Goal: Transaction & Acquisition: Purchase product/service

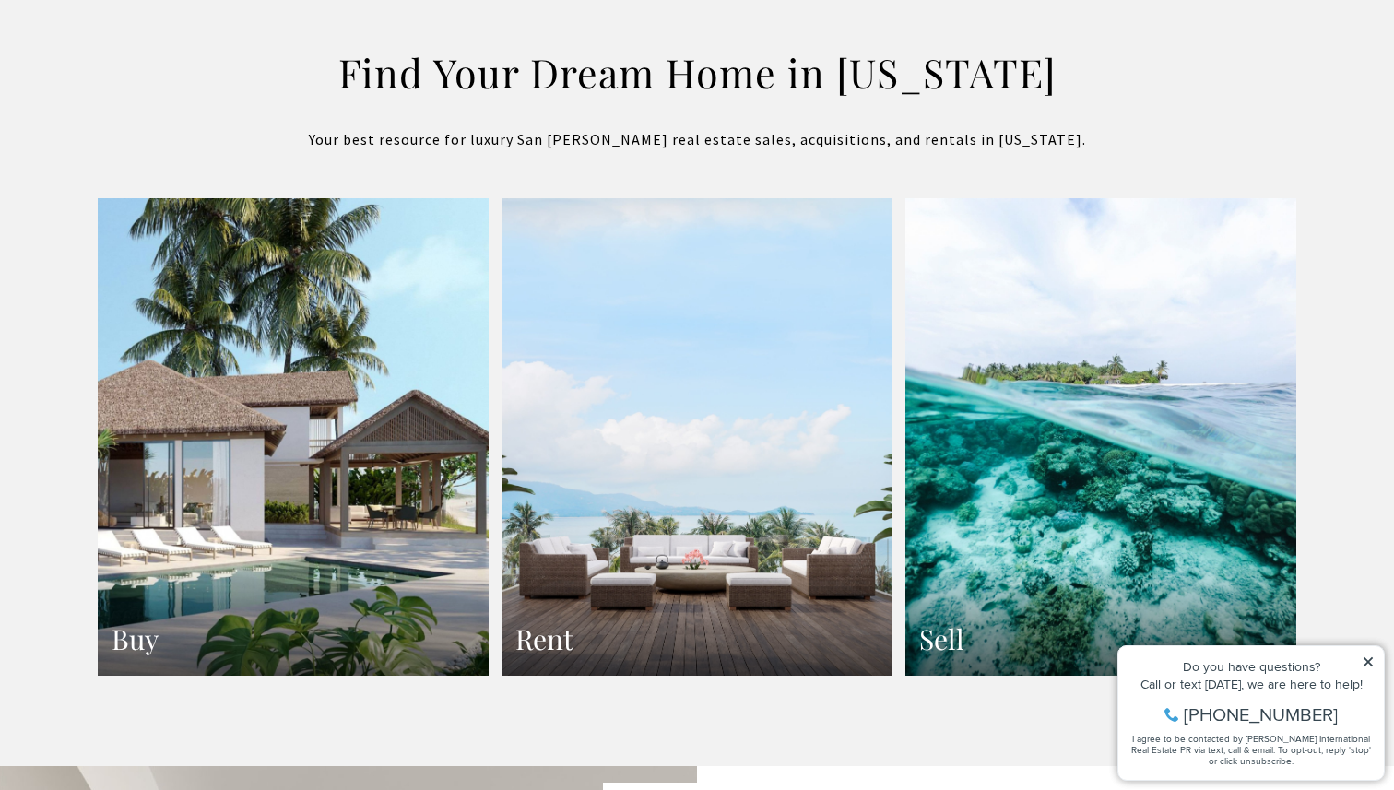
scroll to position [3203, 0]
click at [422, 614] on link "Buy" at bounding box center [293, 436] width 391 height 478
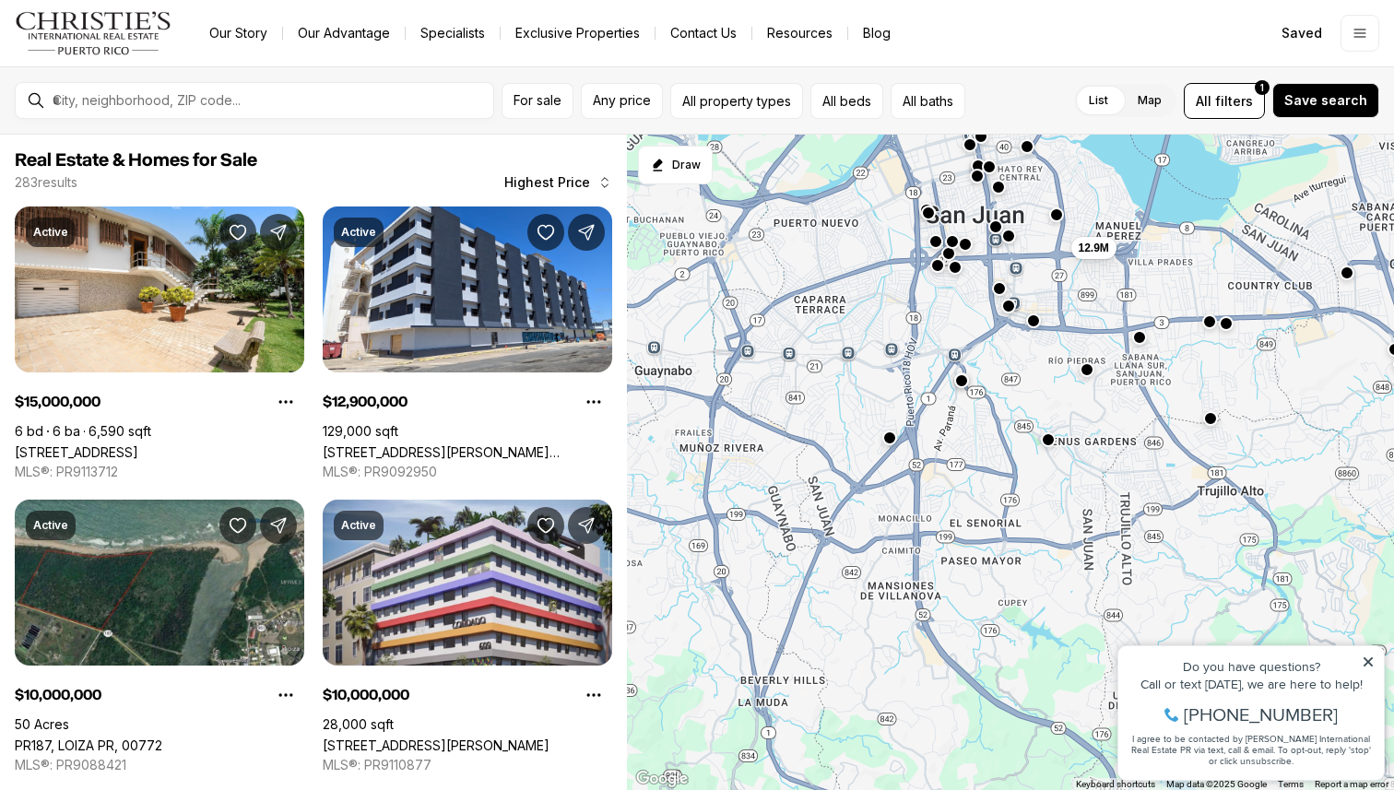
drag, startPoint x: 907, startPoint y: 546, endPoint x: 1141, endPoint y: 206, distance: 412.9
click at [1141, 206] on div "10M 12.9M 15M 6.75M 10M 7.2M 6.5M" at bounding box center [1010, 463] width 767 height 656
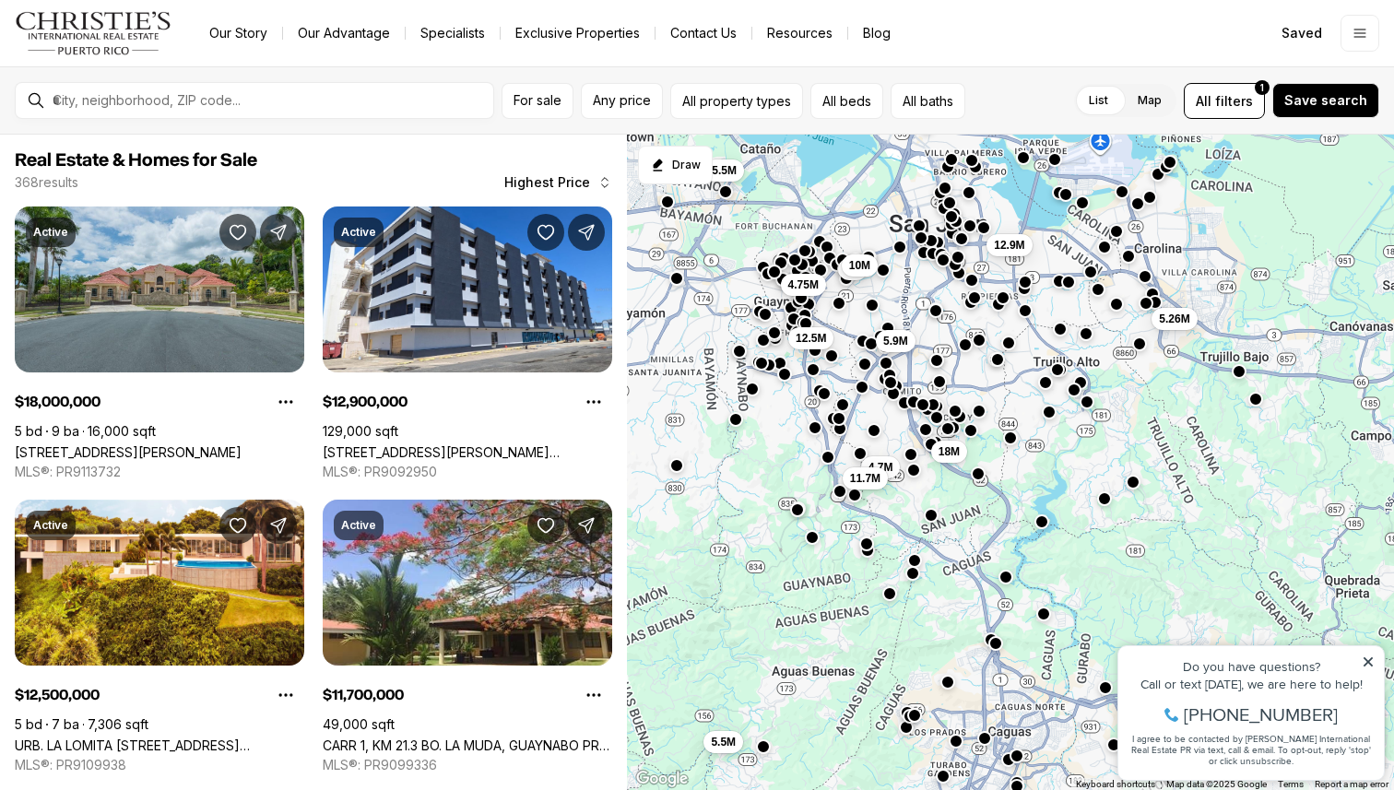
drag, startPoint x: 1185, startPoint y: 383, endPoint x: 1085, endPoint y: 413, distance: 104.7
click at [1086, 413] on div "5.26M 12.9M 18M 5.9M 12.5M 4.7M 11.7M 4.75M 5M 10M 5.5M 5.5M" at bounding box center [1010, 463] width 767 height 656
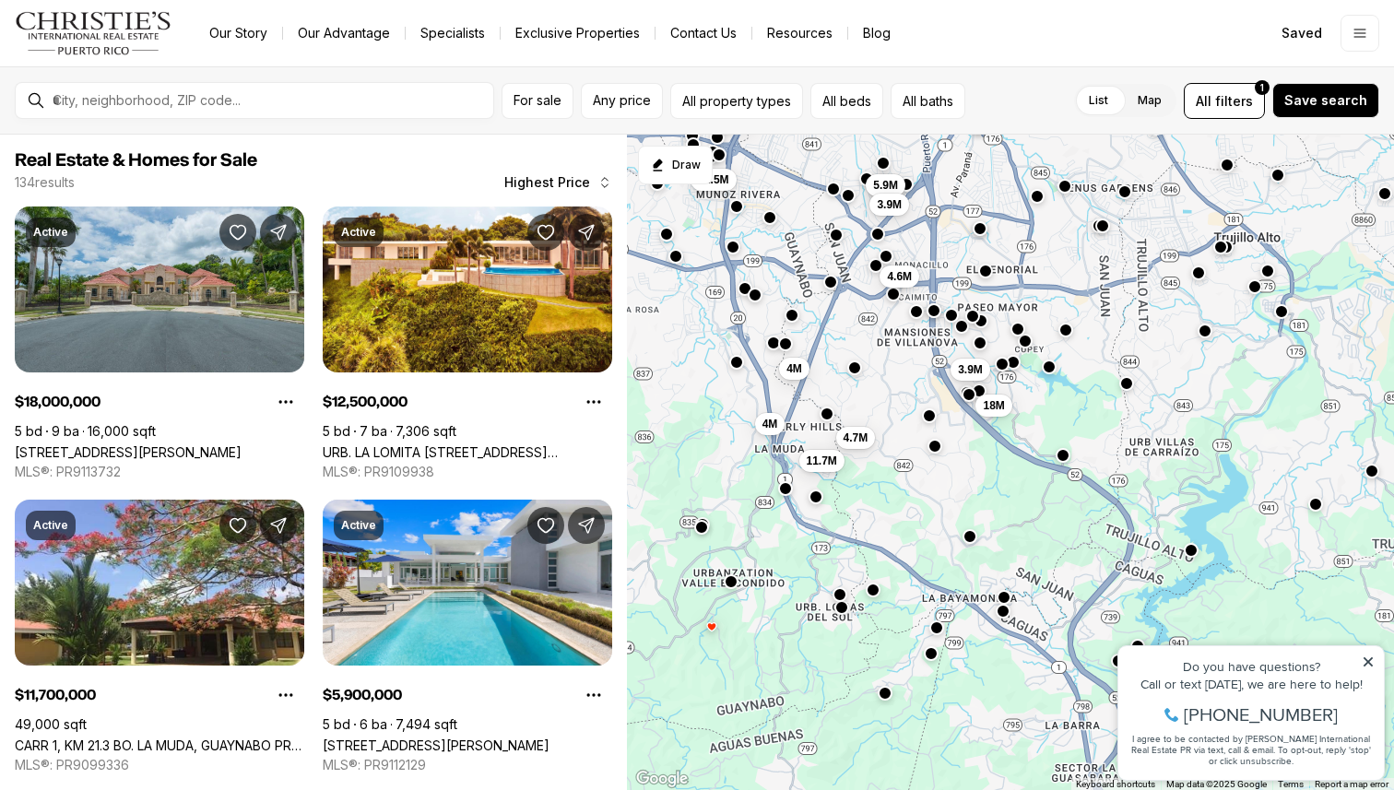
drag, startPoint x: 870, startPoint y: 624, endPoint x: 887, endPoint y: 567, distance: 59.5
click at [887, 567] on div "3.9M 18M 4M 5.9M 12.5M 3.9M 4.6M 4M 4M 4.7M 11.7M 3.5M" at bounding box center [1010, 463] width 767 height 656
click at [970, 542] on button "button" at bounding box center [968, 536] width 15 height 15
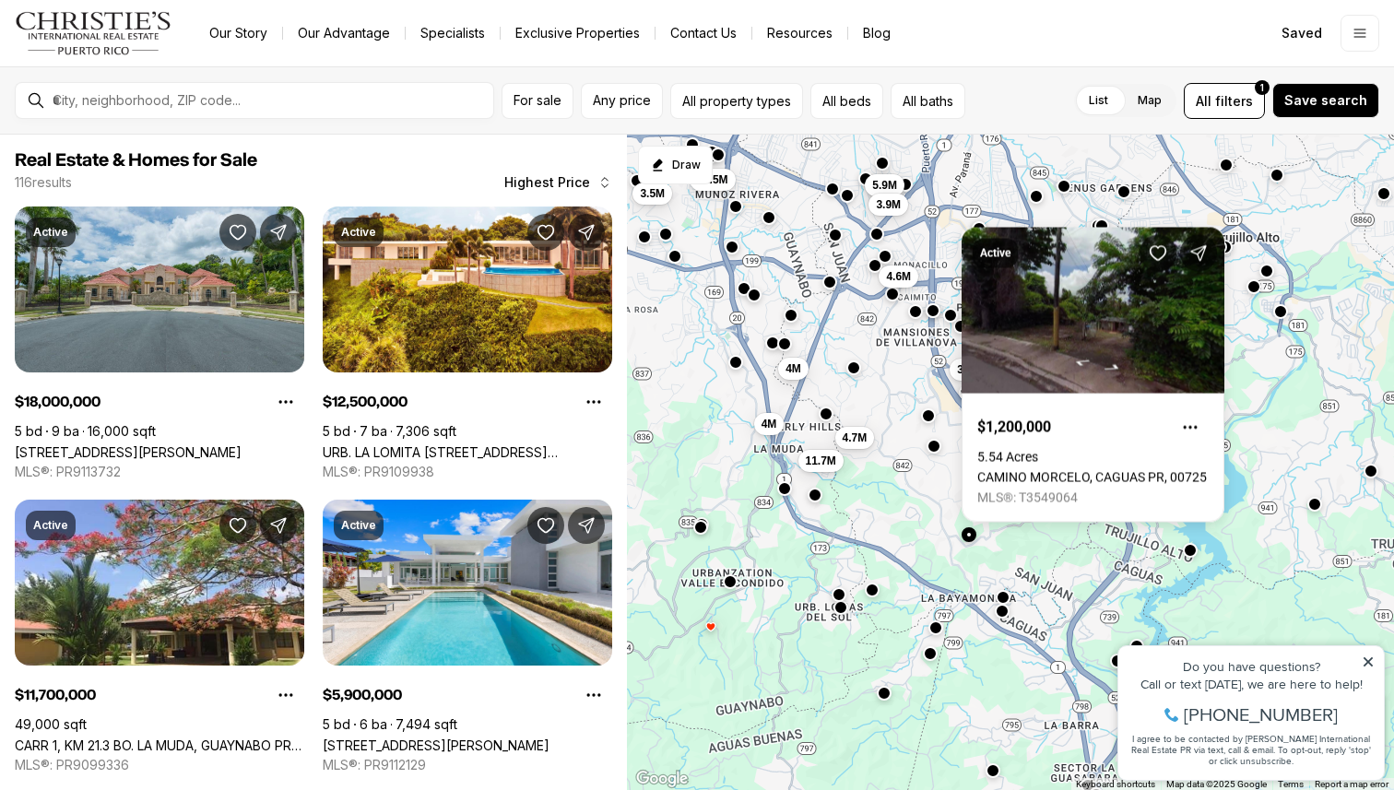
click at [818, 500] on button "button" at bounding box center [814, 495] width 15 height 15
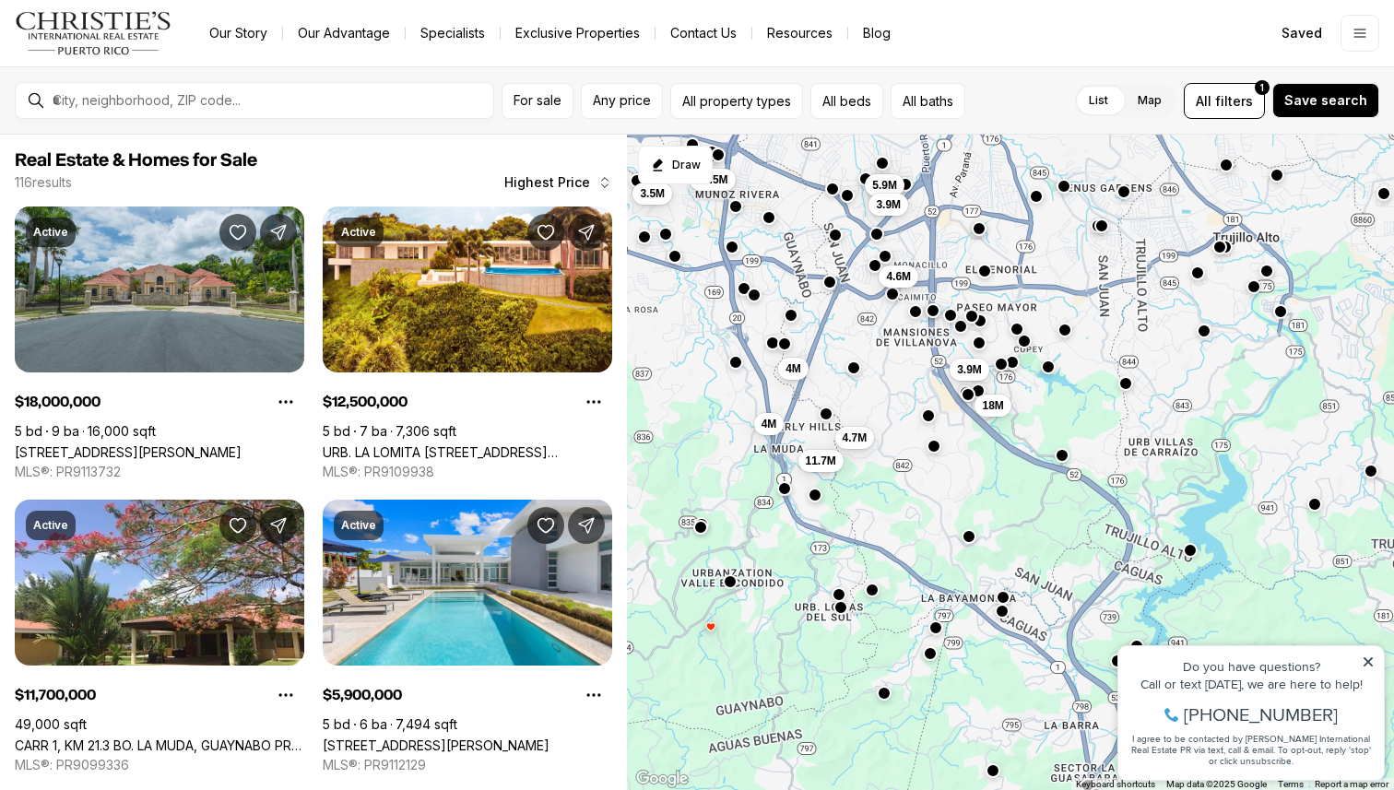
click at [818, 500] on button "button" at bounding box center [814, 495] width 15 height 15
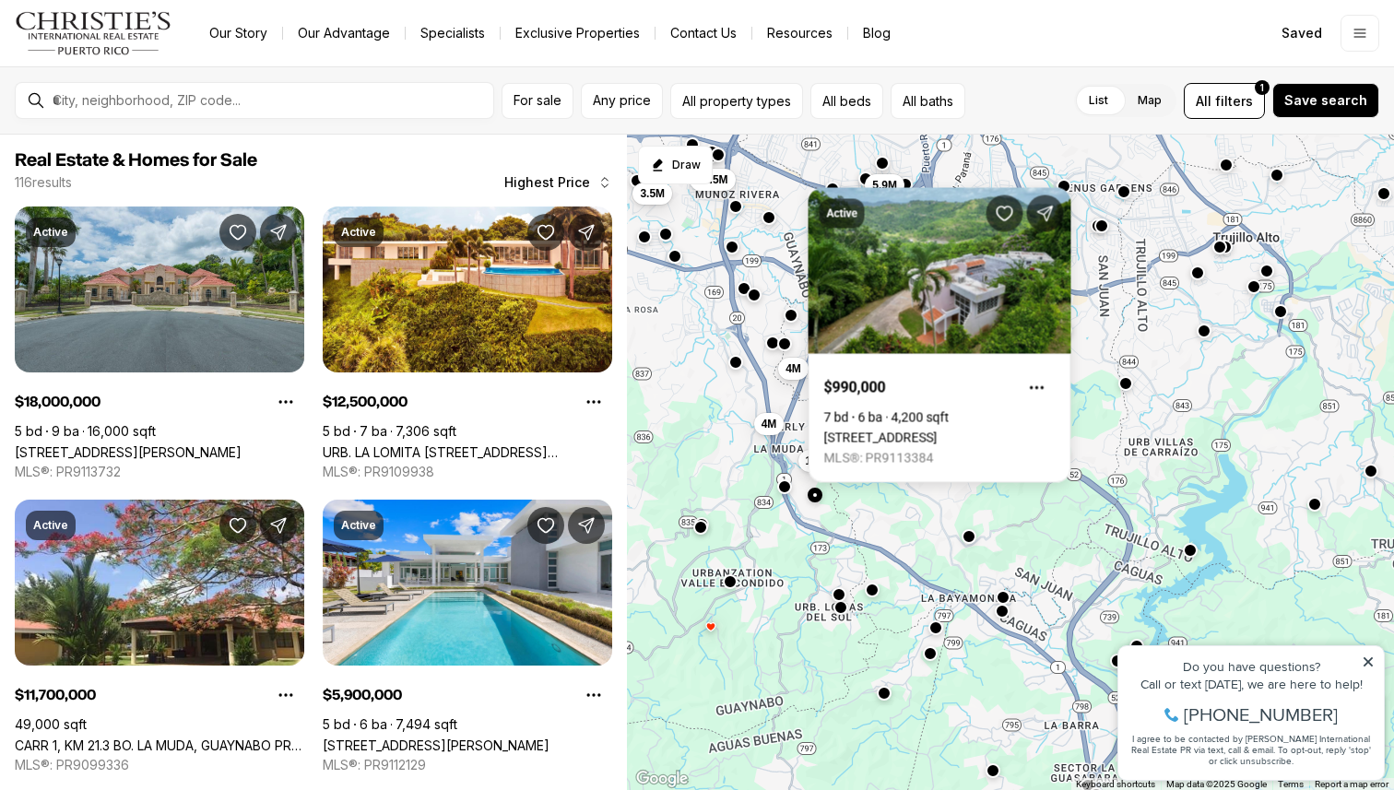
click at [786, 490] on button "button" at bounding box center [784, 486] width 15 height 15
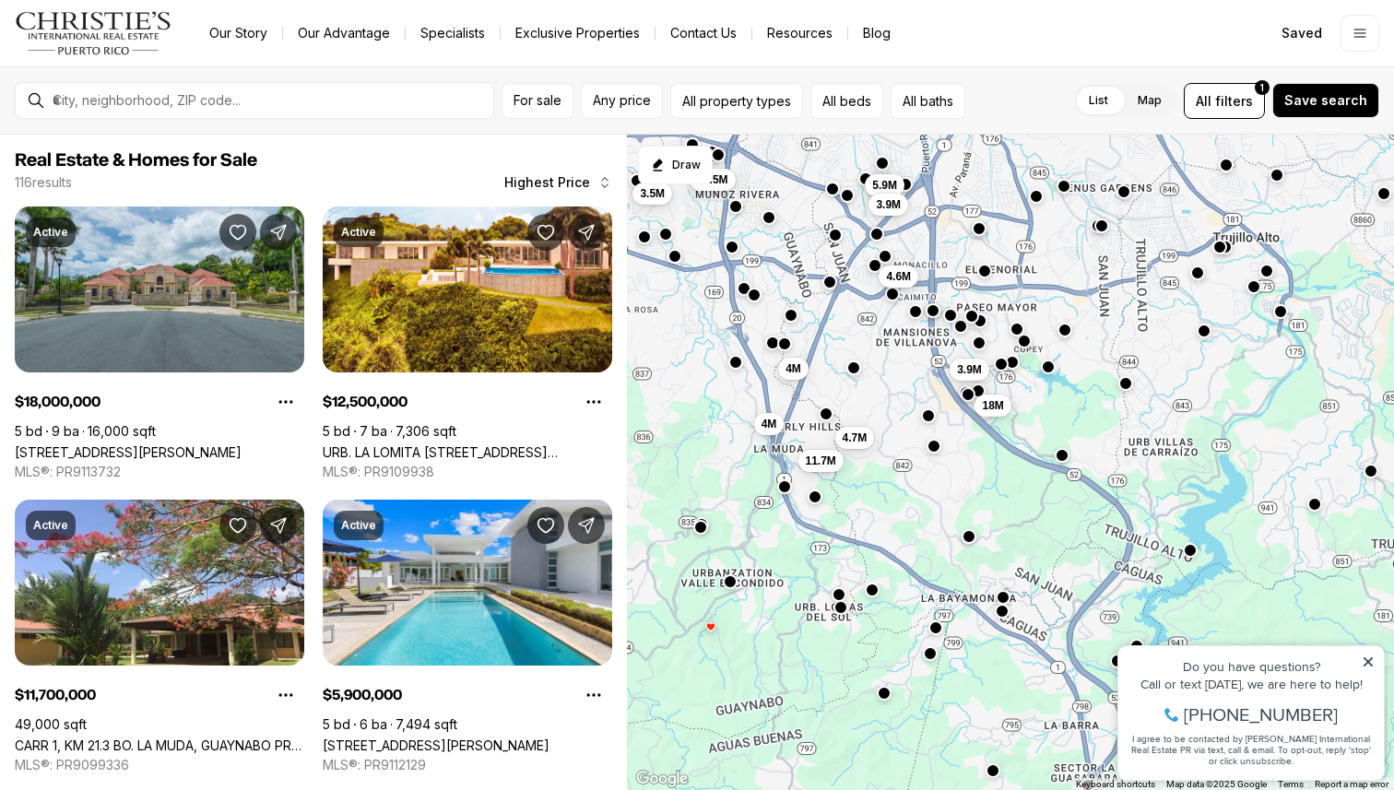
click at [787, 491] on button "button" at bounding box center [784, 486] width 15 height 15
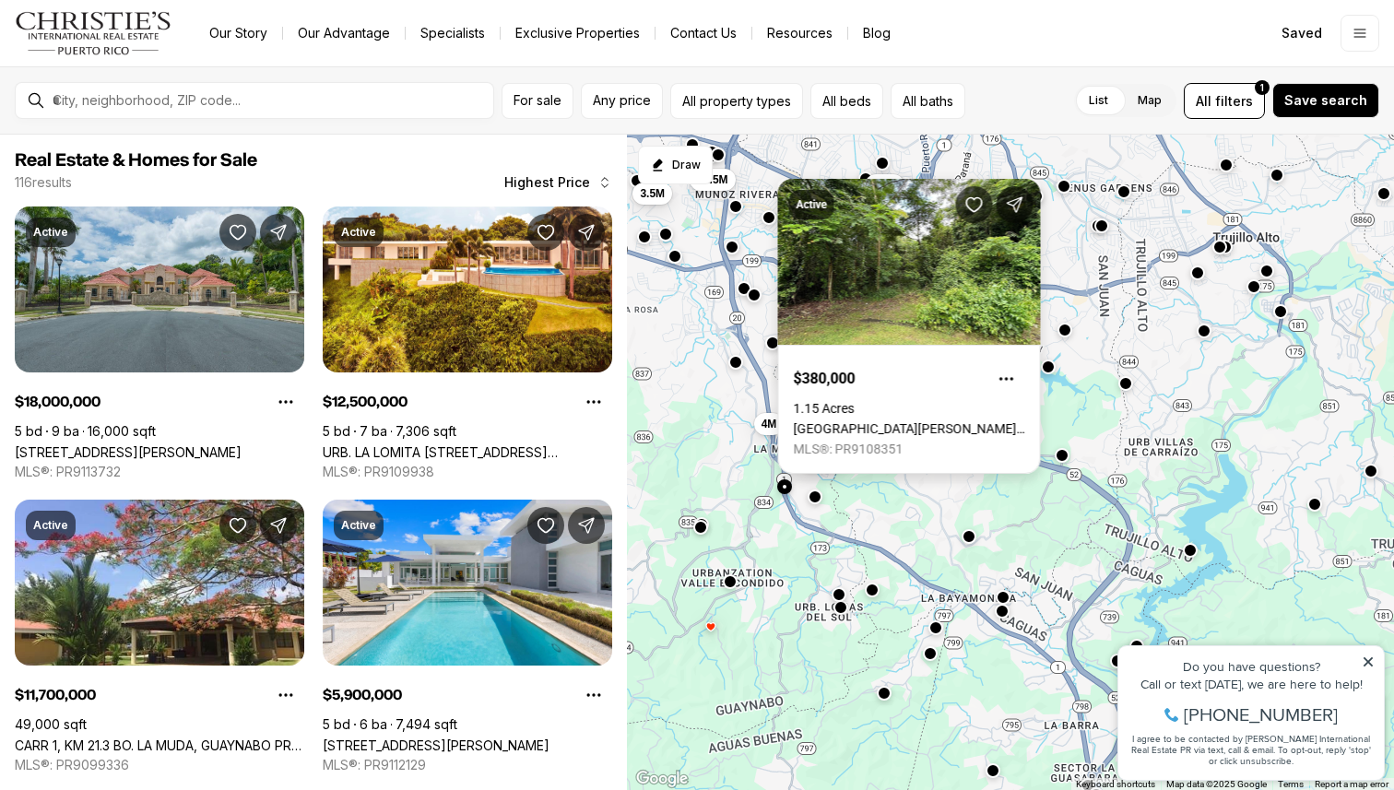
click at [1003, 421] on link "Barrio Rio CARR 834 KM 9.3 #18.323638, GUAYNABO PR, 00969" at bounding box center [909, 428] width 231 height 15
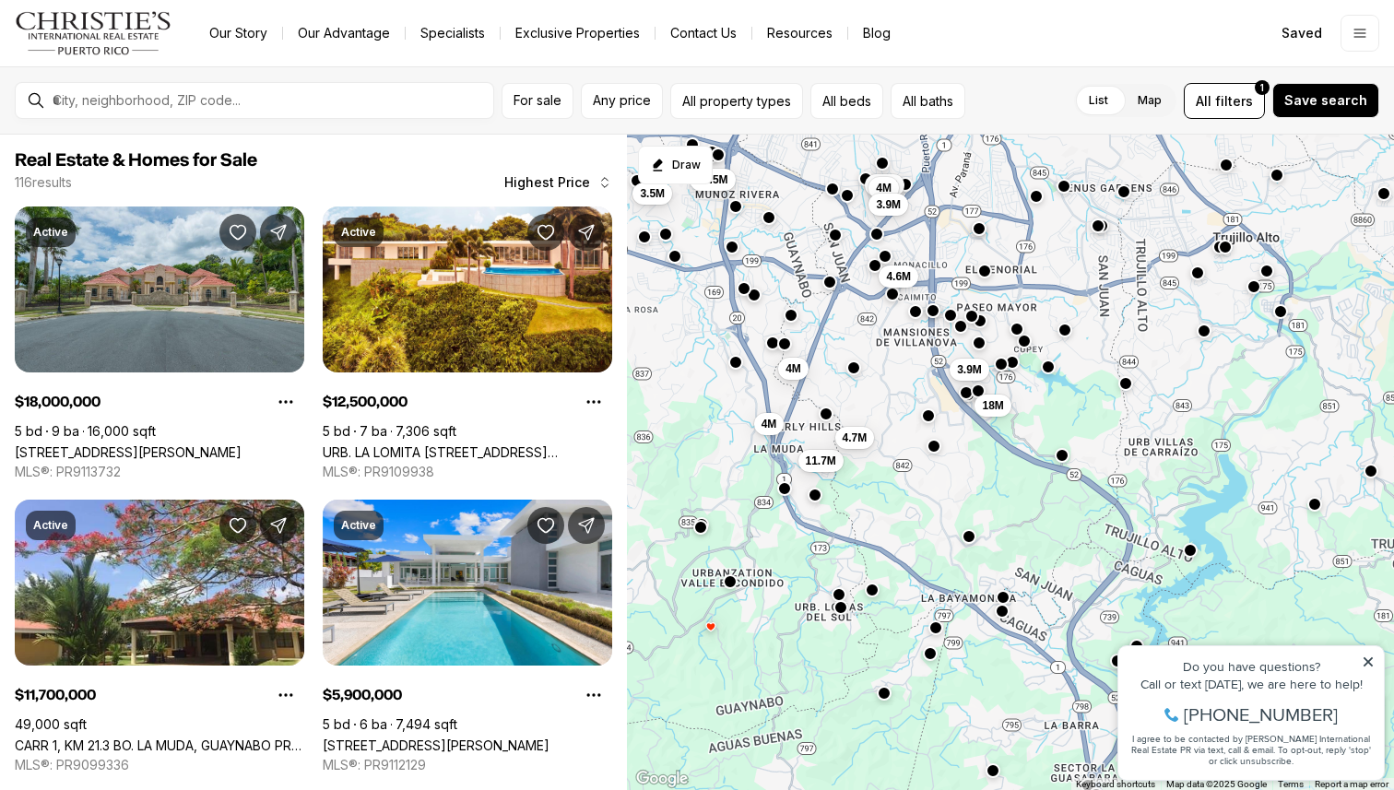
click at [815, 493] on button "button" at bounding box center [814, 495] width 15 height 15
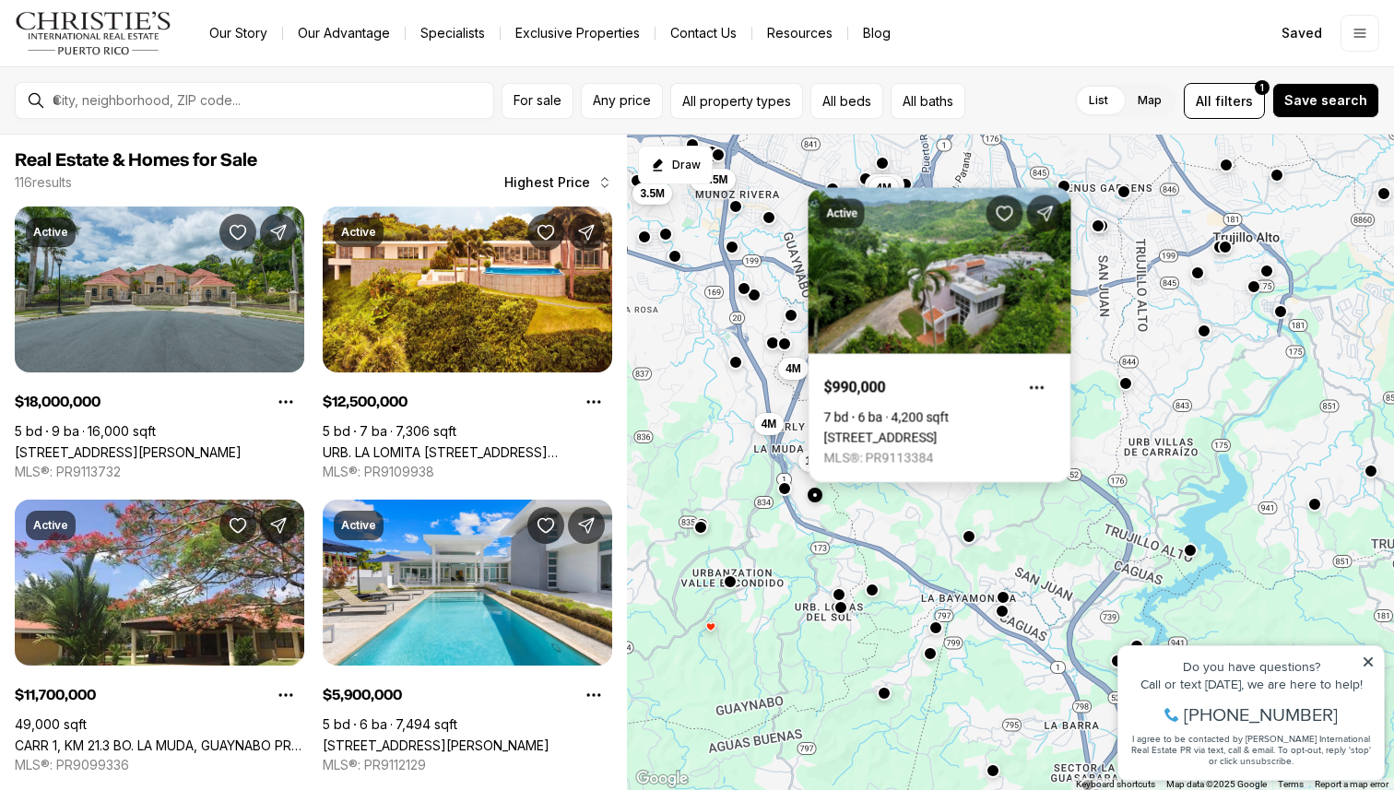
click at [936, 430] on link "[STREET_ADDRESS]" at bounding box center [880, 437] width 113 height 15
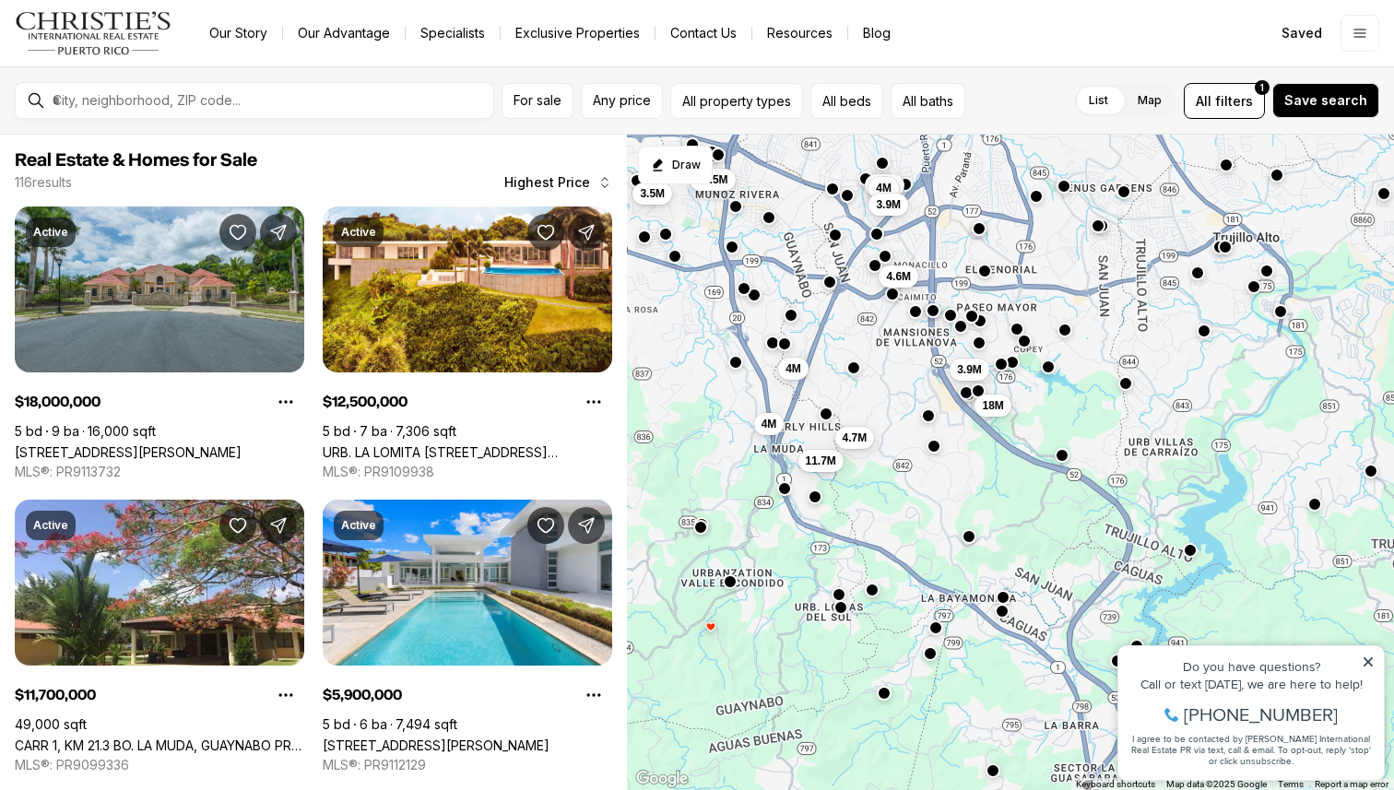
click at [704, 534] on div at bounding box center [700, 527] width 15 height 15
click at [733, 585] on button "button" at bounding box center [731, 579] width 15 height 15
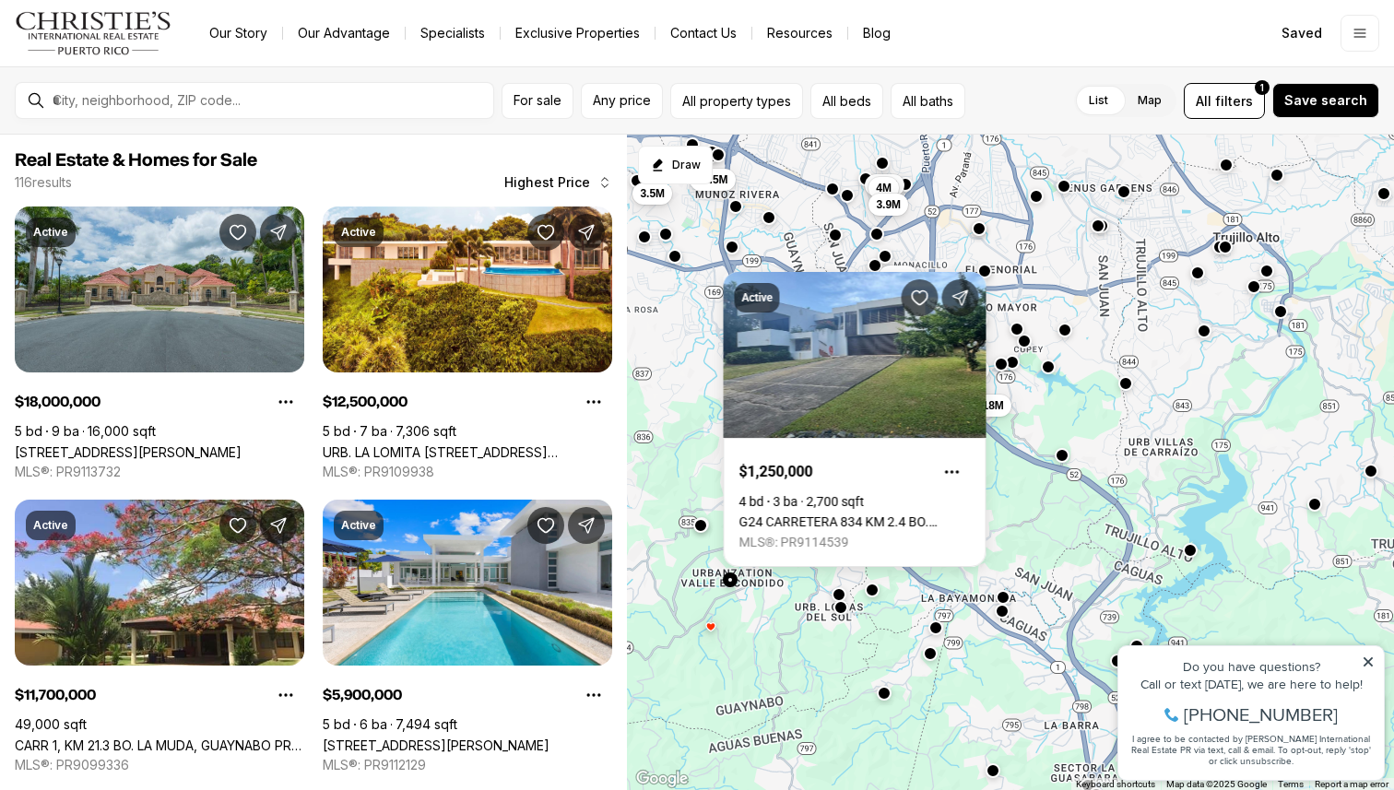
click at [699, 524] on button "button" at bounding box center [700, 525] width 15 height 15
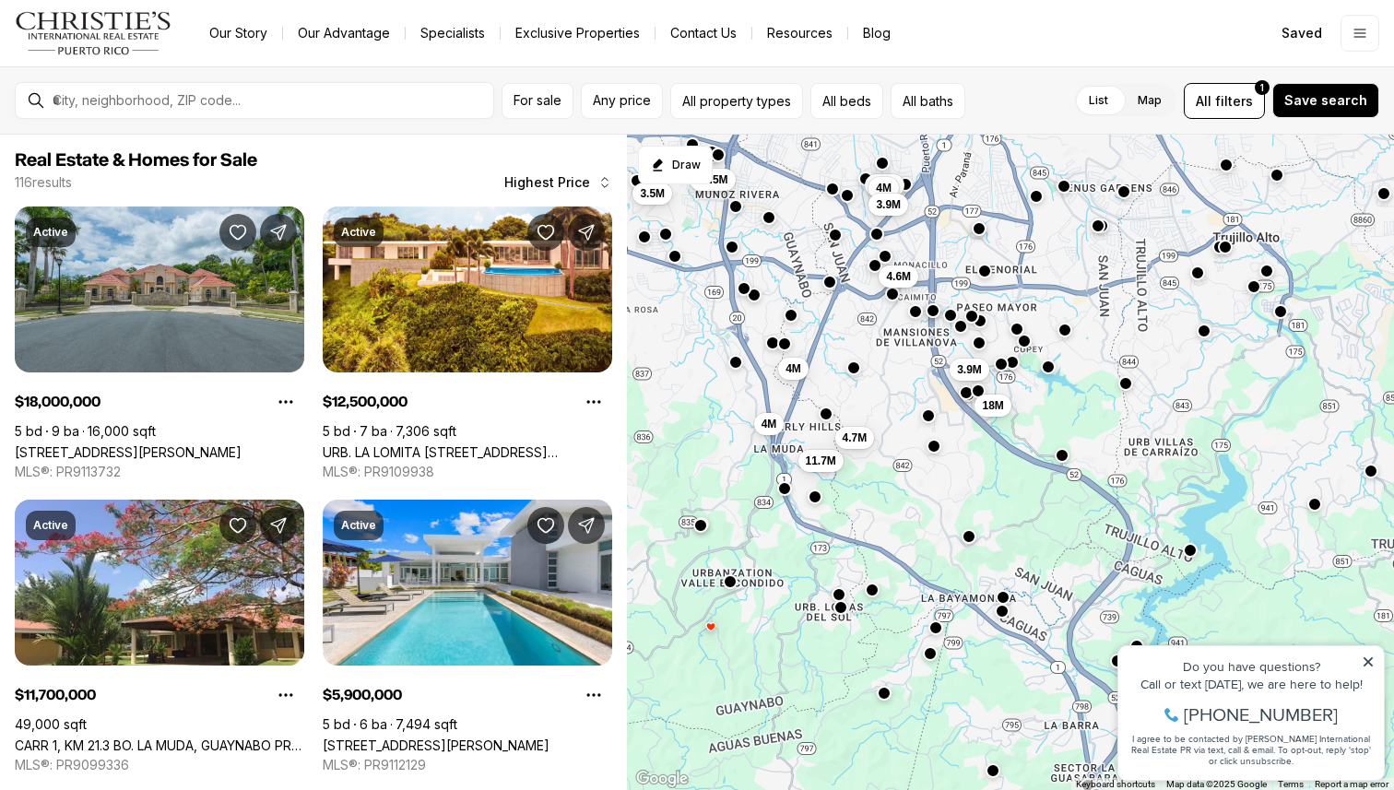
click at [702, 527] on button "button" at bounding box center [700, 525] width 15 height 15
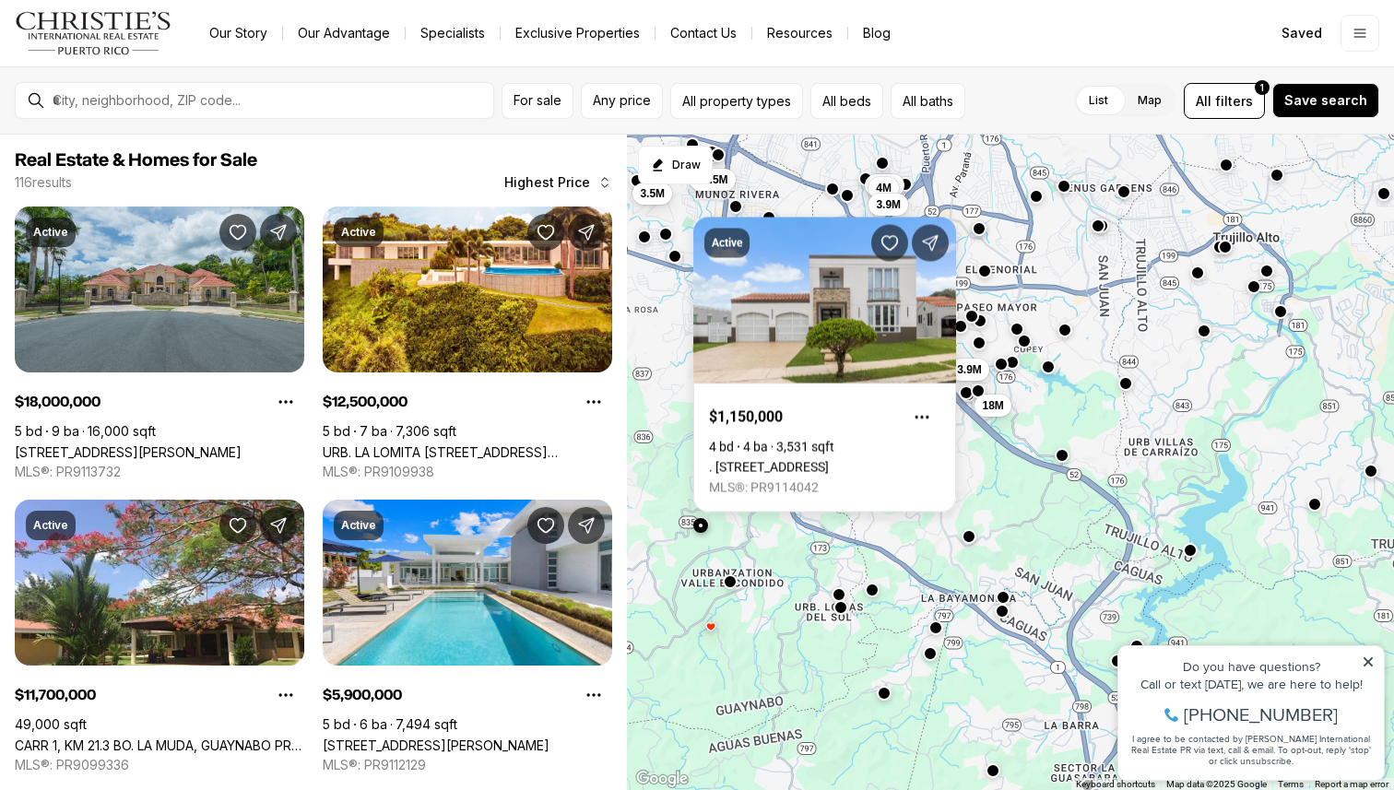
click at [758, 540] on div "3.9M 18M 12.5M 4M 3.5M 11.7M 5.9M 4.7M 4M 4M 3.9M 4.6M" at bounding box center [1010, 463] width 767 height 656
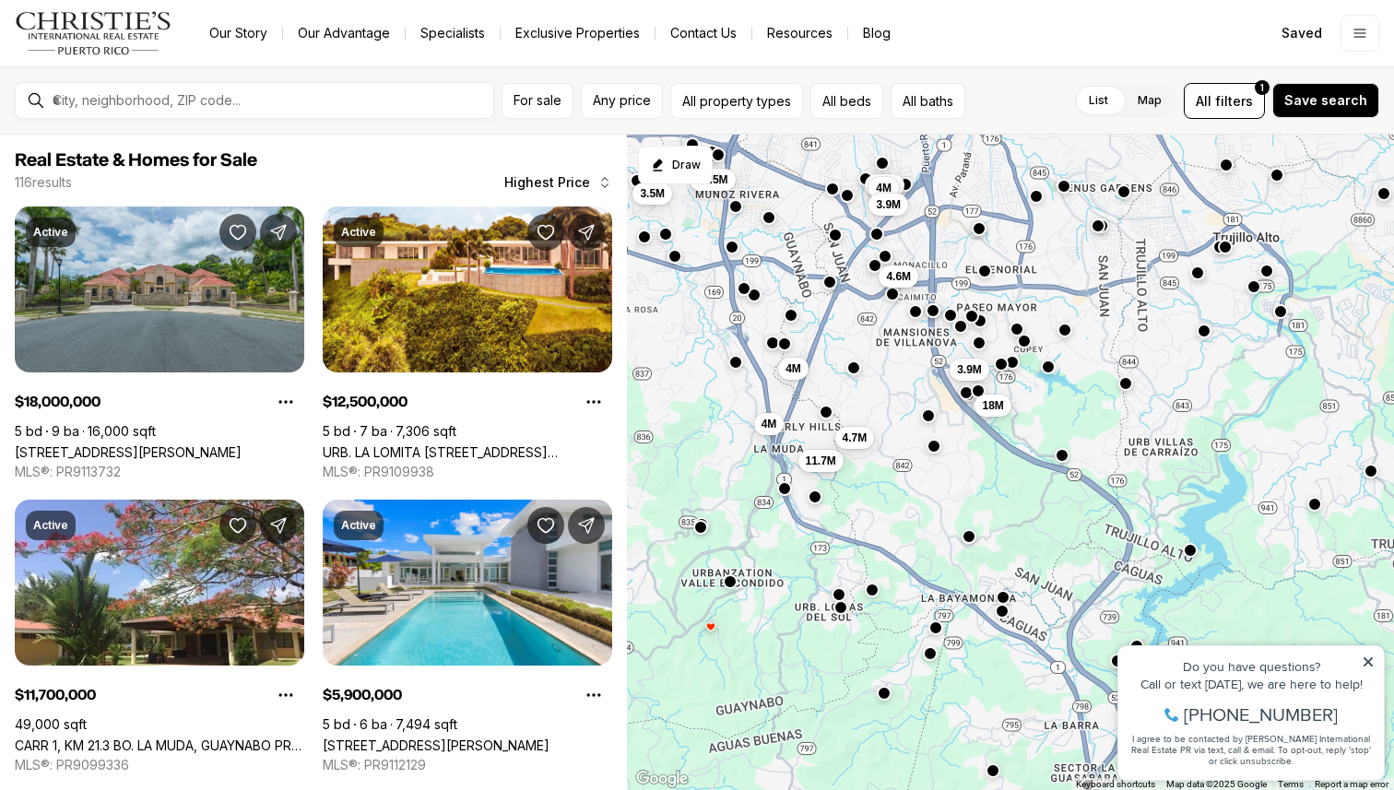
click at [830, 416] on button "button" at bounding box center [826, 412] width 15 height 15
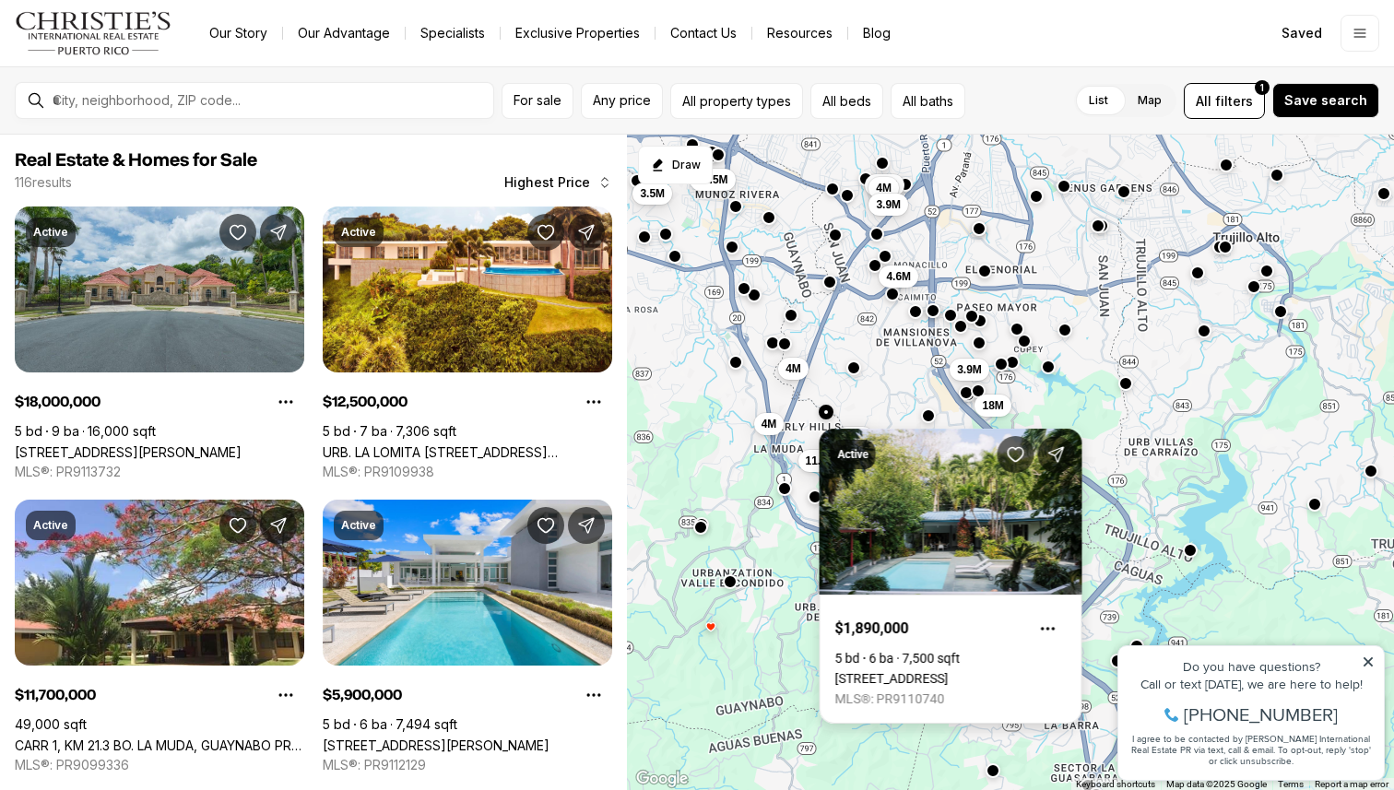
click at [886, 671] on link "[STREET_ADDRESS]" at bounding box center [891, 678] width 113 height 15
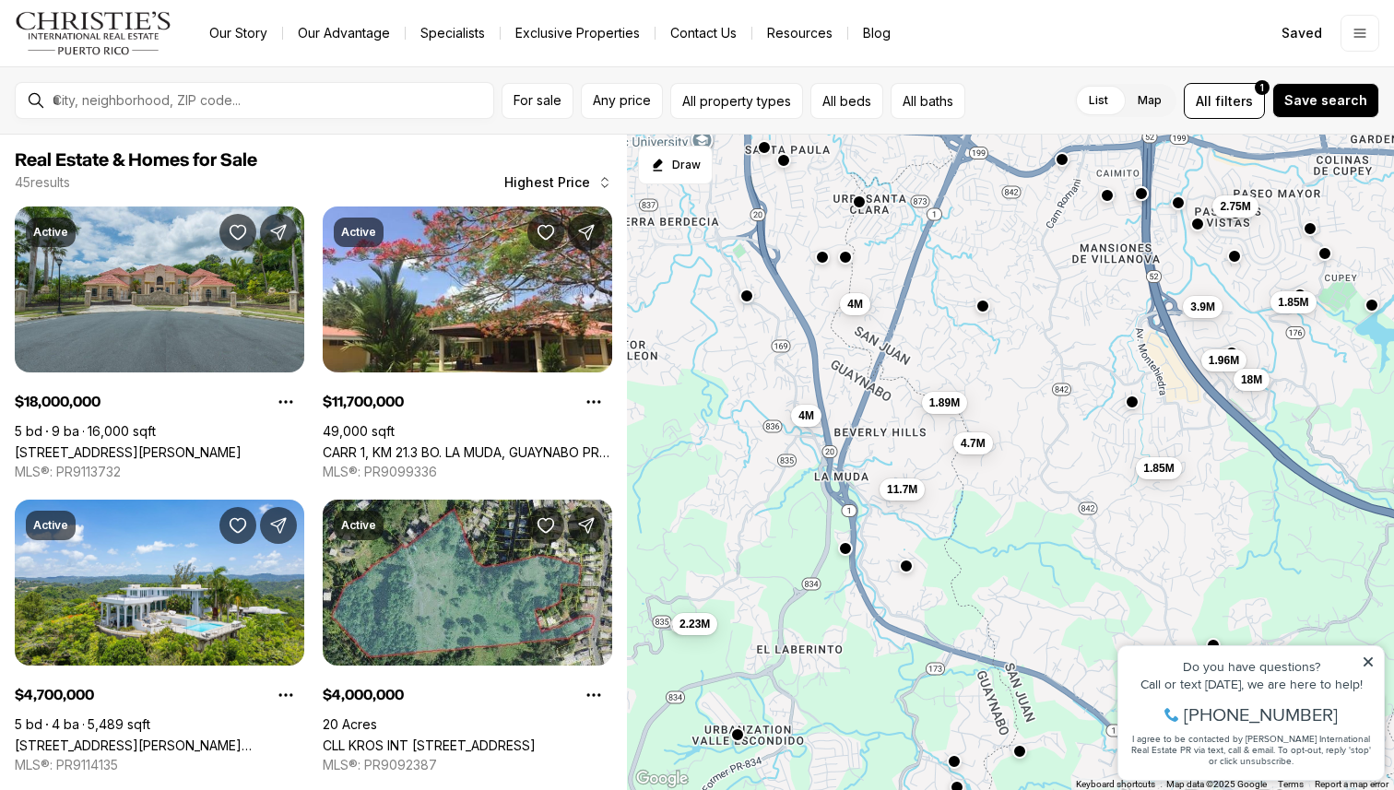
click at [849, 261] on button "button" at bounding box center [845, 257] width 15 height 15
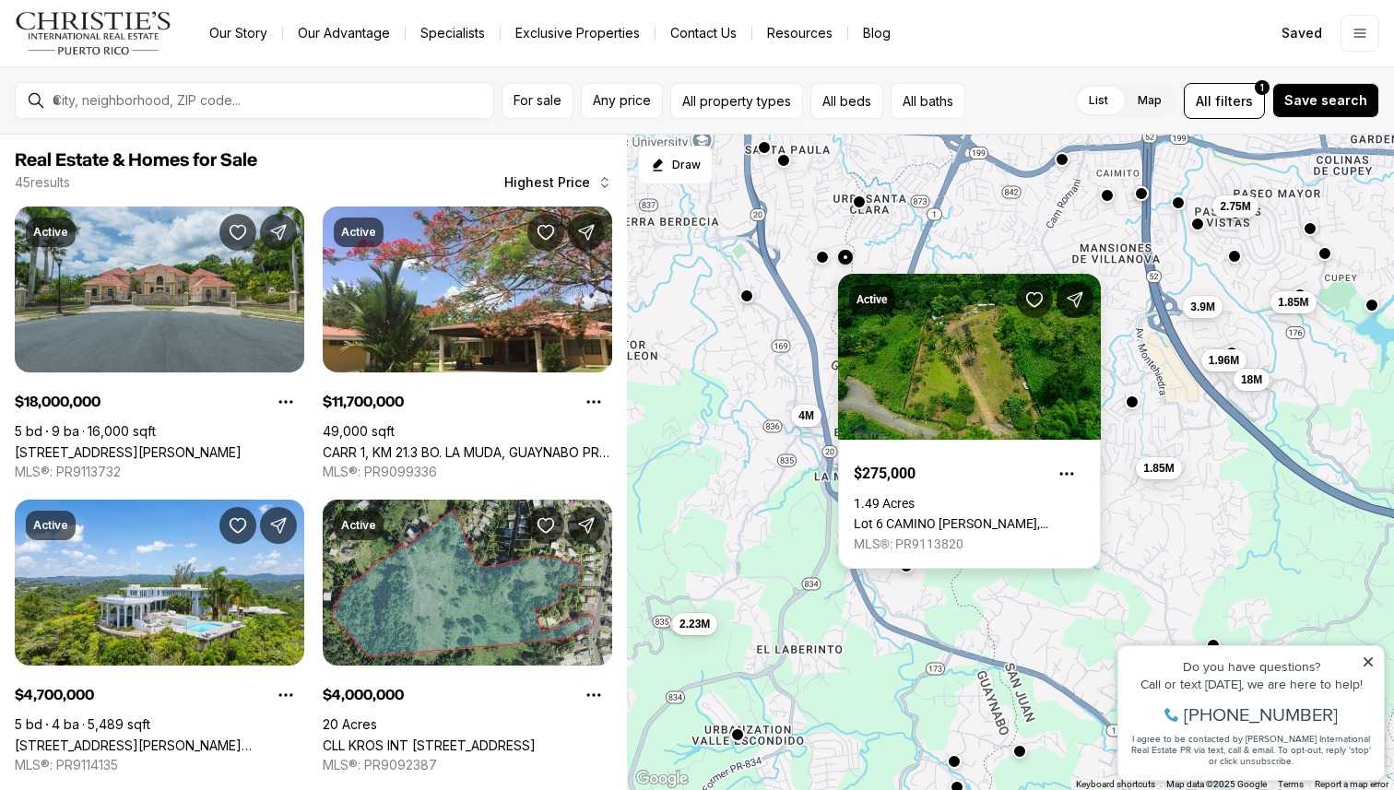
click at [987, 516] on link "Lot 6 CAMINO [PERSON_NAME], GUAYNABO PR, 00966" at bounding box center [968, 523] width 231 height 15
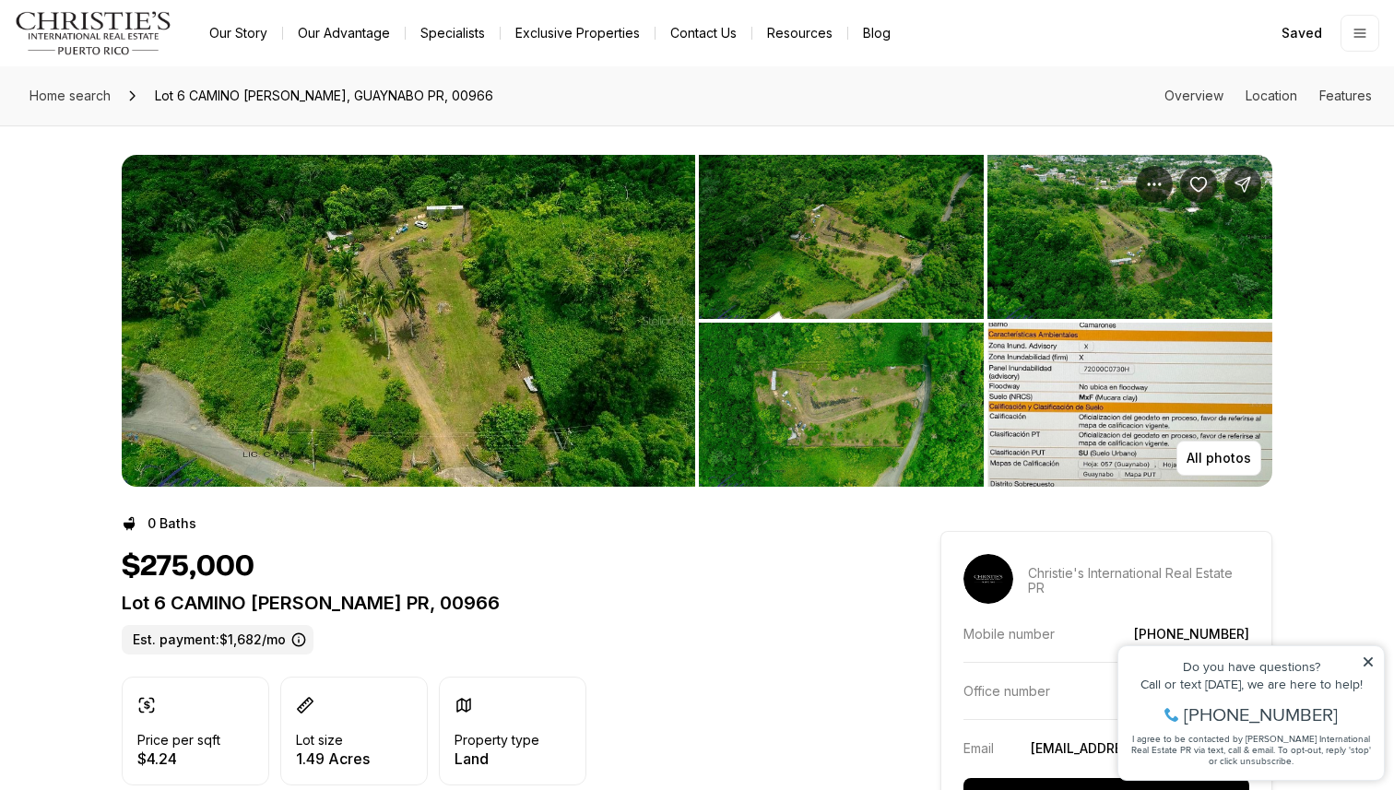
scroll to position [199, 0]
click at [1209, 187] on button "Save Property: Lot 6 CAMINO PACO GALÁN" at bounding box center [1198, 184] width 37 height 37
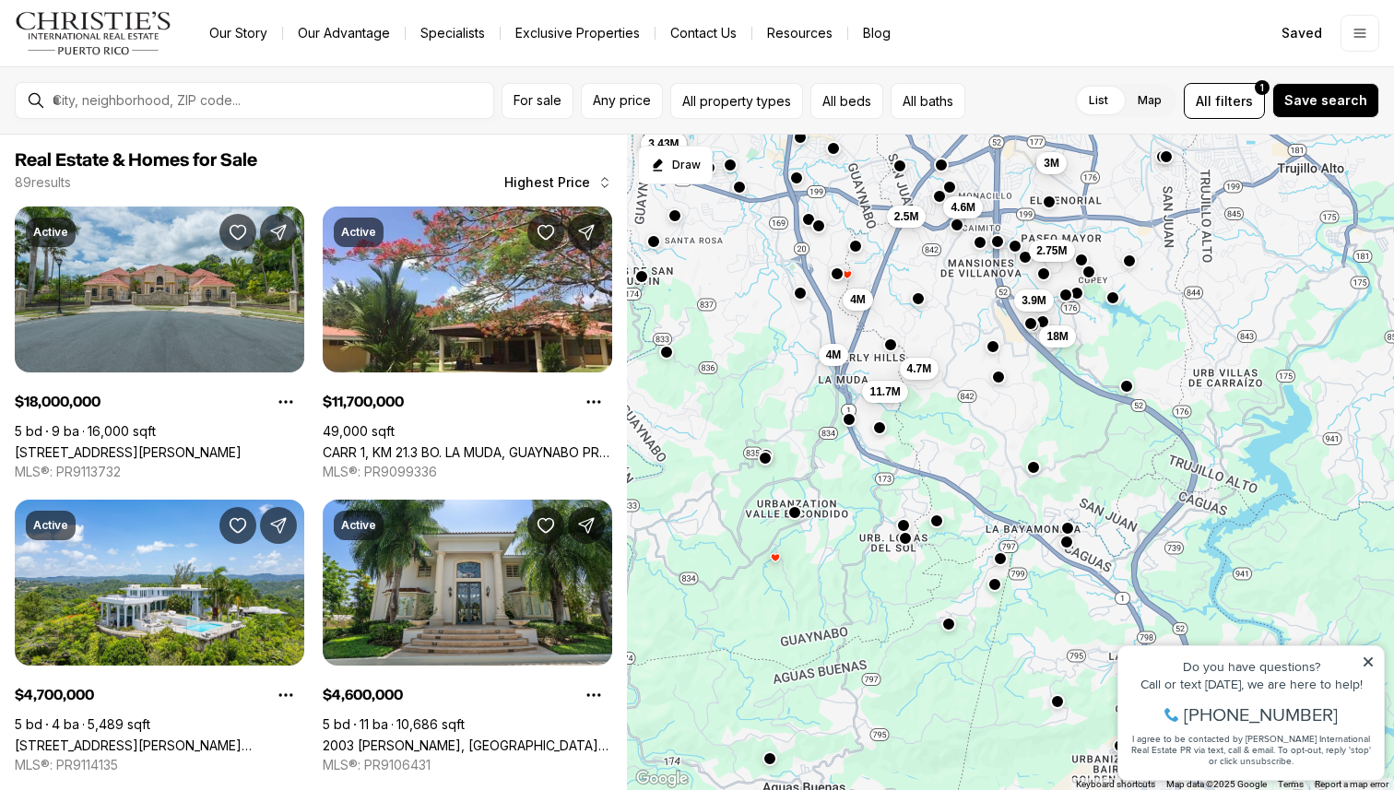
drag, startPoint x: 1229, startPoint y: 490, endPoint x: 998, endPoint y: 486, distance: 230.5
click at [998, 486] on div "11.7M 4.6M 18M 2.75M 3M 3.9M 4.39M 3.43M 4M 4M 2.5M 4.7M" at bounding box center [1010, 463] width 767 height 656
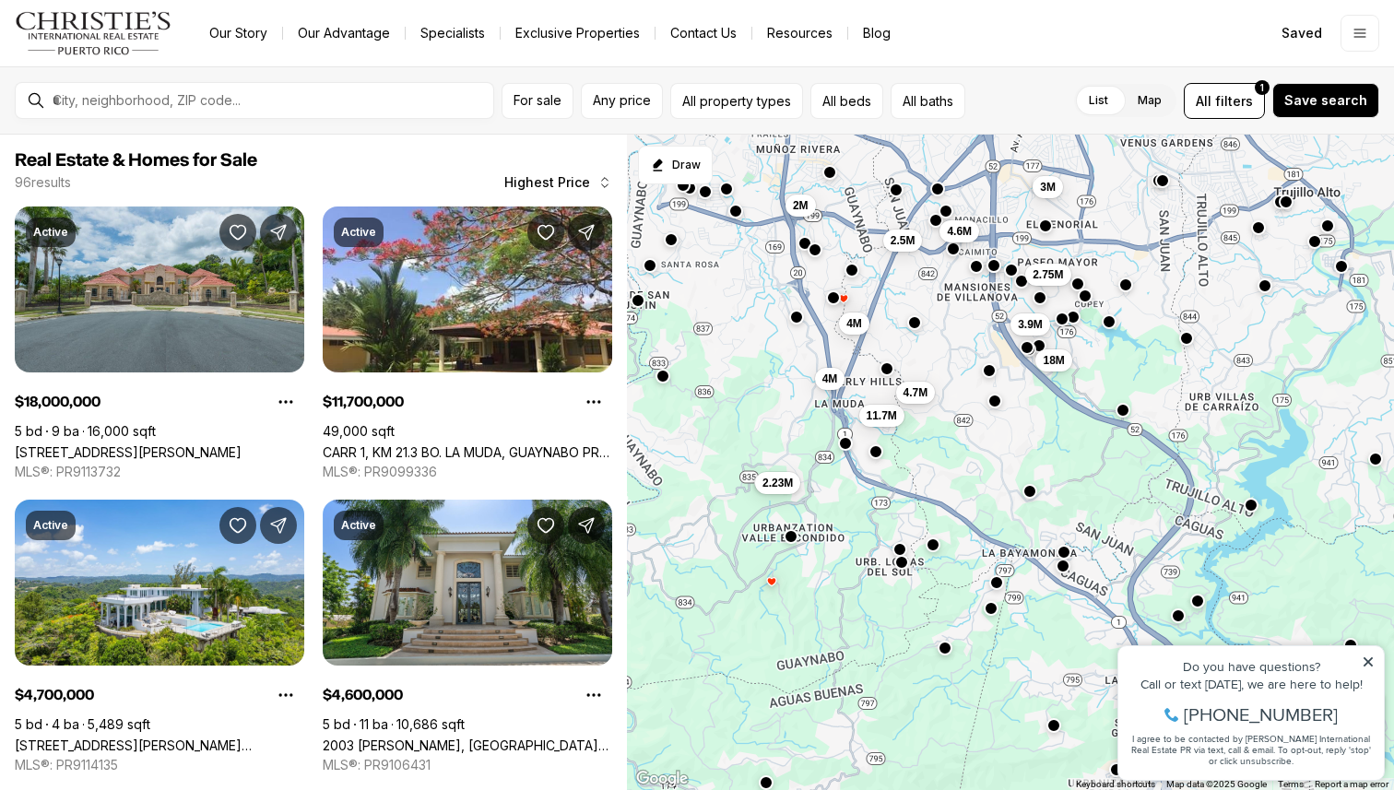
drag, startPoint x: 872, startPoint y: 496, endPoint x: 865, endPoint y: 530, distance: 34.9
click at [865, 530] on div "11.7M 2.23M 4.6M 18M 2.75M 3M 3.9M 2M 4M 4M 2.5M 4.7M" at bounding box center [1010, 463] width 767 height 656
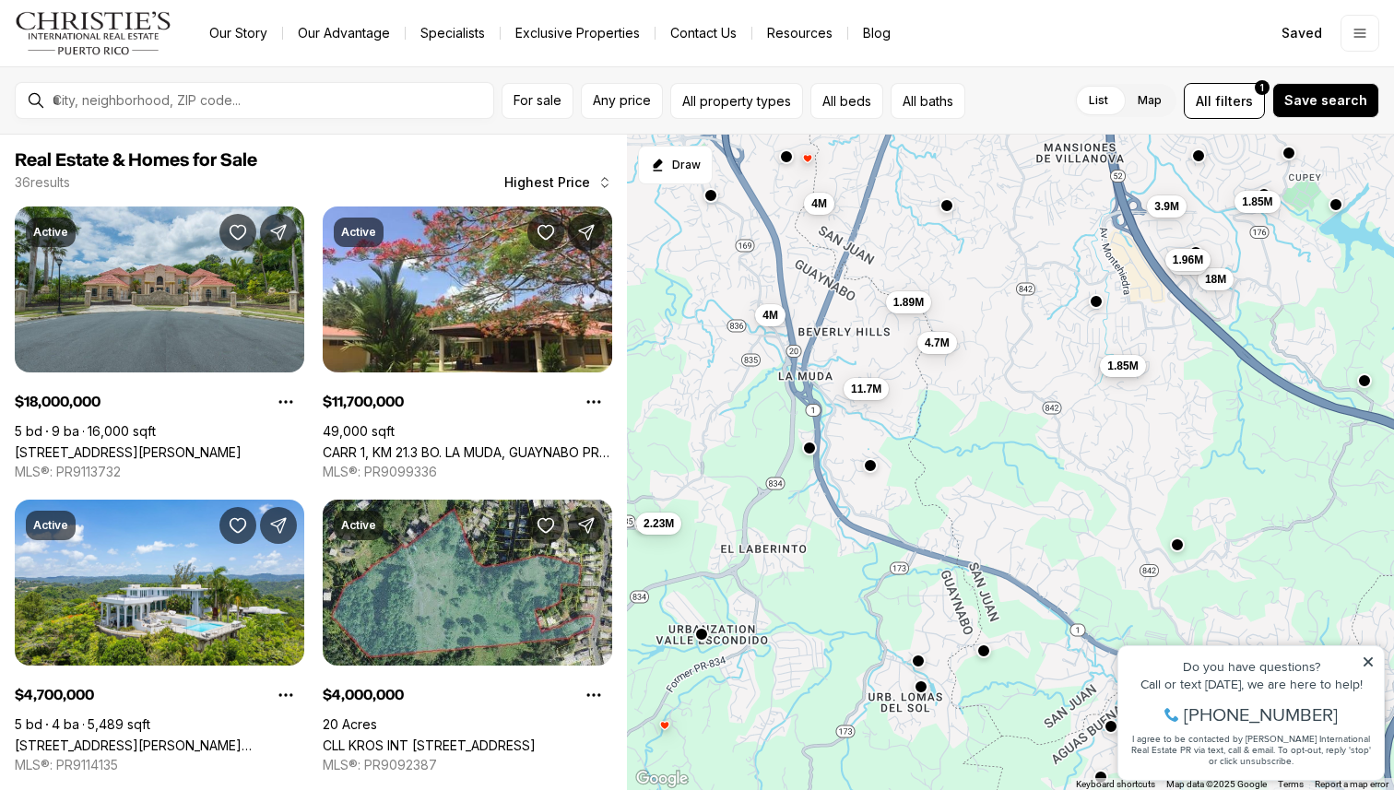
click at [1114, 361] on span "1.85M" at bounding box center [1122, 366] width 30 height 15
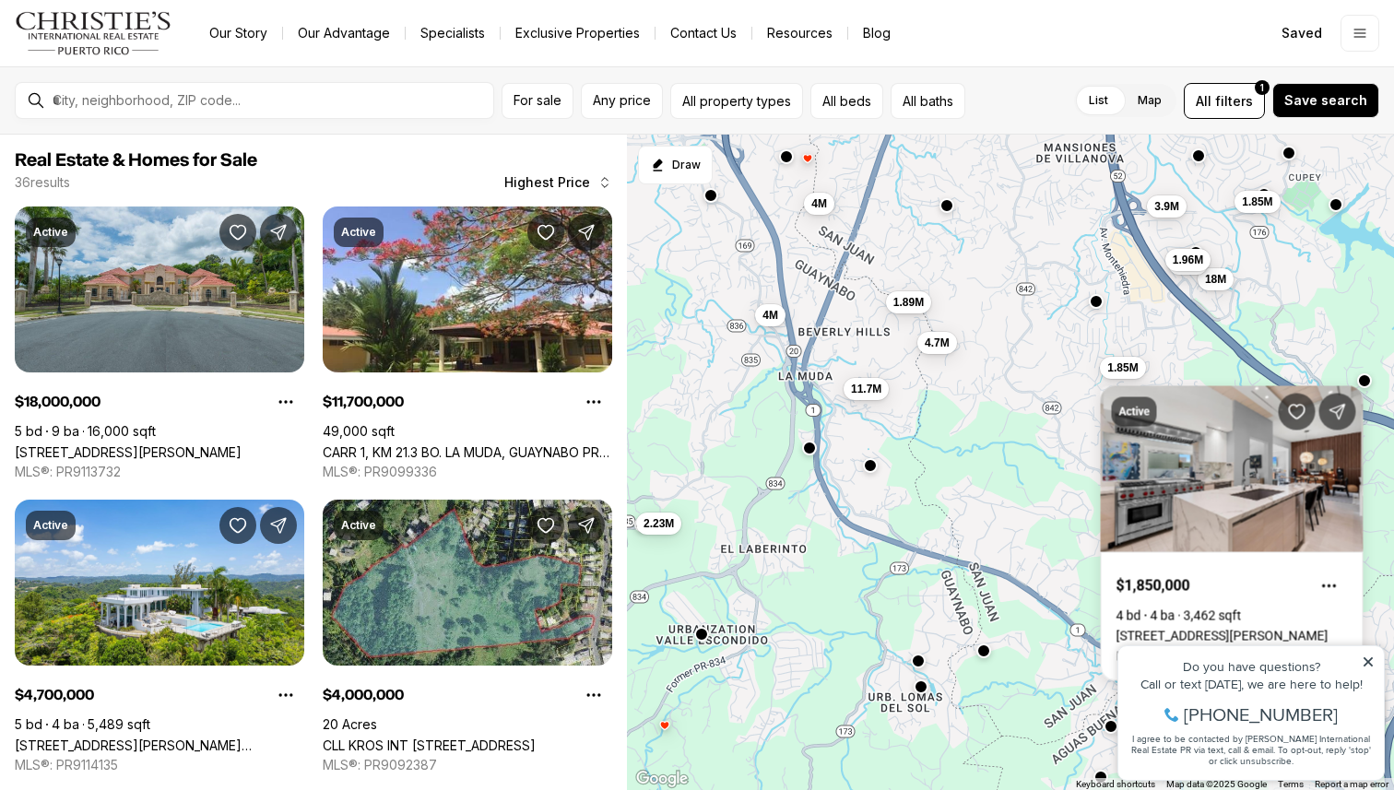
click at [1101, 305] on div at bounding box center [1095, 301] width 15 height 15
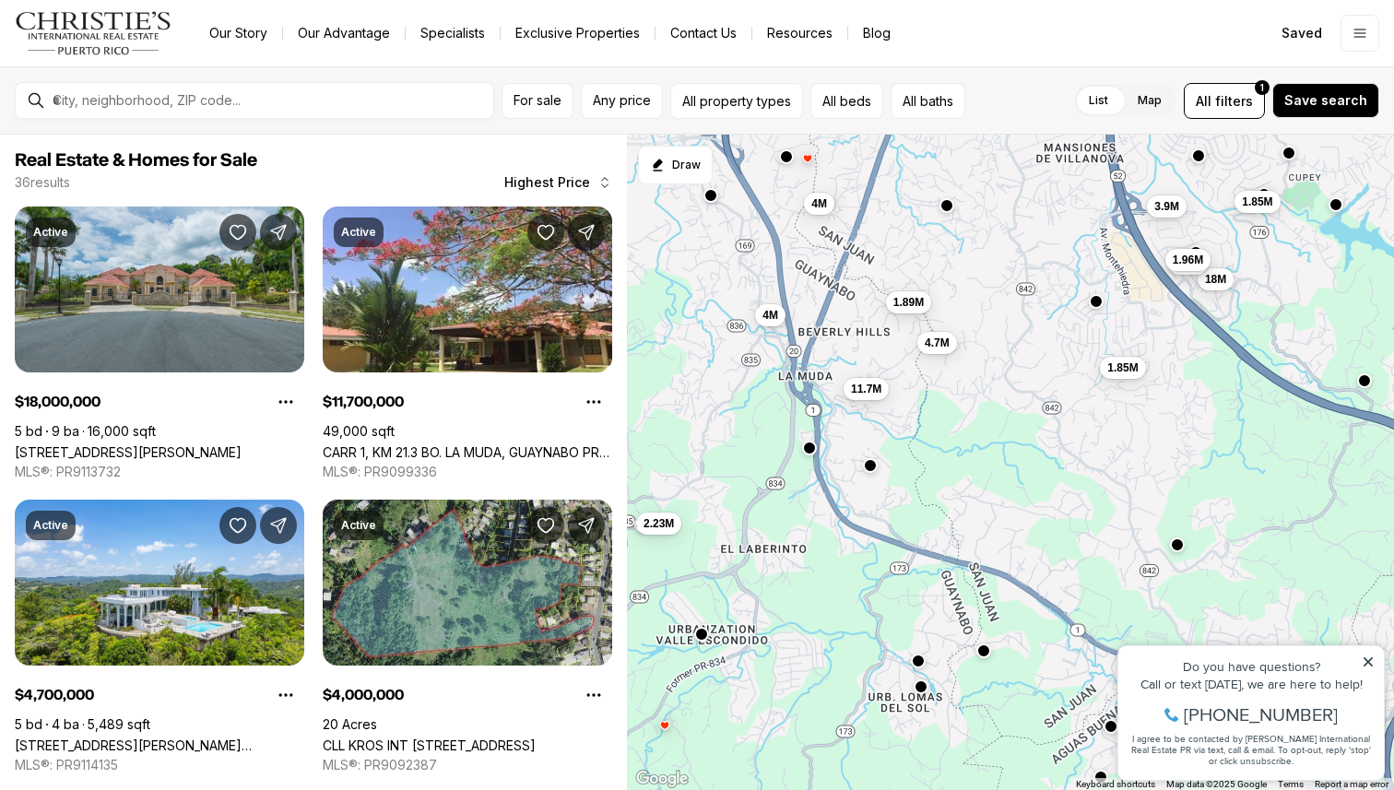
click at [1101, 305] on div at bounding box center [1095, 301] width 15 height 15
click at [1095, 306] on button "button" at bounding box center [1095, 299] width 15 height 15
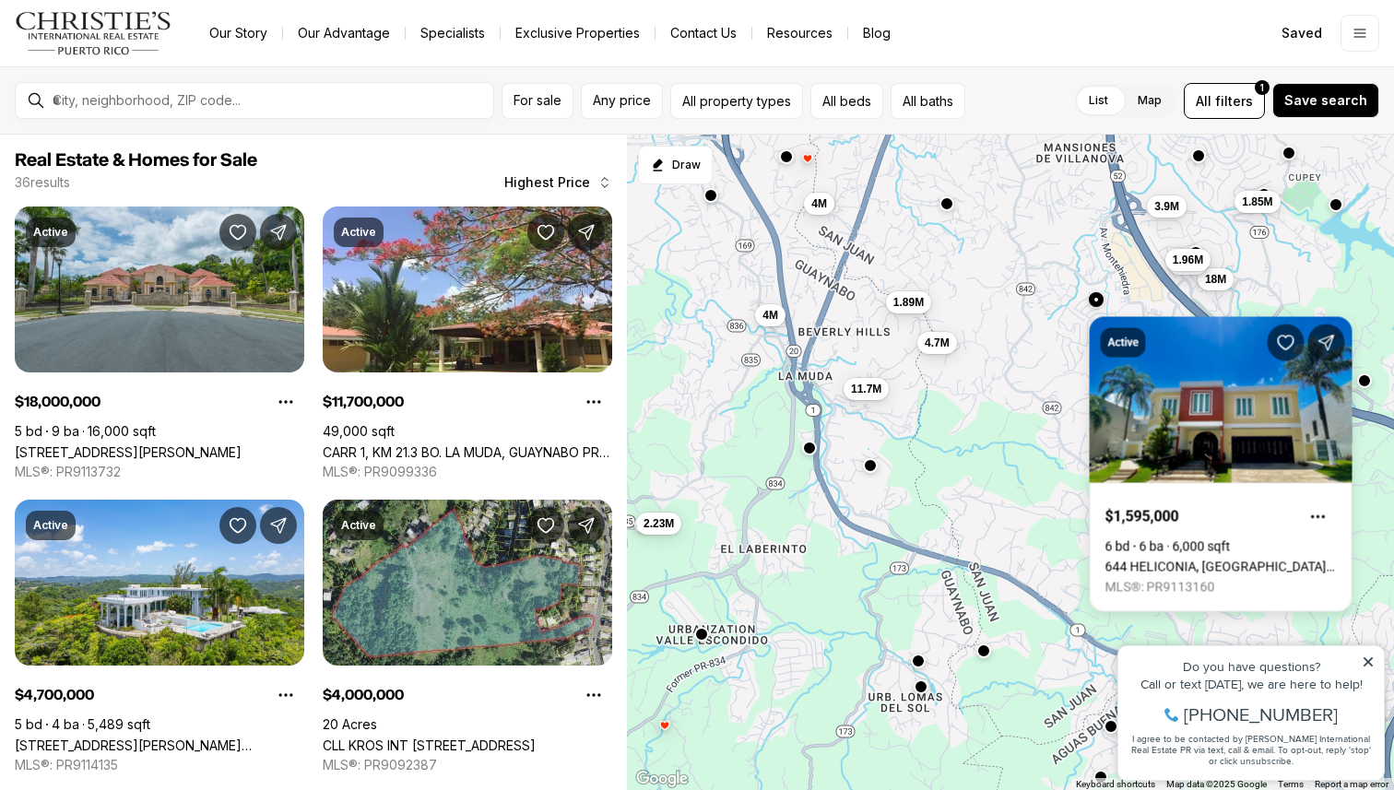
click at [947, 210] on button "button" at bounding box center [946, 203] width 15 height 15
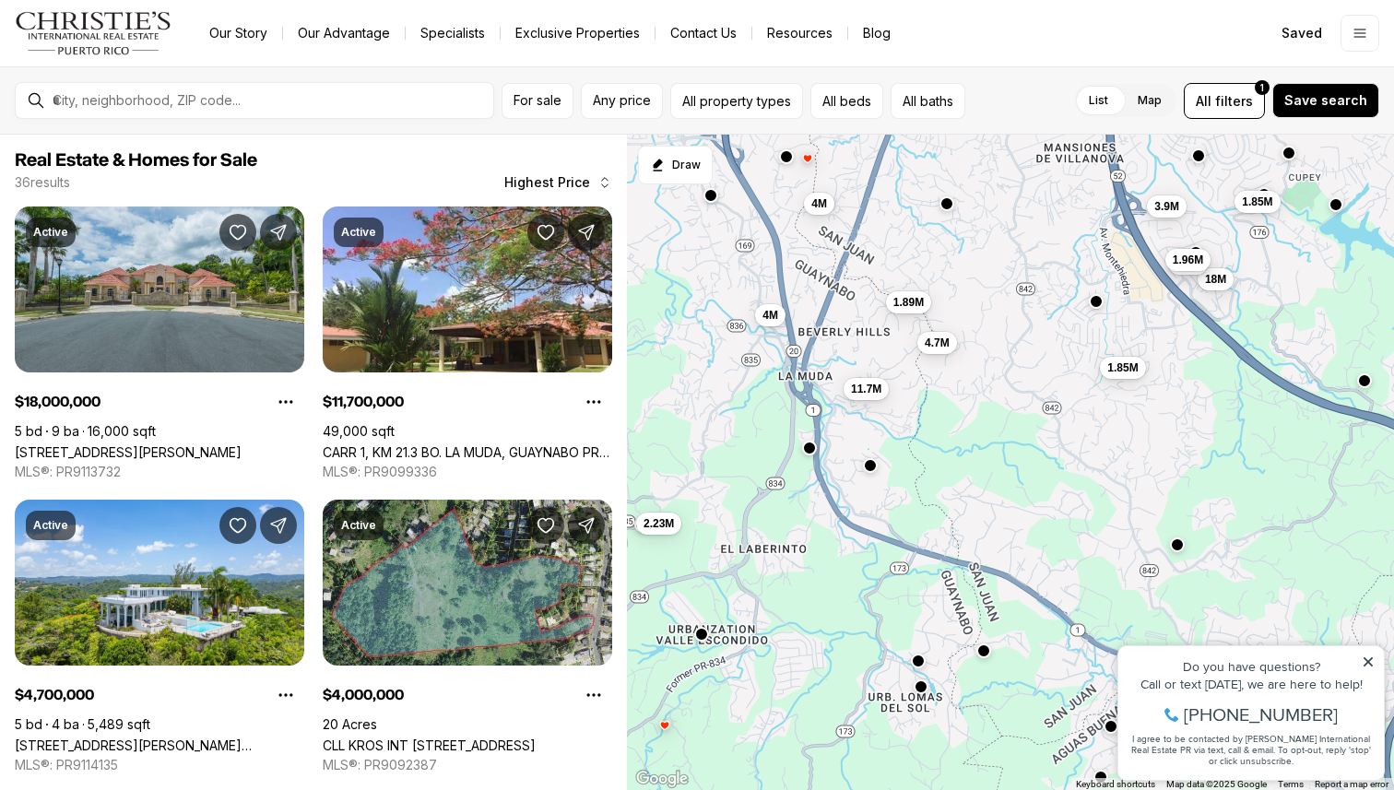
click at [948, 210] on button "button" at bounding box center [946, 203] width 15 height 15
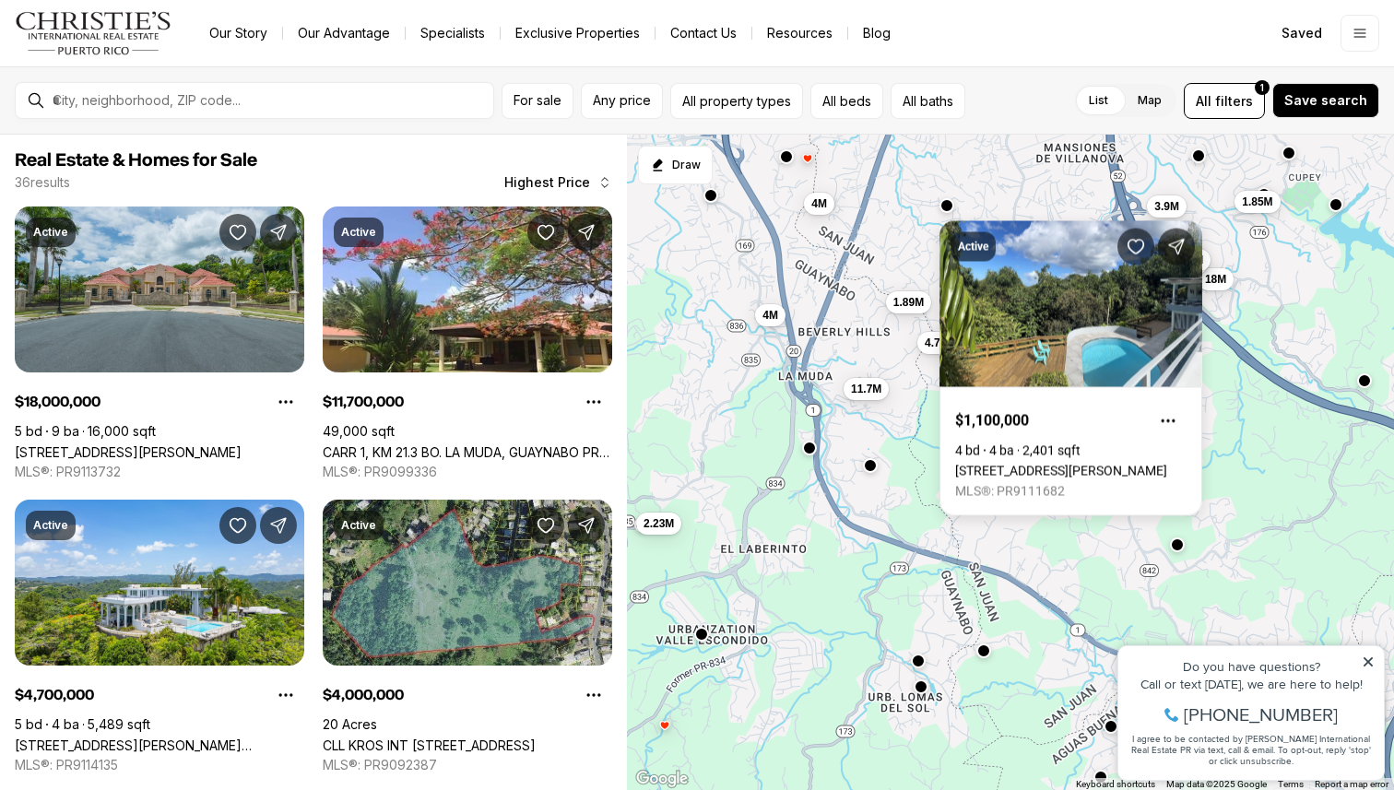
click at [898, 417] on div "11.7M 2.23M 18M 1.85M 1.85M 1.7M 1.96M 3.9M 4M 4M 1.89M 4.7M" at bounding box center [1010, 463] width 767 height 656
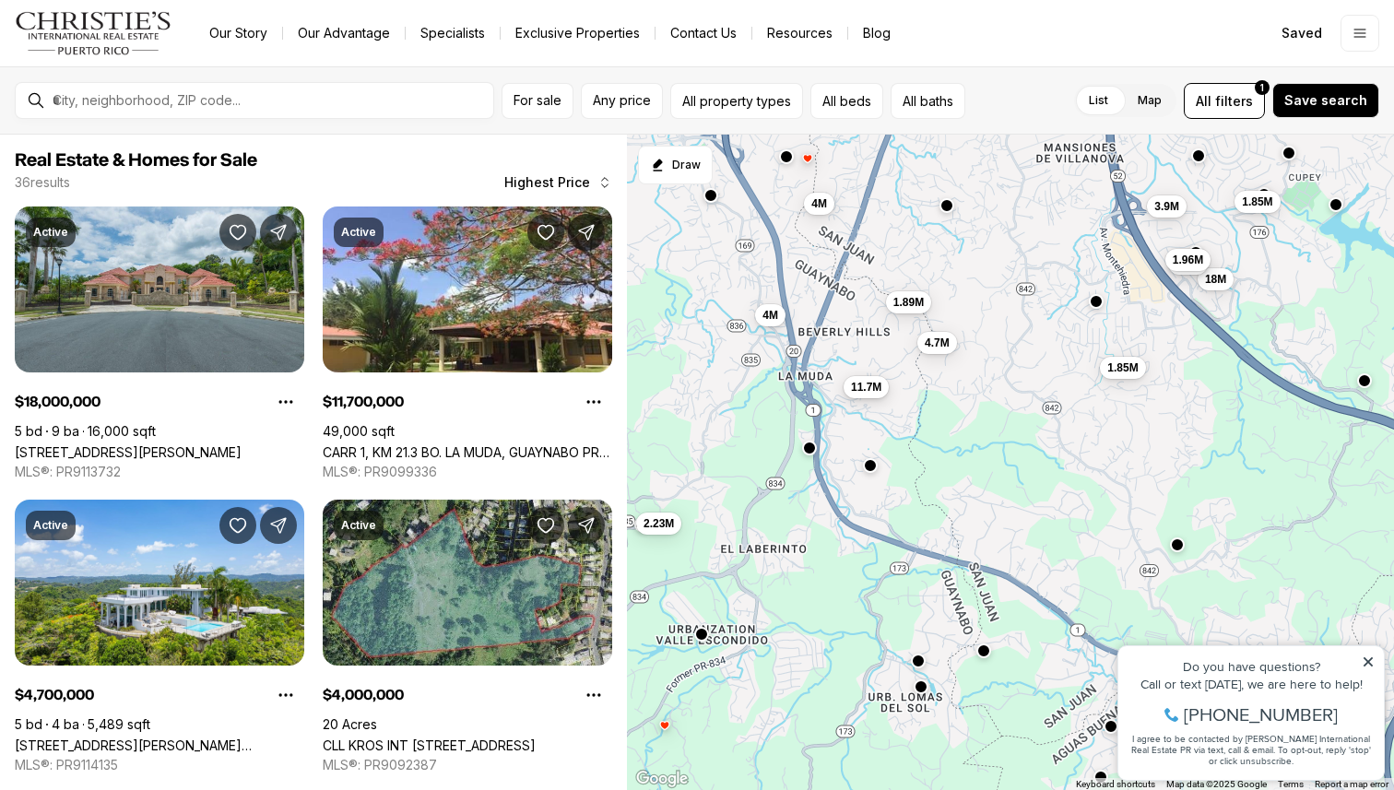
click at [864, 390] on span "11.7M" at bounding box center [866, 387] width 30 height 15
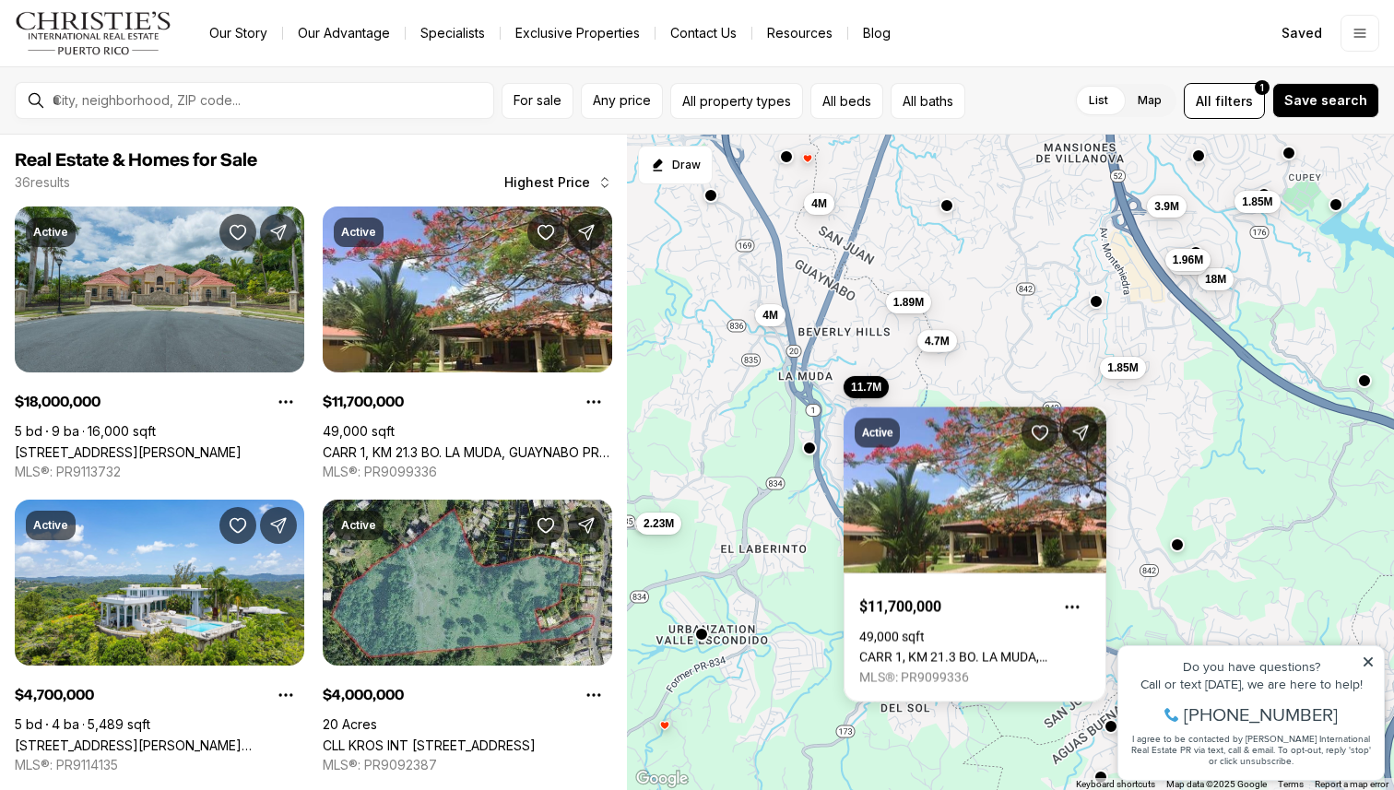
click at [935, 344] on span "4.7M" at bounding box center [936, 341] width 25 height 15
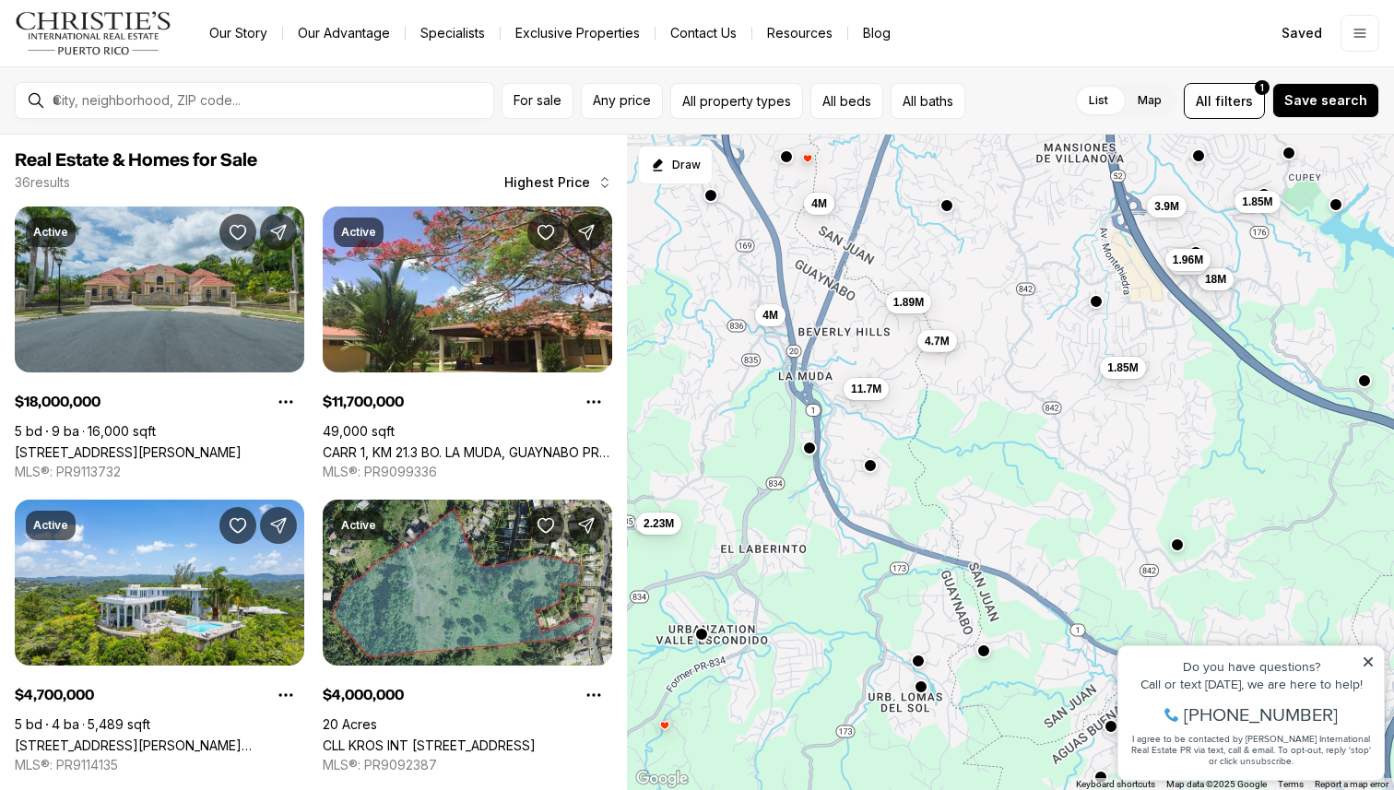
click at [935, 344] on span "4.7M" at bounding box center [936, 341] width 25 height 15
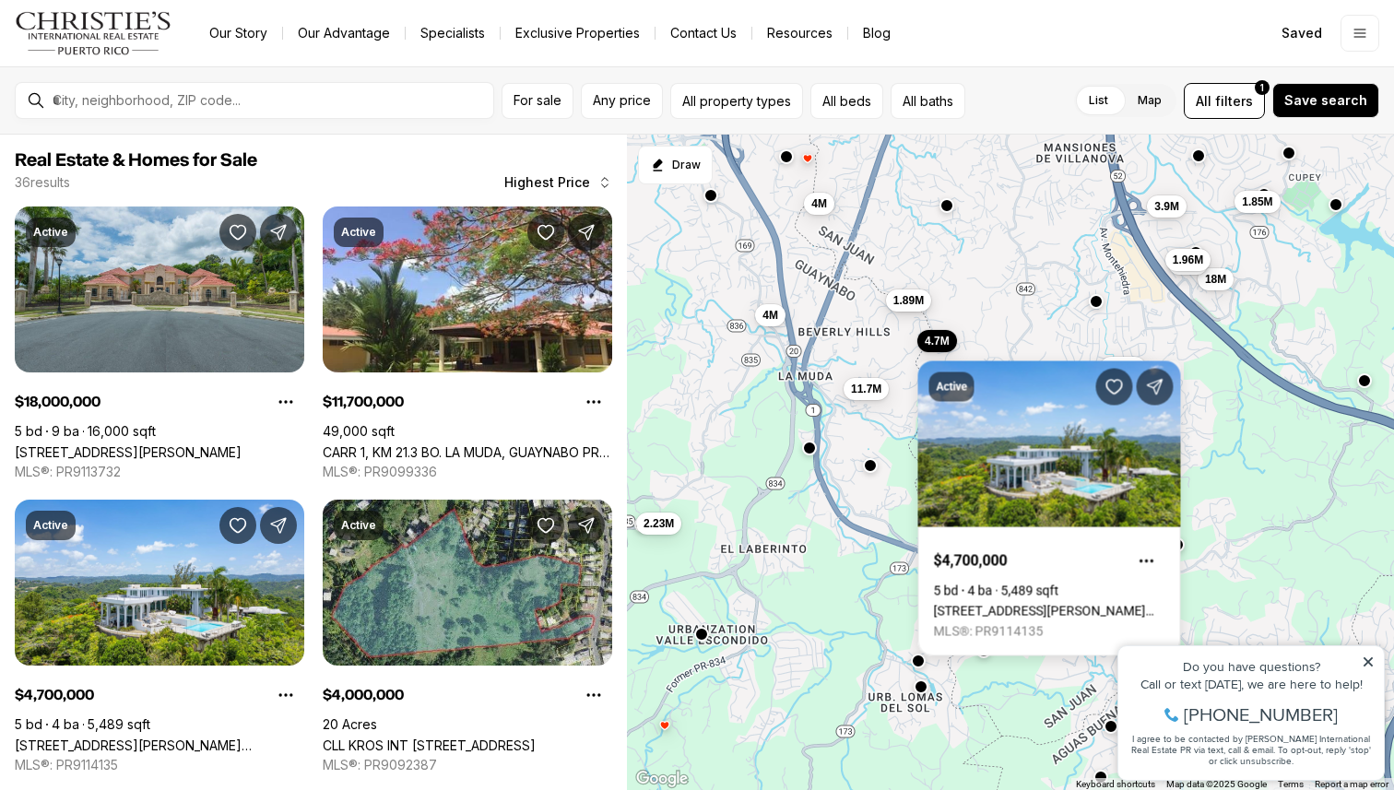
click at [915, 306] on span "1.89M" at bounding box center [908, 300] width 30 height 15
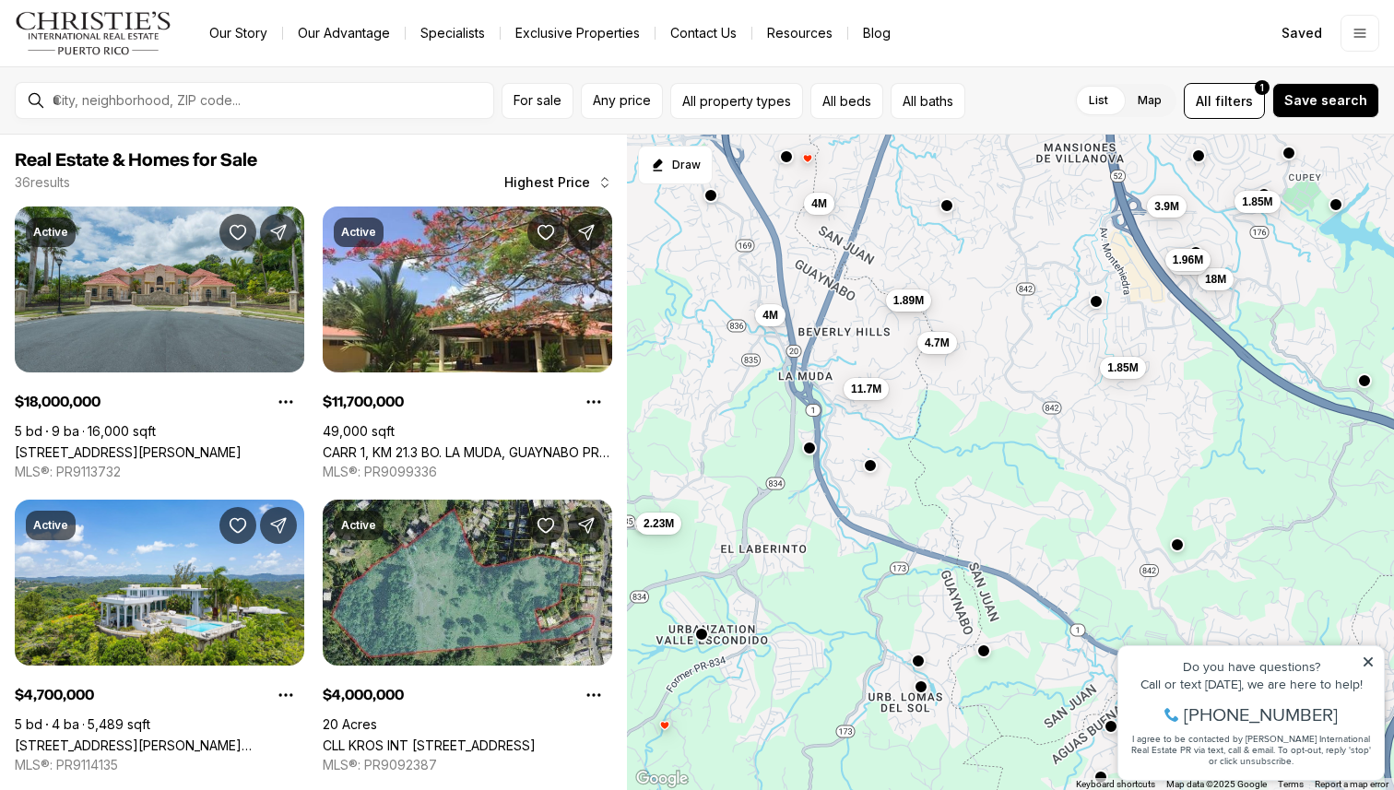
click at [915, 306] on span "1.89M" at bounding box center [908, 300] width 30 height 15
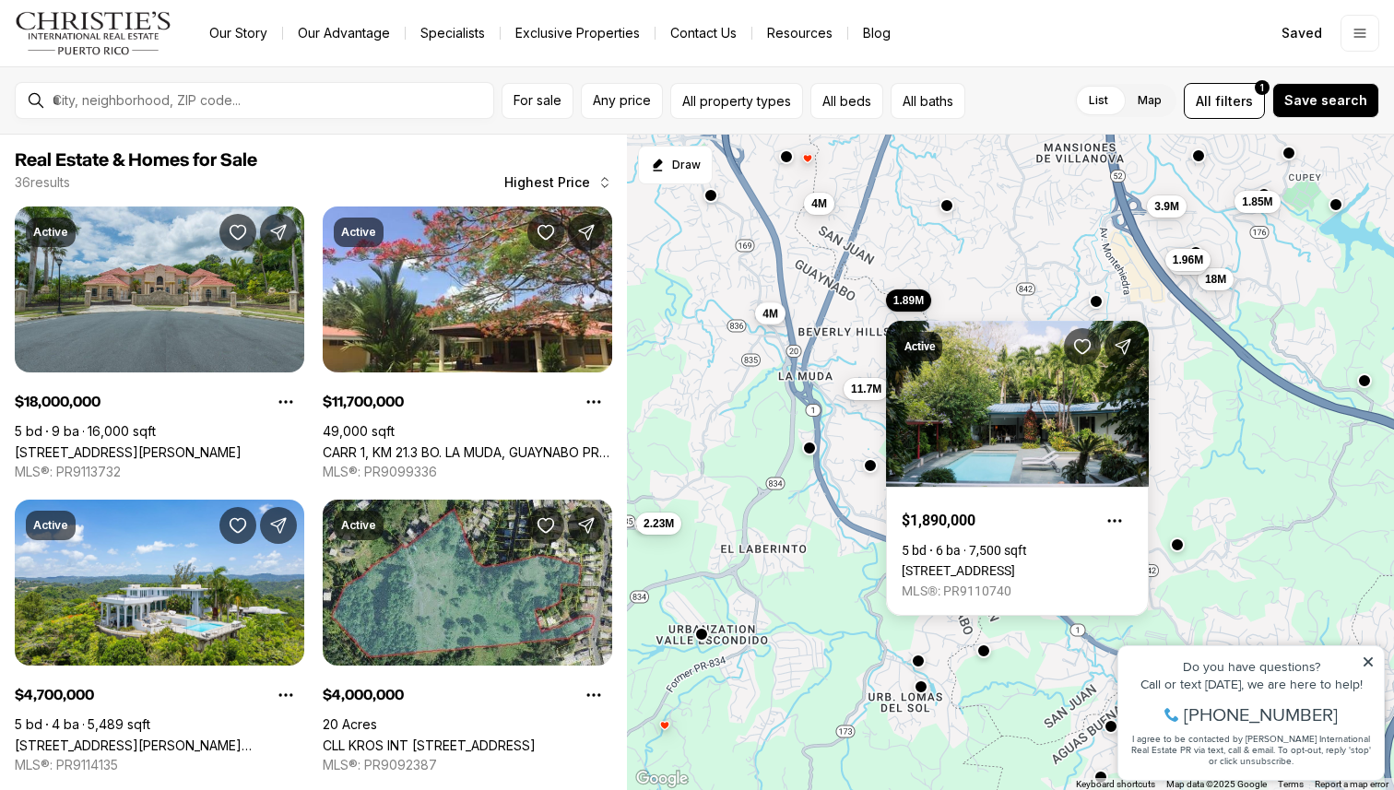
click at [772, 315] on span "4M" at bounding box center [771, 313] width 16 height 15
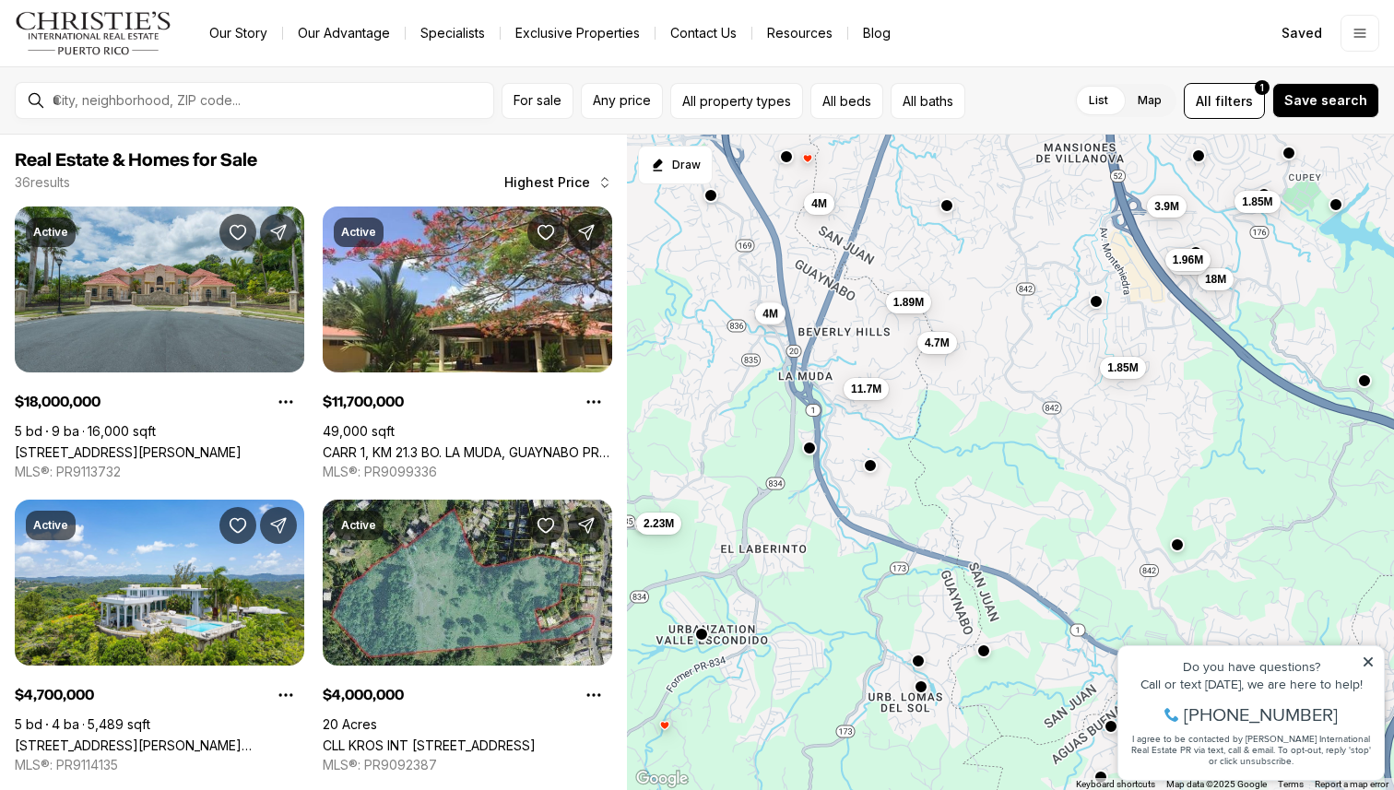
click at [772, 315] on span "4M" at bounding box center [771, 313] width 16 height 15
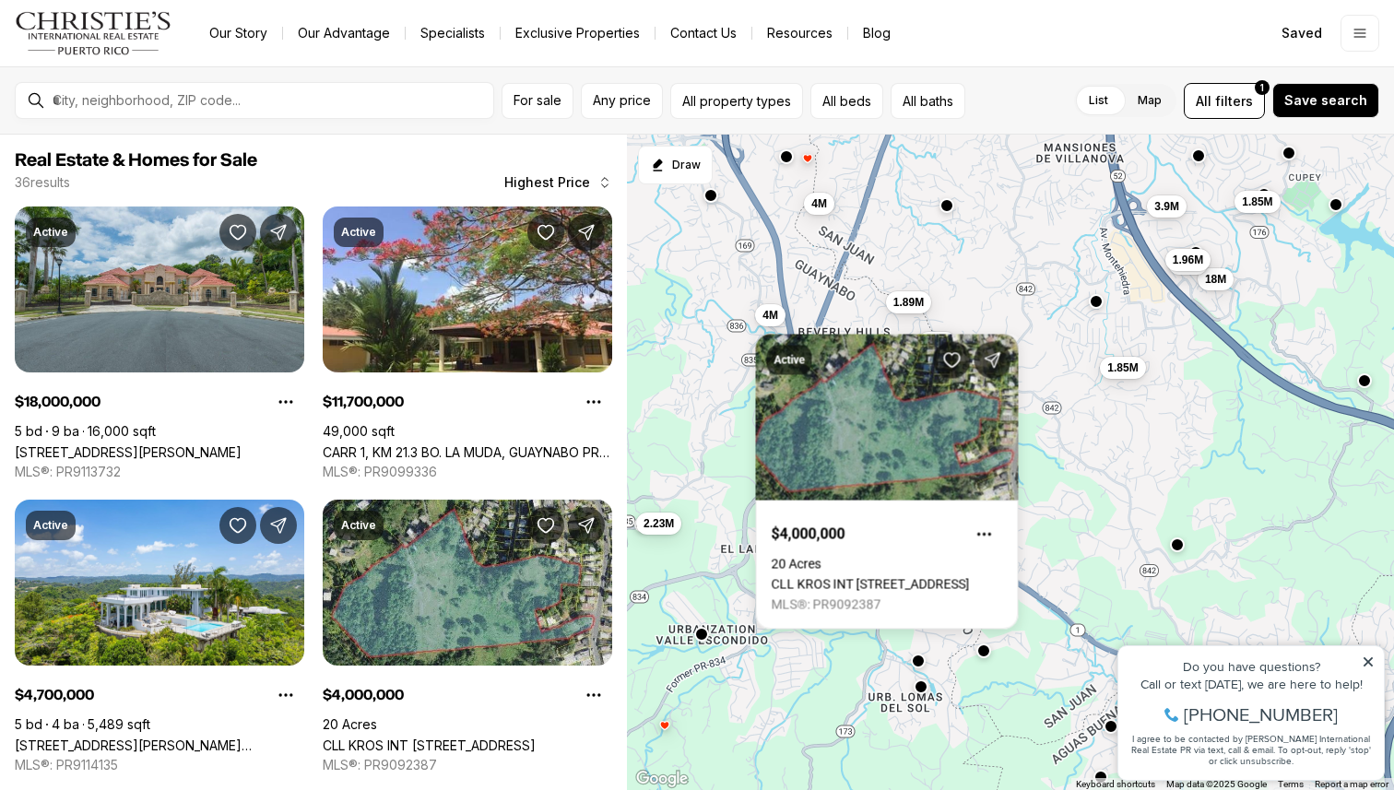
click at [930, 226] on div "11.7M 2.23M 18M 1.85M 1.85M 1.7M 1.96M 3.9M 4M 4M 1.89M 4.7M" at bounding box center [1010, 463] width 767 height 656
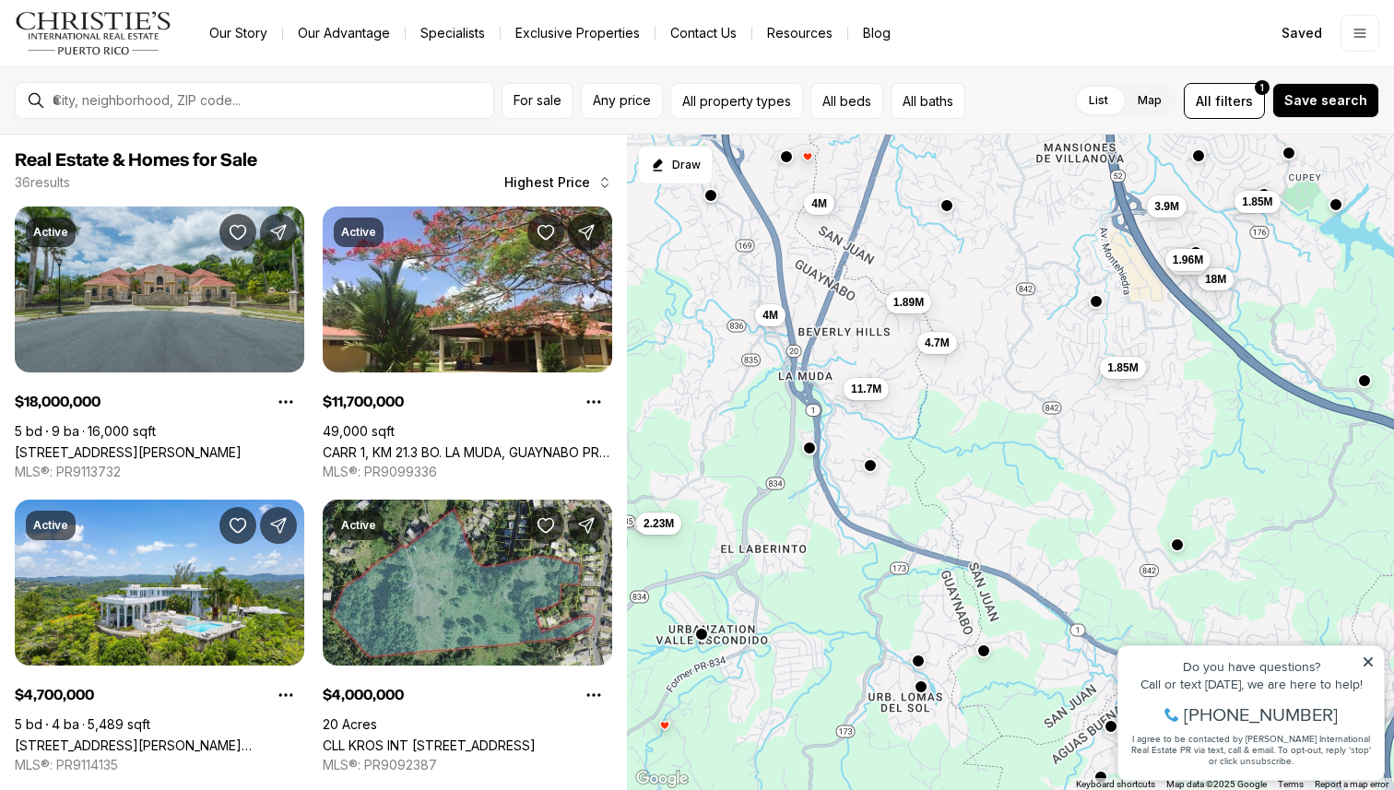
click at [807, 159] on icon "button" at bounding box center [807, 156] width 9 height 8
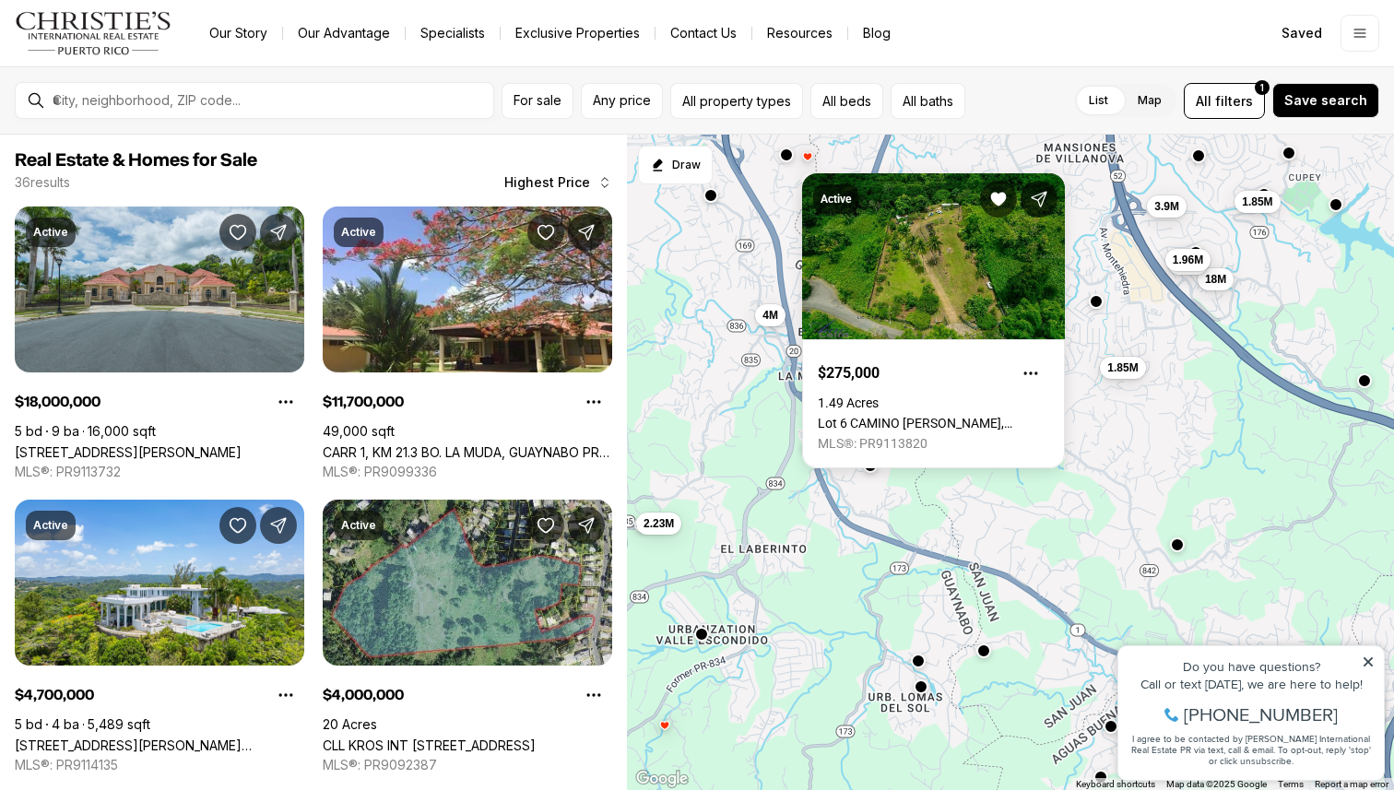
click at [783, 156] on button "button" at bounding box center [786, 154] width 15 height 15
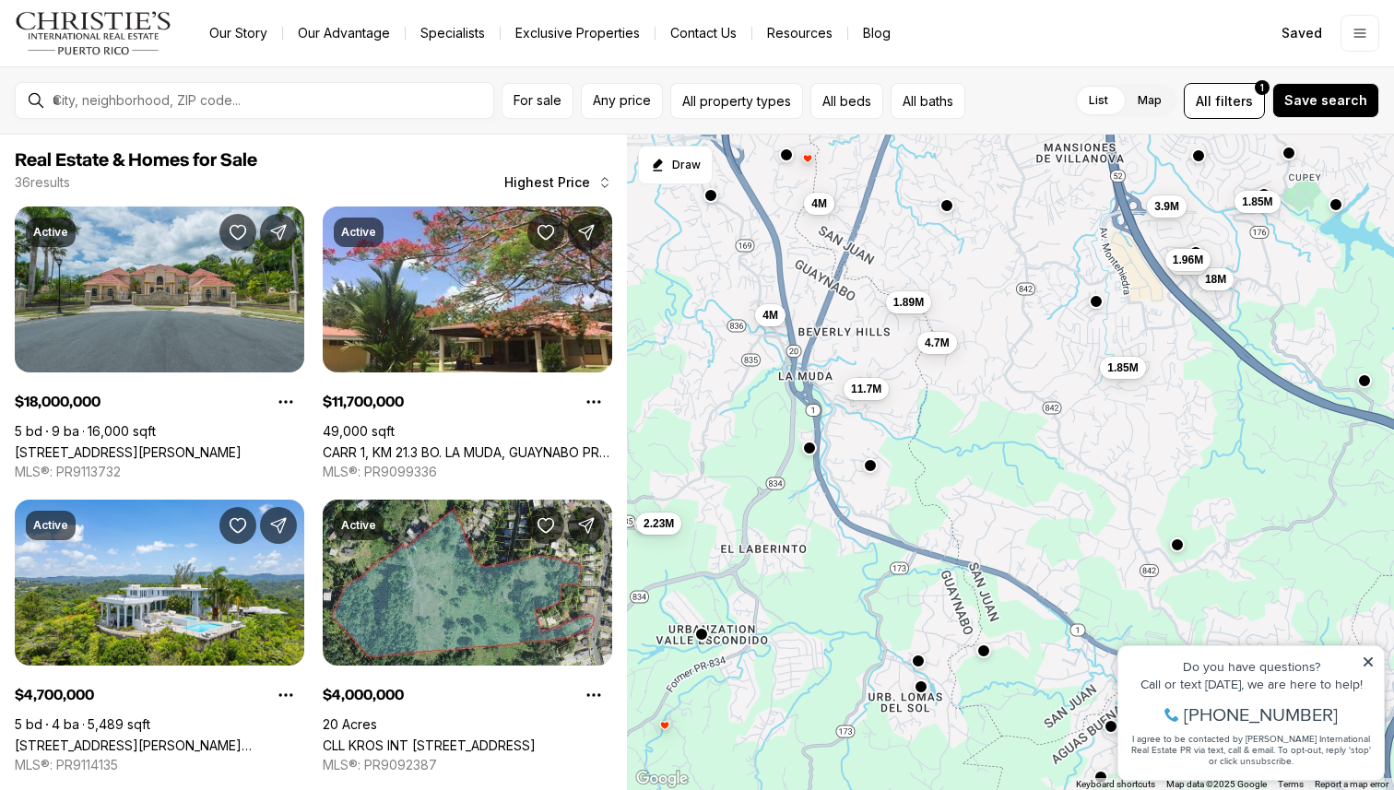
click at [783, 156] on button "button" at bounding box center [786, 154] width 15 height 15
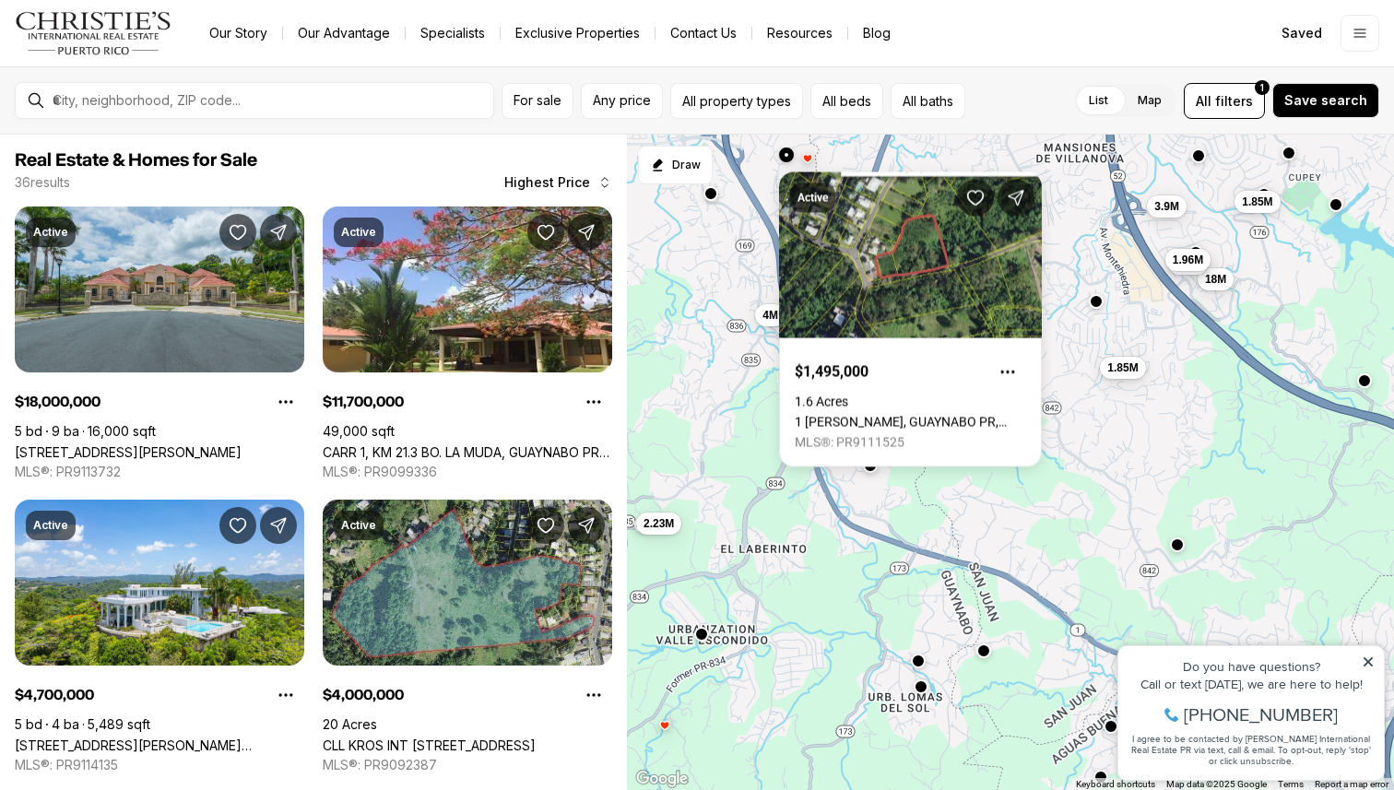
click at [713, 196] on button "button" at bounding box center [711, 193] width 15 height 15
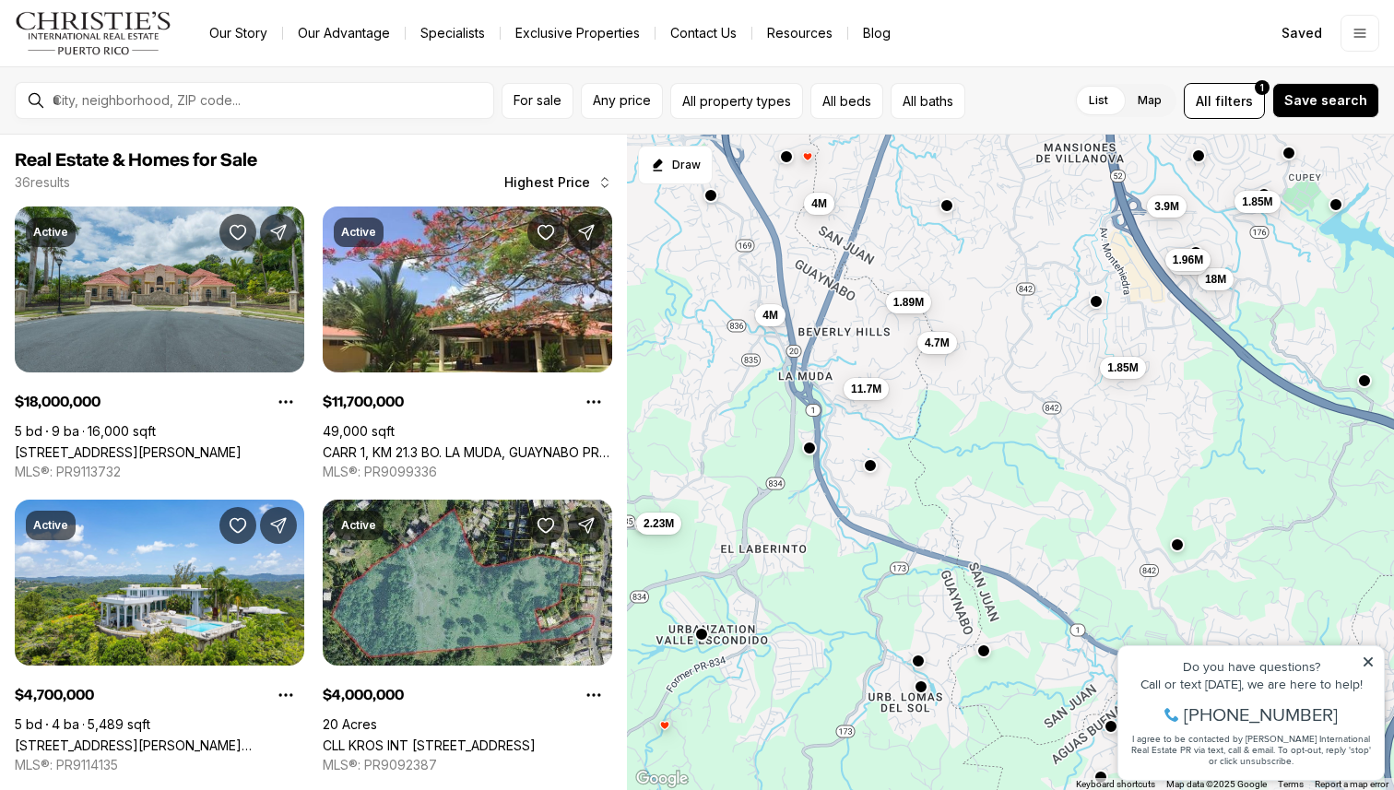
click at [807, 162] on button "button" at bounding box center [809, 156] width 15 height 15
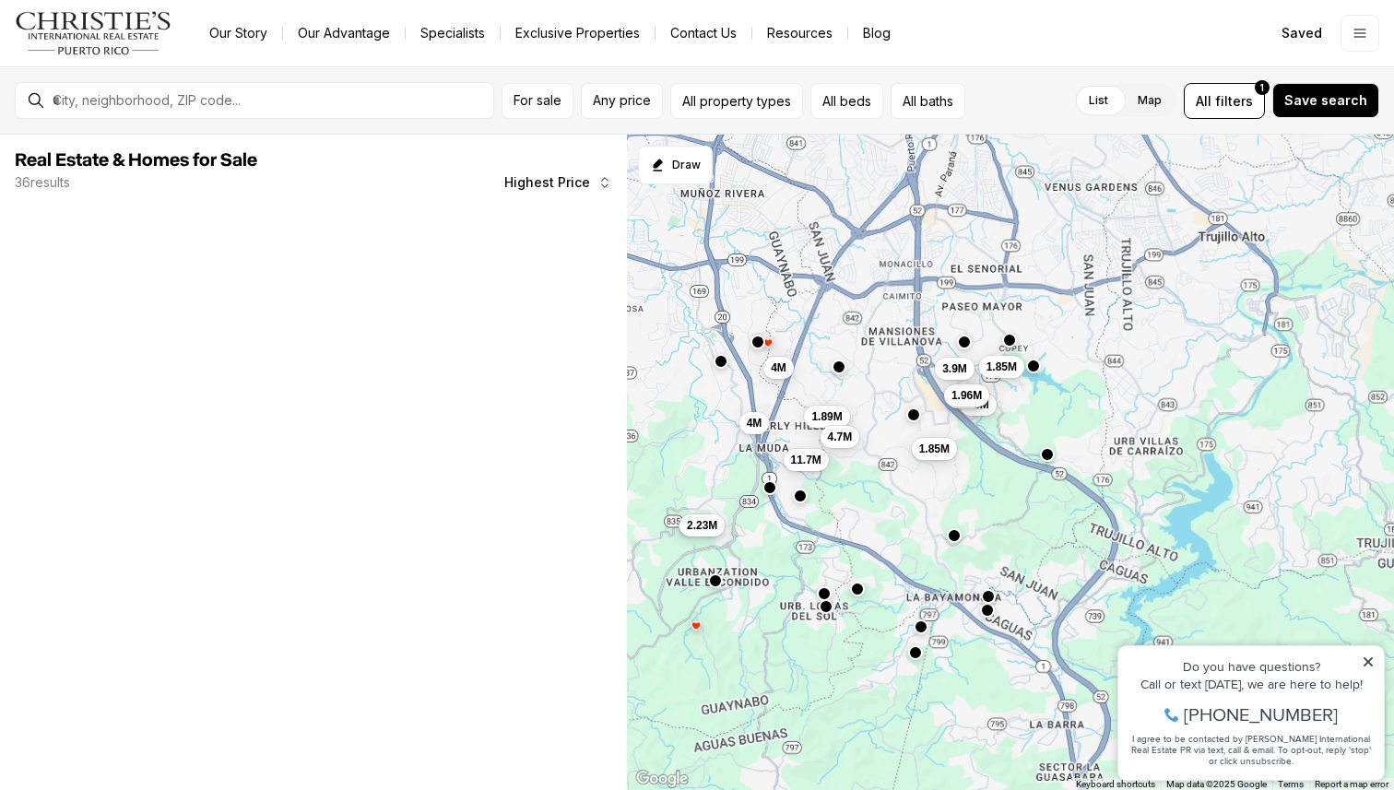
click at [700, 524] on span "2.23M" at bounding box center [702, 525] width 30 height 15
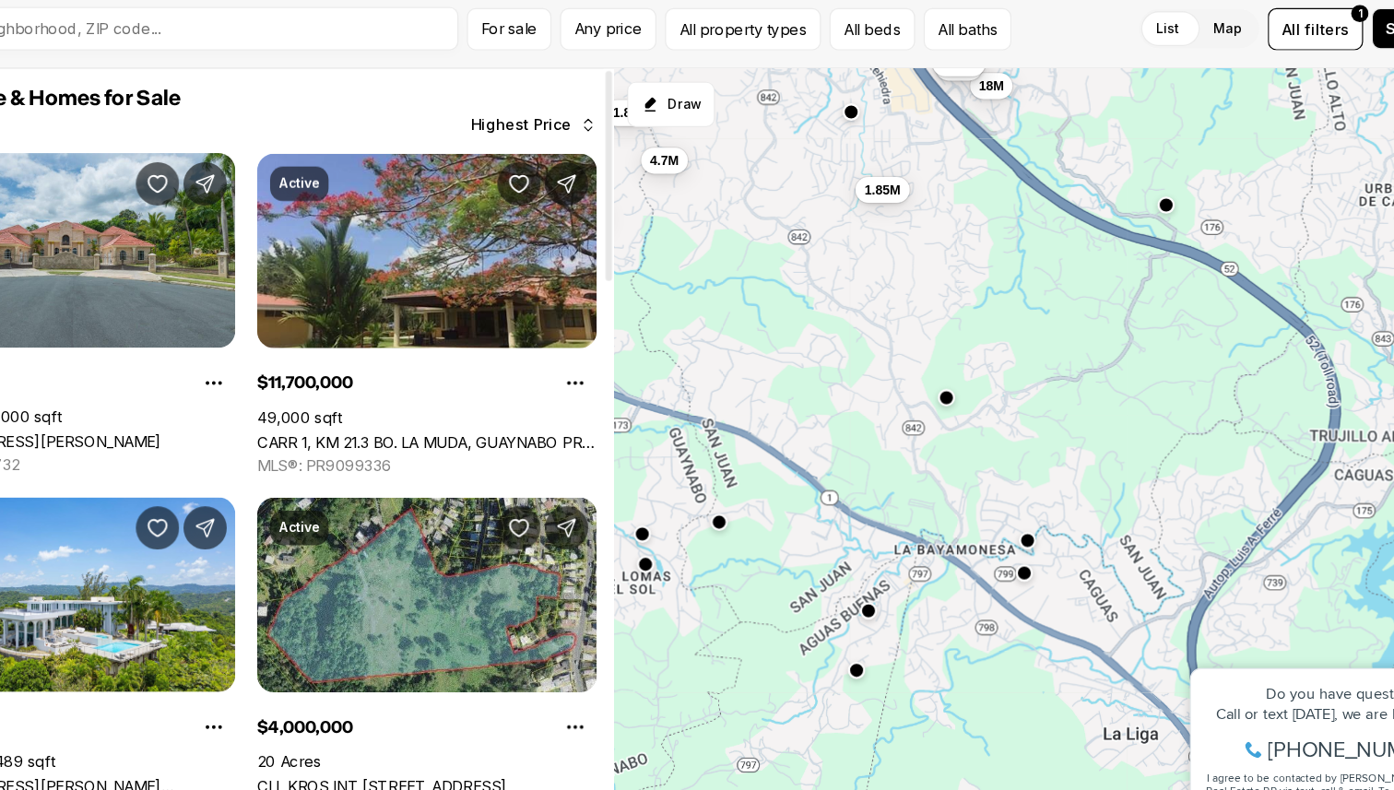
drag, startPoint x: 892, startPoint y: 436, endPoint x: 597, endPoint y: 299, distance: 325.3
click at [597, 299] on div "Real Estate & Homes for Sale 36 results Highest Price Active $18,000,000 5 bd 9…" at bounding box center [697, 462] width 1394 height 655
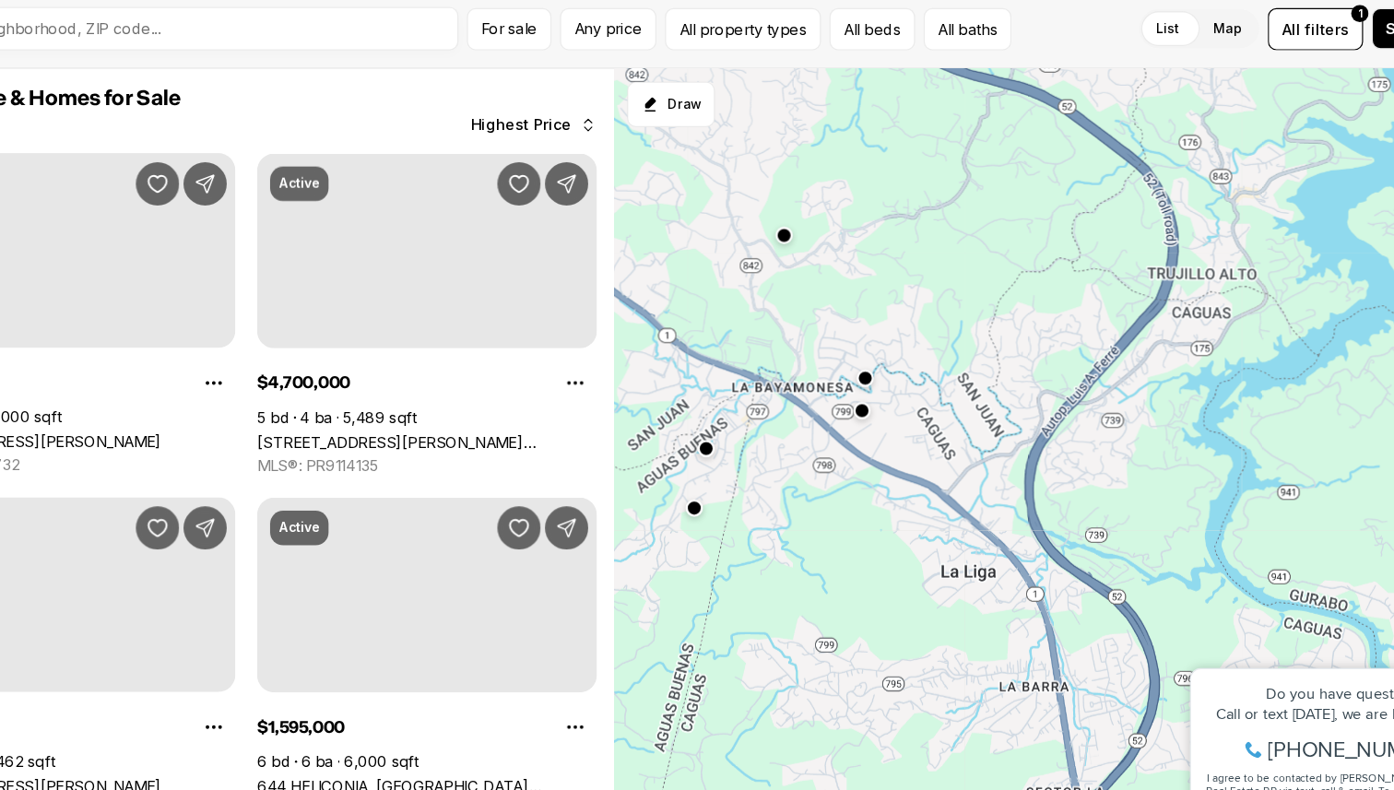
drag, startPoint x: 888, startPoint y: 482, endPoint x: 745, endPoint y: 340, distance: 202.0
click at [745, 340] on div "18M 1.85M 4.7M" at bounding box center [1010, 463] width 767 height 656
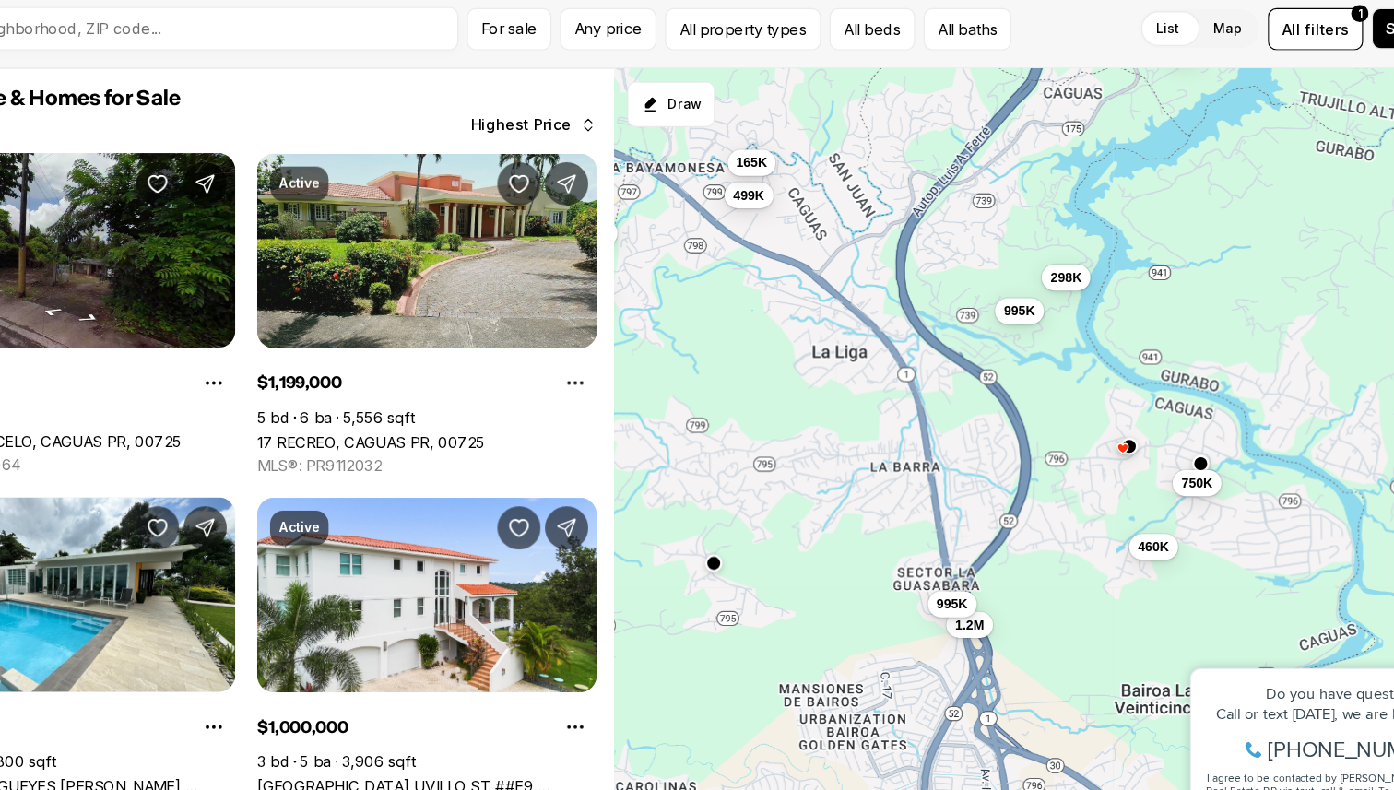
drag, startPoint x: 929, startPoint y: 568, endPoint x: 818, endPoint y: 380, distance: 218.6
click at [818, 381] on div "1.15M 1.2M 647K 499K 165K 1M 995K 298K 1.2M 995K 750K 460K" at bounding box center [1010, 463] width 767 height 656
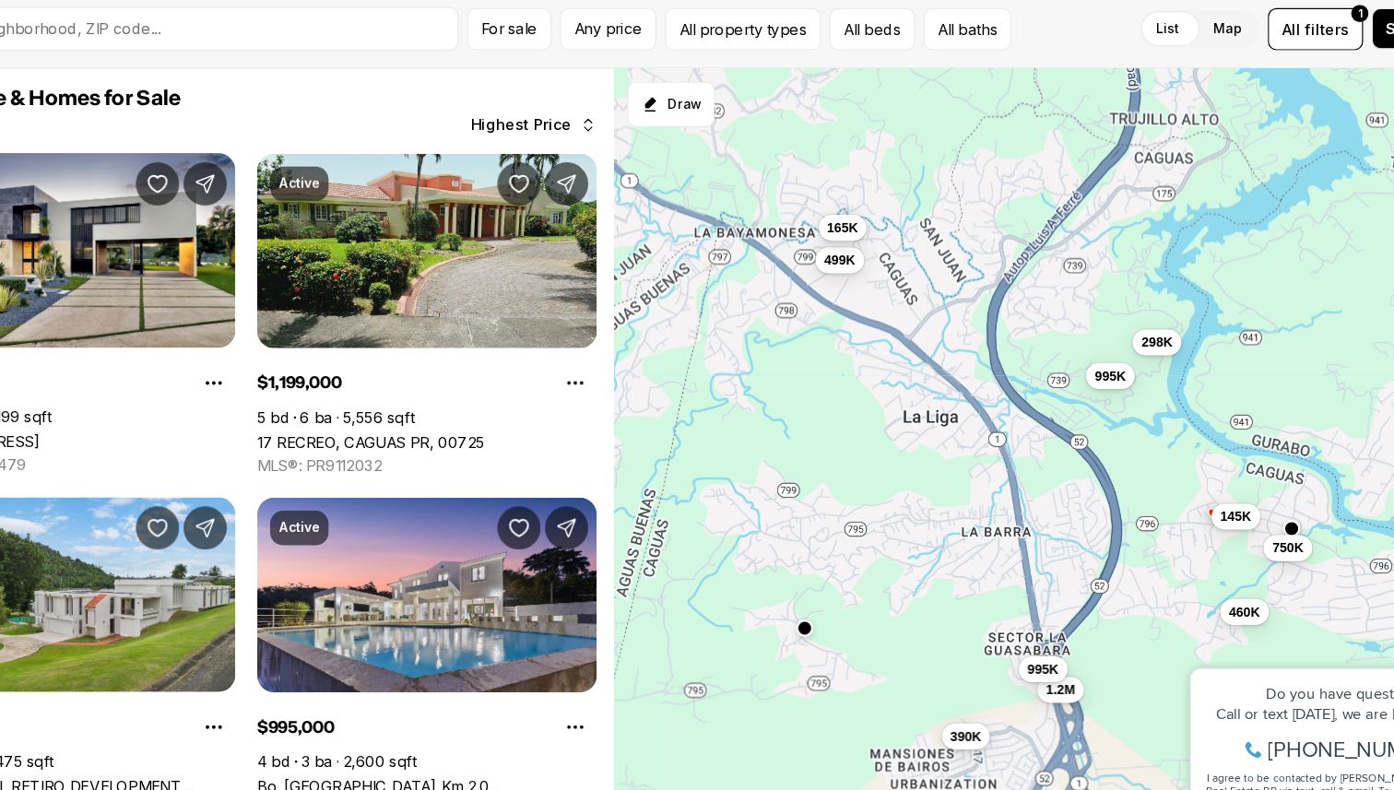
drag, startPoint x: 818, startPoint y: 380, endPoint x: 896, endPoint y: 437, distance: 97.0
click at [898, 438] on div "499K 165K 995K 298K 145K 1.2M 995K 750K 460K 1.5M 700K 390K" at bounding box center [1010, 463] width 767 height 656
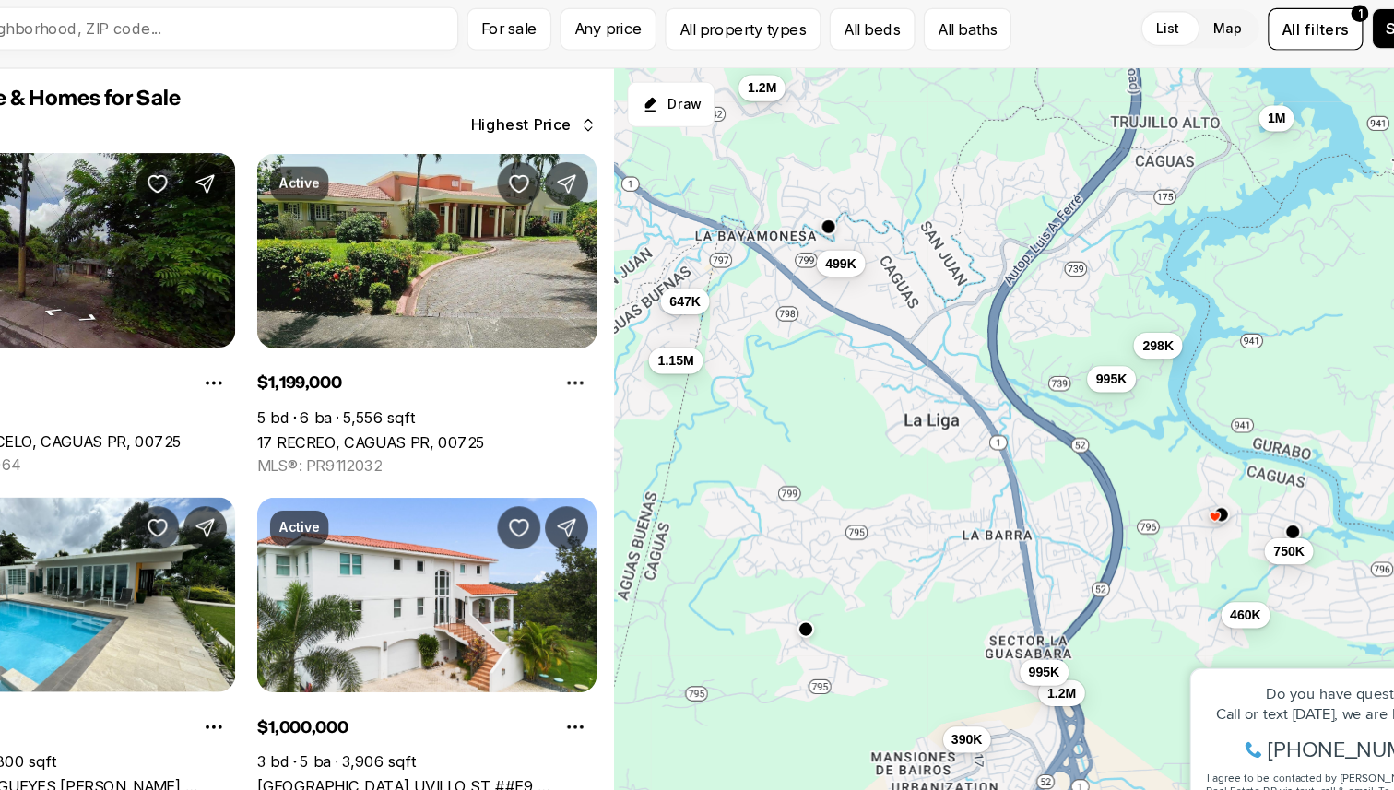
click at [787, 614] on button "button" at bounding box center [789, 612] width 15 height 15
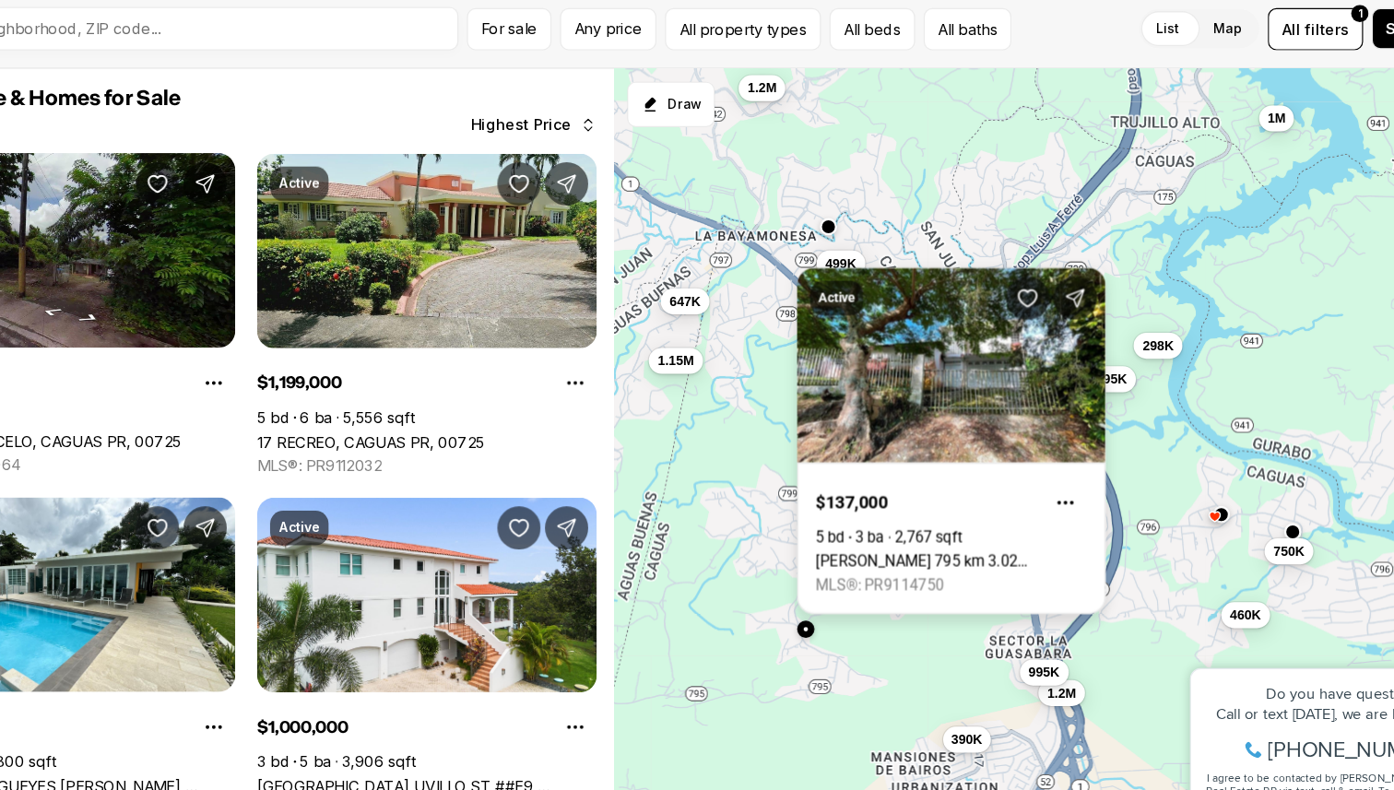
click at [965, 547] on link "Carr 795 km 3.02 RIO CAÑAS WARD, CAGUAS PR, 00725" at bounding box center [913, 554] width 231 height 15
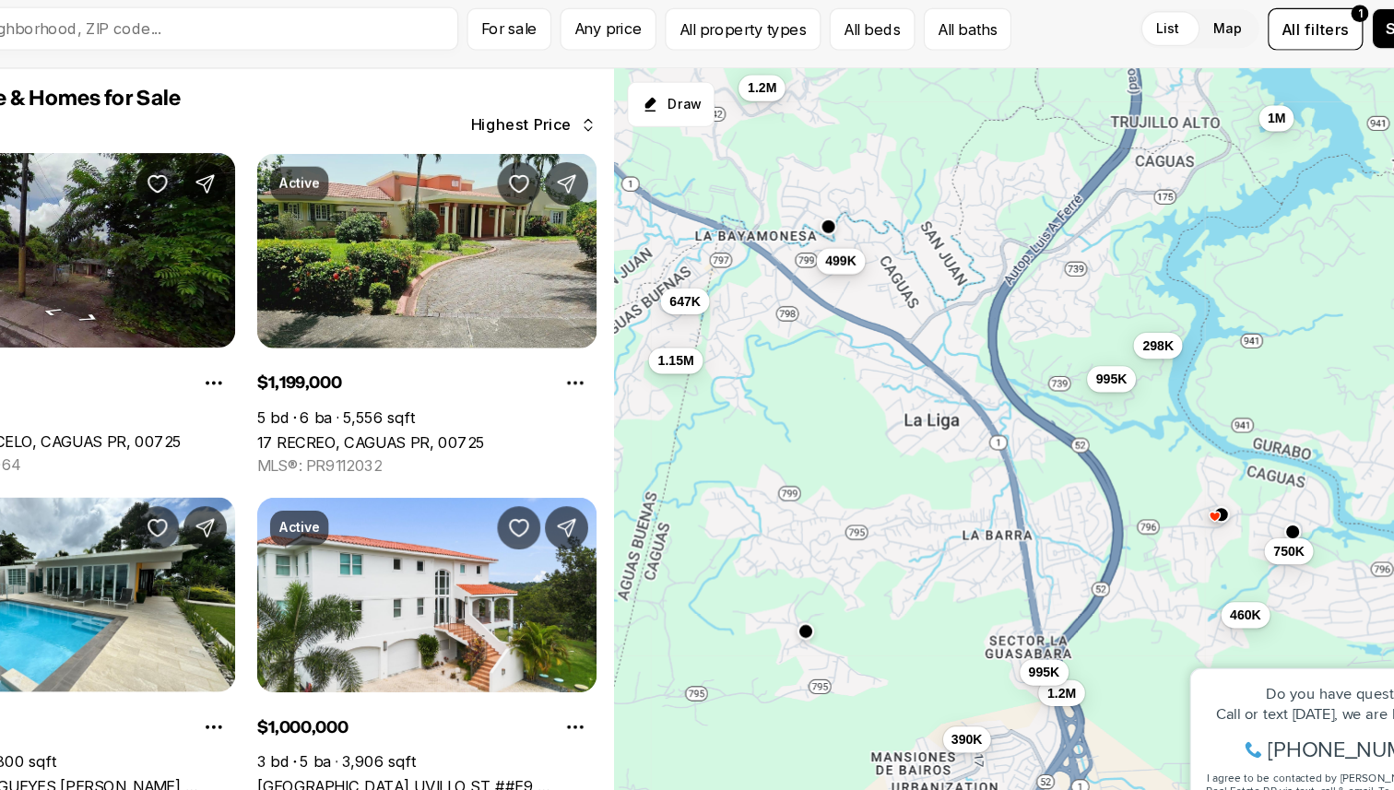
click at [818, 304] on span "499K" at bounding box center [819, 298] width 27 height 15
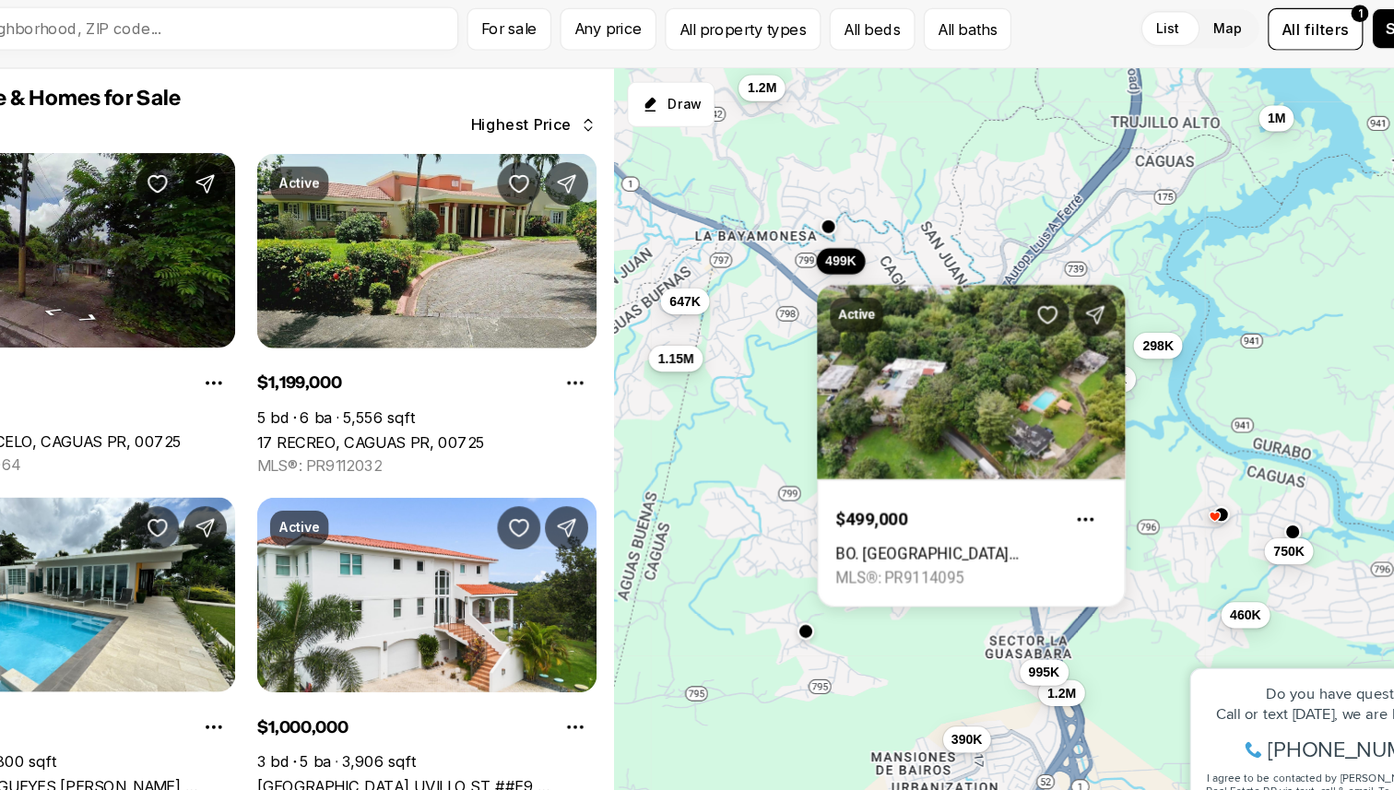
click at [675, 386] on span "1.15M" at bounding box center [680, 381] width 30 height 15
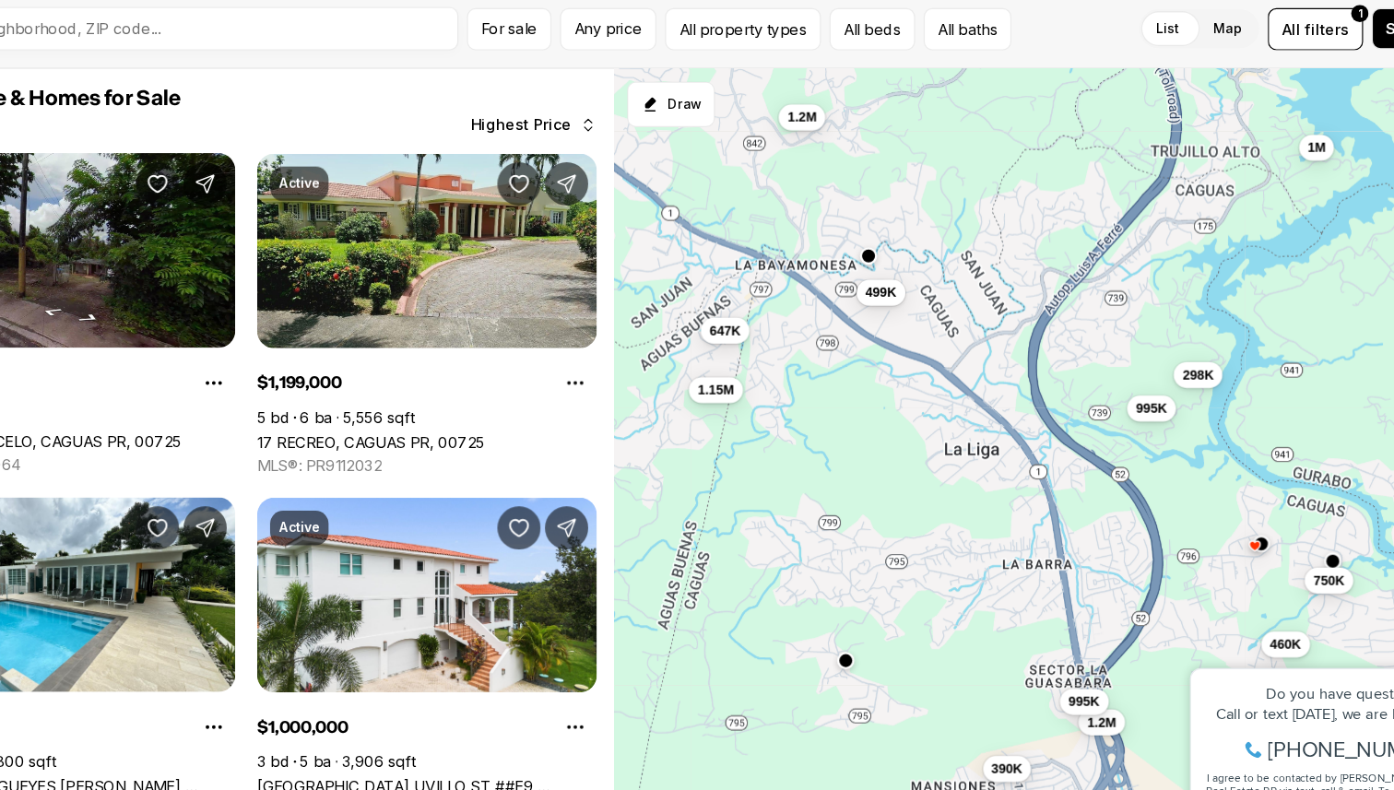
drag, startPoint x: 798, startPoint y: 382, endPoint x: 837, endPoint y: 409, distance: 47.6
click at [837, 409] on div "1.2M 1.2M 1.15M 1M 995K 995K 750K 647K 499K 460K 390K 298K" at bounding box center [1010, 463] width 767 height 656
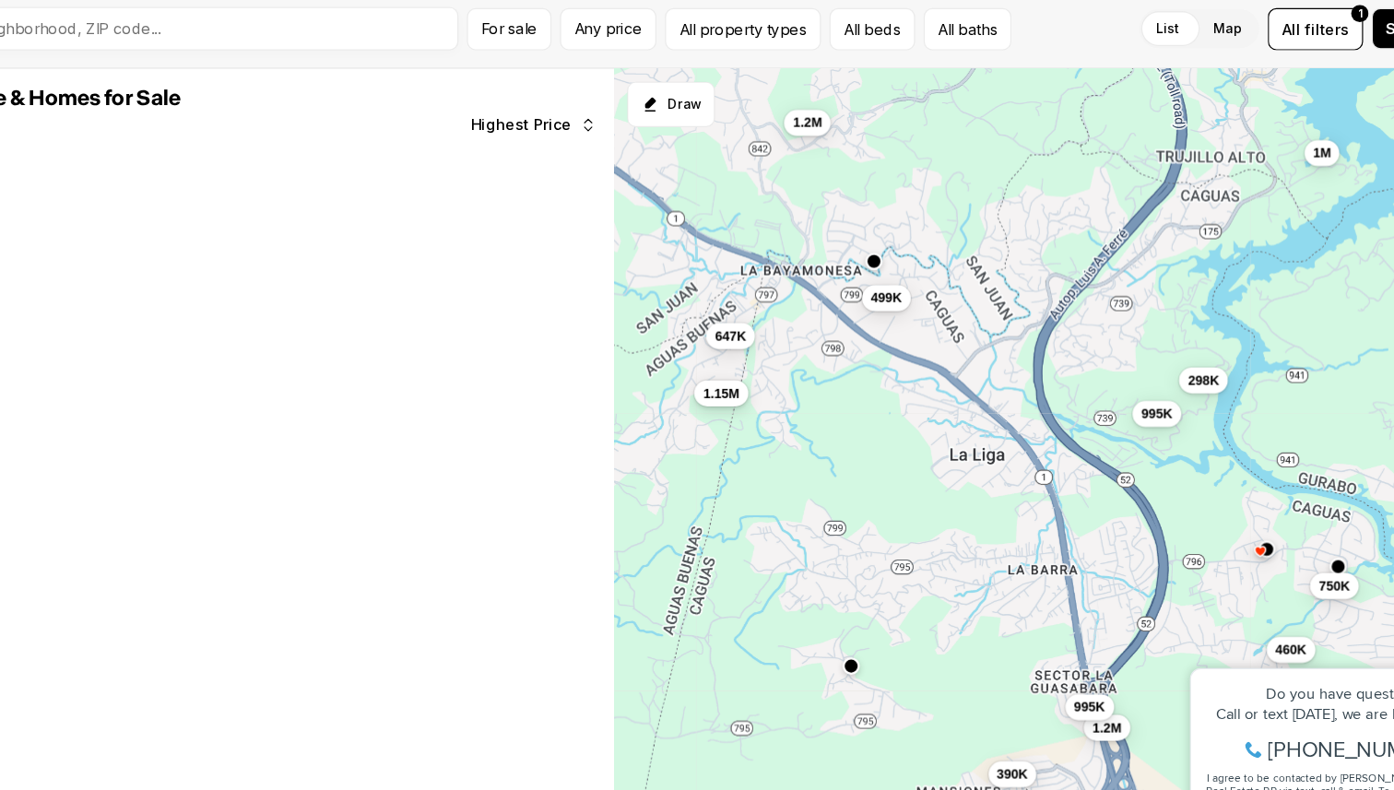
click at [714, 413] on span "1.15M" at bounding box center [718, 411] width 30 height 15
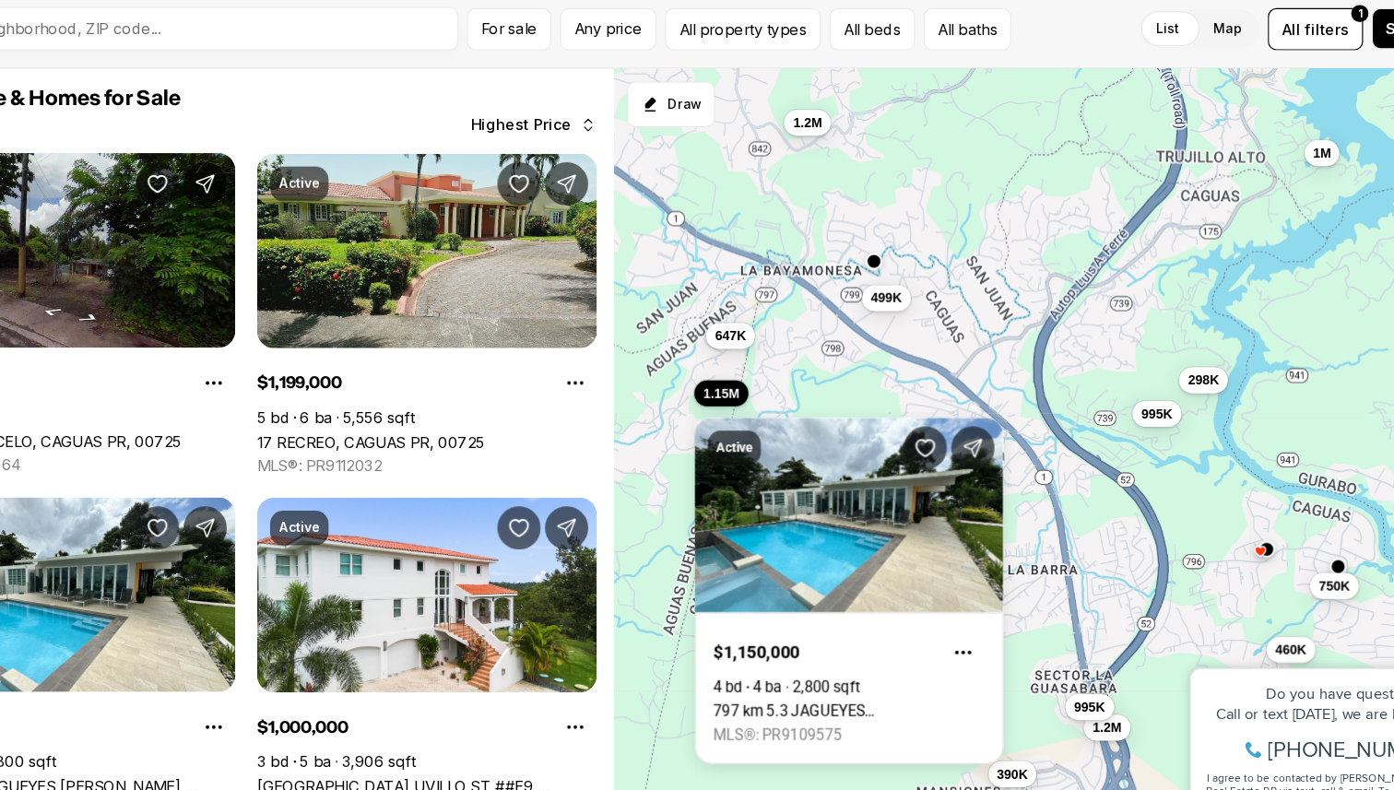
click at [996, 385] on div "1.2M 1.2M 1.15M 1M 995K 995K 750K 647K 499K 460K 390K 298K" at bounding box center [1010, 463] width 767 height 656
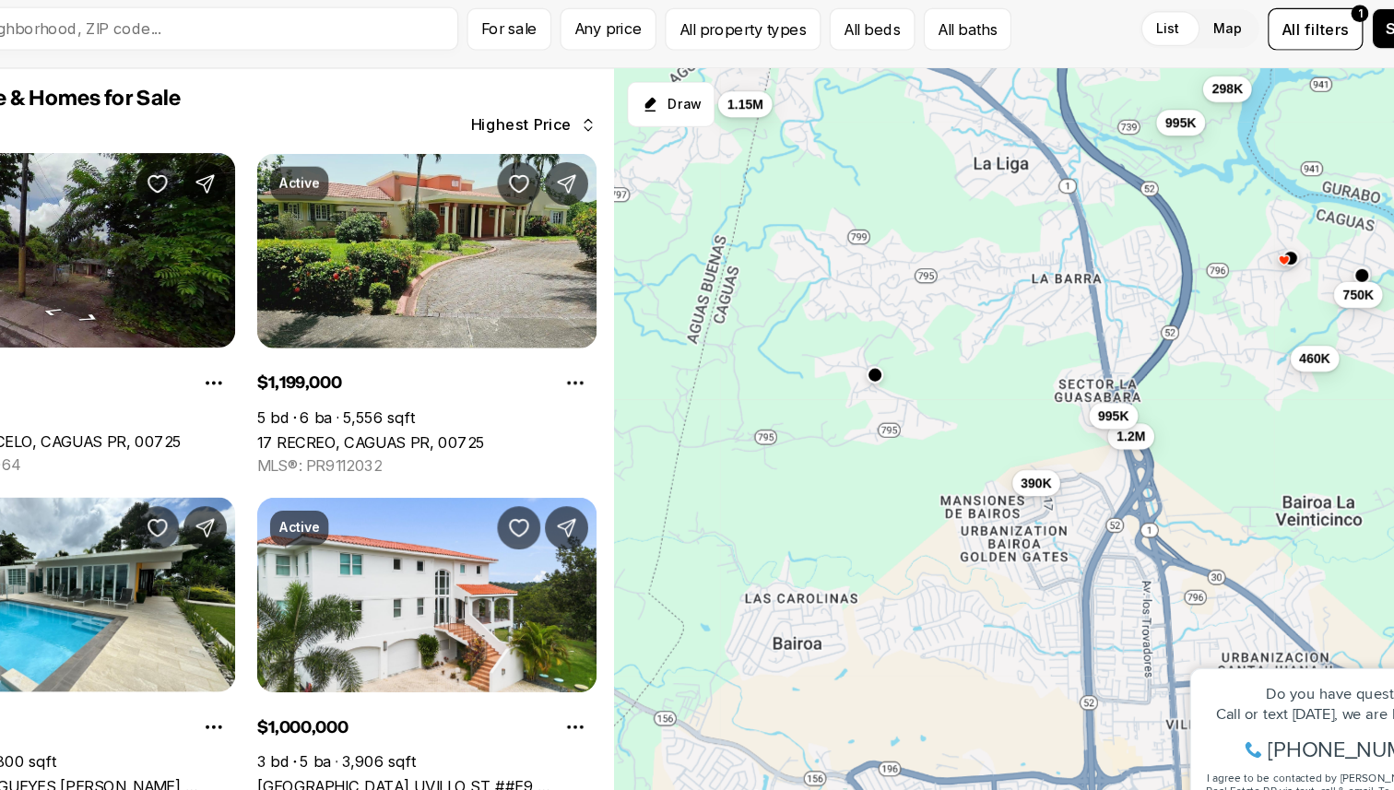
drag, startPoint x: 994, startPoint y: 372, endPoint x: 1017, endPoint y: 117, distance: 256.3
click at [1018, 118] on div "For sale Any price All property types All beds All baths List Map List Map All …" at bounding box center [697, 428] width 1394 height 724
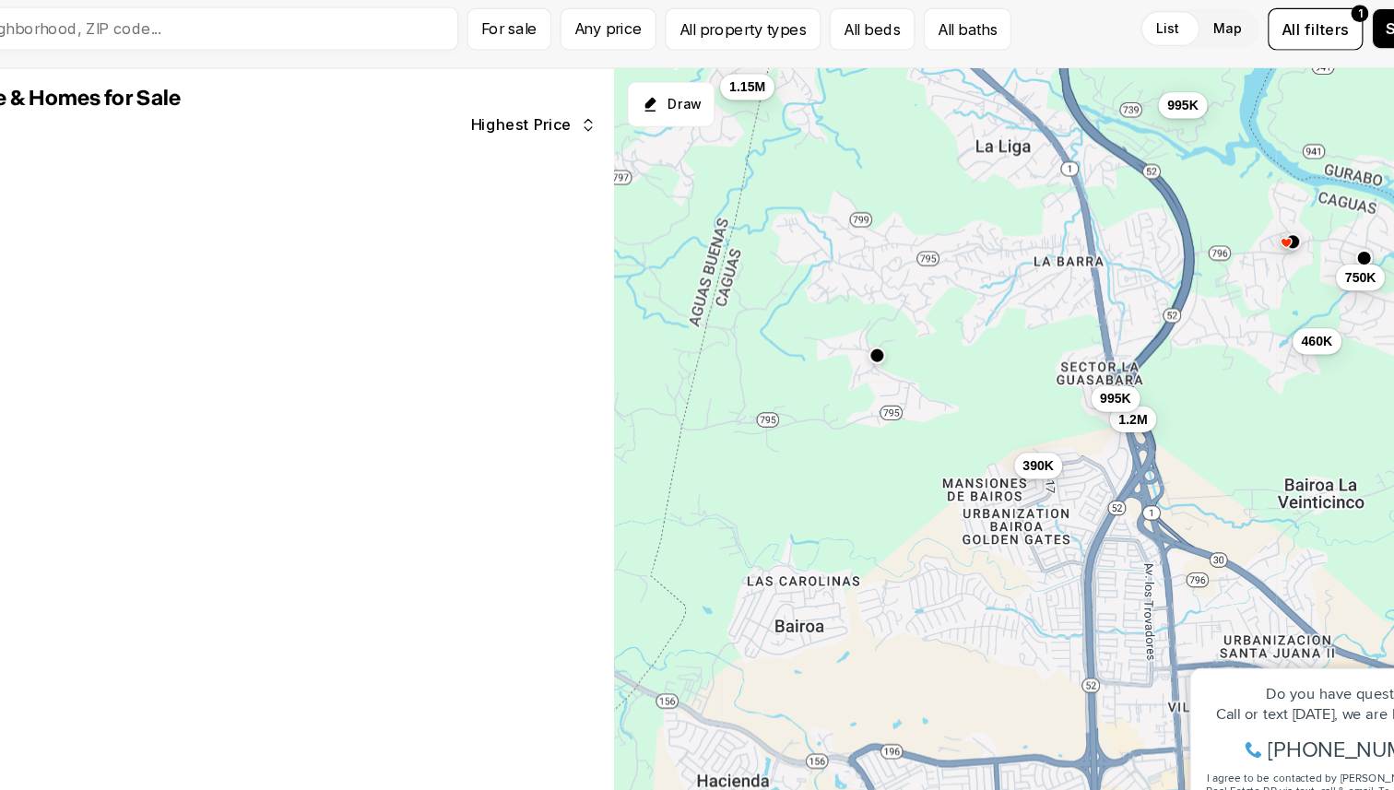
click at [852, 385] on button "button" at bounding box center [850, 378] width 15 height 15
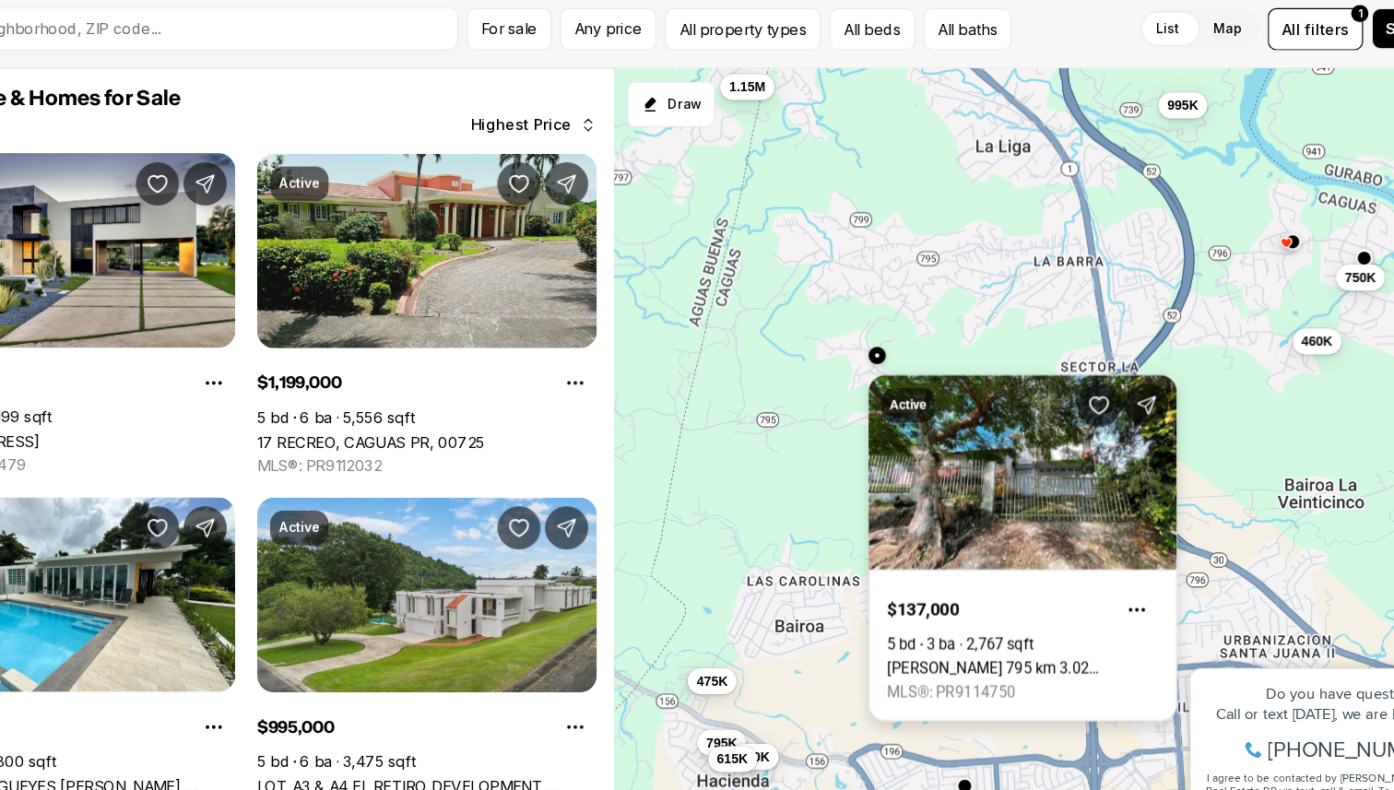
click at [967, 638] on link "Carr 795 km 3.02 RIO CAÑAS WARD, CAGUAS PR, 00725" at bounding box center [974, 645] width 231 height 15
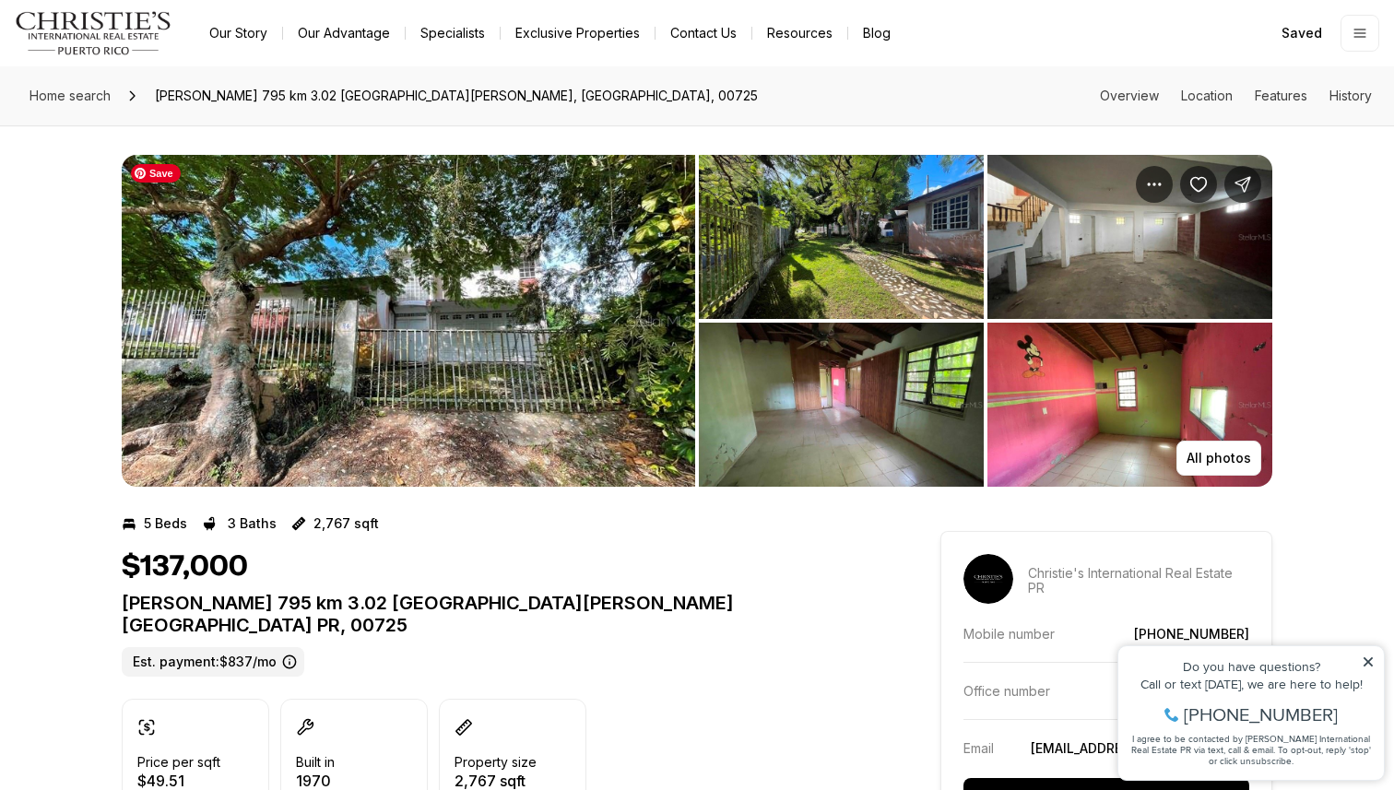
click at [523, 383] on img "View image gallery" at bounding box center [408, 321] width 573 height 332
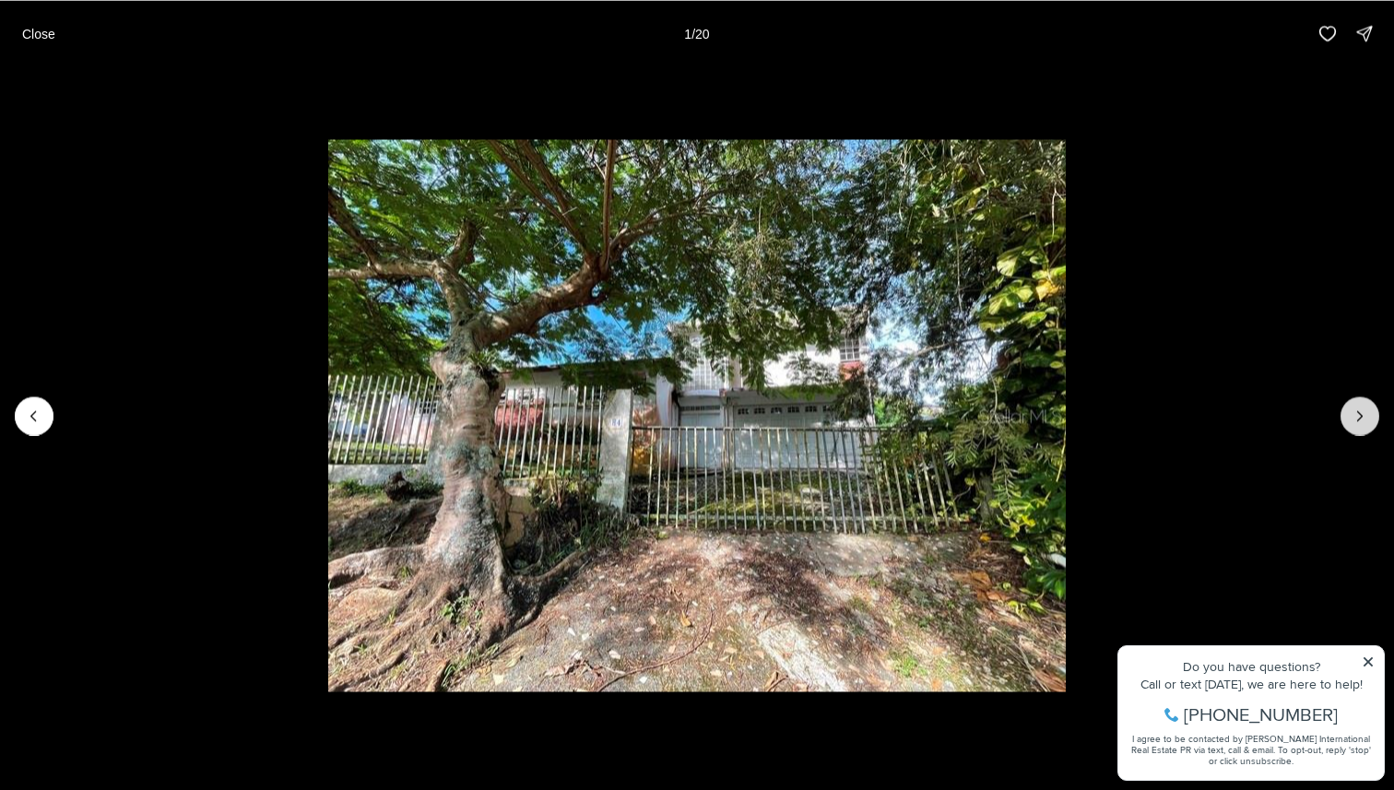
click at [1357, 406] on icon "Next slide" at bounding box center [1359, 415] width 18 height 18
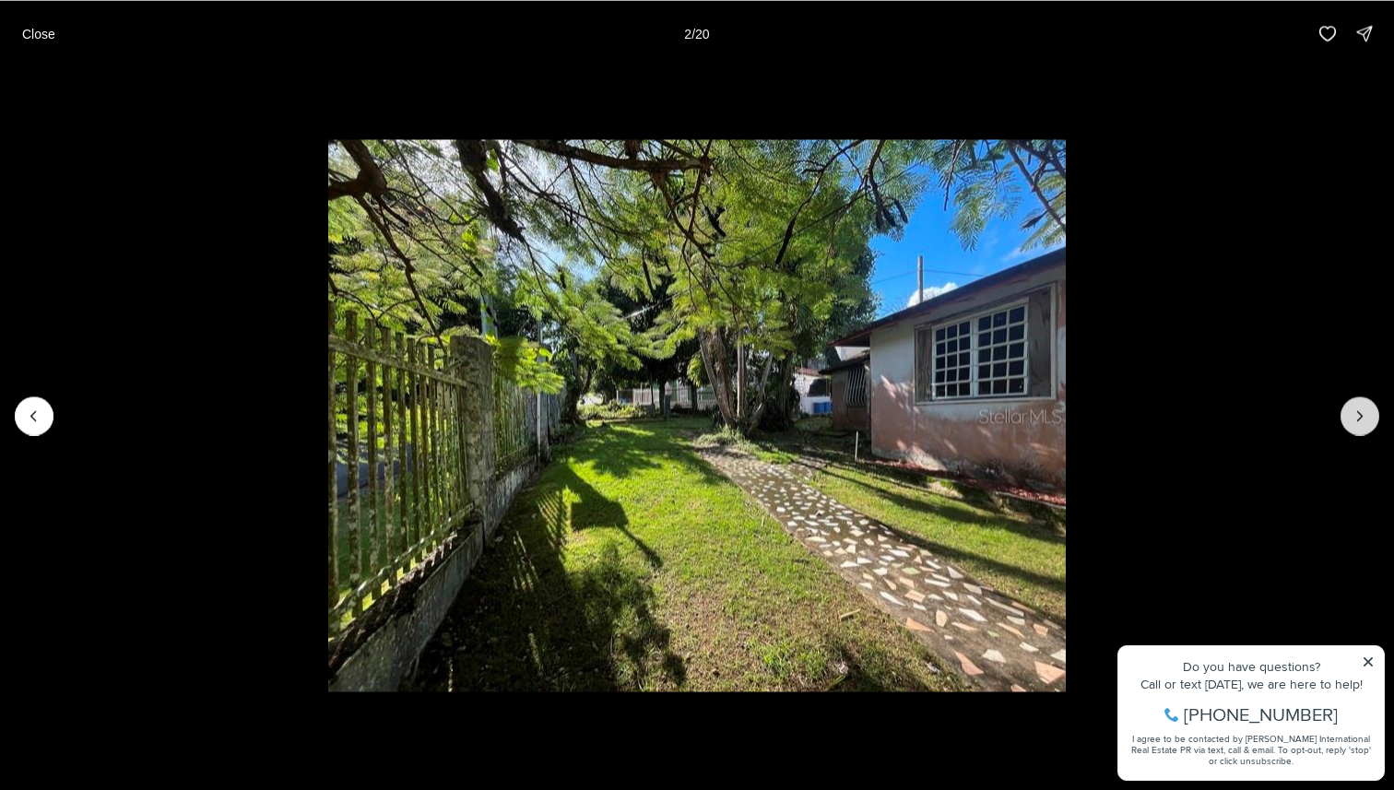
click at [1357, 408] on icon "Next slide" at bounding box center [1359, 415] width 18 height 18
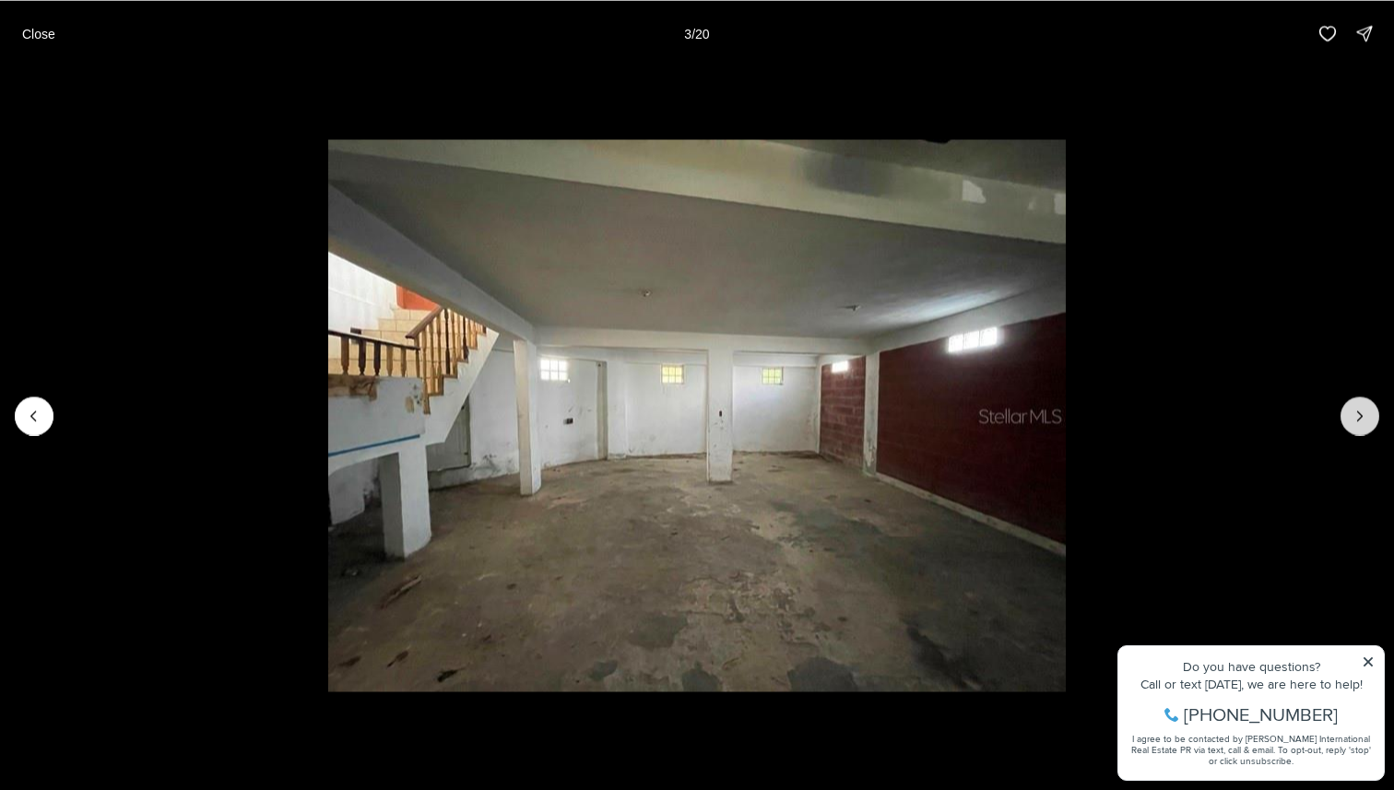
click at [1357, 408] on icon "Next slide" at bounding box center [1359, 415] width 18 height 18
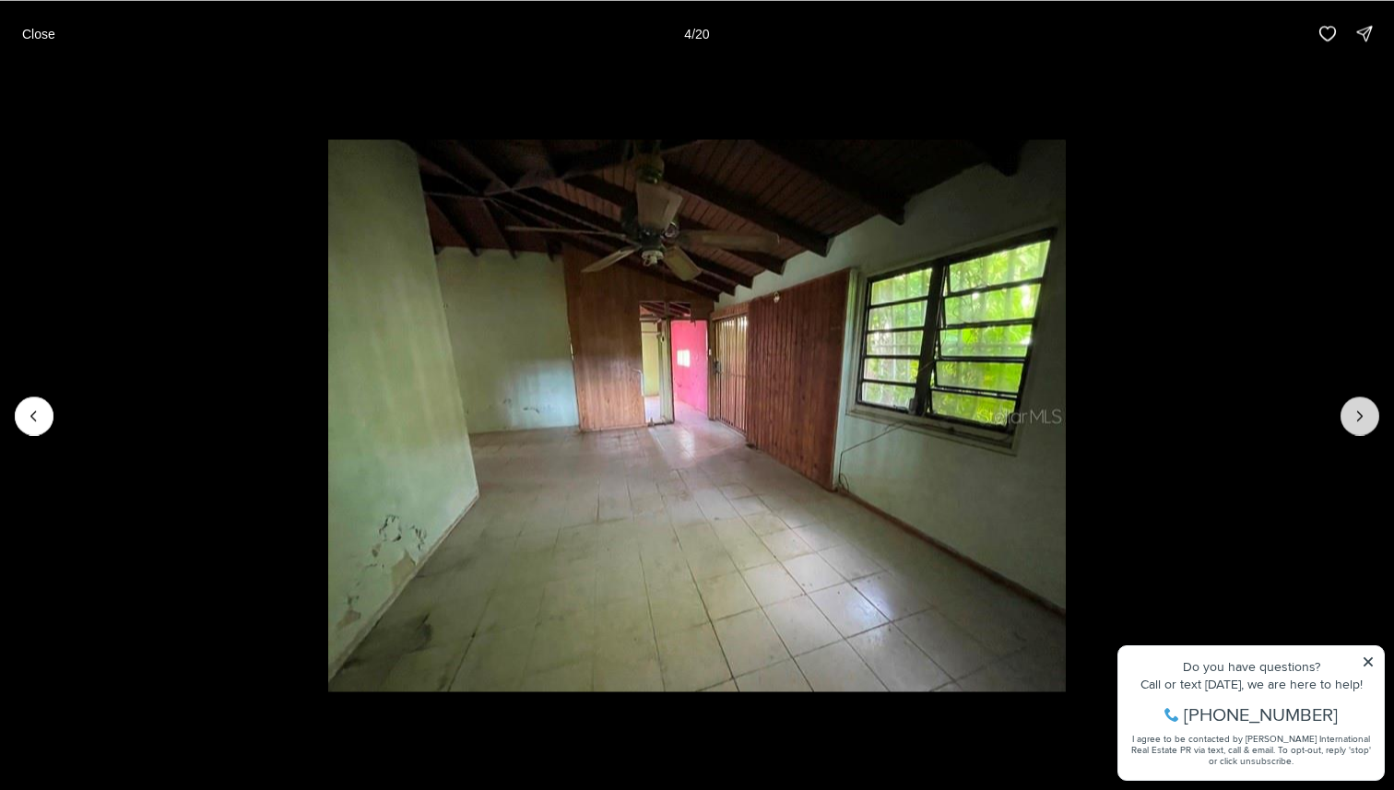
click at [1357, 408] on icon "Next slide" at bounding box center [1359, 415] width 18 height 18
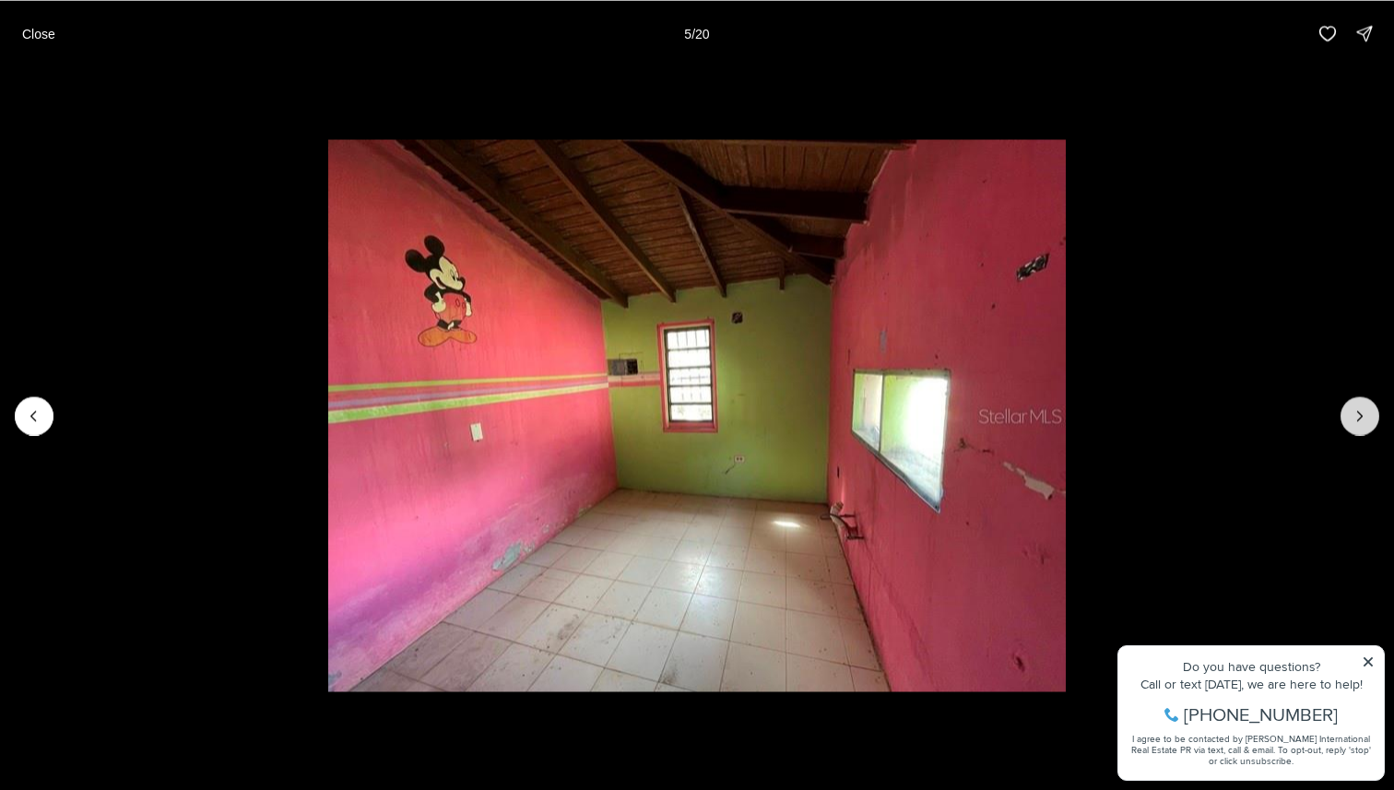
click at [1356, 407] on icon "Next slide" at bounding box center [1359, 415] width 18 height 18
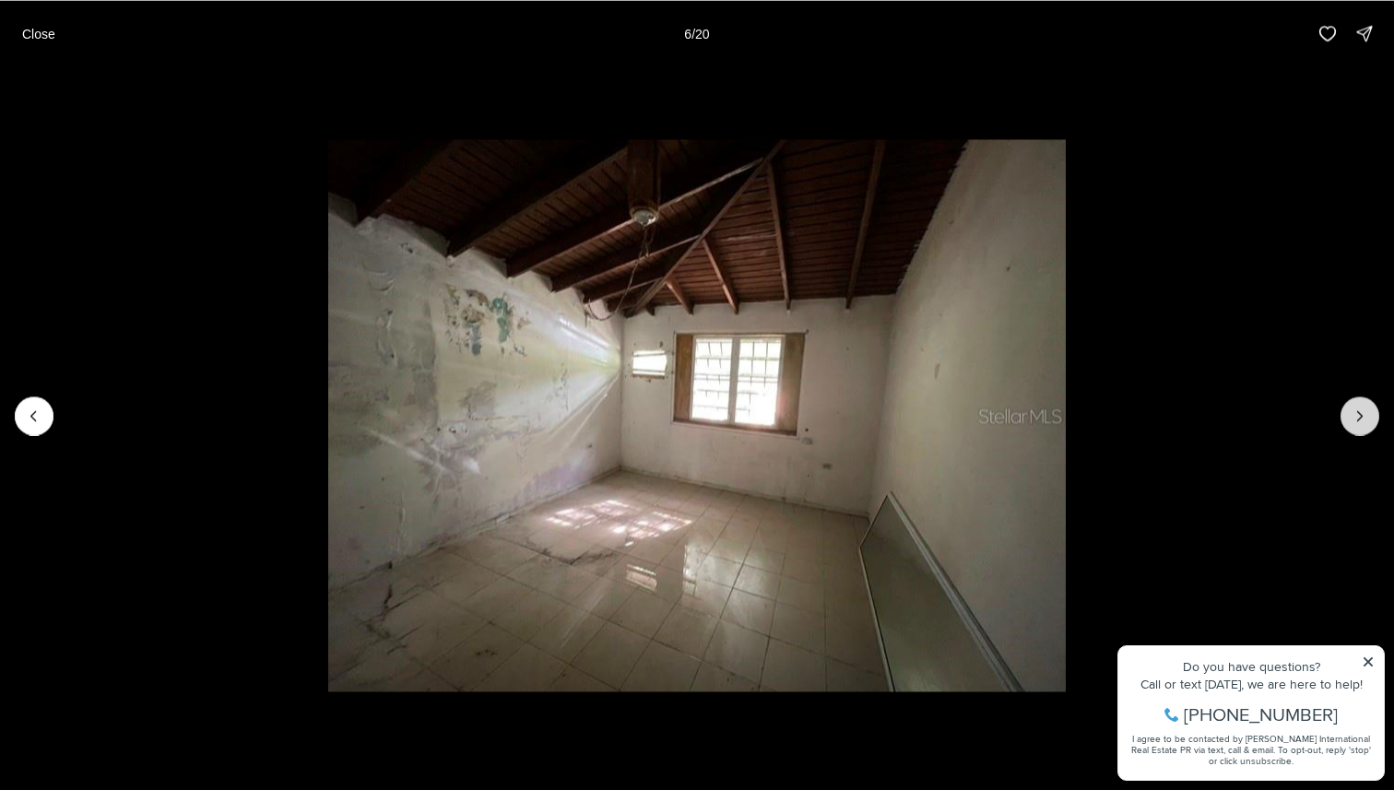
click at [1356, 407] on icon "Next slide" at bounding box center [1359, 415] width 18 height 18
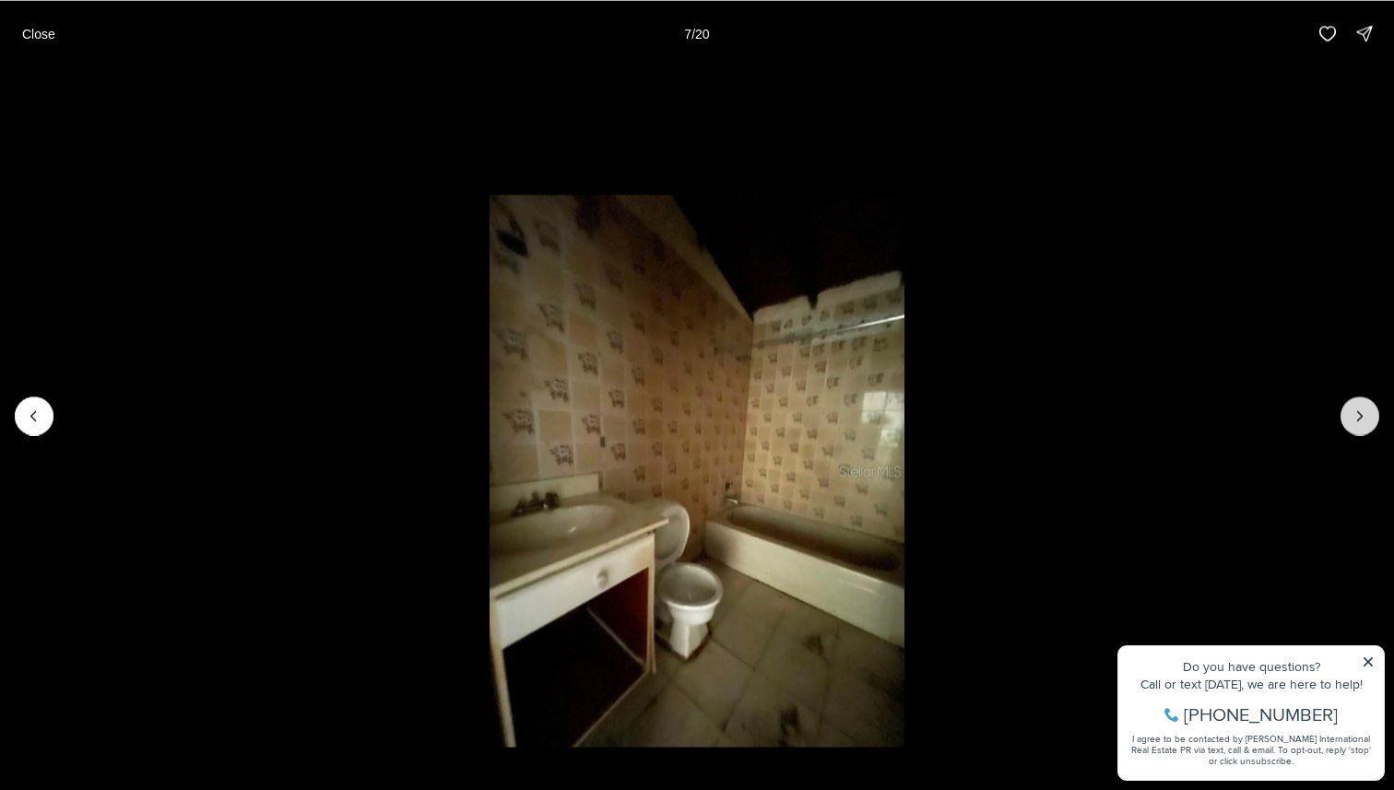
click at [1357, 408] on icon "Next slide" at bounding box center [1359, 415] width 18 height 18
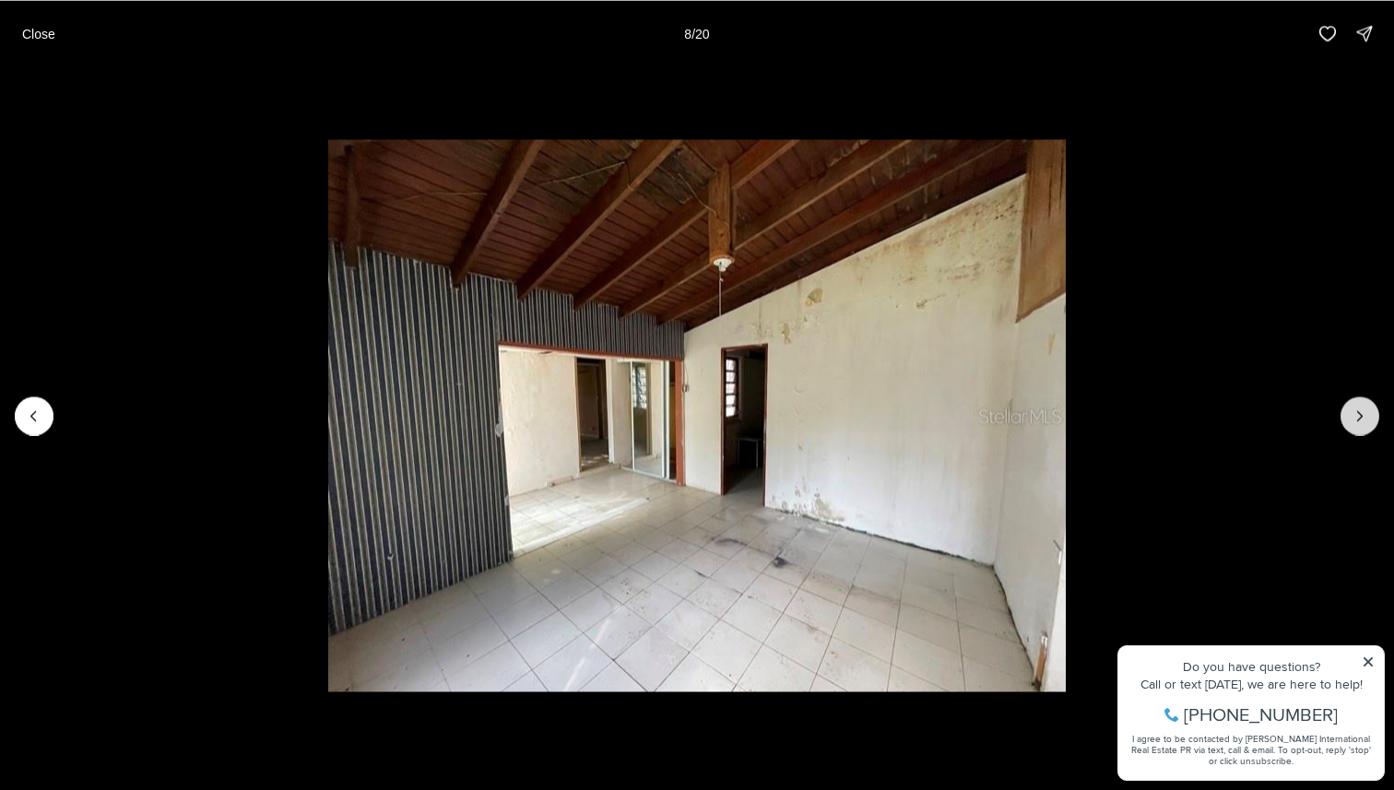
click at [1359, 409] on icon "Next slide" at bounding box center [1359, 415] width 18 height 18
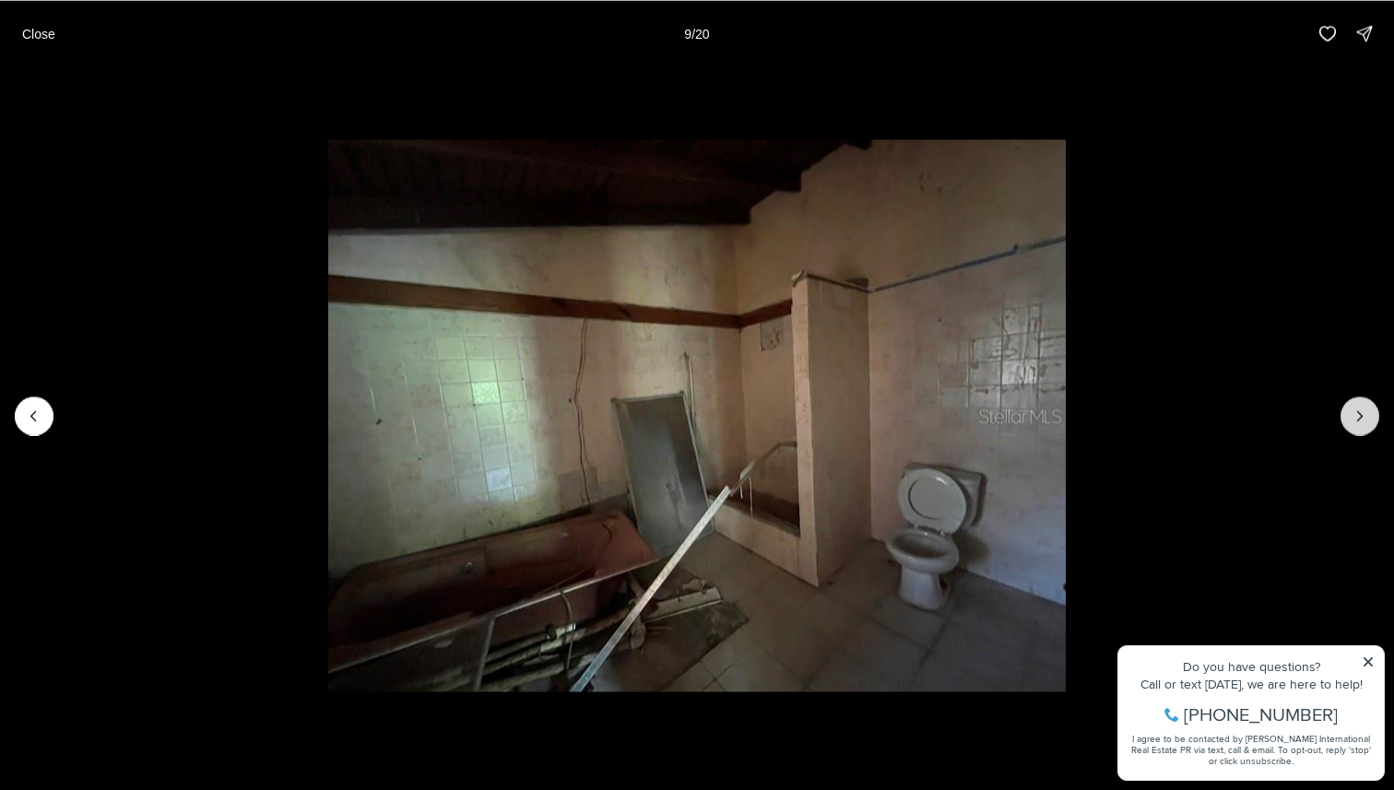
click at [1359, 410] on icon "Next slide" at bounding box center [1359, 415] width 18 height 18
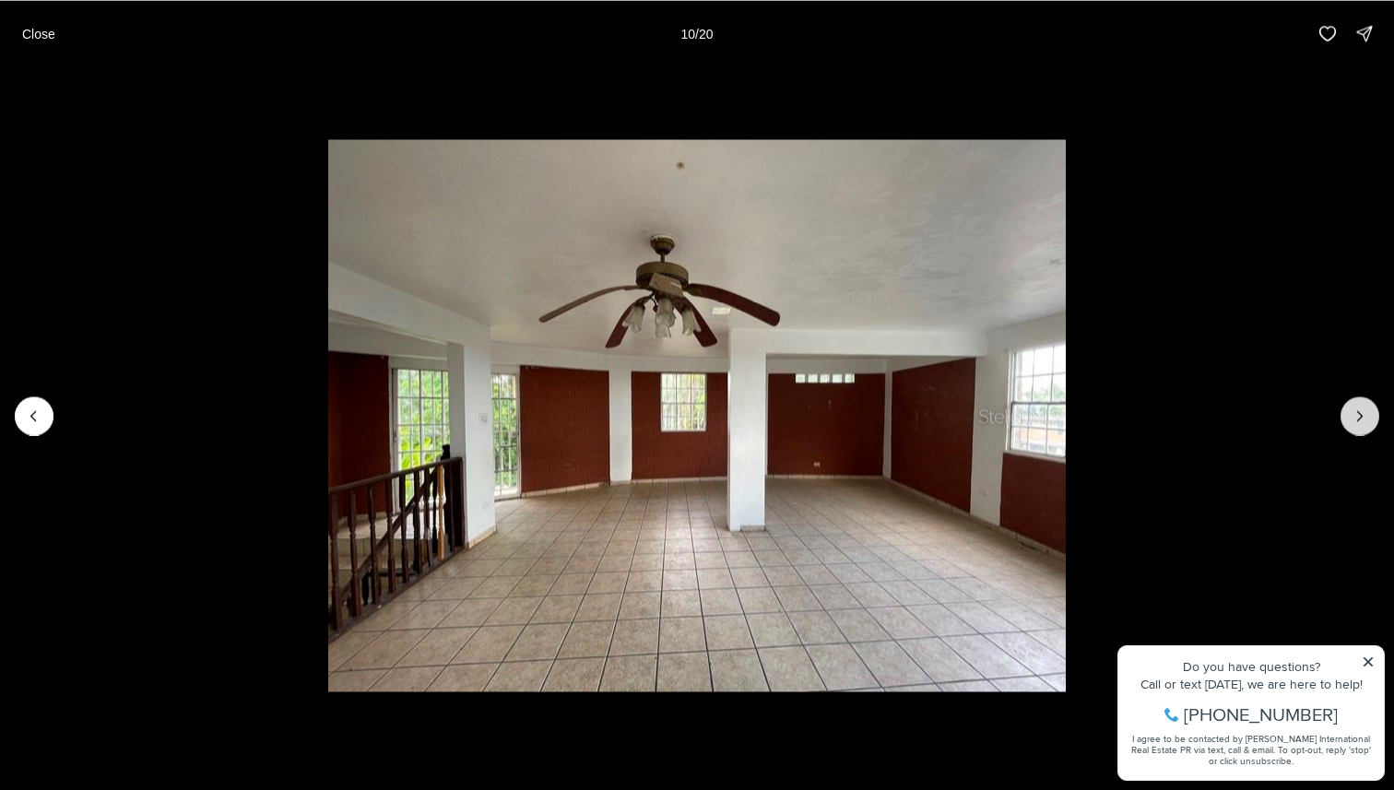
click at [1359, 410] on icon "Next slide" at bounding box center [1359, 415] width 18 height 18
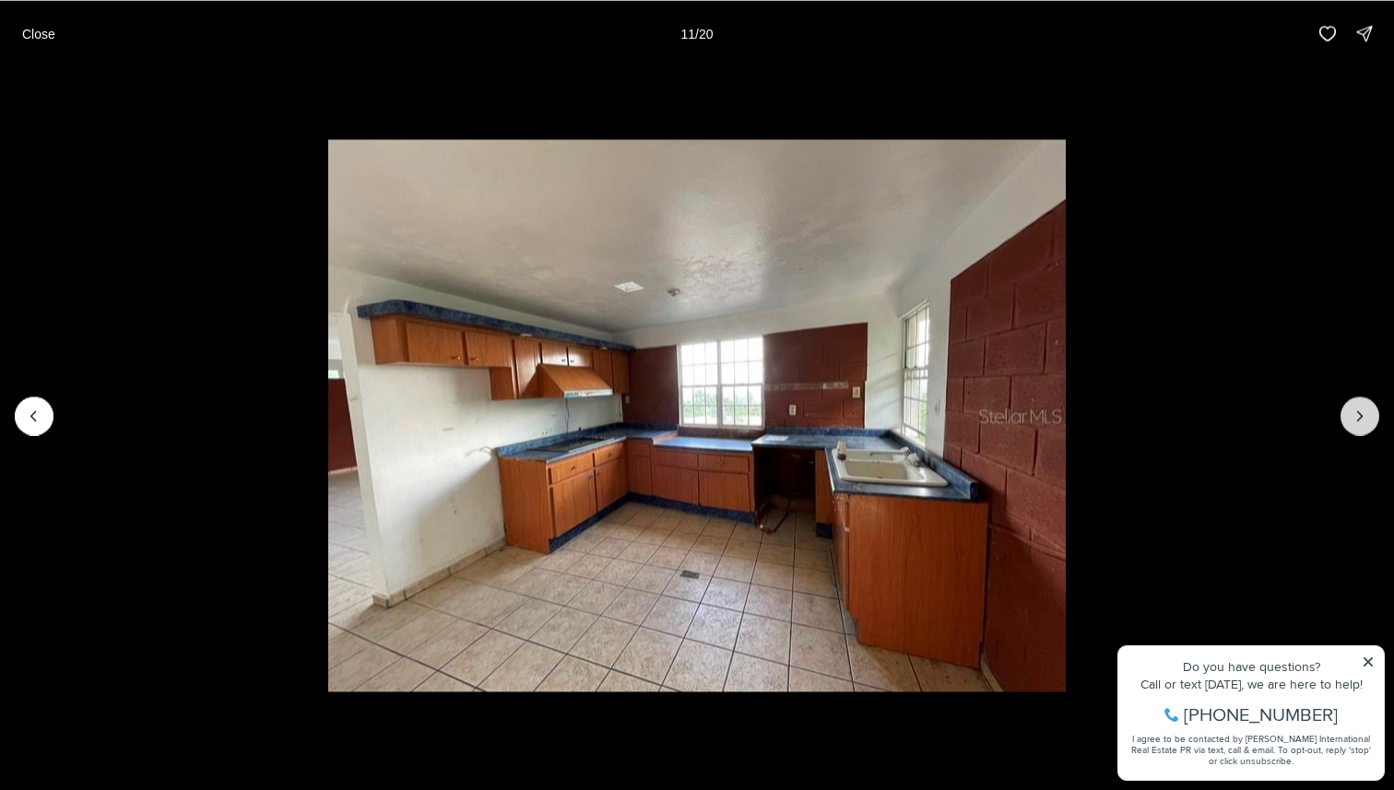
click at [1360, 411] on icon "Next slide" at bounding box center [1359, 415] width 18 height 18
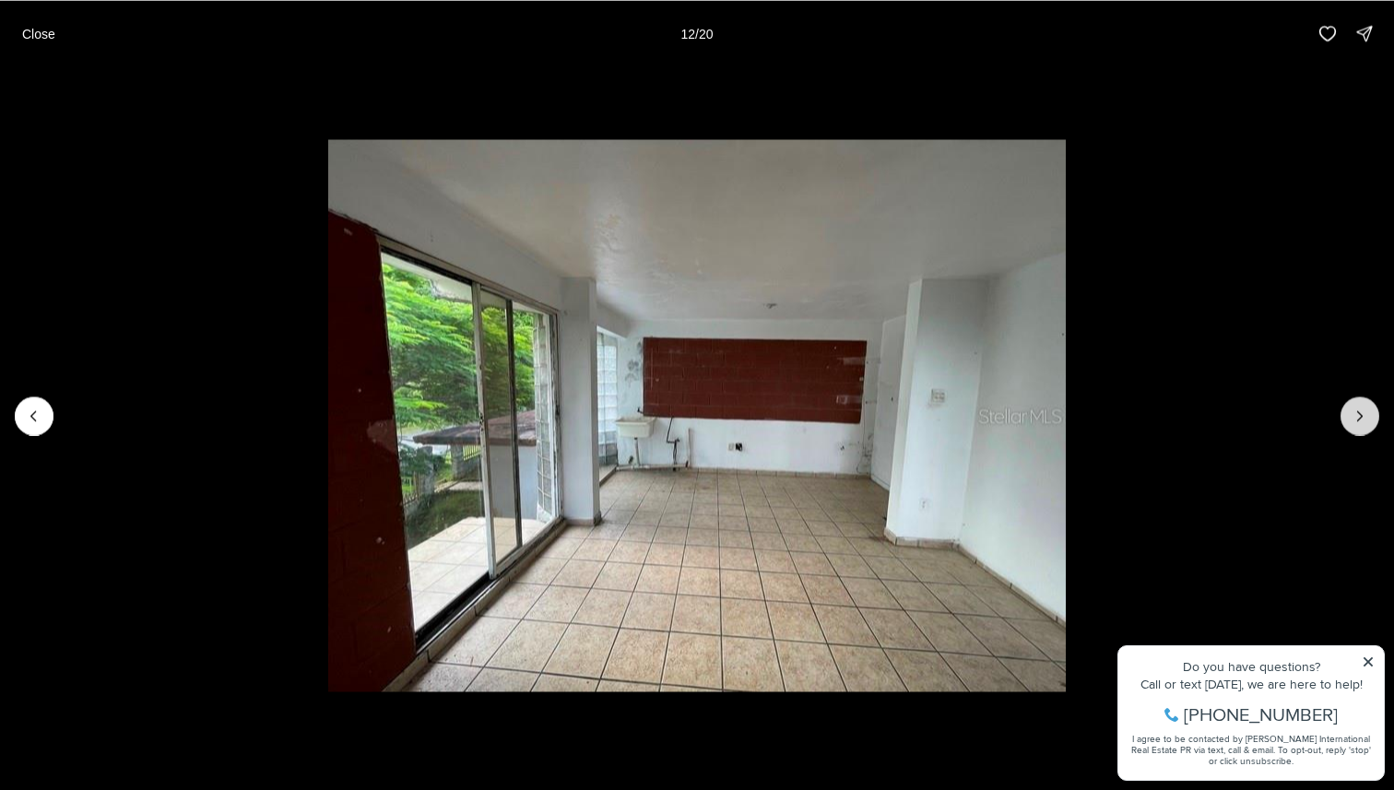
click at [1361, 411] on icon "Next slide" at bounding box center [1359, 415] width 18 height 18
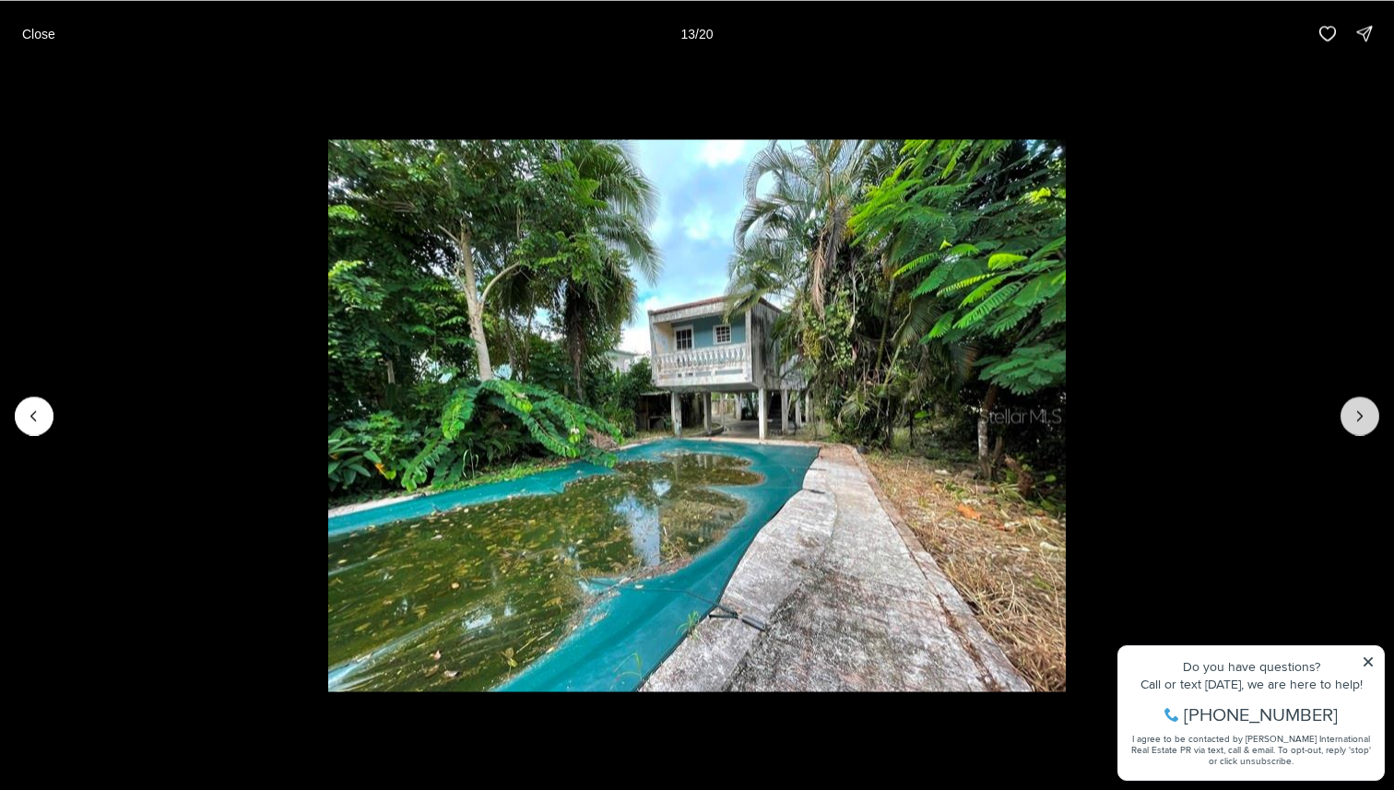
click at [1366, 407] on icon "Next slide" at bounding box center [1359, 415] width 18 height 18
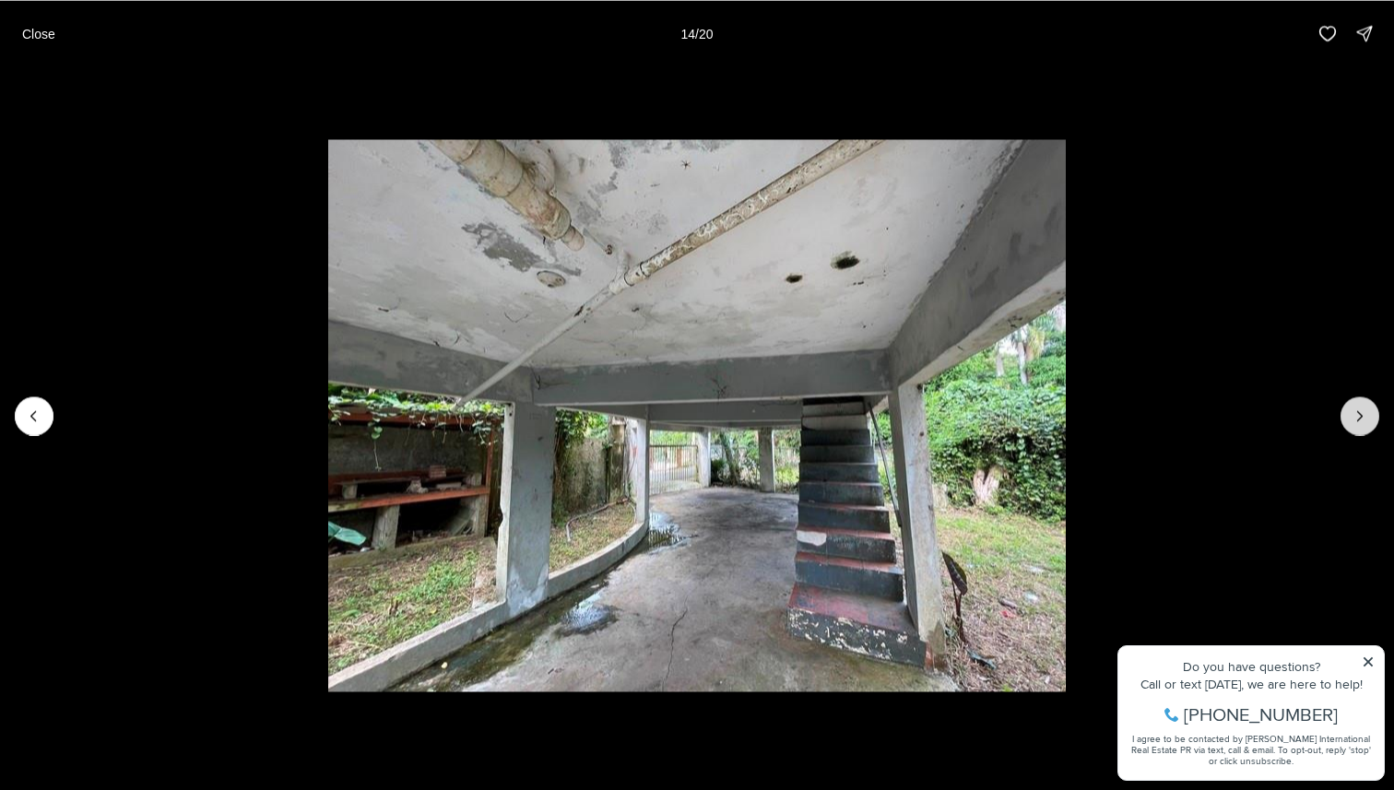
click at [1370, 410] on button "Next slide" at bounding box center [1359, 415] width 39 height 39
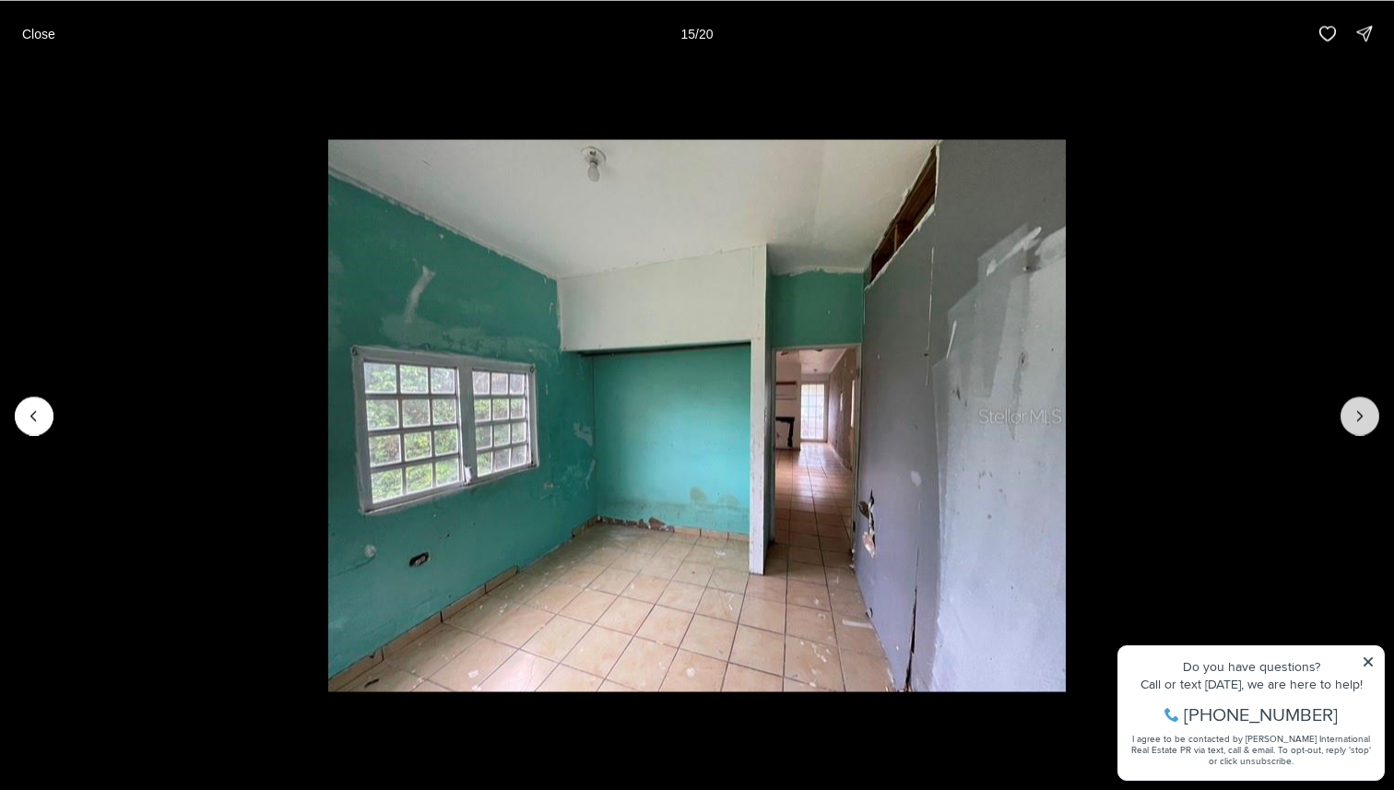
click at [1369, 410] on button "Next slide" at bounding box center [1359, 415] width 39 height 39
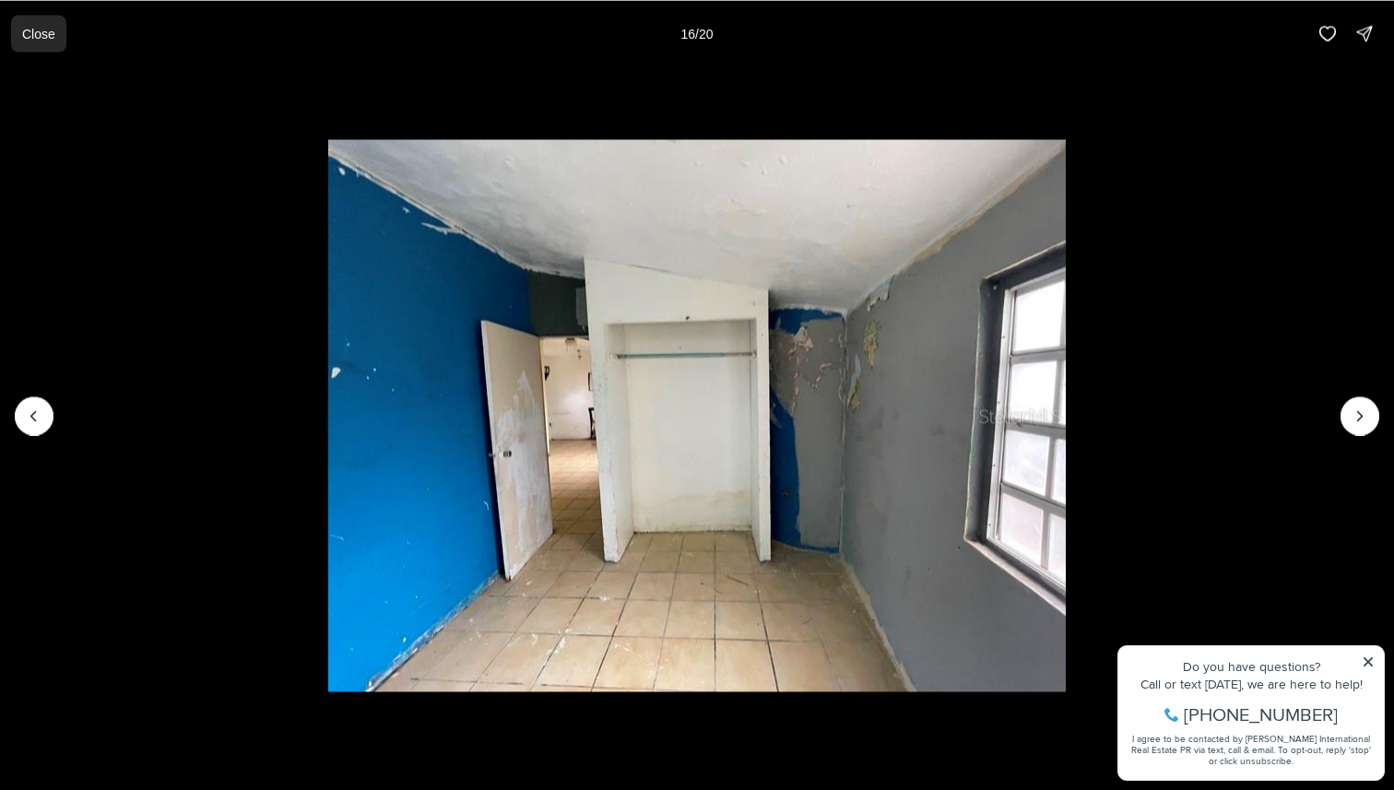
click at [37, 22] on button "Close" at bounding box center [38, 33] width 55 height 37
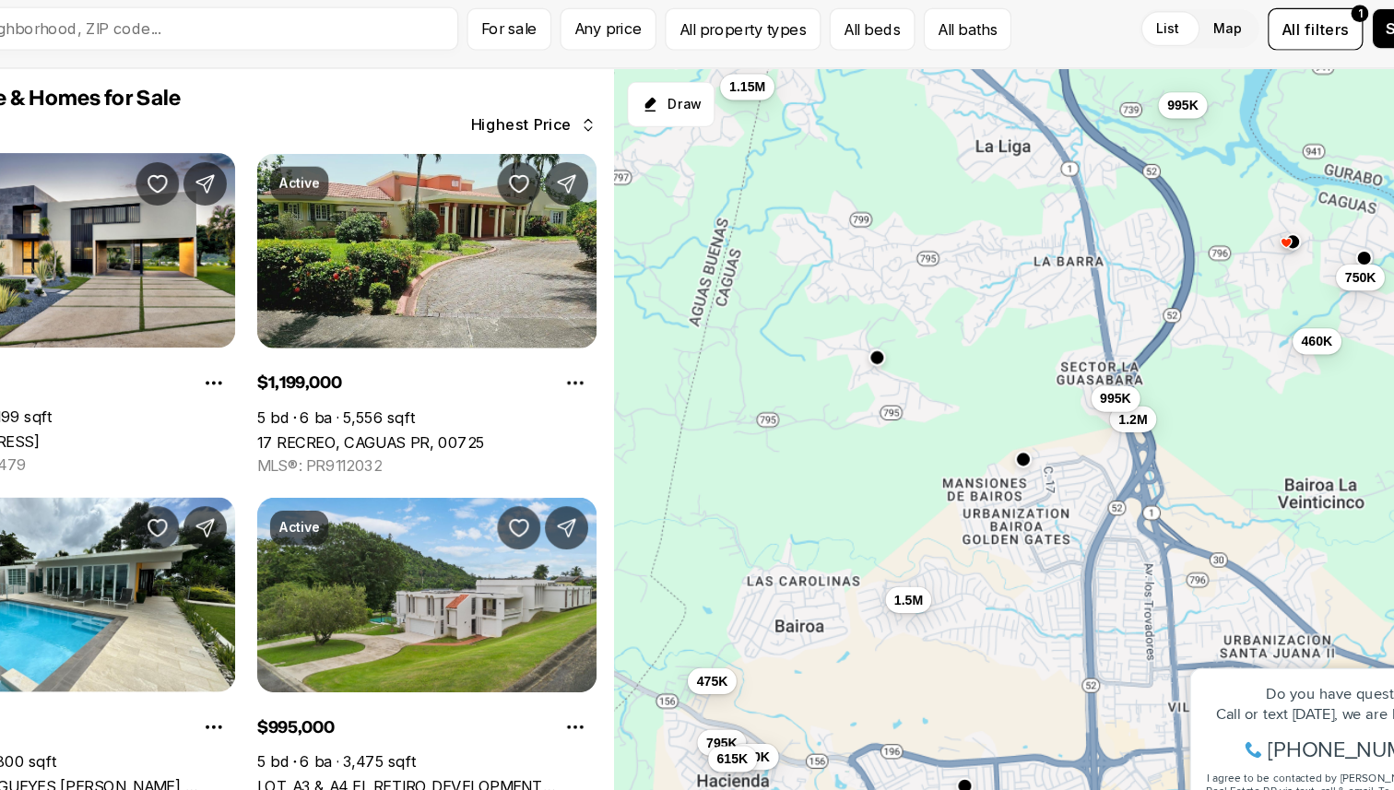
click at [979, 469] on button "button" at bounding box center [975, 467] width 15 height 15
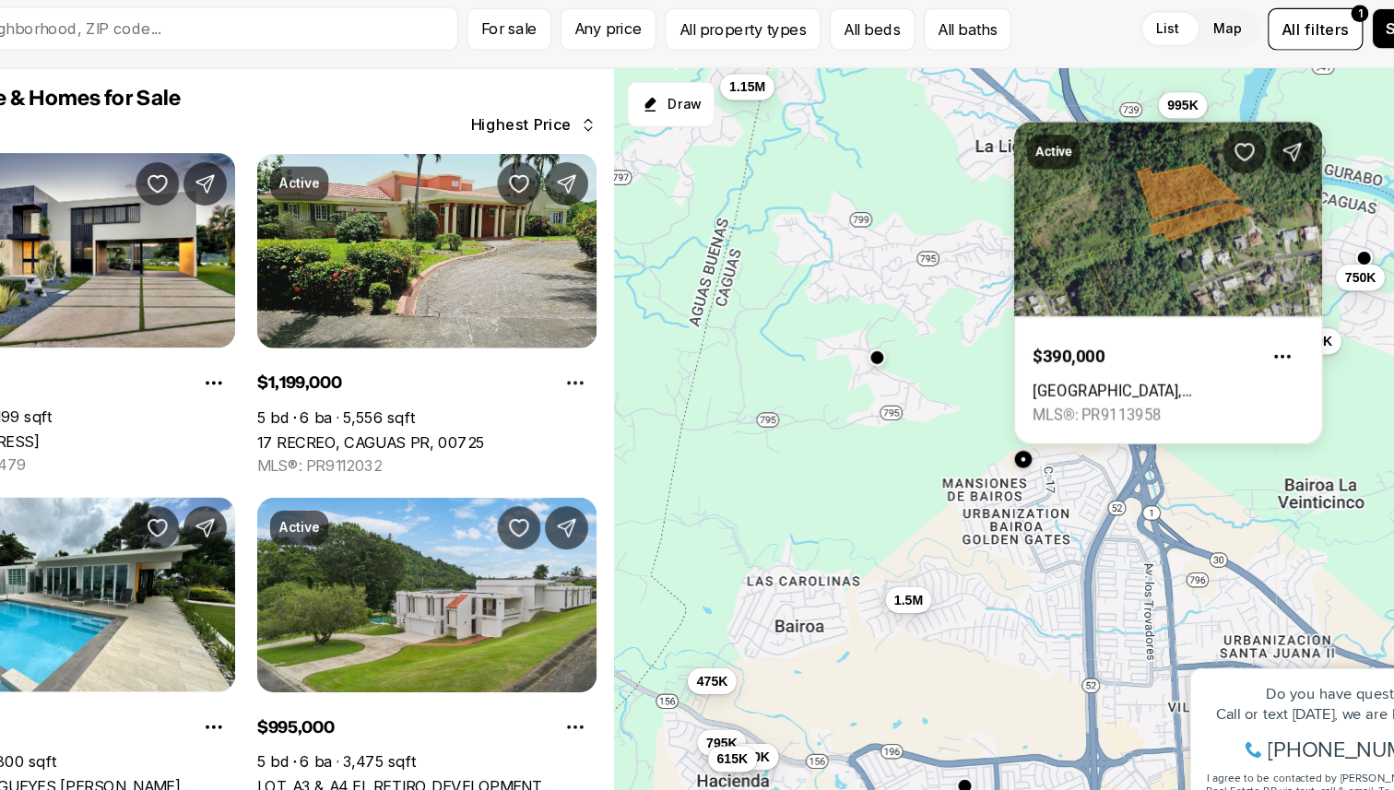
click at [1023, 530] on div "1.5M 1.2M 1.15M 995K 995K 895K 795K 750K 650K 615K 475K 460K" at bounding box center [1010, 463] width 767 height 656
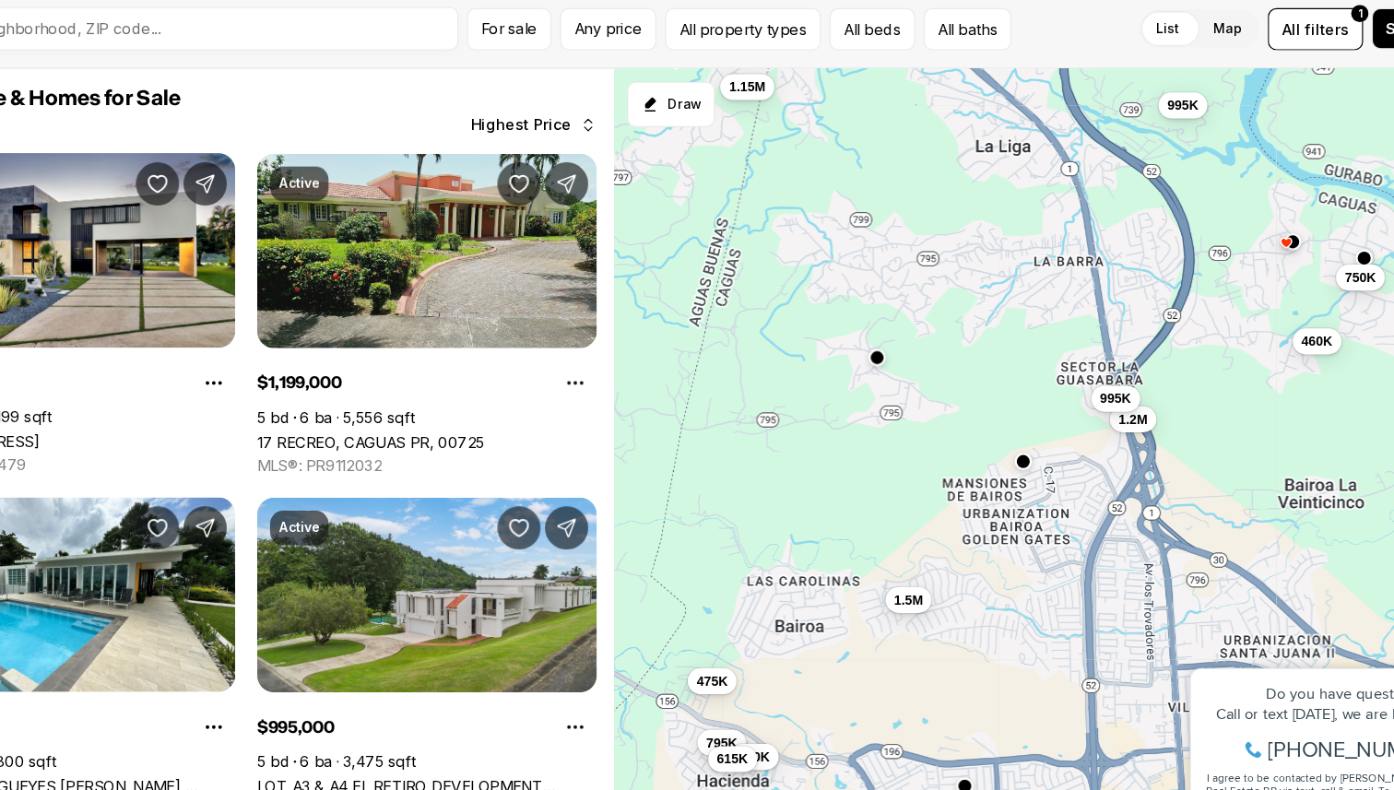
click at [850, 389] on div "1.5M 1.2M 1.15M 995K 995K 895K 795K 750K 650K 615K 475K 460K" at bounding box center [1010, 463] width 767 height 656
click at [850, 371] on button "button" at bounding box center [850, 378] width 15 height 15
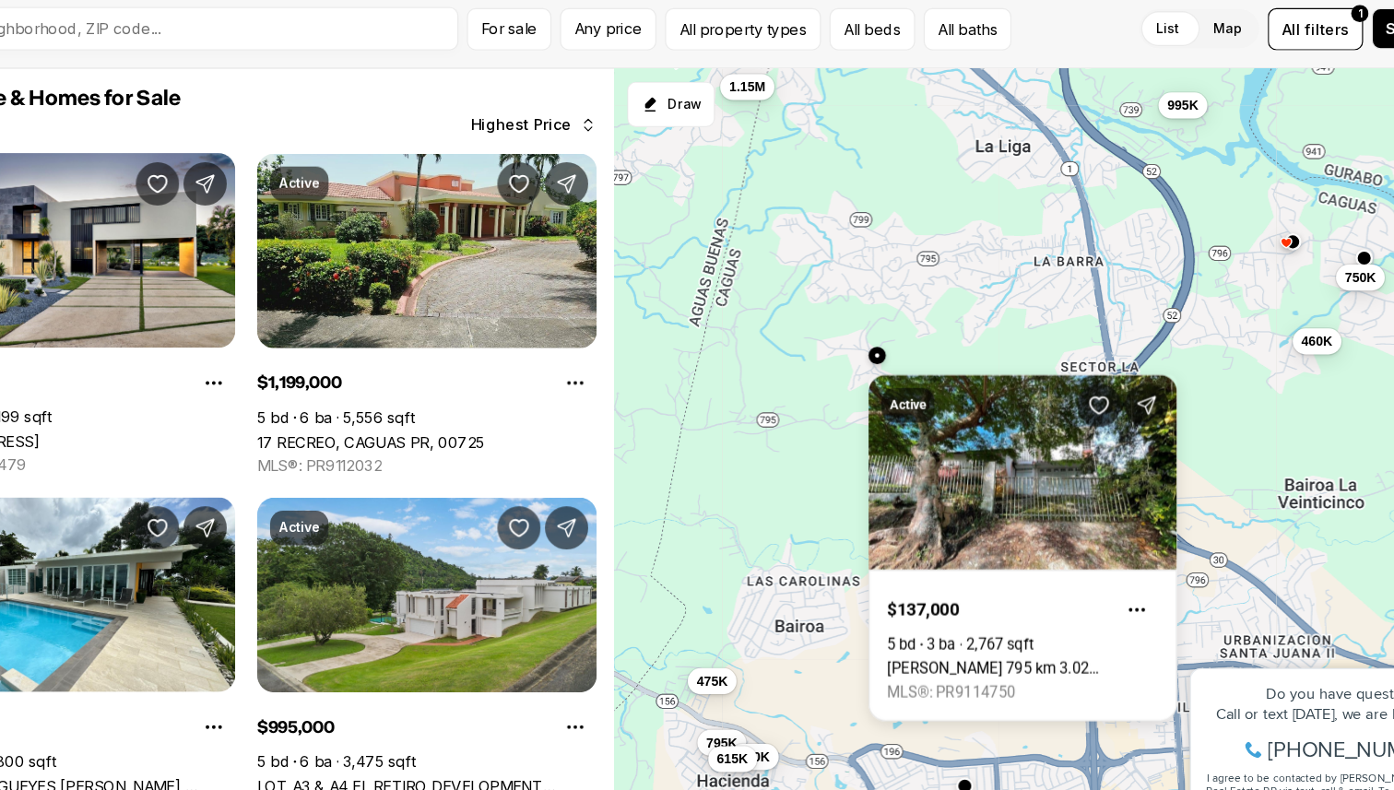
click at [954, 345] on div "1.5M 1.2M 1.15M 995K 995K 895K 795K 750K 650K 615K 475K 460K" at bounding box center [1010, 463] width 767 height 656
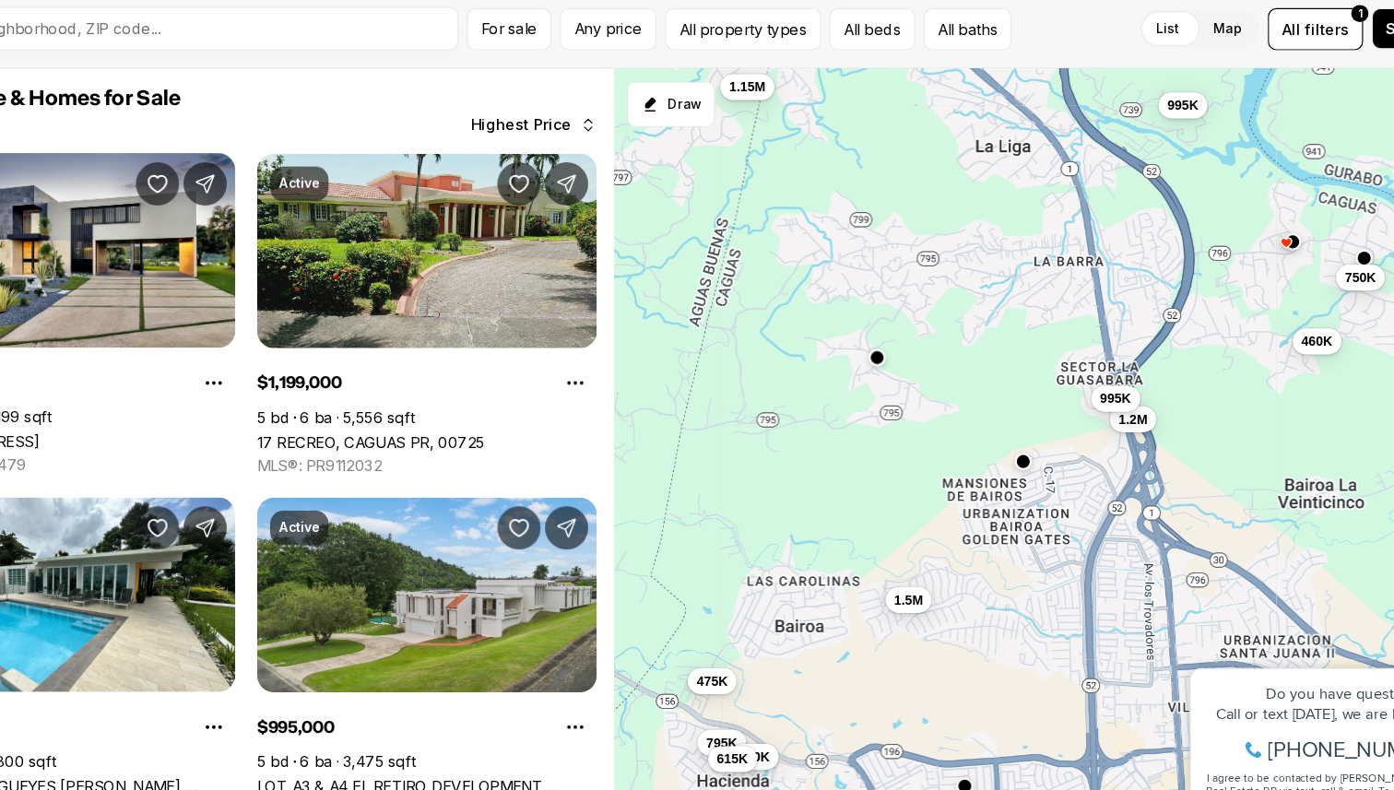
click at [1171, 367] on div "1.5M 1.2M 1.15M 995K 995K 895K 795K 750K 650K 615K 475K 460K" at bounding box center [1010, 463] width 767 height 656
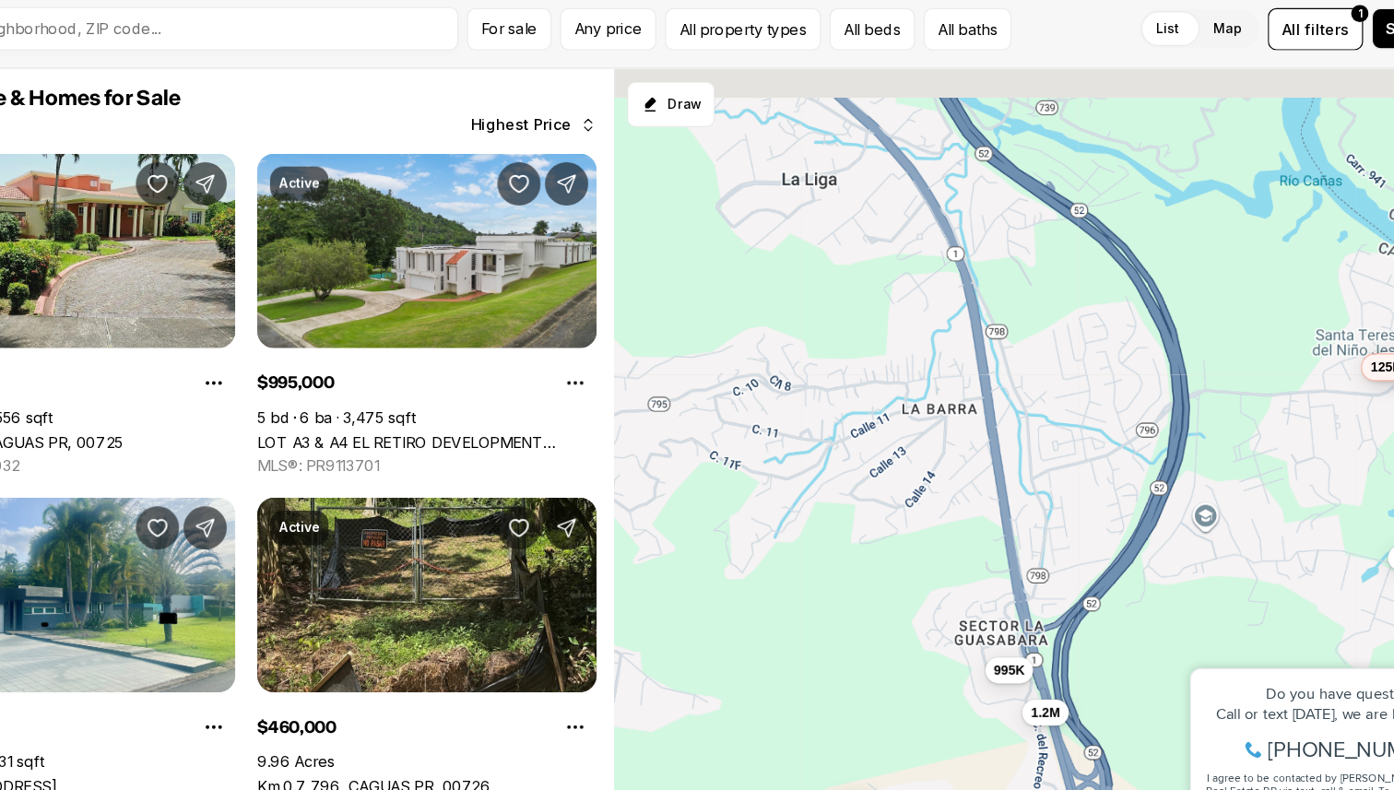
drag, startPoint x: 1030, startPoint y: 415, endPoint x: 1083, endPoint y: 582, distance: 175.8
click at [1083, 582] on div "1.2M 460K 995K 750K 390K 145K 135K 125K" at bounding box center [1010, 463] width 767 height 656
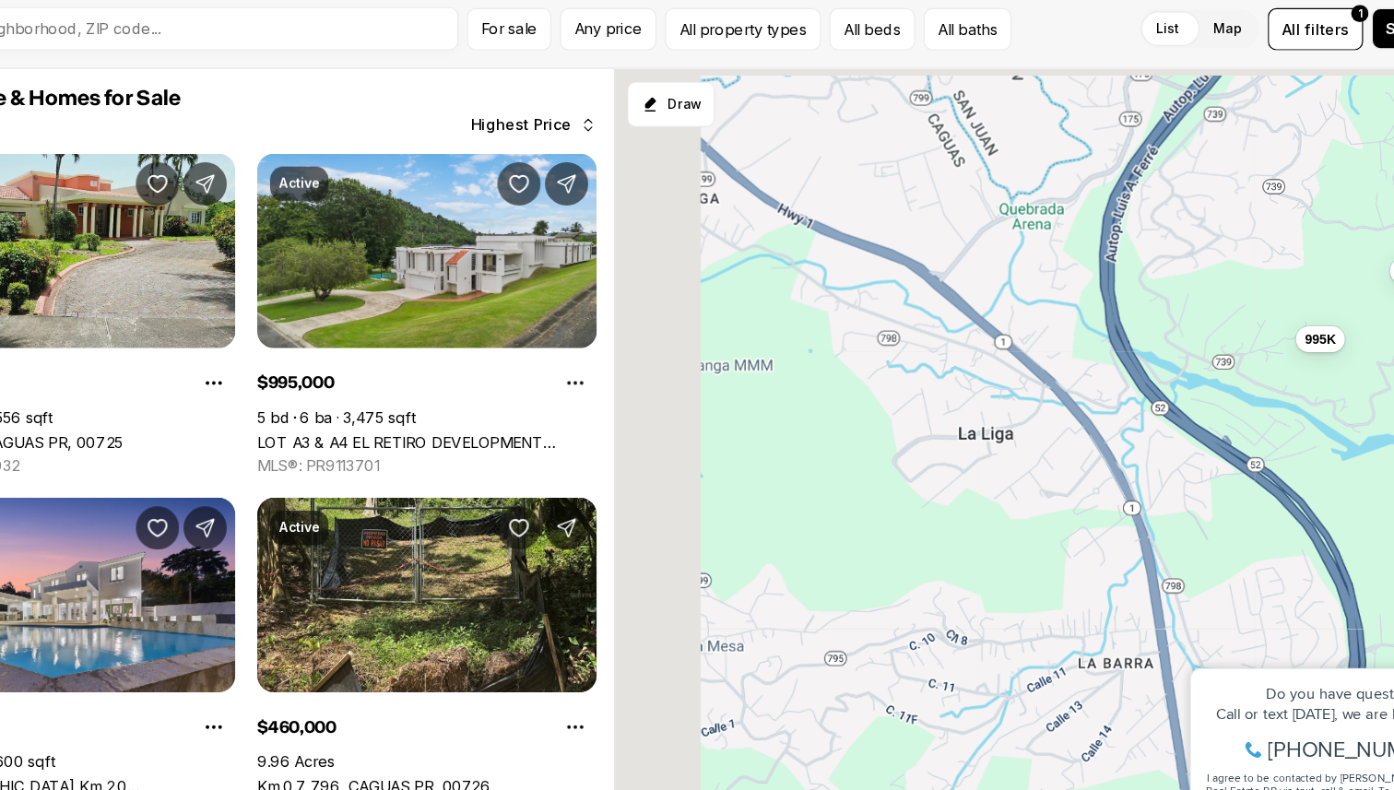
drag, startPoint x: 2196, startPoint y: 1126, endPoint x: 1283, endPoint y: 763, distance: 982.9
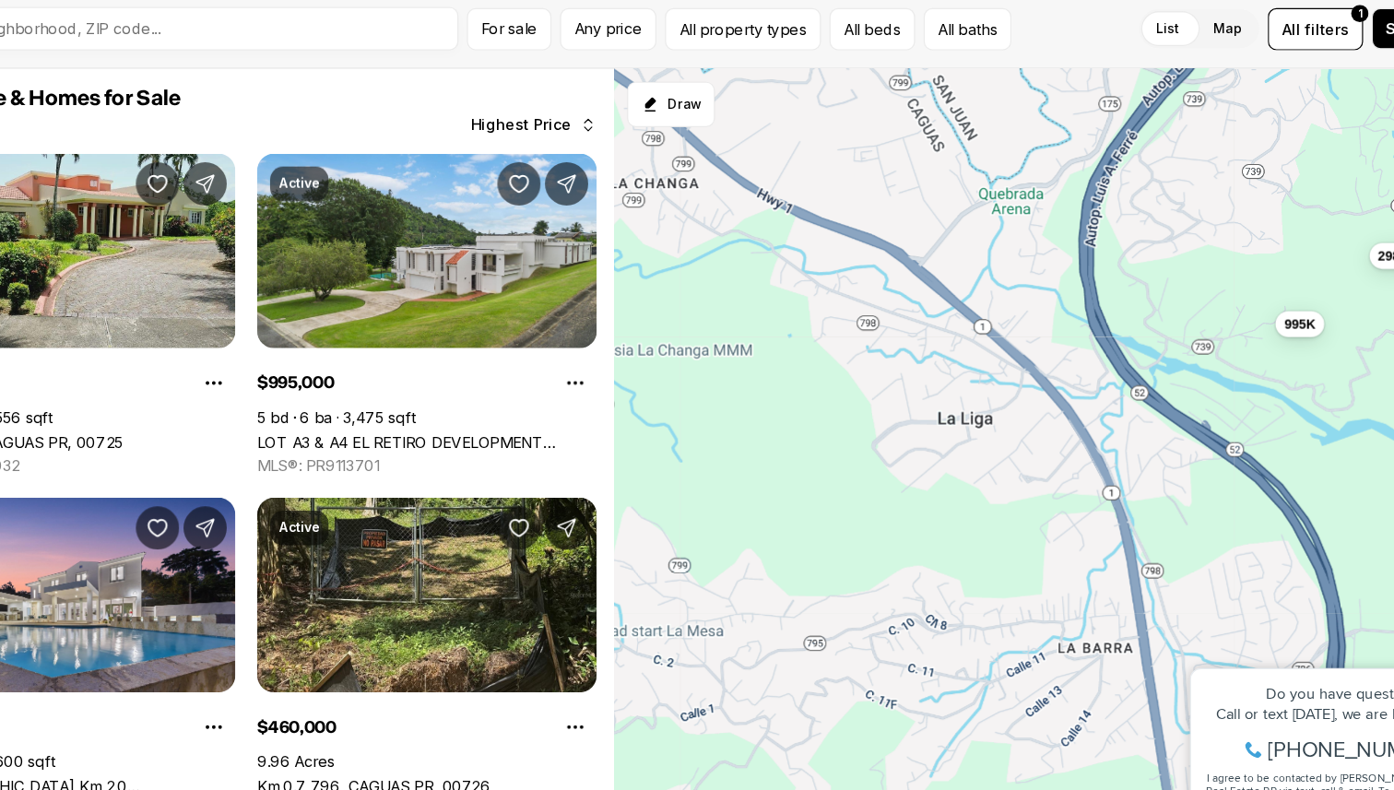
drag, startPoint x: 2133, startPoint y: 1092, endPoint x: 1276, endPoint y: 743, distance: 924.7
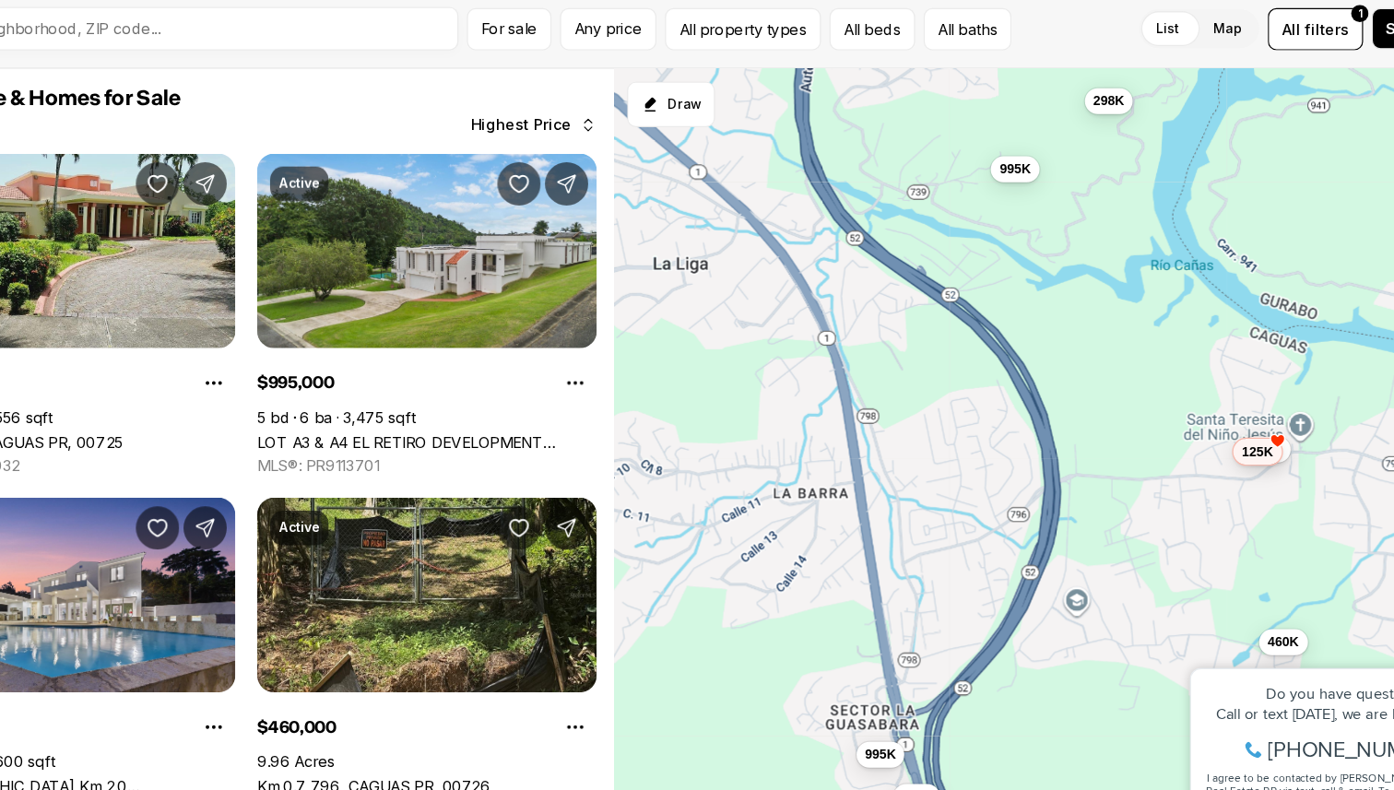
click at [872, 470] on div "1.2M 460K 995K 145K 125K 995K 298K" at bounding box center [1010, 463] width 767 height 656
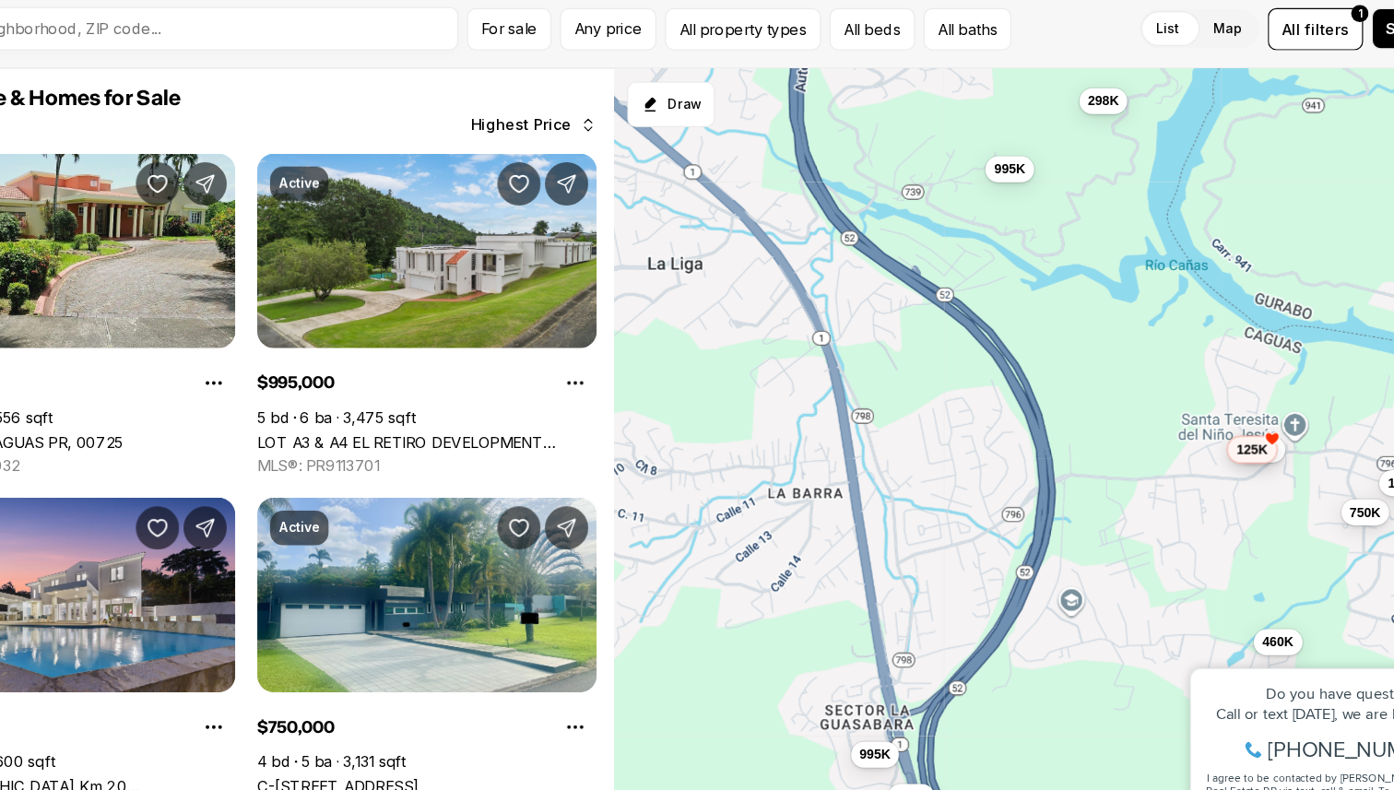
click at [1172, 459] on span "125K" at bounding box center [1170, 459] width 27 height 15
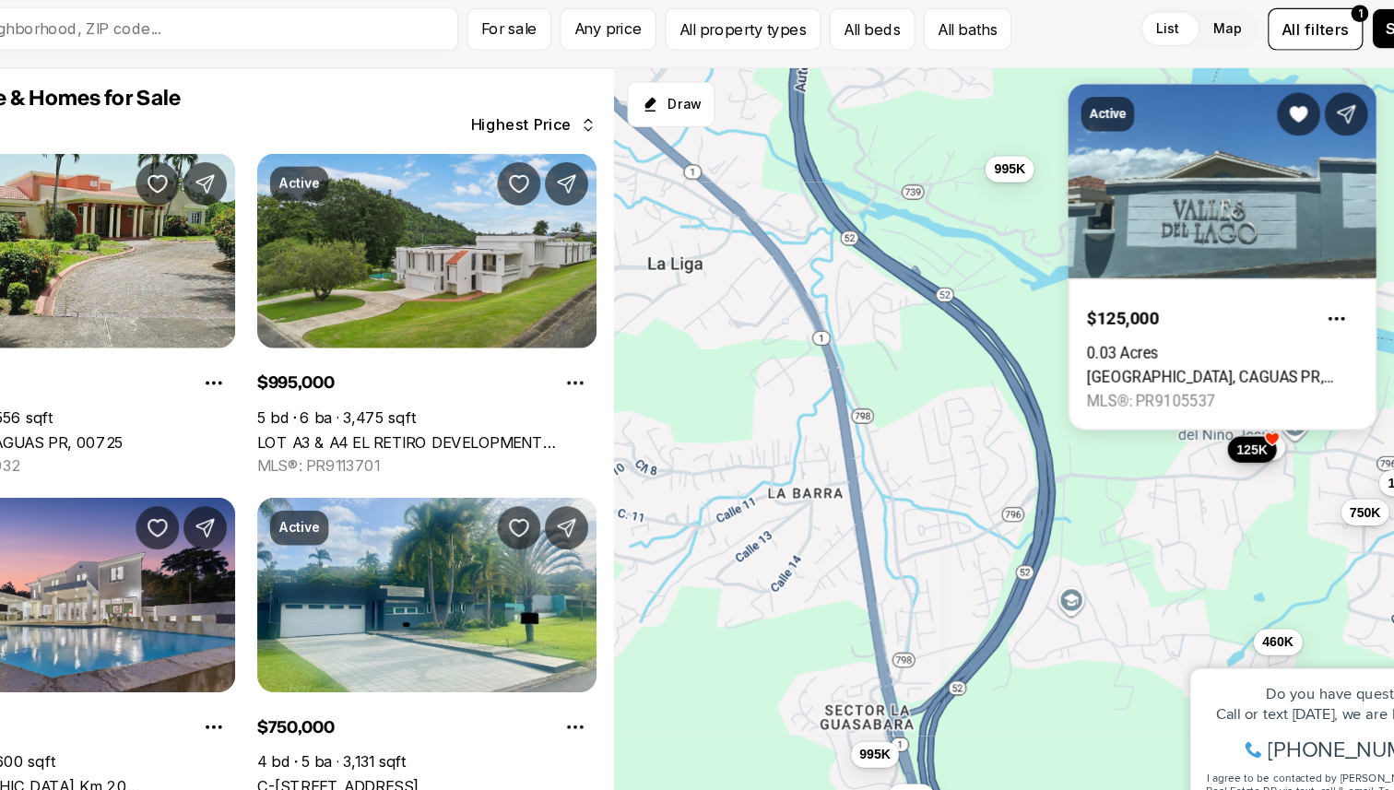
click at [1193, 465] on button "145K" at bounding box center [1177, 457] width 41 height 22
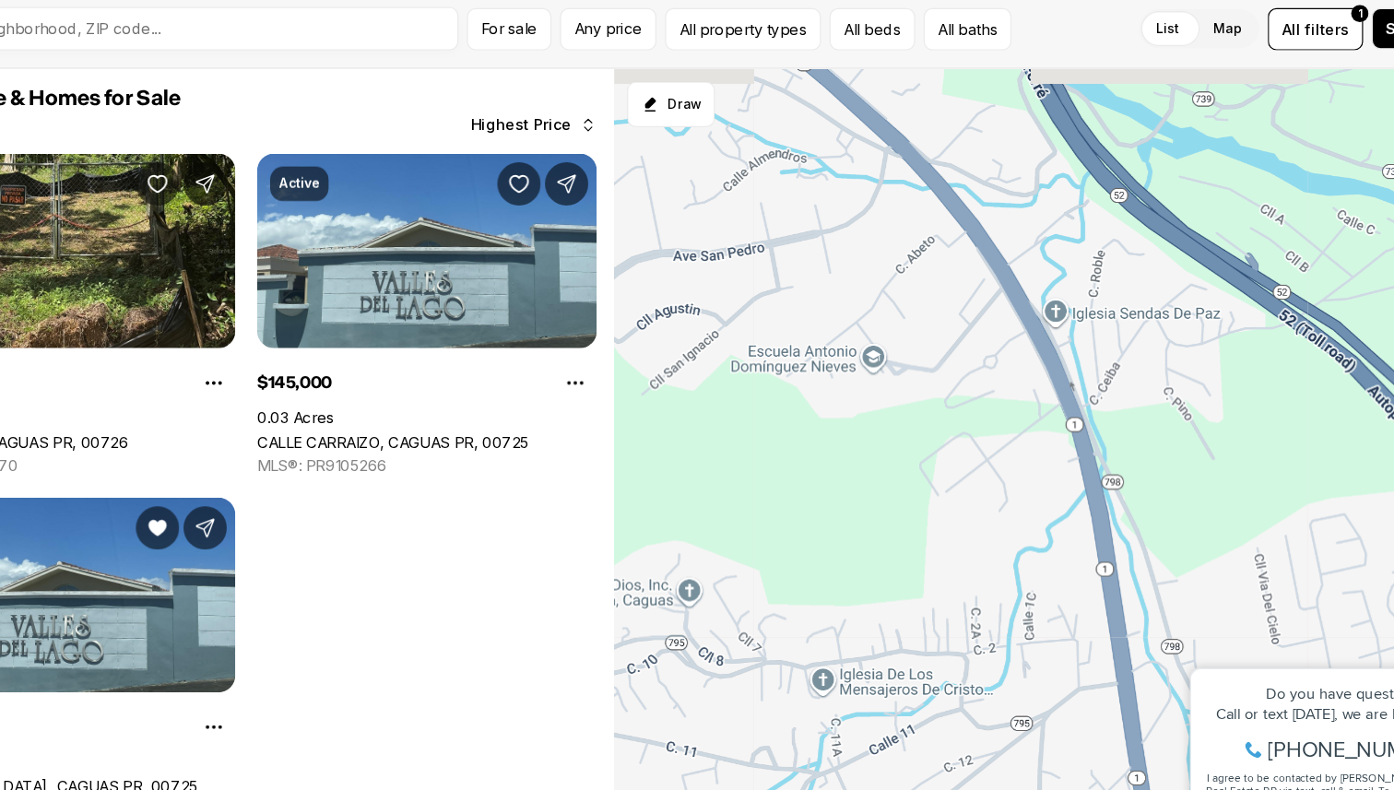
drag, startPoint x: 870, startPoint y: 377, endPoint x: 1277, endPoint y: 561, distance: 447.1
click at [1278, 563] on div "460K 145K 125K" at bounding box center [1010, 463] width 767 height 656
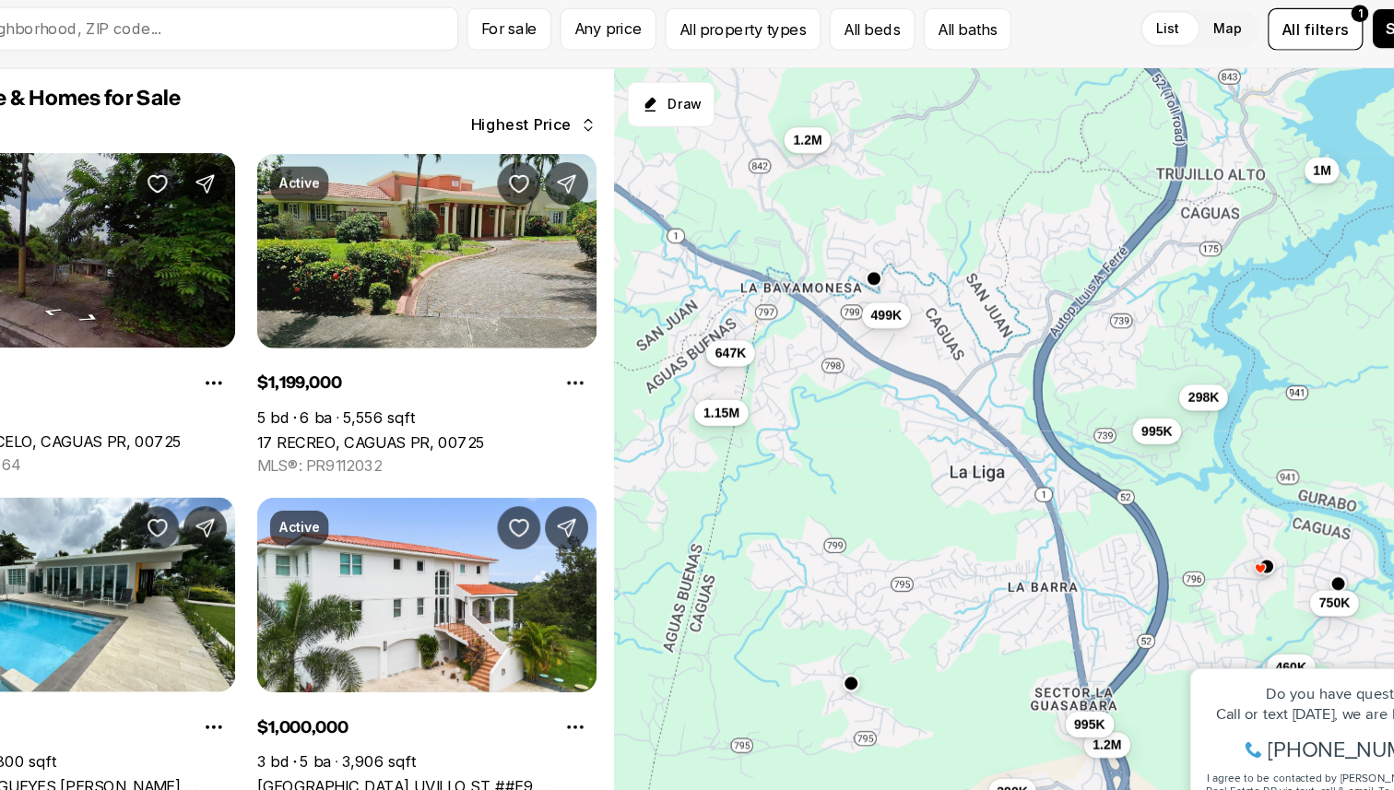
drag, startPoint x: 797, startPoint y: 405, endPoint x: 830, endPoint y: 408, distance: 33.4
click at [830, 408] on div "995K 460K 298K 1.2M 1.2M 1.15M 1M 995K 750K 647K 499K 390K" at bounding box center [1010, 463] width 767 height 656
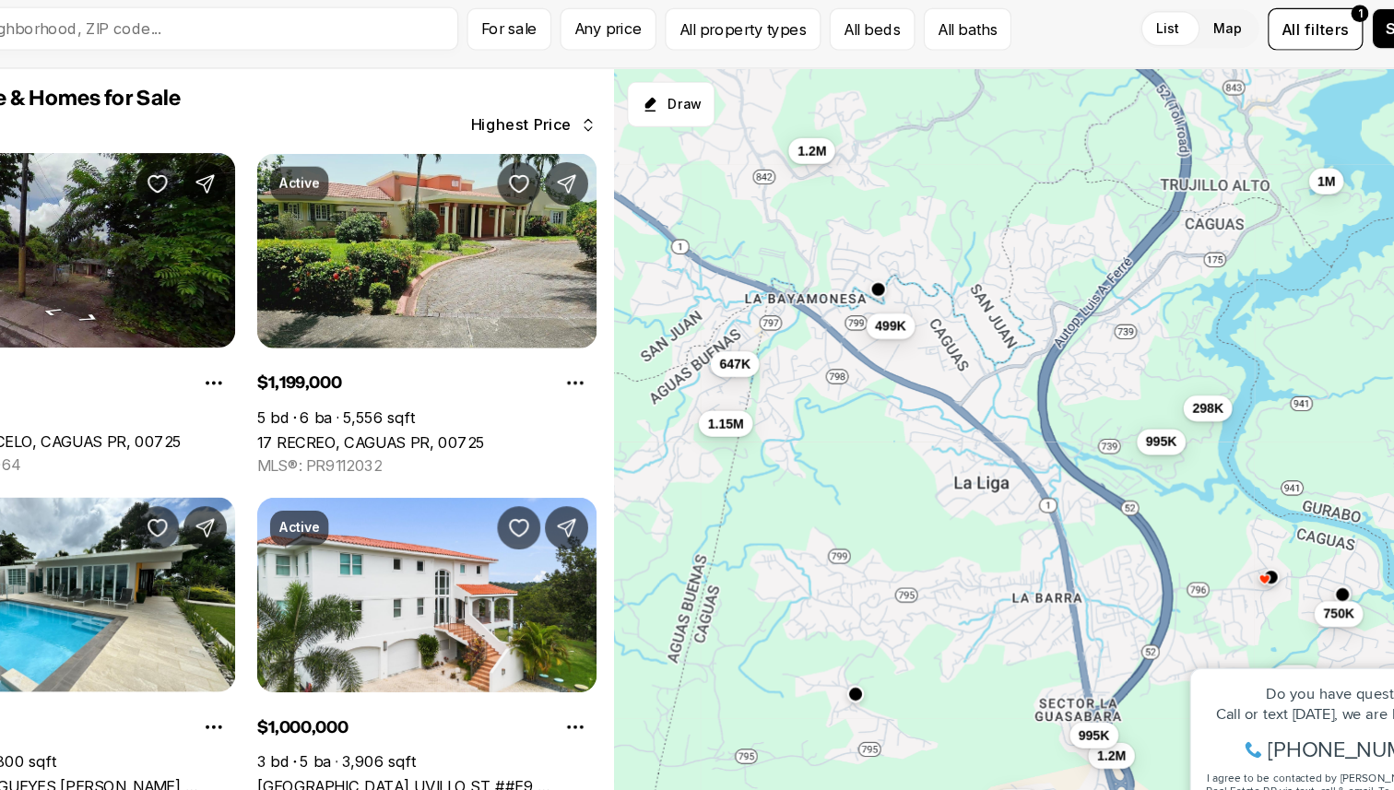
drag, startPoint x: 802, startPoint y: 479, endPoint x: 830, endPoint y: 548, distance: 74.8
click at [830, 548] on div "995K 460K 298K 1.2M 1.2M 1.15M 1M 995K 750K 647K 499K 390K" at bounding box center [1010, 463] width 767 height 656
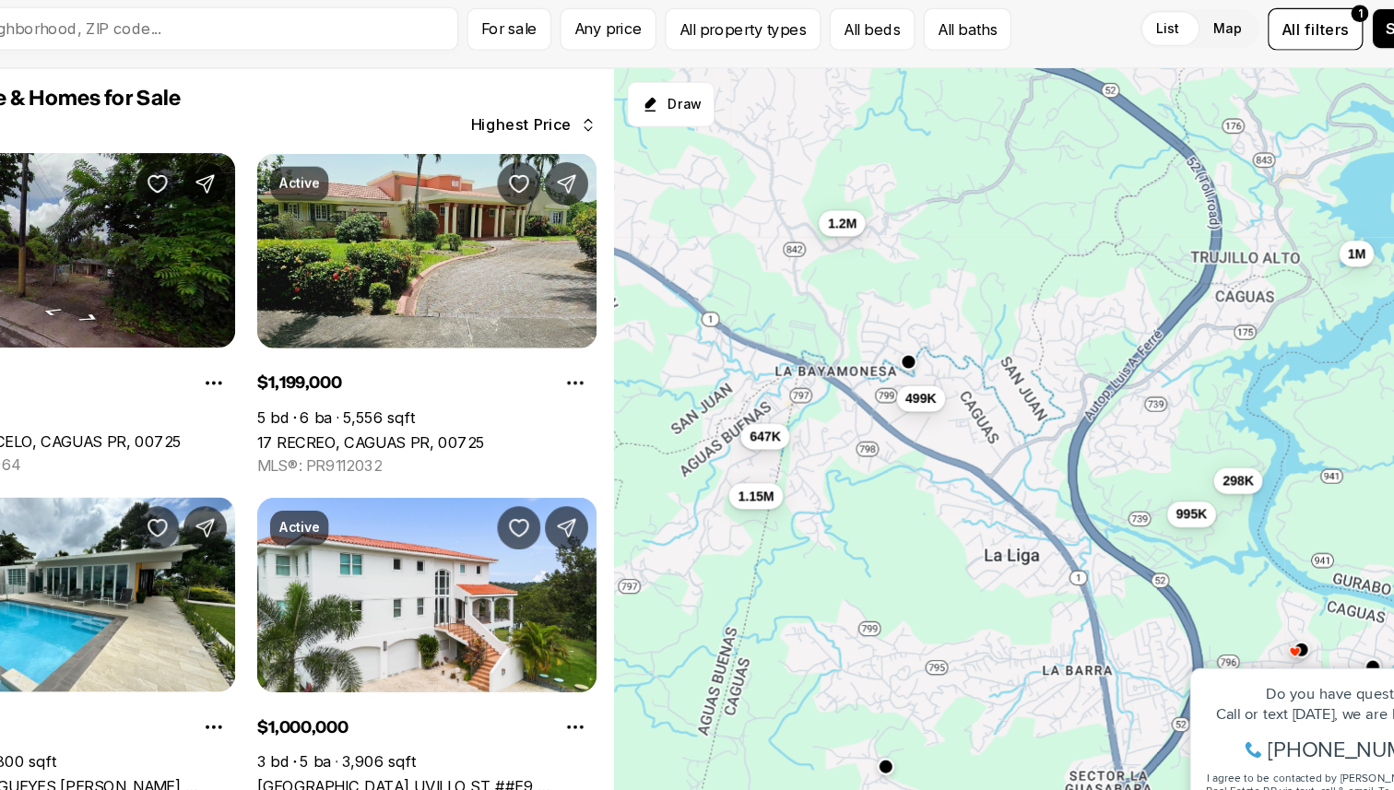
click at [818, 276] on div "1.2M" at bounding box center [822, 266] width 40 height 22
click at [828, 268] on span "1.2M" at bounding box center [821, 264] width 25 height 15
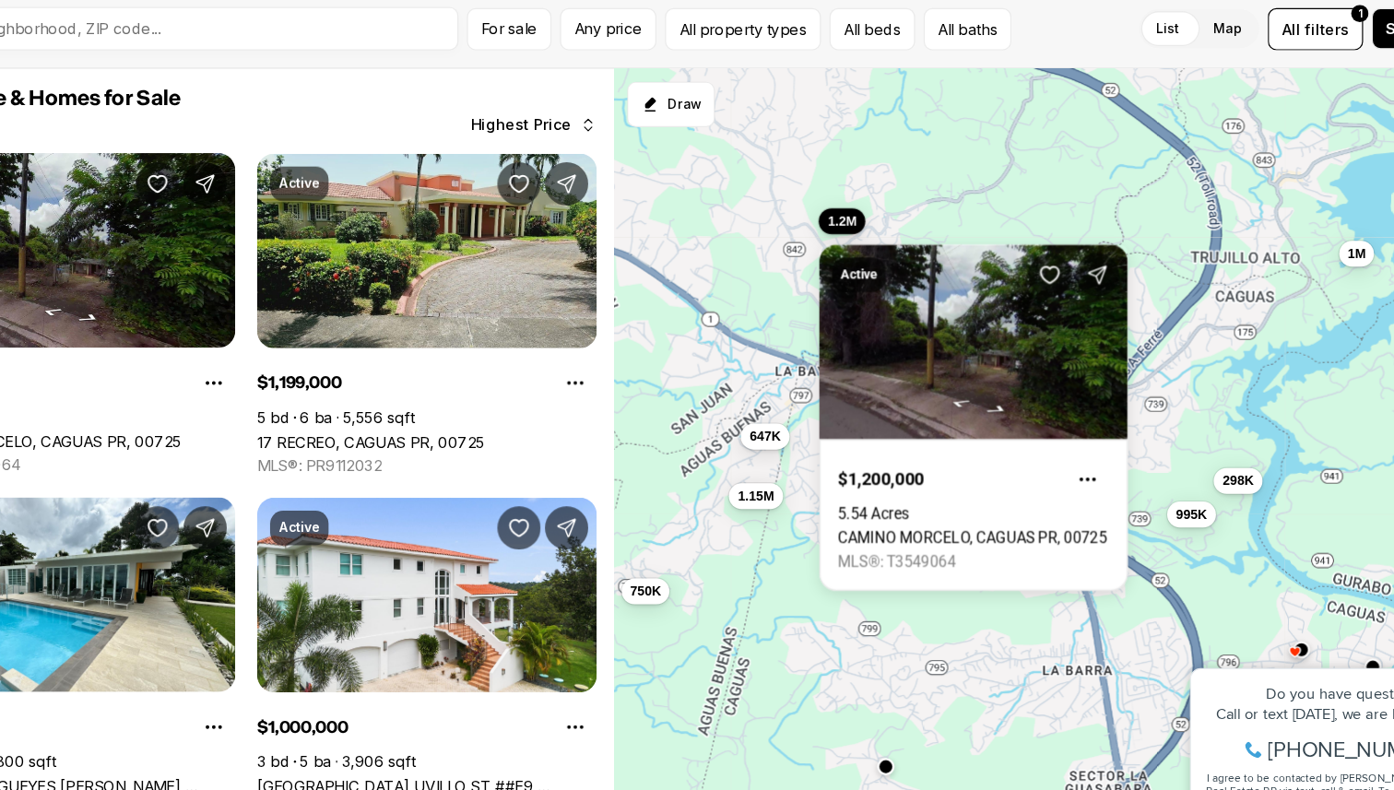
click at [1011, 182] on div "995K 460K 298K 1.2M 1.2M 1.15M 1M 995K 750K 647K 499K 750K" at bounding box center [1010, 463] width 767 height 656
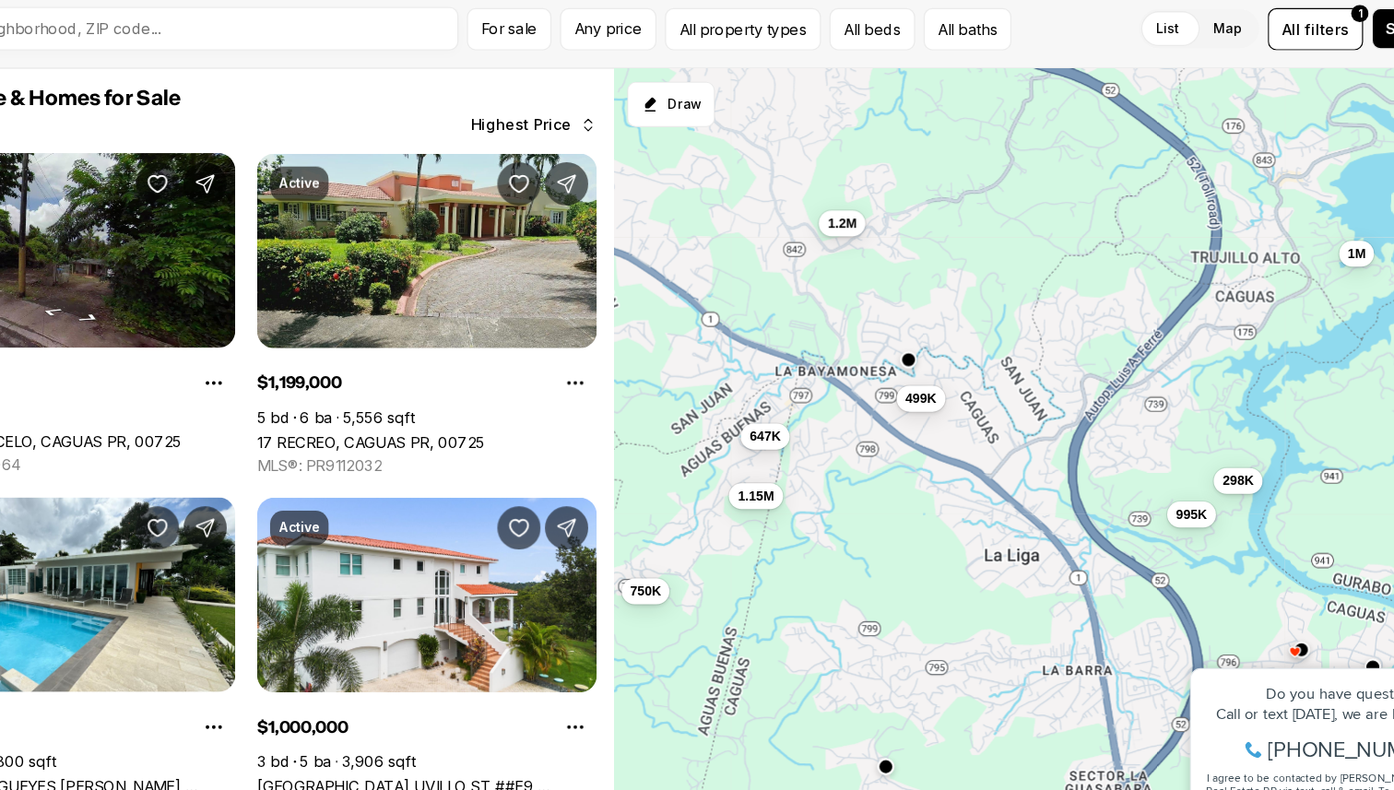
click at [876, 391] on div at bounding box center [877, 384] width 15 height 15
click at [886, 418] on span "499K" at bounding box center [888, 413] width 27 height 15
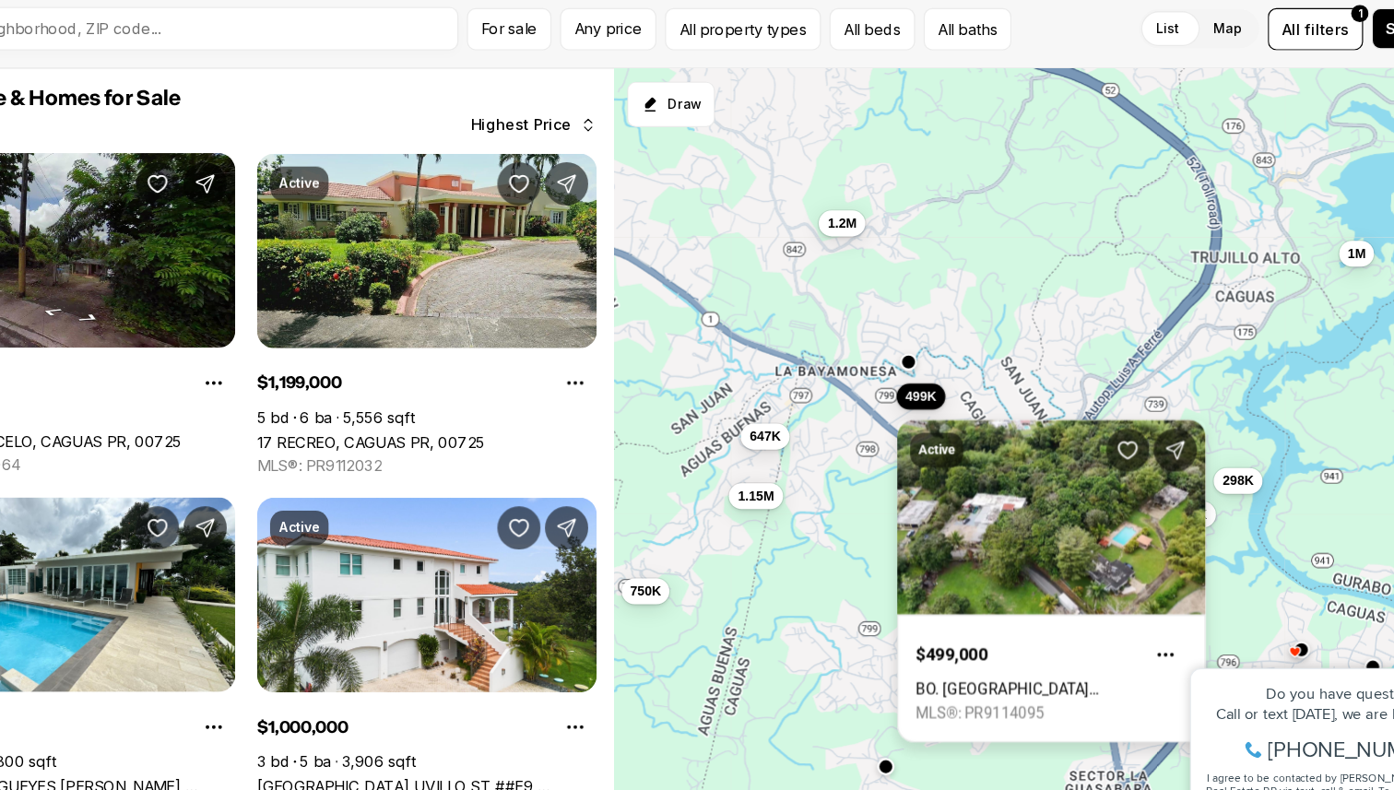
click at [927, 656] on link "BO. RIO CAÑAS, CAGUAS PR, 00725" at bounding box center [999, 663] width 231 height 15
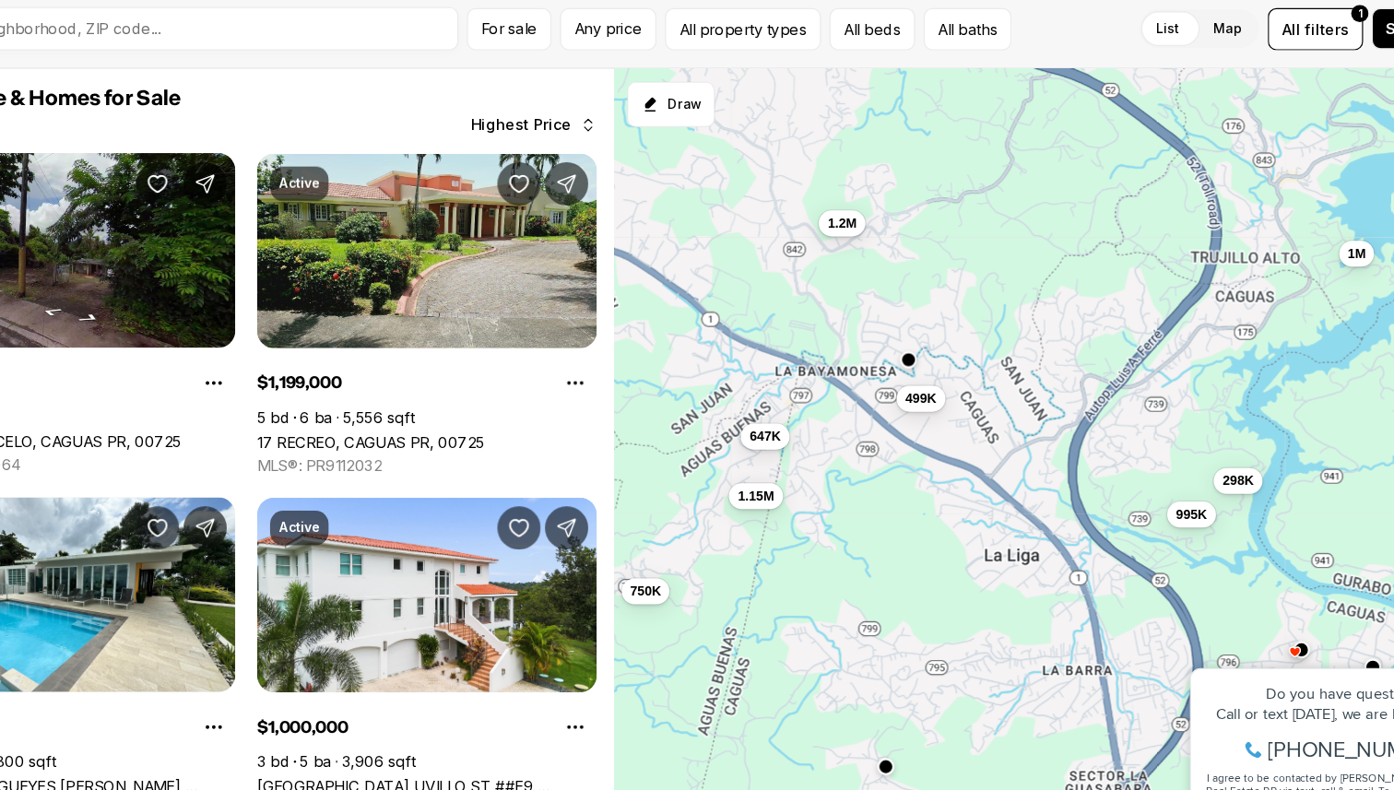
click at [872, 381] on button "button" at bounding box center [877, 382] width 15 height 15
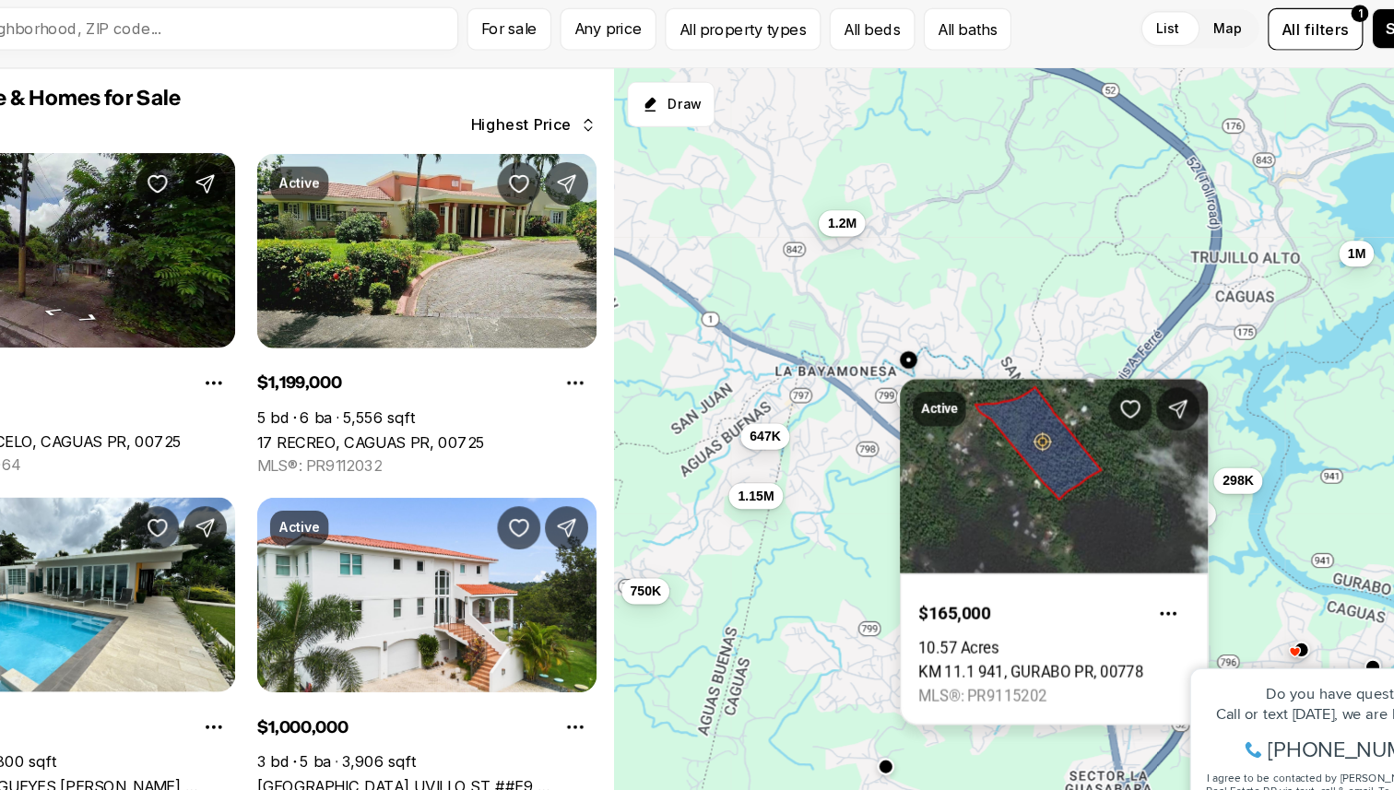
click at [1000, 641] on link "KM 11.1 941, GURABO PR, 00778" at bounding box center [982, 648] width 192 height 15
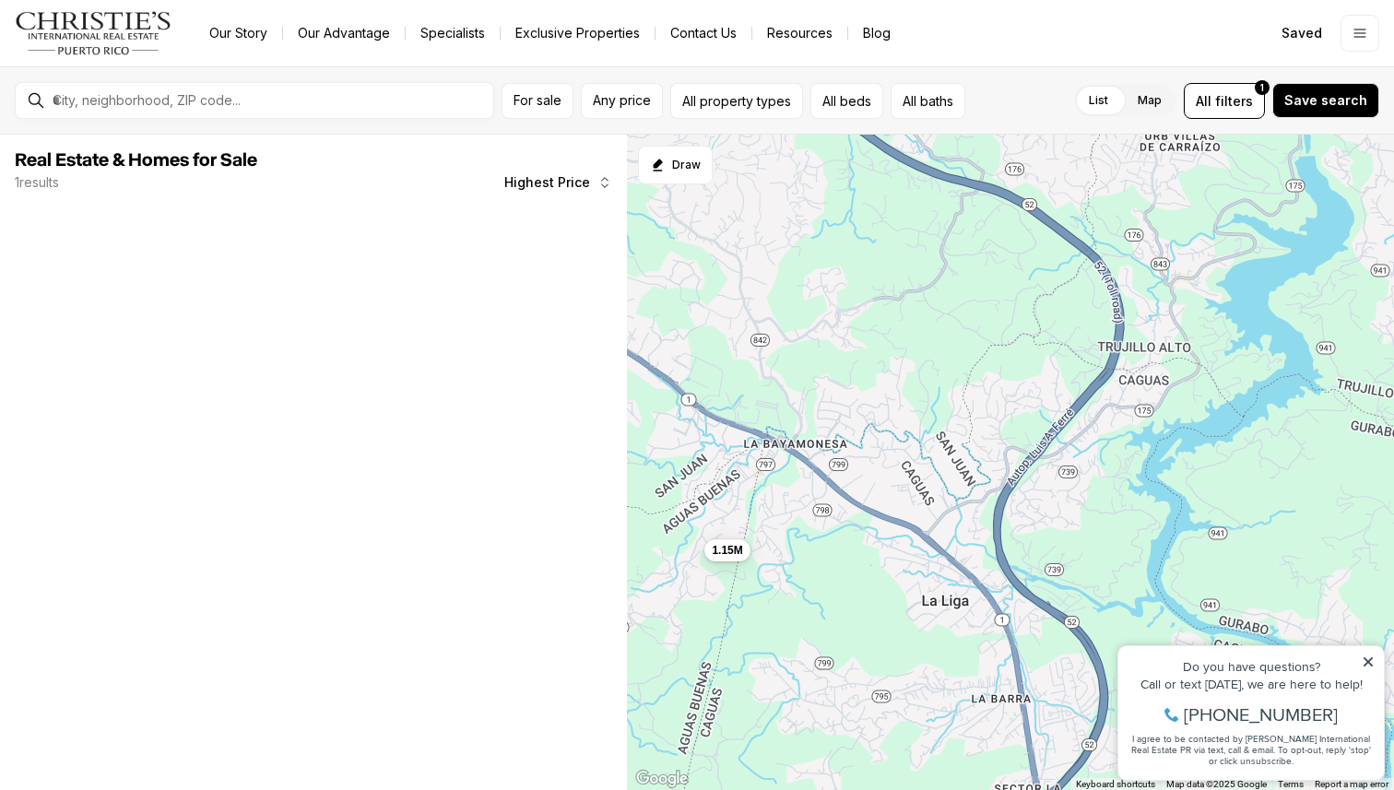
drag, startPoint x: 1308, startPoint y: 388, endPoint x: 872, endPoint y: 600, distance: 484.8
click at [872, 600] on div "1.15M" at bounding box center [1010, 463] width 767 height 656
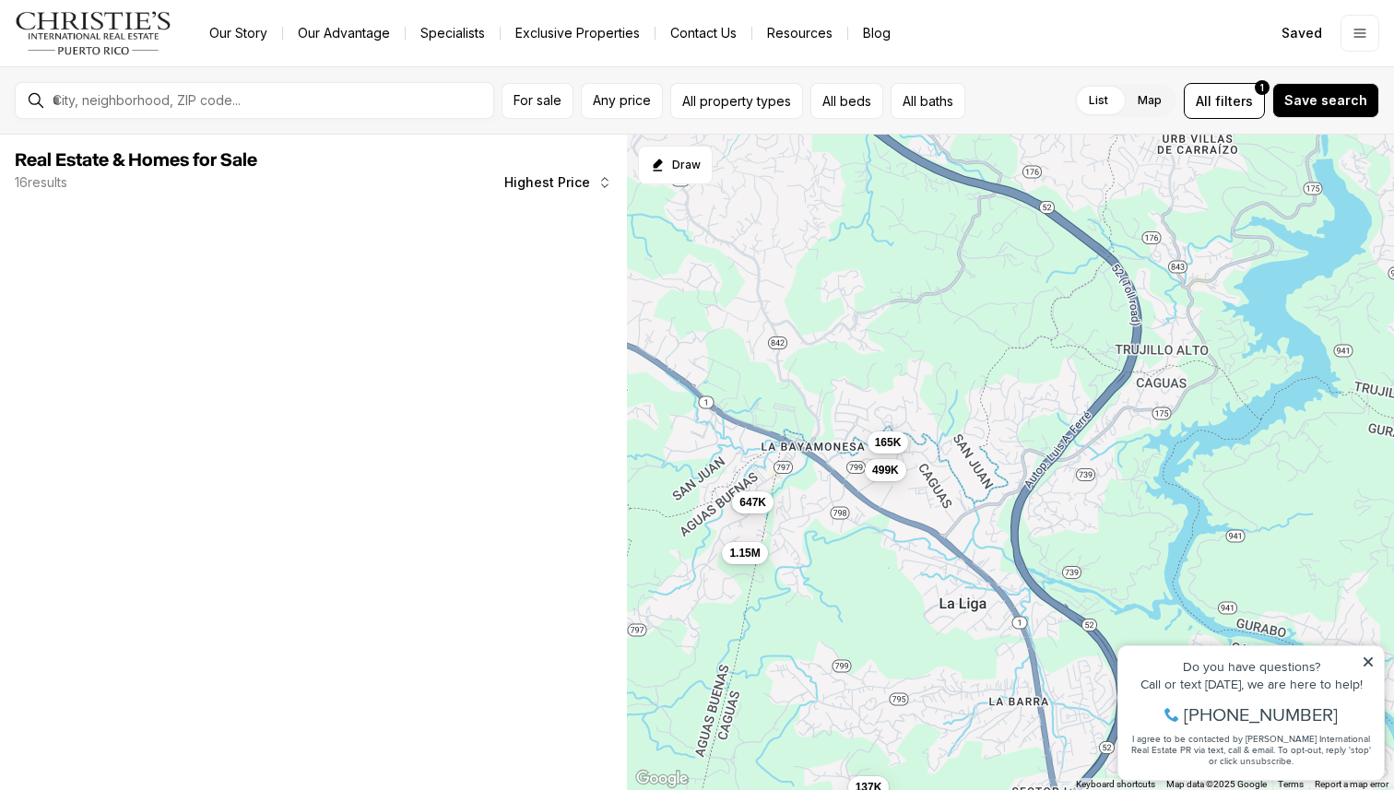
drag, startPoint x: 872, startPoint y: 600, endPoint x: 976, endPoint y: 603, distance: 104.2
click at [976, 604] on div "1.15M 647K 499K 165K 137K" at bounding box center [1010, 463] width 767 height 656
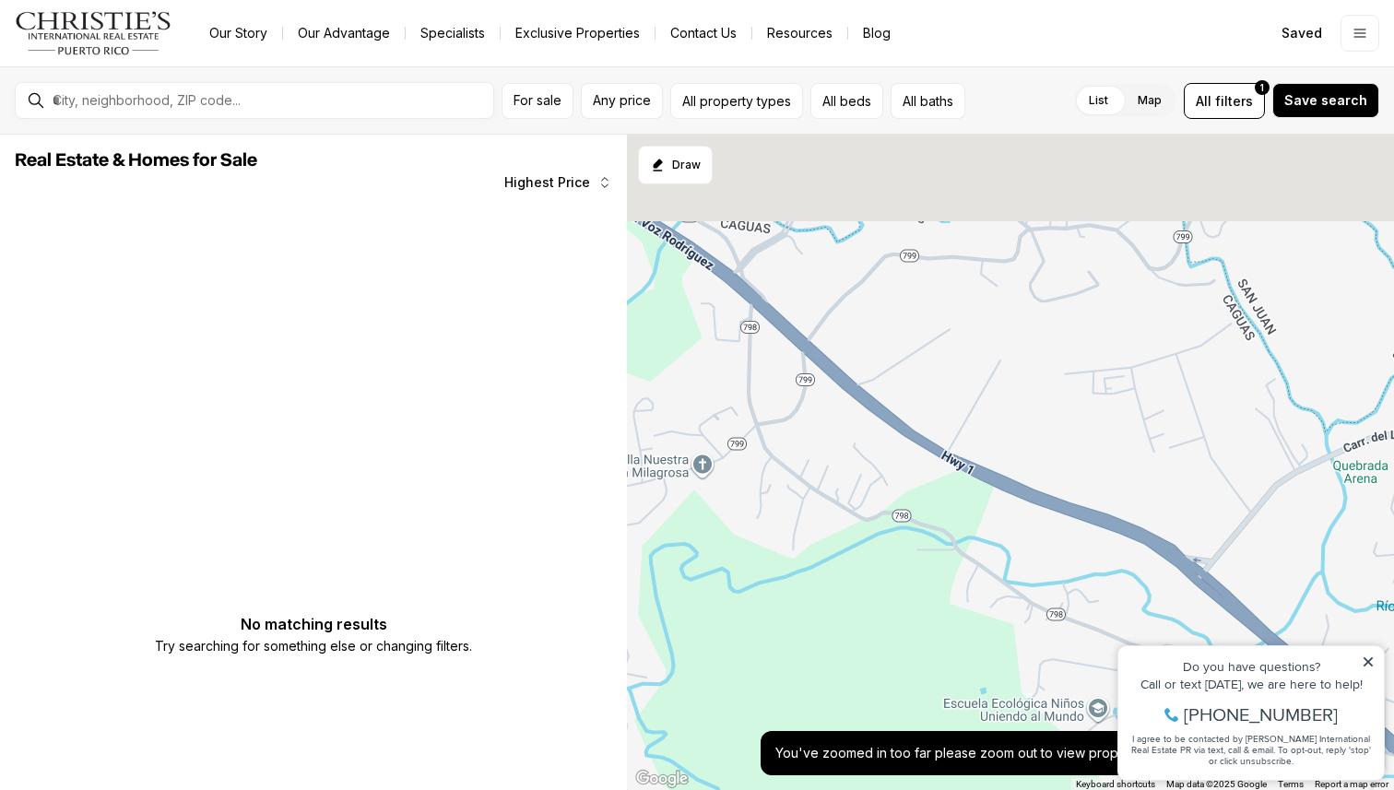
drag, startPoint x: 837, startPoint y: 475, endPoint x: 840, endPoint y: 789, distance: 314.3
click at [839, 789] on div at bounding box center [1010, 463] width 767 height 656
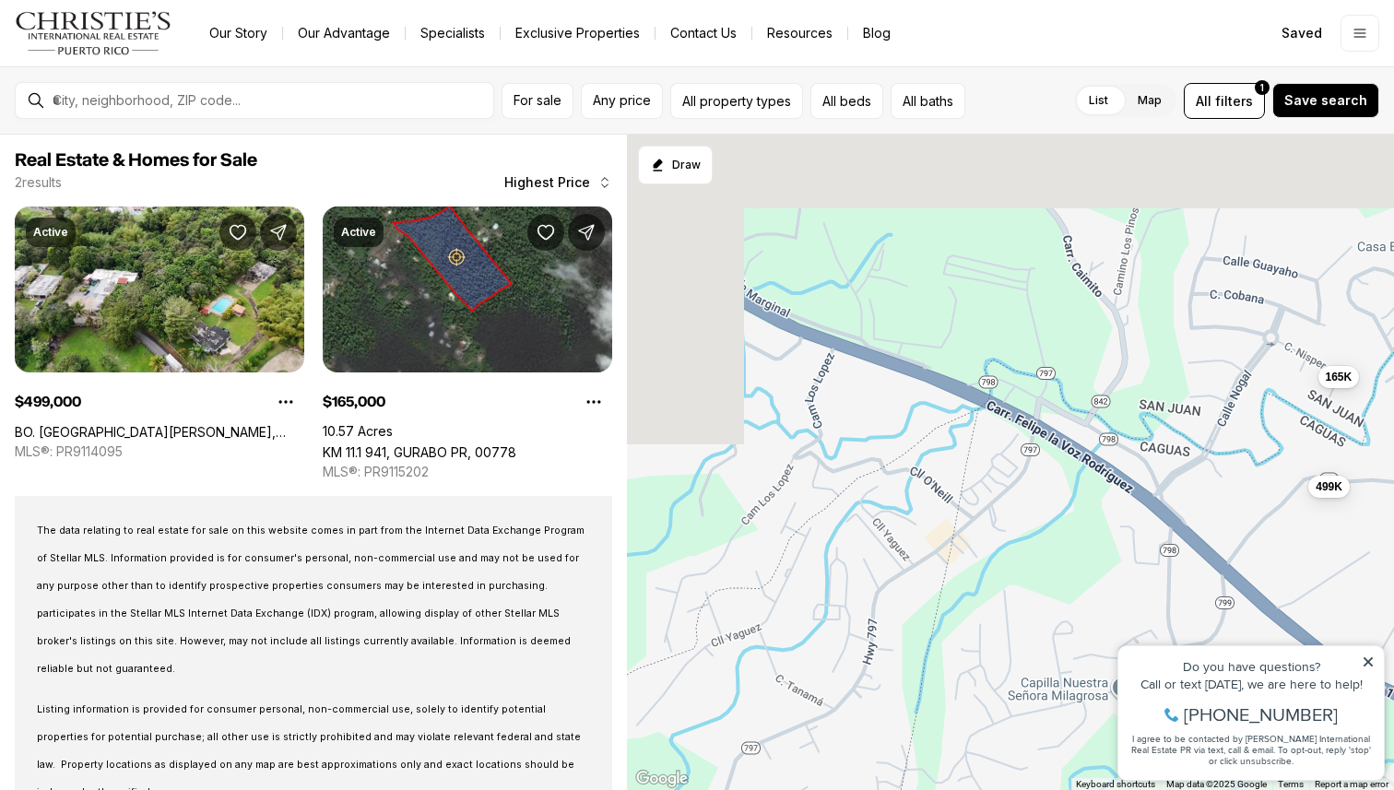
drag, startPoint x: 867, startPoint y: 475, endPoint x: 1301, endPoint y: 601, distance: 452.1
click at [1301, 601] on div "499K 165K" at bounding box center [1010, 463] width 767 height 656
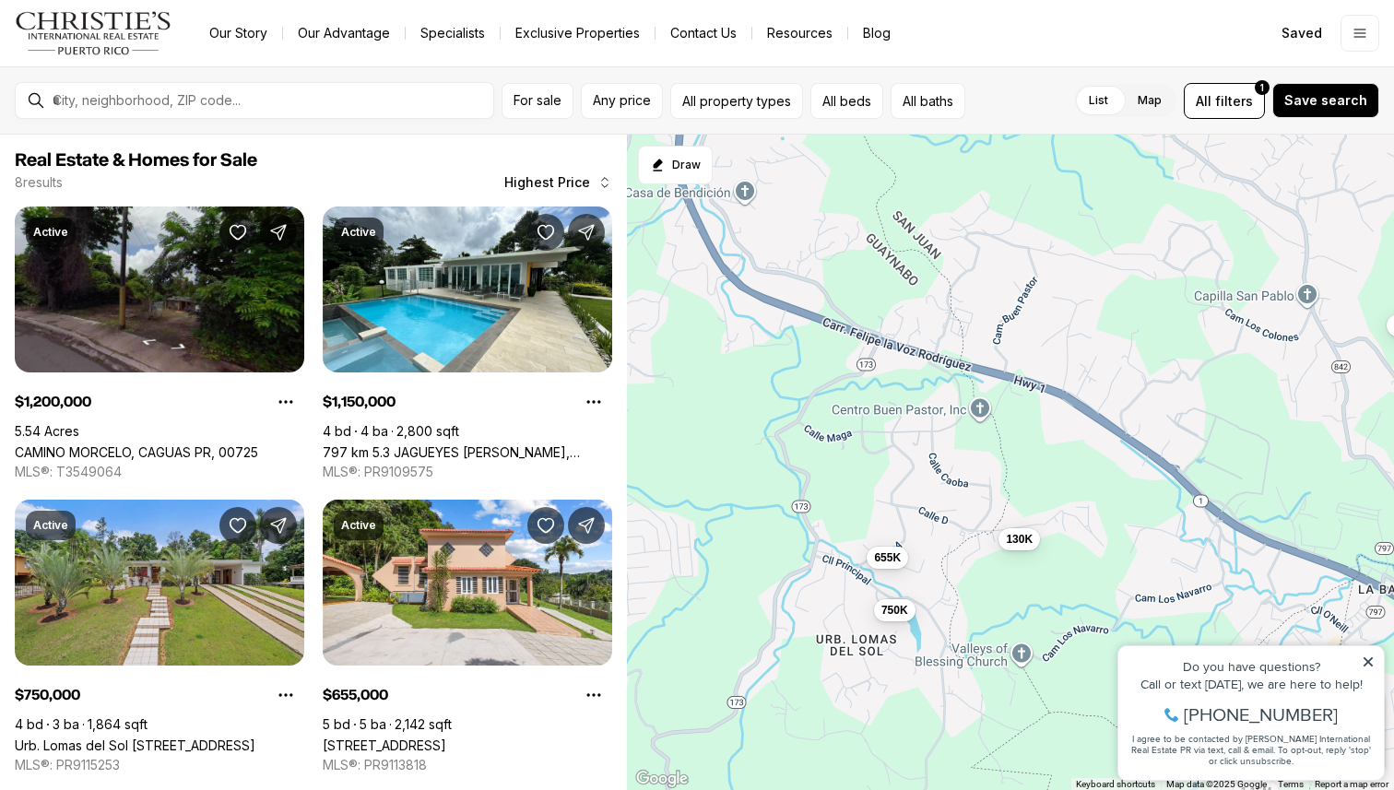
drag, startPoint x: 1041, startPoint y: 484, endPoint x: 1248, endPoint y: 555, distance: 218.3
click at [1249, 555] on div "499K 165K 647K 1.2M 1.15M 750K 655K 130K" at bounding box center [1010, 463] width 767 height 656
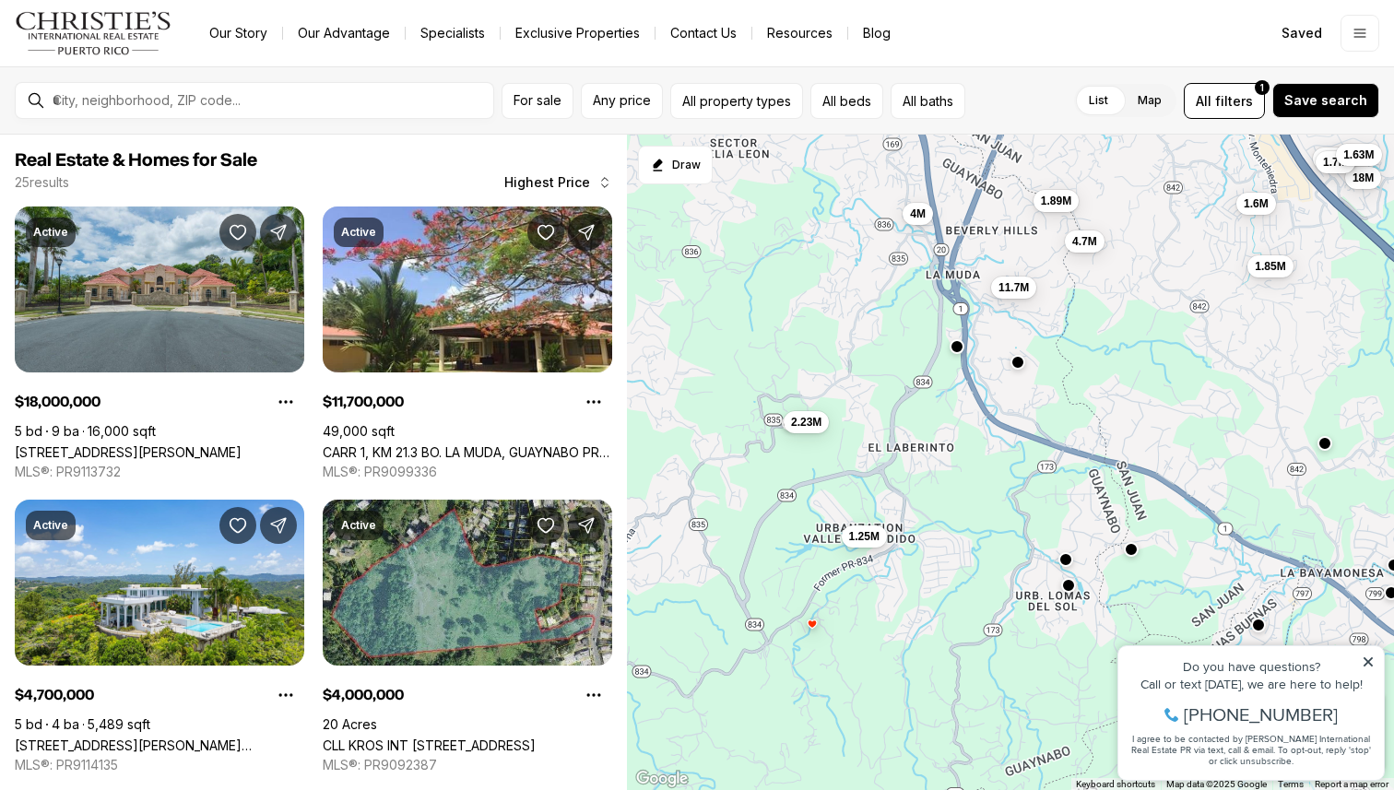
click at [1021, 368] on div at bounding box center [1017, 364] width 15 height 15
click at [1019, 361] on button "button" at bounding box center [1017, 362] width 15 height 15
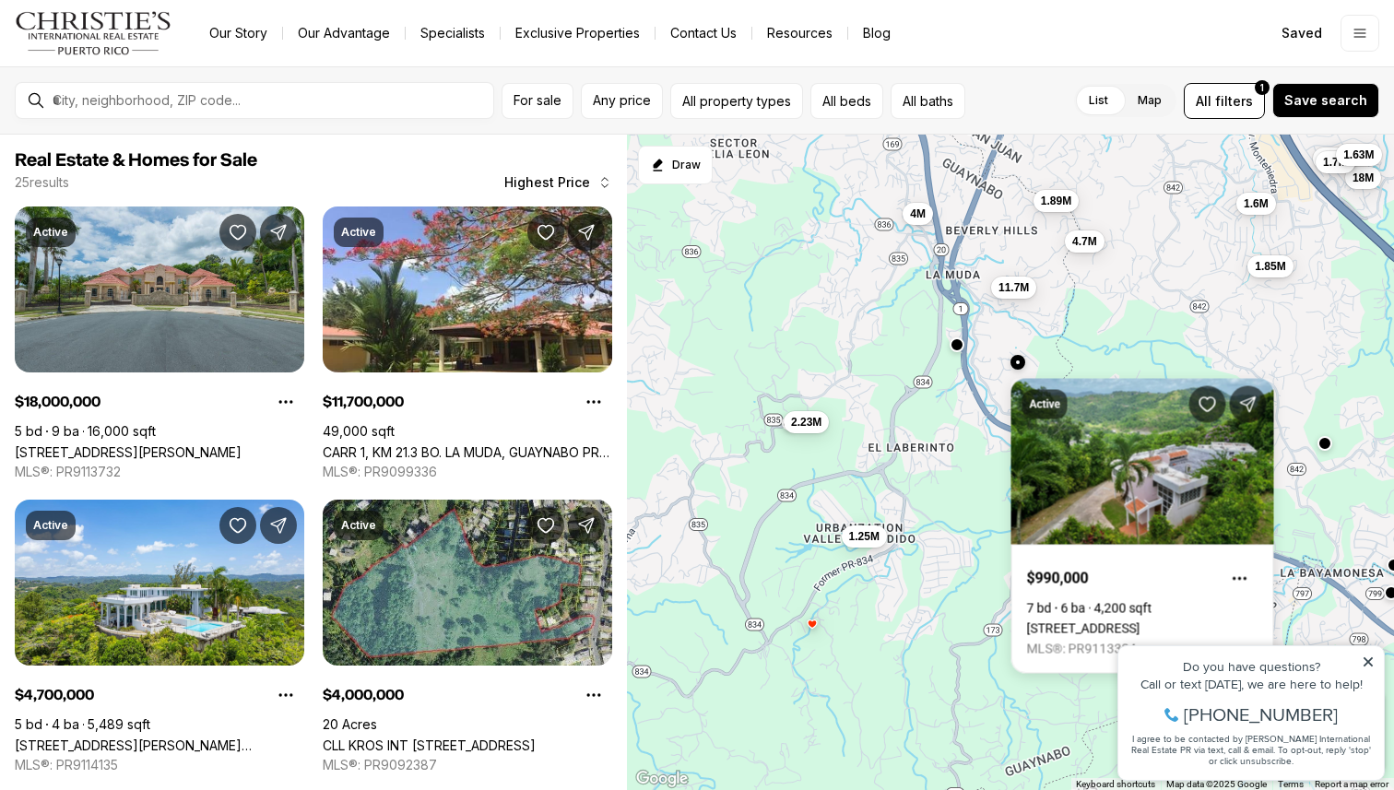
click at [957, 347] on button "button" at bounding box center [957, 344] width 15 height 15
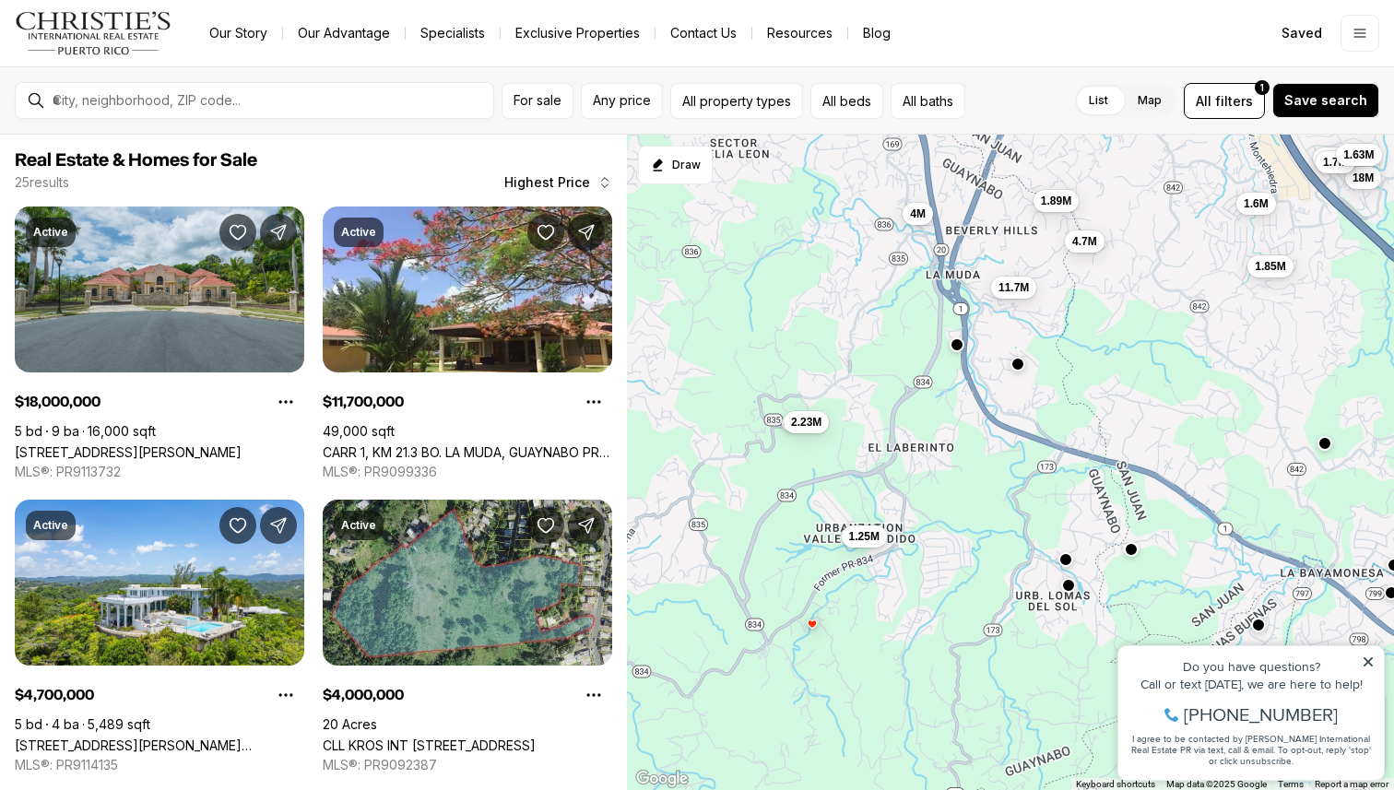
click at [957, 347] on button "button" at bounding box center [957, 344] width 15 height 15
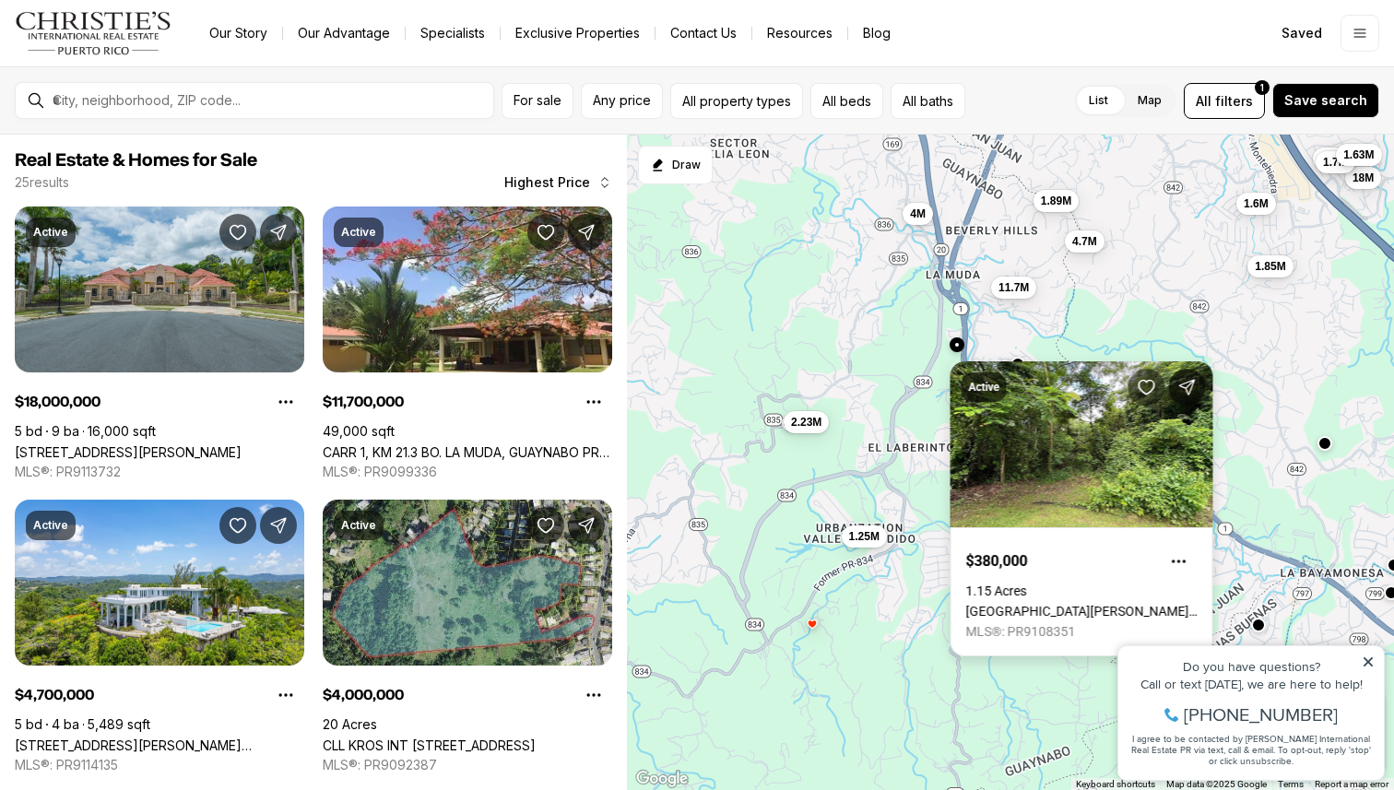
click at [1145, 381] on icon "Save Property: Barrio Rio CARR 834 KM 9.3 #18.323638" at bounding box center [1146, 388] width 16 height 14
click at [1138, 313] on div "18M 11.7M 4.7M 4M 2.23M 1.96M 1.89M 1.85M 1.7M 1.63M 1.6M 1.25M" at bounding box center [1010, 463] width 767 height 656
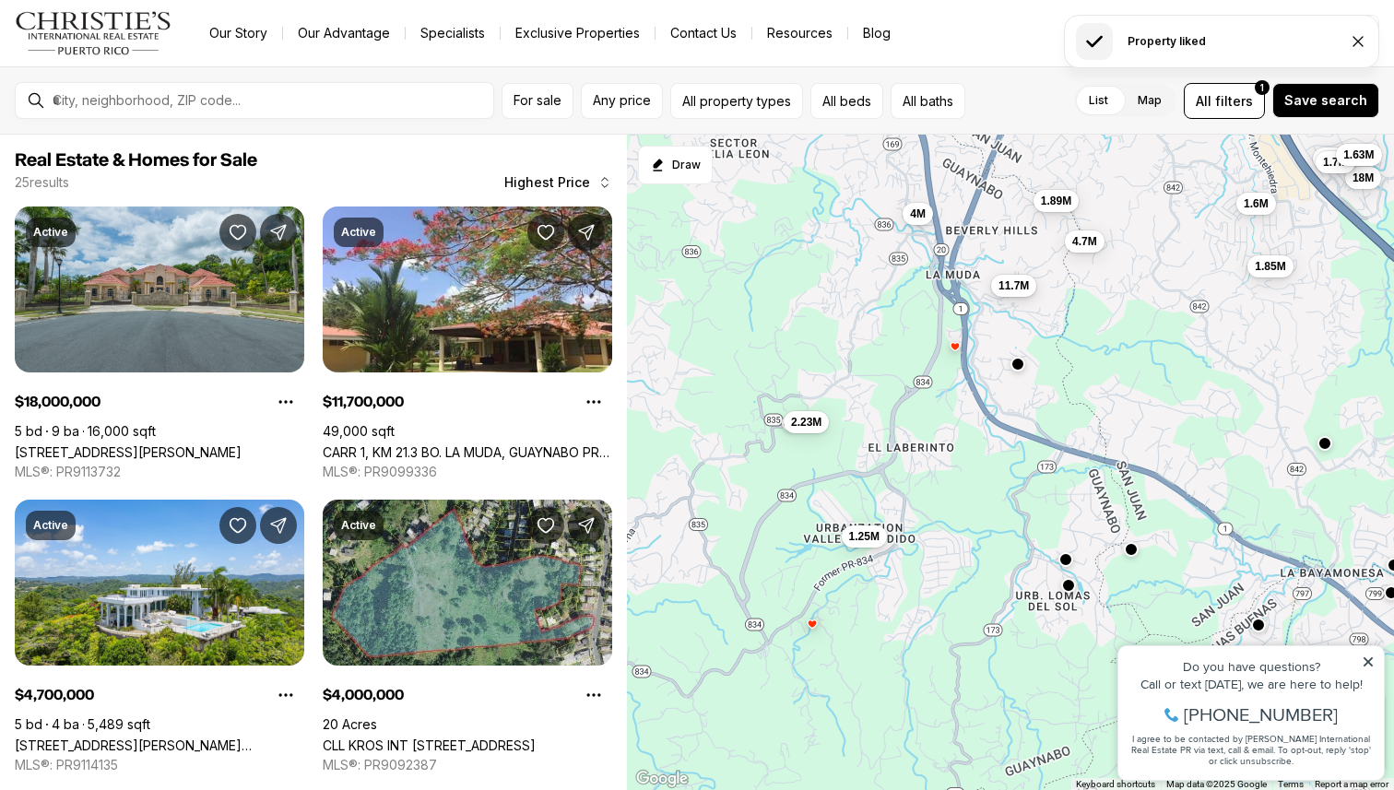
click at [1009, 288] on span "11.7M" at bounding box center [1013, 285] width 30 height 15
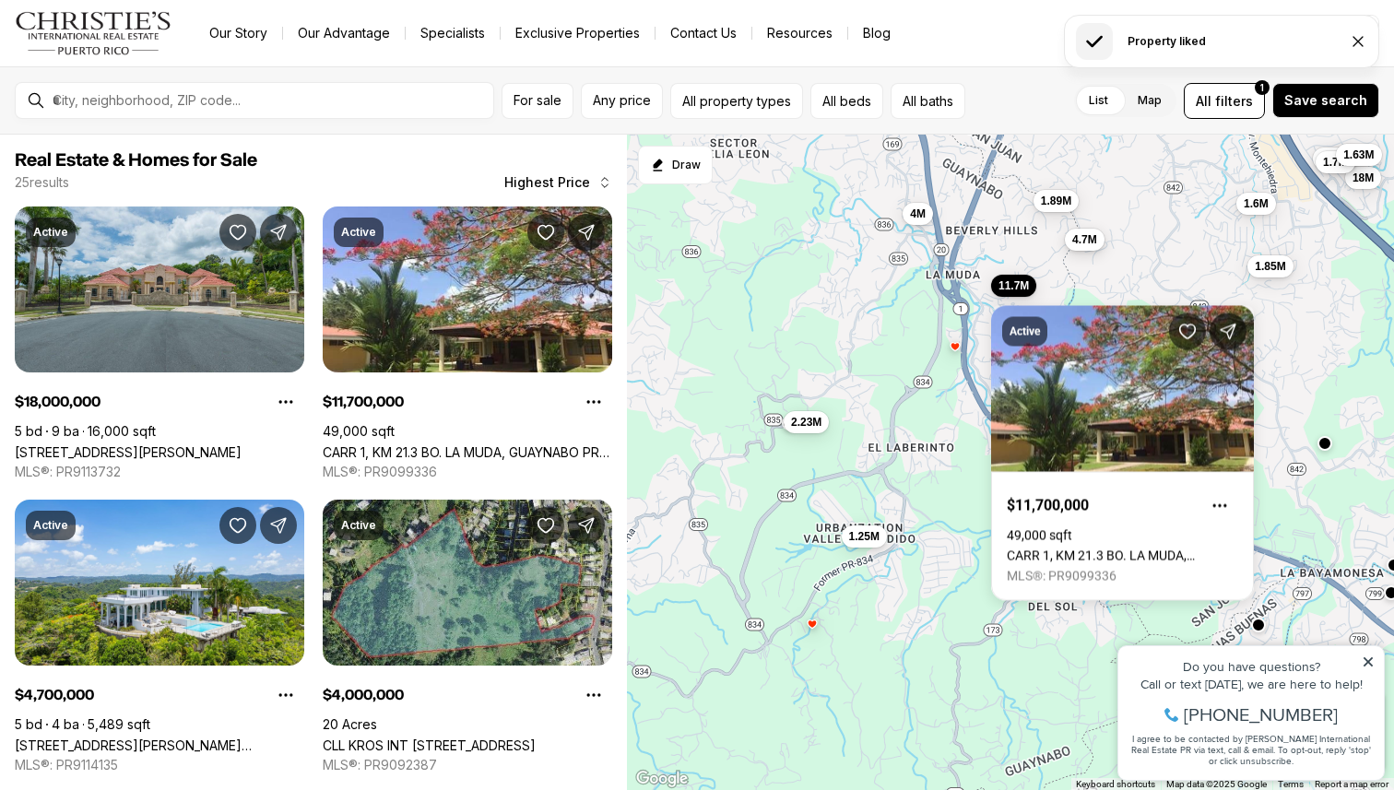
click at [1084, 243] on span "4.7M" at bounding box center [1084, 239] width 25 height 15
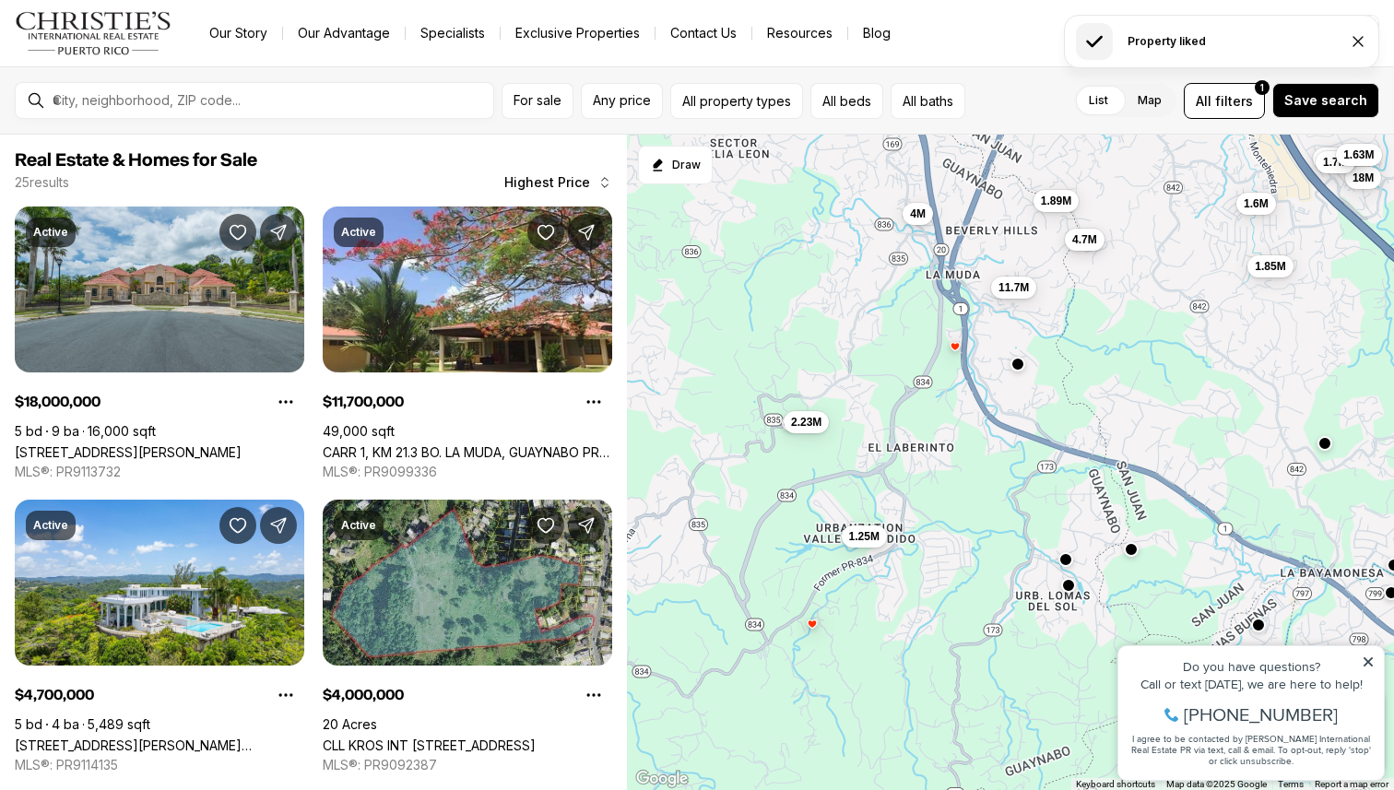
click at [1084, 243] on span "4.7M" at bounding box center [1084, 239] width 25 height 15
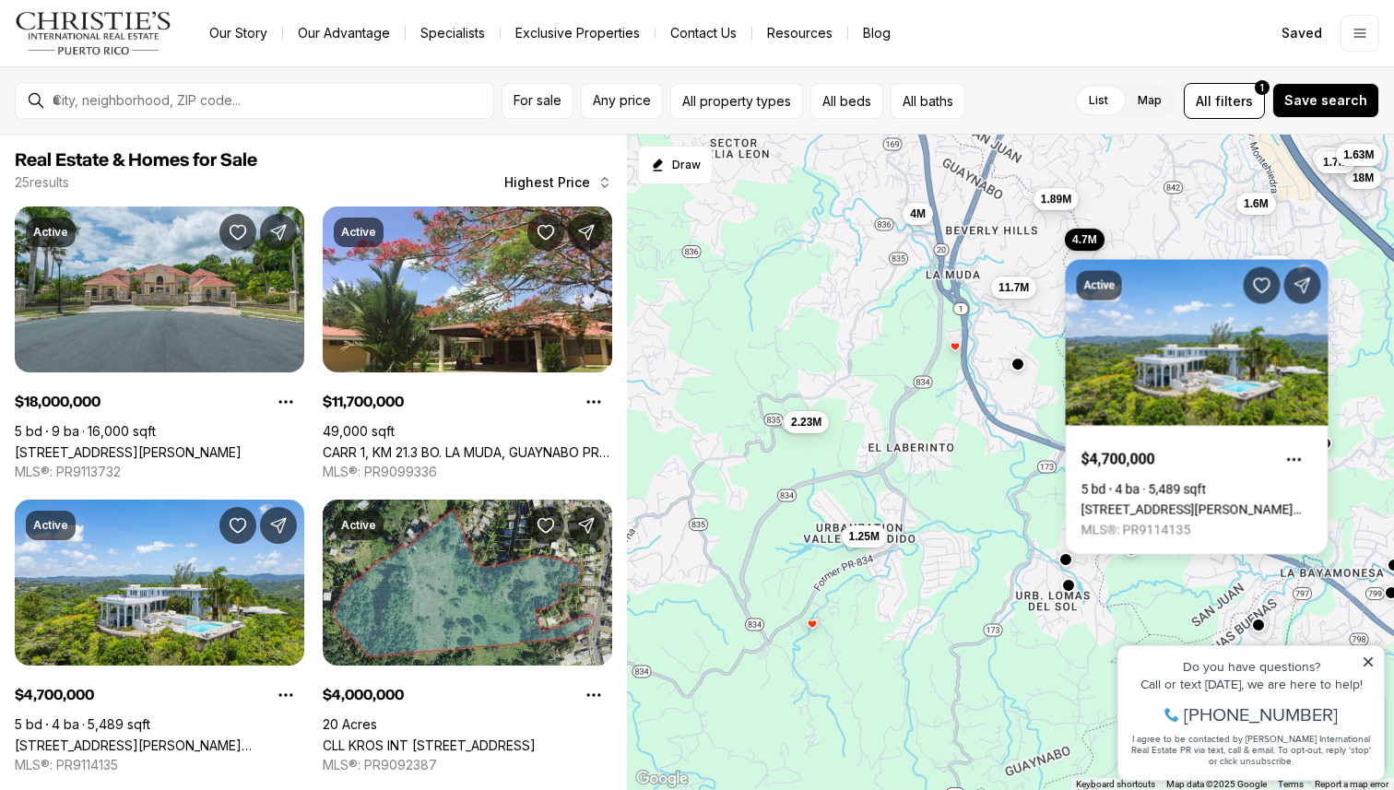
click at [1069, 204] on span "1.89M" at bounding box center [1056, 199] width 30 height 15
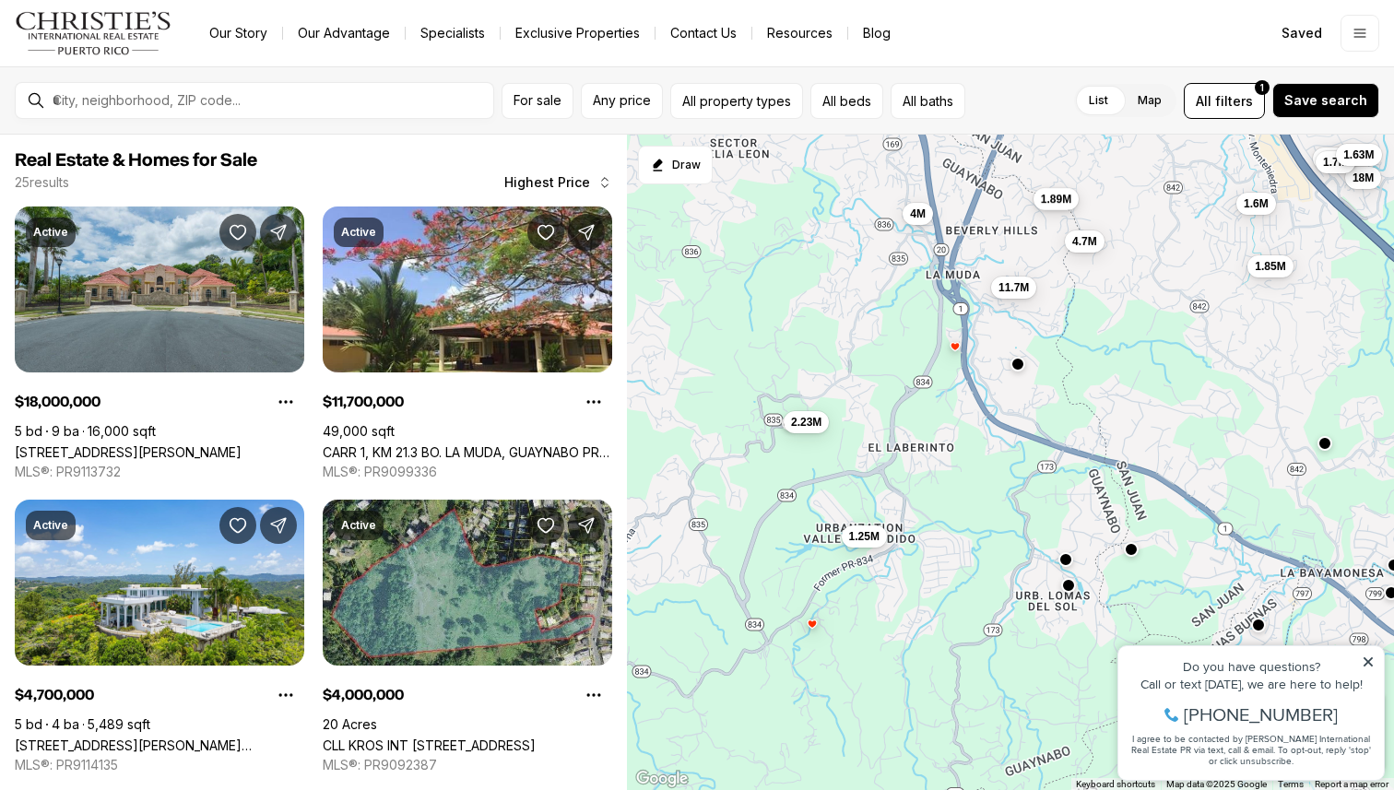
click at [1069, 204] on span "1.89M" at bounding box center [1056, 199] width 30 height 15
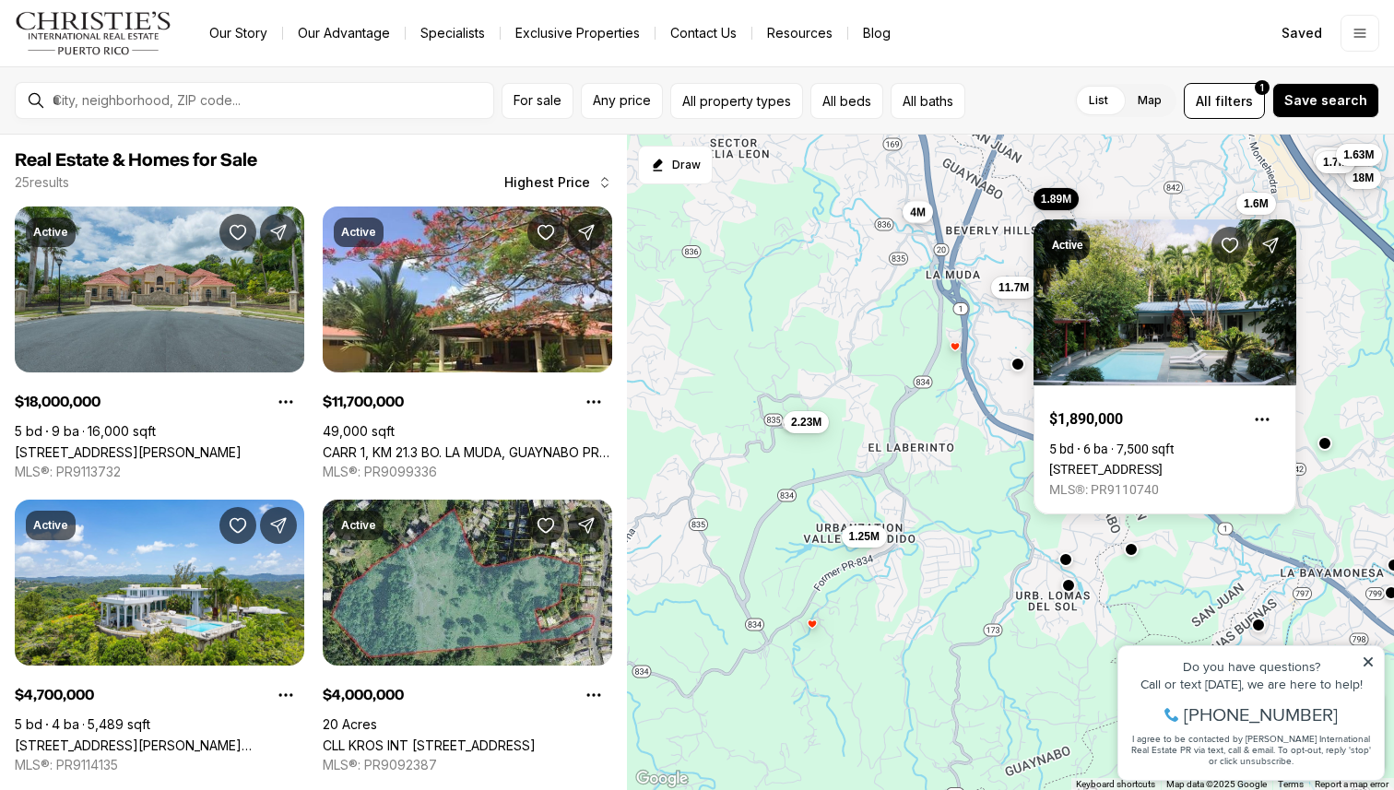
click at [915, 219] on span "4M" at bounding box center [919, 212] width 16 height 15
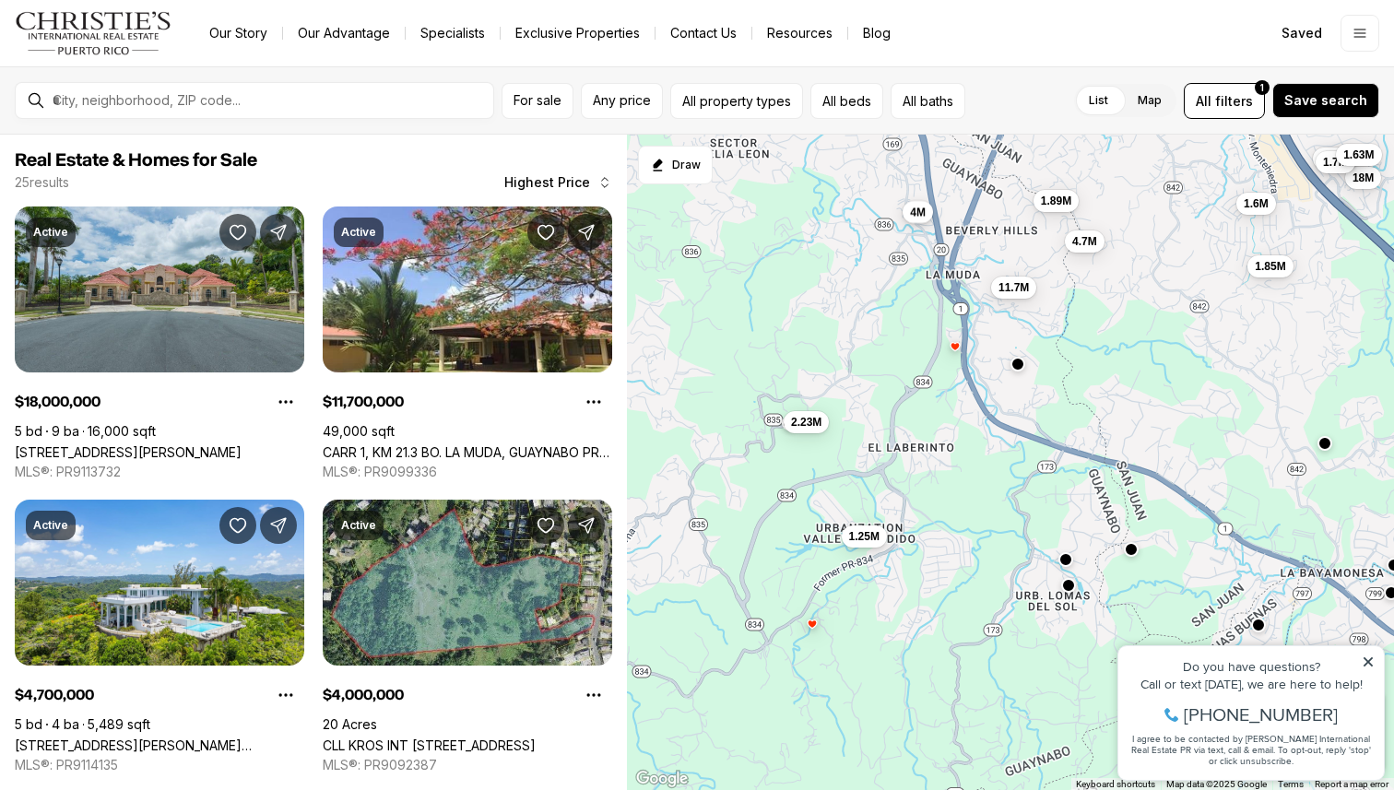
click at [915, 218] on span "4M" at bounding box center [919, 212] width 16 height 15
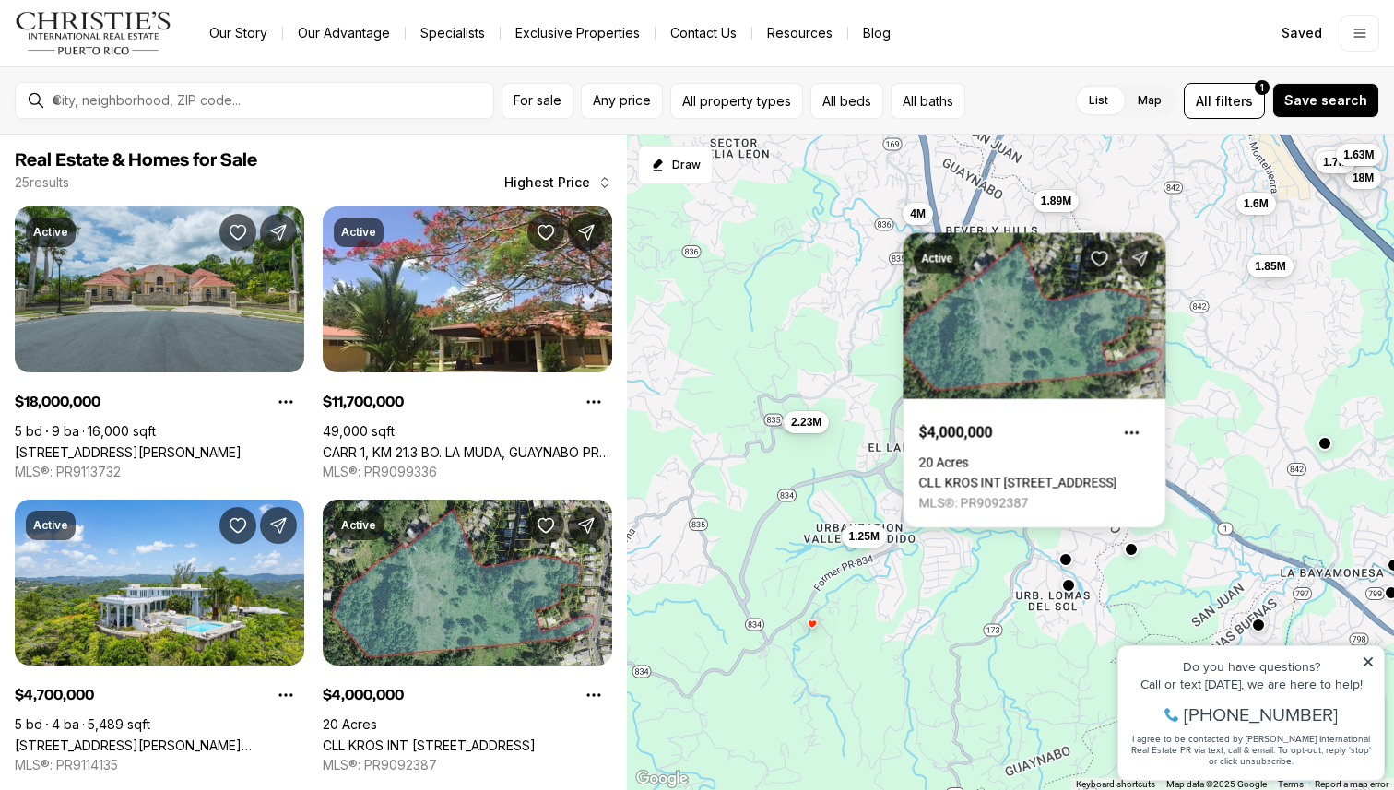
click at [869, 296] on div "18M 11.7M 4.7M 4M 2.23M 1.96M 1.89M 1.85M 1.7M 1.63M 1.6M 1.25M" at bounding box center [1010, 463] width 767 height 656
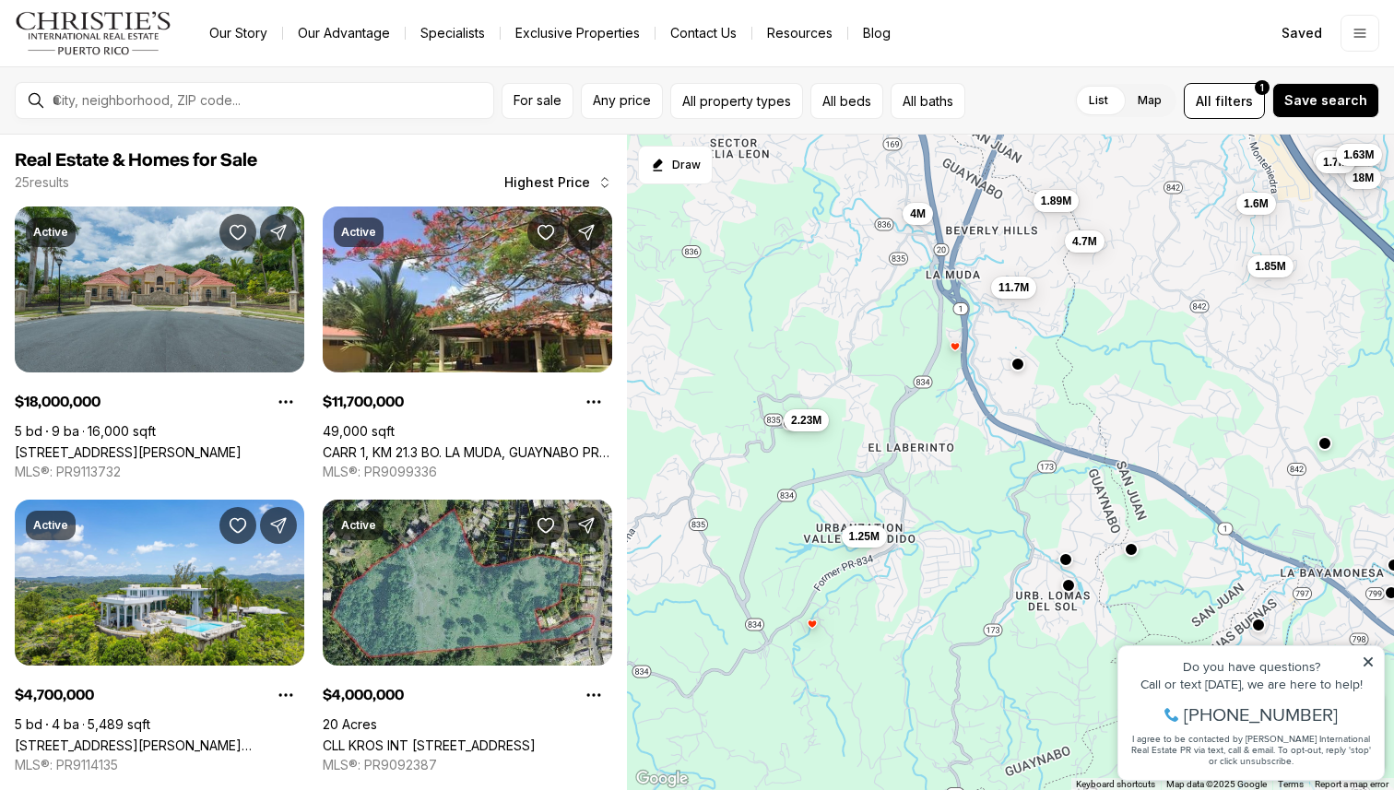
click at [797, 426] on span "2.23M" at bounding box center [806, 420] width 30 height 15
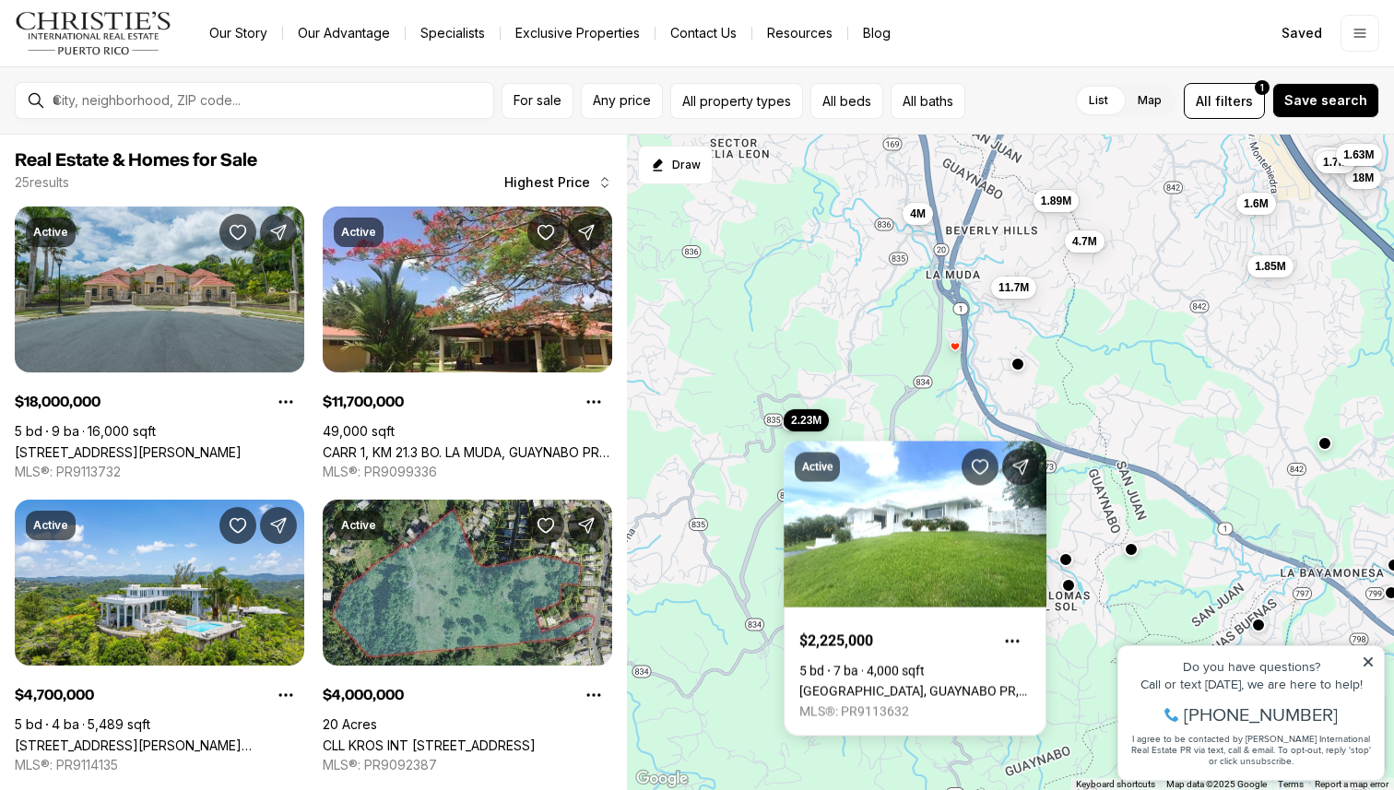
click at [880, 368] on div "18M 11.7M 4.7M 4M 2.23M 1.96M 1.89M 1.85M 1.7M 1.63M 1.6M 1.25M" at bounding box center [1010, 463] width 767 height 656
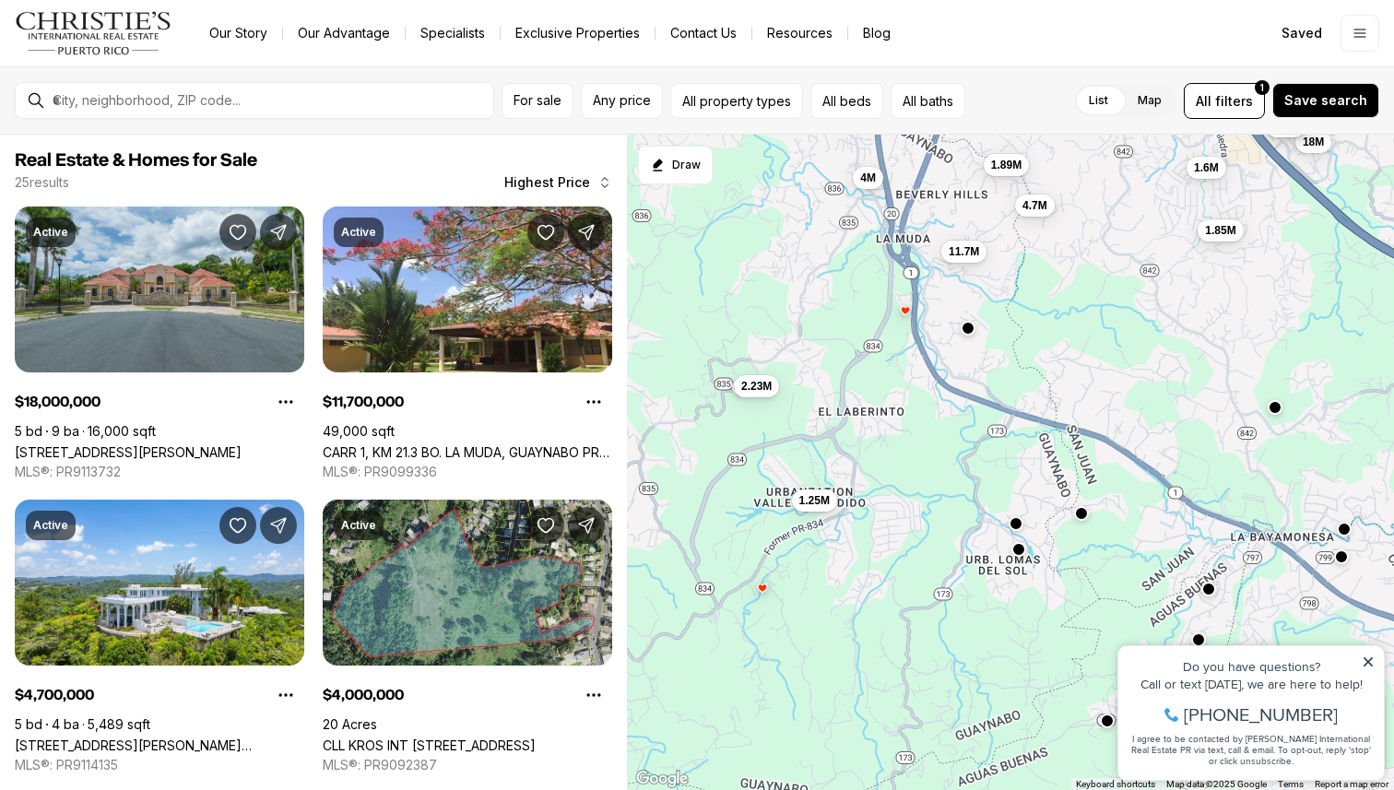
drag, startPoint x: 1207, startPoint y: 424, endPoint x: 1147, endPoint y: 379, distance: 75.8
click at [1147, 379] on div "18M 11.7M 4.7M 4M 2.23M 1.96M 1.89M 1.85M 1.7M 1.63M 1.6M 1.25M" at bounding box center [1010, 463] width 767 height 656
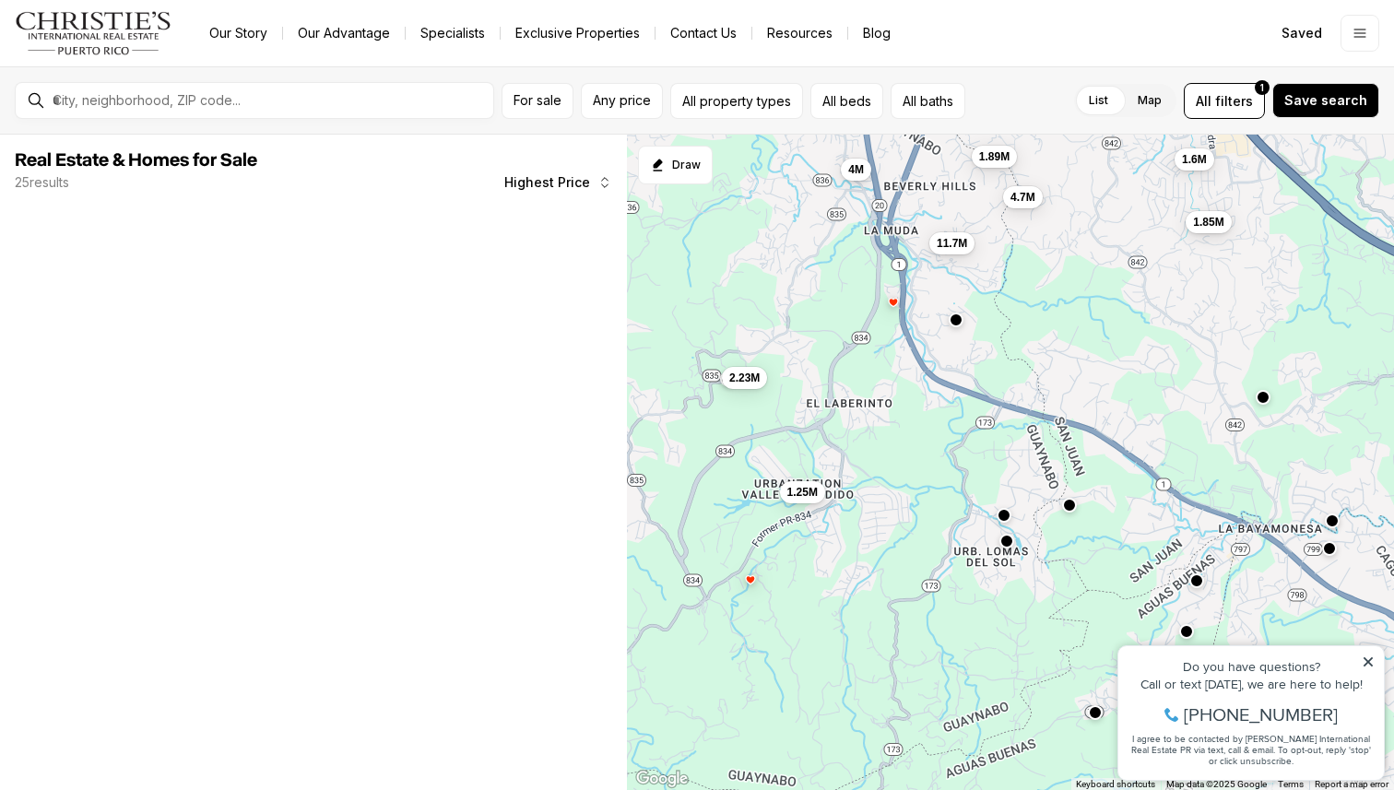
click at [1259, 399] on button "button" at bounding box center [1263, 397] width 15 height 15
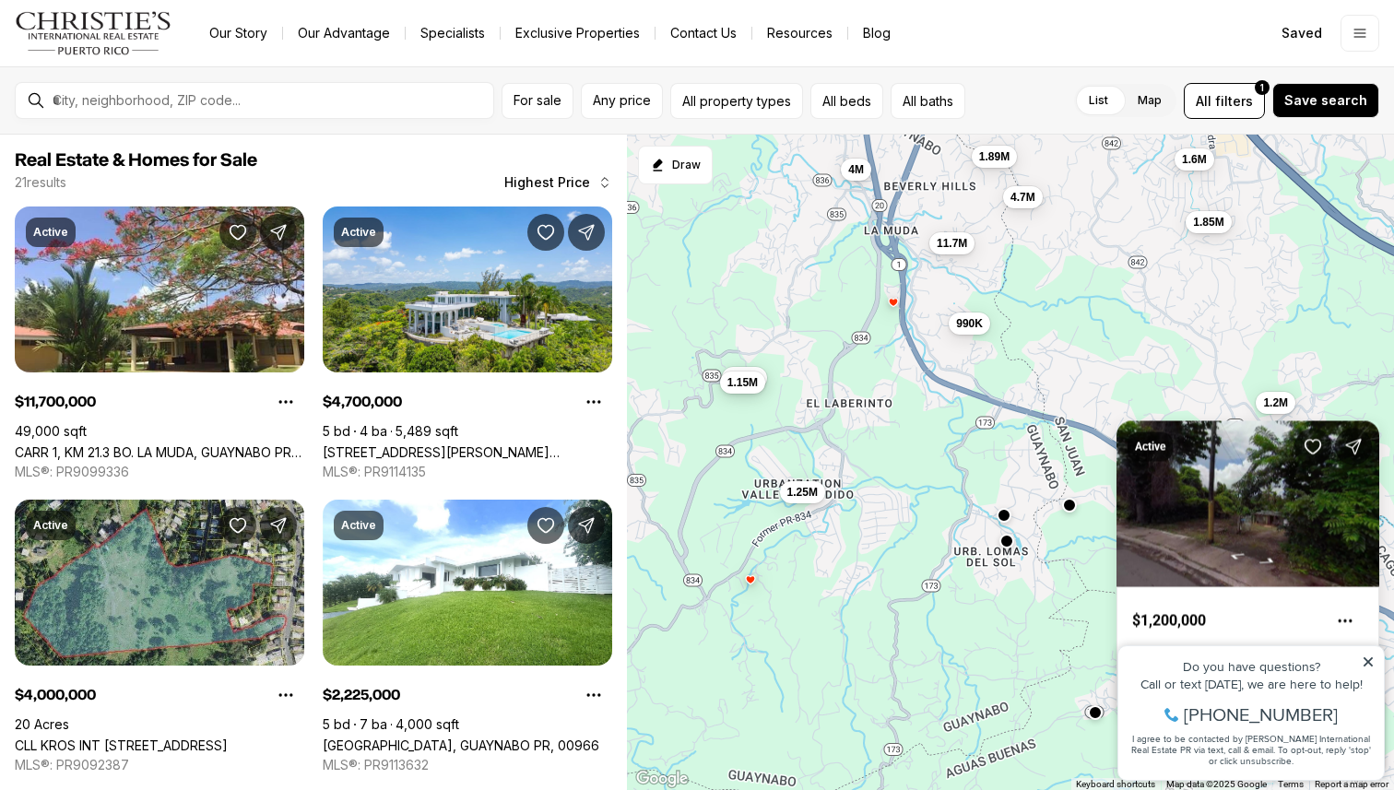
click at [1163, 396] on div "1.2M 1.15M 990K 11.7M 4.7M 4M 2.23M 1.89M 1.85M 1.6M 1.25M 1.15M" at bounding box center [1010, 463] width 767 height 656
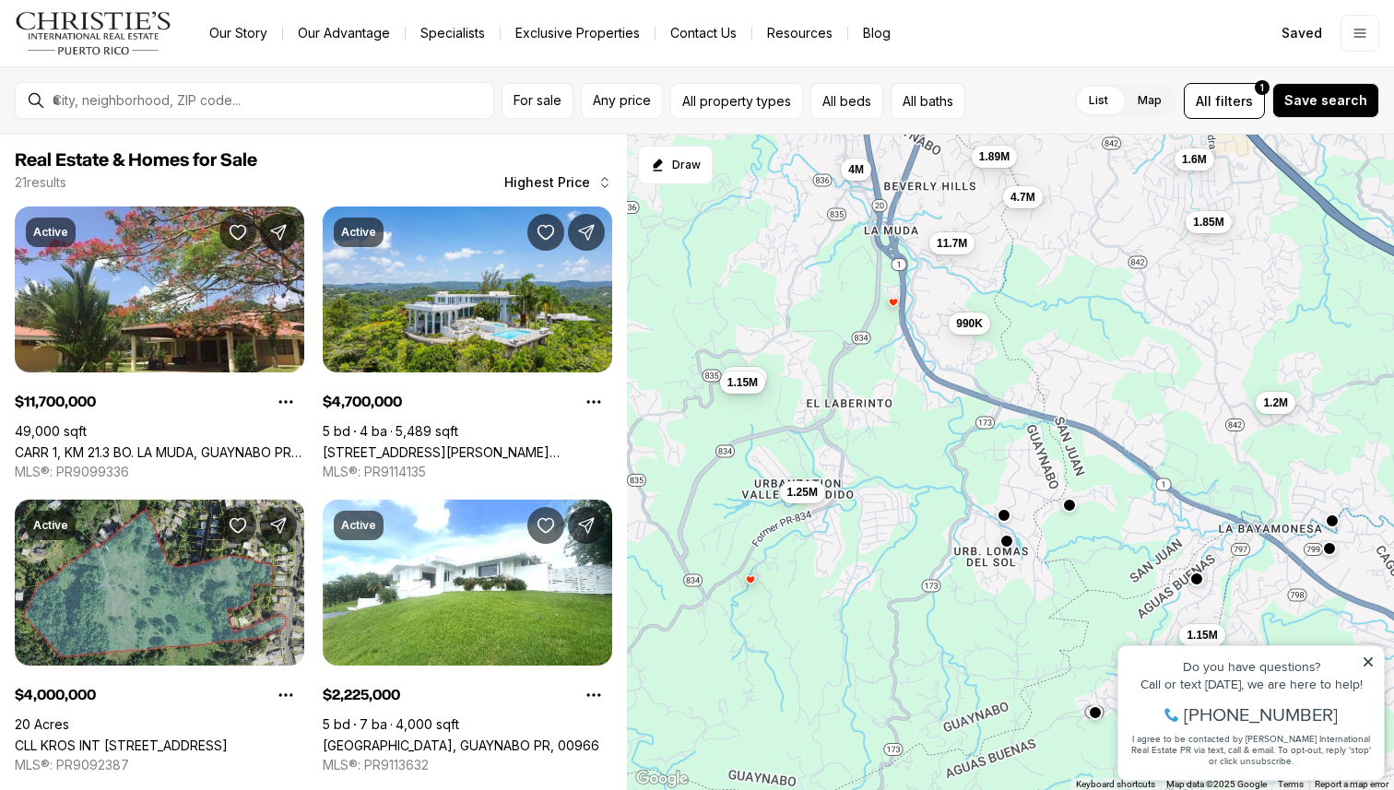
click at [1197, 583] on button "button" at bounding box center [1196, 578] width 15 height 15
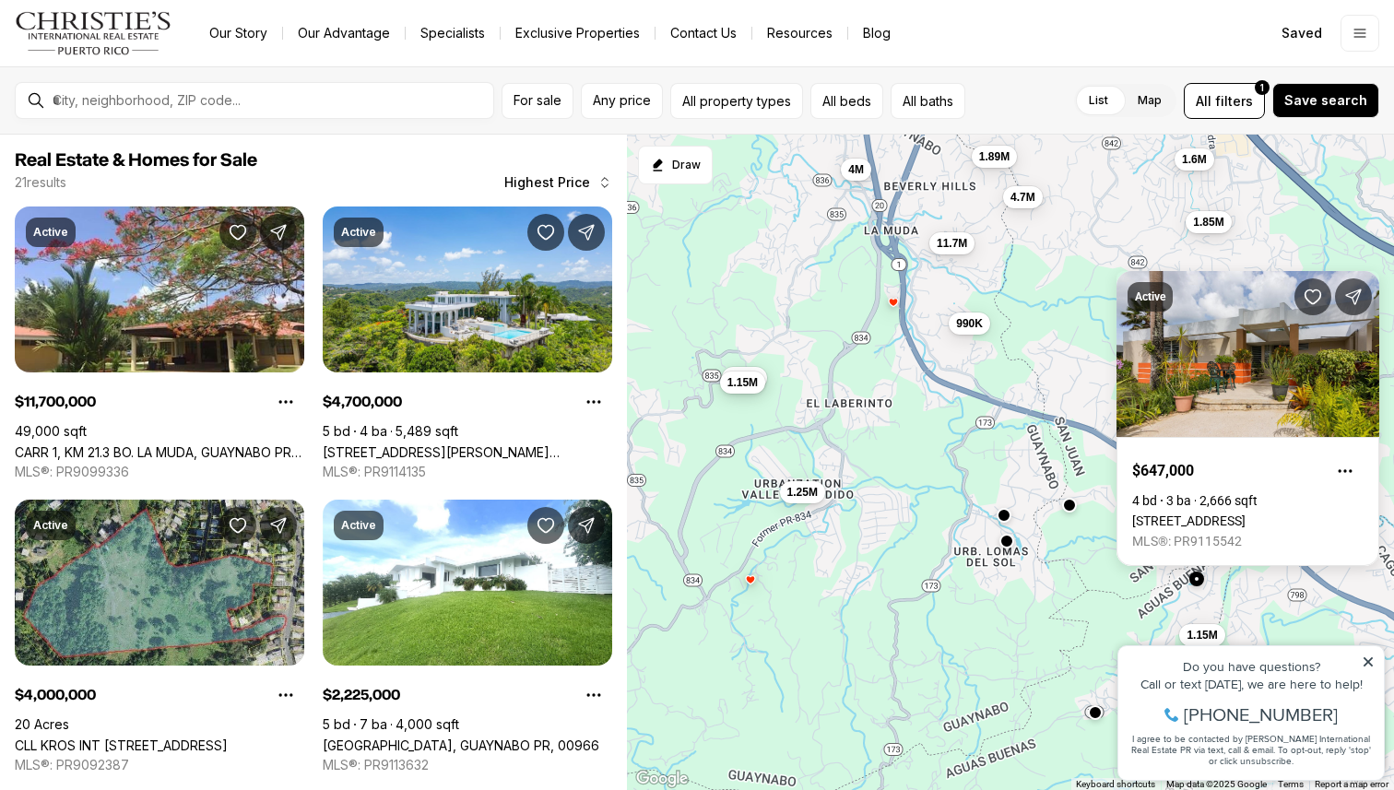
click at [1110, 581] on div "1.2M 1.15M 990K 11.7M 4.7M 4M 2.23M 1.89M 1.85M 1.6M 1.25M 1.15M" at bounding box center [1010, 463] width 767 height 656
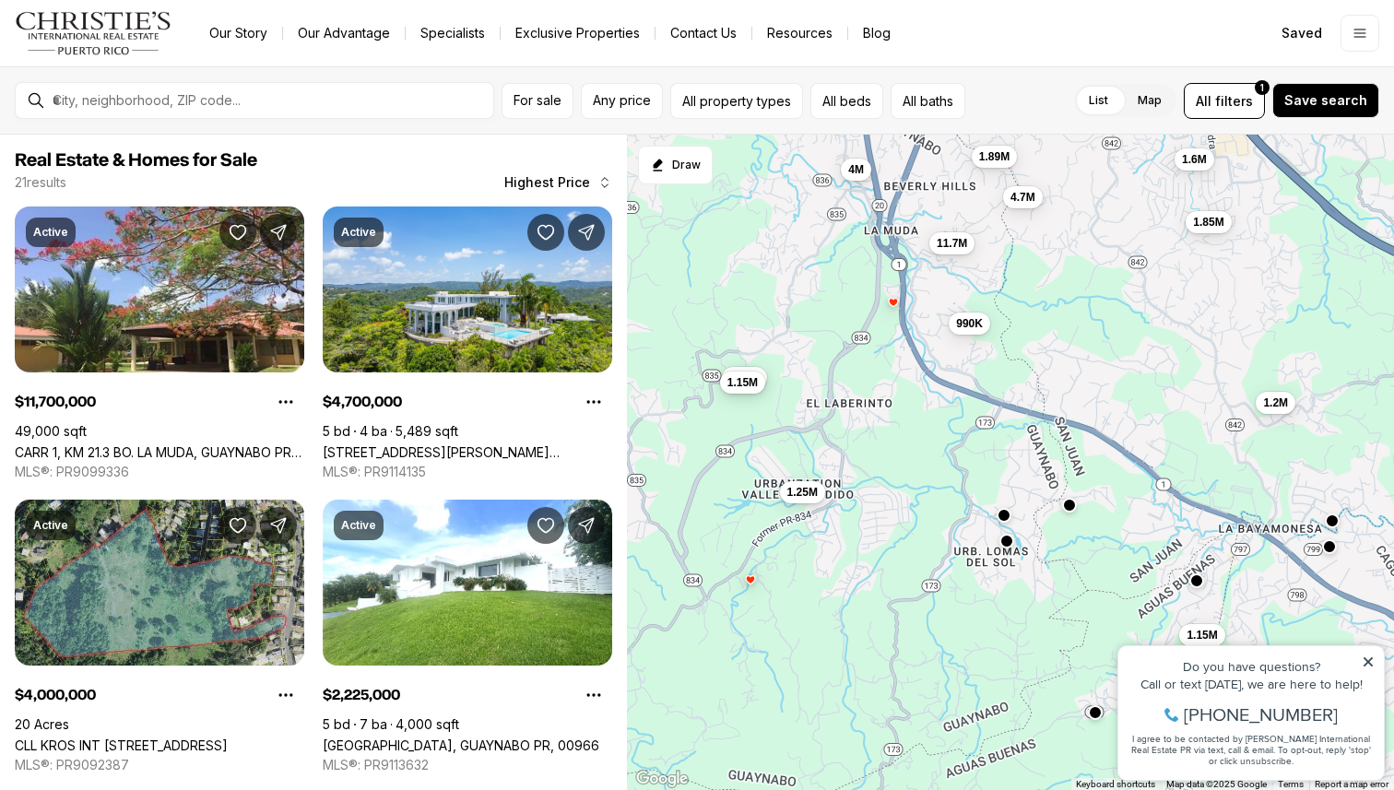
click at [1327, 546] on button "button" at bounding box center [1329, 546] width 15 height 15
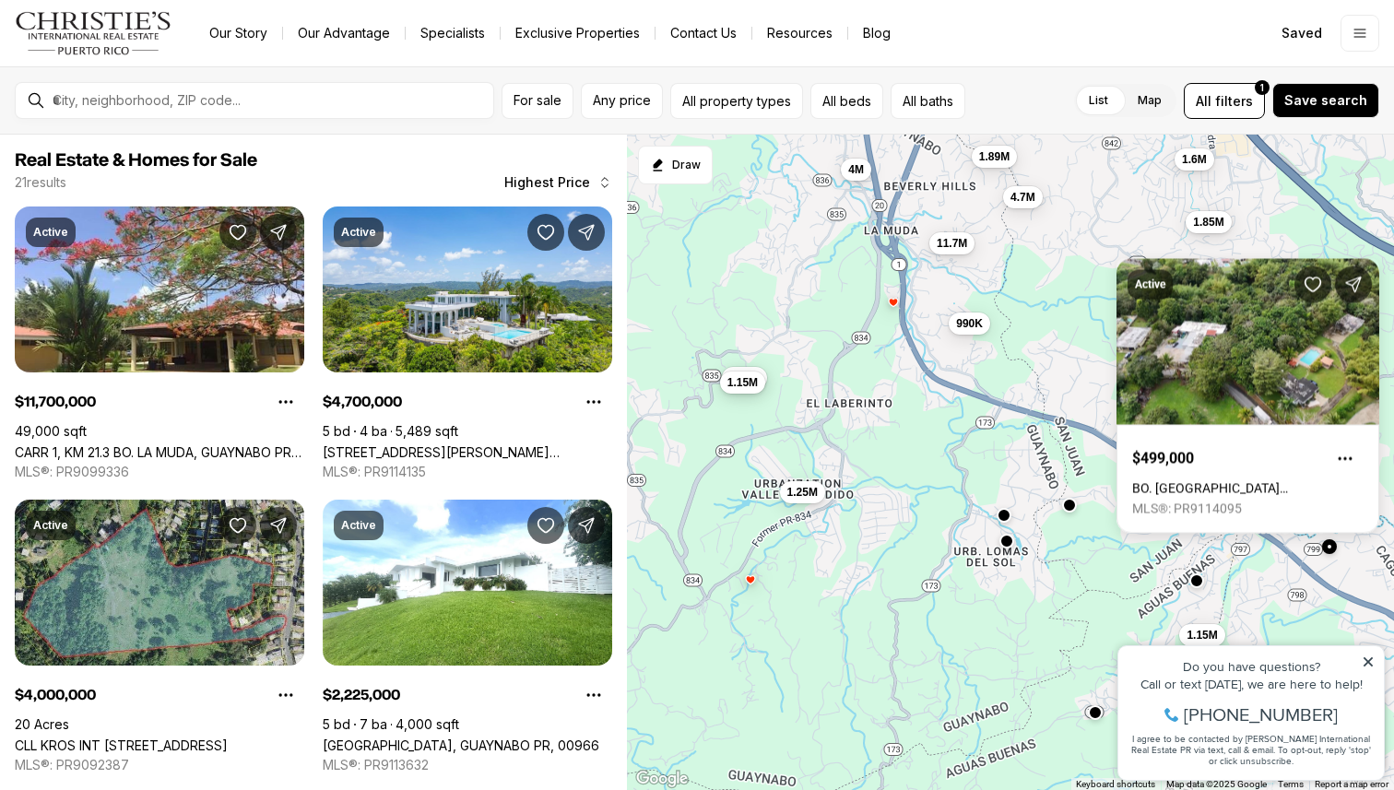
click at [1290, 545] on div "1.2M 1.15M 990K 11.7M 4.7M 4M 2.23M 1.89M 1.85M 1.6M 1.25M 1.15M" at bounding box center [1010, 463] width 767 height 656
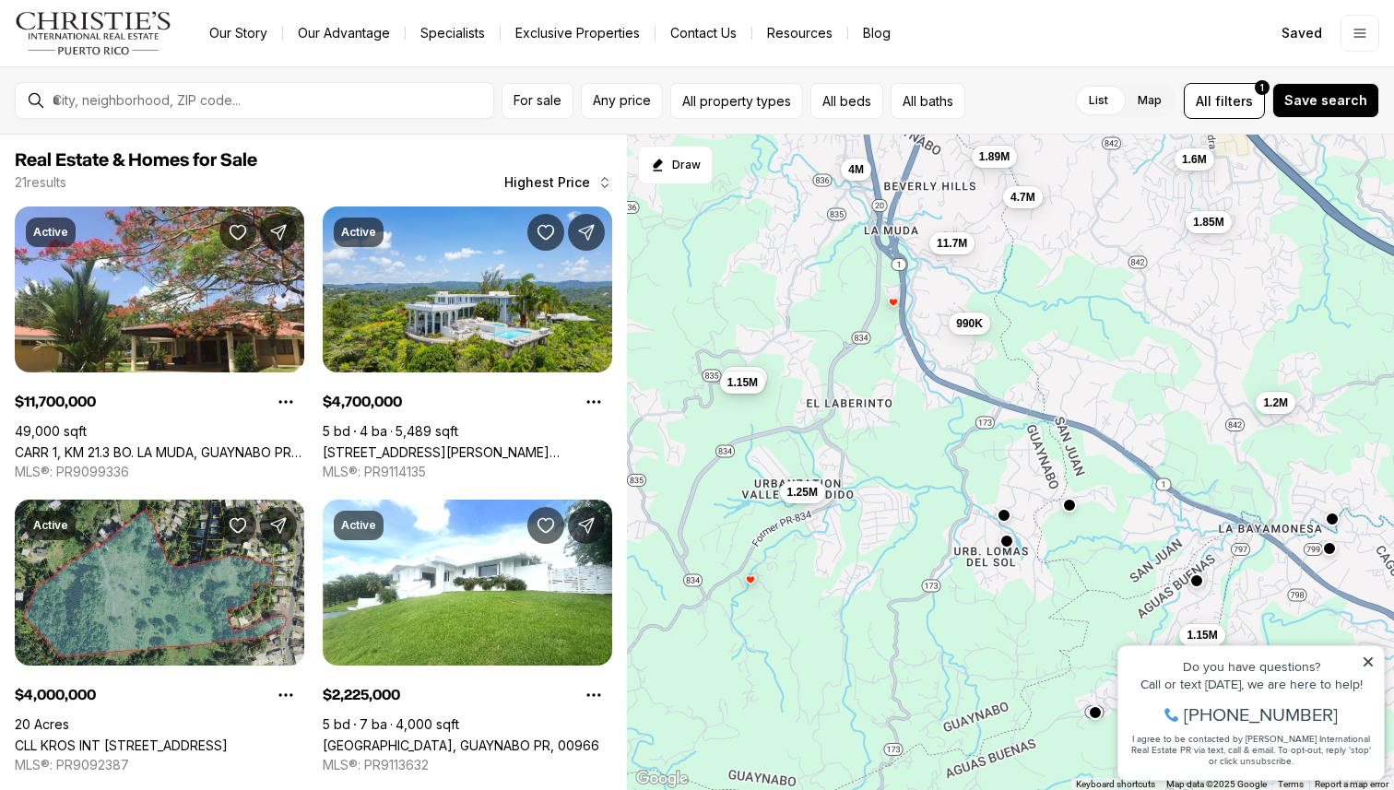
click at [1330, 526] on div at bounding box center [1331, 520] width 15 height 15
click at [1330, 520] on button "button" at bounding box center [1331, 519] width 15 height 15
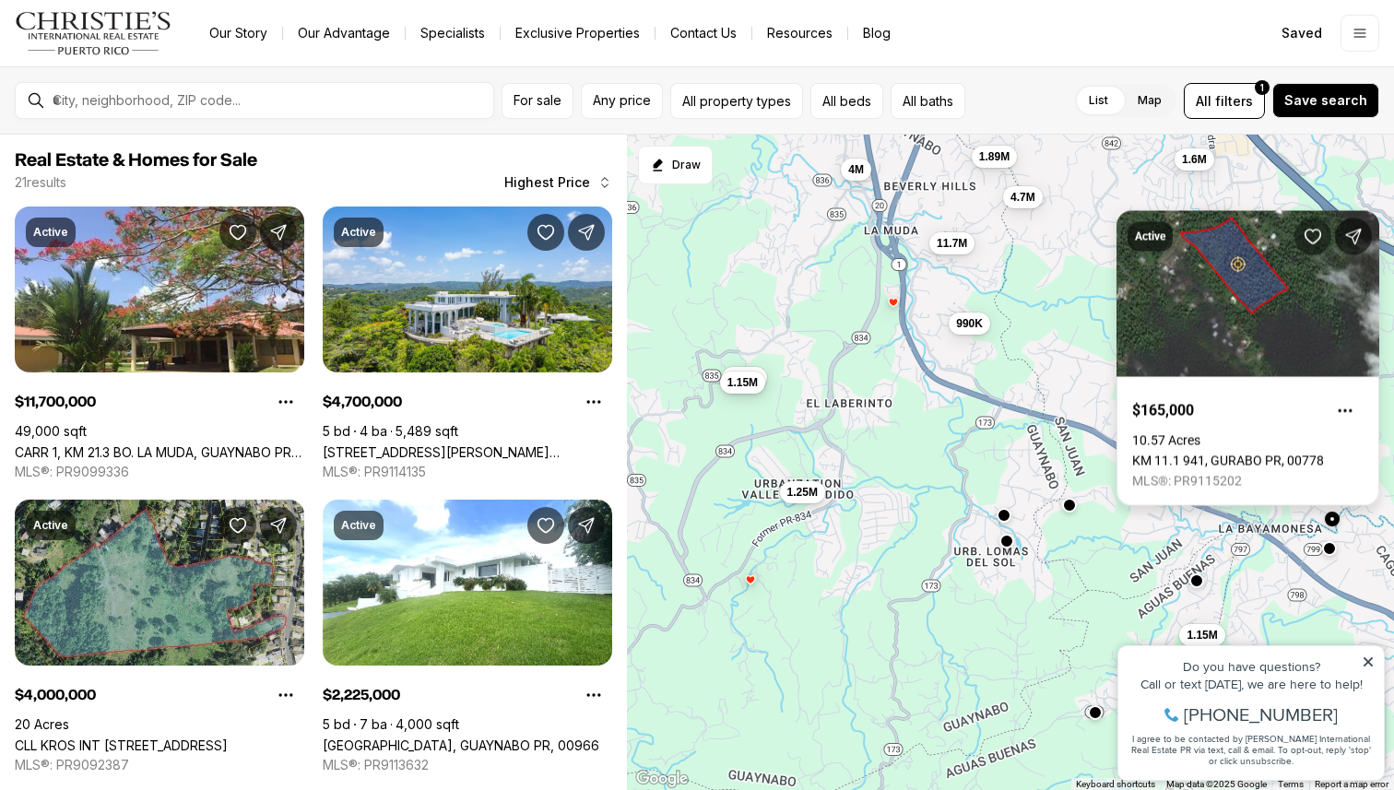
click at [1317, 233] on icon "Save Property: KM 11.1 941" at bounding box center [1312, 237] width 18 height 18
click at [1006, 543] on button "button" at bounding box center [1007, 539] width 15 height 15
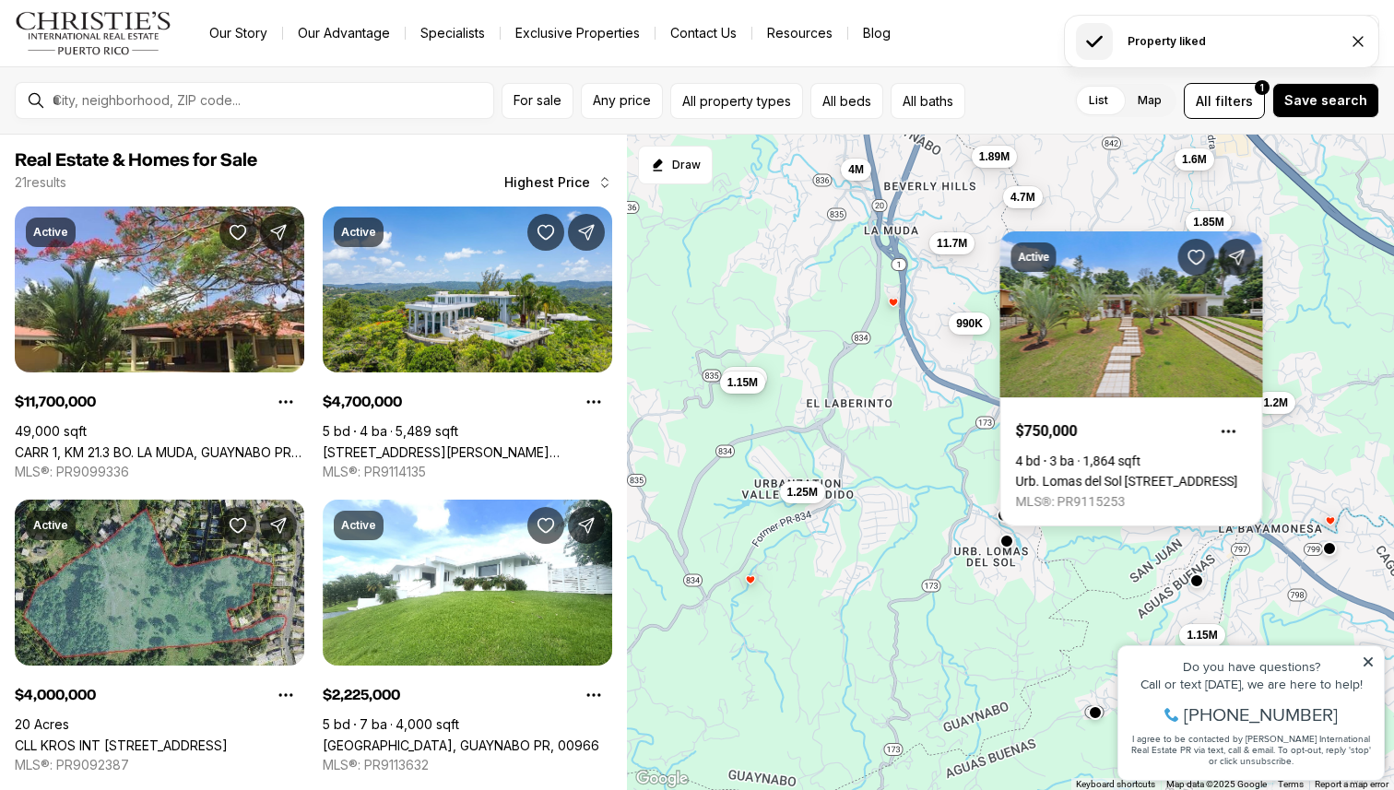
drag, startPoint x: 1073, startPoint y: 537, endPoint x: 1036, endPoint y: 537, distance: 36.9
click at [1073, 537] on div "1.2M 1.15M 990K 11.7M 4.7M 4M 2.23M 1.89M 1.85M 1.6M 1.25M 1.15M" at bounding box center [1010, 463] width 767 height 656
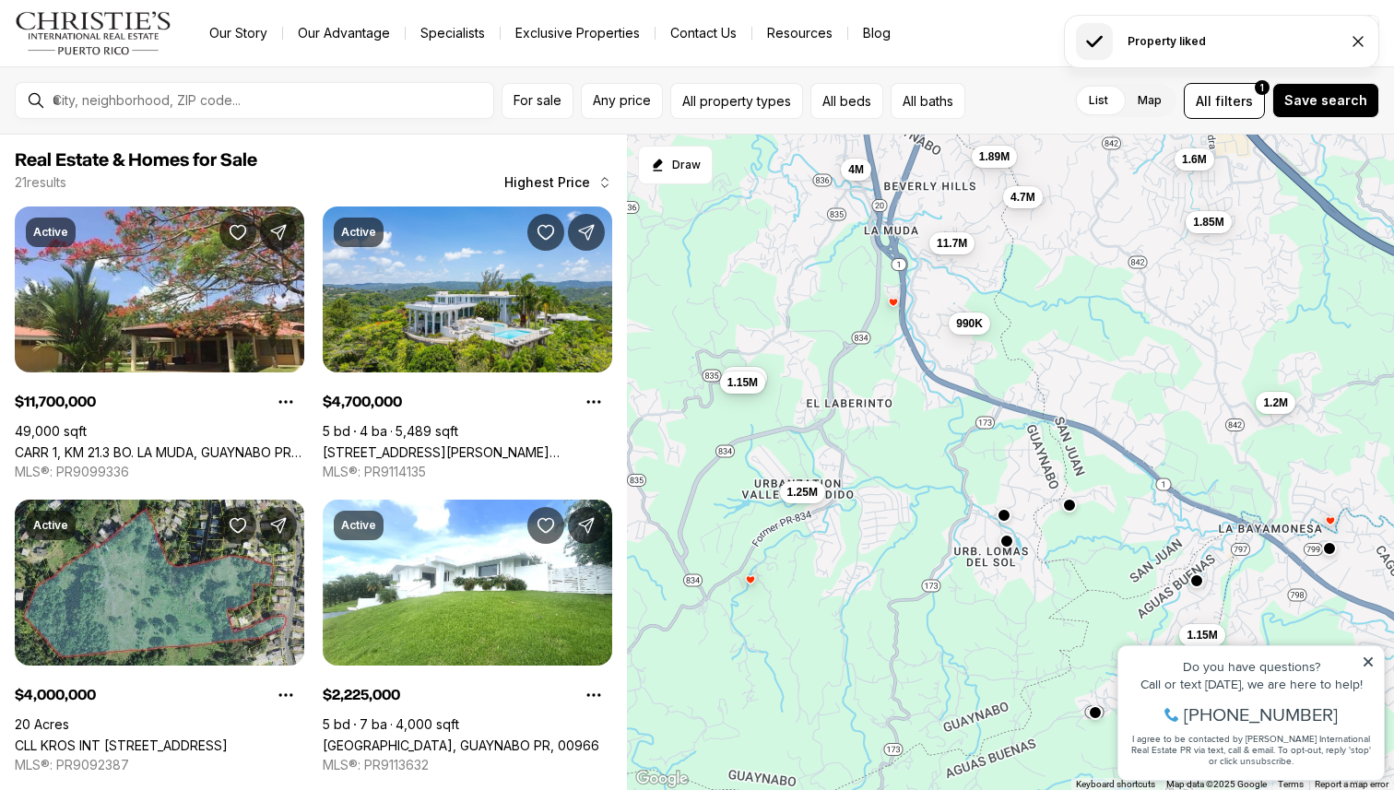
click at [1007, 524] on div "1.2M 1.15M 990K 11.7M 4.7M 4M 2.23M 1.89M 1.85M 1.6M 1.25M 1.15M" at bounding box center [1010, 463] width 767 height 656
click at [1004, 517] on button "button" at bounding box center [1003, 513] width 15 height 15
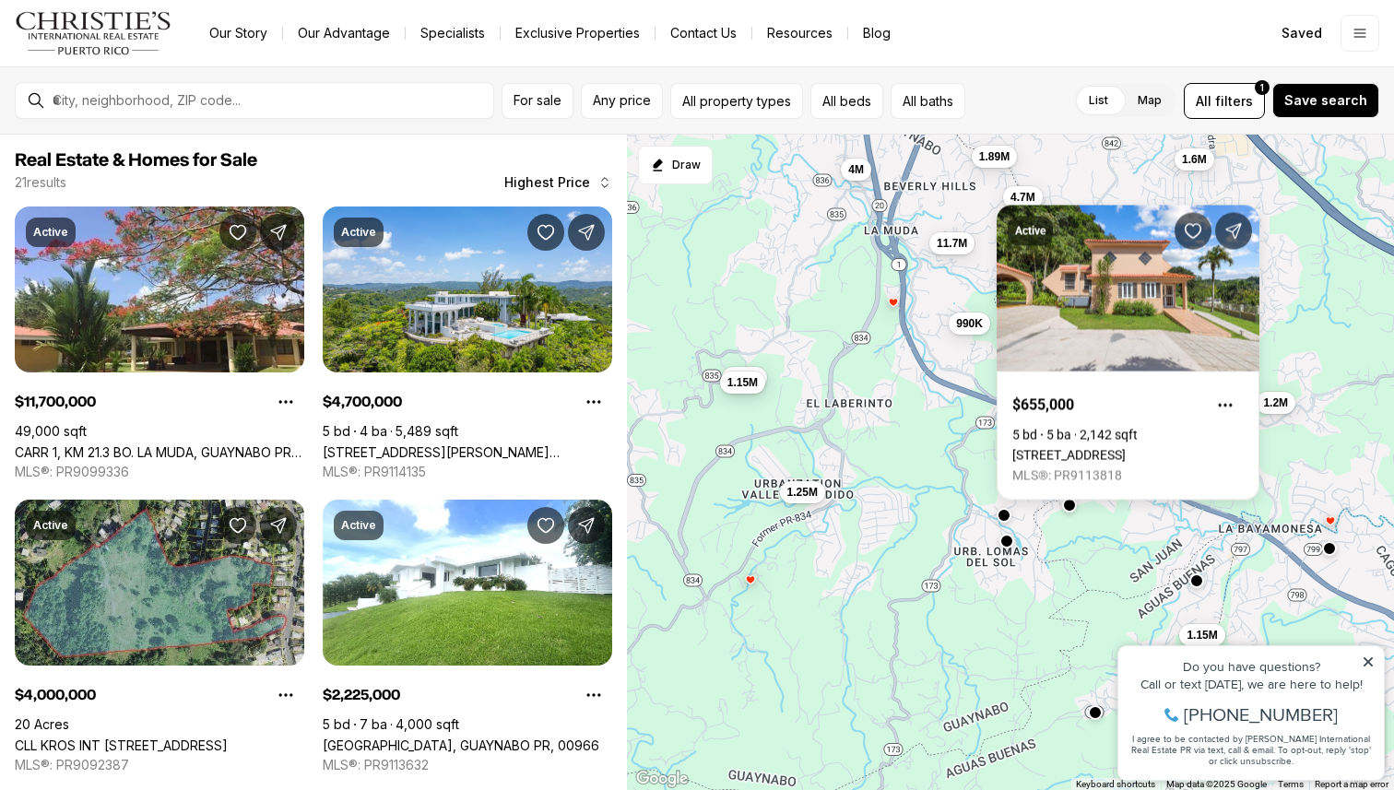
click at [1062, 509] on div at bounding box center [1069, 505] width 15 height 15
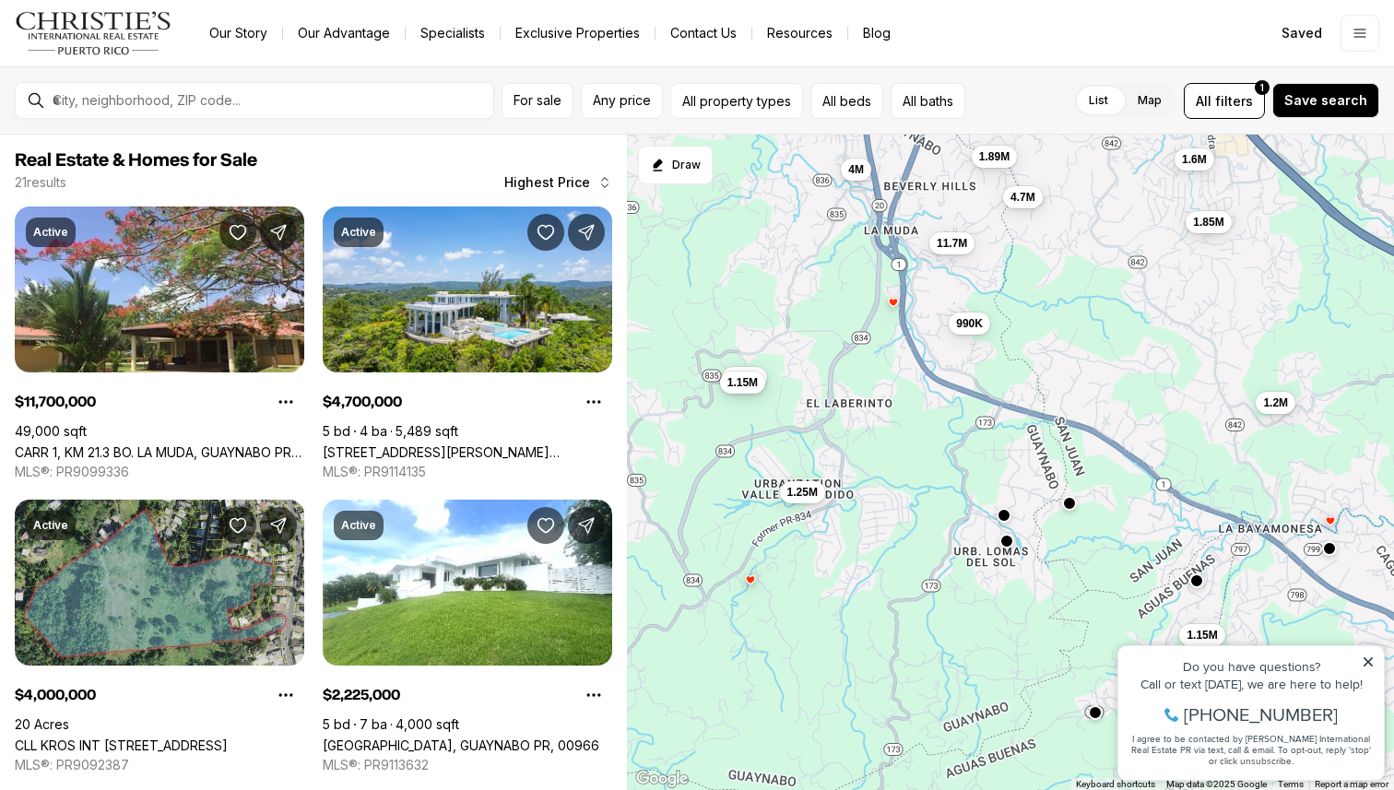
click at [1070, 509] on button "button" at bounding box center [1069, 503] width 15 height 15
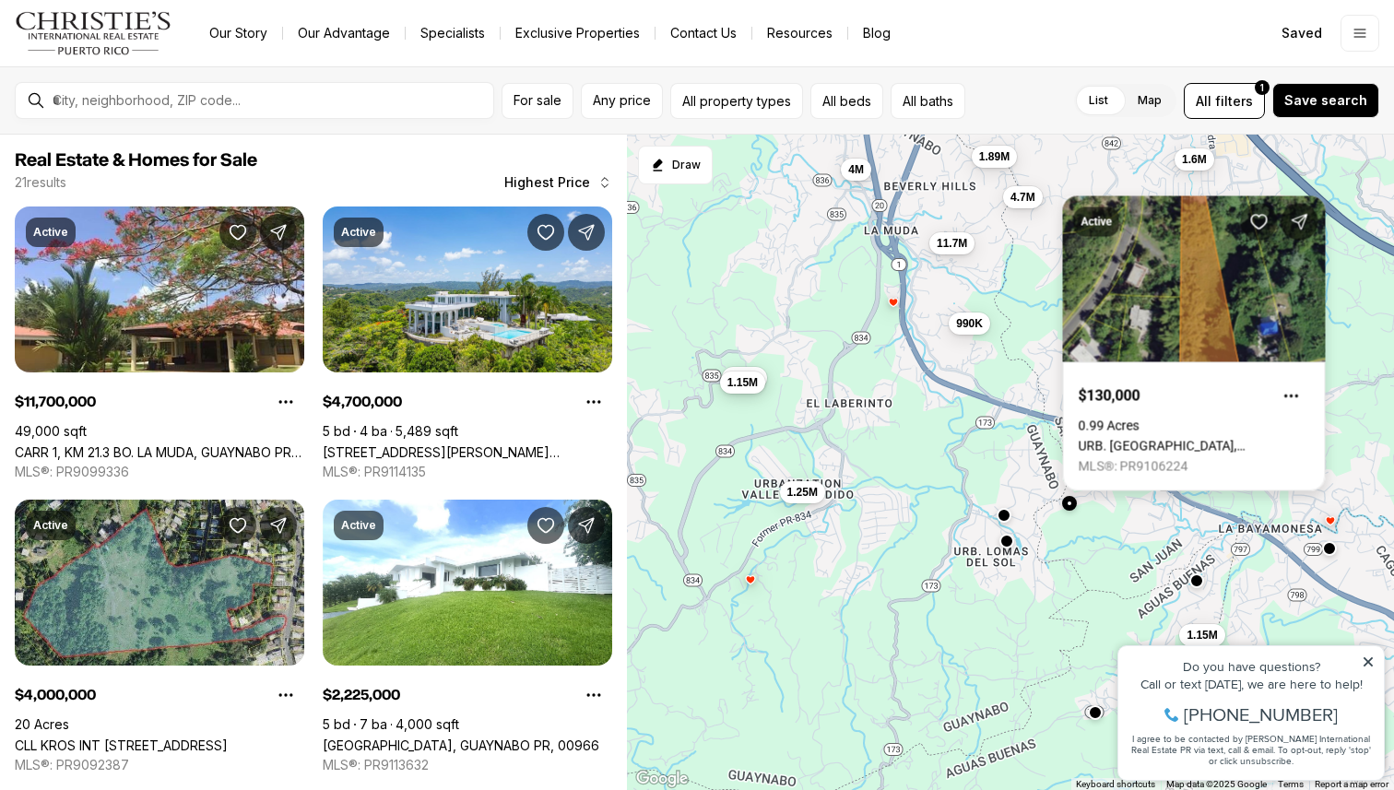
click at [1258, 221] on icon "Save Property: URB. LOMAS DEL SOL" at bounding box center [1259, 222] width 18 height 18
click at [808, 494] on span "1.25M" at bounding box center [802, 490] width 30 height 15
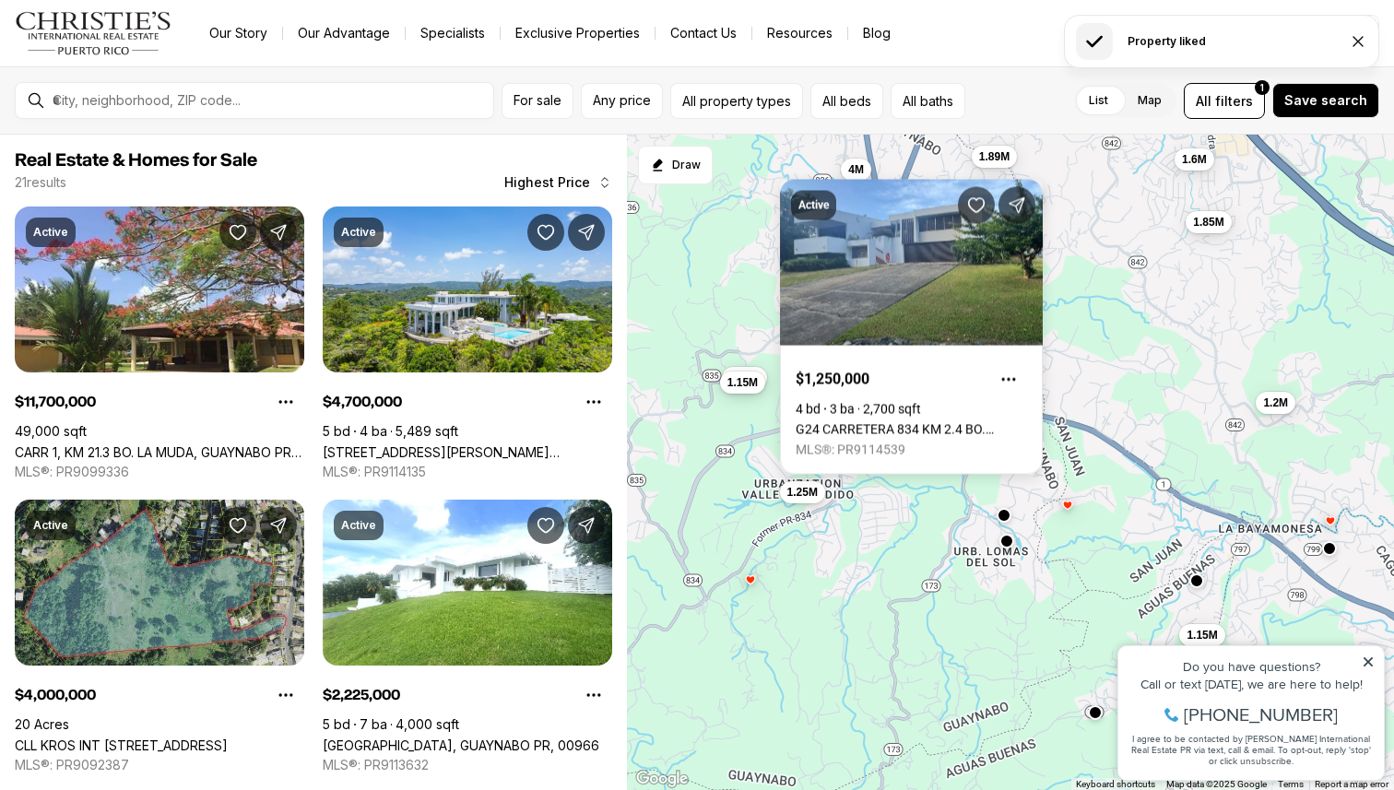
click at [771, 479] on div "1.2M 1.15M 990K 11.7M 4.7M 4M 2.23M 1.89M 1.85M 1.6M 1.25M 1.15M" at bounding box center [1010, 463] width 767 height 656
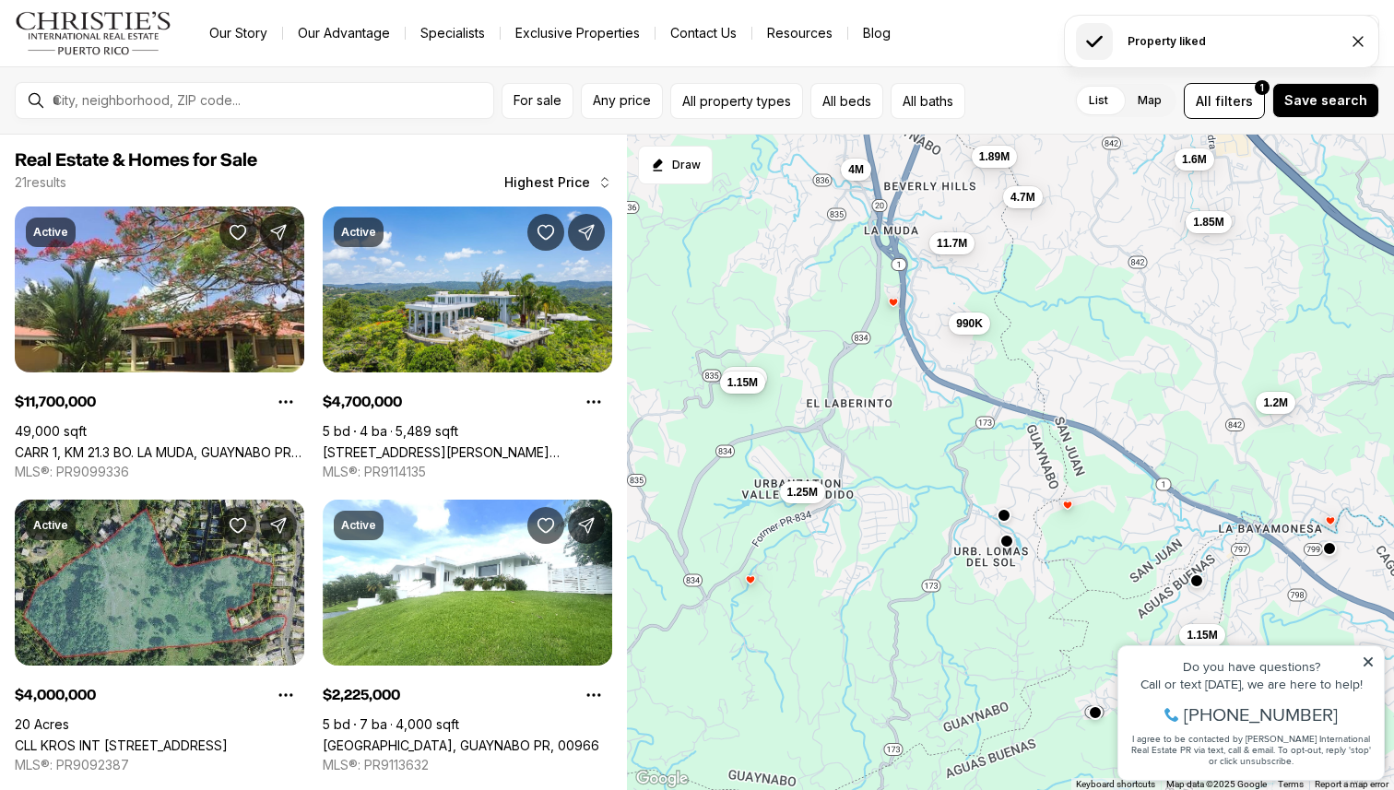
click at [735, 393] on div "1.15M" at bounding box center [742, 382] width 45 height 22
click at [748, 389] on button "1.15M" at bounding box center [742, 381] width 45 height 22
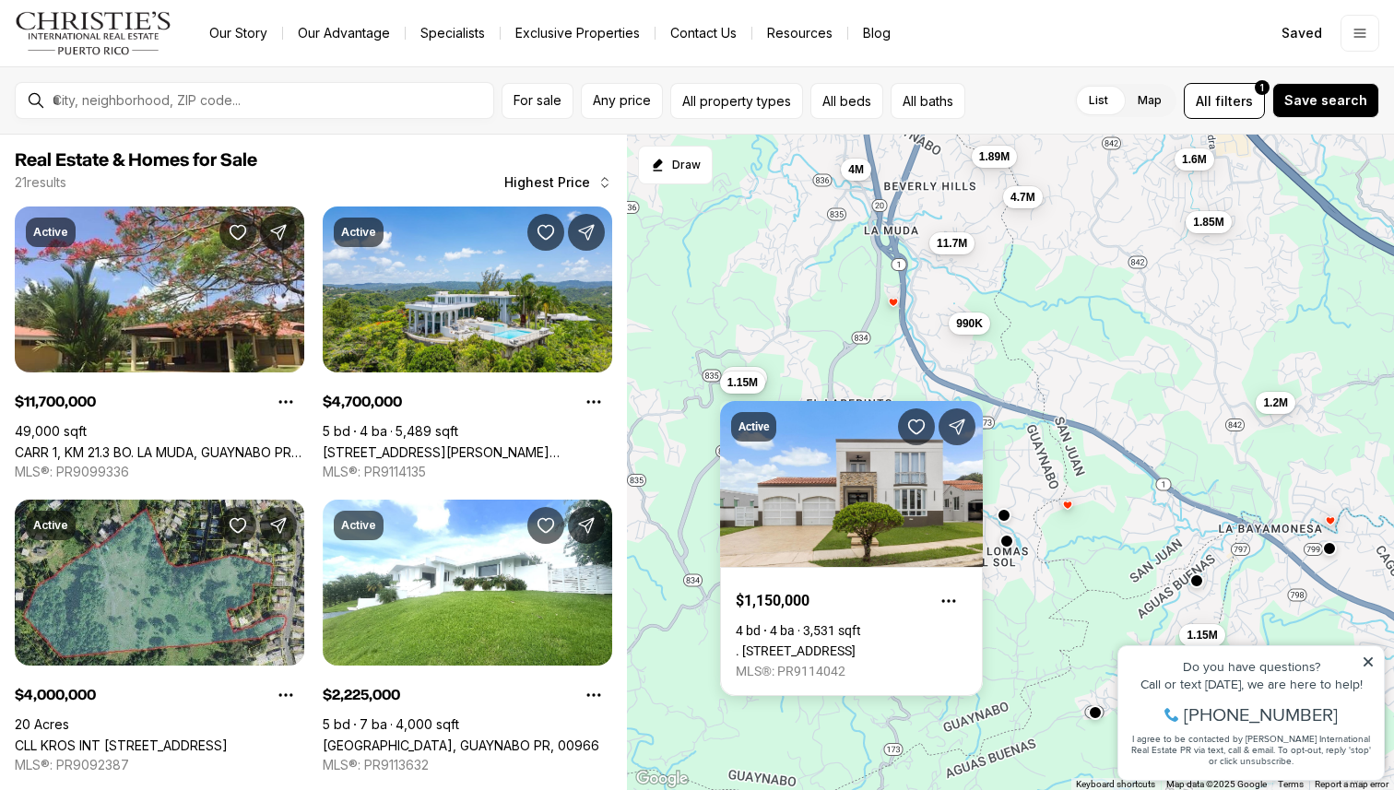
click at [728, 327] on div "1.2M 1.15M 990K 11.7M 4.7M 4M 2.23M 1.89M 1.85M 1.6M 1.25M 1.15M" at bounding box center [1010, 463] width 767 height 656
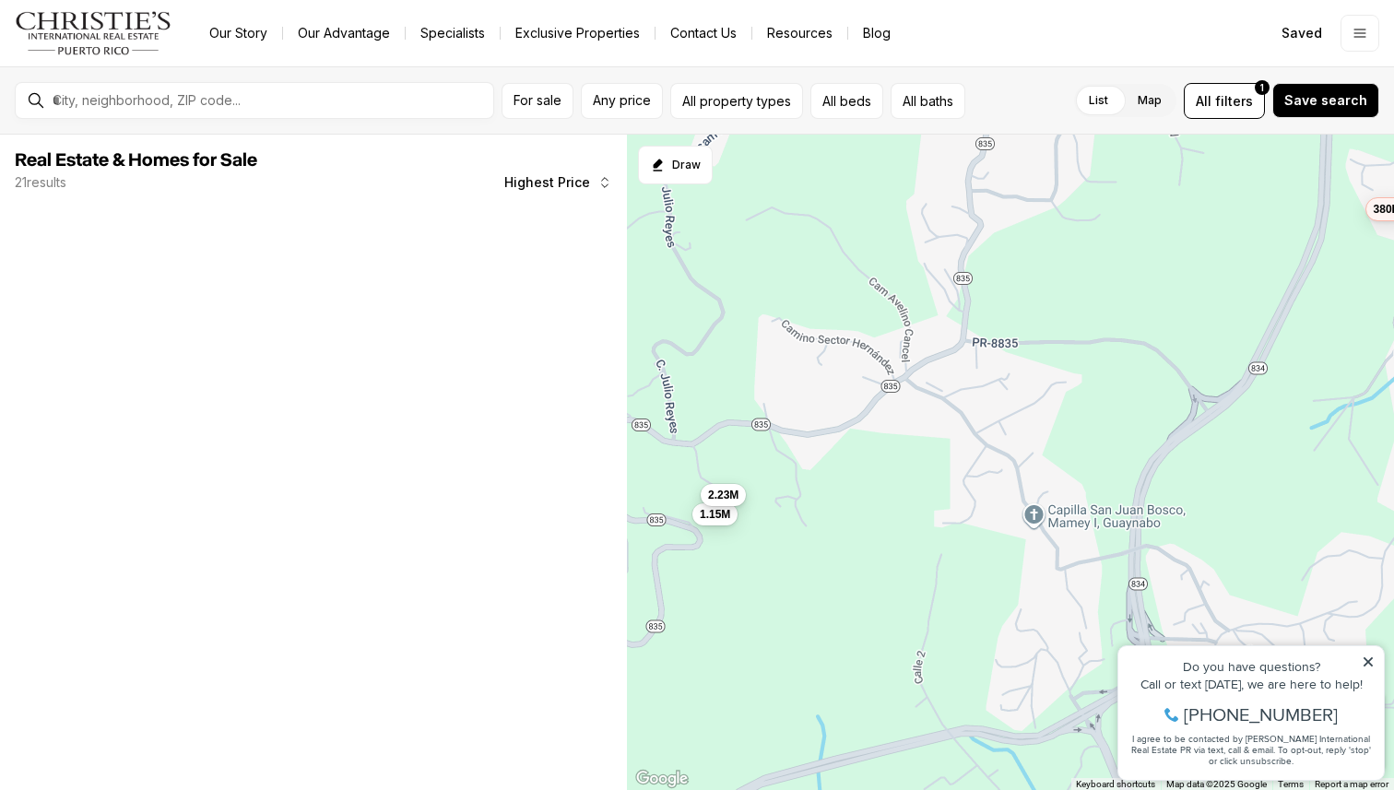
click at [724, 494] on span "2.23M" at bounding box center [723, 495] width 30 height 15
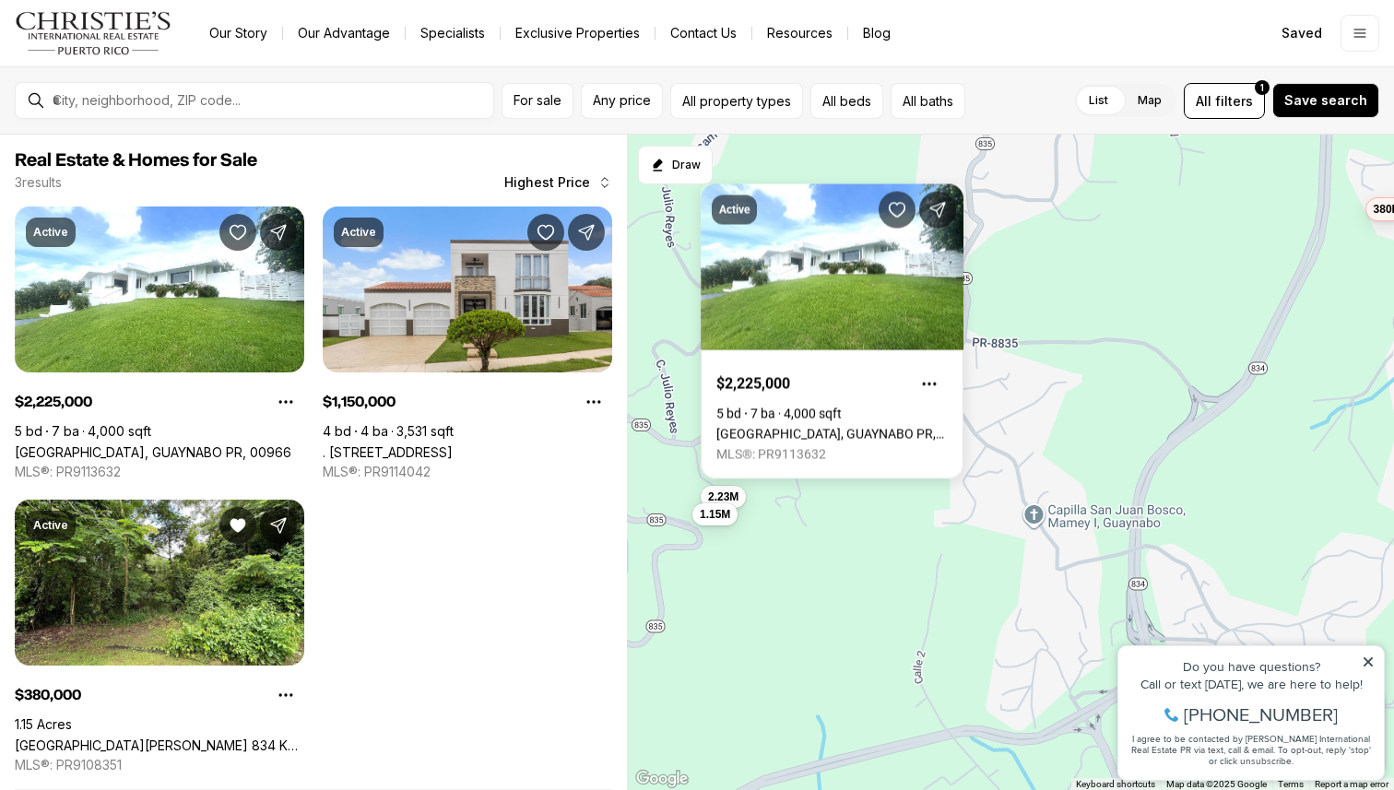
click at [808, 524] on div "2.23M 1.15M 380K" at bounding box center [1010, 463] width 767 height 656
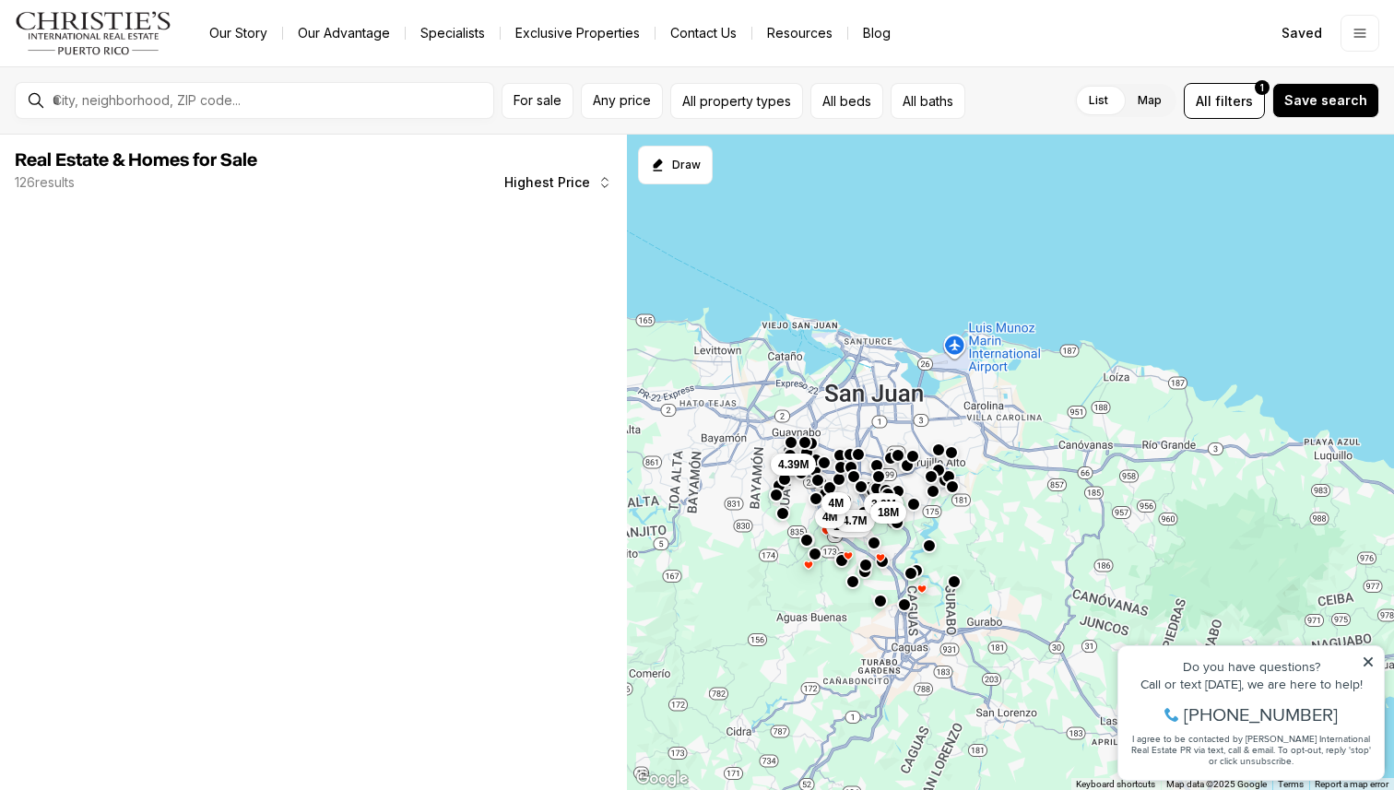
drag, startPoint x: 823, startPoint y: 628, endPoint x: 1004, endPoint y: 552, distance: 195.8
click at [833, 623] on div "11.7M 4.7M 3.9M 18M 4.39M 4M 4M" at bounding box center [1010, 463] width 767 height 656
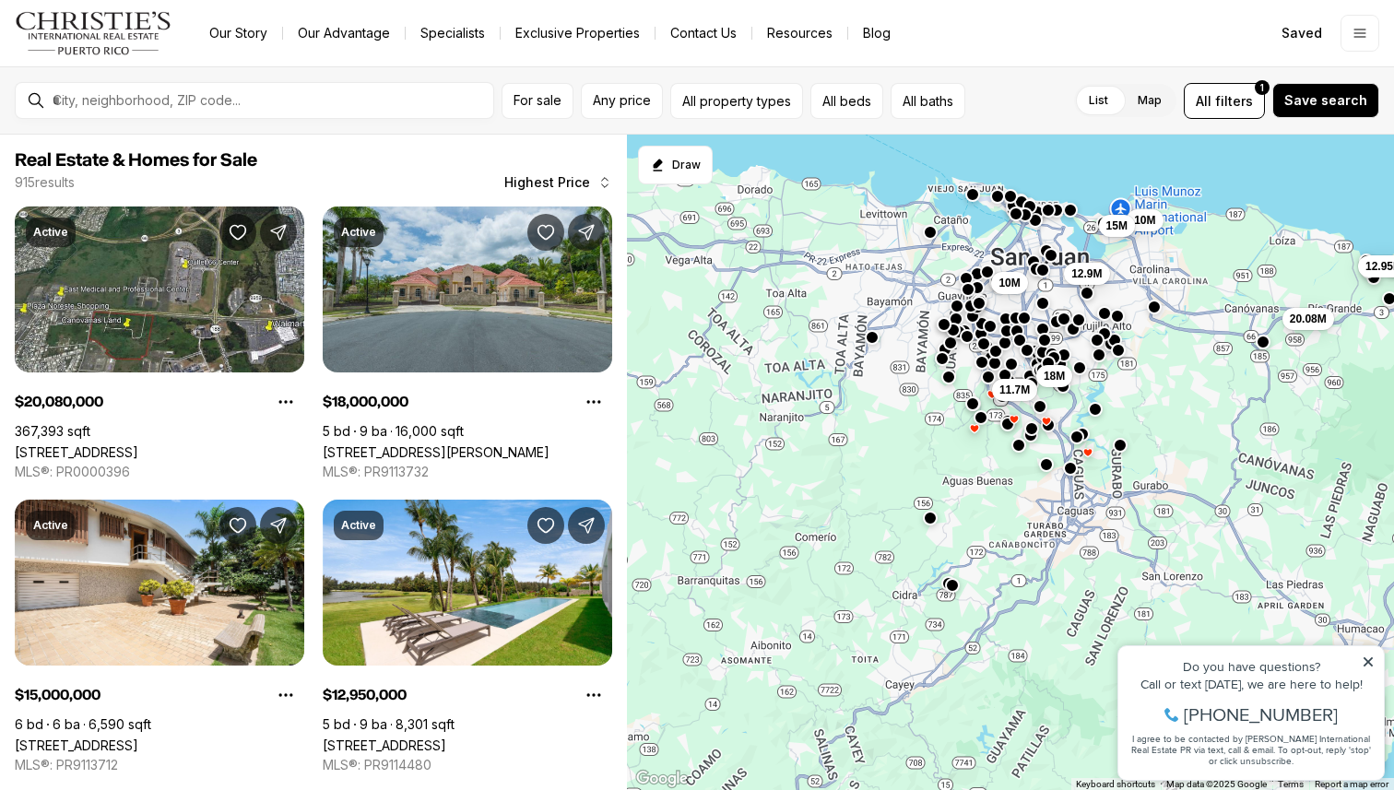
drag, startPoint x: 806, startPoint y: 670, endPoint x: 949, endPoint y: 516, distance: 210.6
click at [959, 517] on div "11.7M 18M 10M 15M 12.95M 12.9M 12M 20.08M 10M" at bounding box center [1010, 463] width 767 height 656
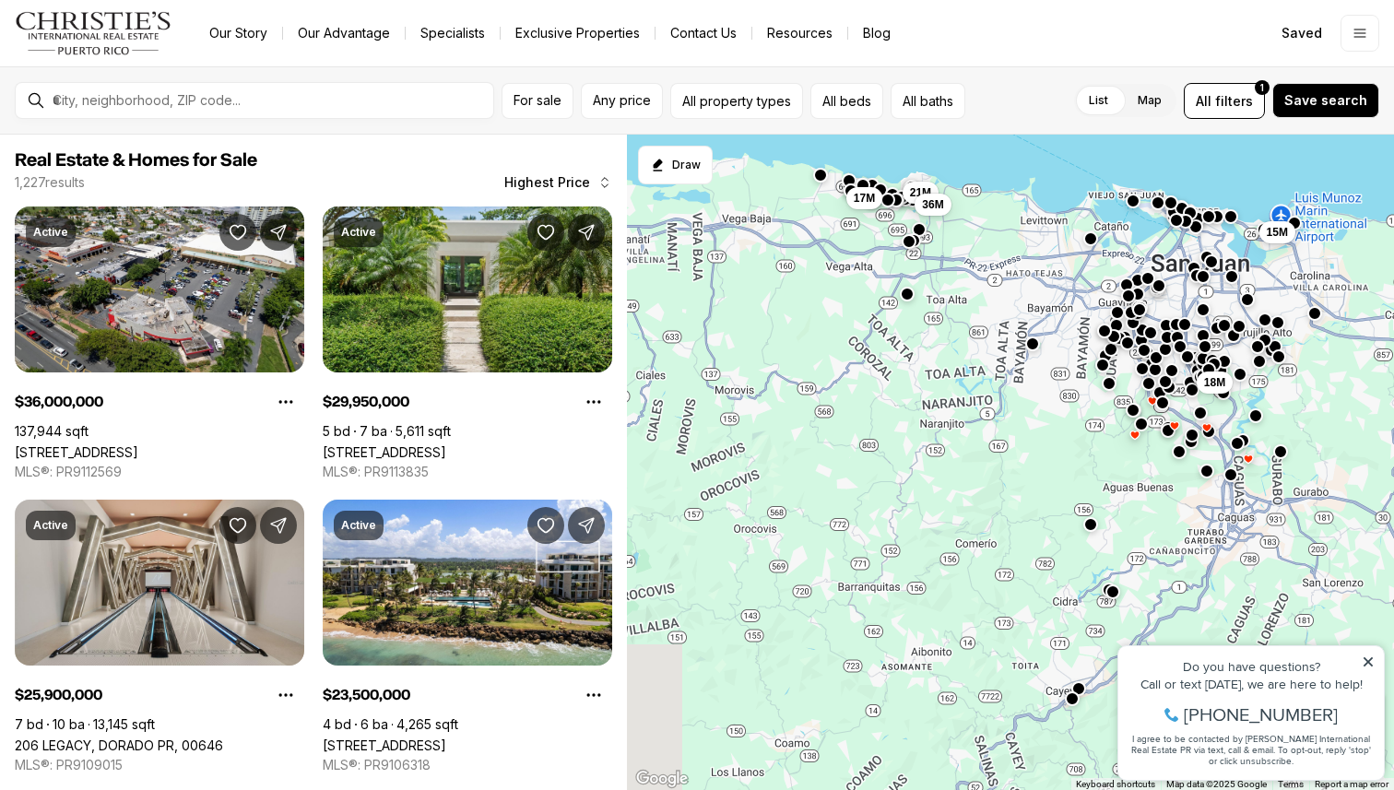
drag, startPoint x: 2035, startPoint y: 1245, endPoint x: 1125, endPoint y: 665, distance: 1079.2
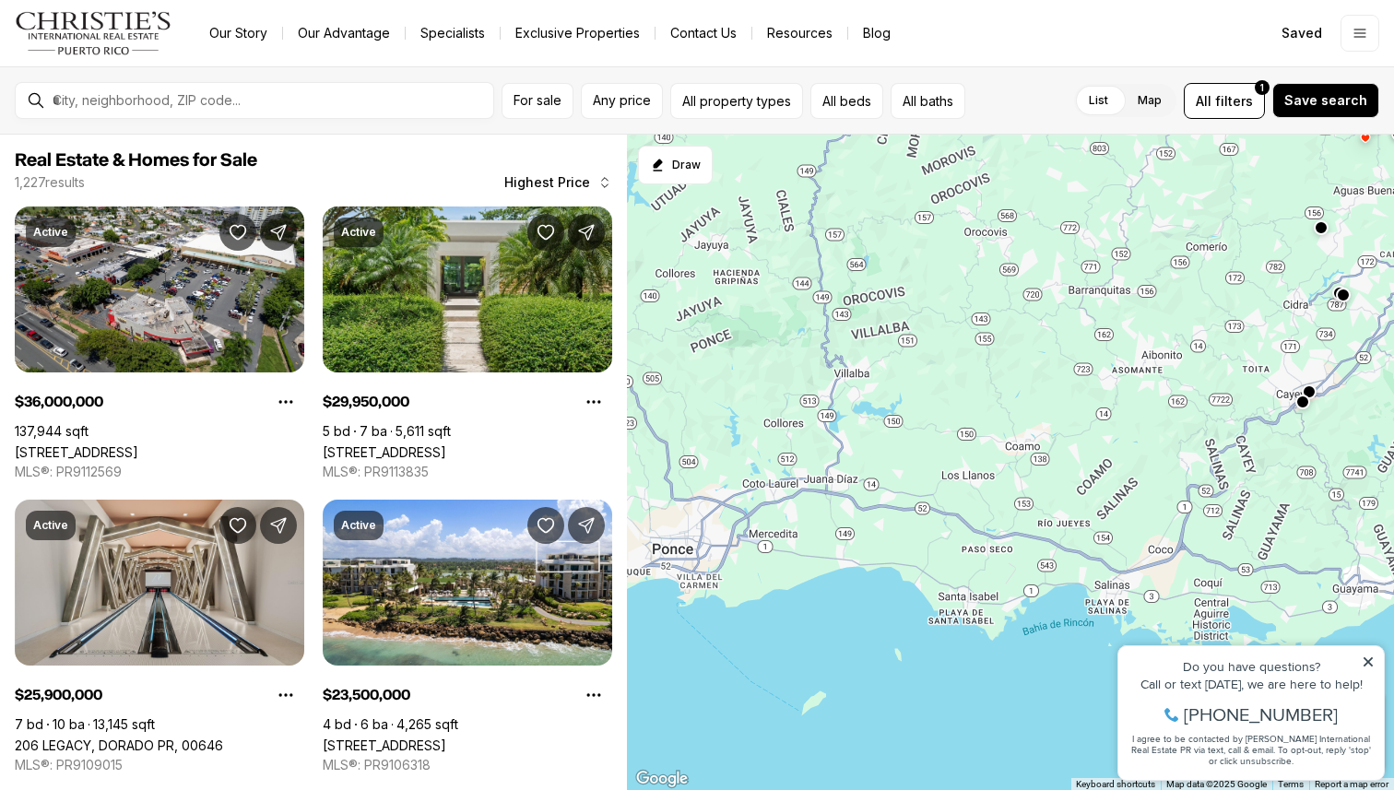
click at [1336, 359] on div "18M 15M 20.08M 21M 17M 36M" at bounding box center [1010, 463] width 767 height 656
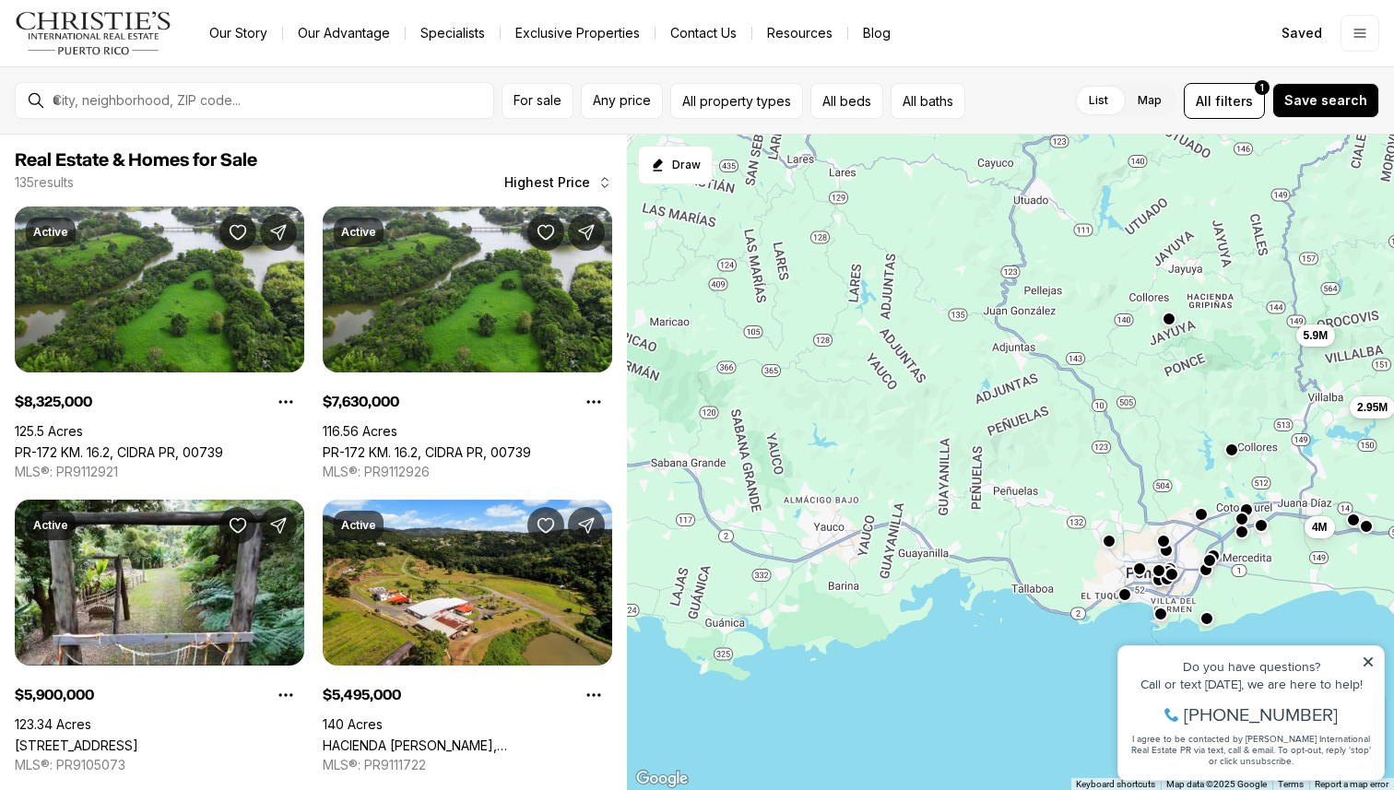
drag, startPoint x: 739, startPoint y: 429, endPoint x: 1335, endPoint y: 474, distance: 597.1
click at [1335, 474] on div "5.5M 7.63M 8.33M 3.2M 3M 2.7M 2.7M 3.8M 2.88M 4M 5.9M 2.95M" at bounding box center [1010, 463] width 767 height 656
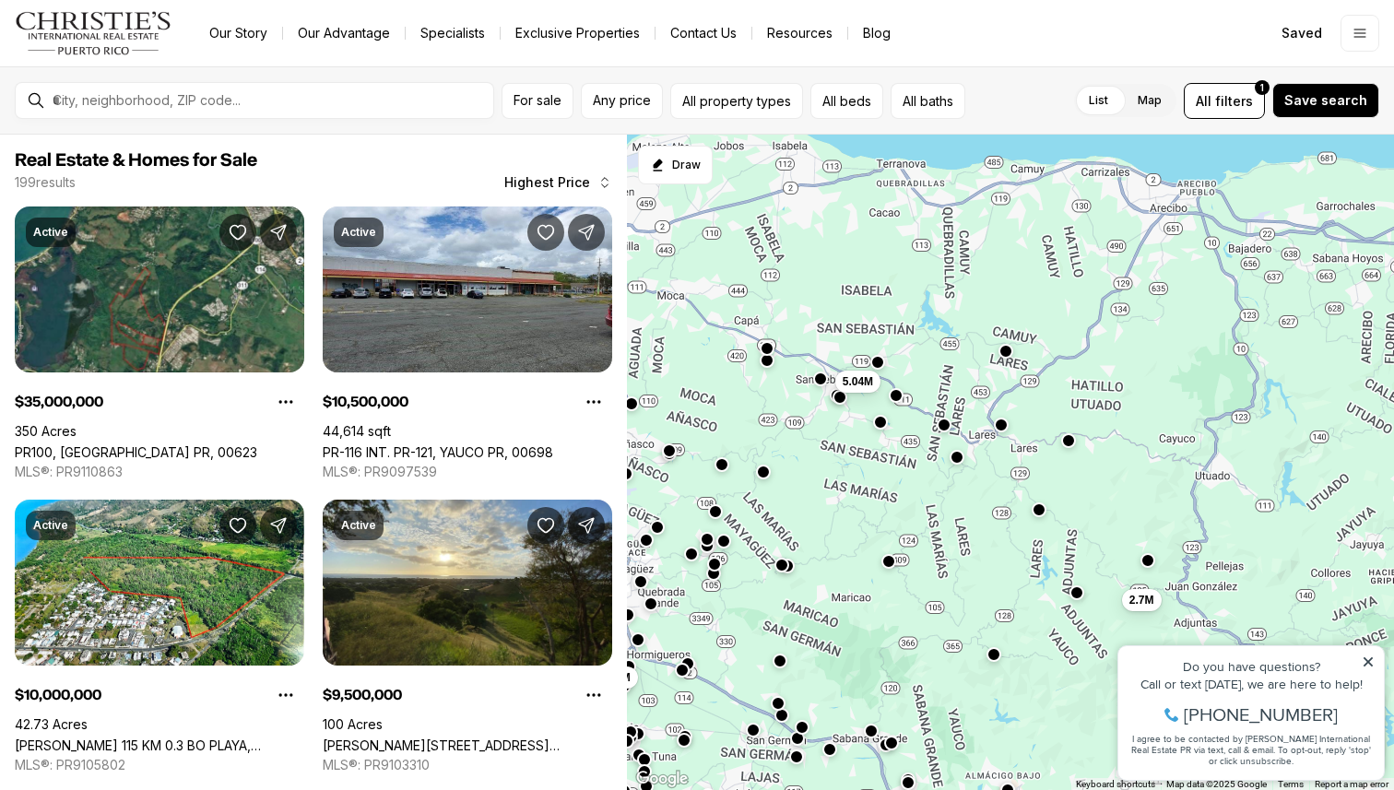
drag, startPoint x: 1157, startPoint y: 352, endPoint x: 897, endPoint y: 550, distance: 326.8
click at [898, 550] on div "3.7M 4M 10.5M 5.04M 2.7M 3M 35M 3.5M 3.8M 10M" at bounding box center [1010, 463] width 767 height 656
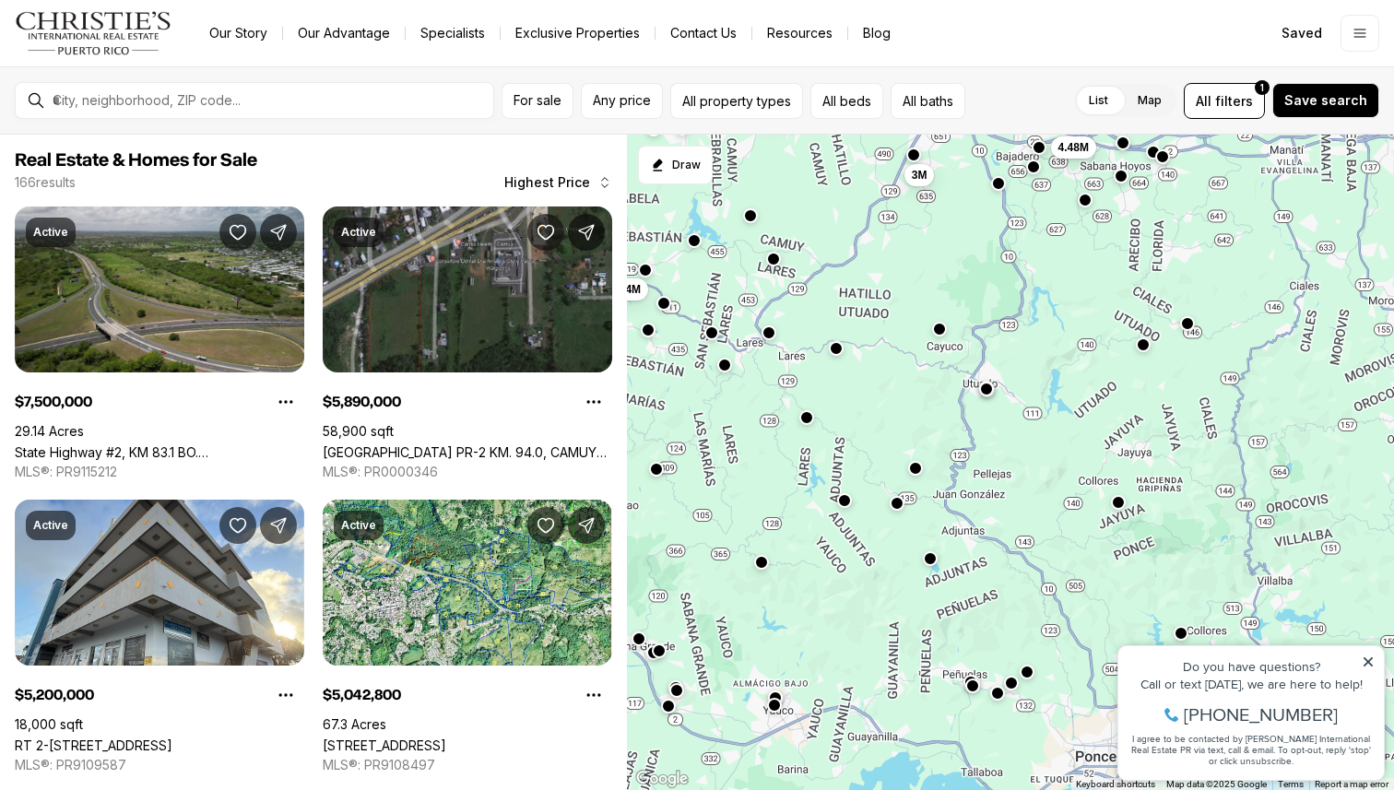
drag, startPoint x: 1147, startPoint y: 519, endPoint x: 932, endPoint y: 435, distance: 231.4
click at [932, 435] on div "5.04M 4.48M 3M 4.5M 3.5M 4.5M 3.2M 7.5M 5.89M 3.5M 3.95M 5.2M" at bounding box center [1010, 463] width 767 height 656
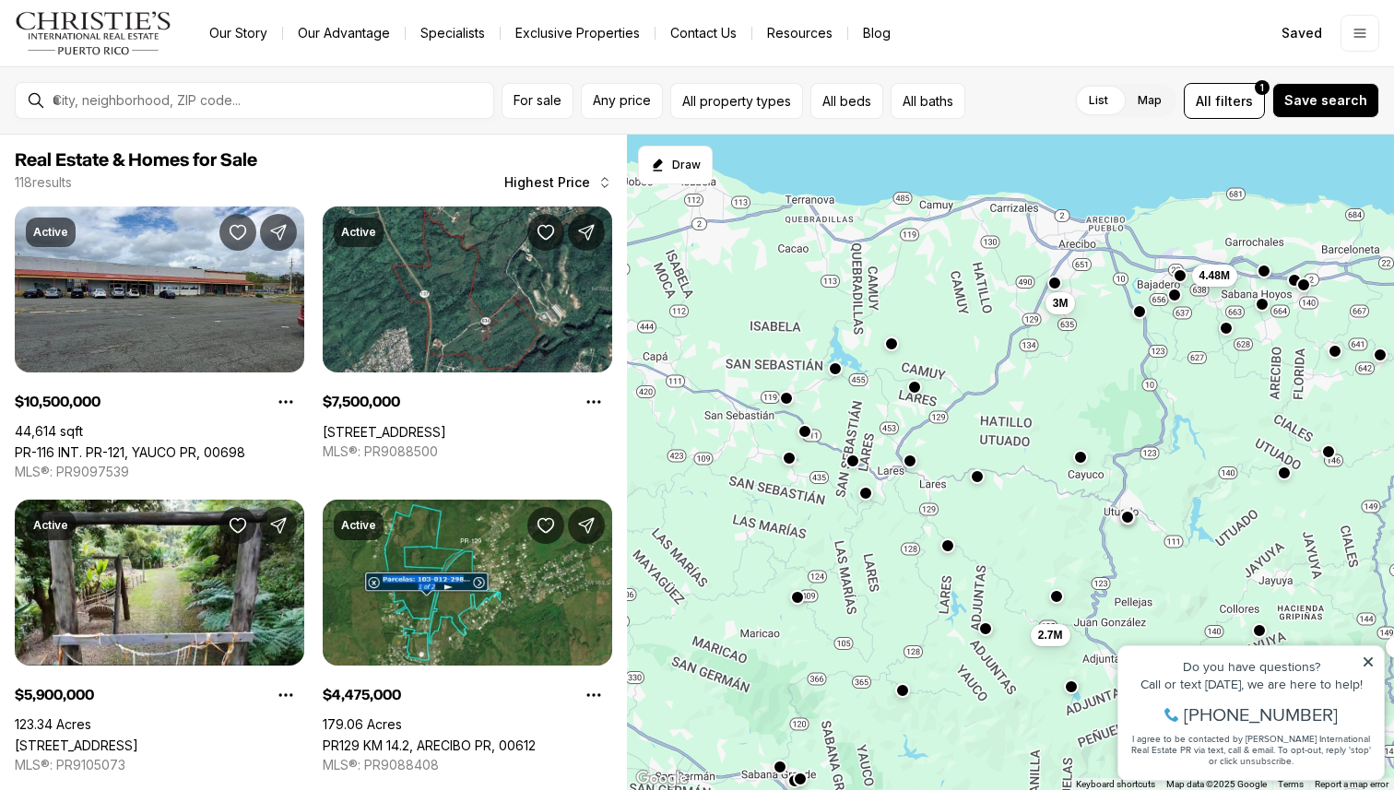
drag, startPoint x: 899, startPoint y: 328, endPoint x: 1050, endPoint y: 466, distance: 204.8
click at [1051, 468] on div "2.7M 4.48M 3M 5.9M 4M 2.95M 2.2M 3.8M 2.2M 7.5M 10.5M 4M" at bounding box center [1010, 463] width 767 height 656
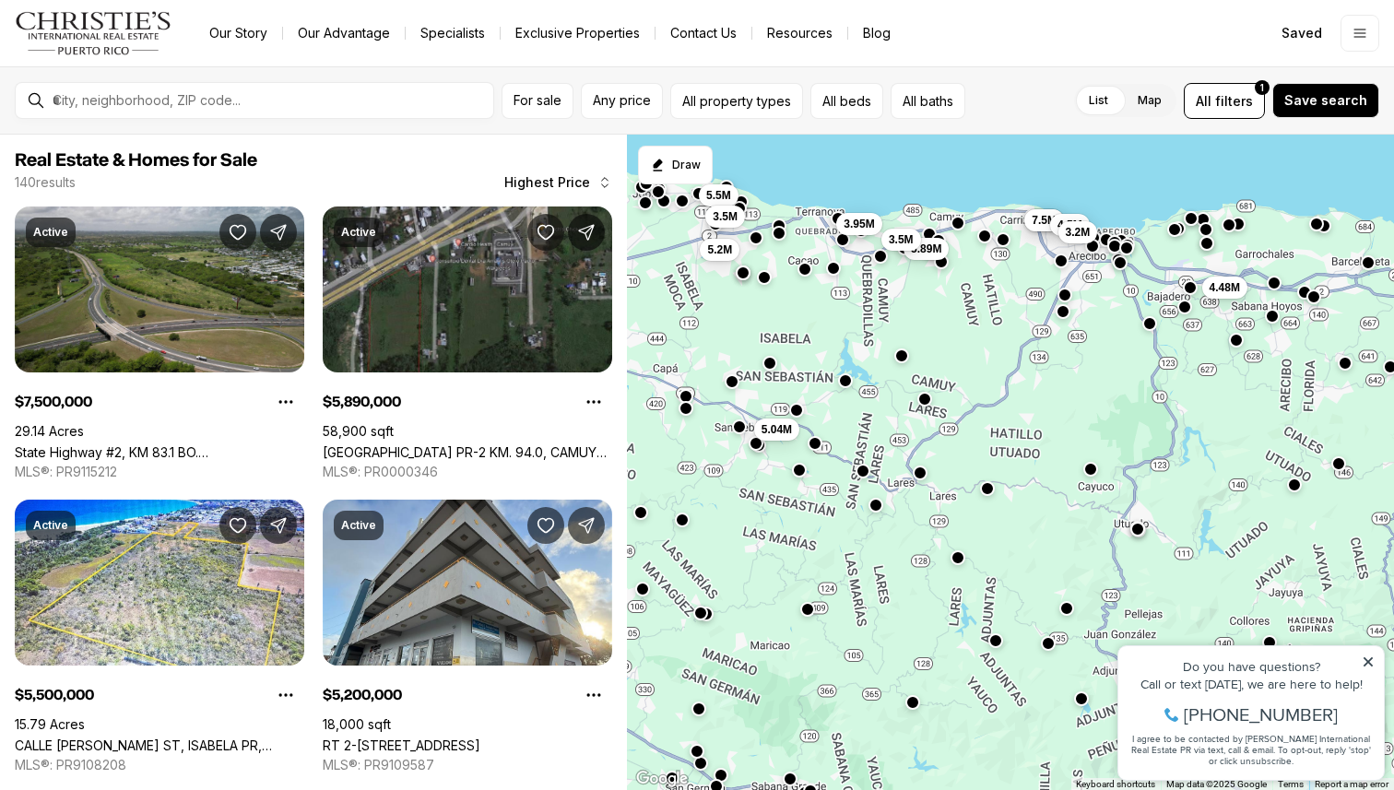
click at [861, 473] on button "button" at bounding box center [862, 471] width 15 height 15
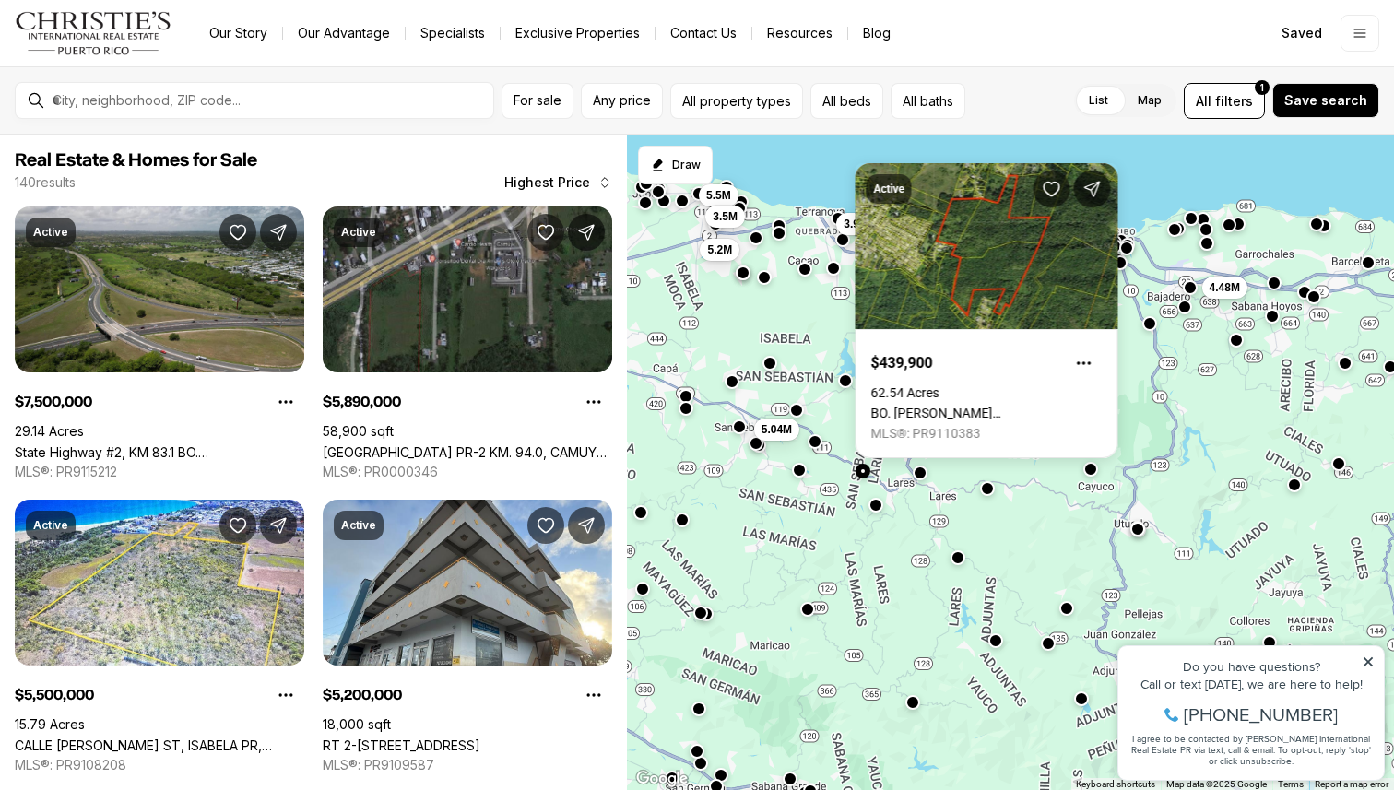
click at [818, 444] on button "button" at bounding box center [814, 441] width 15 height 15
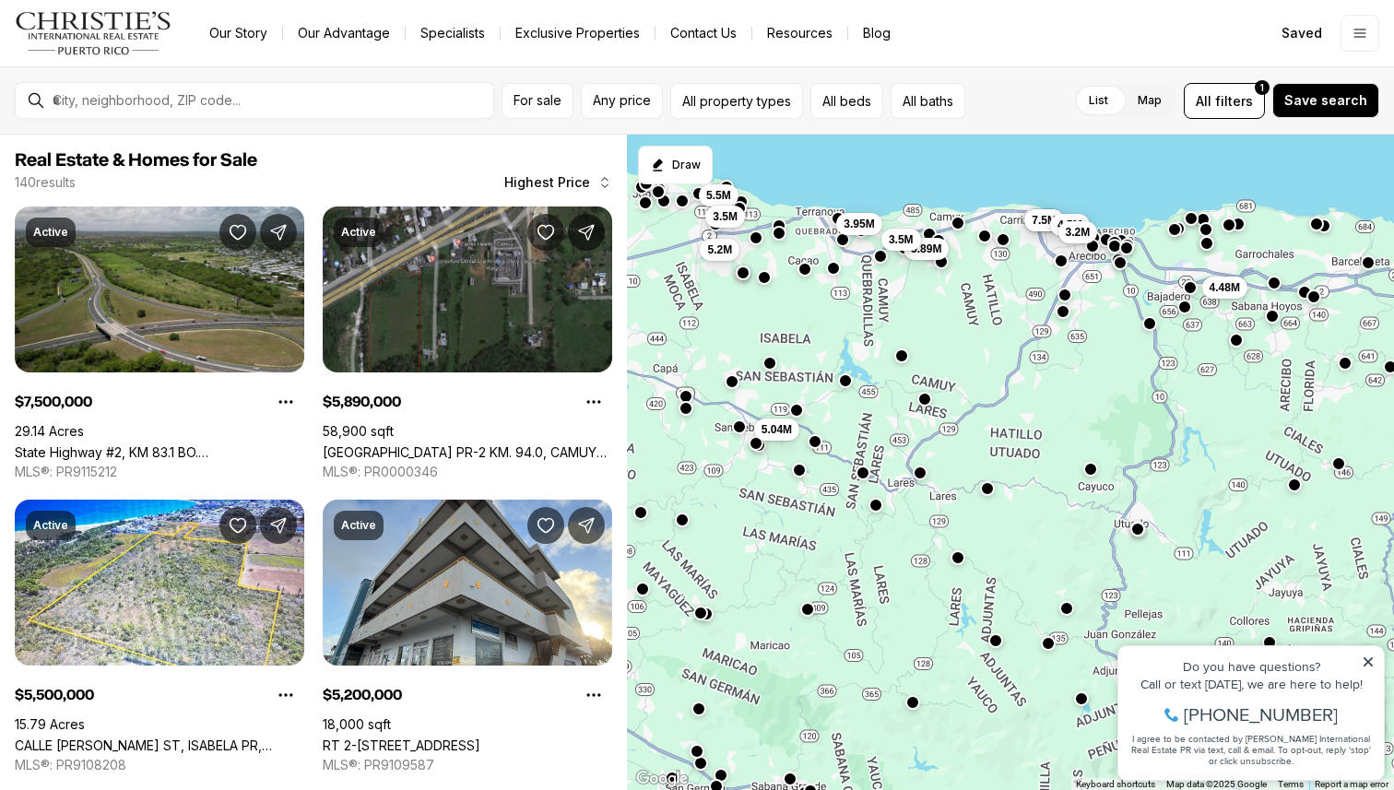
click at [818, 444] on button "button" at bounding box center [814, 441] width 15 height 15
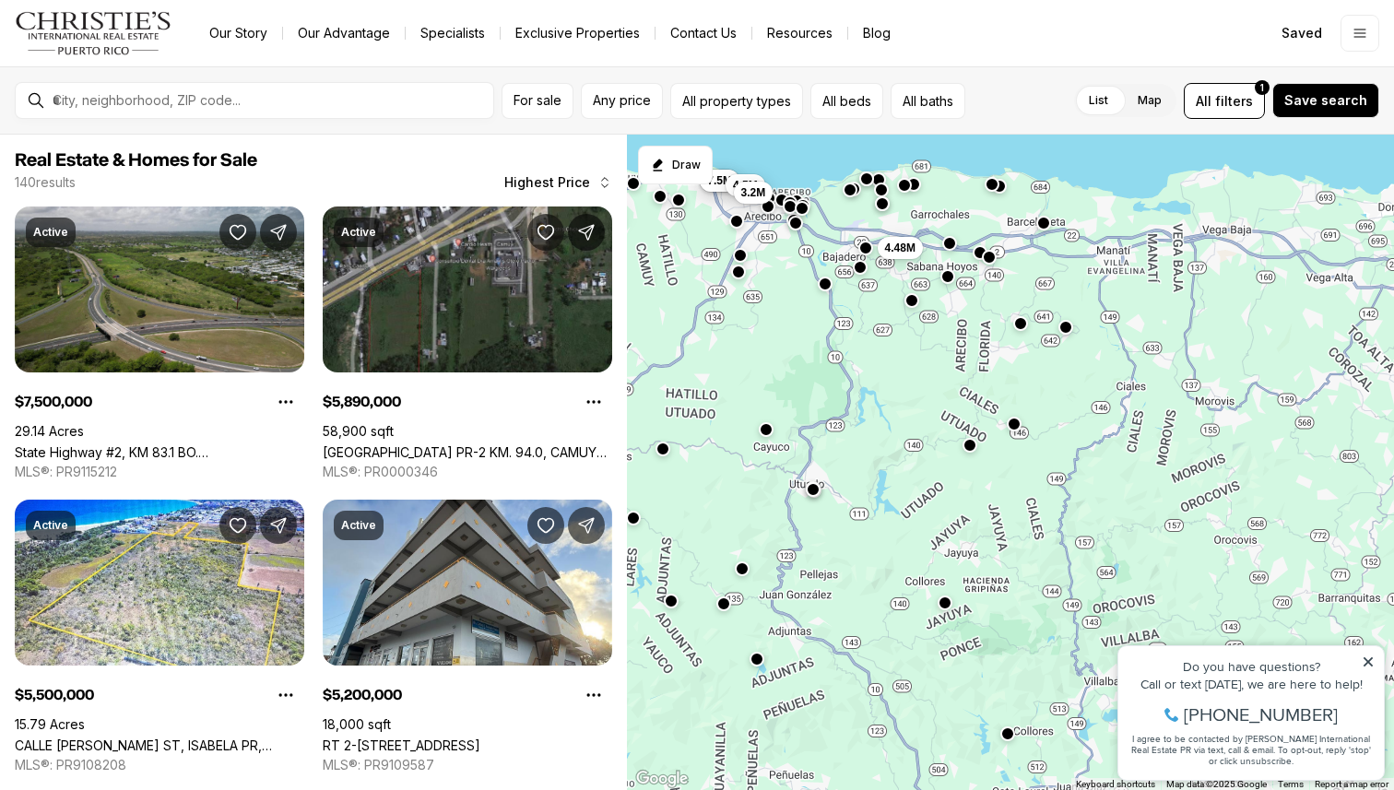
drag, startPoint x: 1339, startPoint y: 418, endPoint x: 1008, endPoint y: 376, distance: 333.6
click at [1008, 376] on div "4.48M 4.5M 7.5M 4.5M 3.2M 5.04M 5.5M 3.95M 3.5M 5.89M 5.2M 3.5M" at bounding box center [1010, 463] width 767 height 656
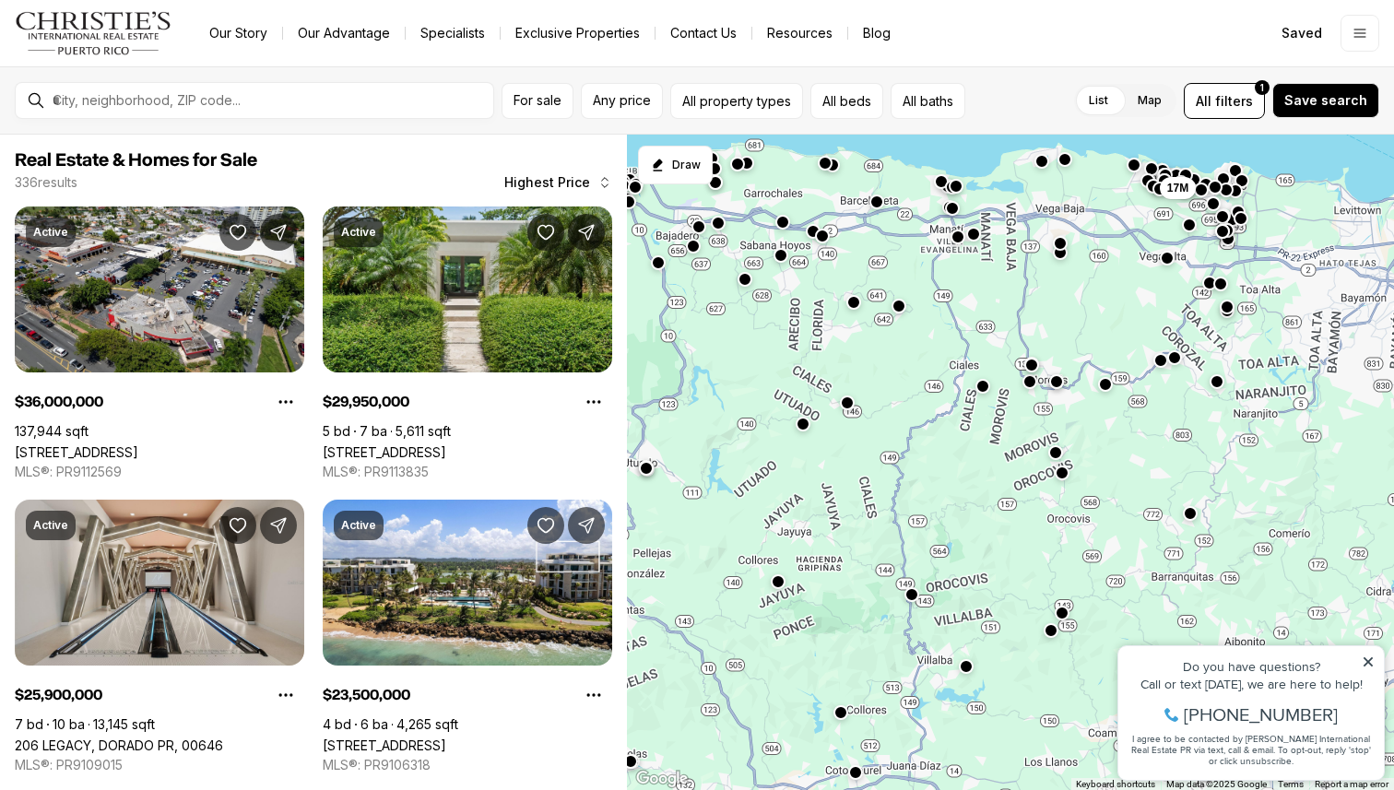
drag, startPoint x: 1161, startPoint y: 471, endPoint x: 989, endPoint y: 453, distance: 173.3
click at [989, 453] on div "17M" at bounding box center [1010, 463] width 767 height 656
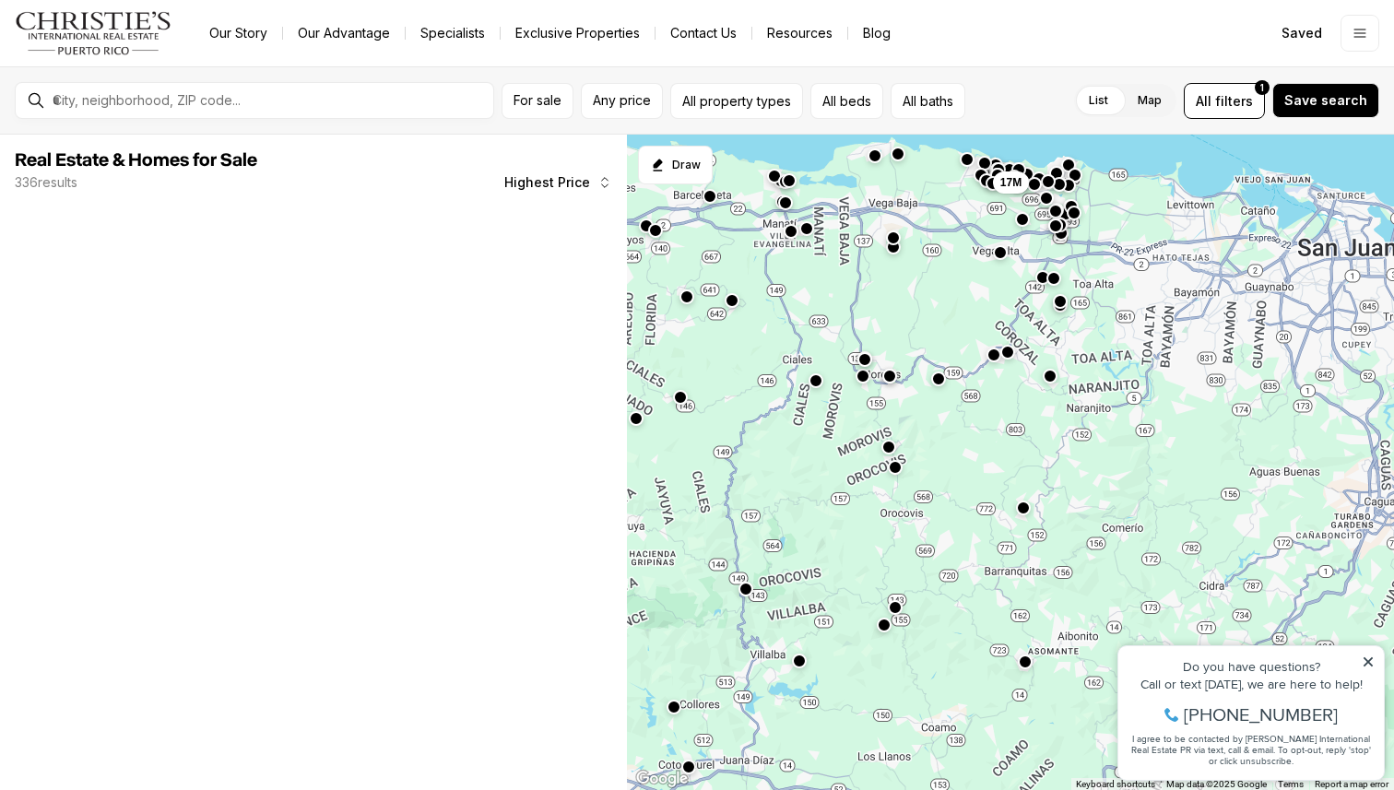
drag, startPoint x: 1157, startPoint y: 491, endPoint x: 962, endPoint y: 488, distance: 194.5
click at [962, 489] on div "17M" at bounding box center [1010, 463] width 767 height 656
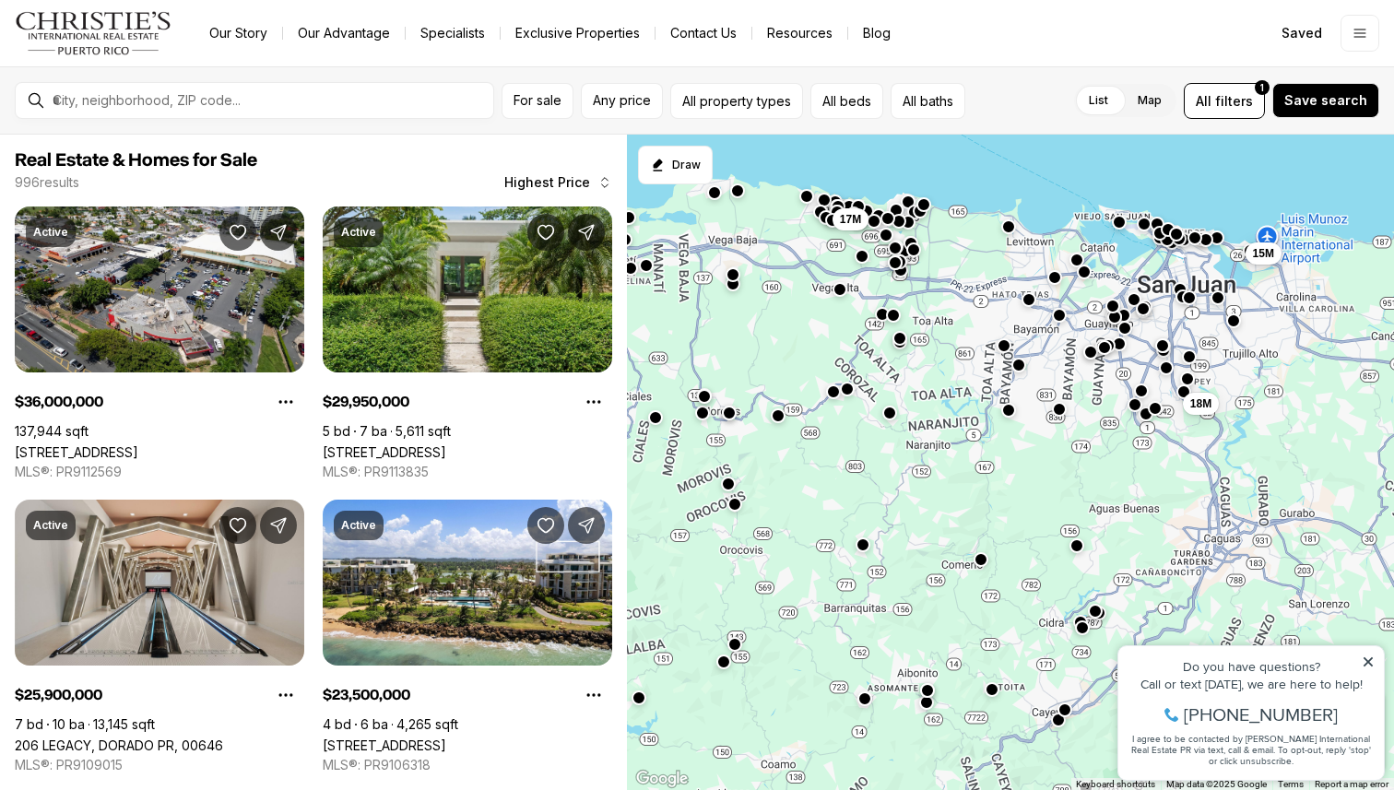
drag, startPoint x: 957, startPoint y: 365, endPoint x: 866, endPoint y: 394, distance: 94.7
click at [866, 394] on div "17M 18M 15M" at bounding box center [1010, 463] width 767 height 656
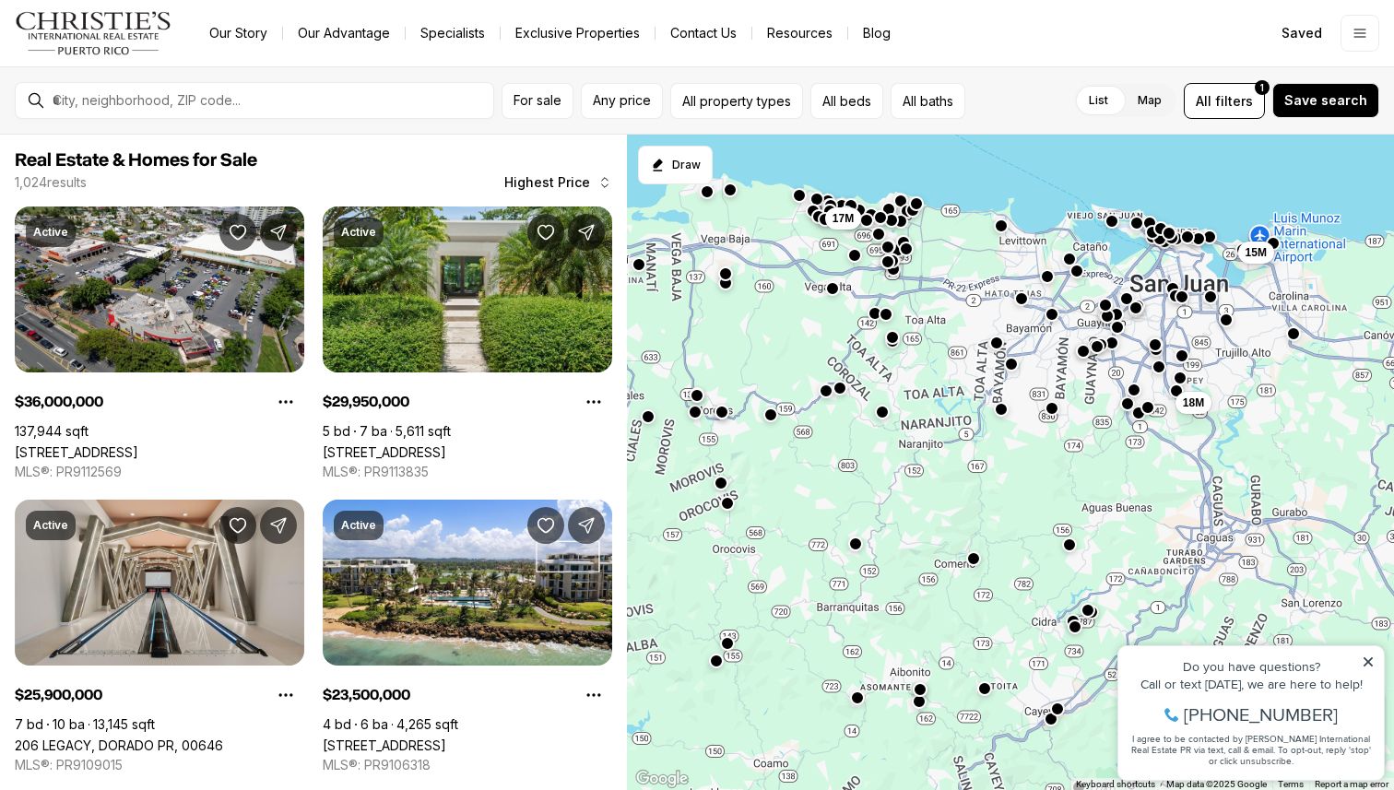
click at [1000, 347] on button "button" at bounding box center [996, 342] width 15 height 15
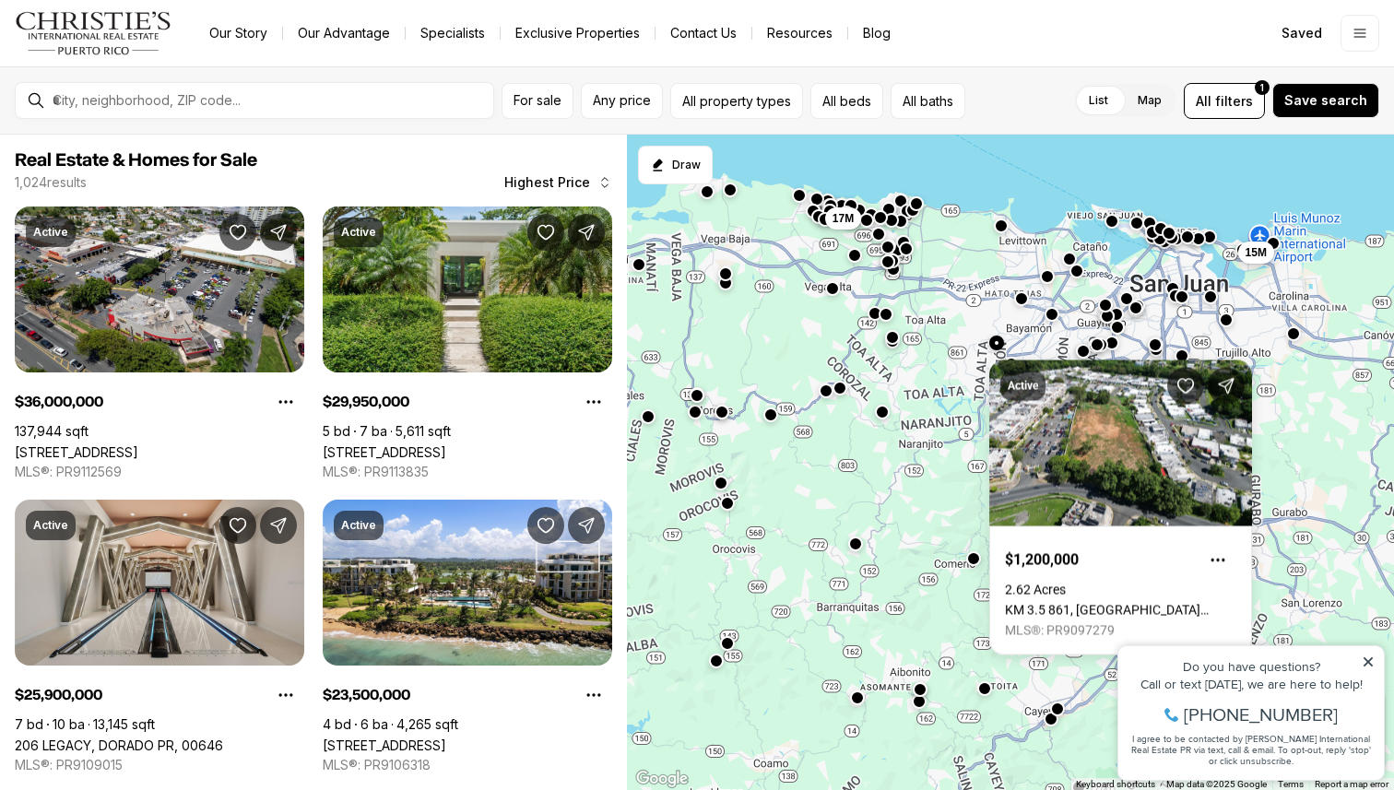
click at [1096, 344] on button "button" at bounding box center [1096, 344] width 15 height 15
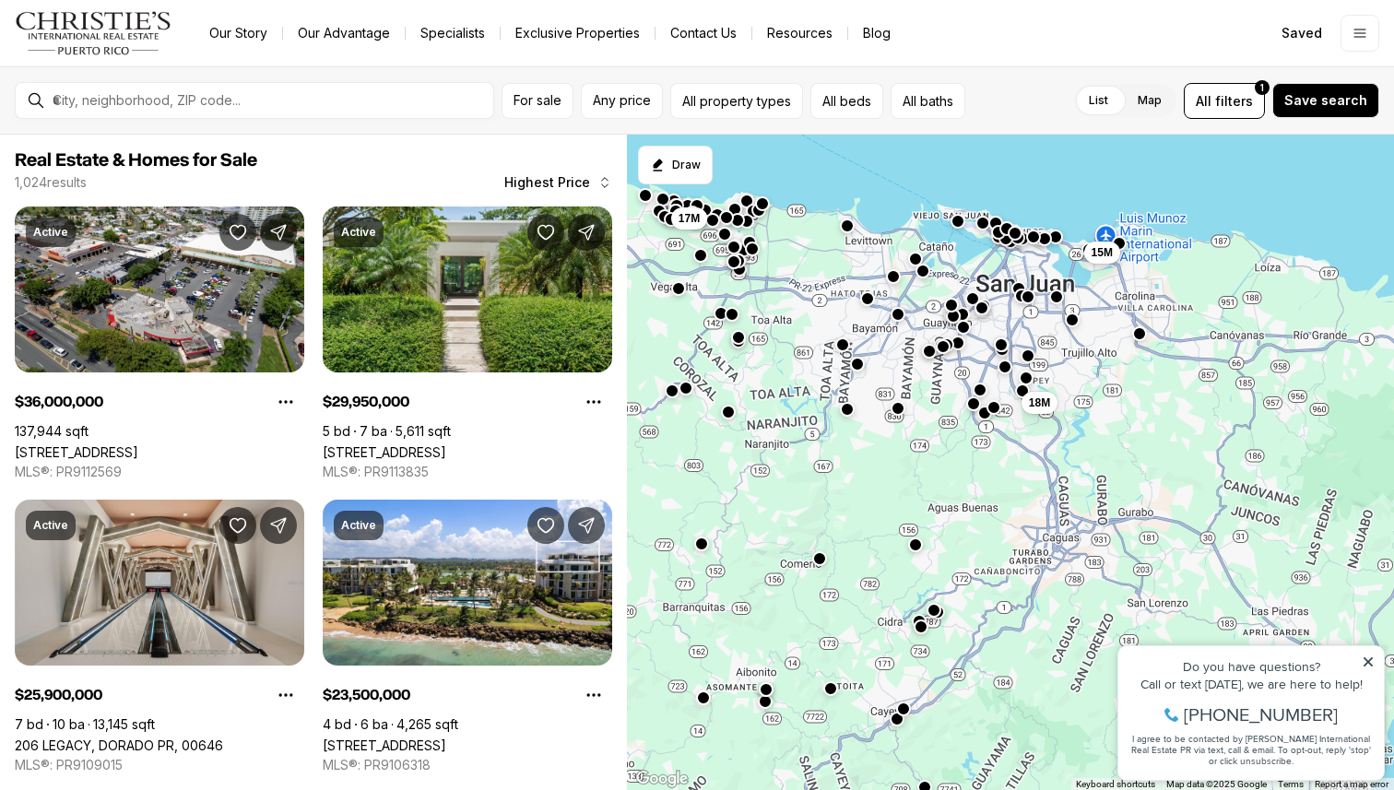
drag, startPoint x: 1025, startPoint y: 320, endPoint x: 876, endPoint y: 320, distance: 148.4
click at [876, 320] on div "17M 18M 15M" at bounding box center [1010, 463] width 767 height 656
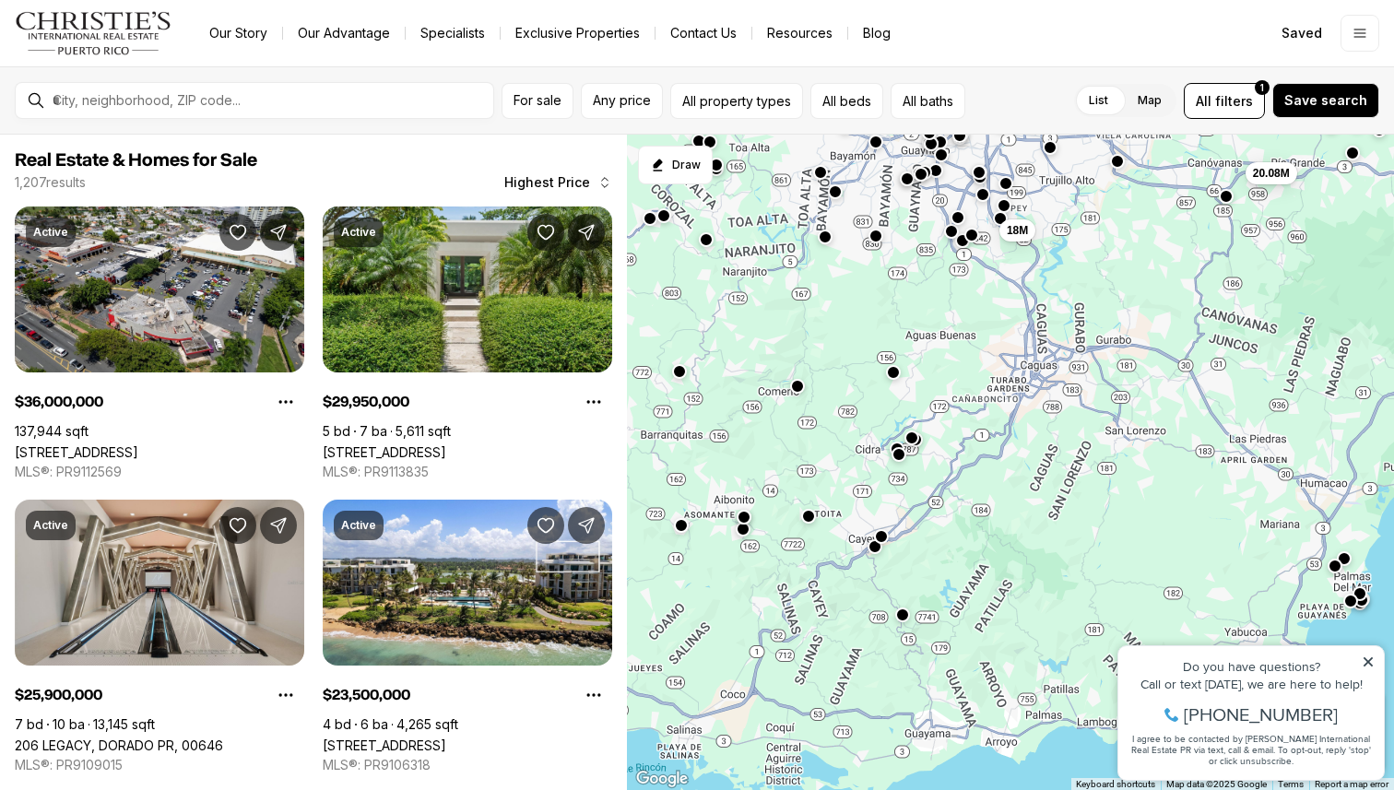
drag, startPoint x: 1109, startPoint y: 531, endPoint x: 1102, endPoint y: 355, distance: 176.2
click at [1102, 355] on div "17M 18M 15M 20.08M" at bounding box center [1010, 463] width 767 height 656
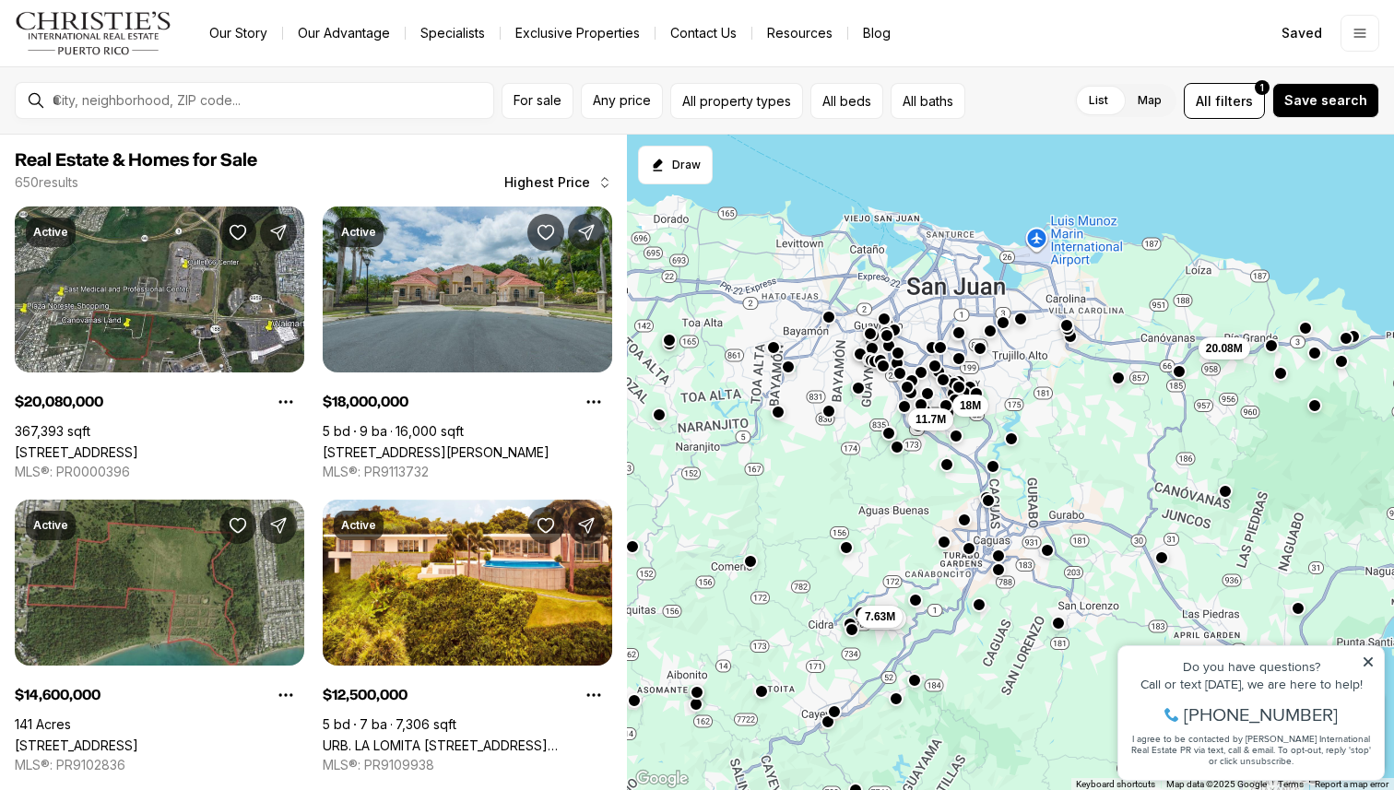
drag, startPoint x: 1103, startPoint y: 357, endPoint x: 1056, endPoint y: 533, distance: 182.2
click at [1056, 533] on div "11.7M 8.33M 7.63M 18M 6.8M 20.08M 14.6M" at bounding box center [1010, 463] width 767 height 656
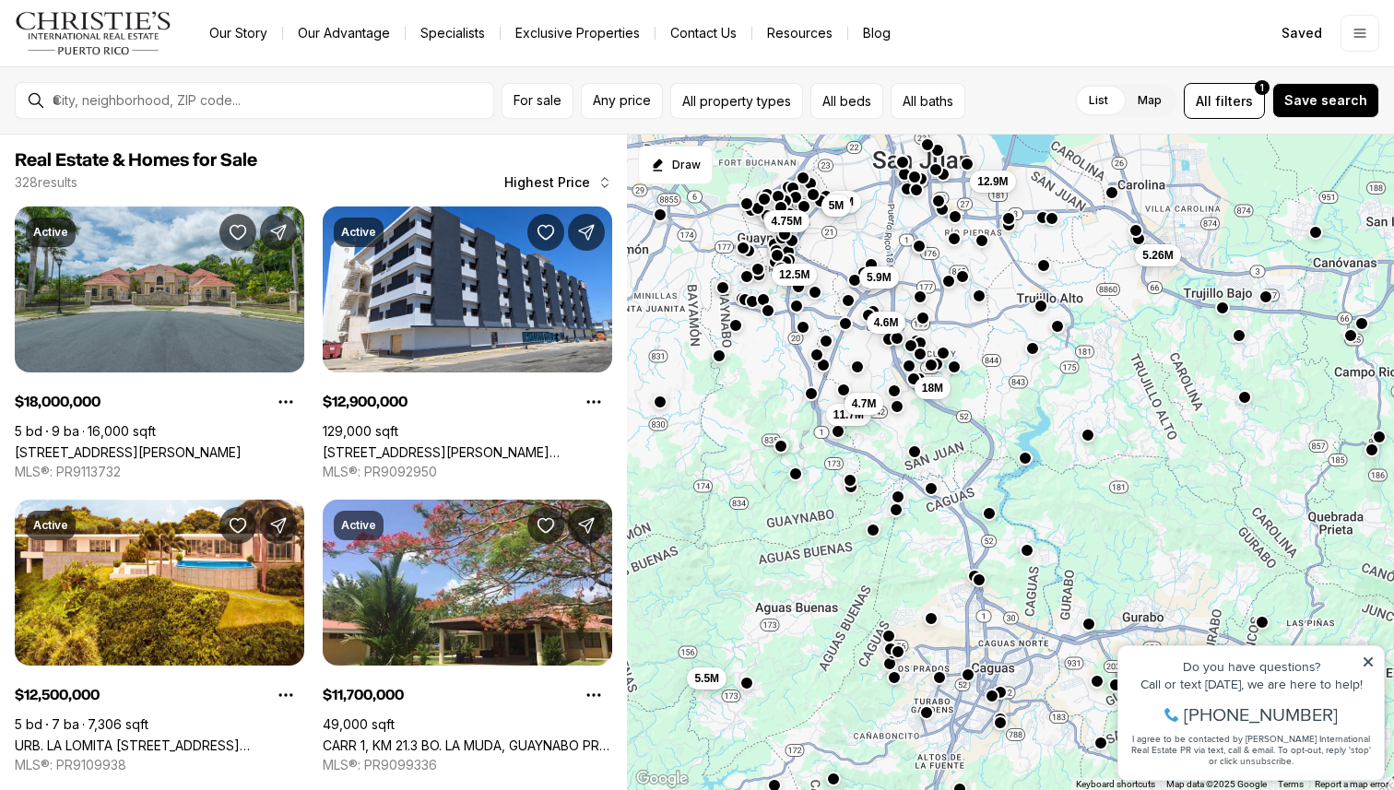
click at [1026, 465] on div "5.5M 4.6M 11.7M 4.7M 18M 5.9M 5.26M 4.75M 12.5M 12.9M 10M 5M" at bounding box center [1010, 463] width 767 height 656
click at [1028, 458] on button "button" at bounding box center [1025, 456] width 15 height 15
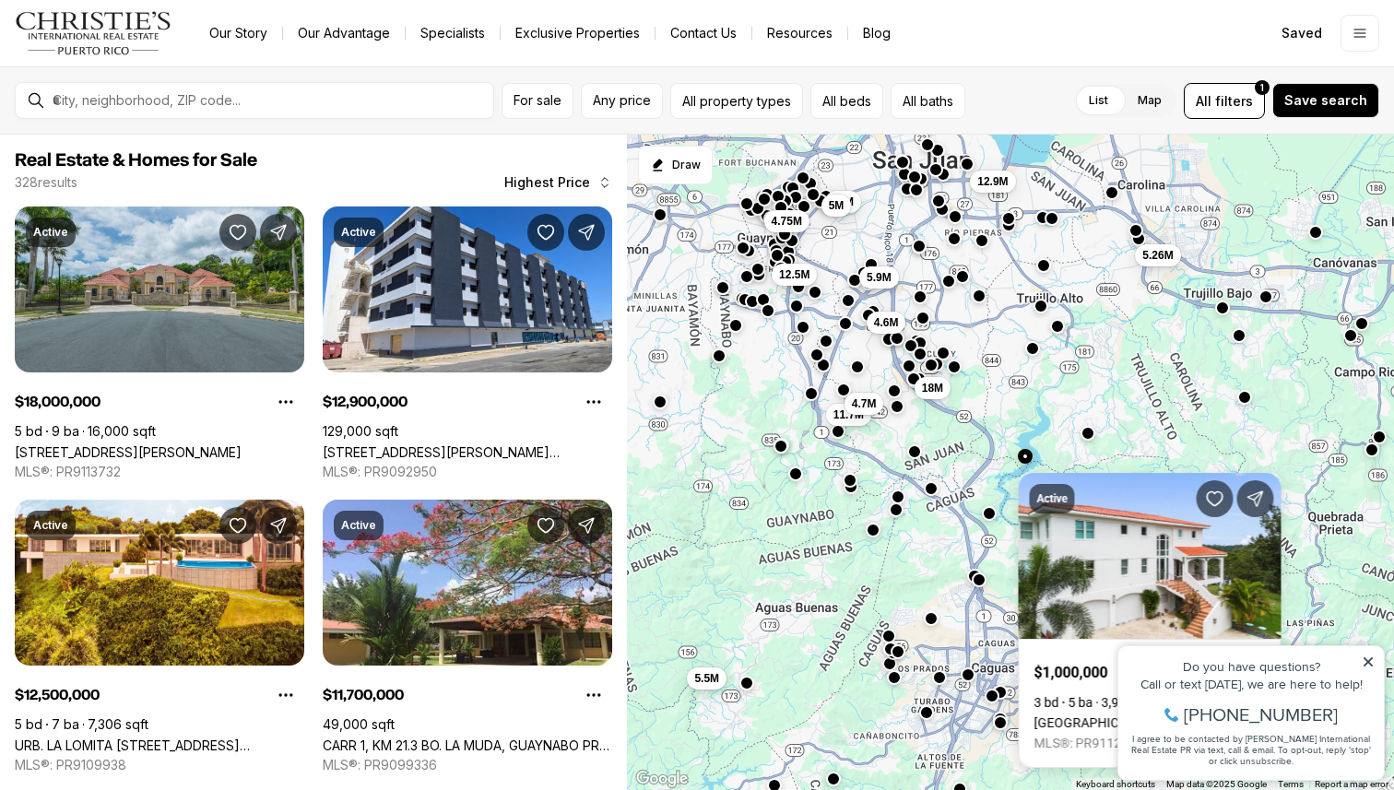
click at [1088, 433] on button "button" at bounding box center [1087, 433] width 15 height 15
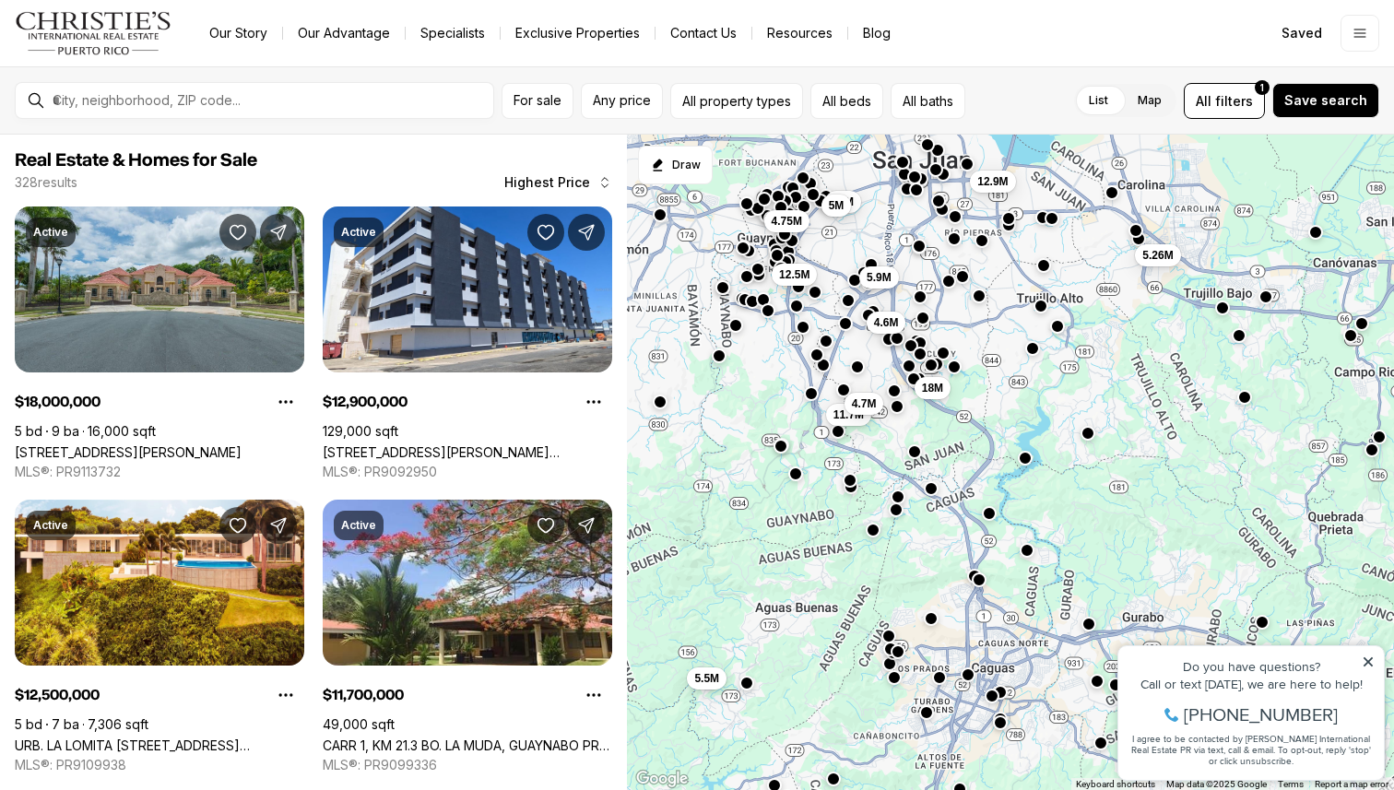
click at [1090, 434] on button "button" at bounding box center [1087, 433] width 15 height 15
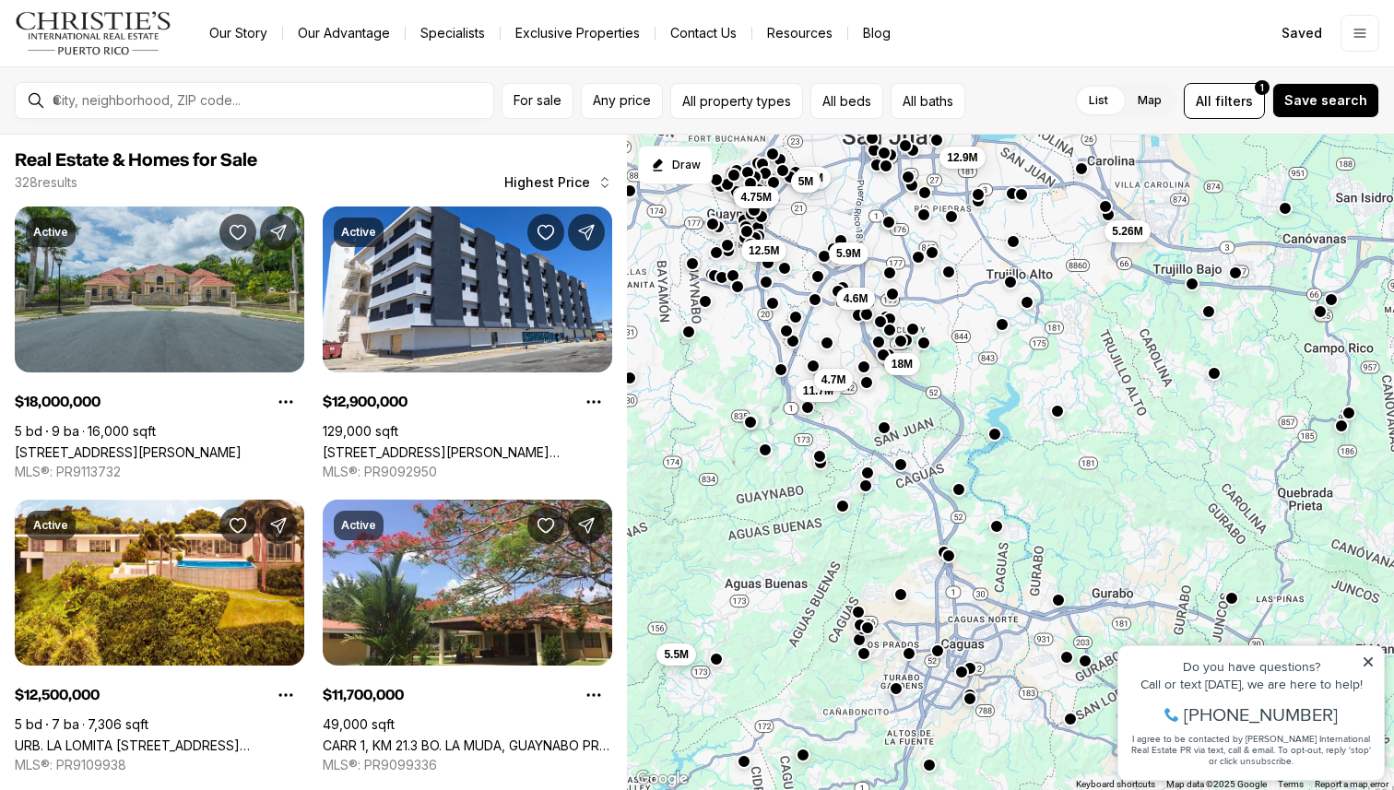
drag, startPoint x: 1143, startPoint y: 409, endPoint x: 1106, endPoint y: 371, distance: 52.8
click at [1106, 372] on div "5.5M 4.6M 11.7M 4.7M 18M 5.9M 5.26M 4.75M 12.5M 12.9M 10M 5M" at bounding box center [1010, 463] width 767 height 656
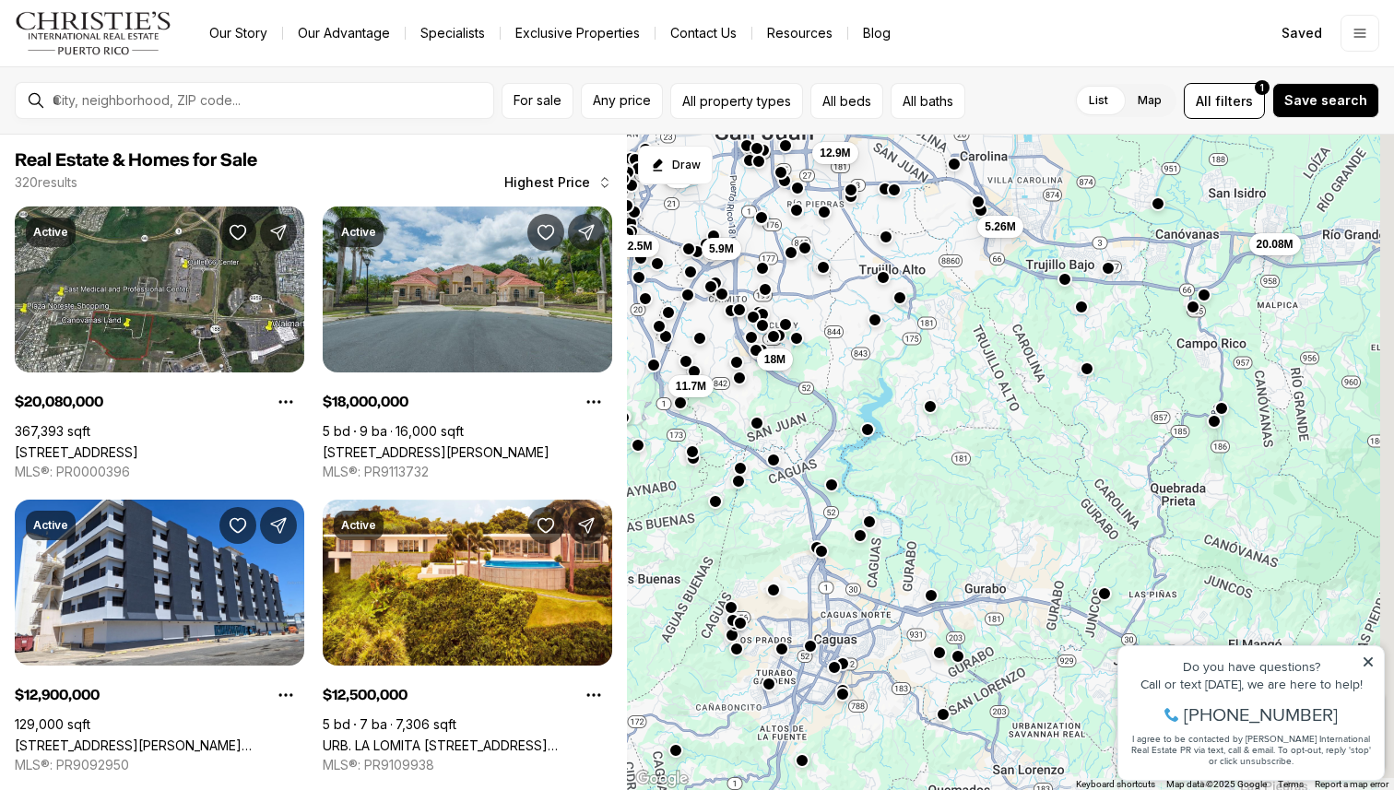
drag, startPoint x: 1019, startPoint y: 435, endPoint x: 893, endPoint y: 435, distance: 126.3
click at [893, 435] on div "5.5M 11.7M 18M 5.9M 5.26M 12.5M 12.9M 10M 5M 20.08M 7.63M 8.33M" at bounding box center [1010, 463] width 767 height 656
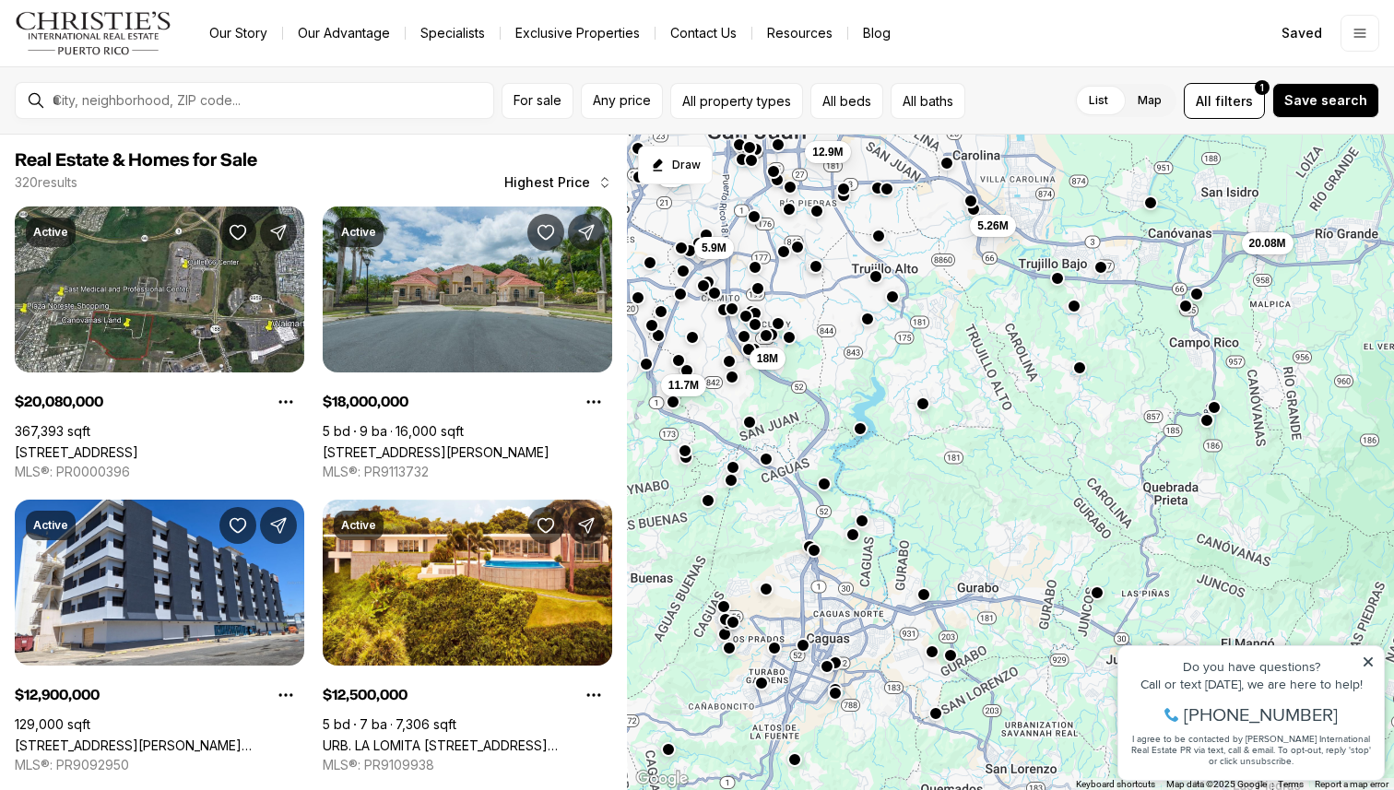
click at [924, 410] on button "button" at bounding box center [922, 403] width 15 height 15
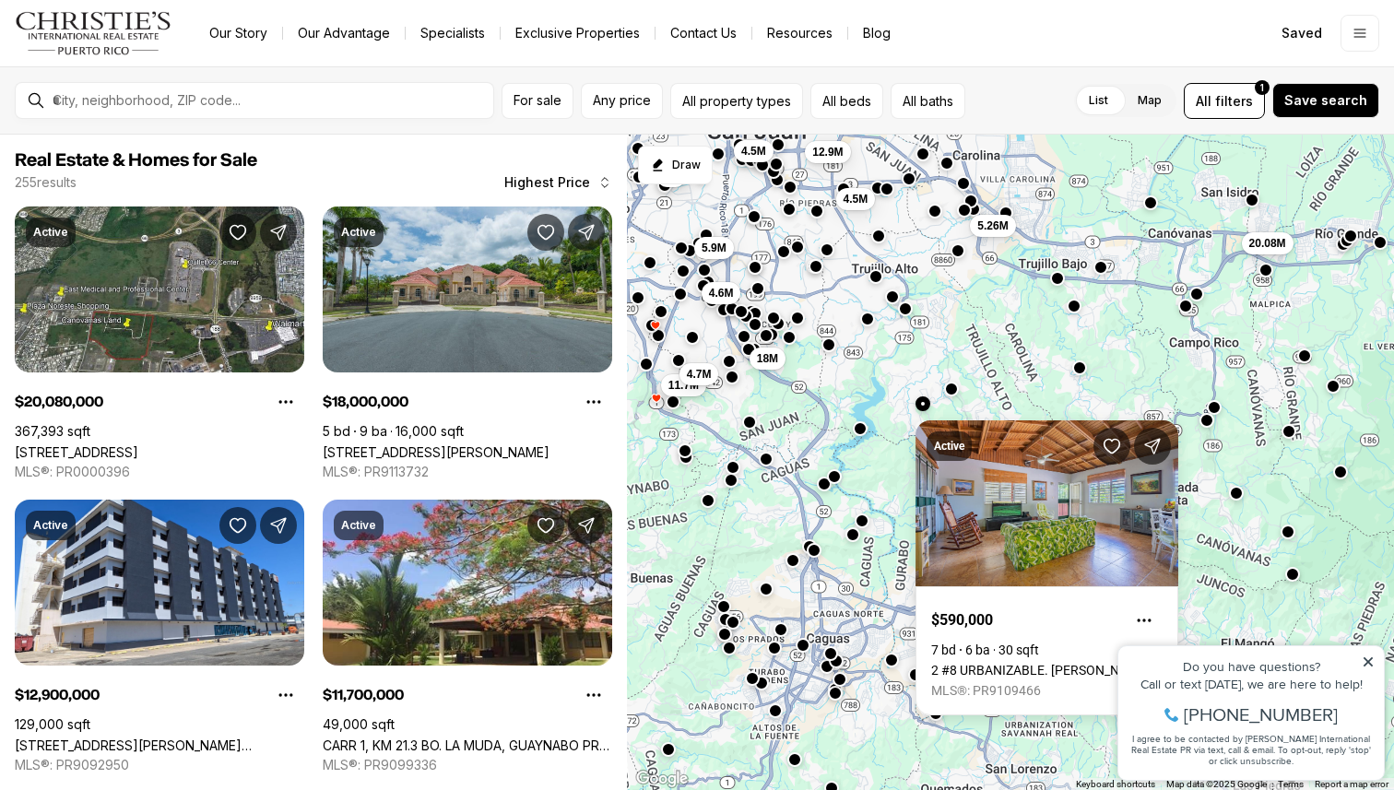
click at [1221, 554] on div "4.5M 4.6M 11.7M 4.7M 18M 5.9M 5.26M 4.5M 12.9M 10M 5M 20.08M" at bounding box center [1010, 463] width 767 height 656
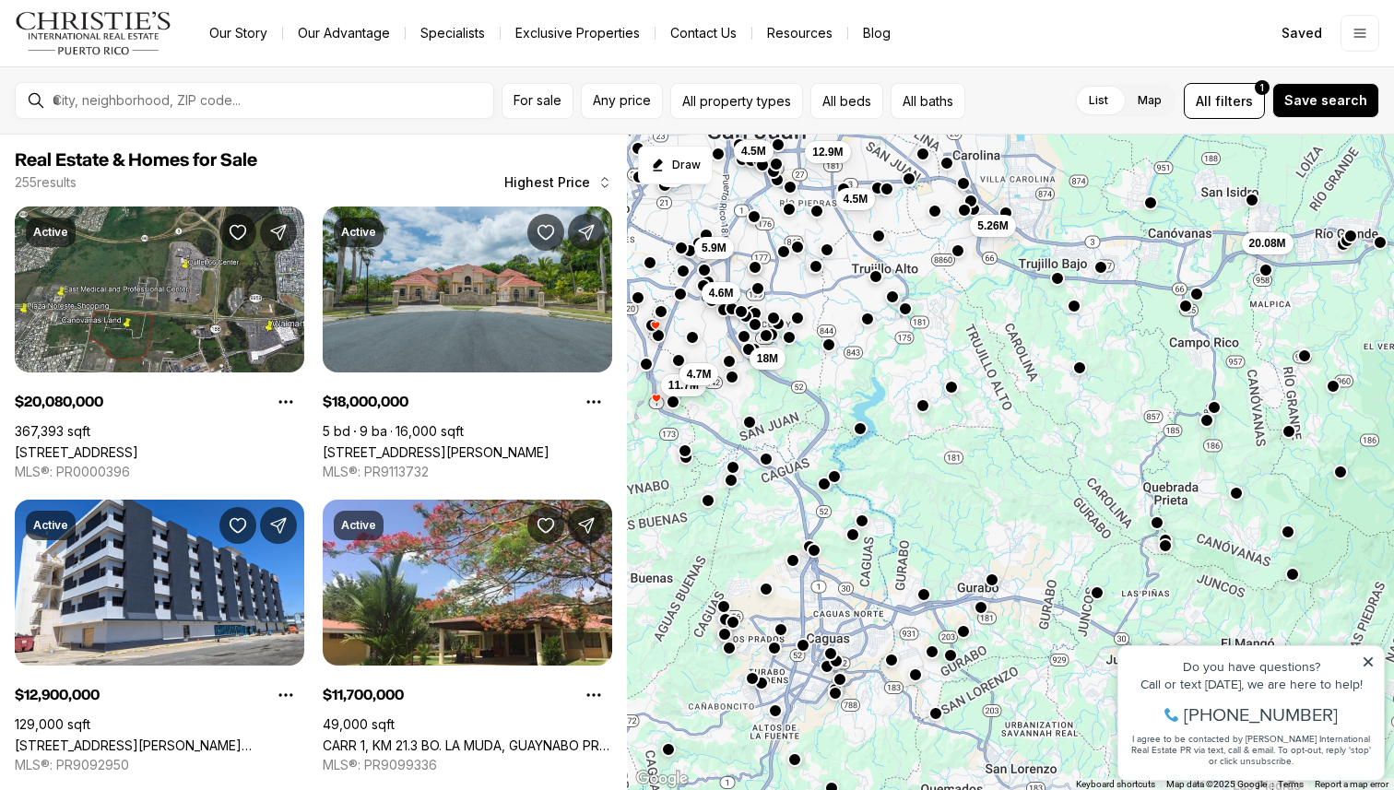
click at [953, 389] on button "button" at bounding box center [951, 387] width 15 height 15
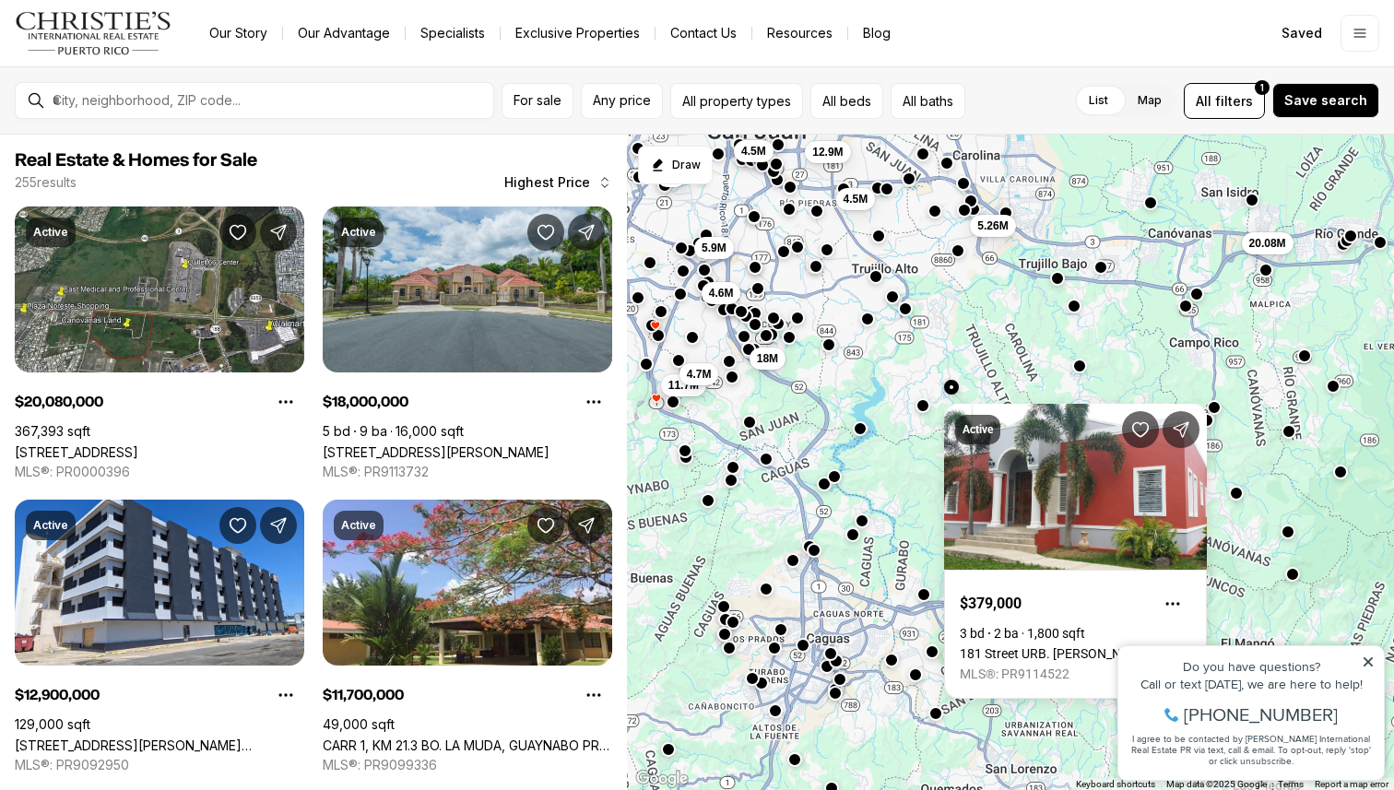
click at [1085, 370] on div at bounding box center [1079, 367] width 15 height 15
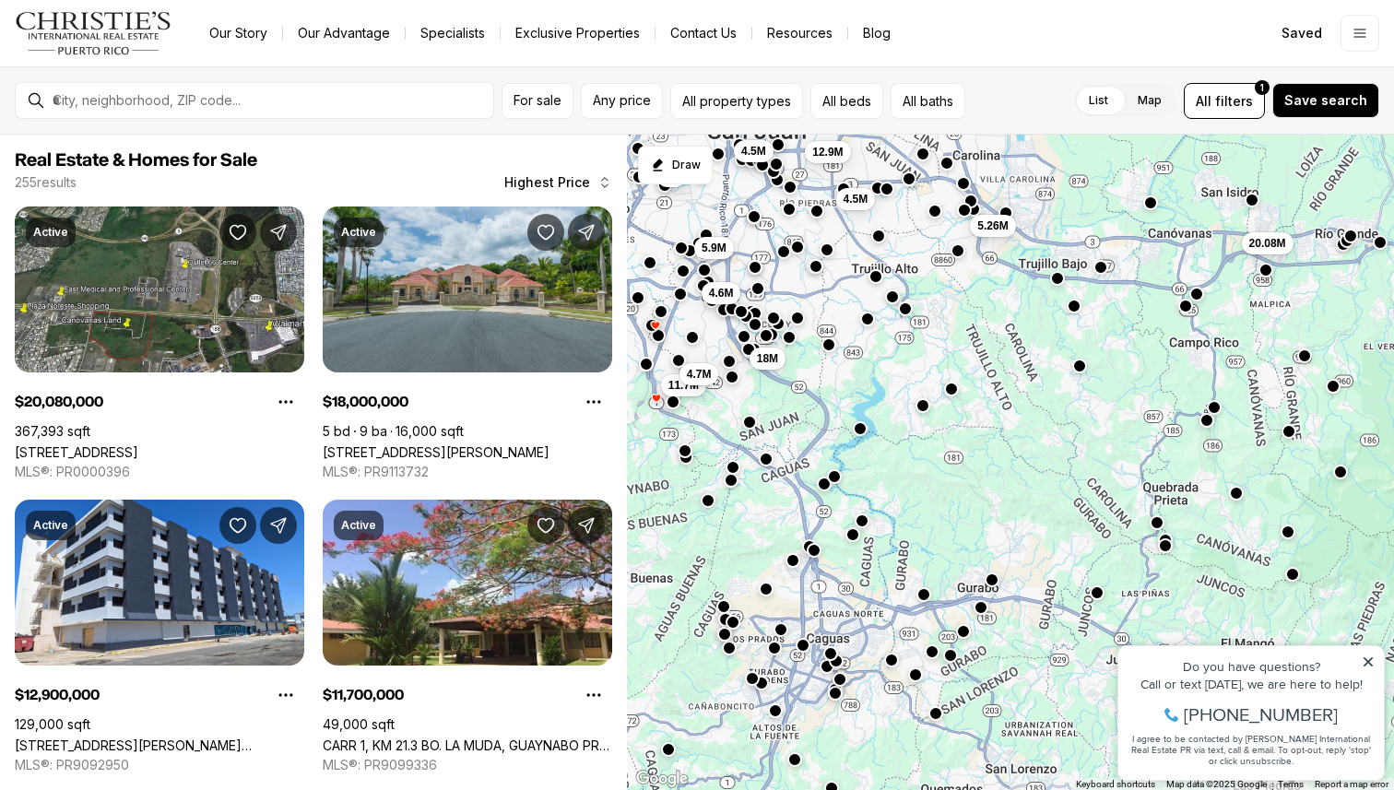
click at [1085, 370] on div at bounding box center [1079, 367] width 15 height 15
click at [1078, 363] on button "button" at bounding box center [1079, 366] width 15 height 15
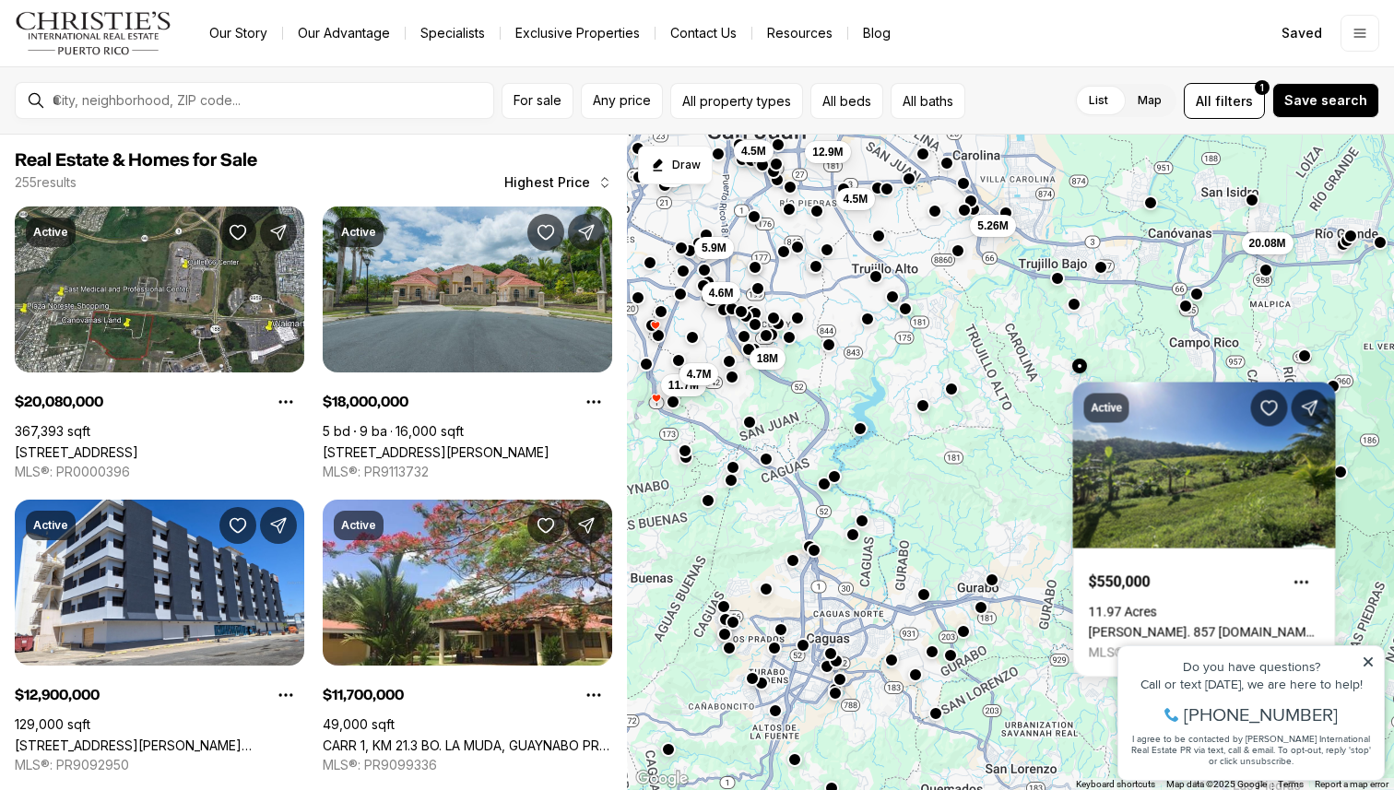
click at [1074, 300] on button "button" at bounding box center [1074, 304] width 15 height 15
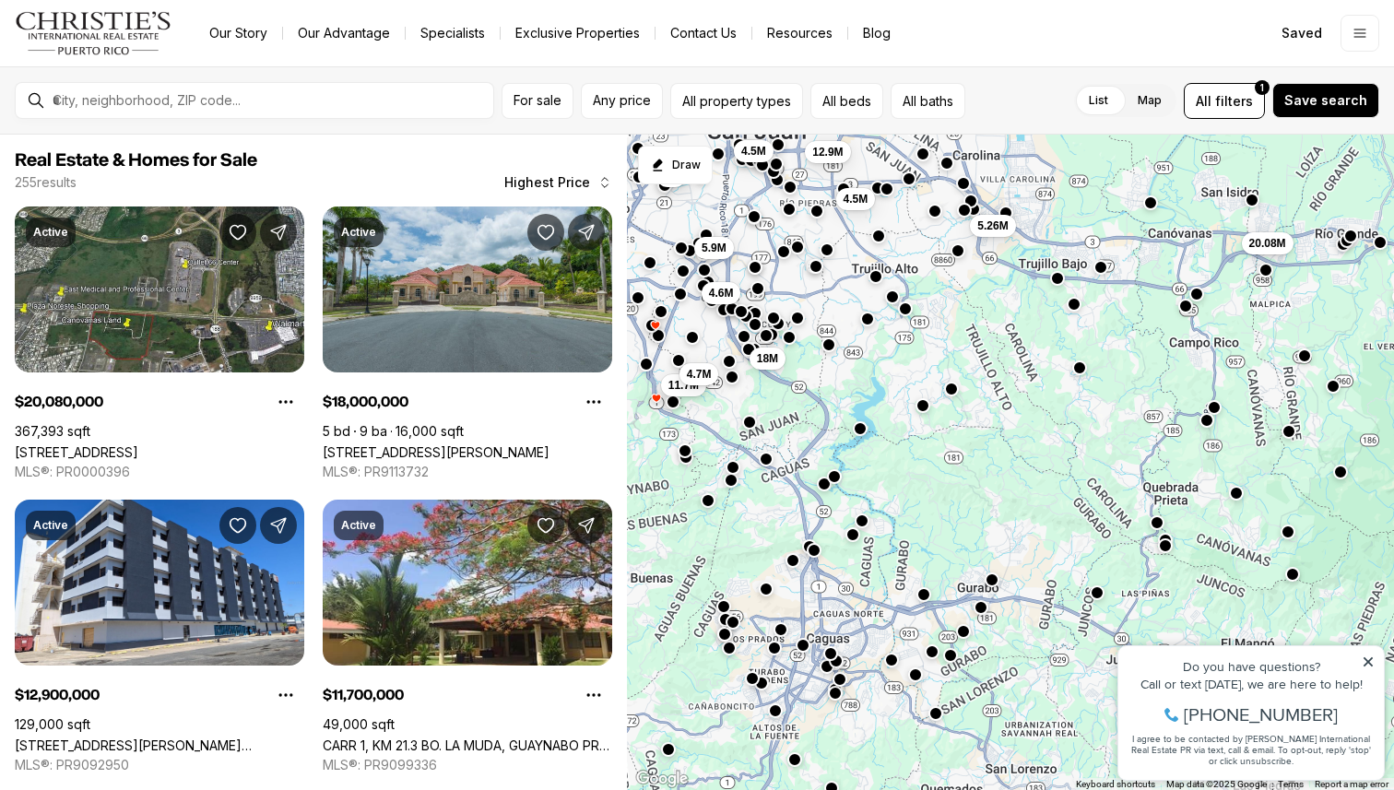
click at [1075, 302] on button "button" at bounding box center [1074, 304] width 15 height 15
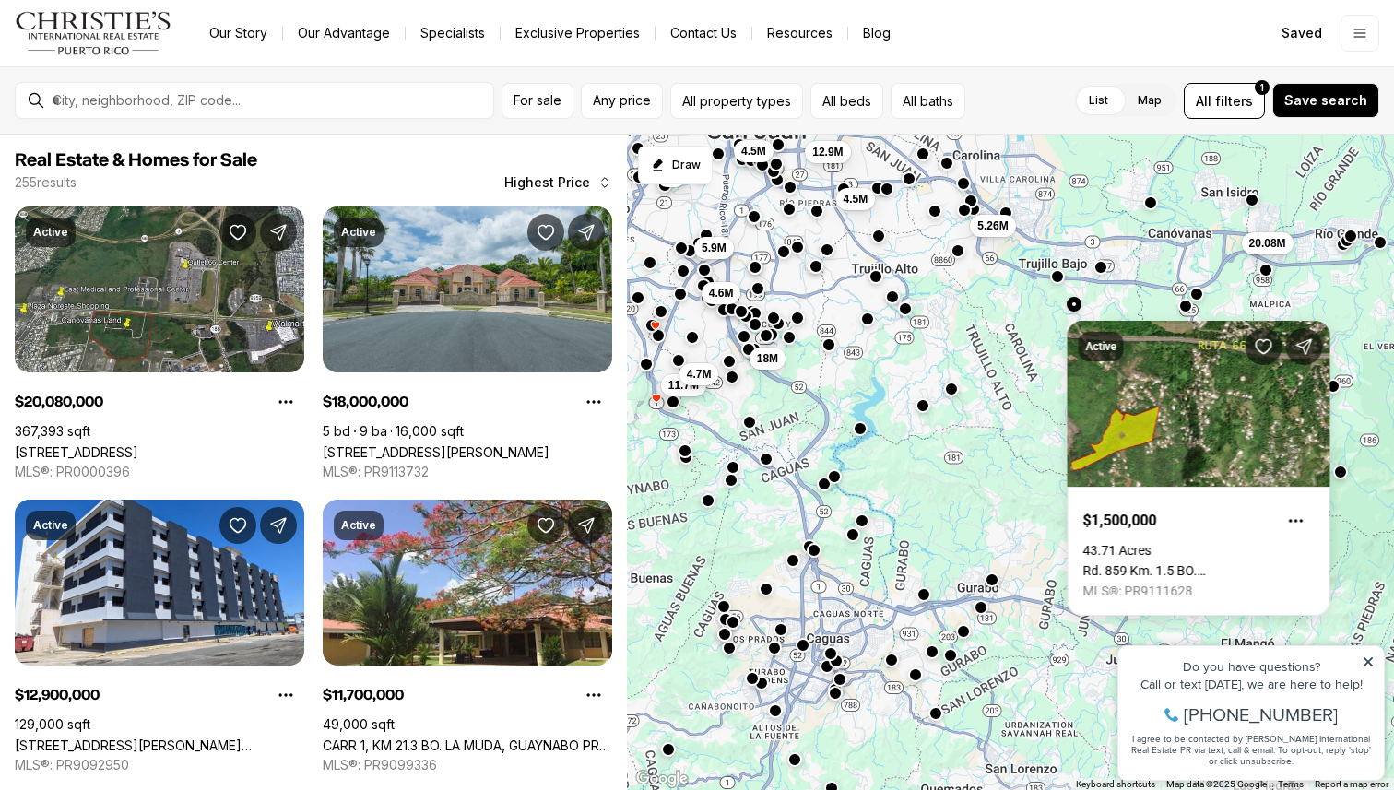
click at [1057, 283] on button "button" at bounding box center [1057, 276] width 15 height 15
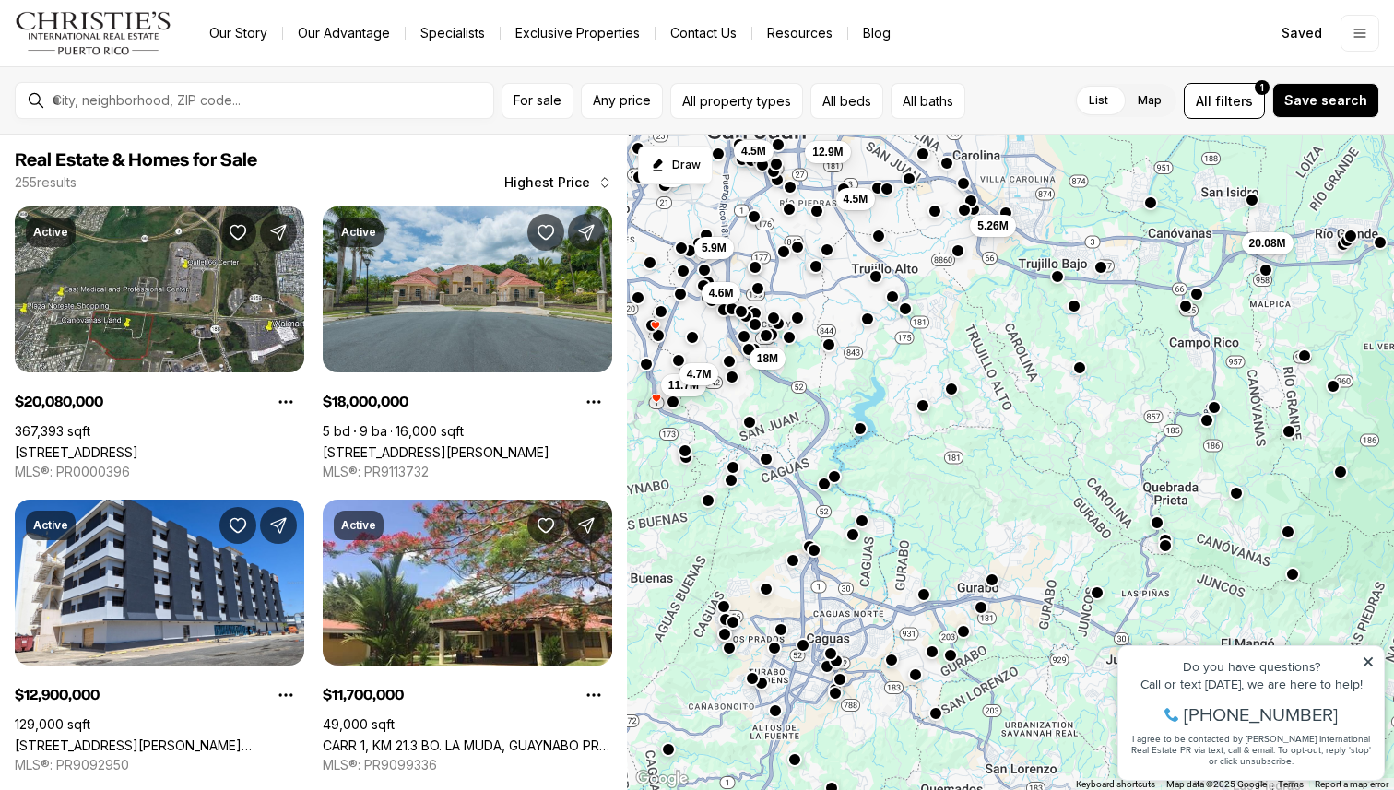
click at [1056, 282] on button "button" at bounding box center [1057, 276] width 15 height 15
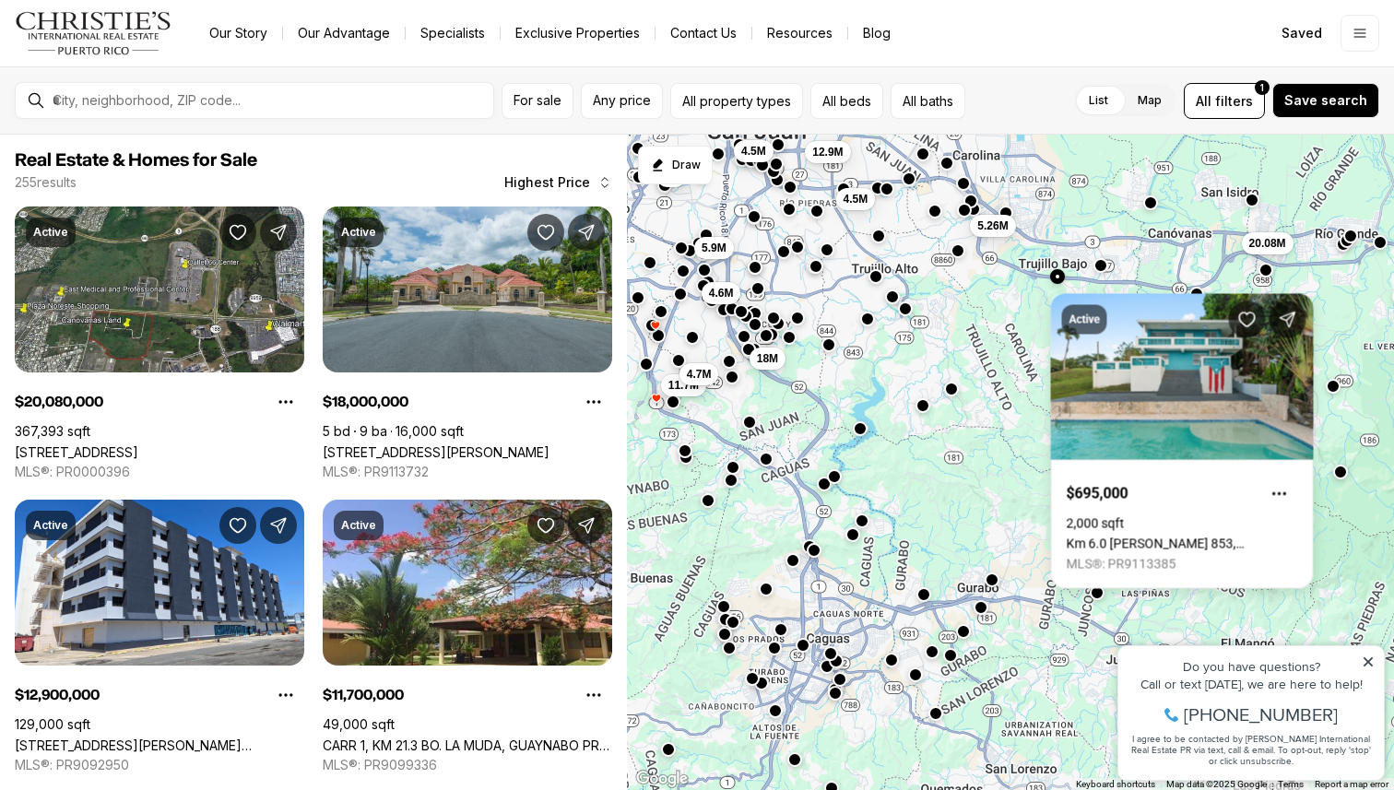
click at [1102, 265] on button "button" at bounding box center [1100, 265] width 15 height 15
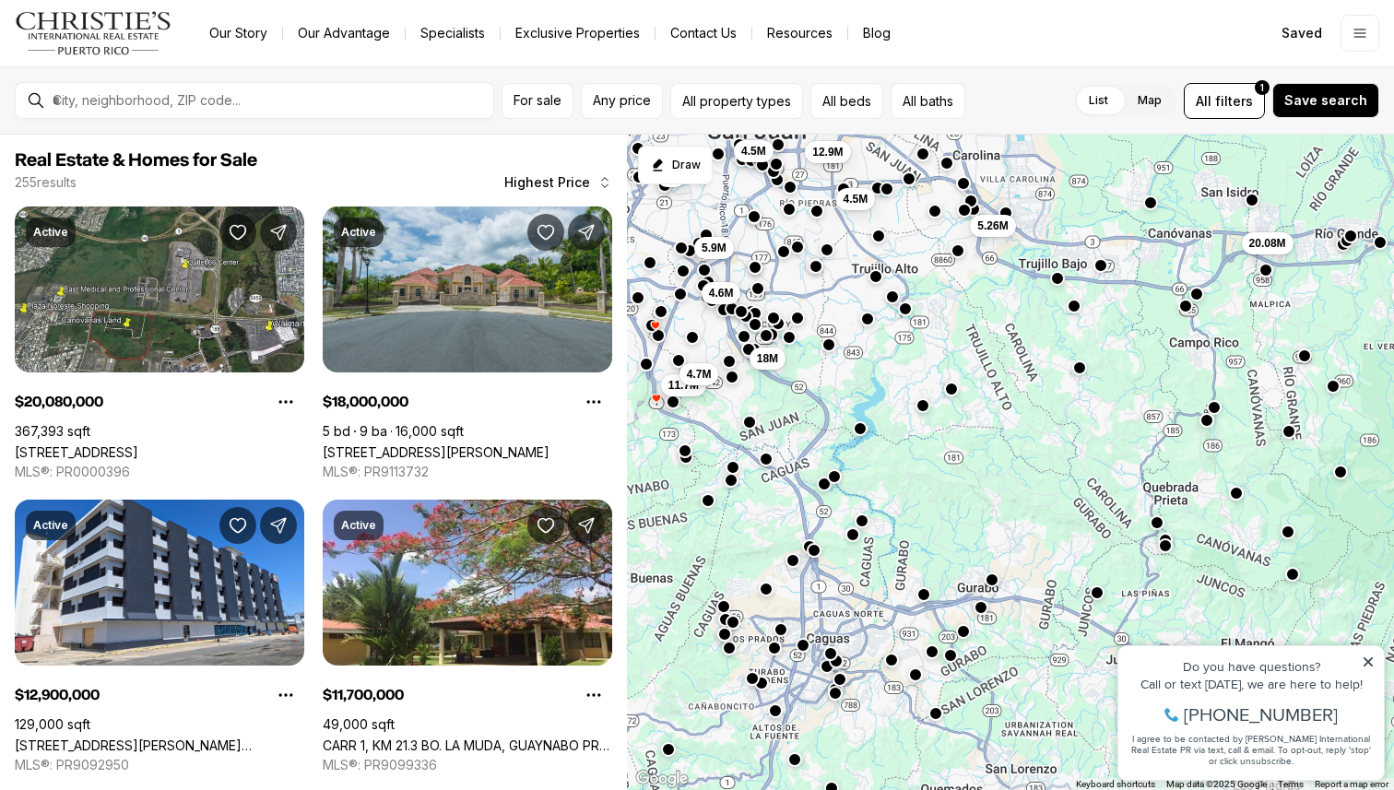
click at [1102, 265] on button "button" at bounding box center [1100, 265] width 15 height 15
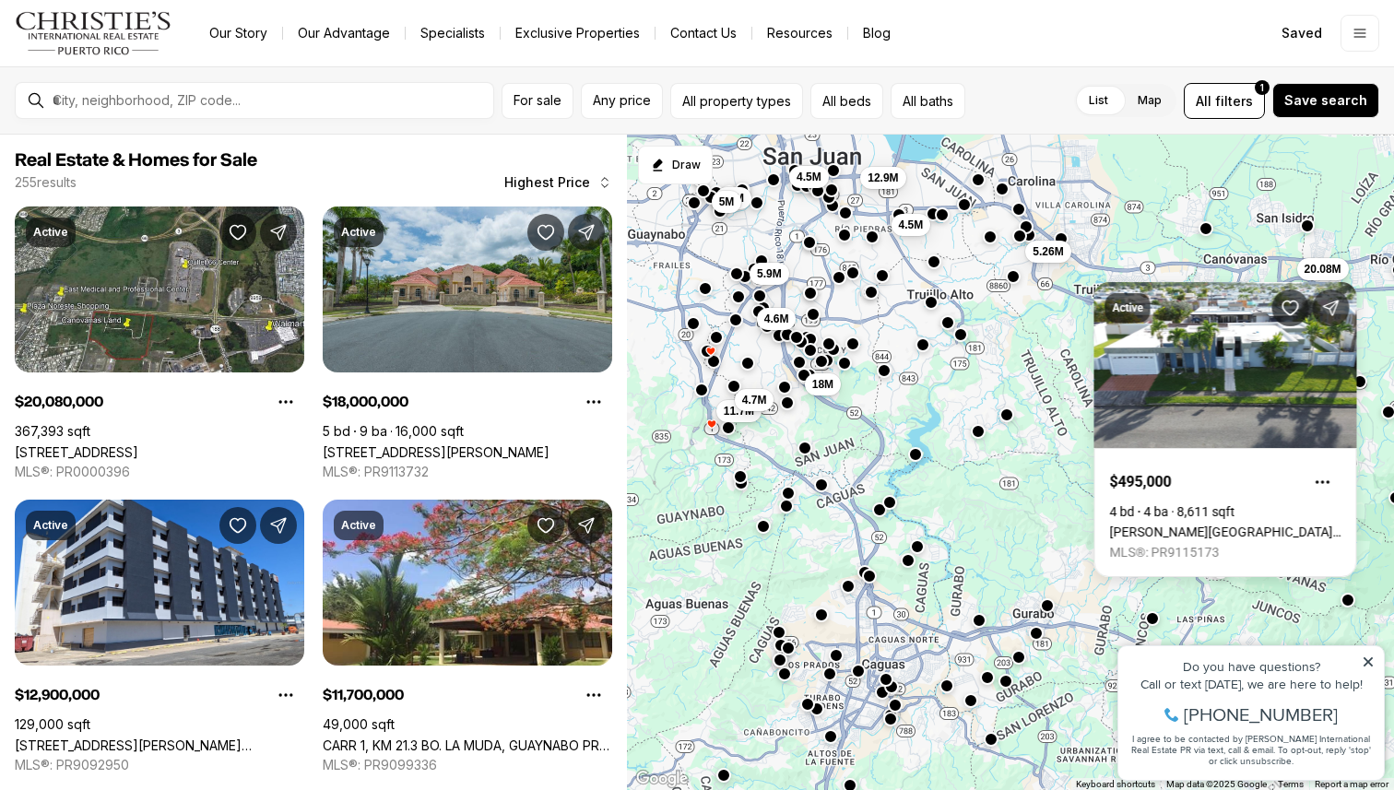
drag, startPoint x: 972, startPoint y: 347, endPoint x: 1034, endPoint y: 377, distance: 68.8
click at [1034, 377] on div "4.5M 4.6M 11.7M 4.7M 18M 5.9M 5.26M 4.5M 12.9M 10M 5M 20.08M" at bounding box center [1010, 463] width 767 height 656
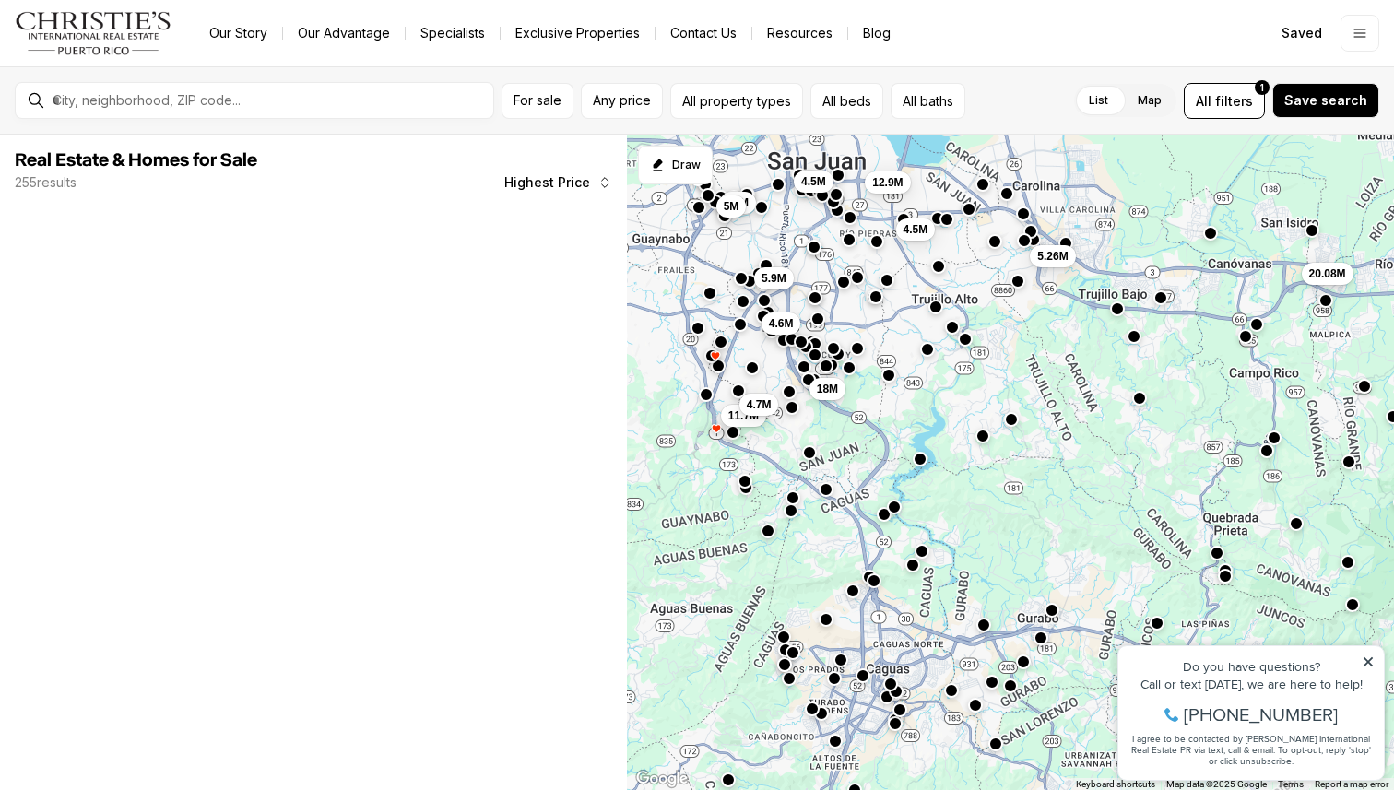
click at [935, 314] on div "4.5M 4.6M 11.7M 4.7M 18M 5.9M 5.26M 4.5M 12.9M 10M 5M 20.08M" at bounding box center [1010, 463] width 767 height 656
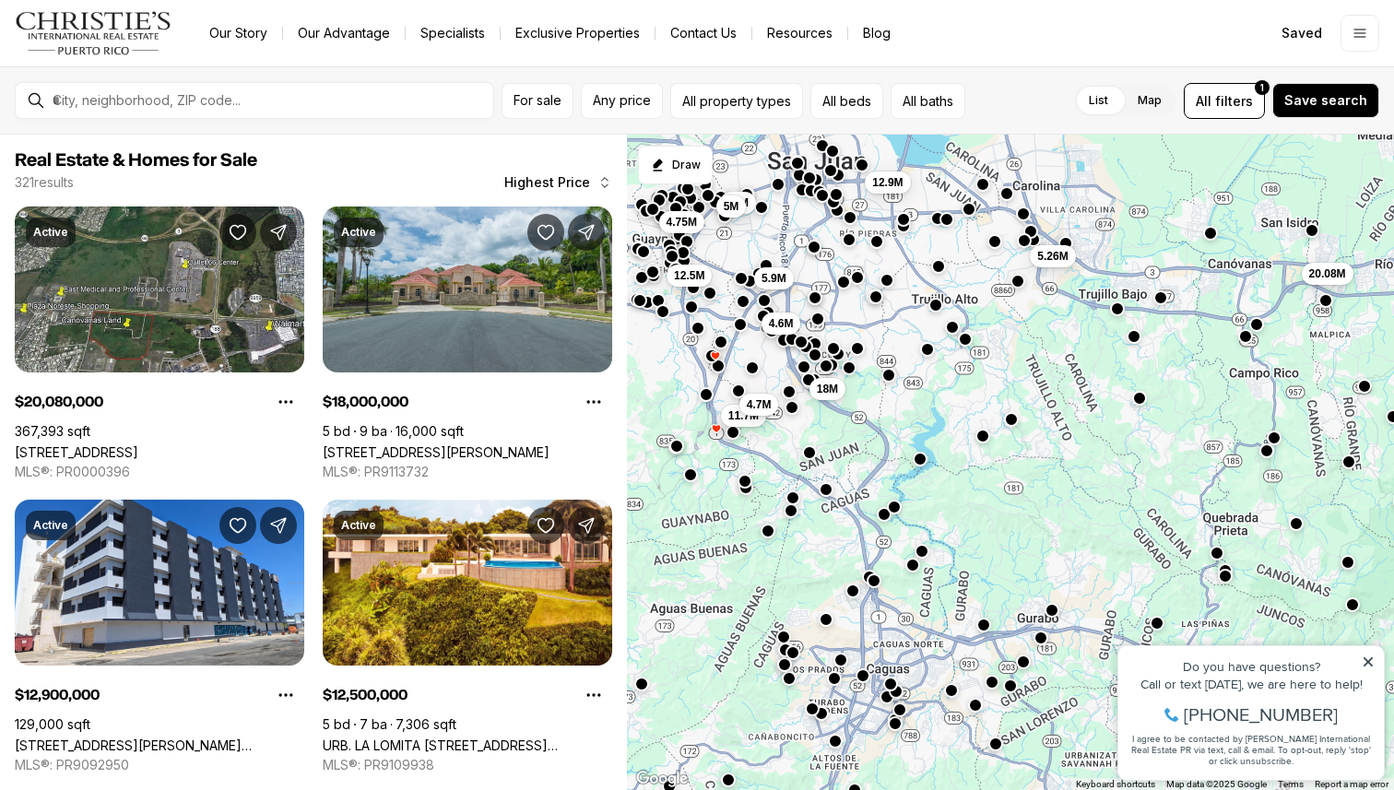
click at [938, 308] on button "button" at bounding box center [935, 305] width 15 height 15
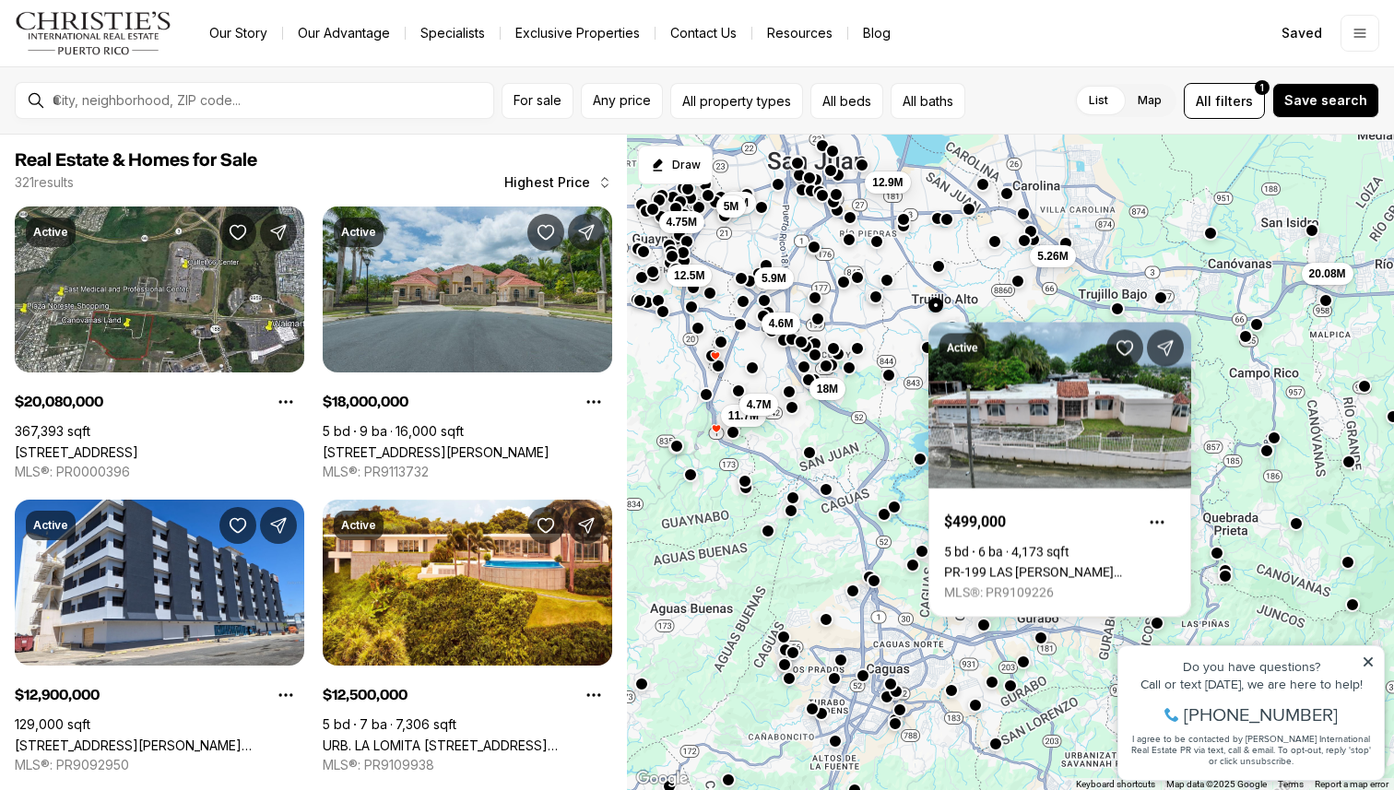
click at [926, 349] on button "button" at bounding box center [927, 347] width 15 height 15
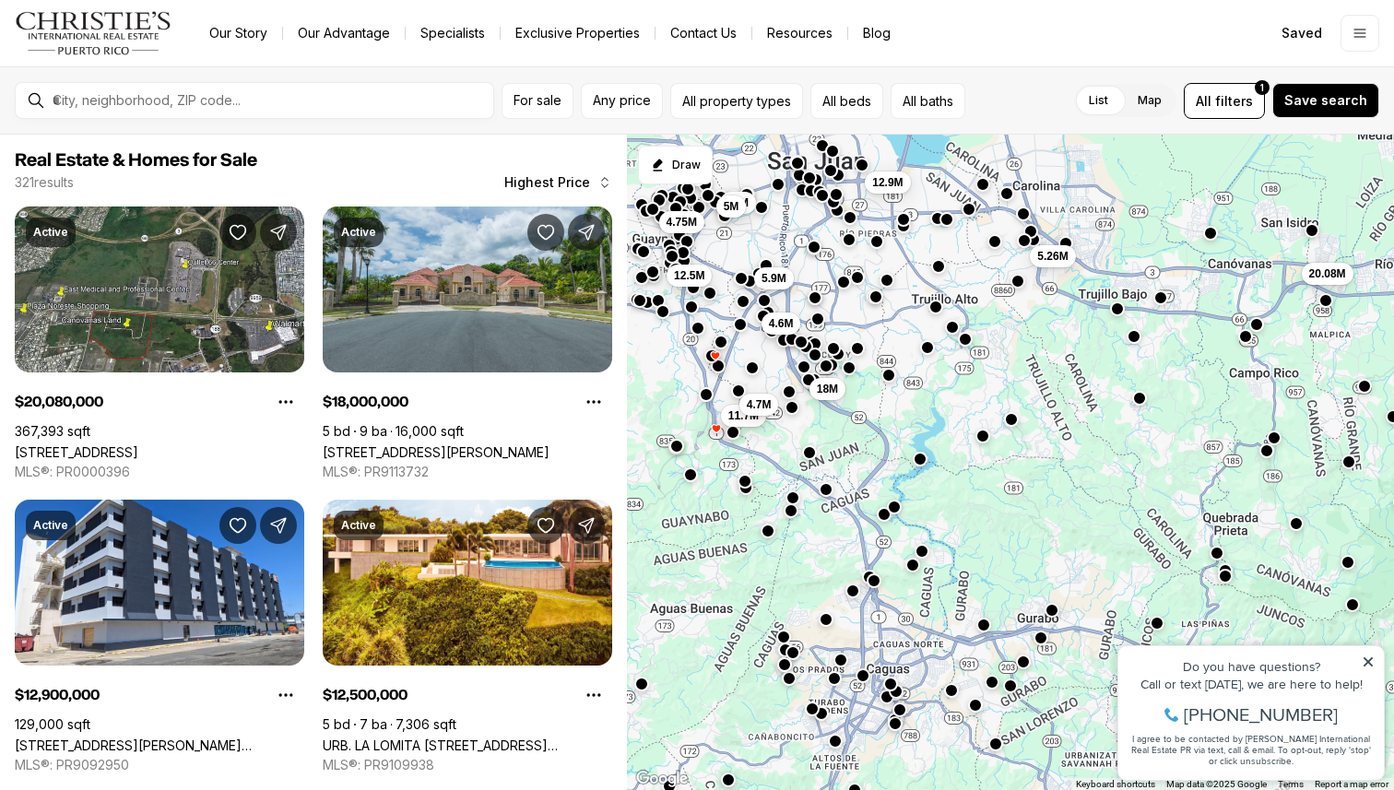
click at [926, 349] on button "button" at bounding box center [927, 347] width 15 height 15
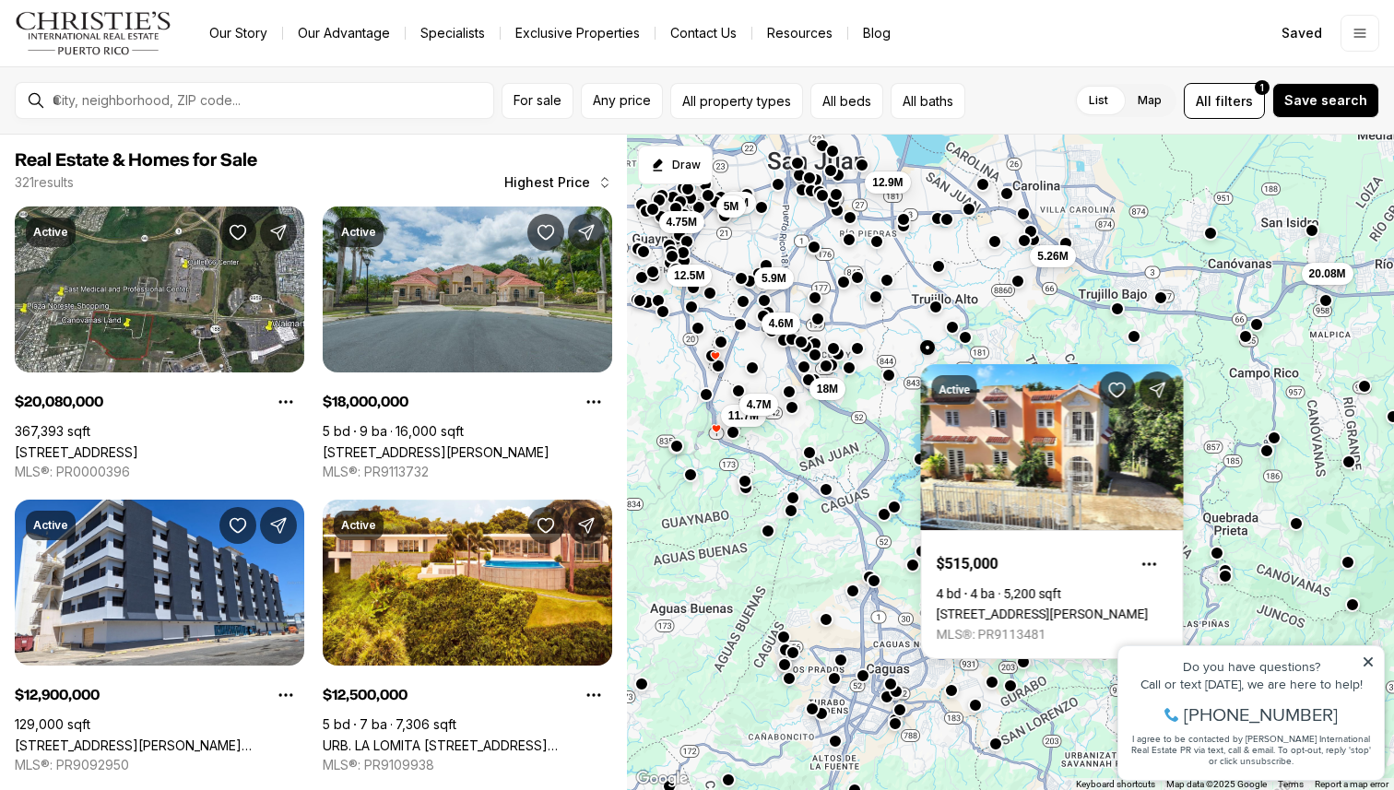
click at [967, 343] on button "button" at bounding box center [966, 337] width 15 height 15
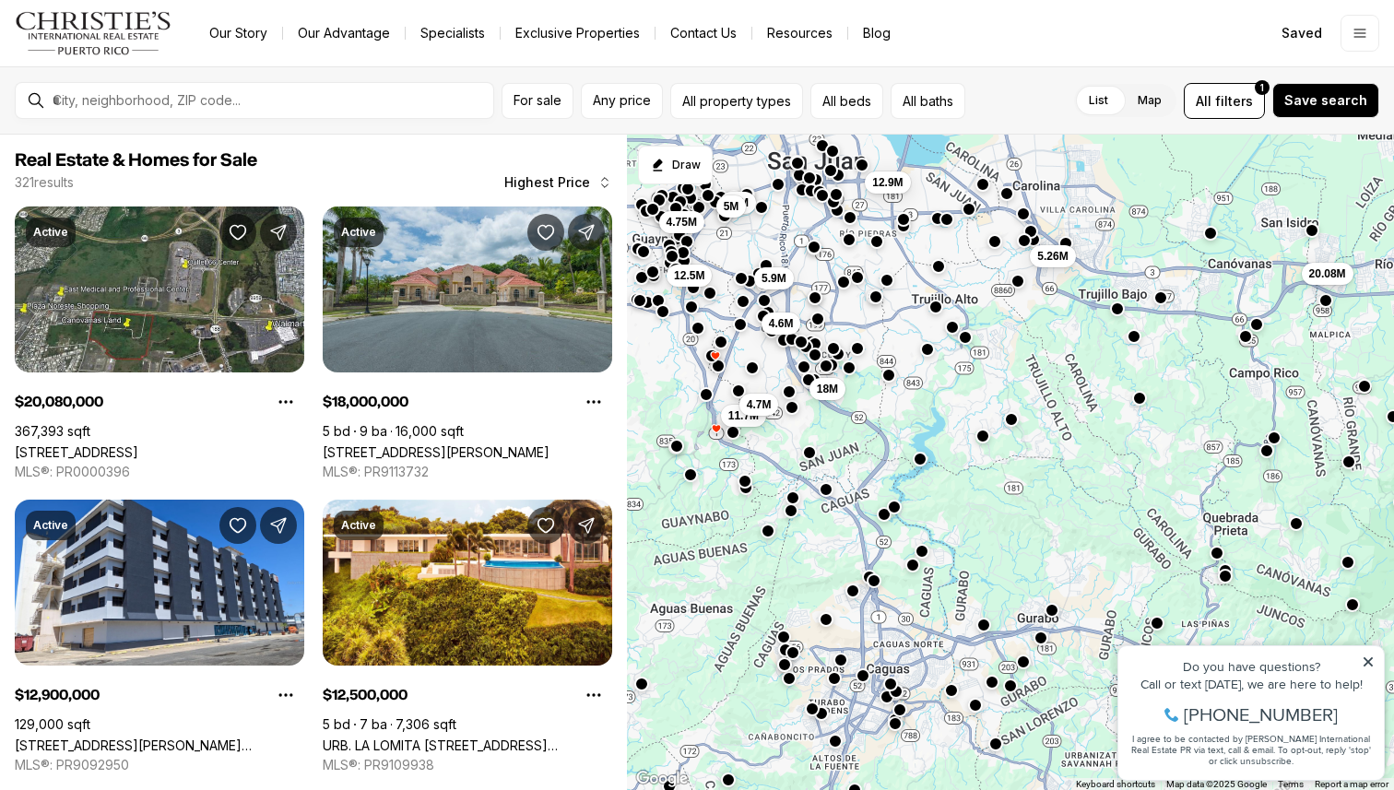
click at [966, 342] on button "button" at bounding box center [966, 337] width 15 height 15
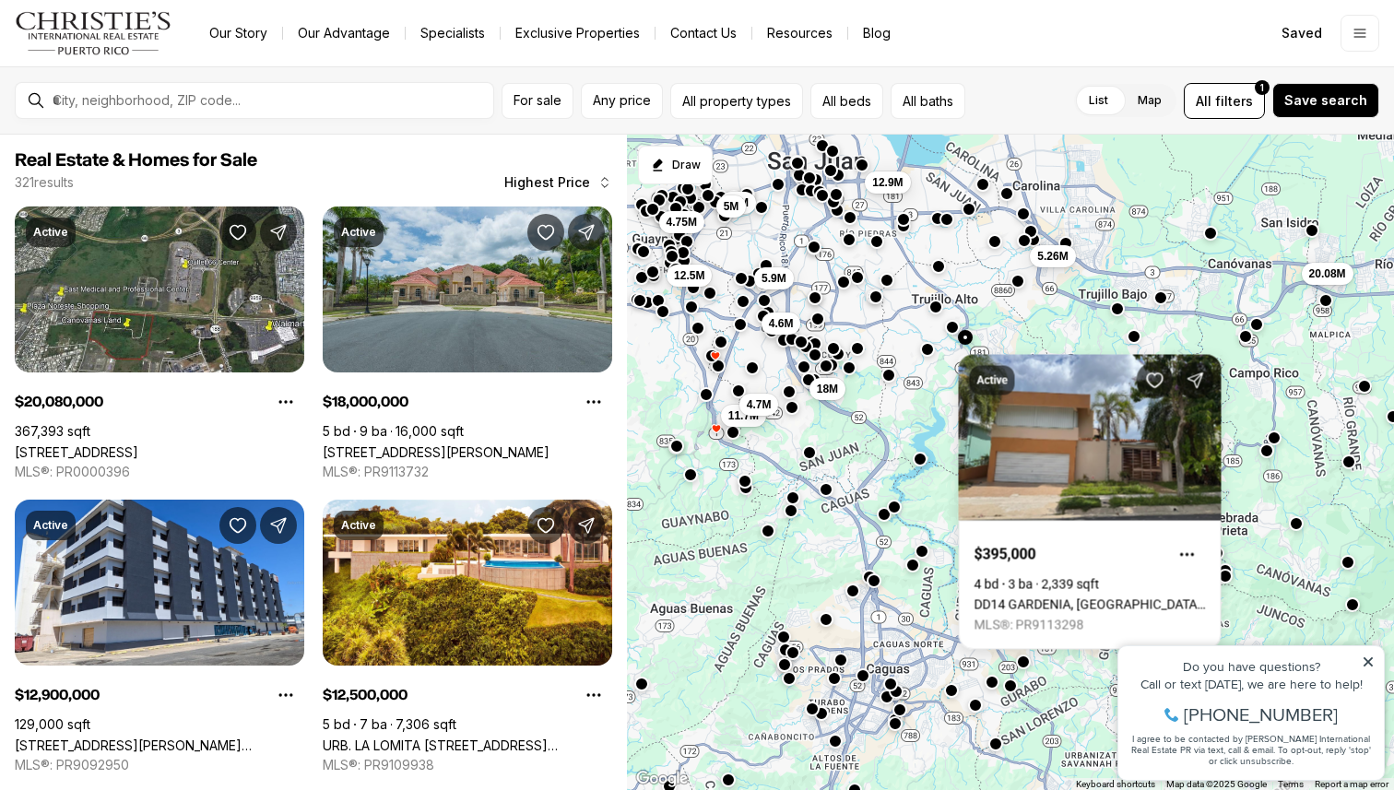
click at [887, 381] on div at bounding box center [888, 375] width 15 height 15
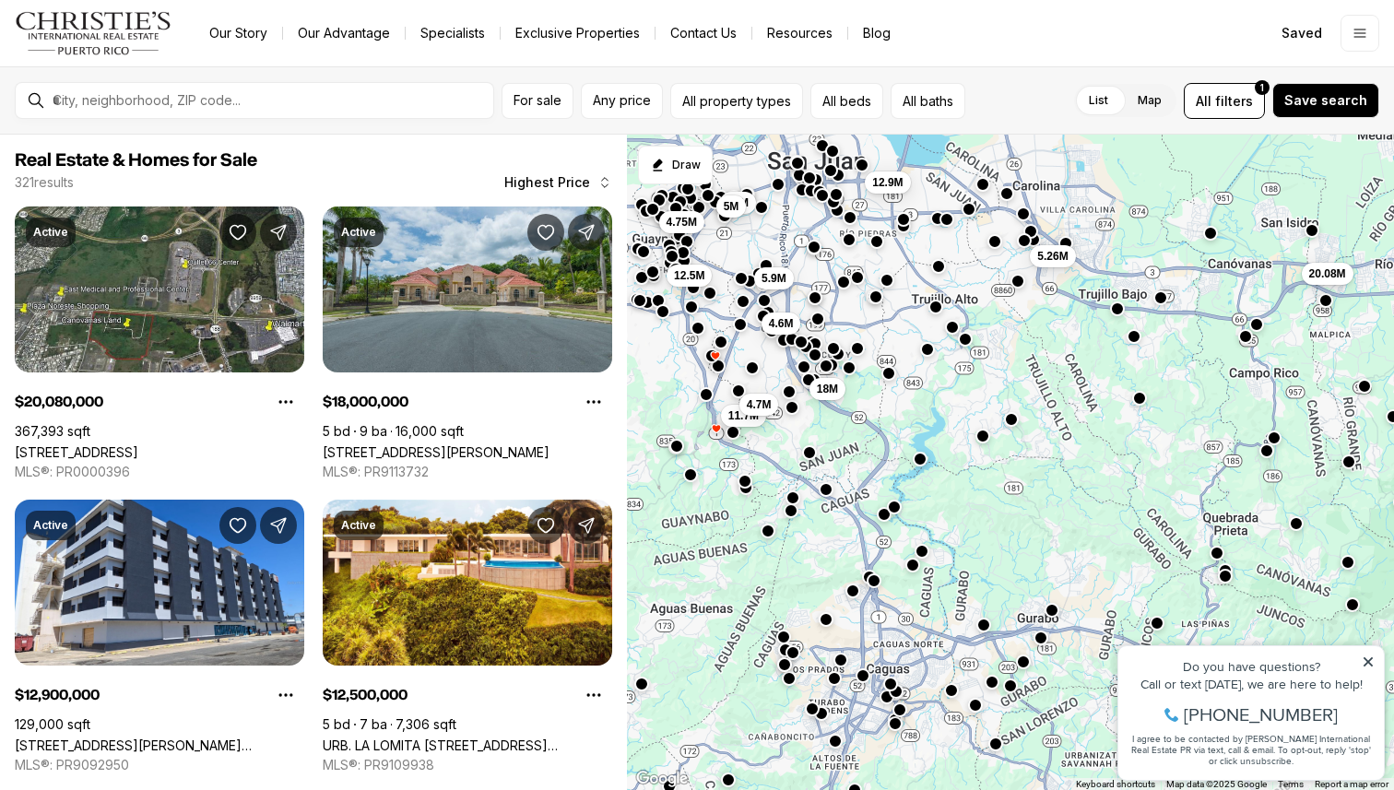
click at [887, 381] on div at bounding box center [888, 375] width 15 height 15
click at [892, 379] on button "button" at bounding box center [888, 373] width 15 height 15
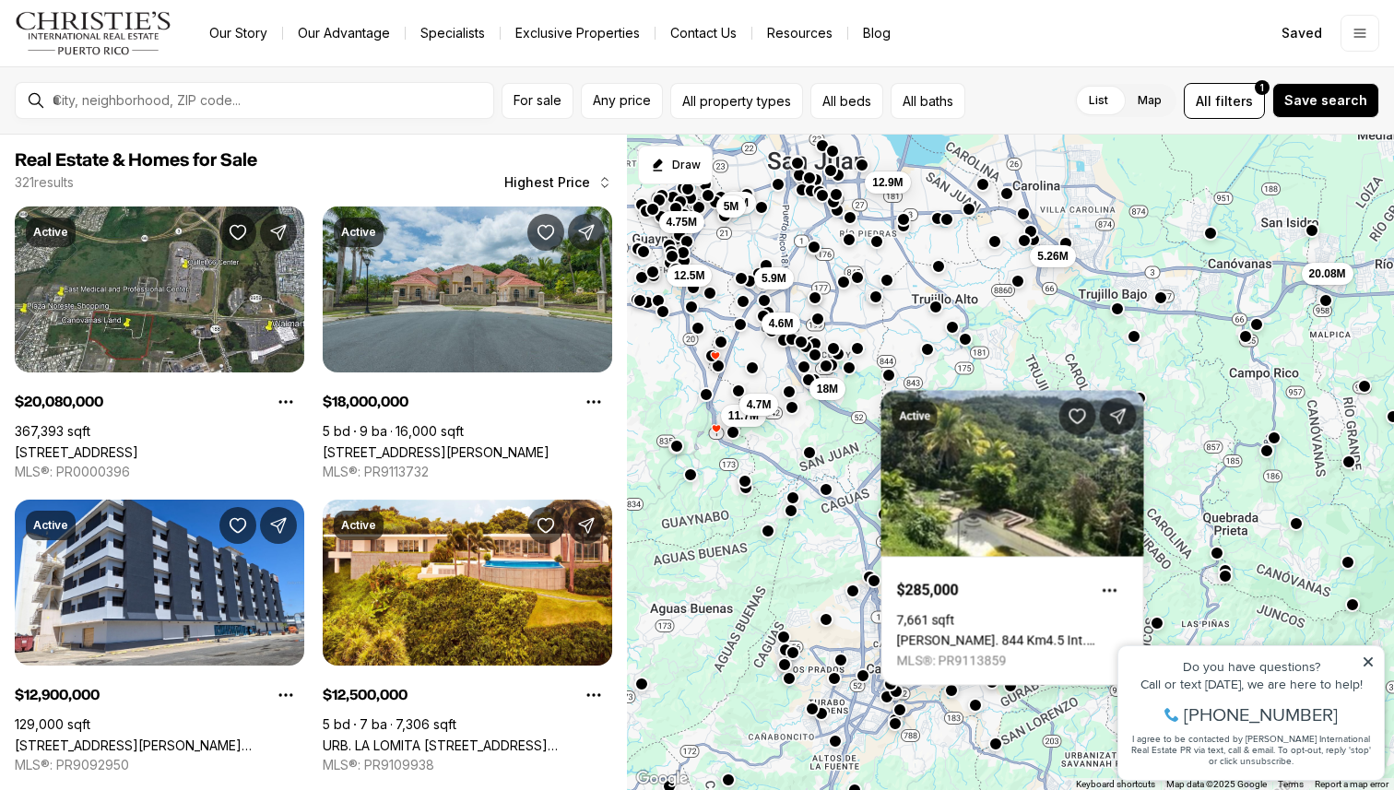
click at [1079, 322] on div "4.6M 11.7M 4.7M 18M 5.9M 5.26M 12.9M 10M 5M 20.08M 4.75M 12.5M" at bounding box center [1010, 463] width 767 height 656
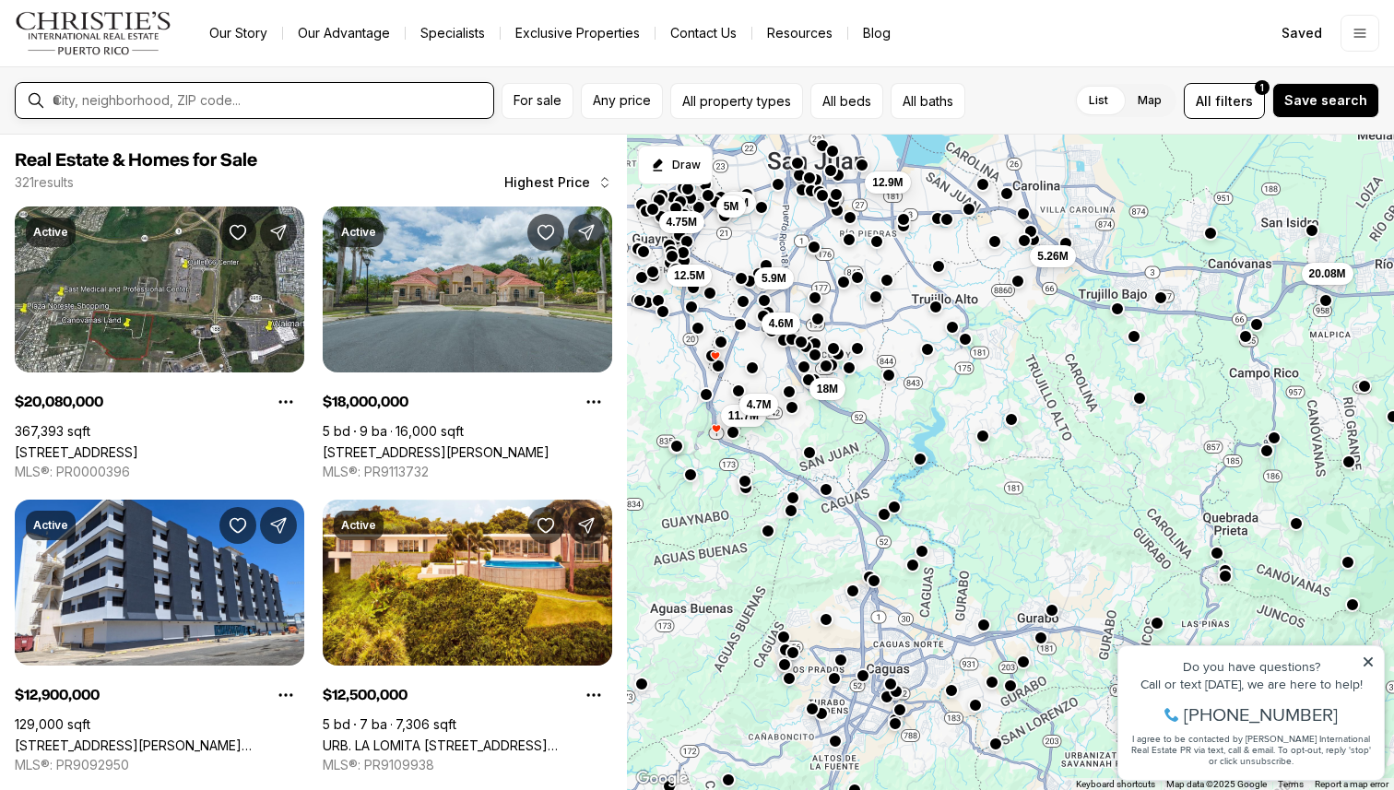
click at [476, 100] on input "text" at bounding box center [269, 100] width 433 height 17
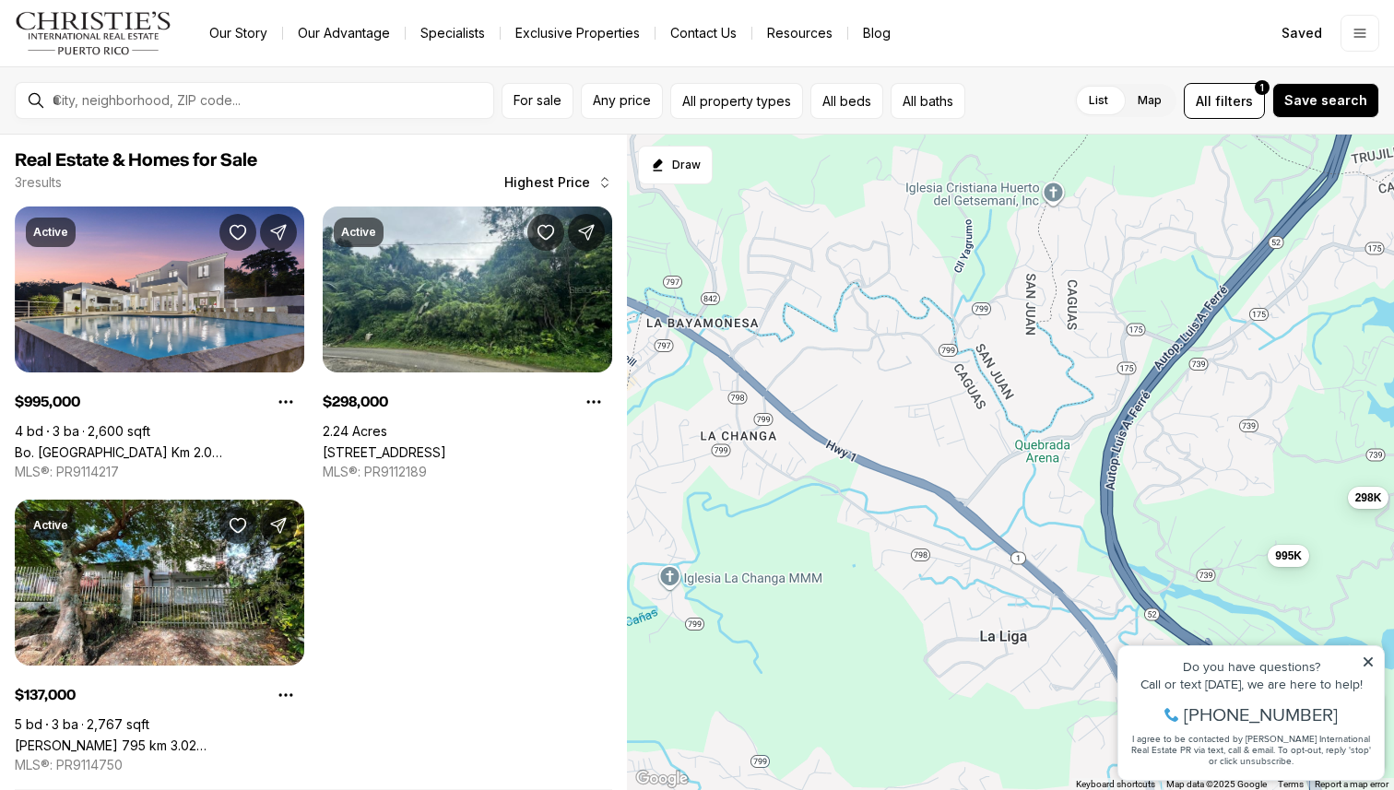
drag, startPoint x: 1005, startPoint y: 474, endPoint x: 1014, endPoint y: 727, distance: 253.6
click at [1013, 727] on div "995K 298K 137K" at bounding box center [1010, 463] width 767 height 656
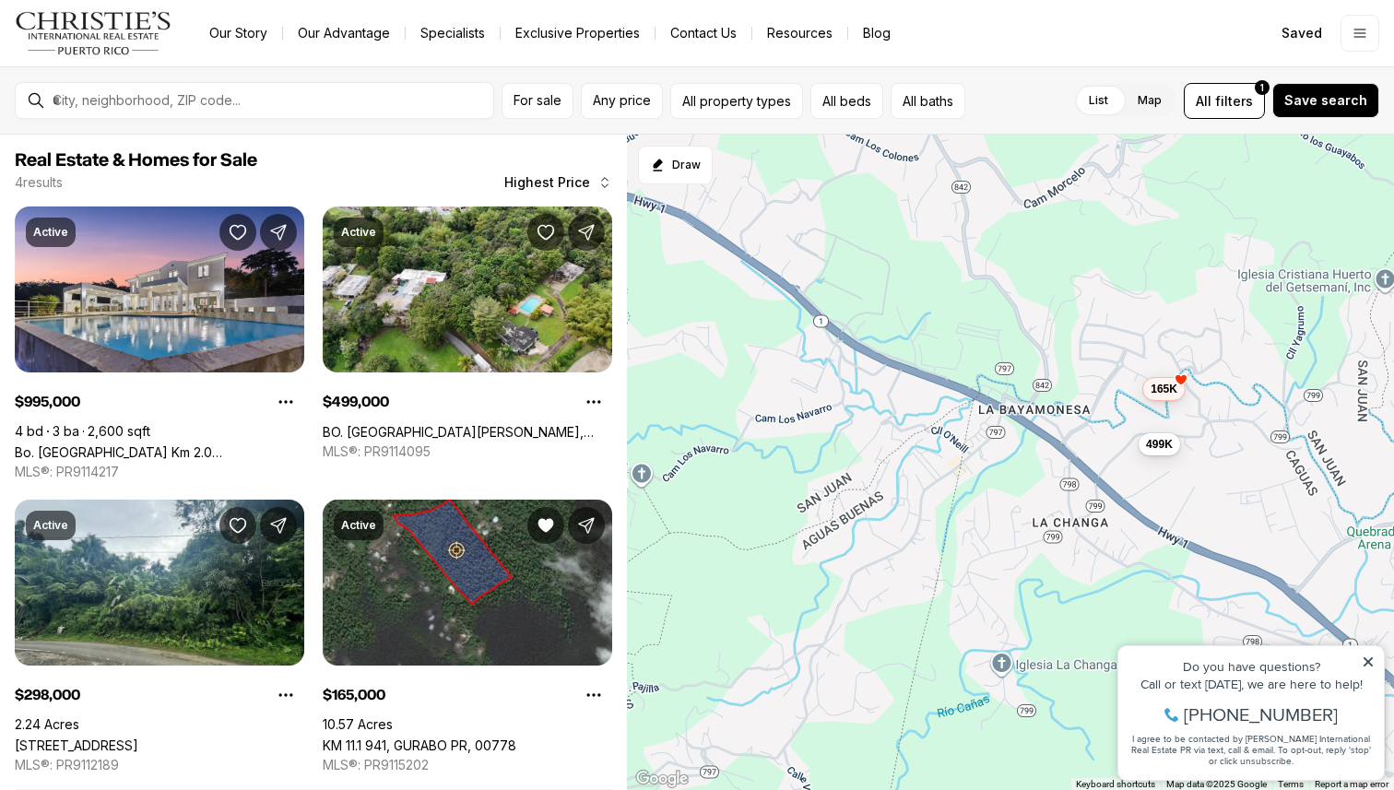
drag, startPoint x: 735, startPoint y: 658, endPoint x: 1050, endPoint y: 725, distance: 321.4
click at [1050, 725] on div "995K 298K 499K 165K" at bounding box center [1010, 463] width 767 height 656
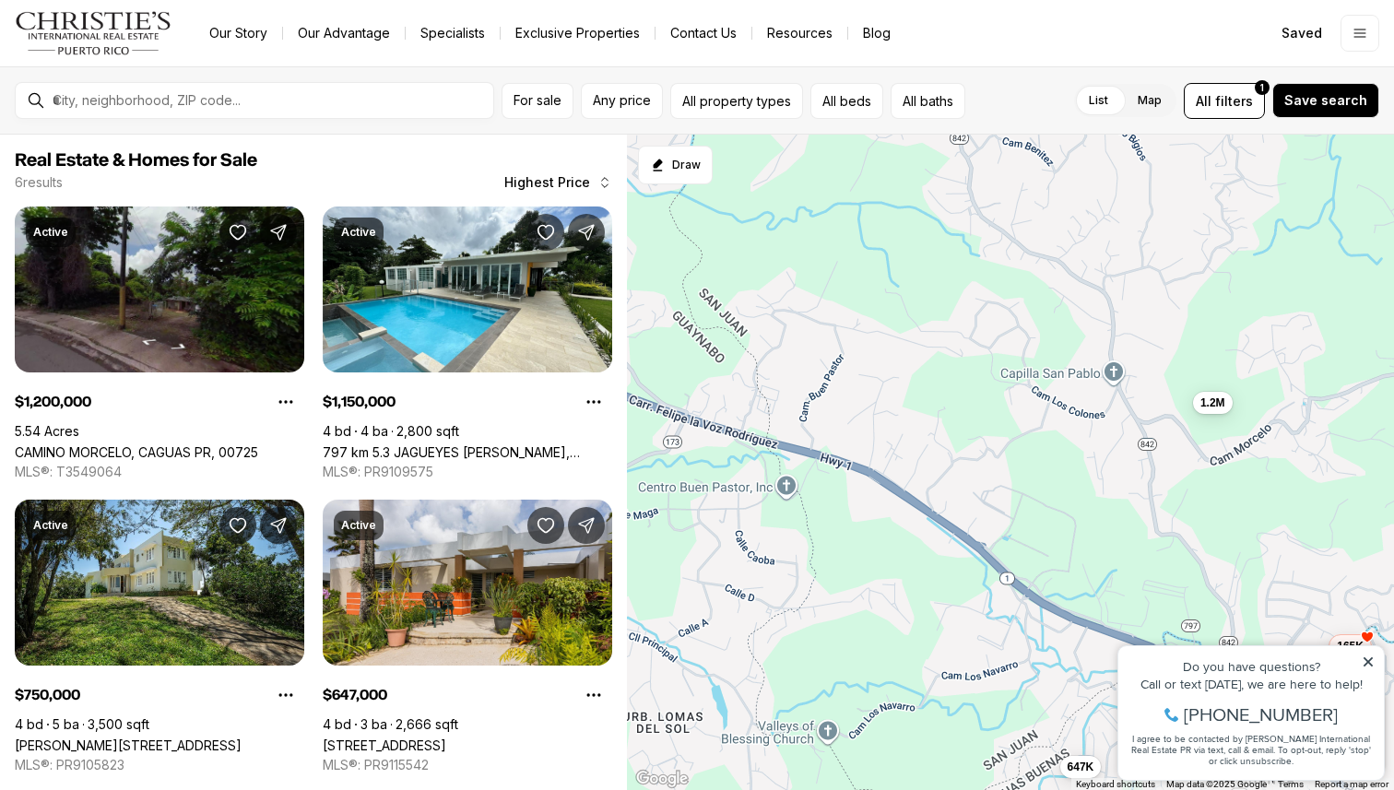
drag, startPoint x: 2039, startPoint y: 1076, endPoint x: 1128, endPoint y: 778, distance: 958.3
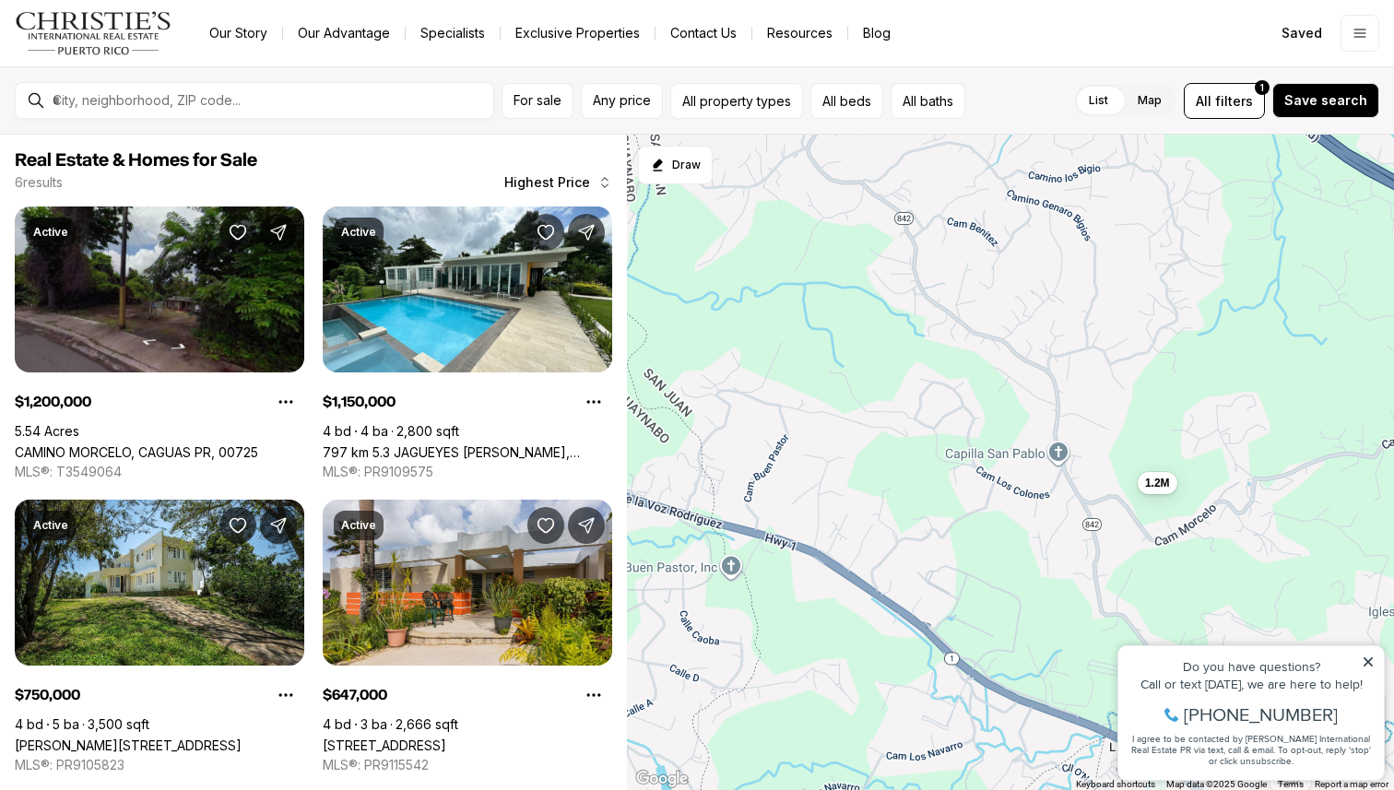
click at [1051, 789] on div "499K 165K 1.2M 1.15M 750K 647K" at bounding box center [1010, 463] width 767 height 656
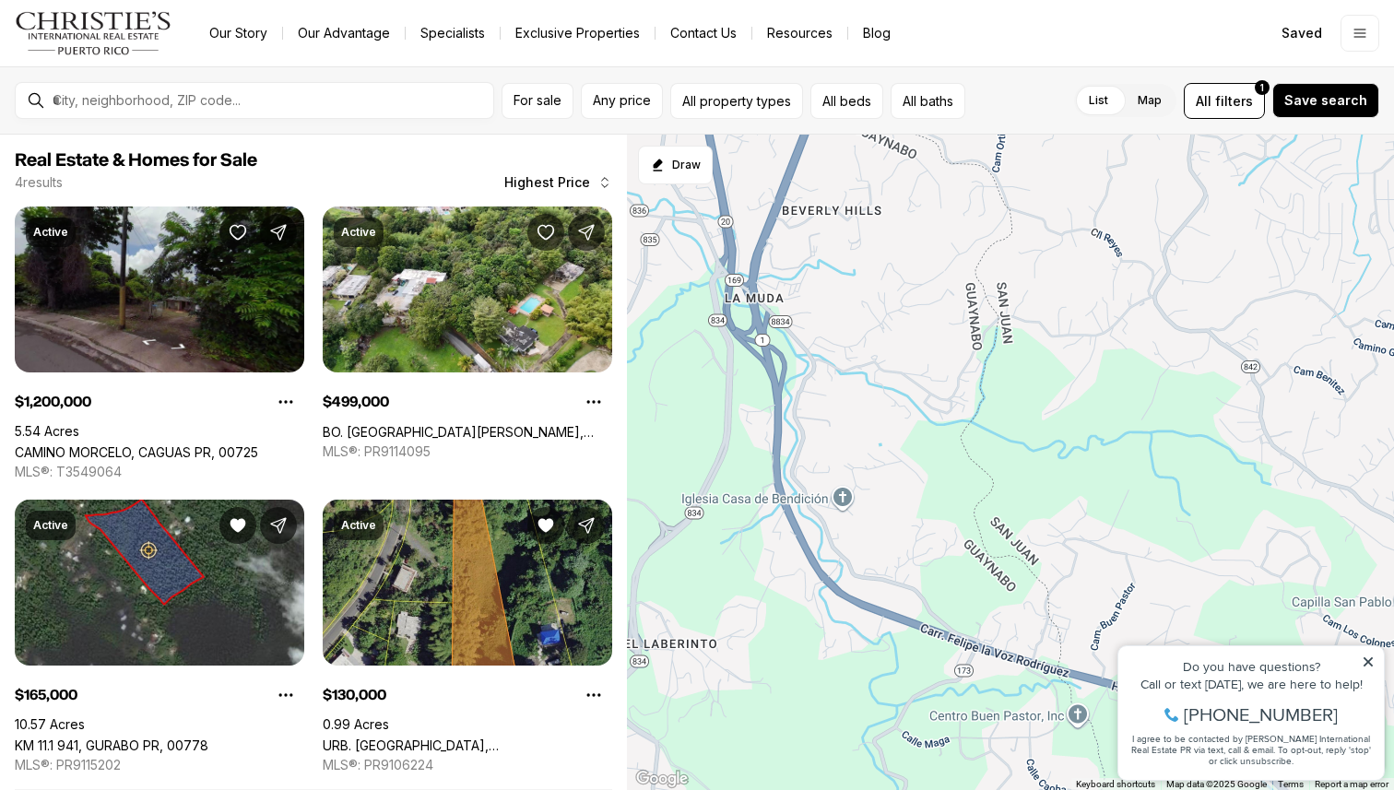
drag, startPoint x: 715, startPoint y: 624, endPoint x: 1062, endPoint y: 771, distance: 376.6
click at [1063, 772] on div "499K 165K 1.2M 130K" at bounding box center [1010, 463] width 767 height 656
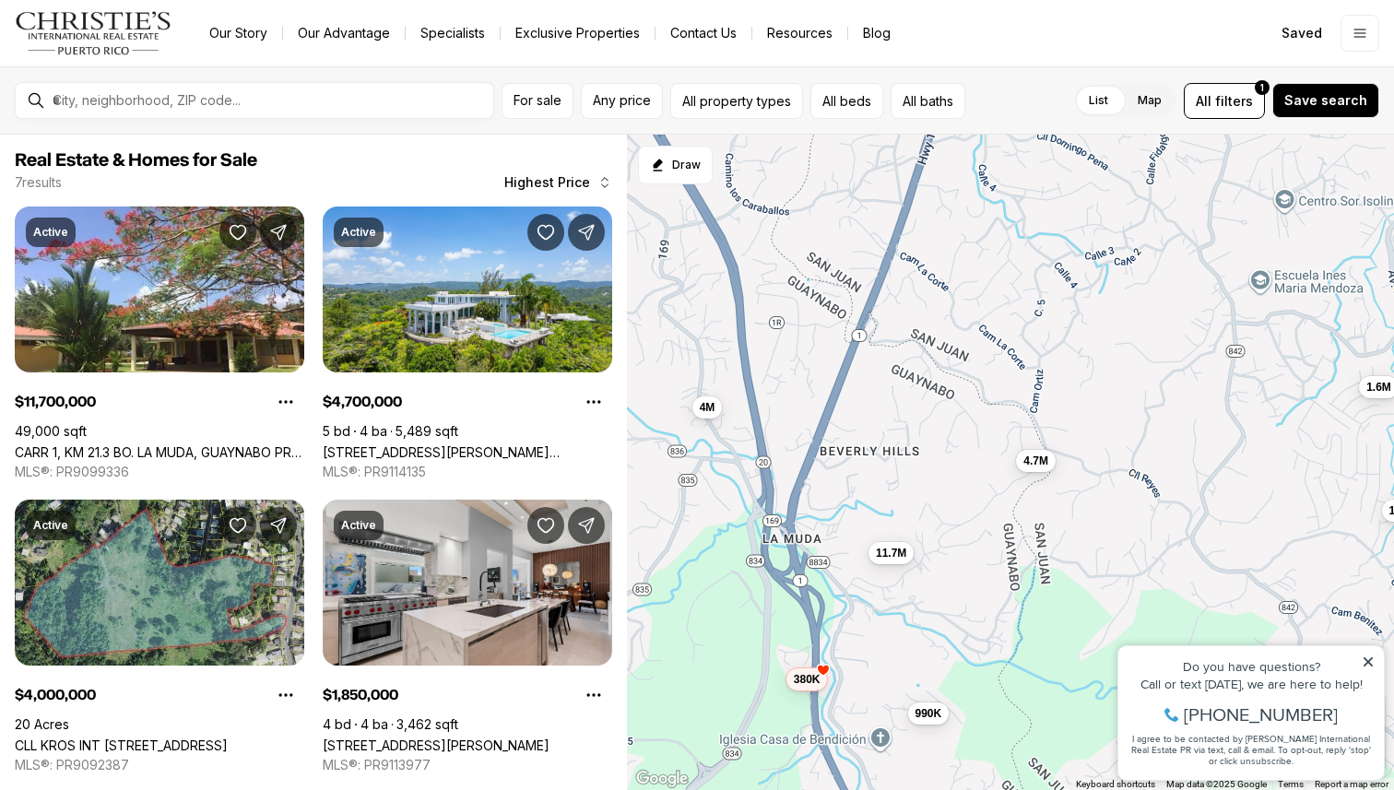
drag, startPoint x: 753, startPoint y: 489, endPoint x: 780, endPoint y: 726, distance: 238.4
click at [781, 726] on div "11.7M 4.7M 4M 1.85M 1.6M 990K 380K" at bounding box center [1010, 463] width 767 height 656
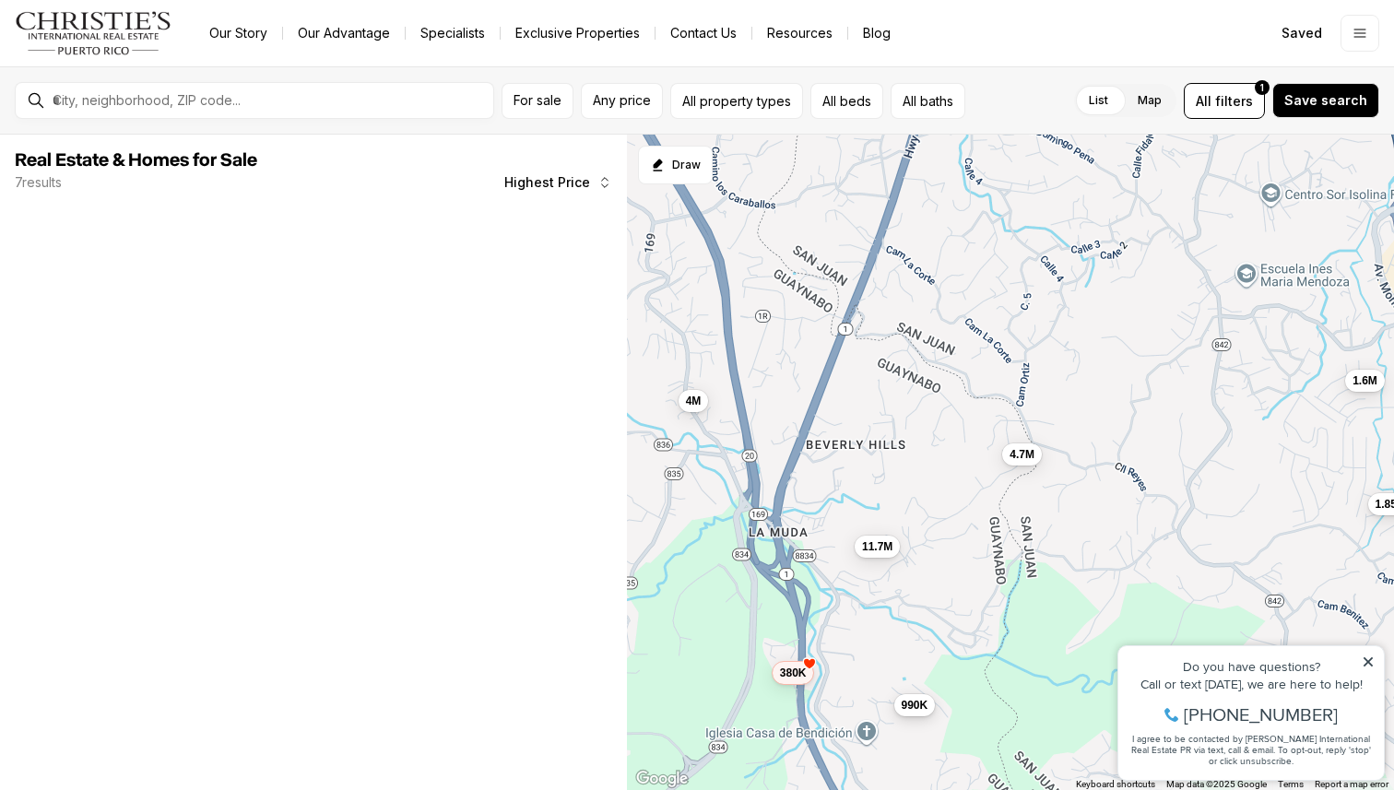
click at [916, 710] on span "990K" at bounding box center [914, 705] width 27 height 15
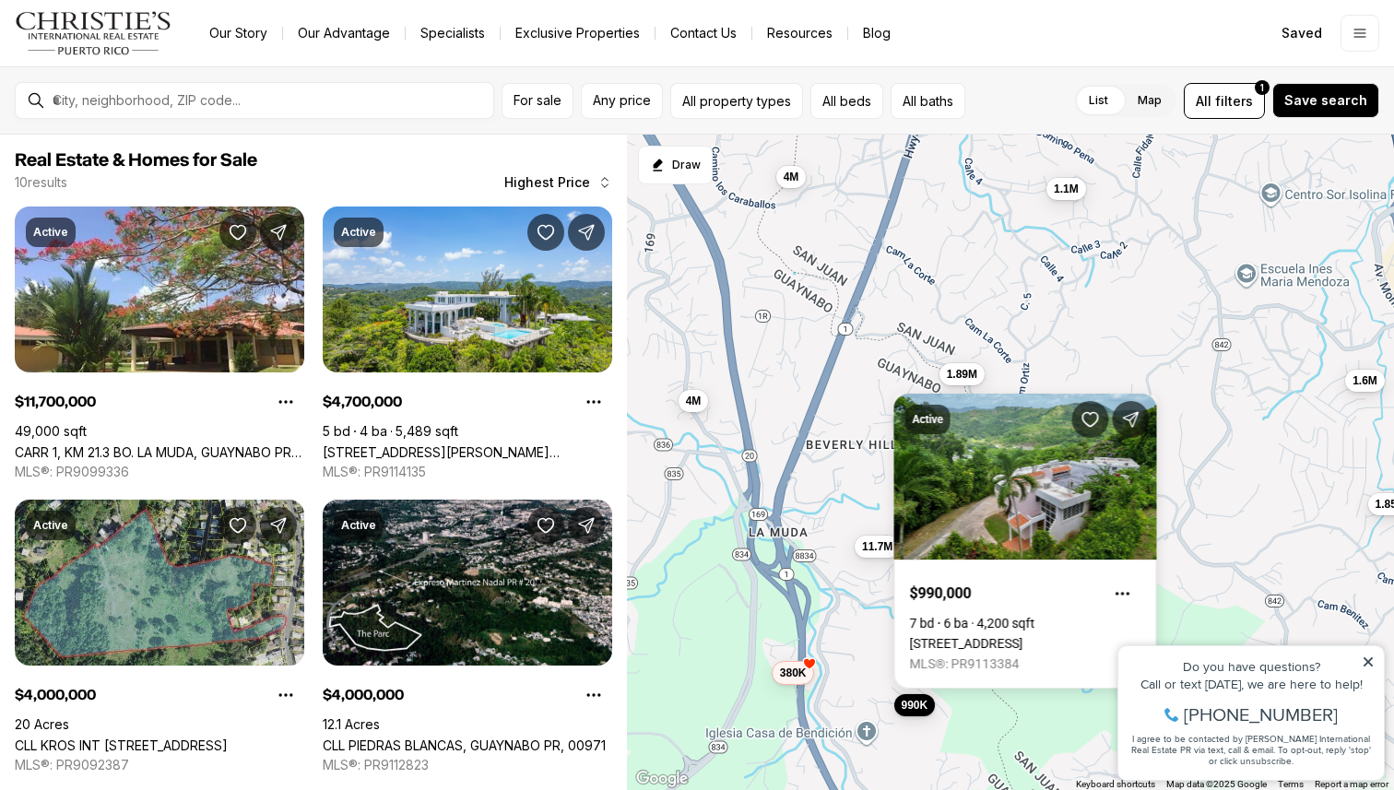
click at [844, 606] on div "11.7M 4.7M 4M 1.85M 1.6M 990K 380K 4M 1.89M 1.1M" at bounding box center [1010, 463] width 767 height 656
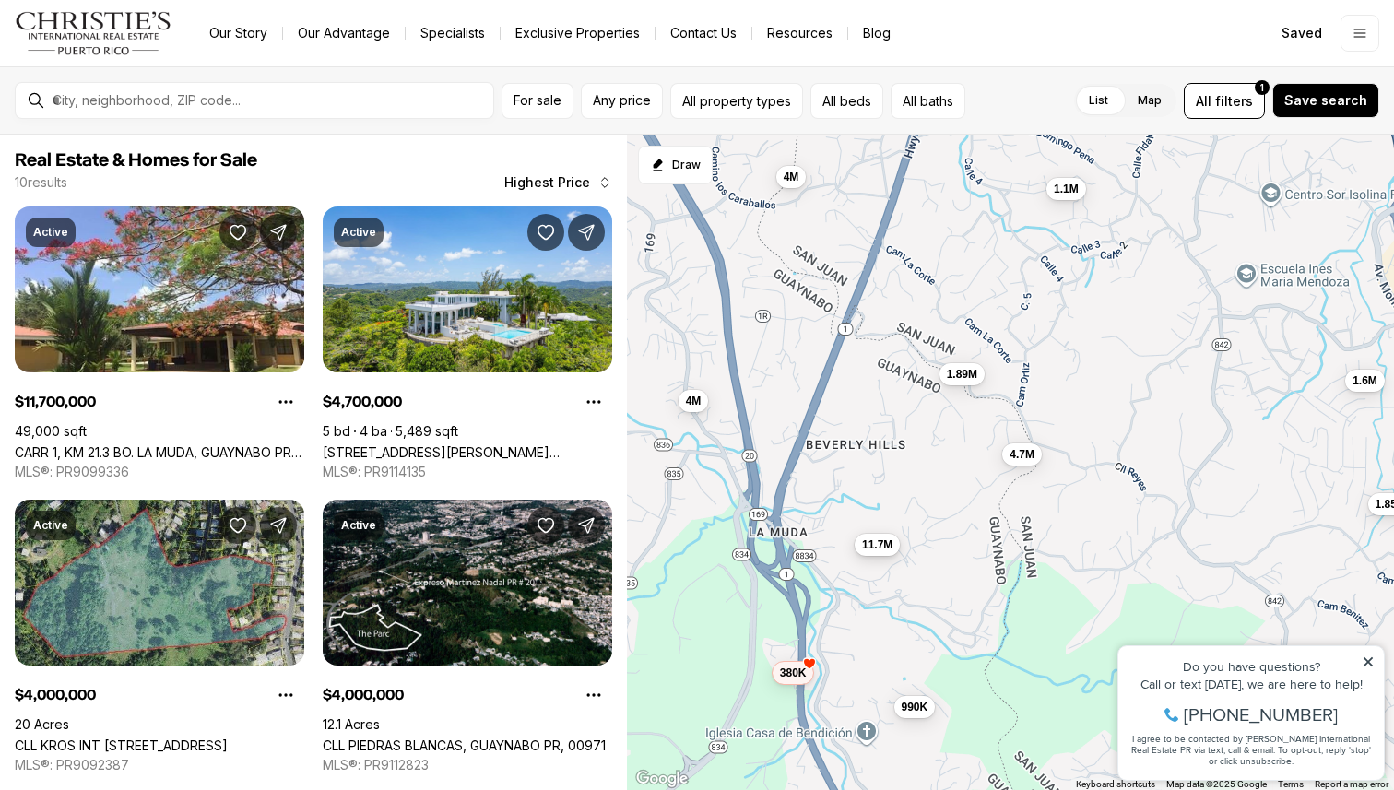
click at [879, 540] on span "11.7M" at bounding box center [877, 544] width 30 height 15
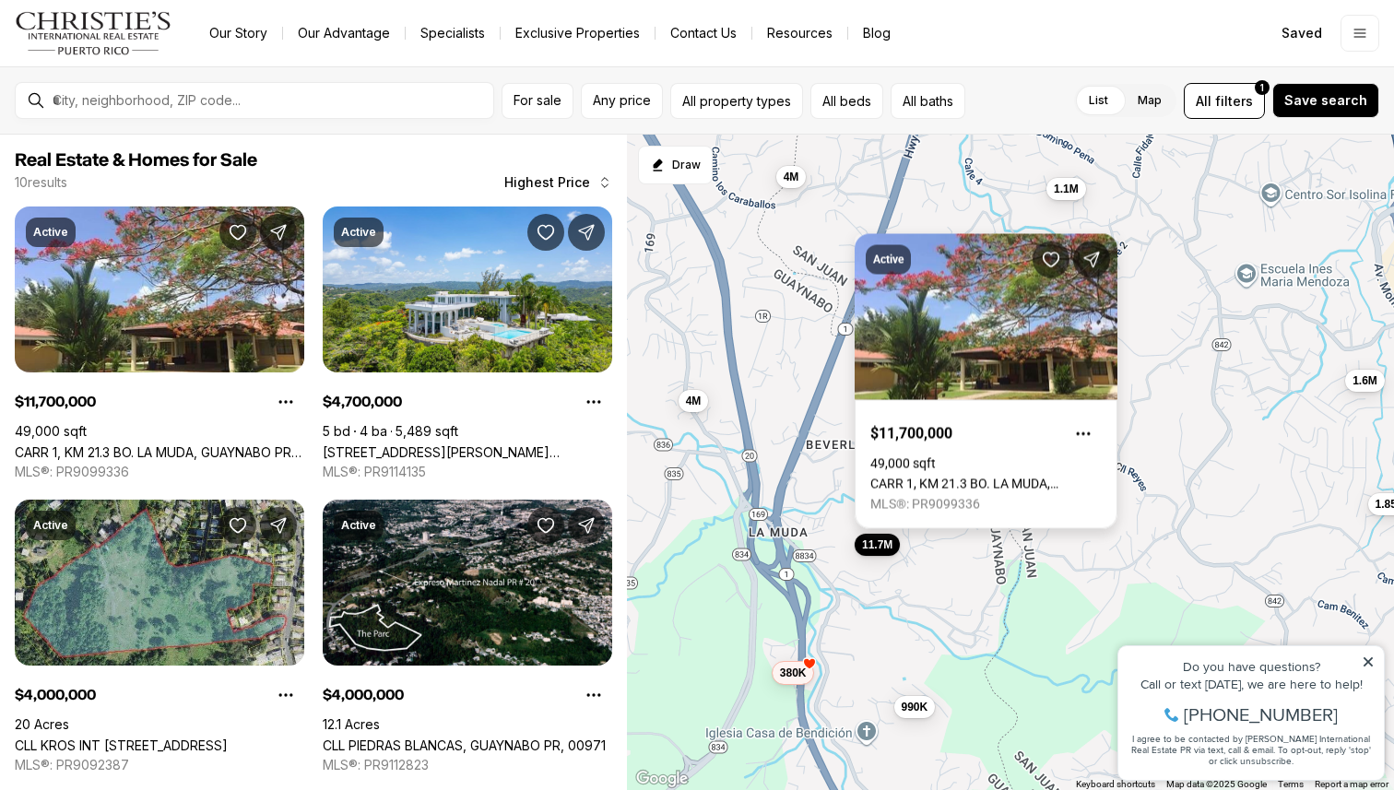
click at [997, 537] on div "11.7M 4.7M 4M 1.85M 1.6M 990K 380K 4M 1.89M 1.1M" at bounding box center [1010, 463] width 767 height 656
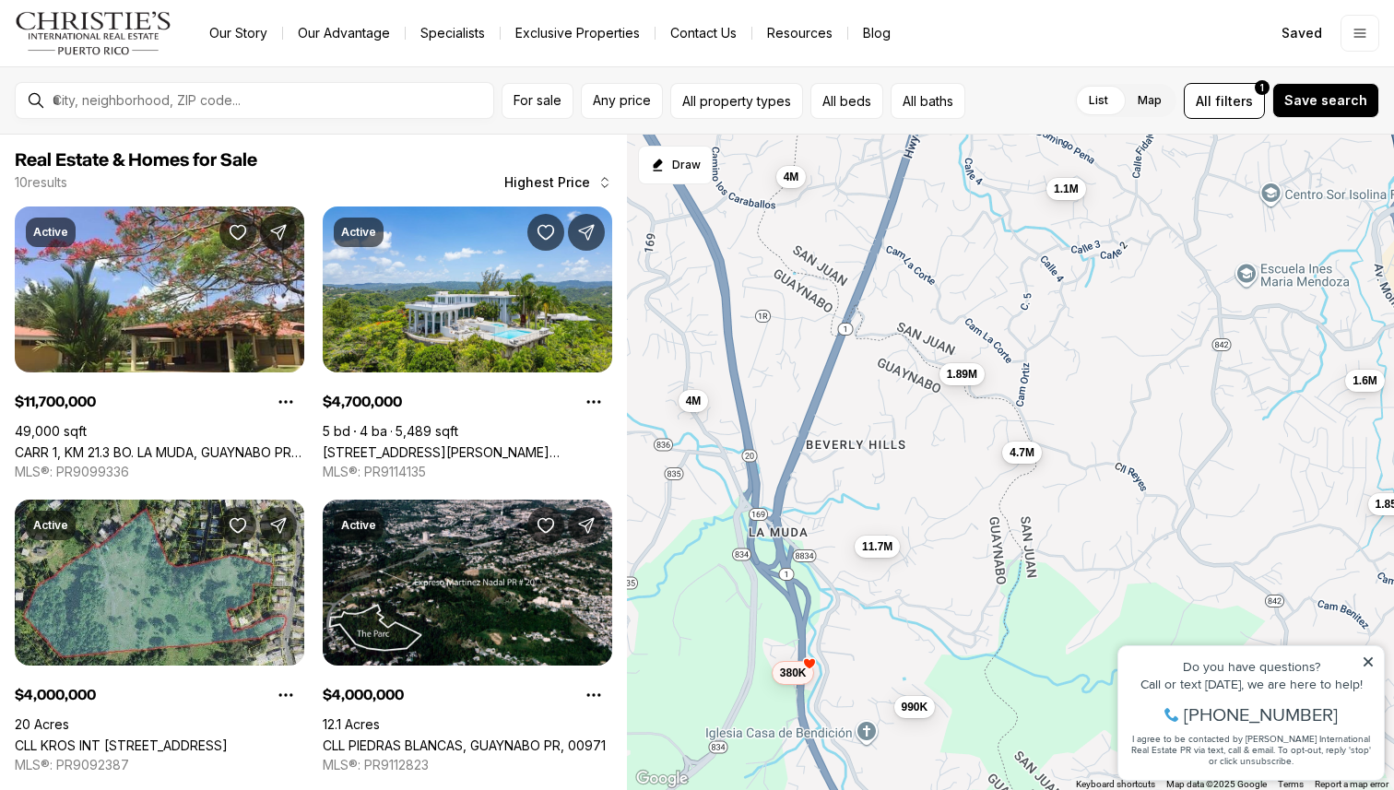
click at [1019, 463] on button "4.7M" at bounding box center [1022, 452] width 40 height 22
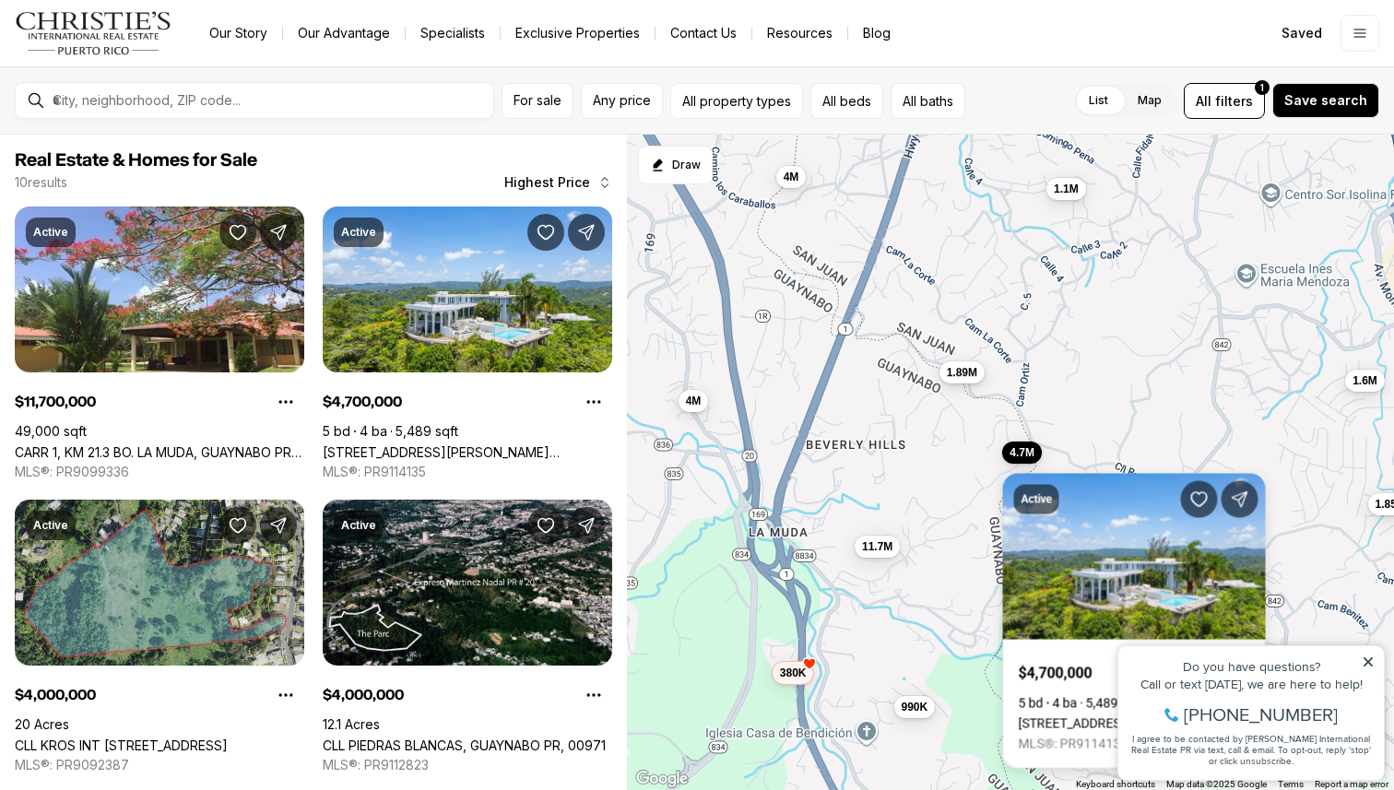
click at [964, 375] on span "1.89M" at bounding box center [962, 372] width 30 height 15
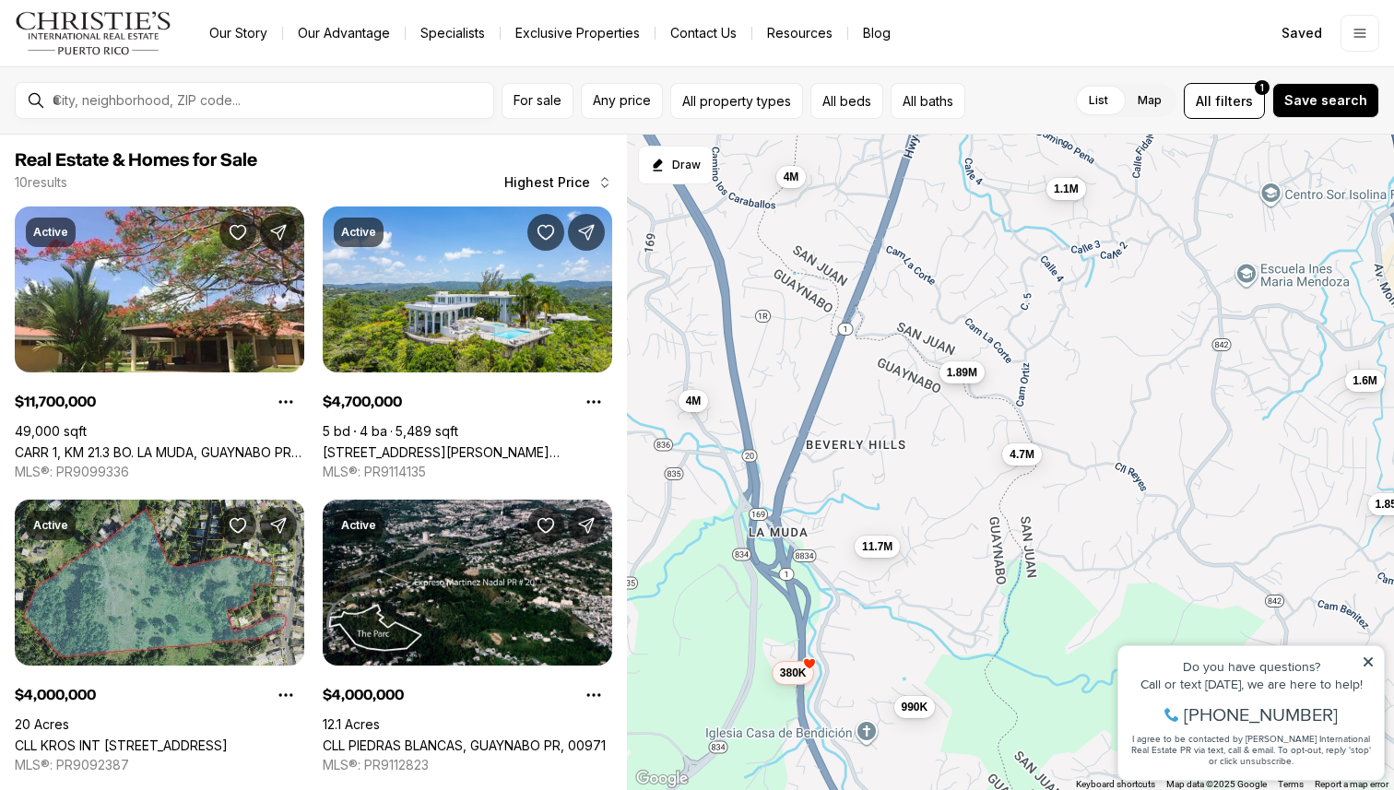
click at [964, 375] on span "1.89M" at bounding box center [962, 372] width 30 height 15
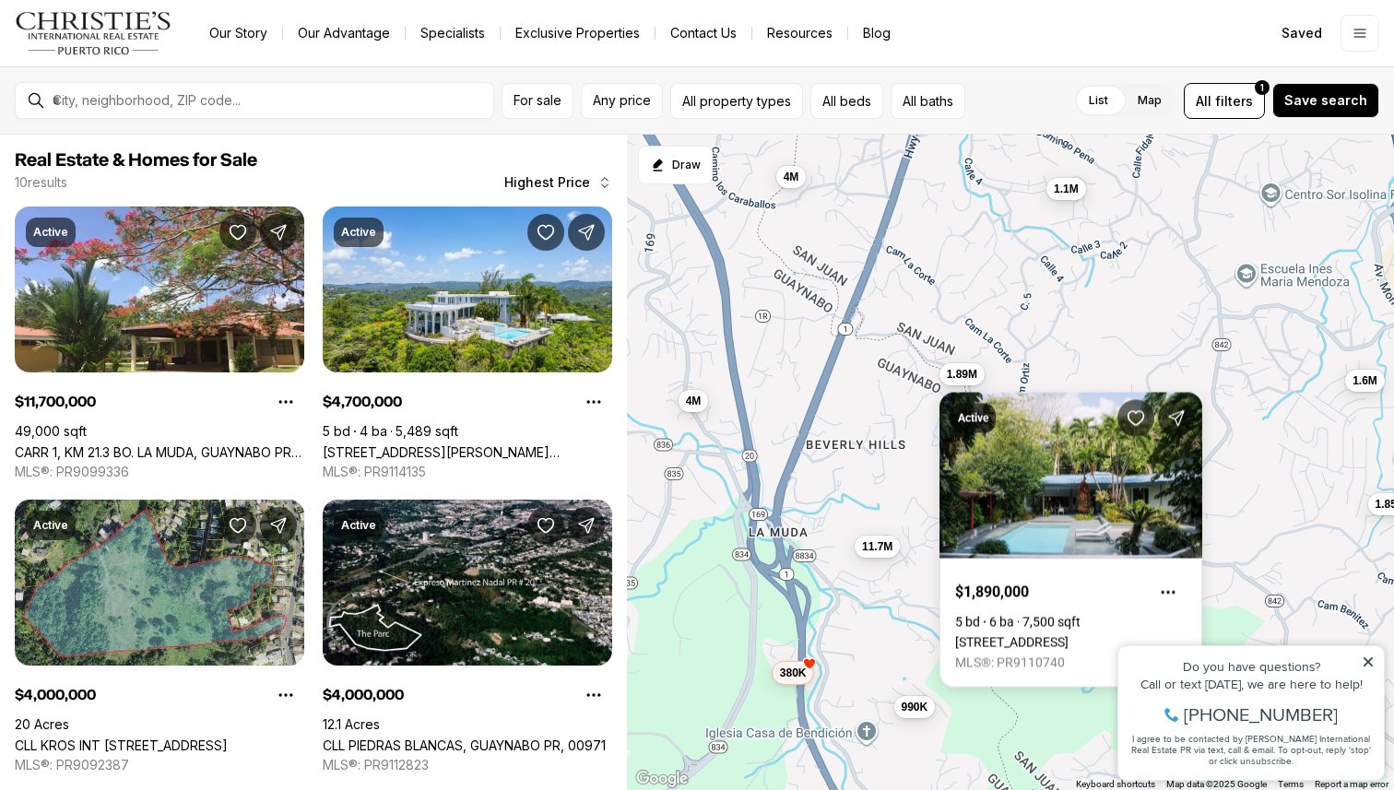
click at [853, 408] on div "11.7M 4.7M 4M 1.85M 1.6M 990K 380K 4M 1.89M 1.1M" at bounding box center [1010, 463] width 767 height 656
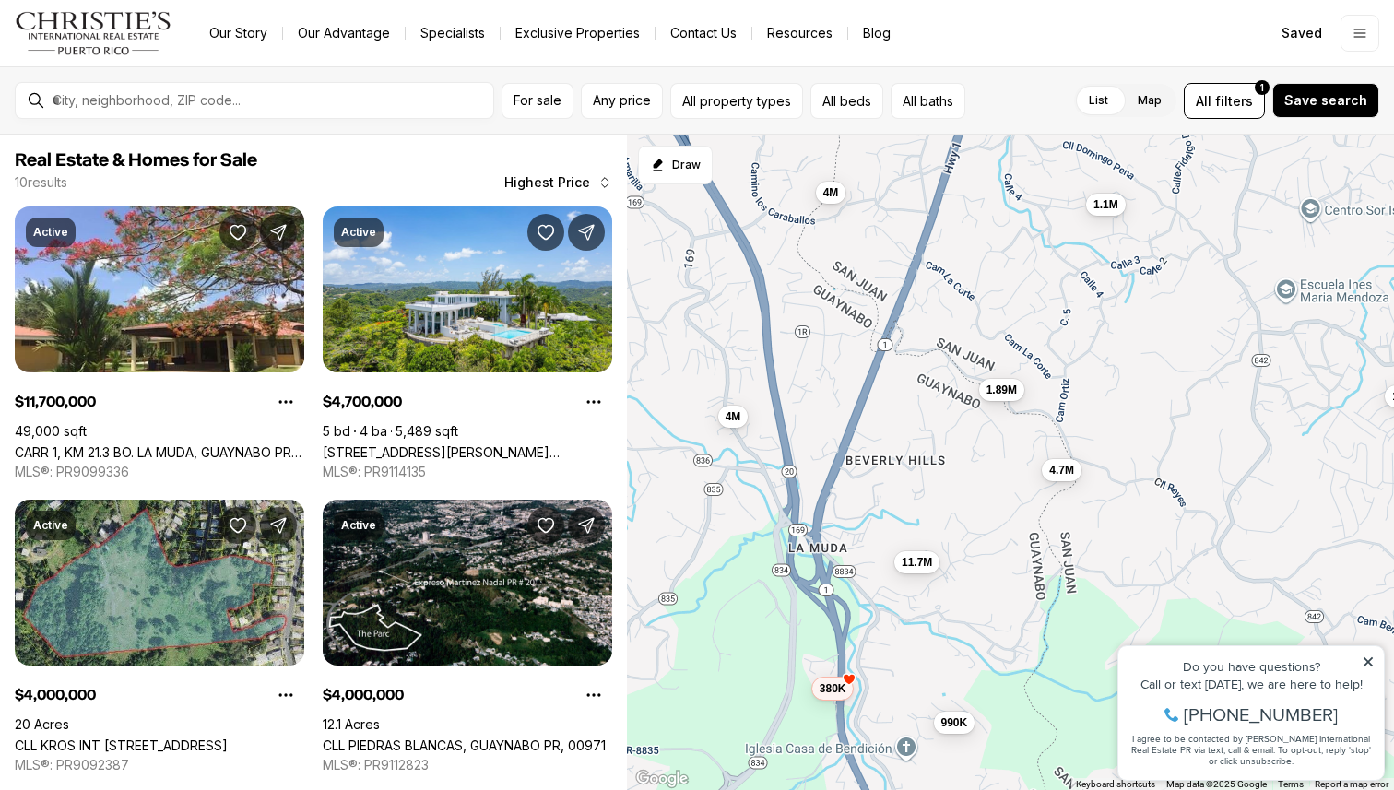
drag, startPoint x: 853, startPoint y: 408, endPoint x: 950, endPoint y: 489, distance: 127.0
click at [950, 489] on div "11.7M 4.7M 4M 1.85M 1.6M 990K 380K 4M 1.89M 1.1M" at bounding box center [1010, 463] width 767 height 656
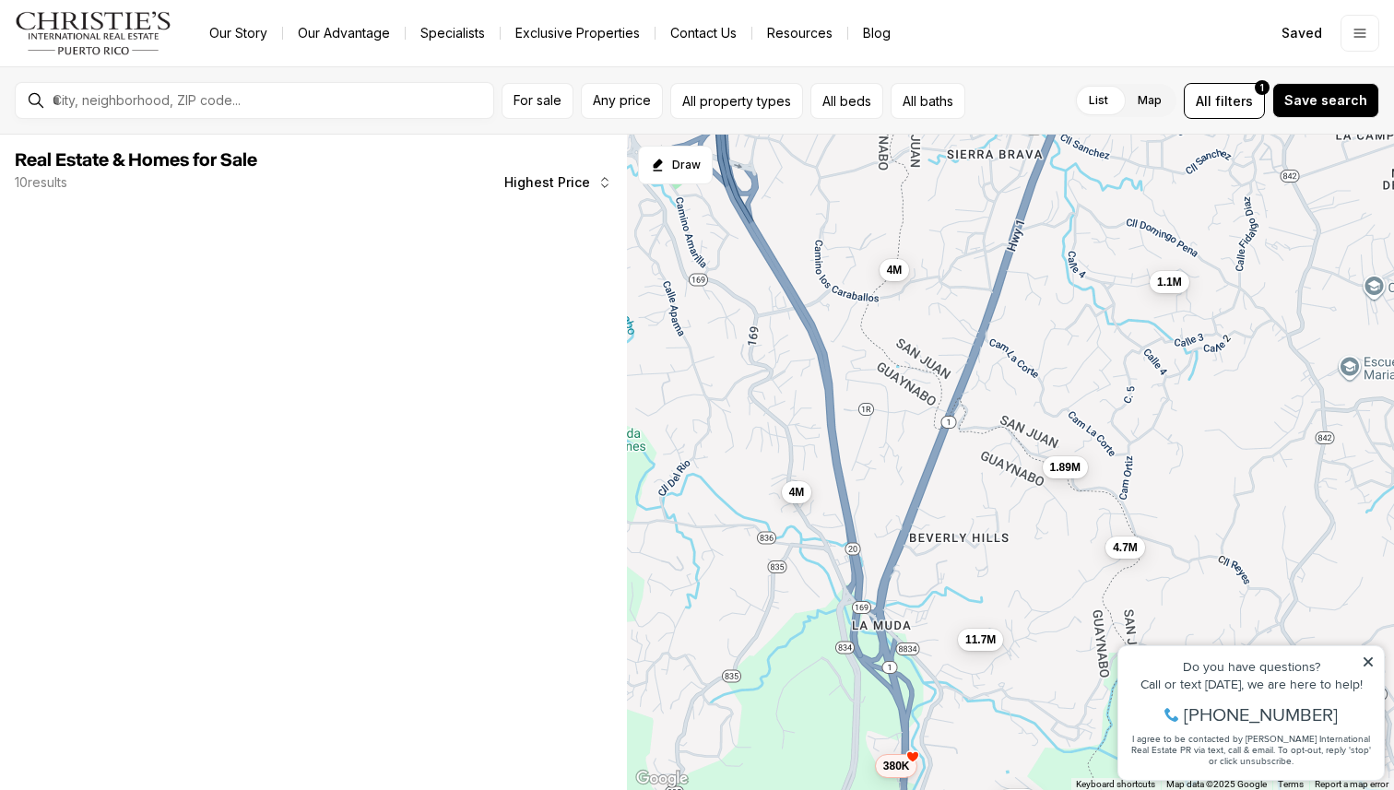
click at [794, 500] on button "4M" at bounding box center [797, 492] width 30 height 22
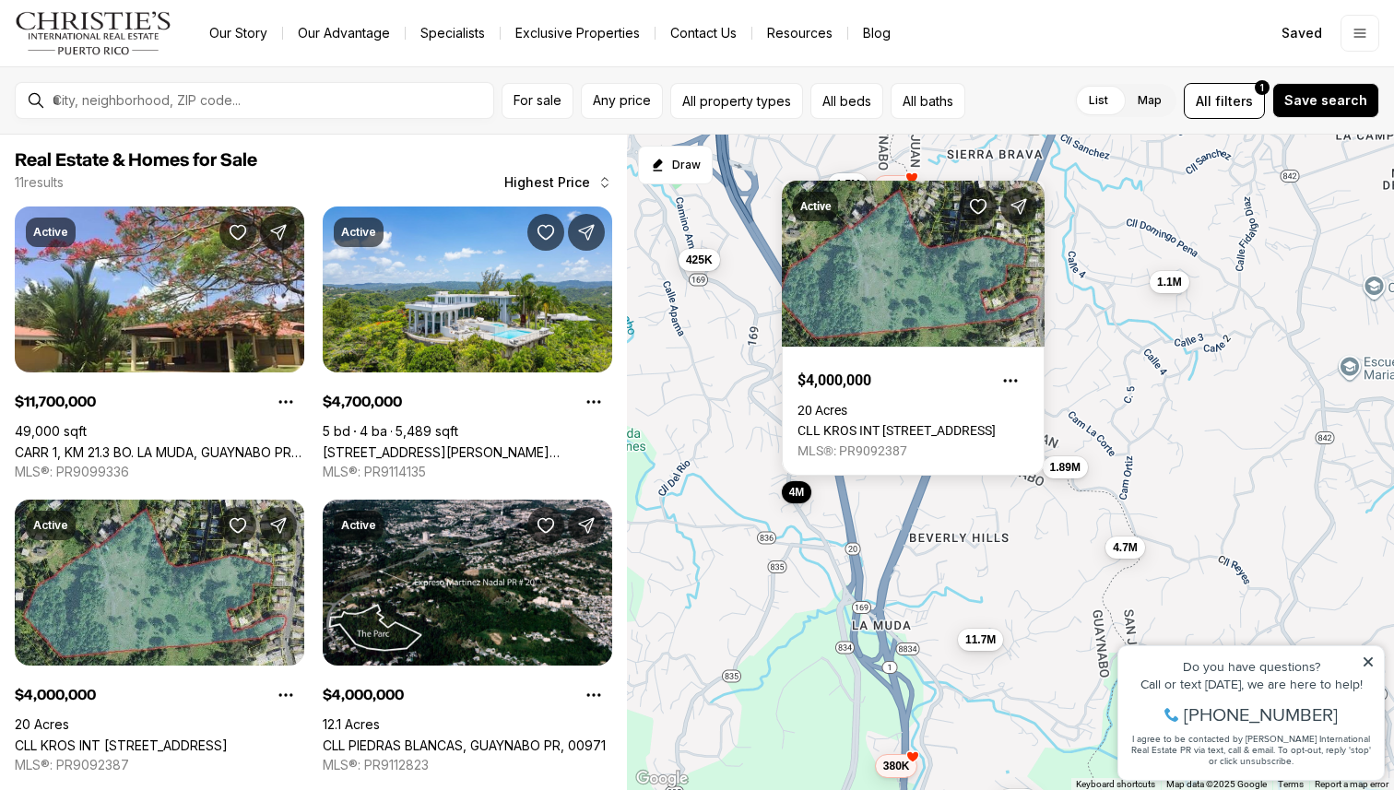
click at [857, 511] on div "11.7M 4.7M 4M 990K 380K 4M 1.89M 1.1M 1.5M 425K 275K" at bounding box center [1010, 463] width 767 height 656
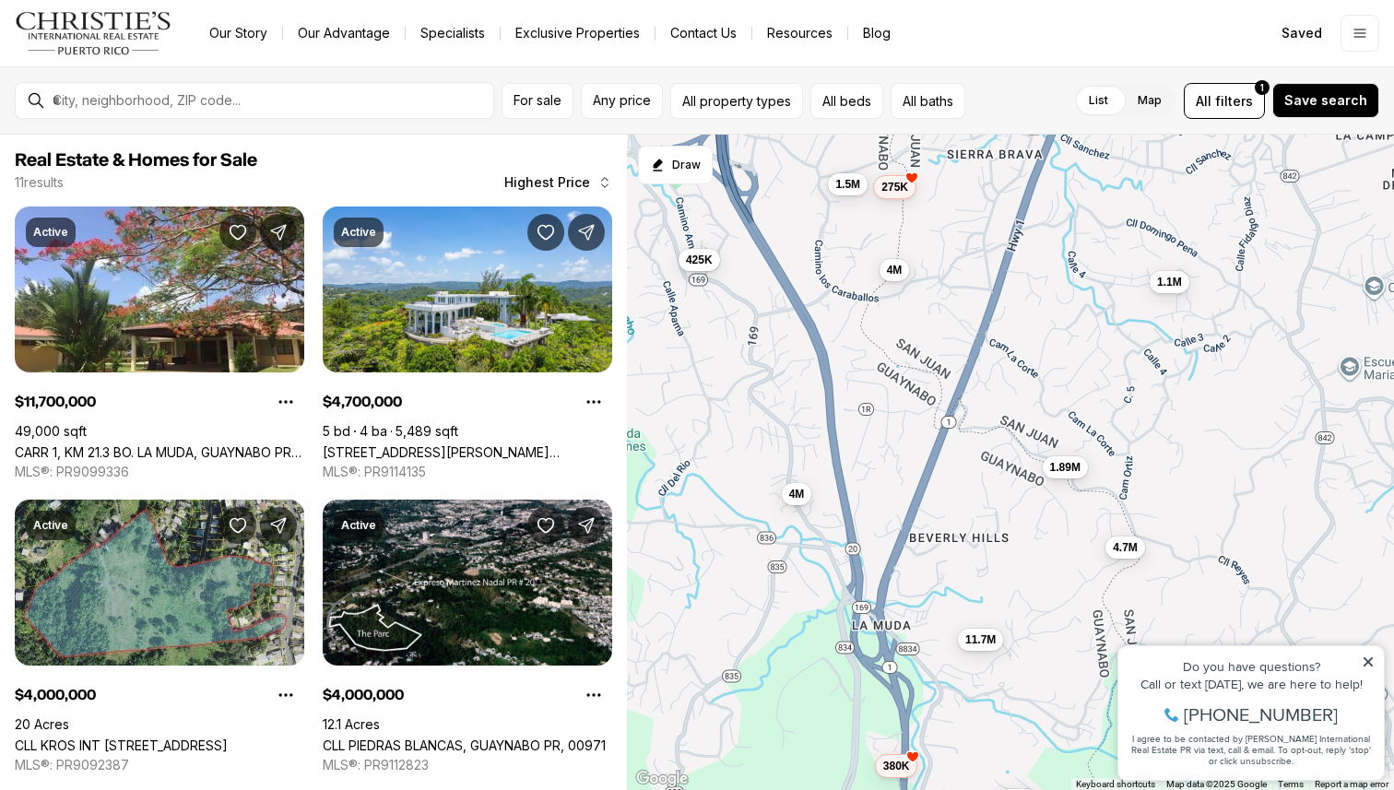
click at [888, 510] on div "11.7M 4.7M 4M 990K 380K 4M 1.89M 1.1M 1.5M 425K 275K" at bounding box center [1010, 463] width 767 height 656
click at [899, 269] on span "4M" at bounding box center [895, 268] width 16 height 15
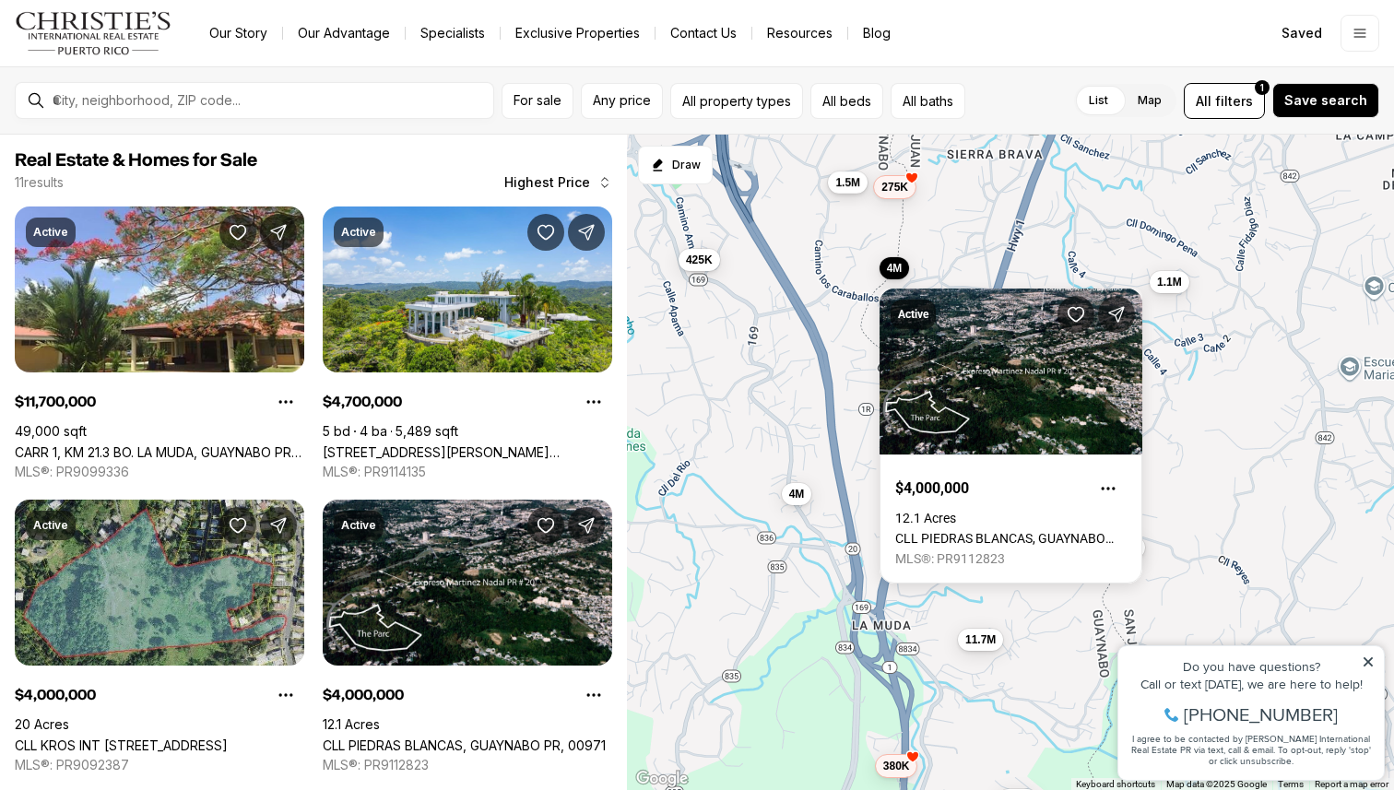
click at [852, 191] on button "1.5M" at bounding box center [849, 182] width 40 height 22
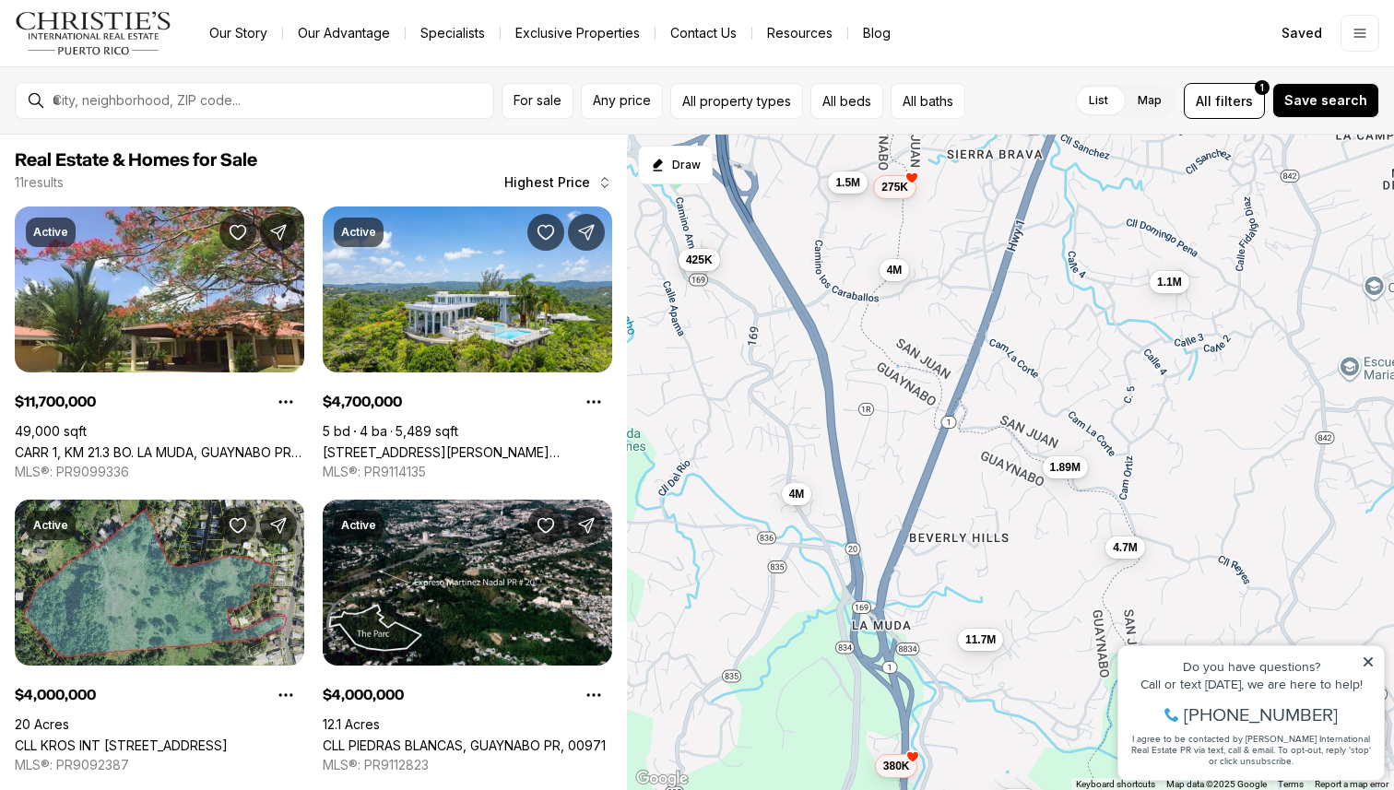
click at [852, 191] on button "1.5M" at bounding box center [849, 182] width 40 height 22
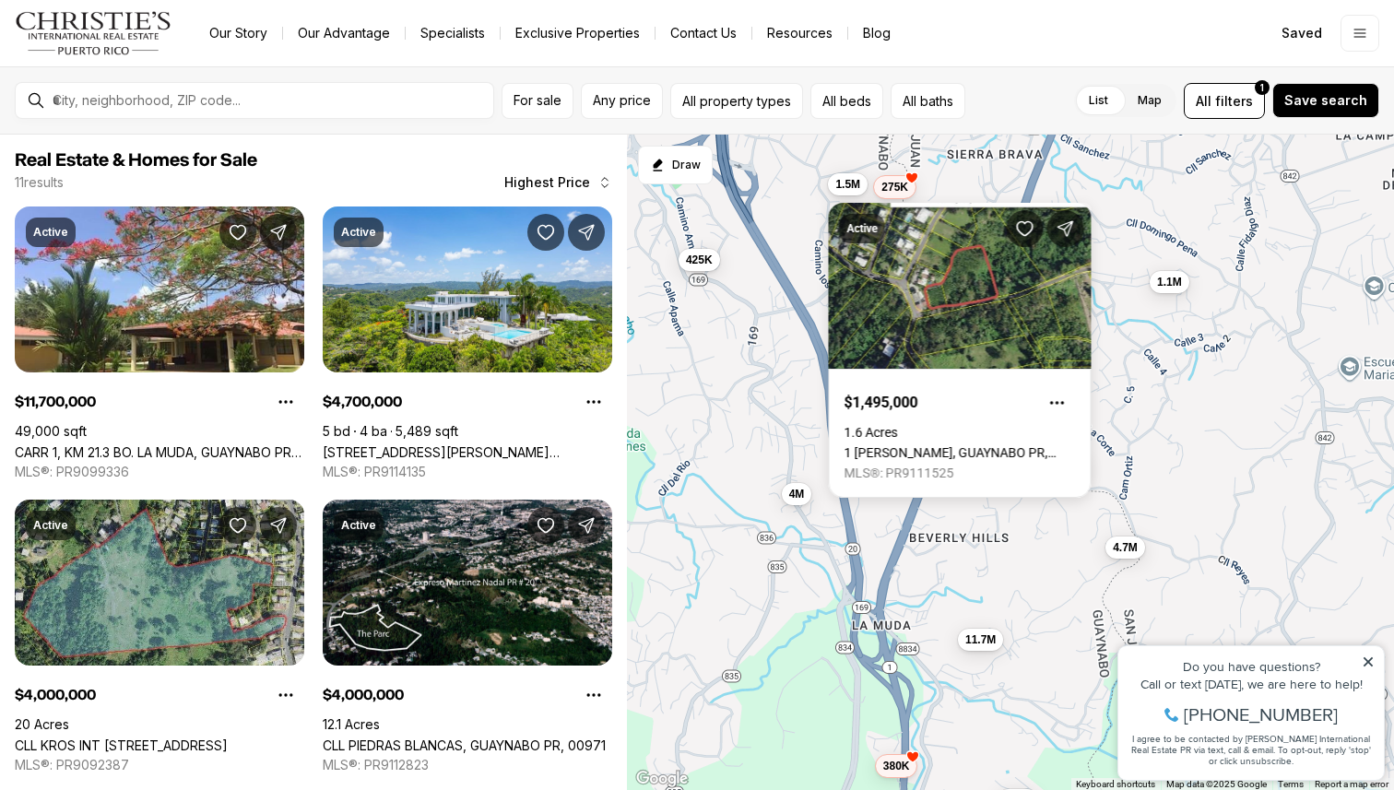
click at [812, 191] on div "11.7M 4.7M 4M 990K 380K 4M 1.89M 1.1M 1.5M 425K 275K" at bounding box center [1010, 463] width 767 height 656
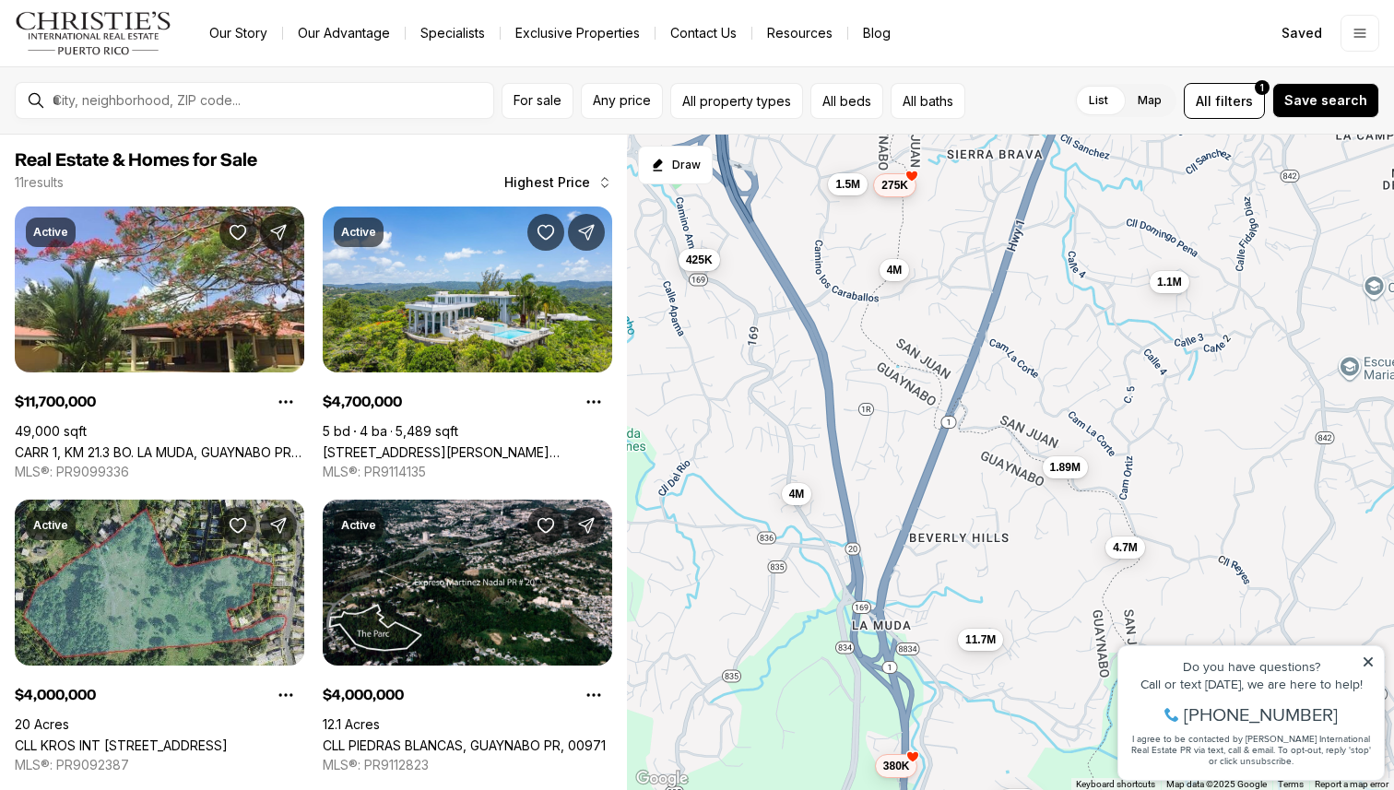
click at [898, 189] on span "275K" at bounding box center [895, 185] width 27 height 15
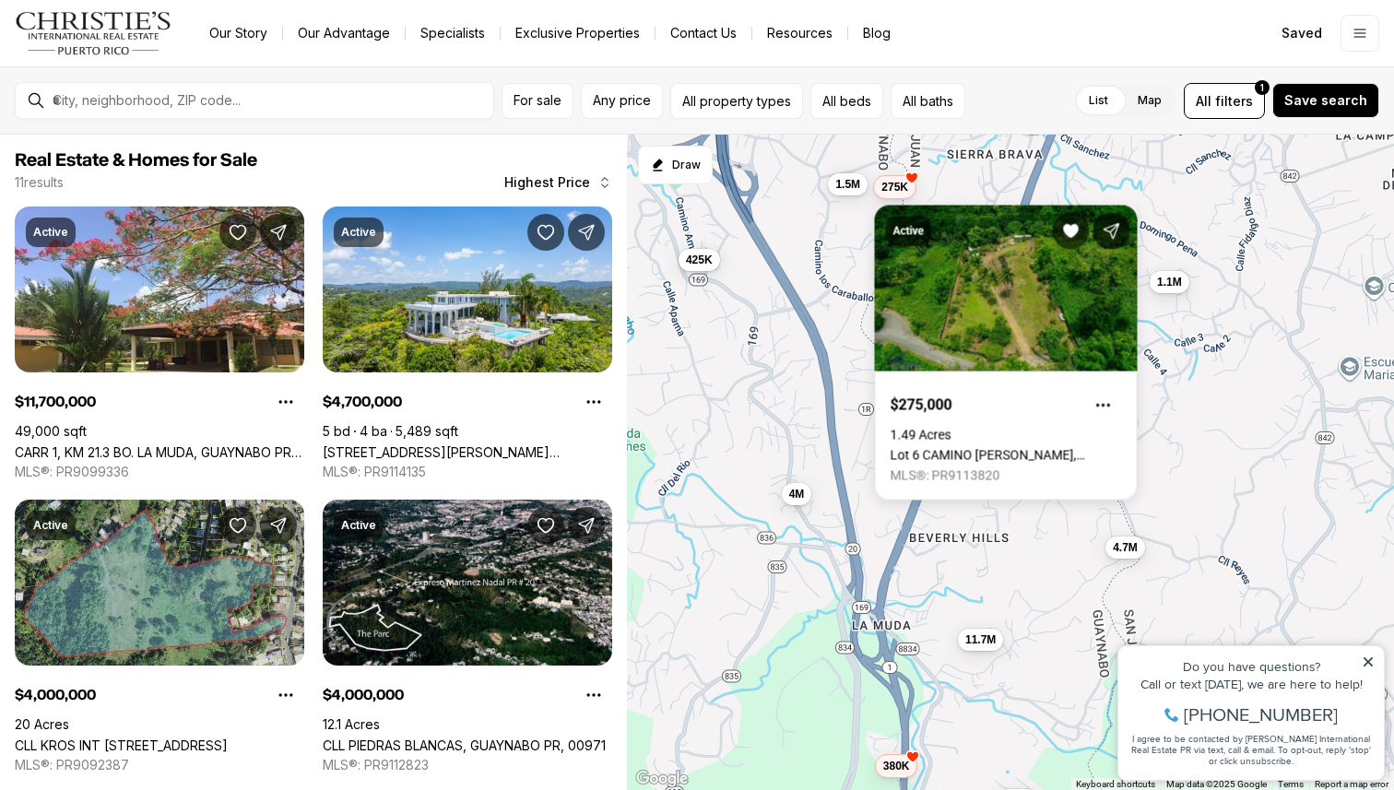
click at [1015, 154] on div "11.7M 4.7M 4M 990K 380K 4M 1.89M 1.1M 1.5M 425K 275K" at bounding box center [1010, 463] width 767 height 656
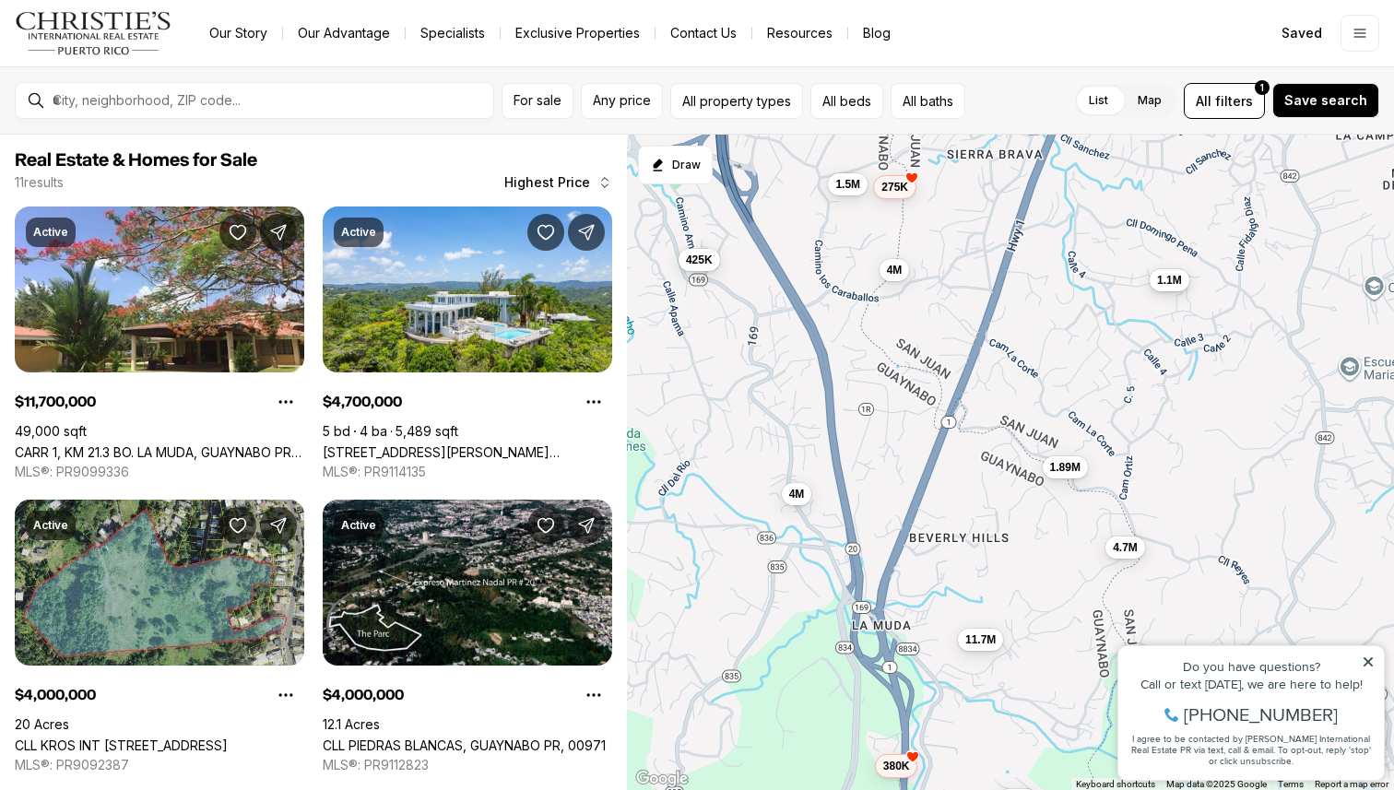
click at [1177, 287] on span "1.1M" at bounding box center [1169, 280] width 25 height 15
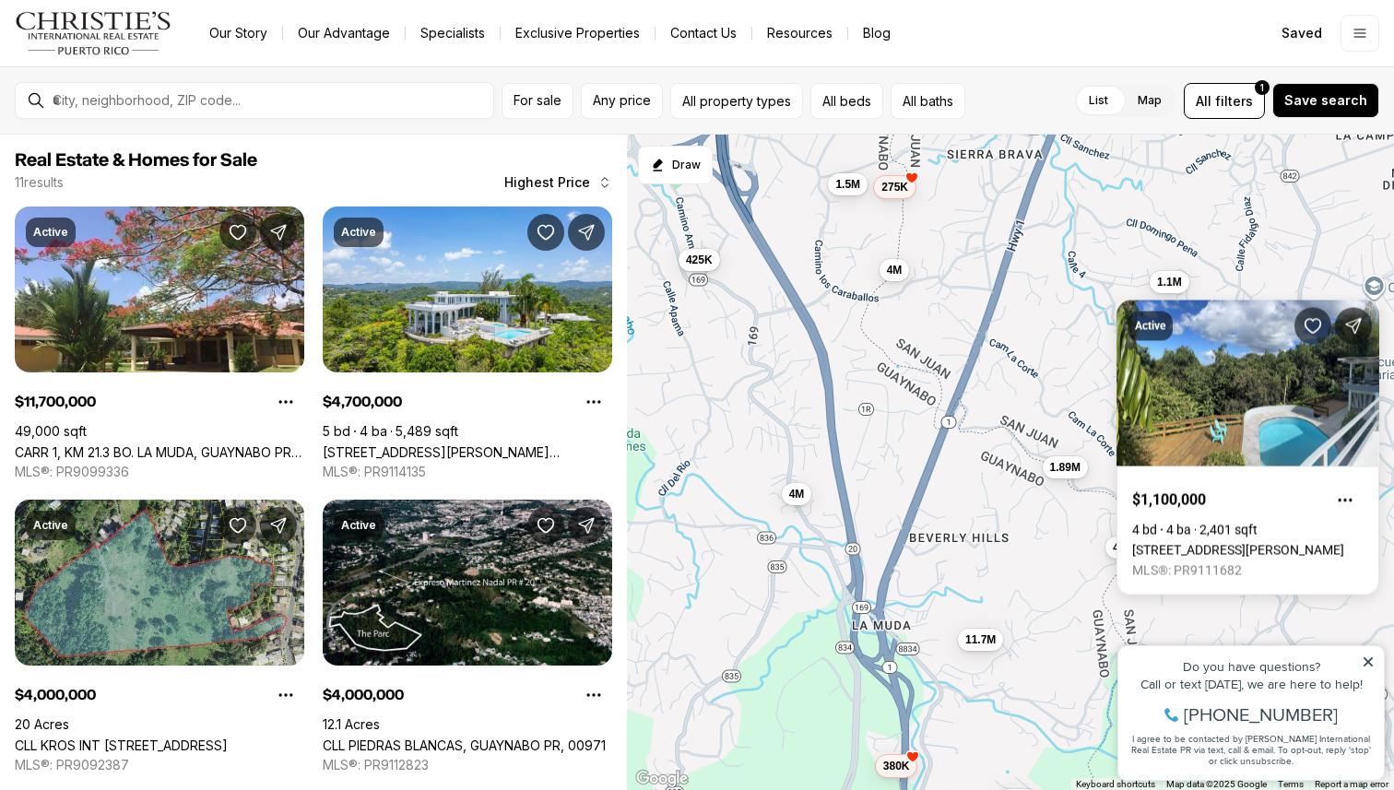
click at [1038, 365] on div "11.7M 4.7M 4M 990K 380K 4M 1.89M 1.1M 1.5M 425K 275K" at bounding box center [1010, 463] width 767 height 656
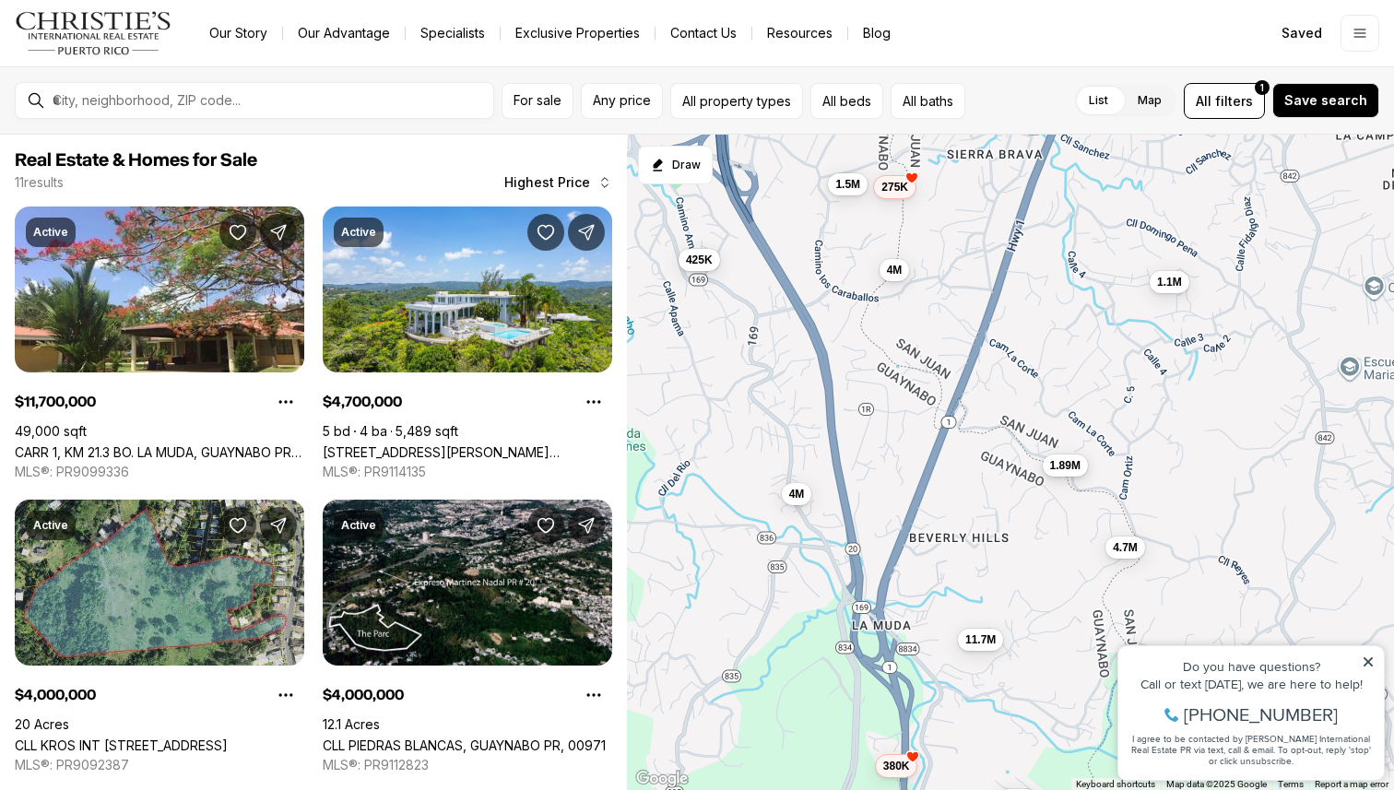
click at [1060, 472] on button "1.89M" at bounding box center [1064, 465] width 45 height 22
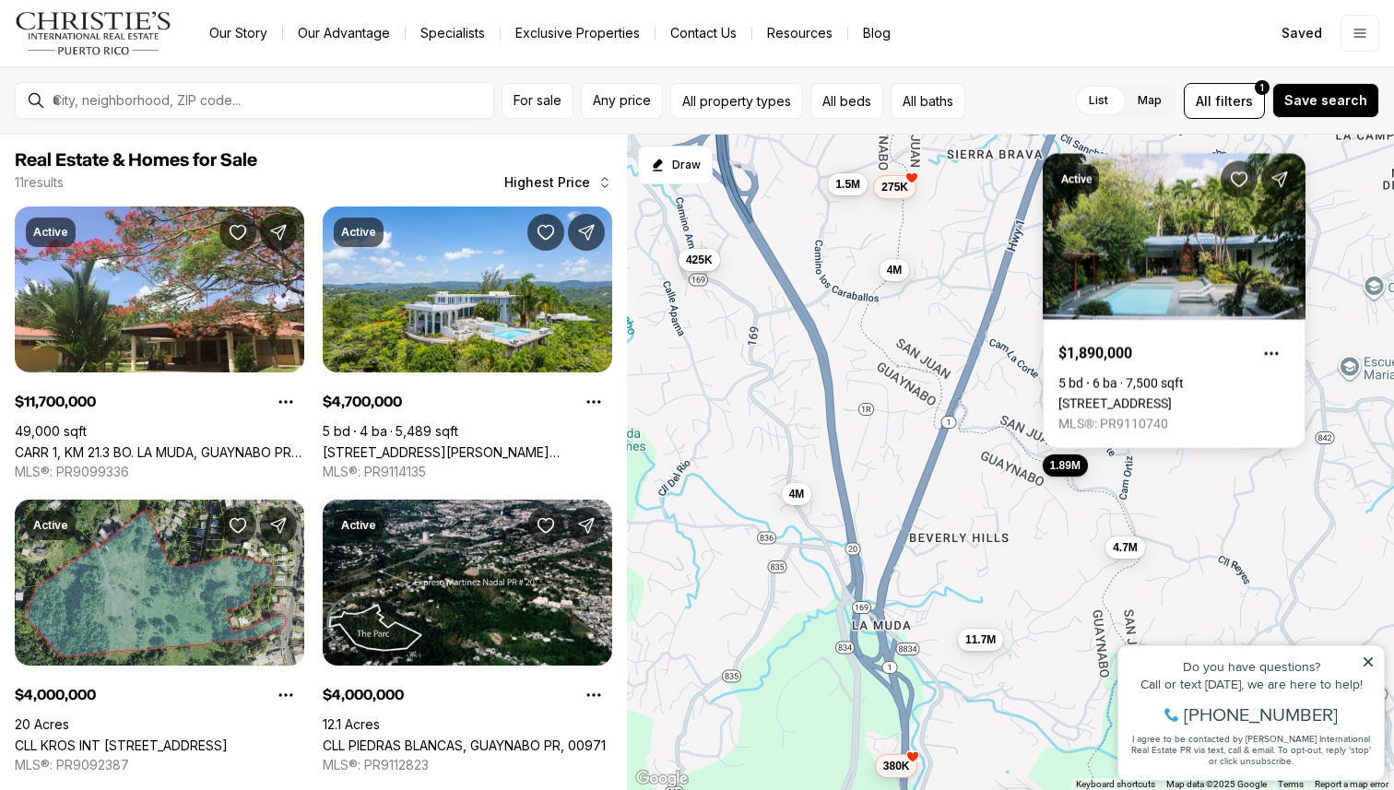
click at [1053, 509] on div "11.7M 4.7M 4M 990K 380K 4M 1.89M 1.1M 1.5M 425K 275K" at bounding box center [1010, 463] width 767 height 656
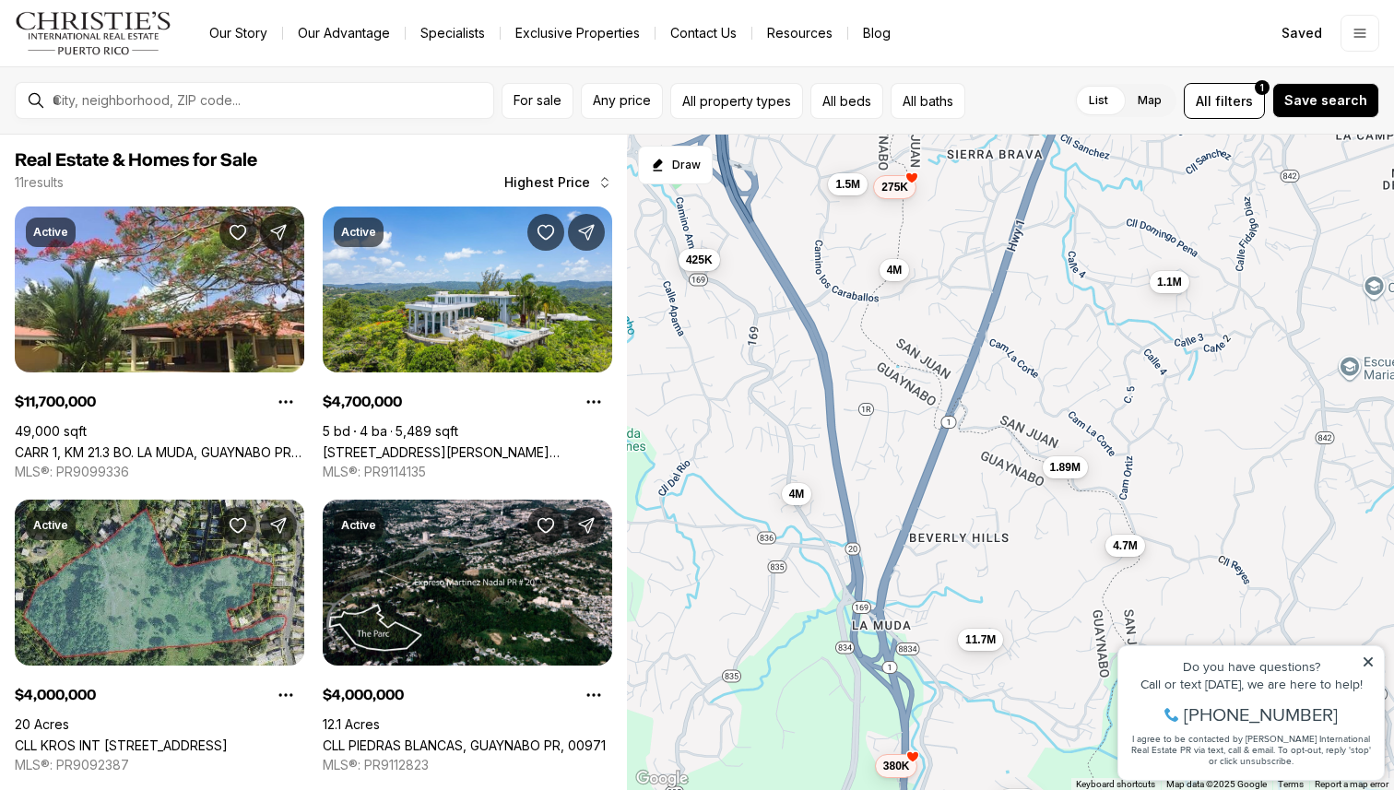
click at [1125, 544] on span "4.7M" at bounding box center [1124, 545] width 25 height 15
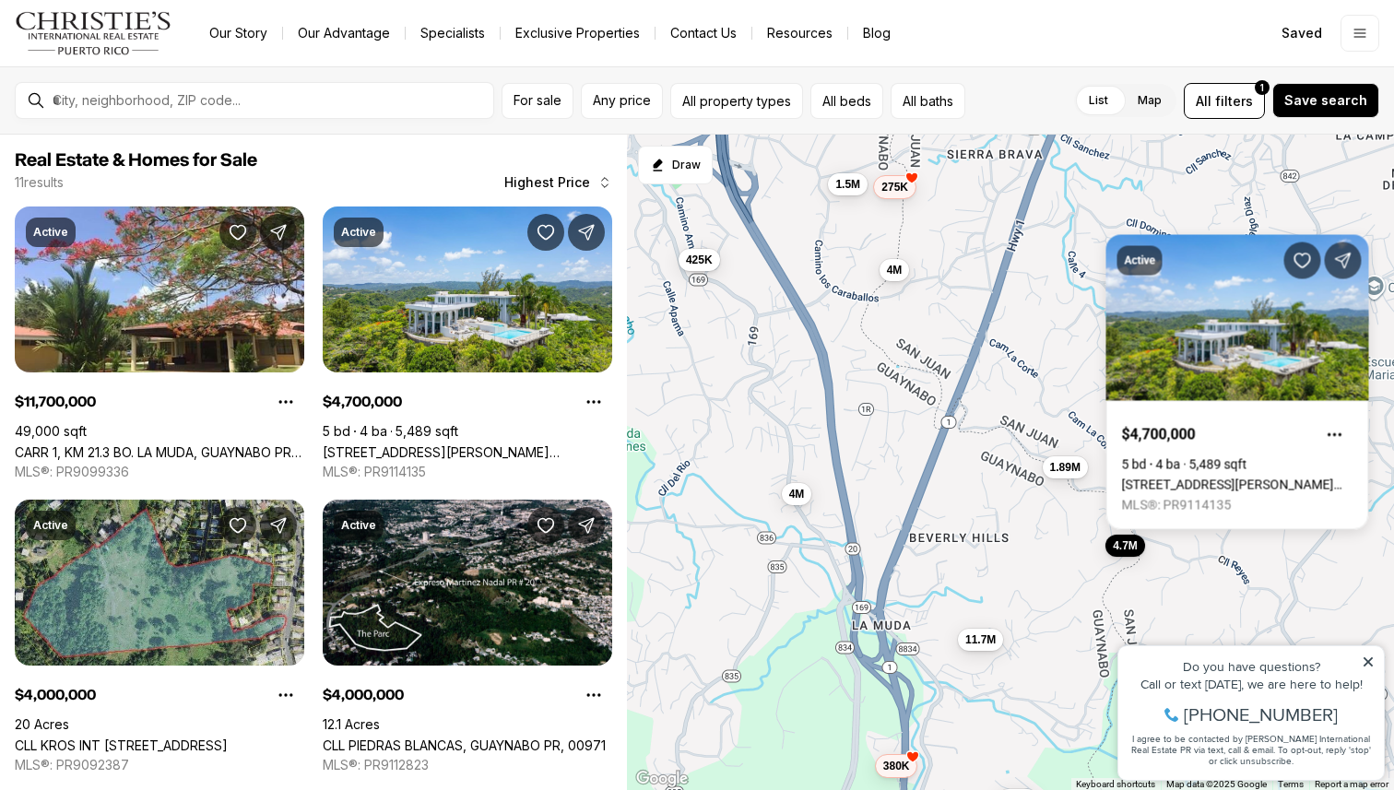
click at [1005, 491] on div "11.7M 4.7M 4M 990K 380K 4M 1.89M 1.1M 1.5M 425K 275K" at bounding box center [1010, 463] width 767 height 656
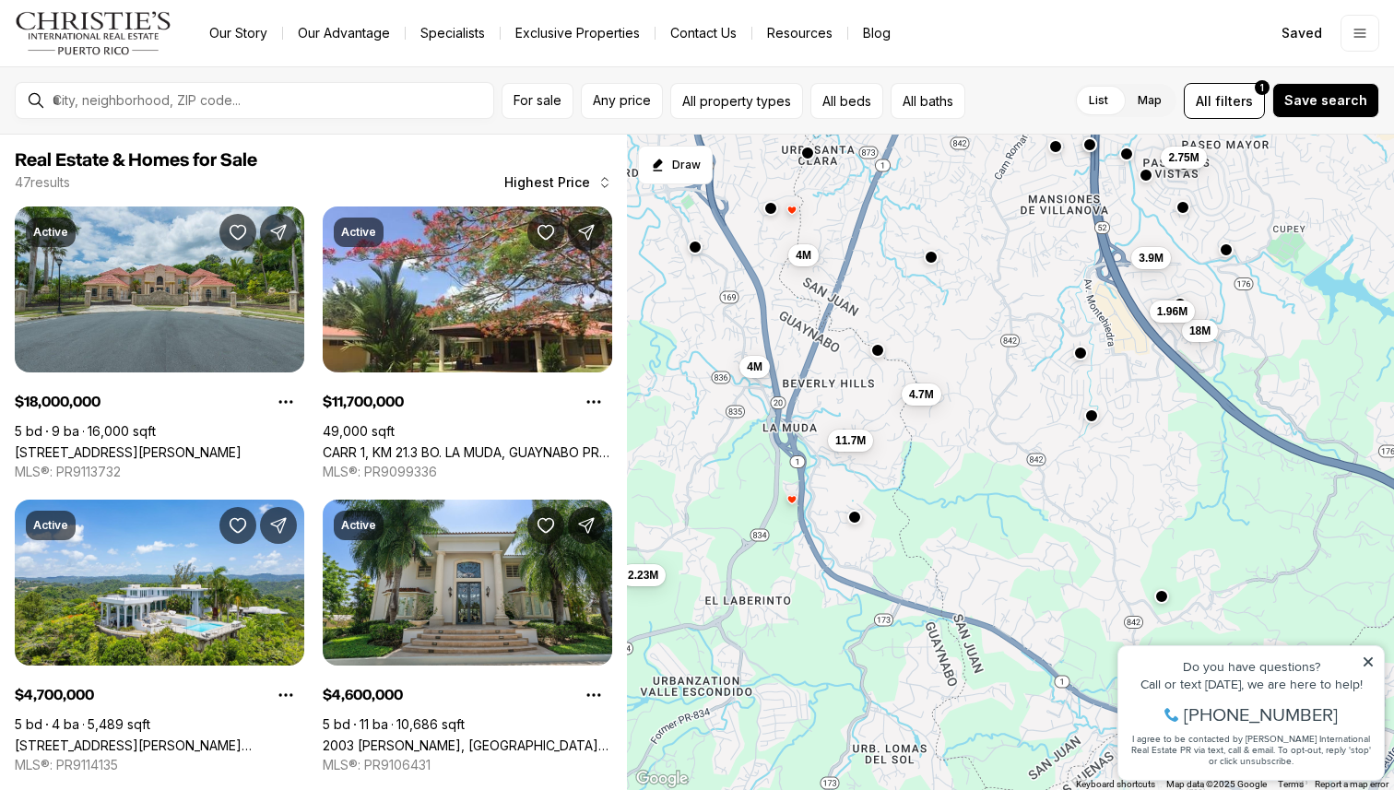
drag, startPoint x: 1032, startPoint y: 580, endPoint x: 831, endPoint y: 393, distance: 274.5
click at [832, 393] on div "11.7M 4.7M 4M 4M 18M 4.6M 3.9M 2.75M 2.5M 2.23M 2M 1.96M" at bounding box center [1010, 463] width 767 height 656
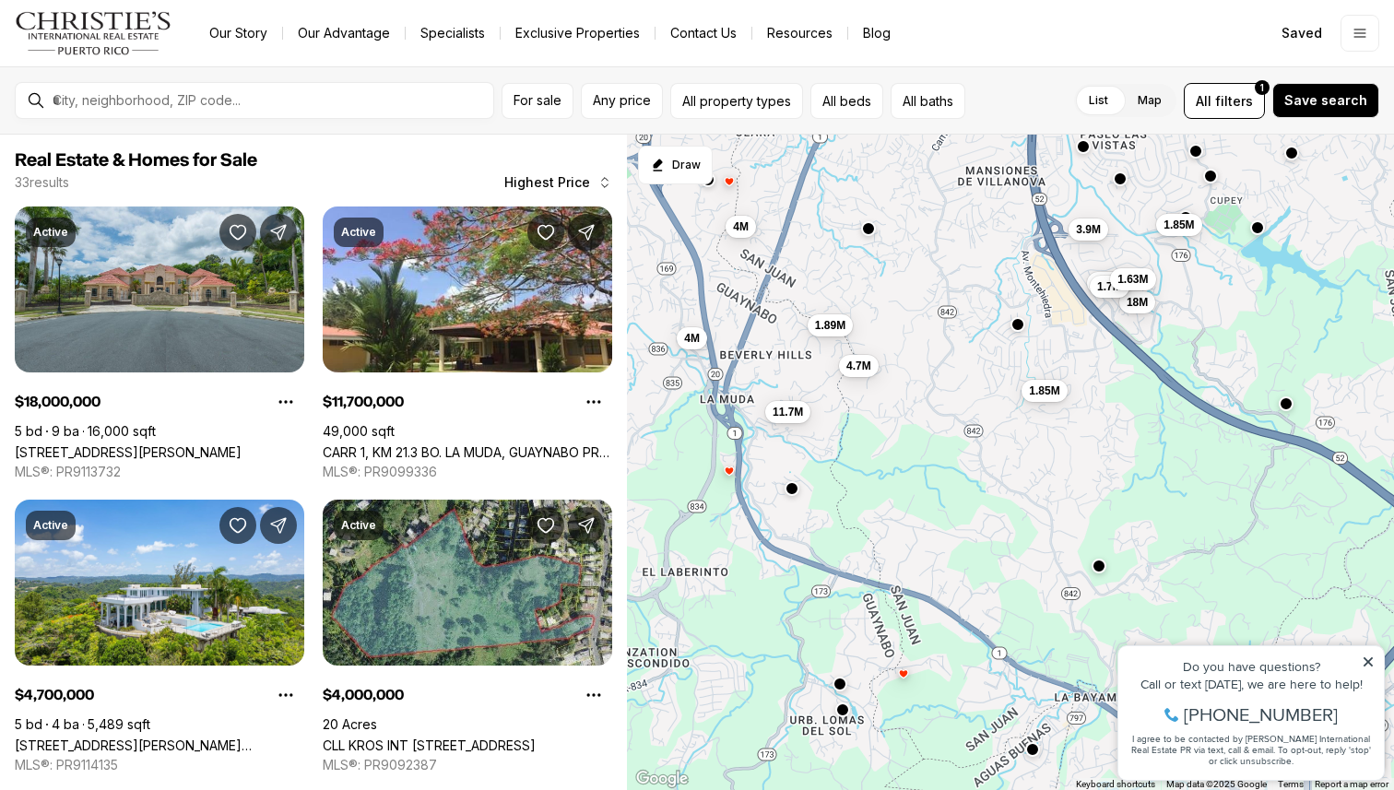
click at [1094, 560] on button "button" at bounding box center [1099, 566] width 15 height 15
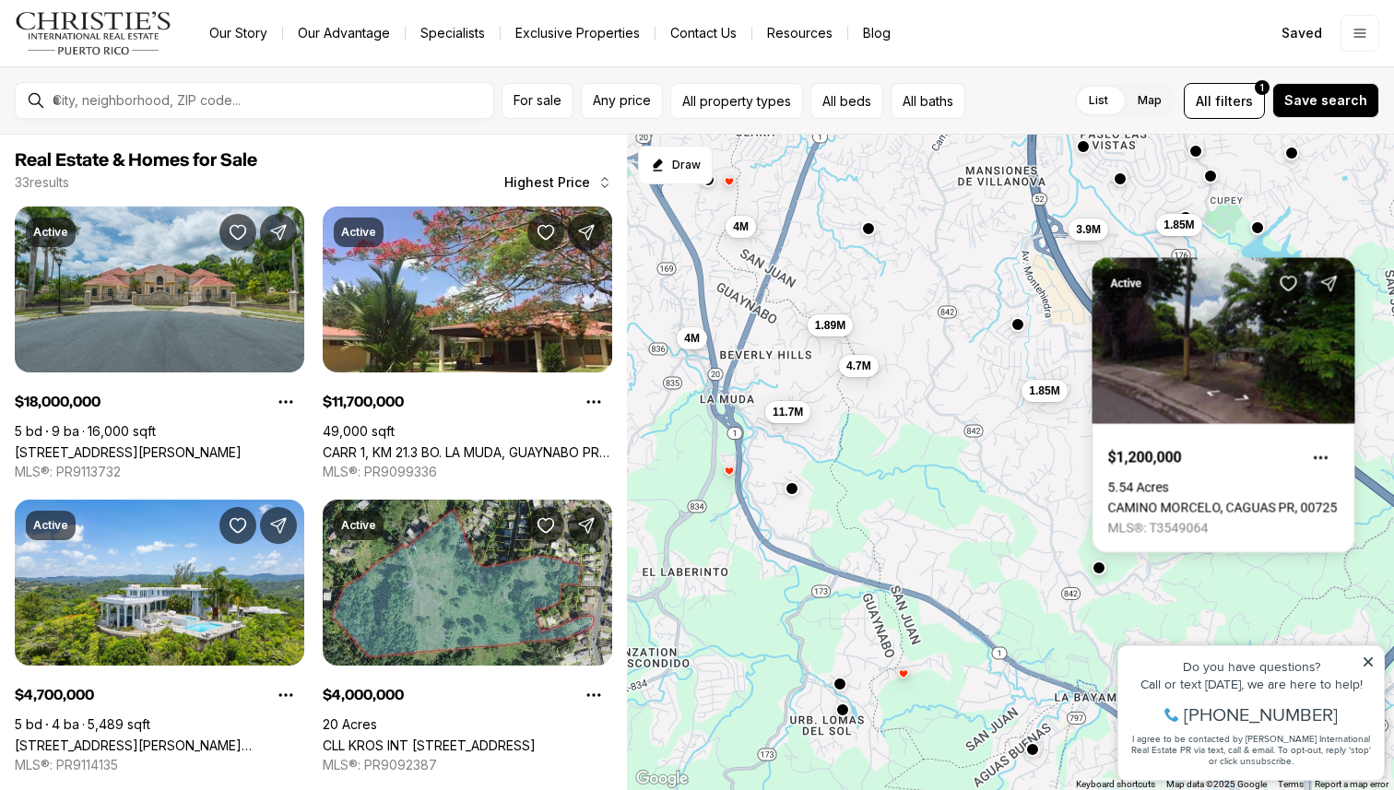
click at [1013, 496] on div "11.7M 4.7M 4M 4M 1.89M 18M 3.9M 1.96M 1.85M 1.85M 1.7M 1.63M" at bounding box center [1010, 463] width 767 height 656
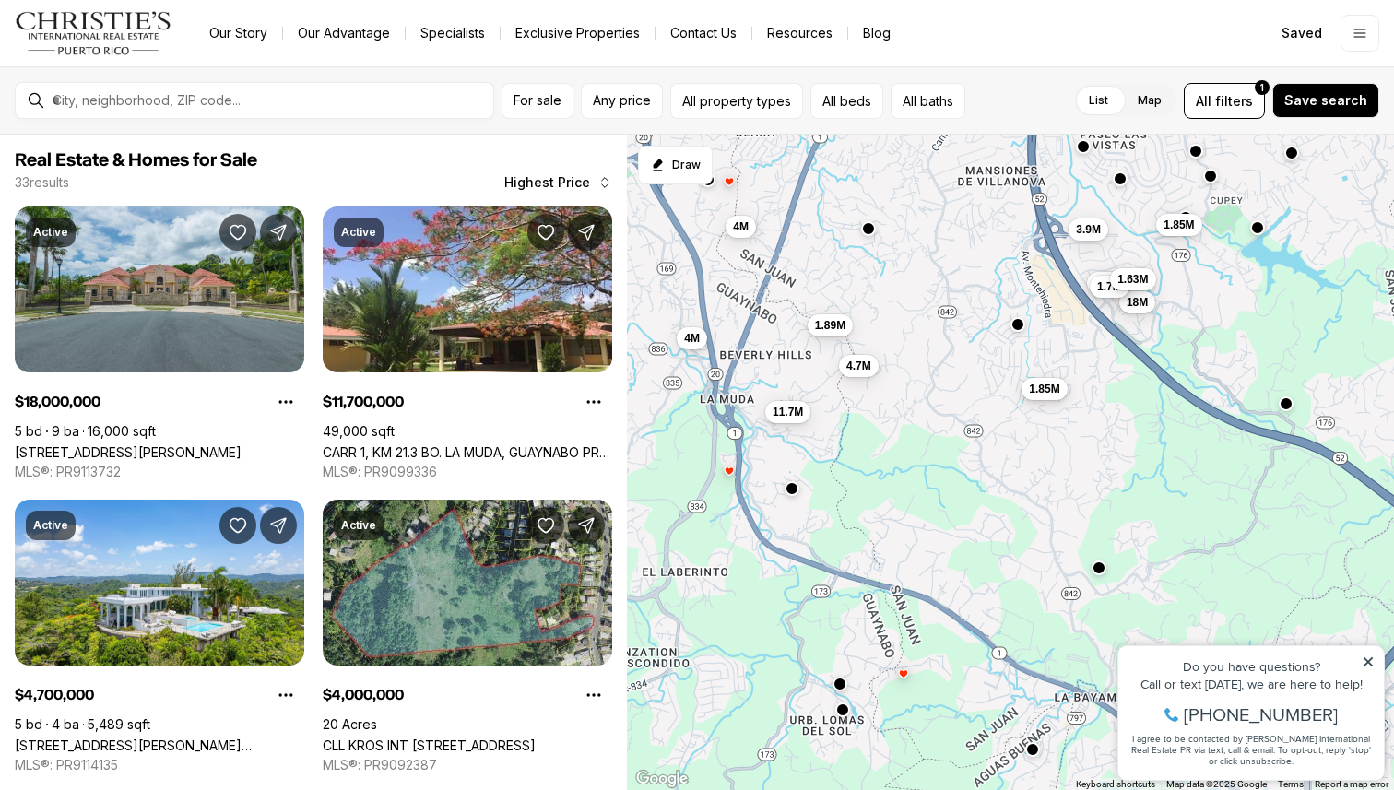
click at [1044, 391] on span "1.85M" at bounding box center [1044, 389] width 30 height 15
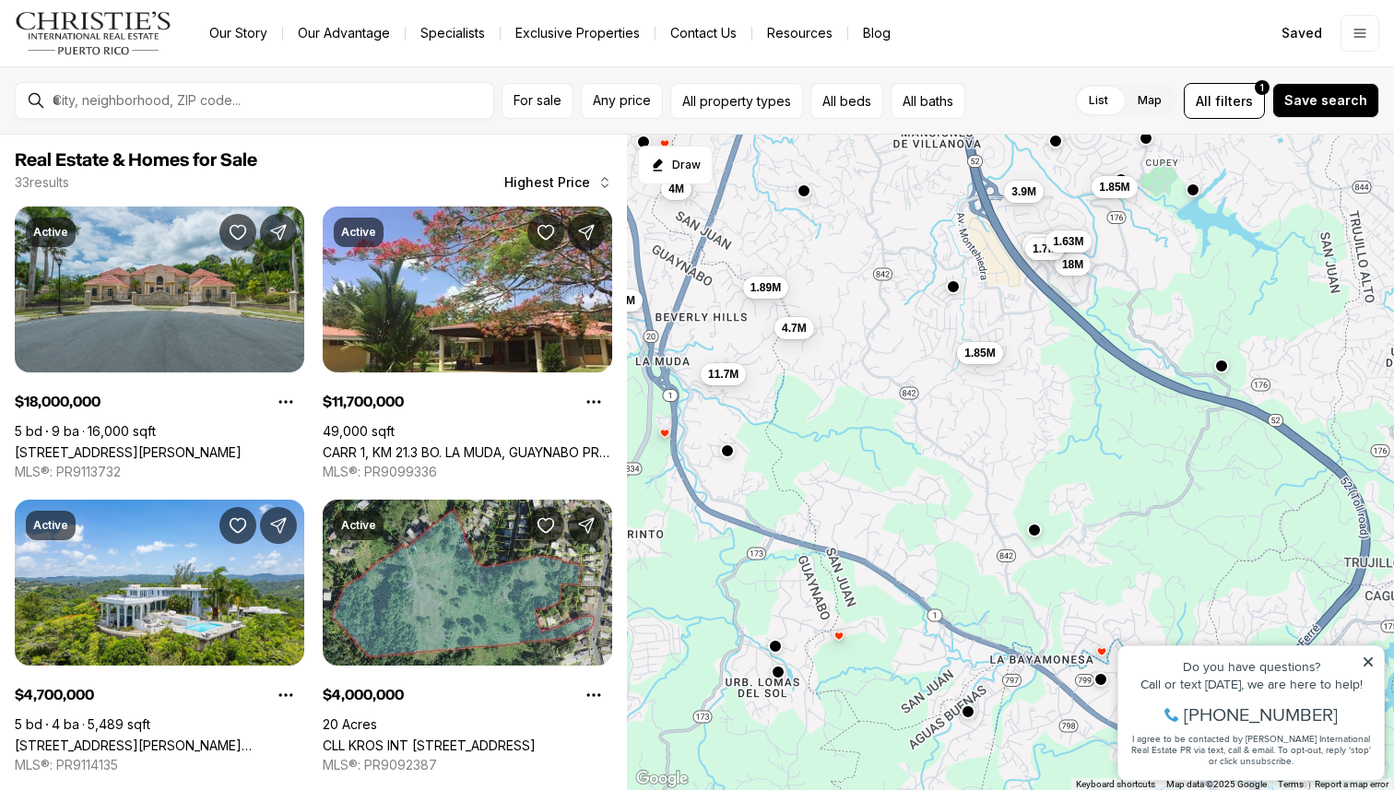
drag, startPoint x: 947, startPoint y: 443, endPoint x: 878, endPoint y: 405, distance: 78.4
click at [879, 405] on div "11.7M 4.7M 4M 4M 1.89M 18M 3.9M 1.96M 1.85M 1.85M 1.7M 1.63M" at bounding box center [1010, 463] width 767 height 656
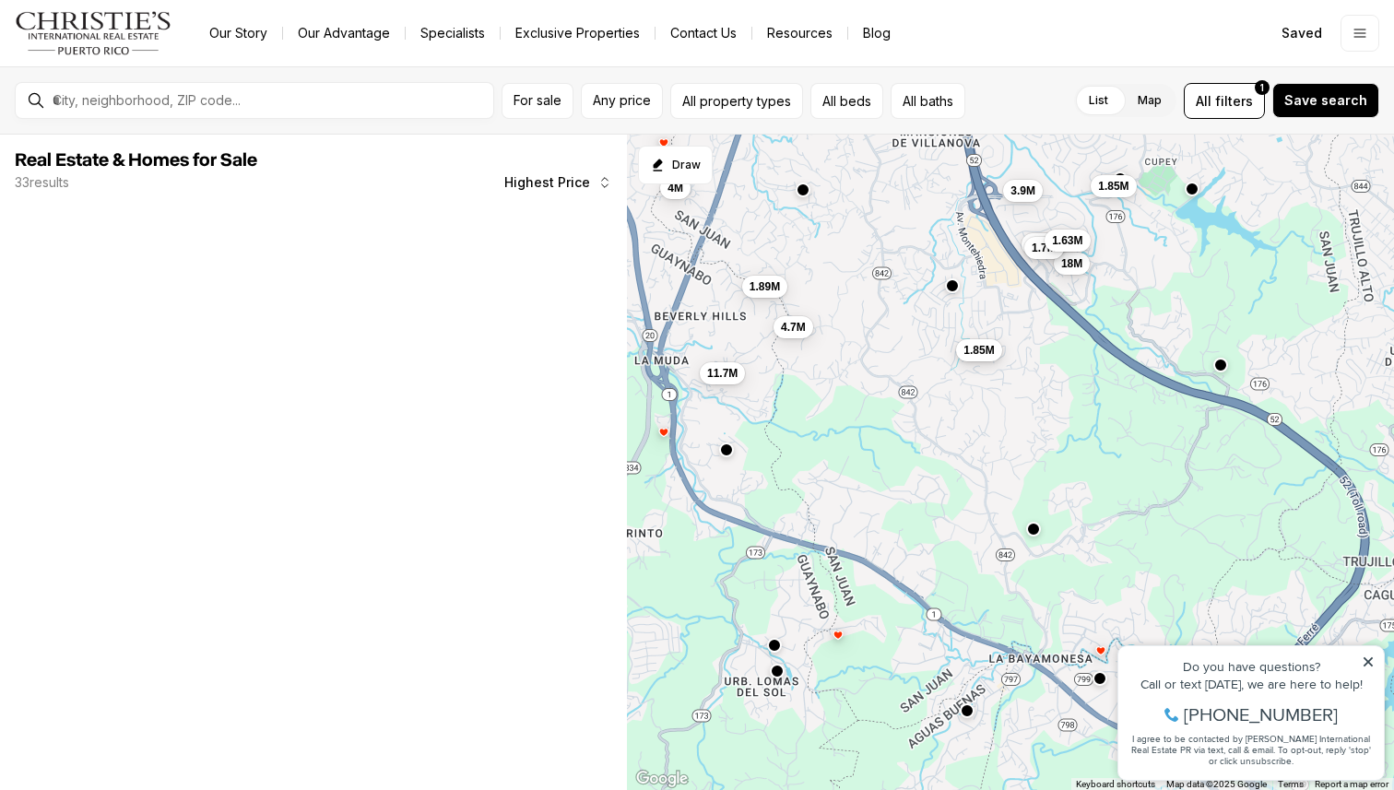
click at [986, 349] on span "1.85M" at bounding box center [978, 350] width 30 height 15
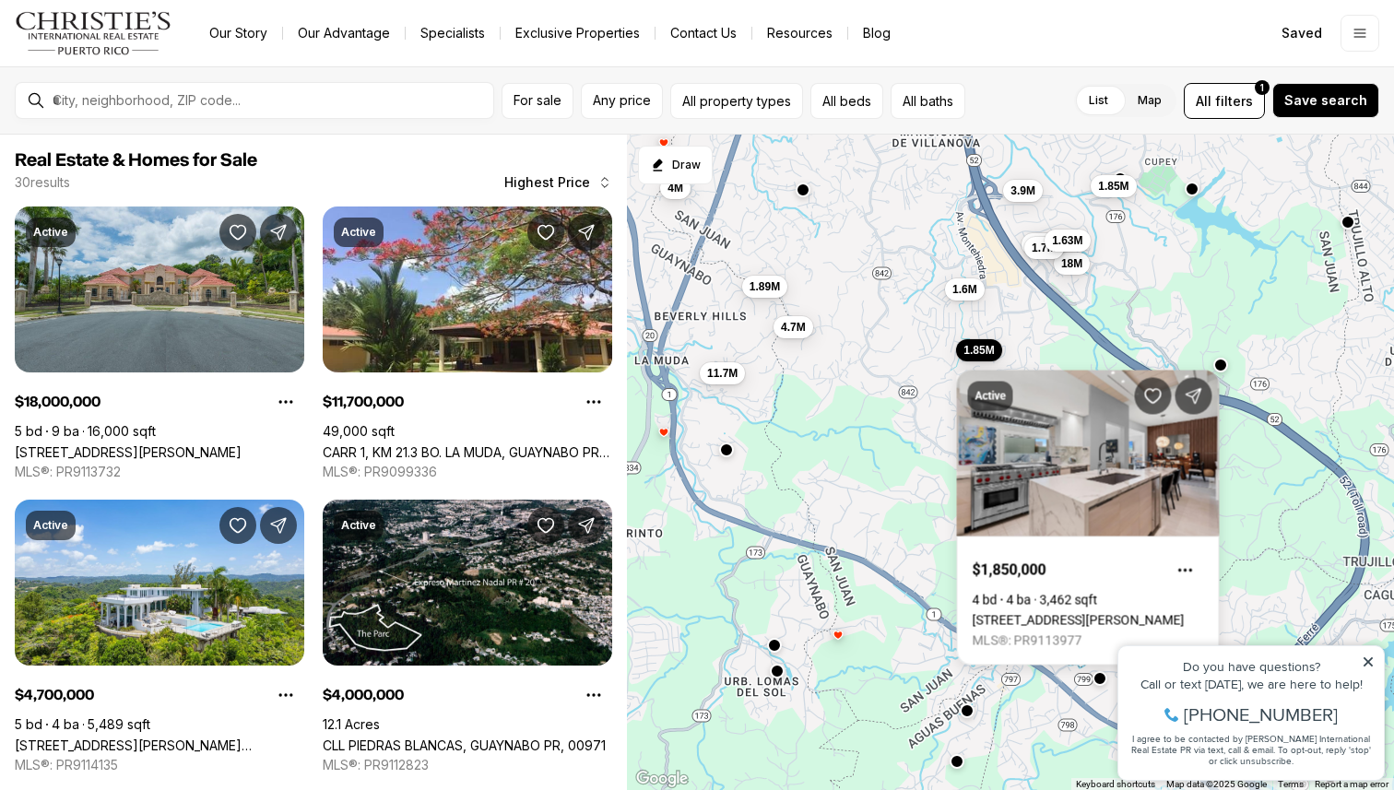
click at [1369, 661] on icon at bounding box center [1367, 661] width 9 height 9
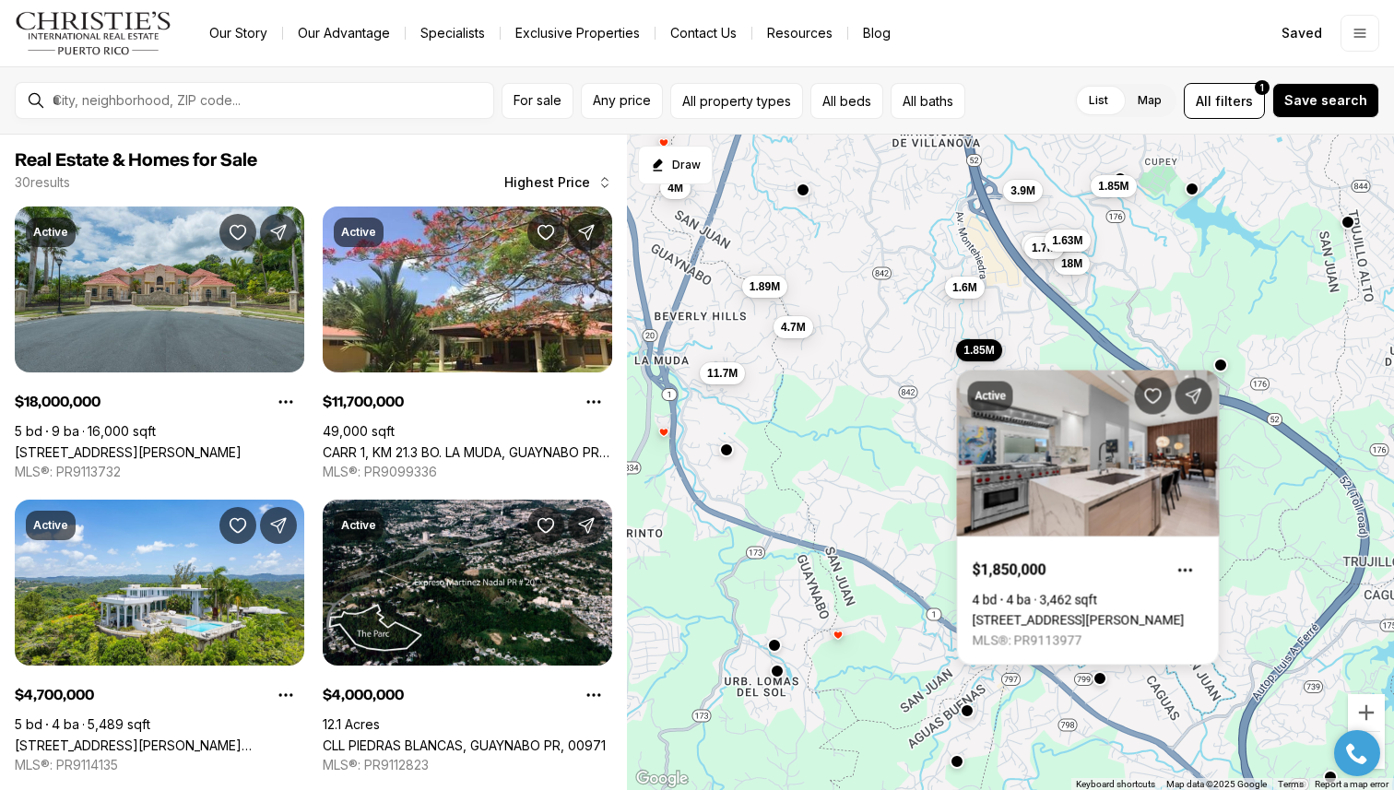
click at [956, 293] on span "1.6M" at bounding box center [964, 287] width 25 height 15
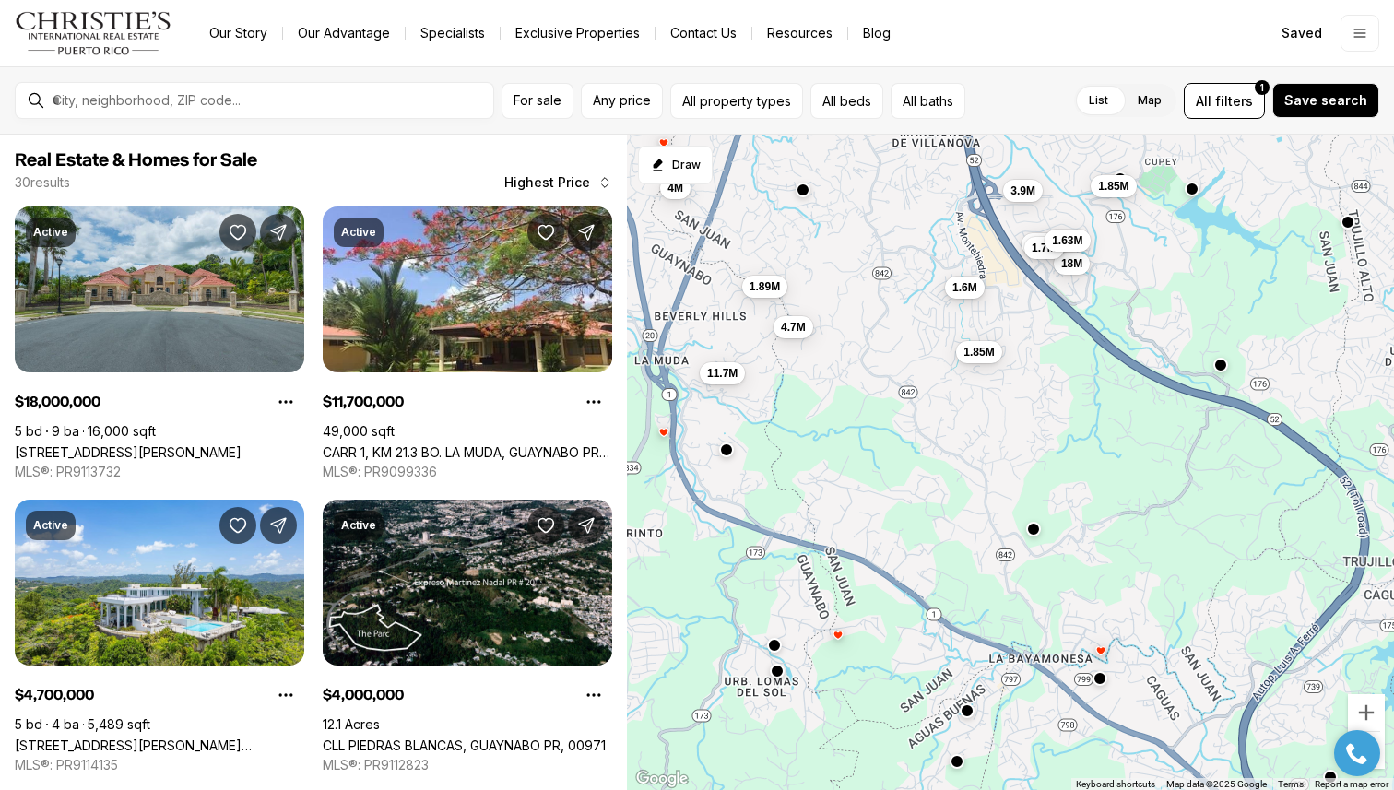
click at [956, 293] on span "1.6M" at bounding box center [964, 287] width 25 height 15
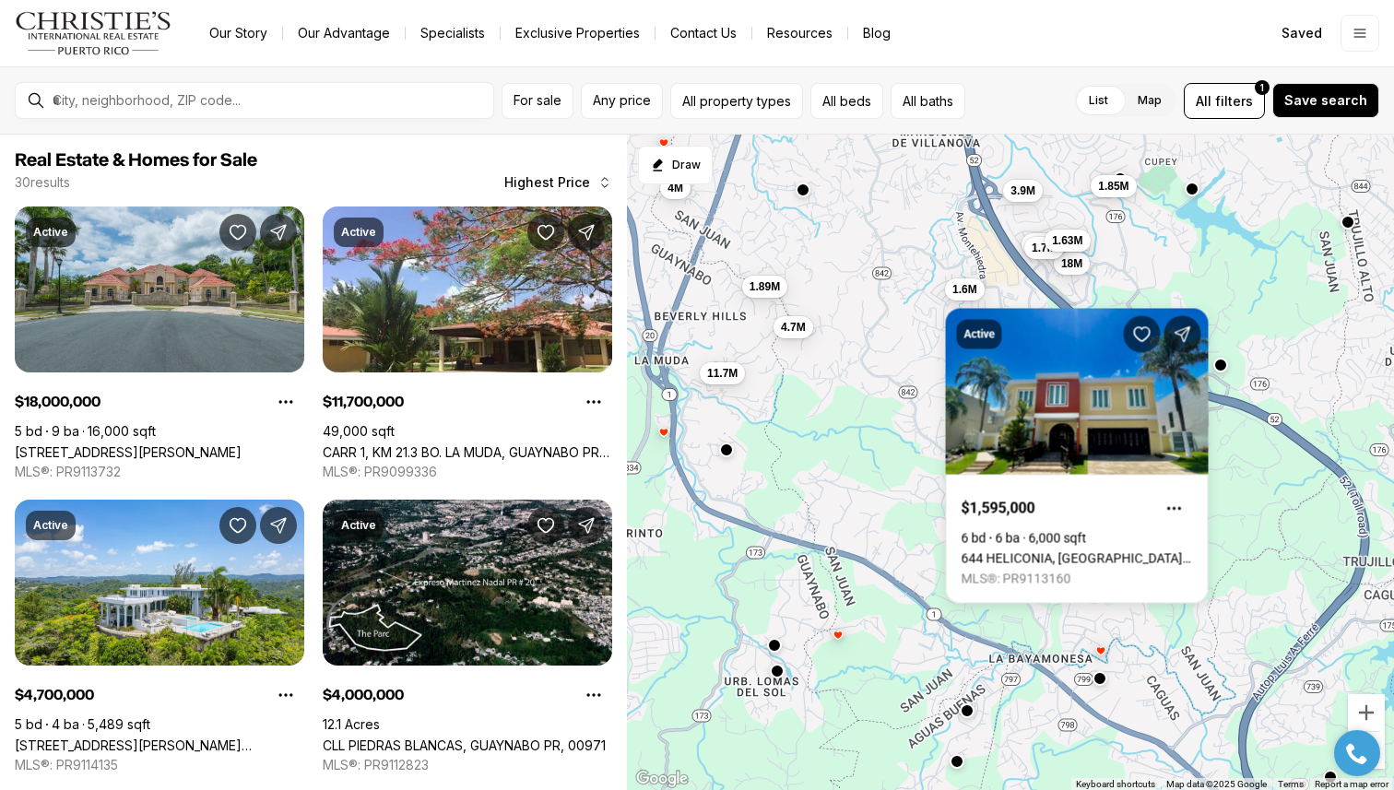
click at [854, 385] on div "11.7M 4.7M 4M 1.89M 18M 3.9M 1.96M 1.85M 1.85M 1.7M 1.63M 1.6M" at bounding box center [1010, 463] width 767 height 656
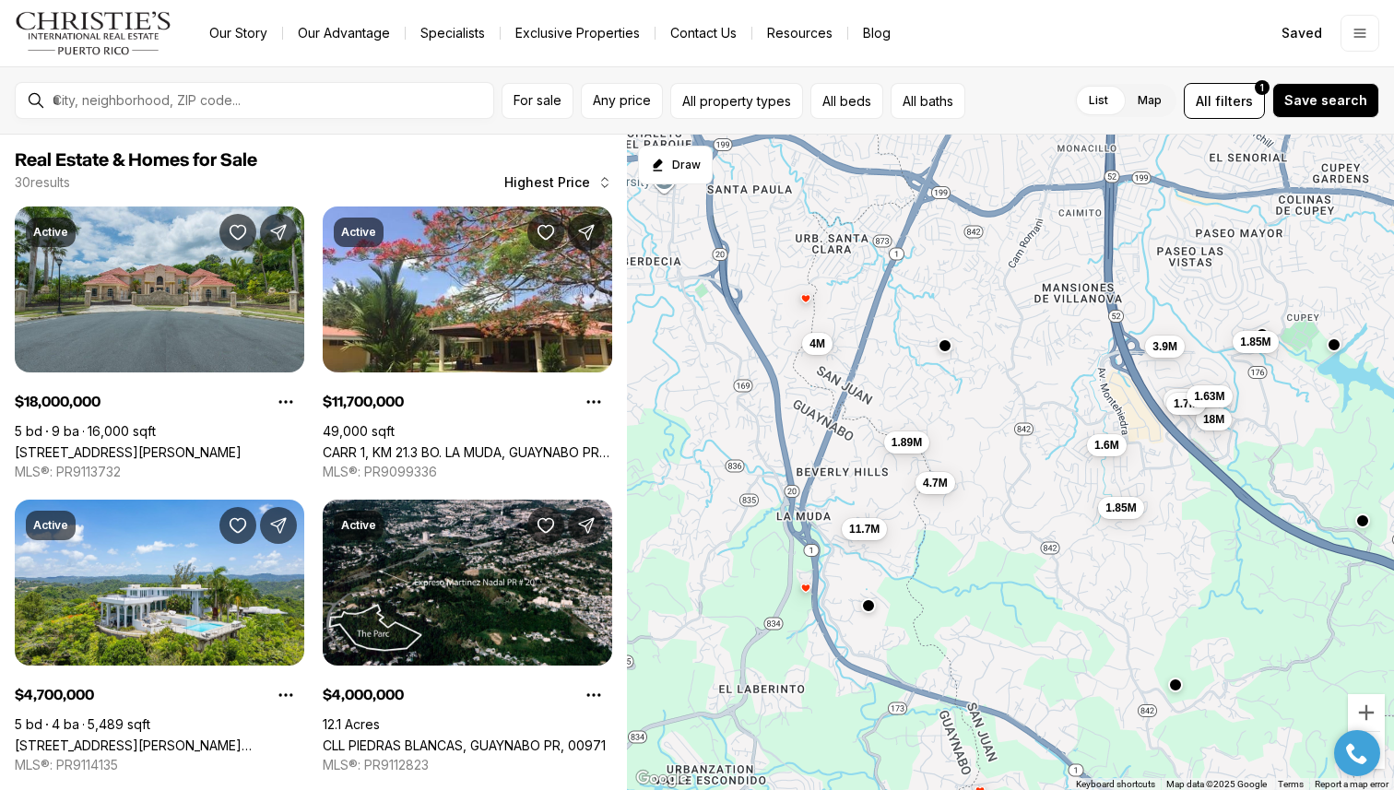
drag, startPoint x: 875, startPoint y: 393, endPoint x: 1029, endPoint y: 572, distance: 236.6
click at [1029, 570] on div "11.7M 4.7M 4M 1.89M 18M 3.9M 1.96M 1.85M 1.85M 1.7M 1.63M 1.6M" at bounding box center [1010, 463] width 767 height 656
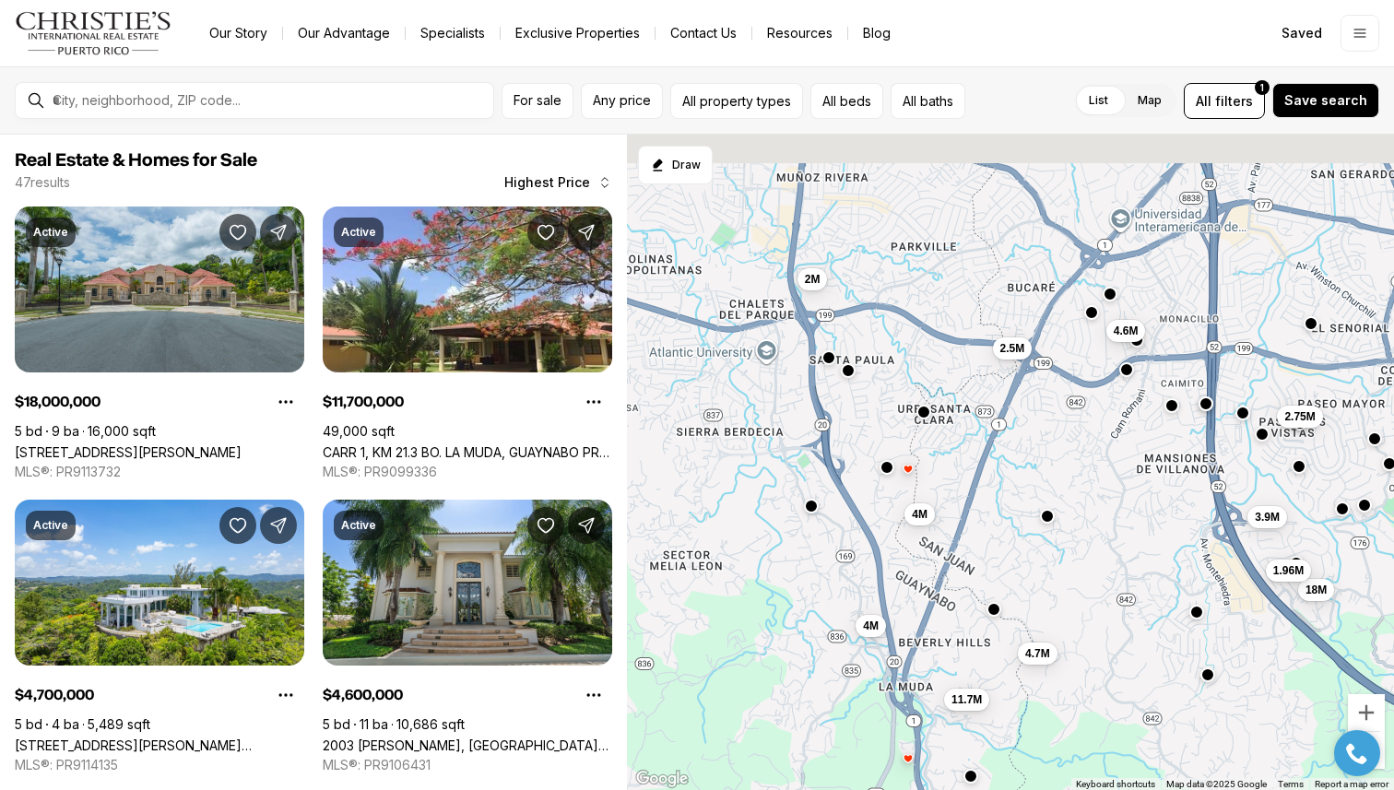
drag, startPoint x: 897, startPoint y: 376, endPoint x: 981, endPoint y: 505, distance: 153.9
click at [981, 505] on div "11.7M 4.7M 4M 18M 3.9M 1.96M 4.6M 4M 2.75M 2.5M 2.23M 2M" at bounding box center [1010, 463] width 767 height 656
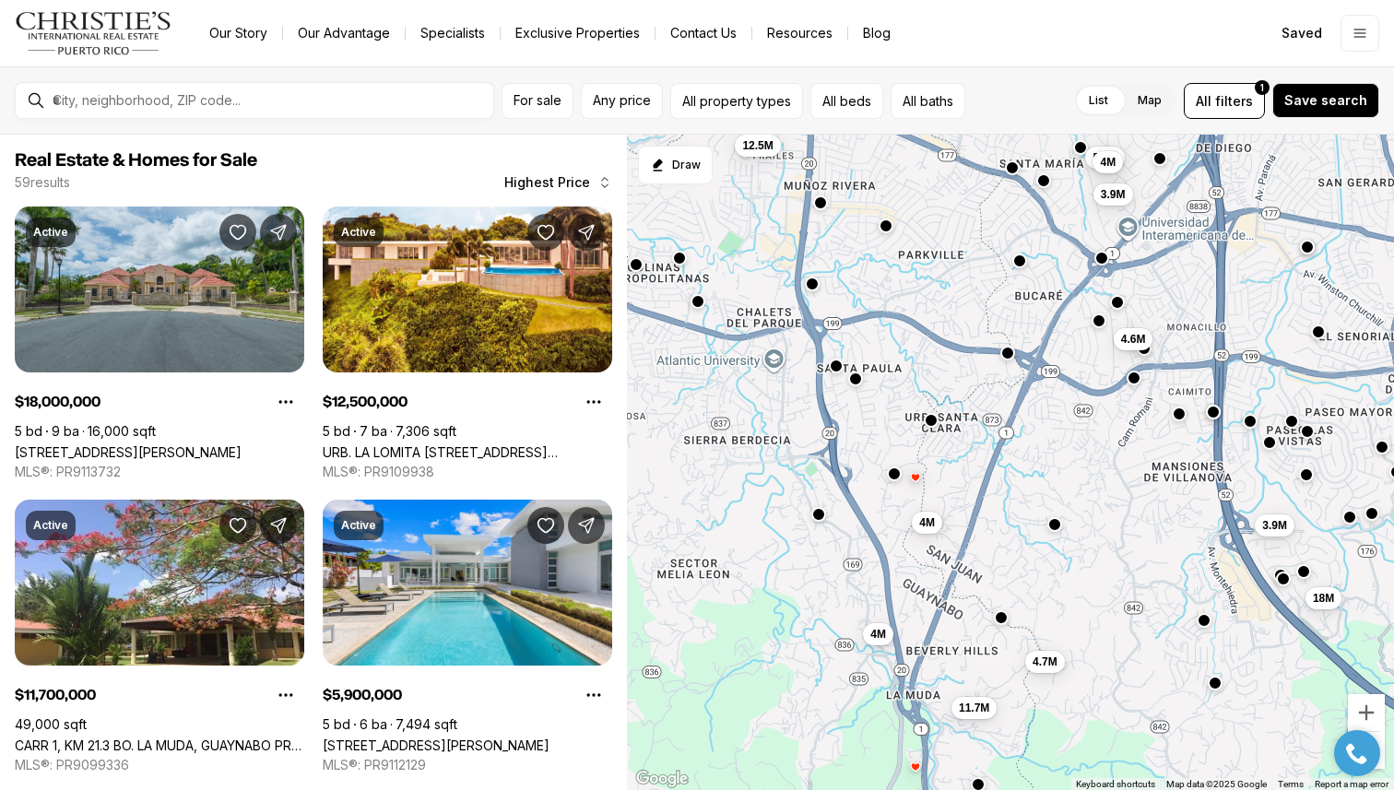
click at [891, 473] on button "button" at bounding box center [894, 473] width 15 height 15
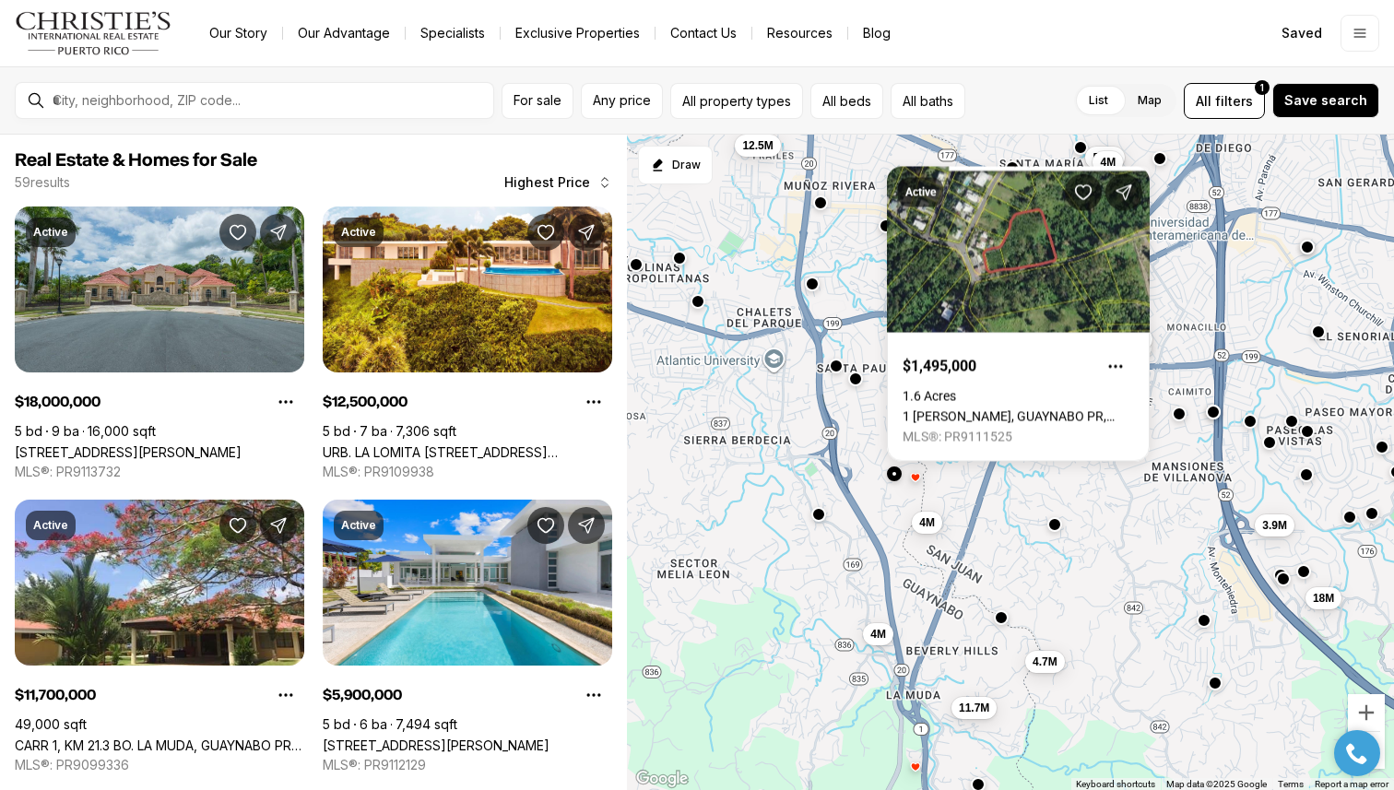
click at [863, 428] on div "11.7M 4.7M 4M 18M 3.9M 4.6M 4M 12.5M 5.9M 4M 3.9M 3.19M" at bounding box center [1010, 463] width 767 height 656
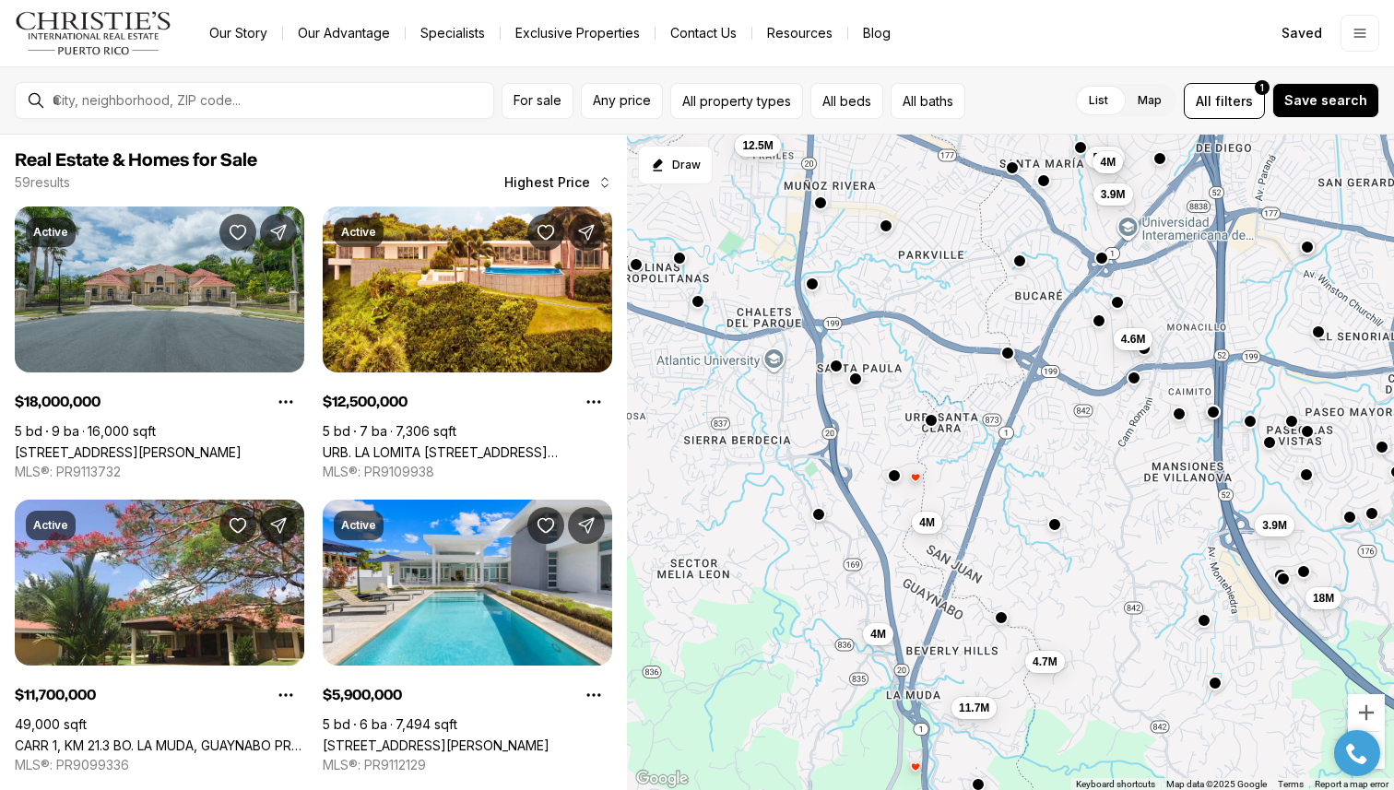
click at [935, 428] on div "11.7M 4.7M 4M 18M 3.9M 4.6M 4M 12.5M 5.9M 4M 3.9M 3.19M" at bounding box center [1010, 463] width 767 height 656
click at [930, 425] on button "button" at bounding box center [931, 418] width 15 height 15
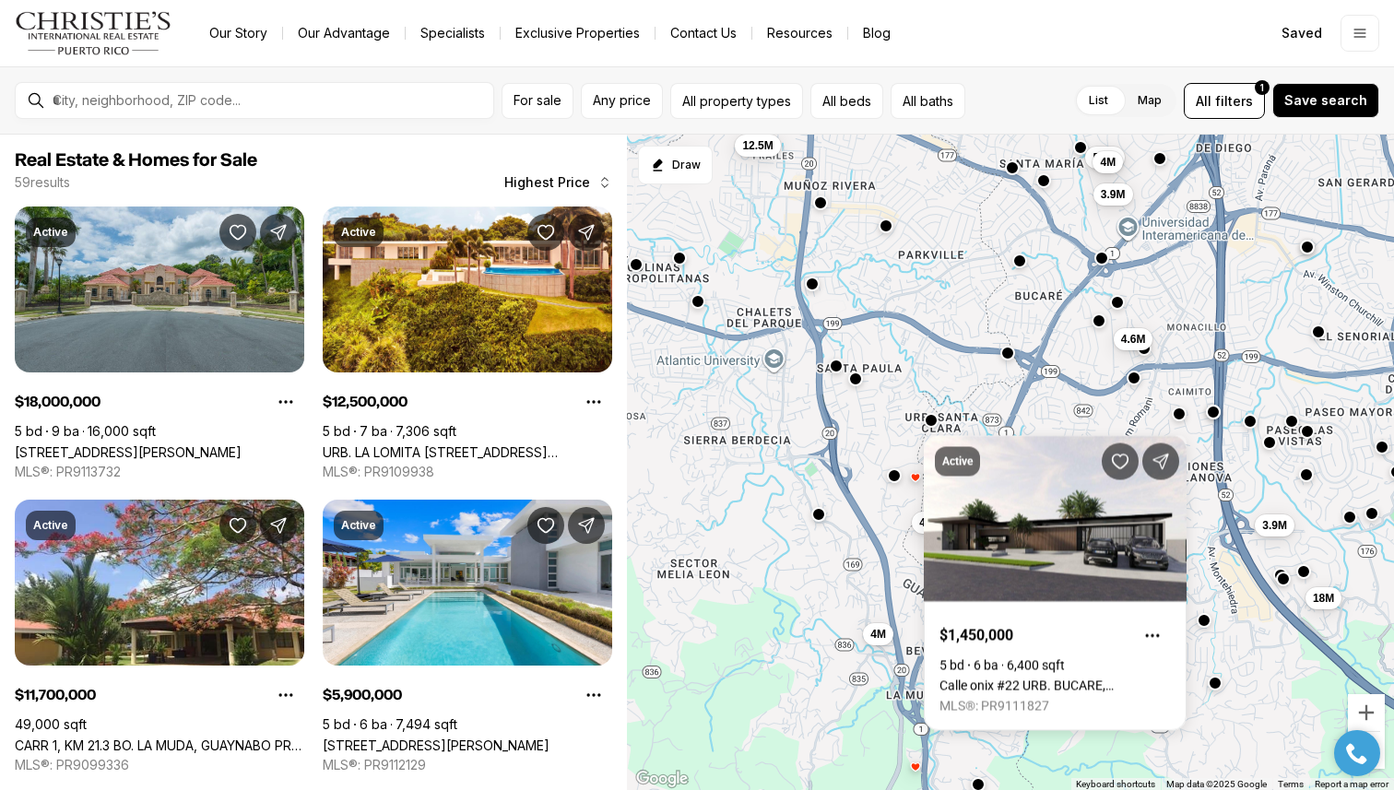
click at [855, 389] on div "11.7M 4.7M 4M 18M 3.9M 4.6M 4M 12.5M 5.9M 4M 3.9M 3.19M" at bounding box center [1010, 463] width 767 height 656
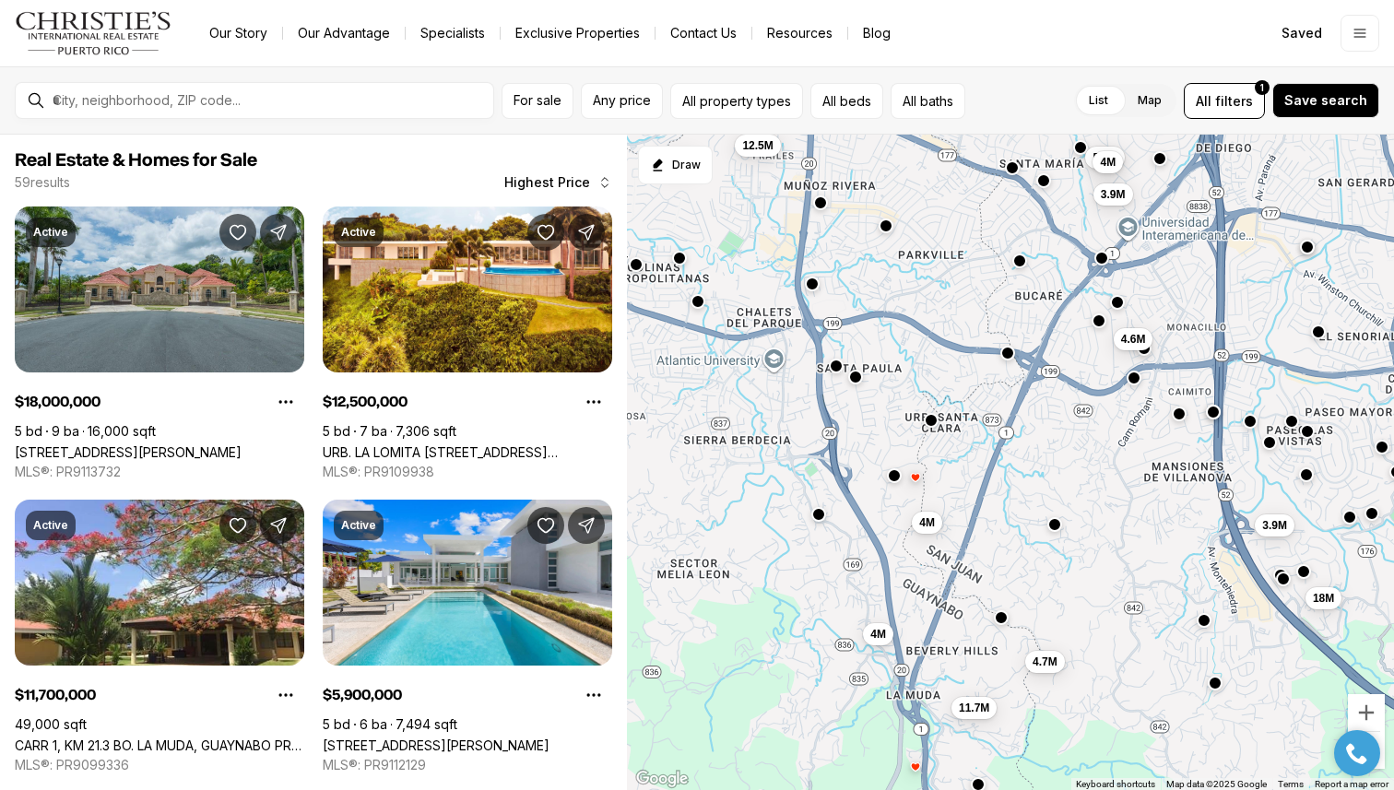
click at [856, 377] on button "button" at bounding box center [856, 377] width 15 height 15
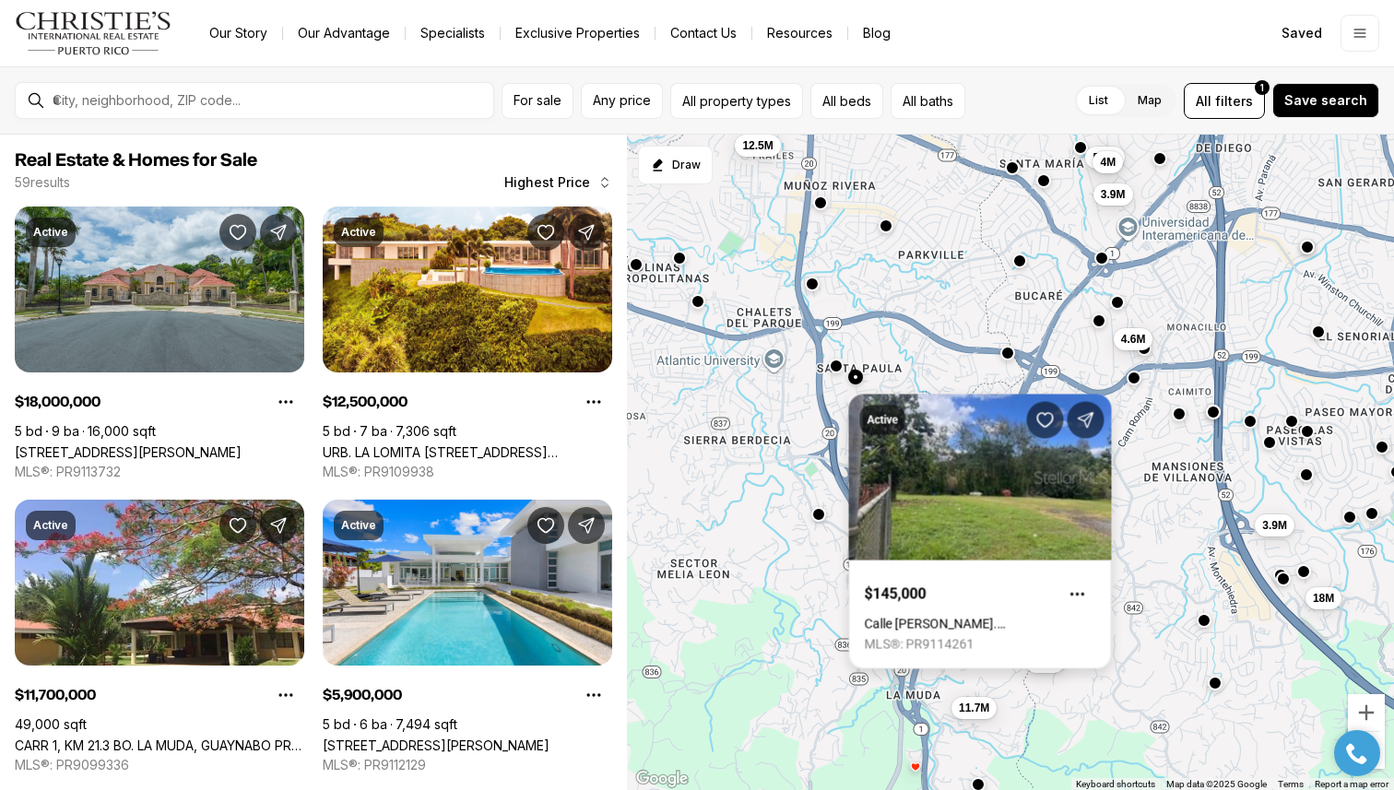
click at [946, 617] on link "Calle Juan Ramos BO. GUARAGUAO, GUAYNABO PR, 00969" at bounding box center [980, 624] width 231 height 15
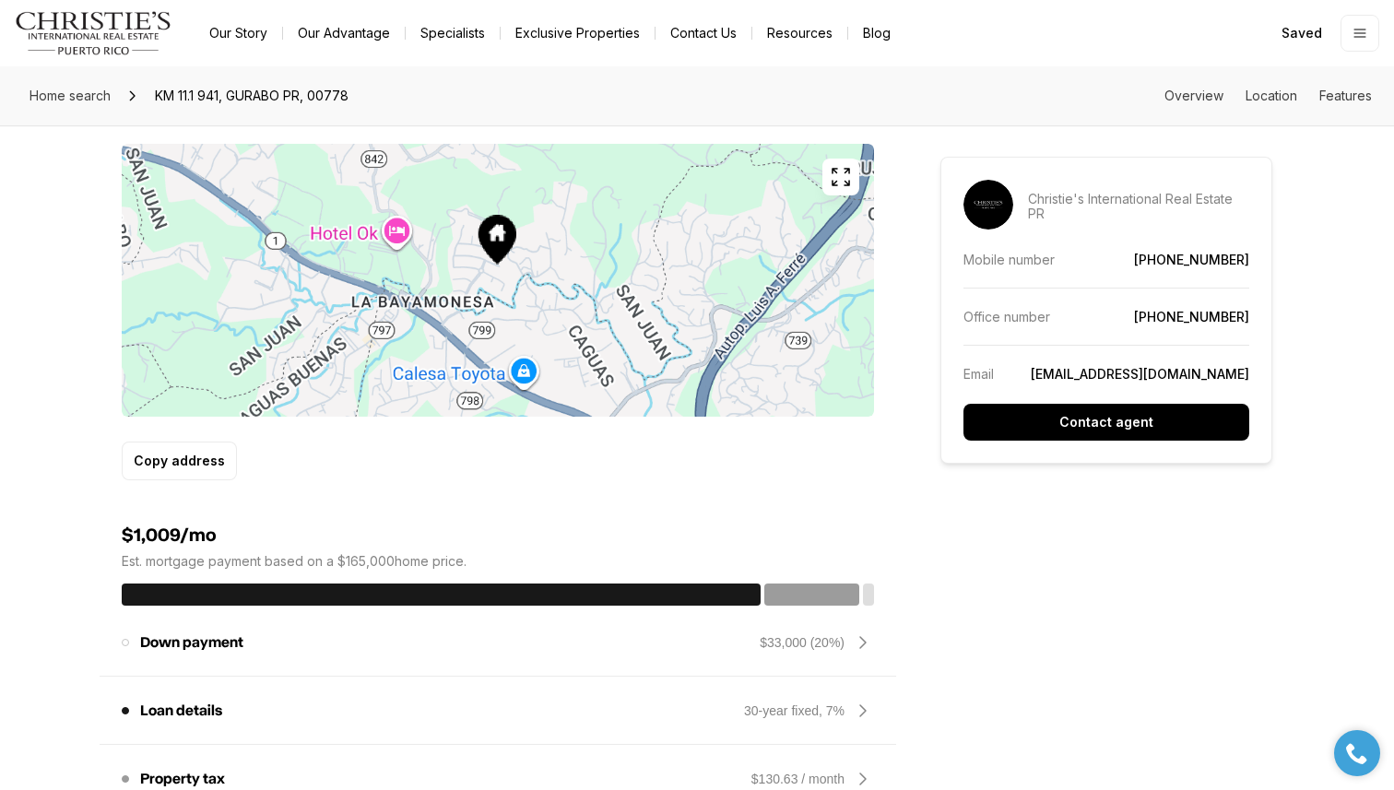
scroll to position [1079, 0]
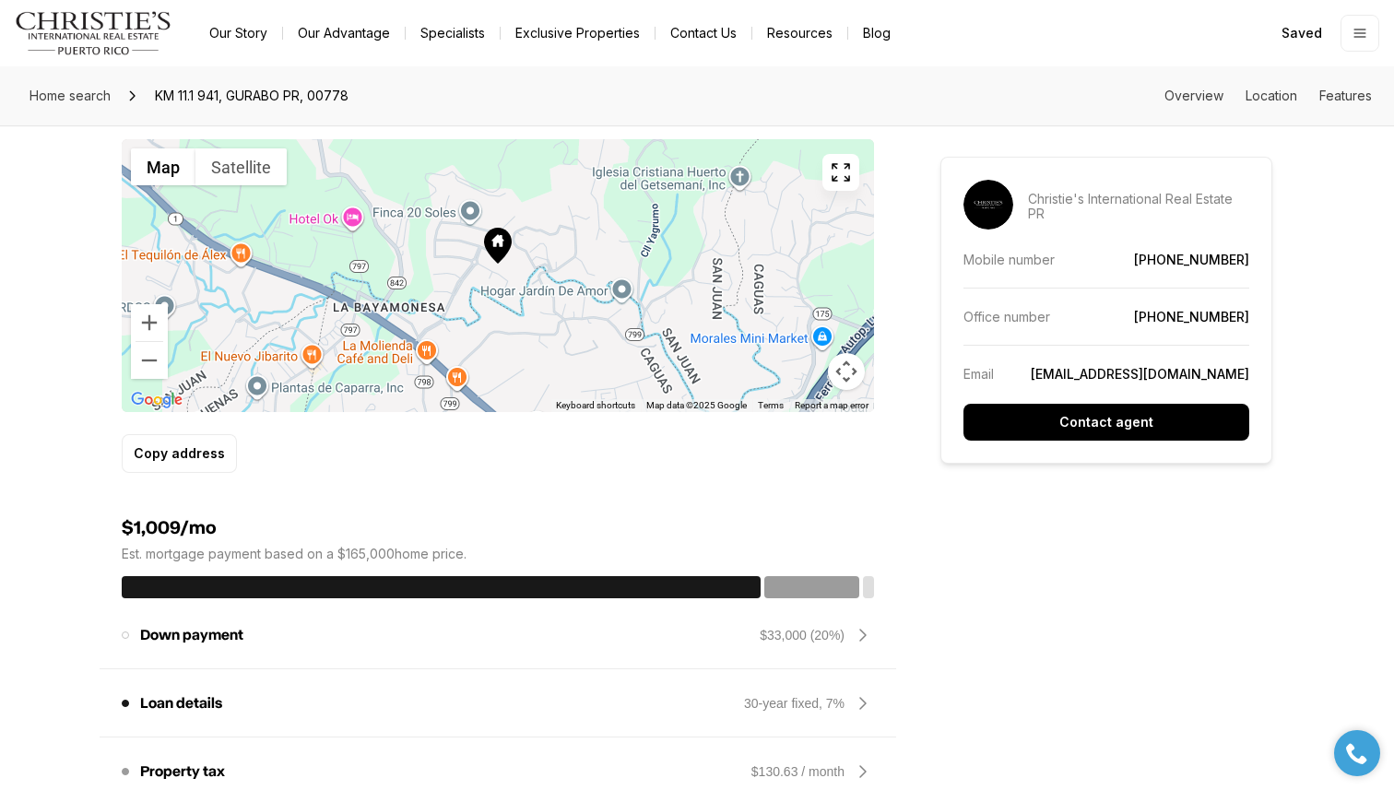
click at [492, 247] on icon at bounding box center [498, 246] width 28 height 36
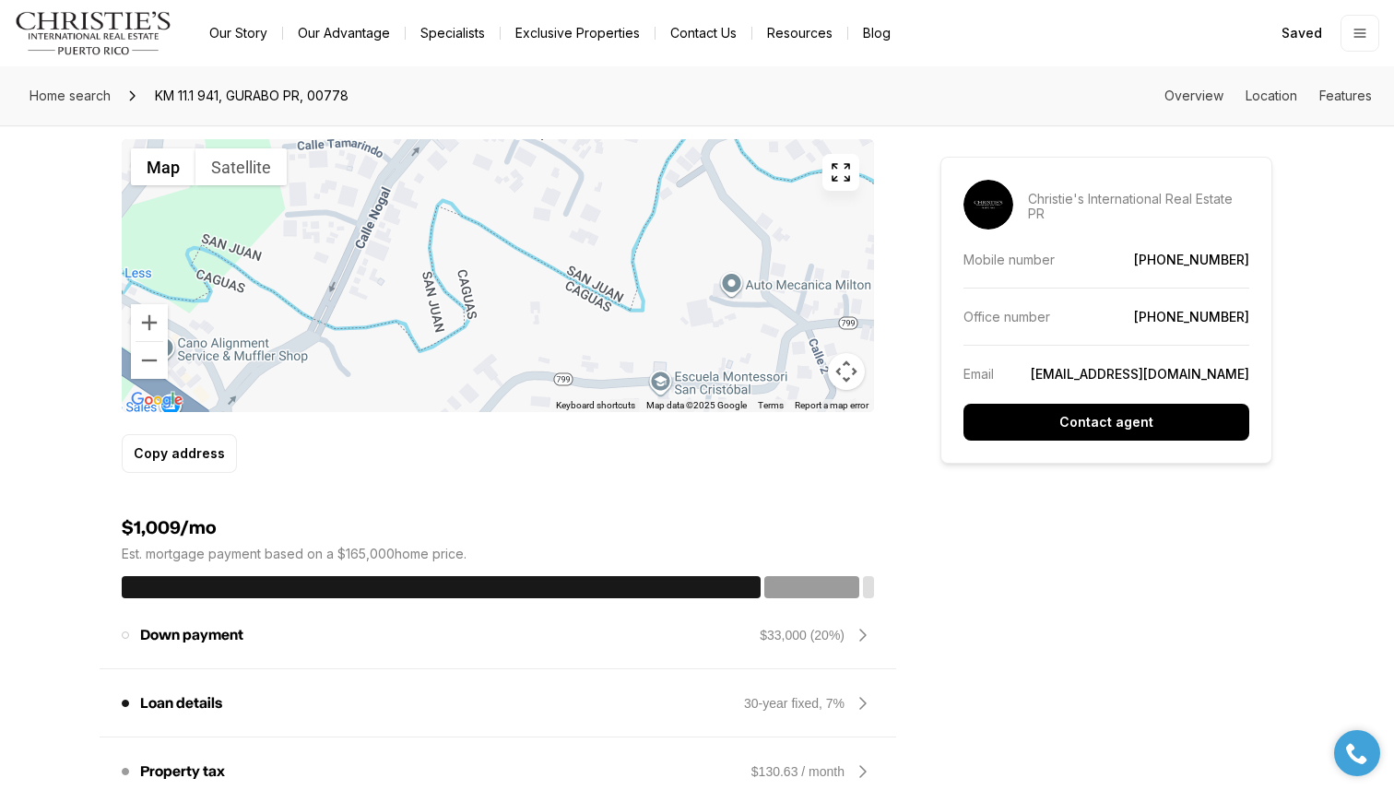
drag, startPoint x: 491, startPoint y: 337, endPoint x: 512, endPoint y: 135, distance: 203.9
click at [513, 135] on div "Location KM 11.1 941 GURABO PR, 00778 ← Move left → Move right ↑ Move up ↓ Move…" at bounding box center [498, 273] width 752 height 400
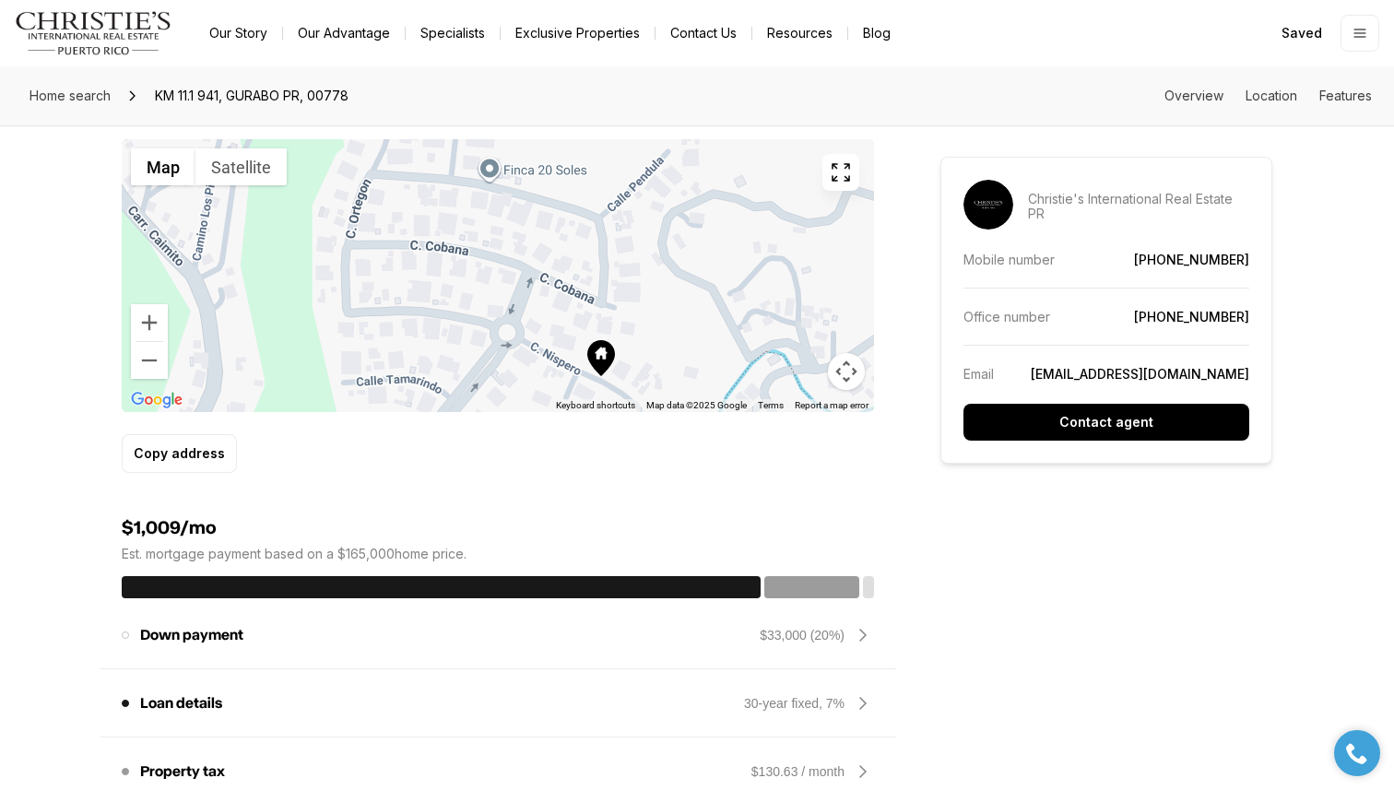
drag, startPoint x: 533, startPoint y: 253, endPoint x: 556, endPoint y: 490, distance: 238.0
click at [559, 490] on div "0 Baths $165,000 KM 11.1 941 GURABO PR, 00778 Est. payment: $1,009/mo Price per…" at bounding box center [498, 631] width 752 height 2449
click at [490, 179] on div at bounding box center [498, 275] width 752 height 273
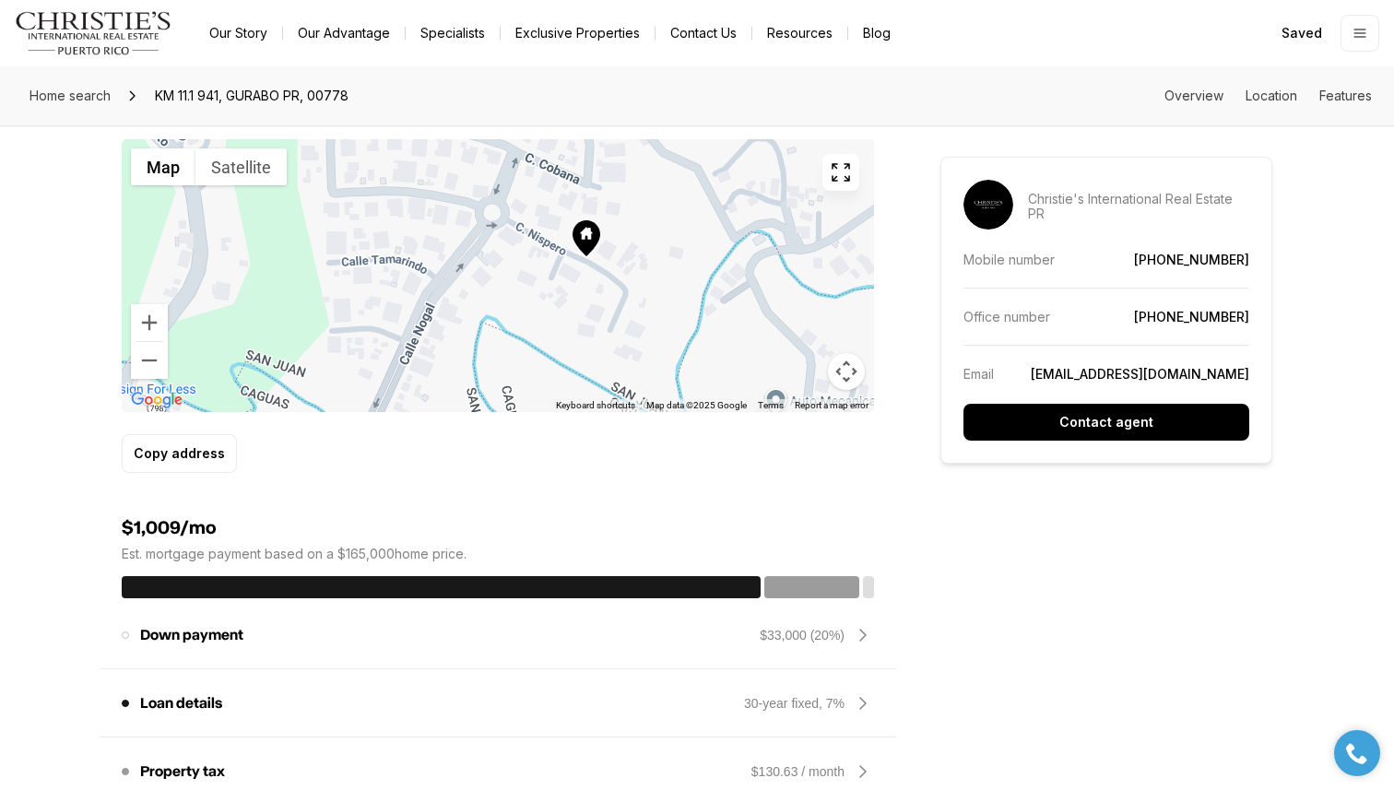
drag, startPoint x: 715, startPoint y: 348, endPoint x: 702, endPoint y: 226, distance: 123.3
click at [702, 226] on div at bounding box center [498, 275] width 752 height 273
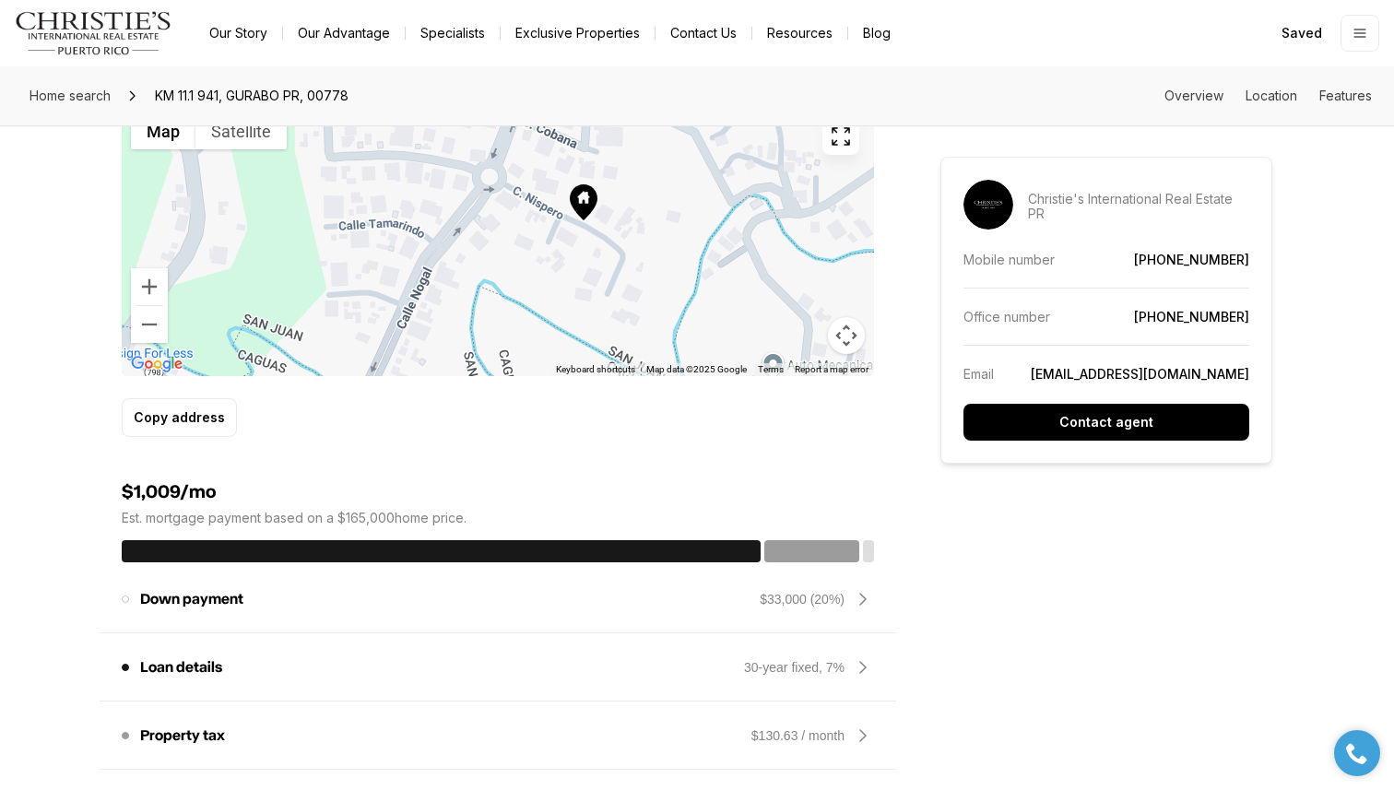
scroll to position [1117, 0]
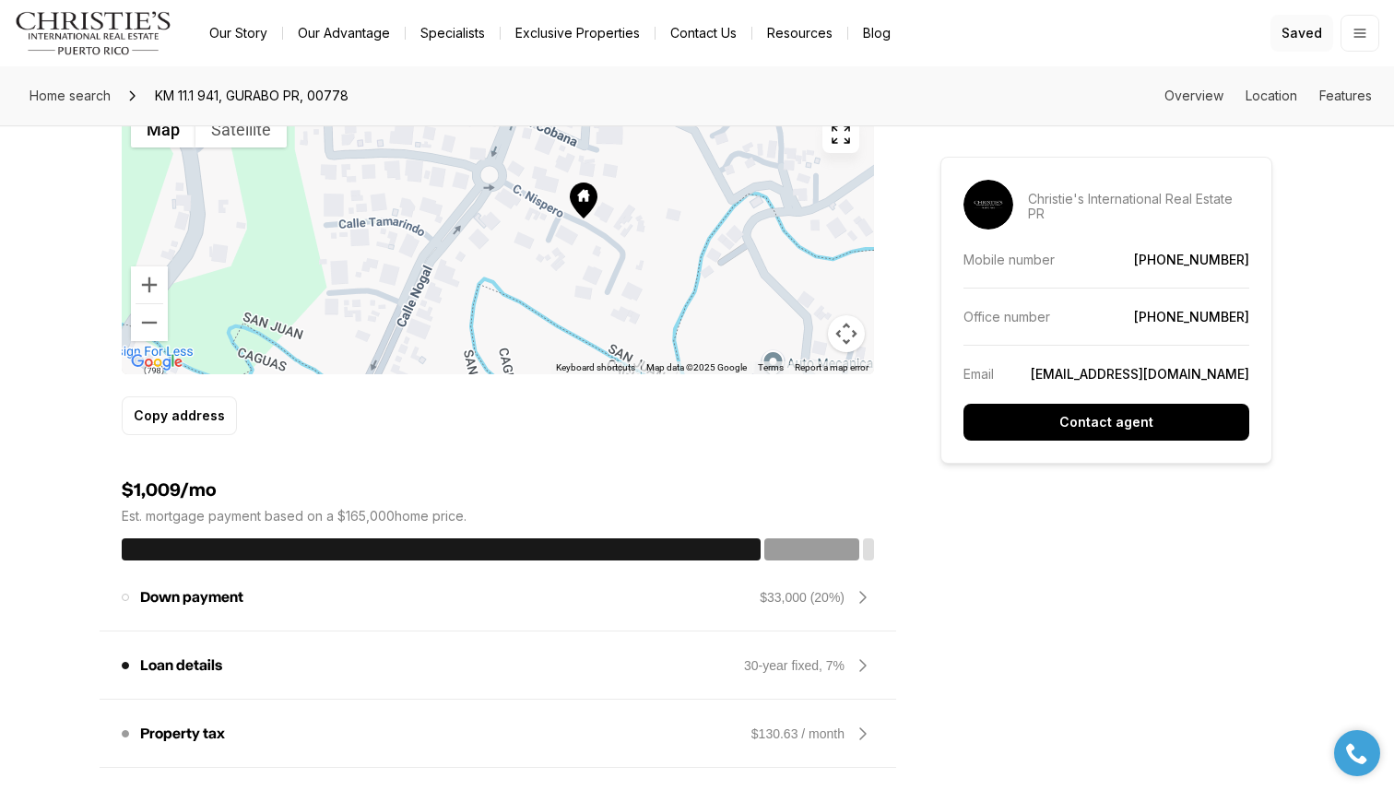
click at [1296, 35] on span "Saved" at bounding box center [1301, 33] width 41 height 15
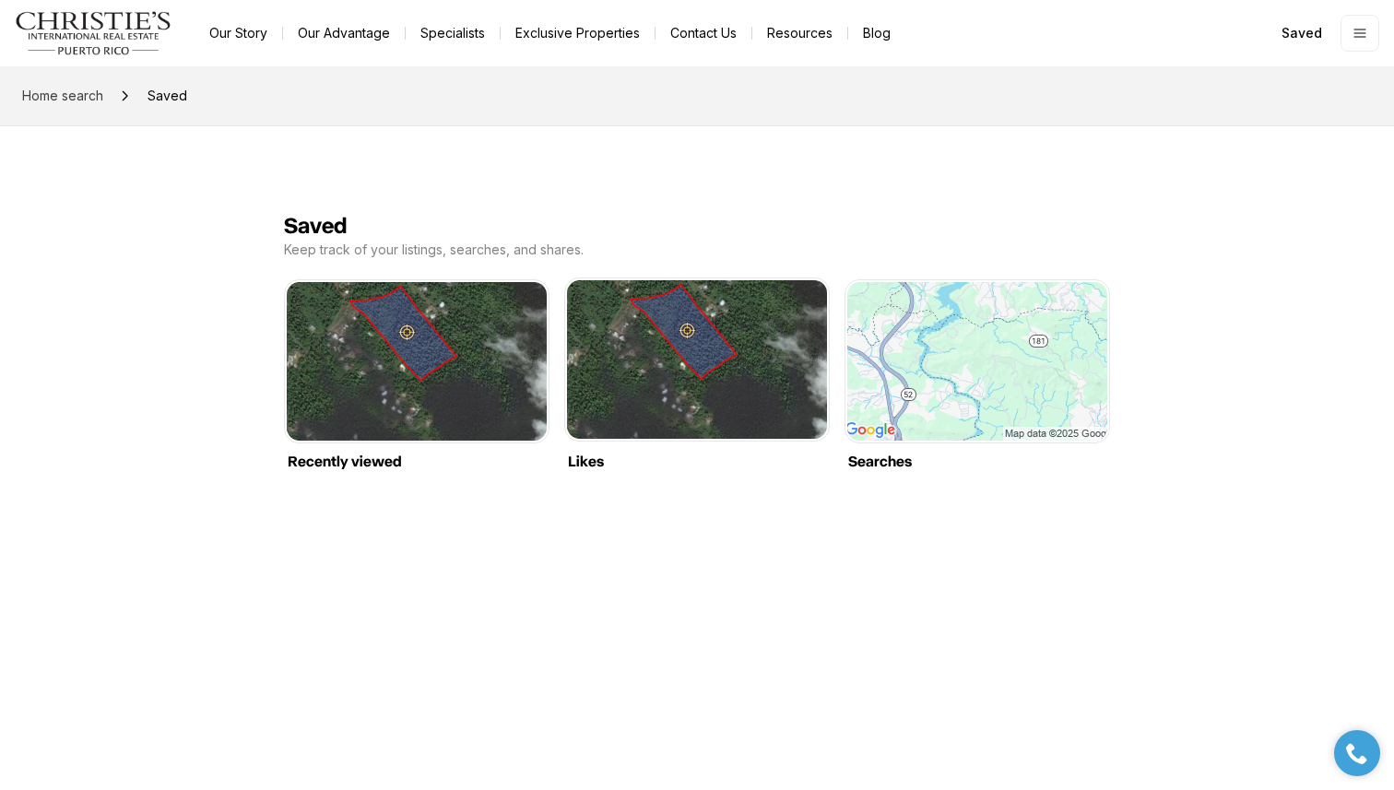
click at [704, 280] on link "Likes" at bounding box center [697, 280] width 260 height 0
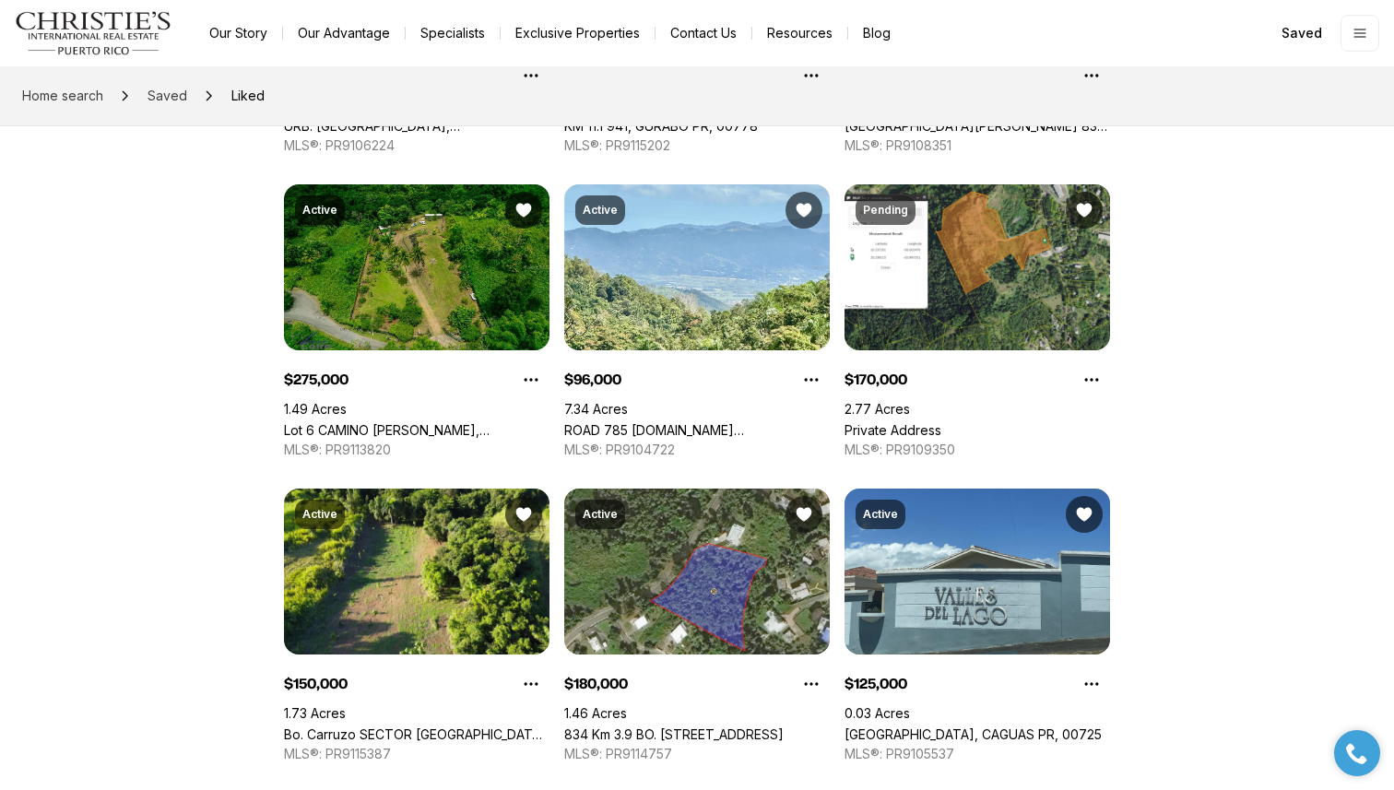
scroll to position [402, 0]
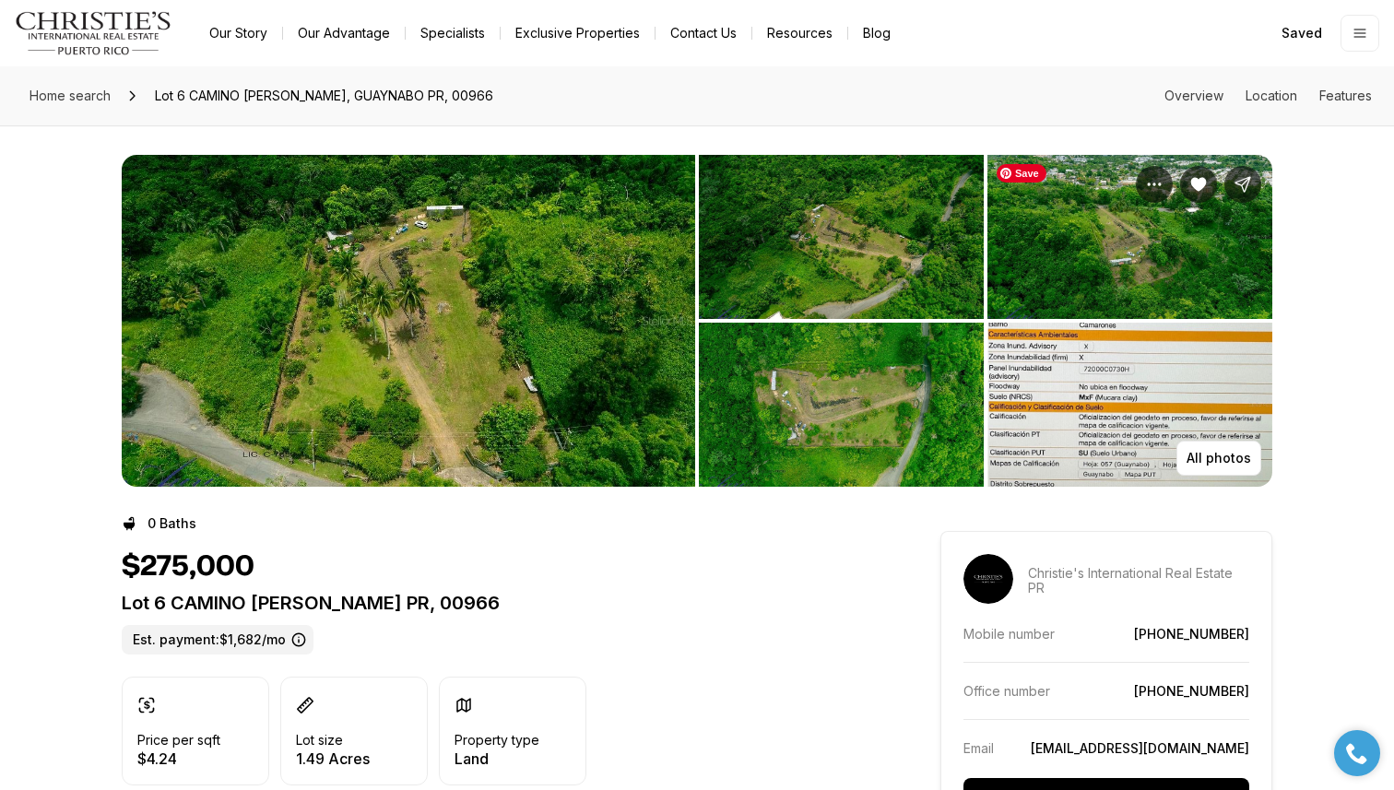
click at [1011, 239] on img "View image gallery" at bounding box center [1129, 237] width 285 height 164
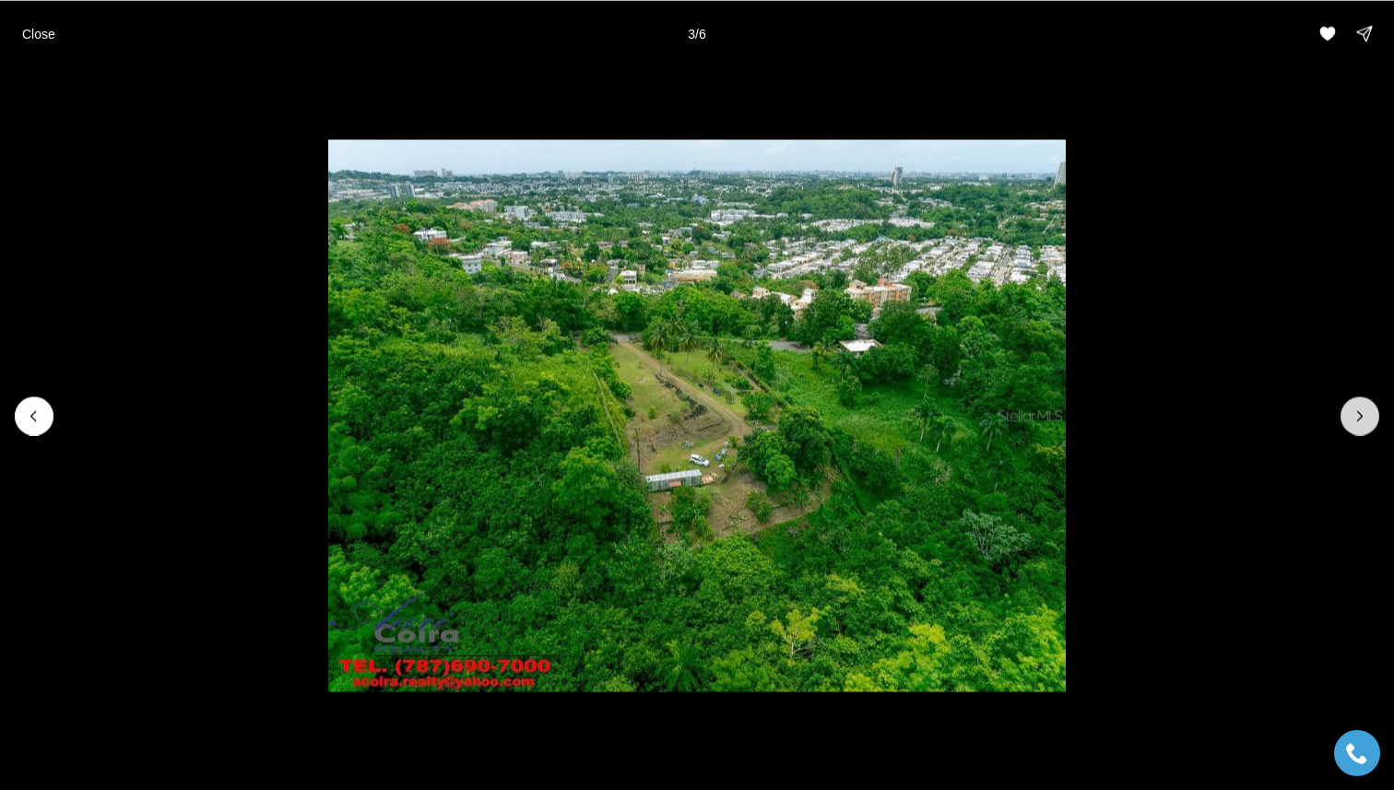
click at [1359, 406] on icon "Next slide" at bounding box center [1359, 415] width 18 height 18
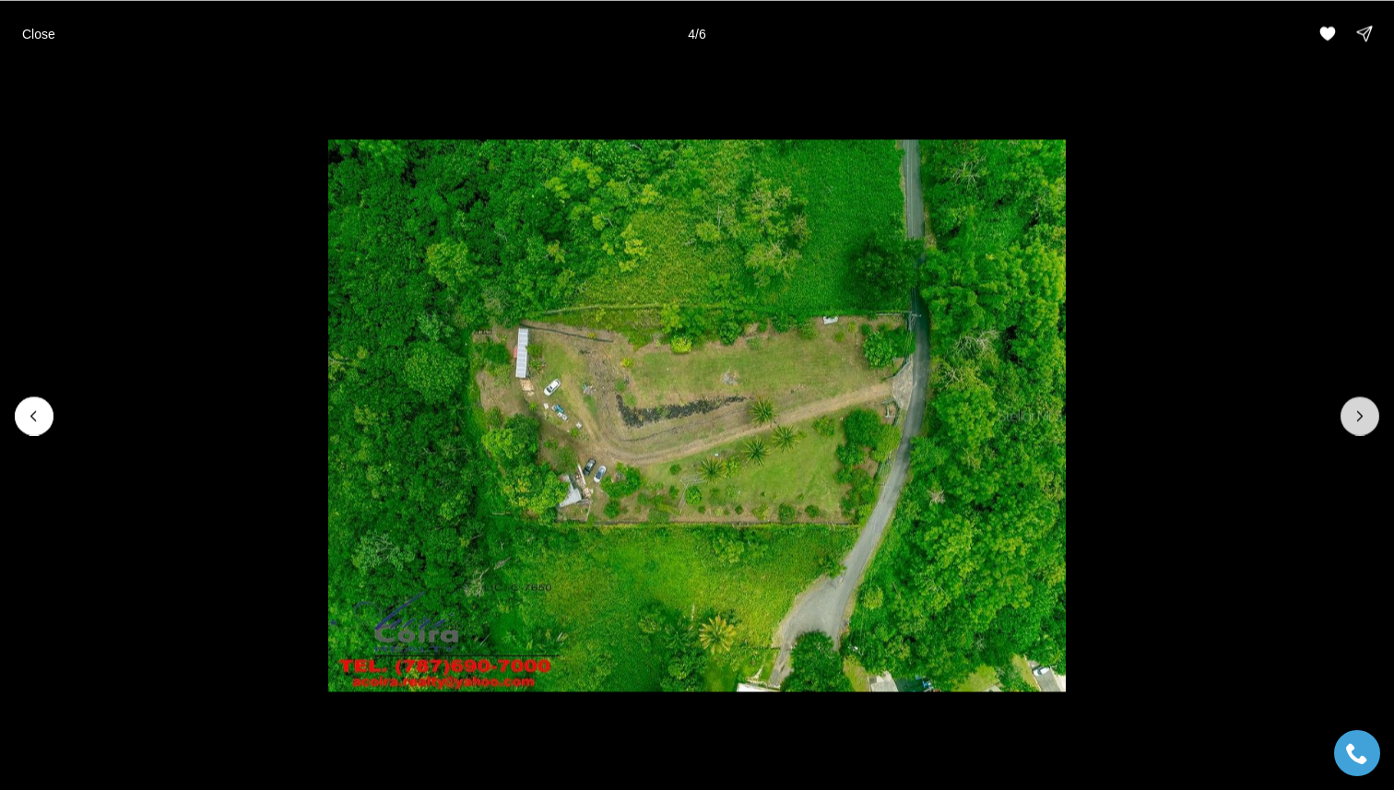
click at [1359, 406] on icon "Next slide" at bounding box center [1359, 415] width 18 height 18
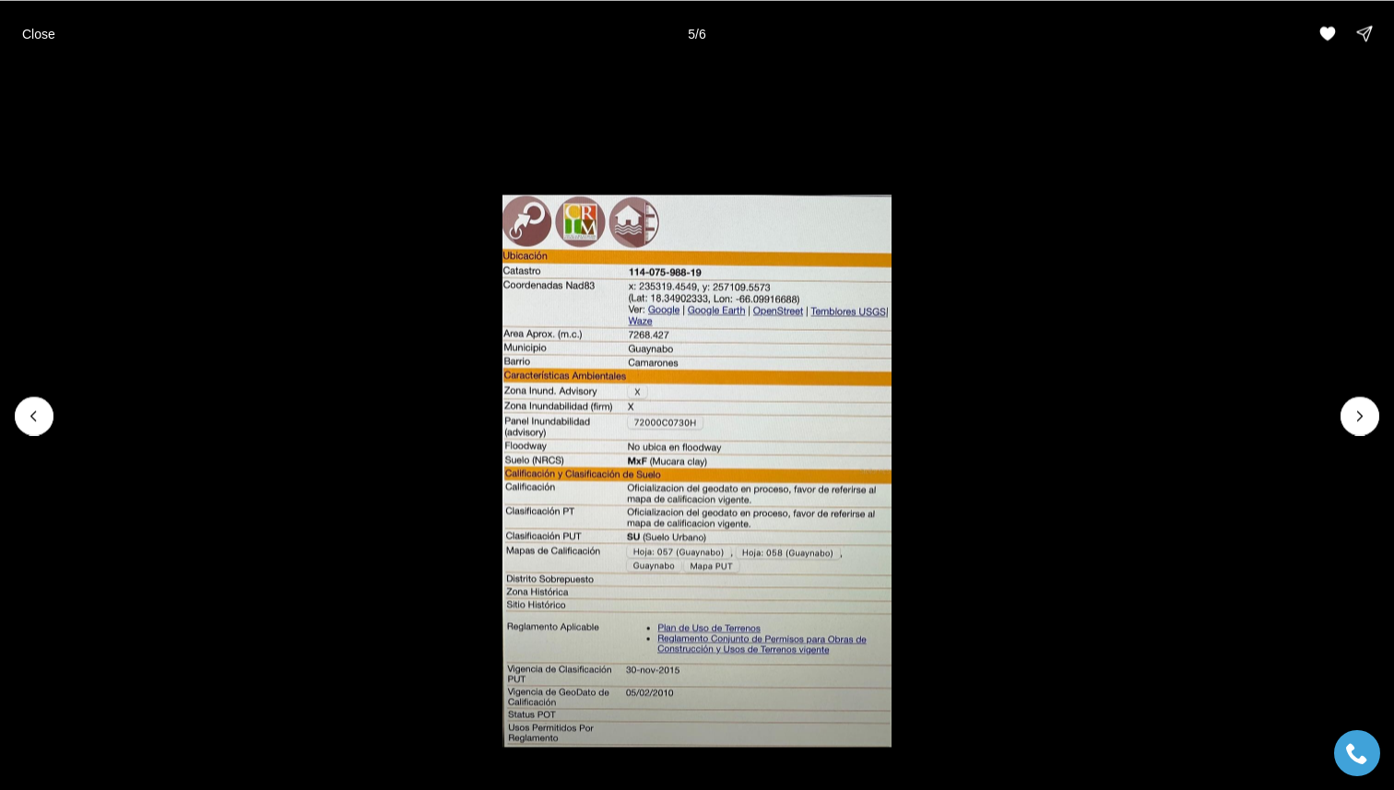
click at [988, 140] on li "5 of 6" at bounding box center [697, 415] width 1394 height 698
click at [53, 36] on p "Close" at bounding box center [38, 33] width 33 height 15
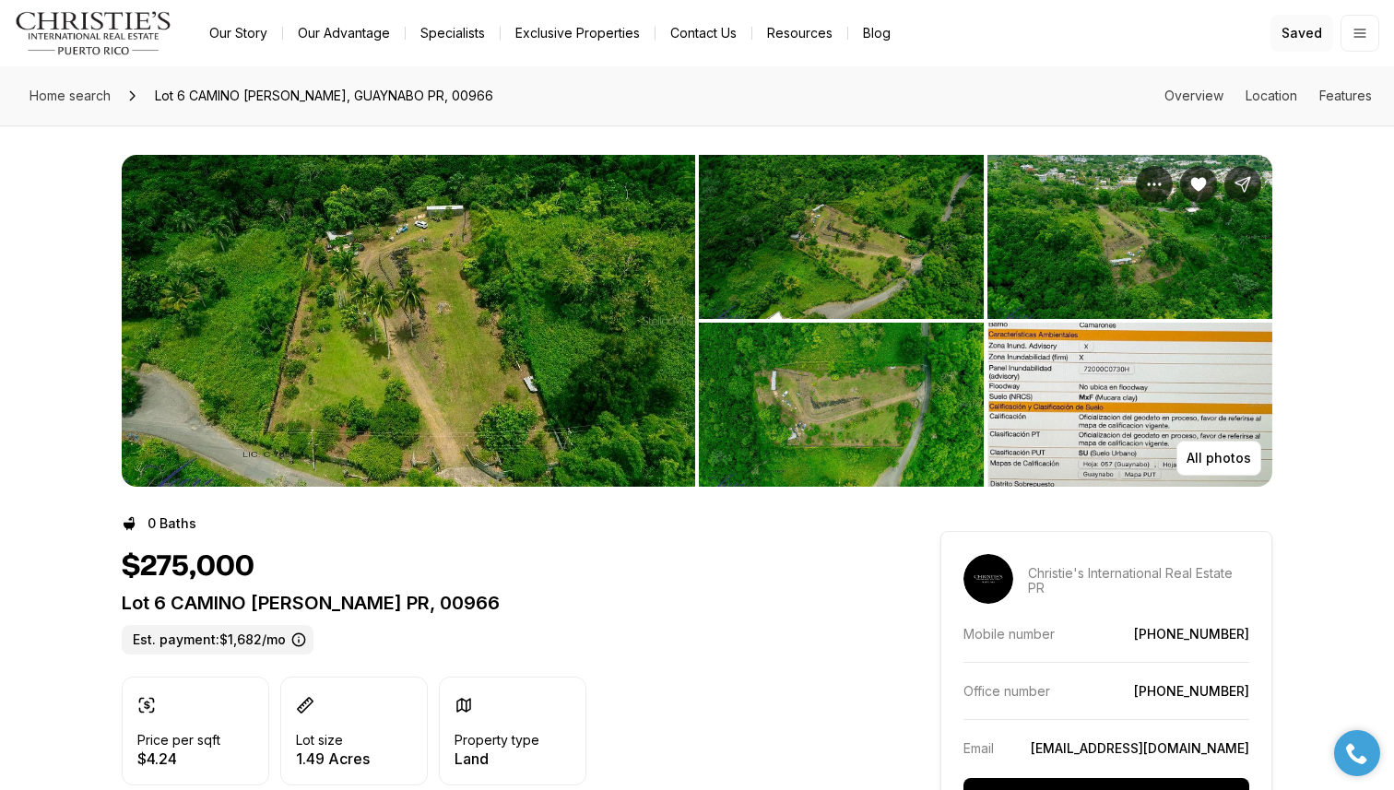
click at [1311, 27] on span "Saved" at bounding box center [1301, 33] width 41 height 15
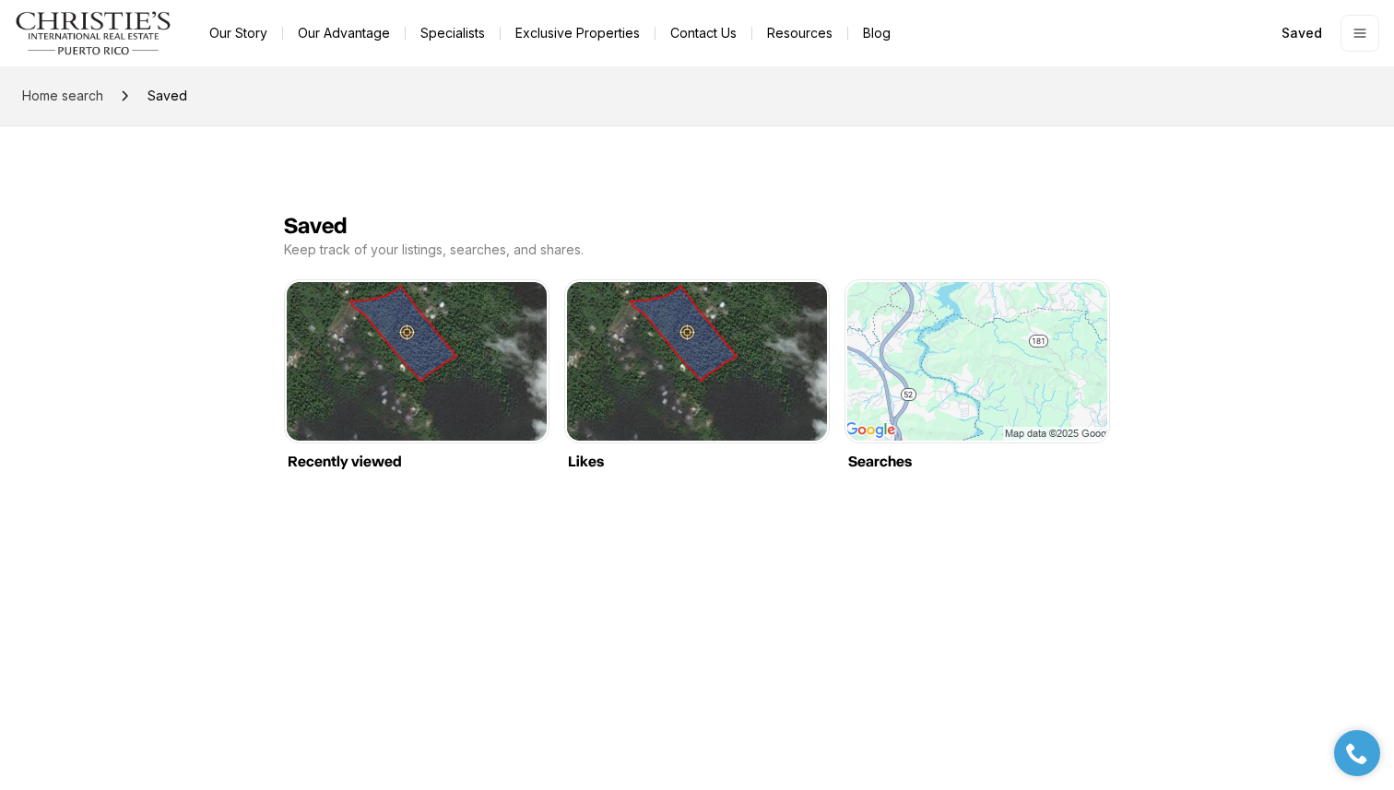
click at [549, 422] on div "Recently viewed Recently viewed Likes Likes Searches Searches" at bounding box center [697, 375] width 826 height 192
click at [640, 280] on link "Likes" at bounding box center [697, 280] width 260 height 0
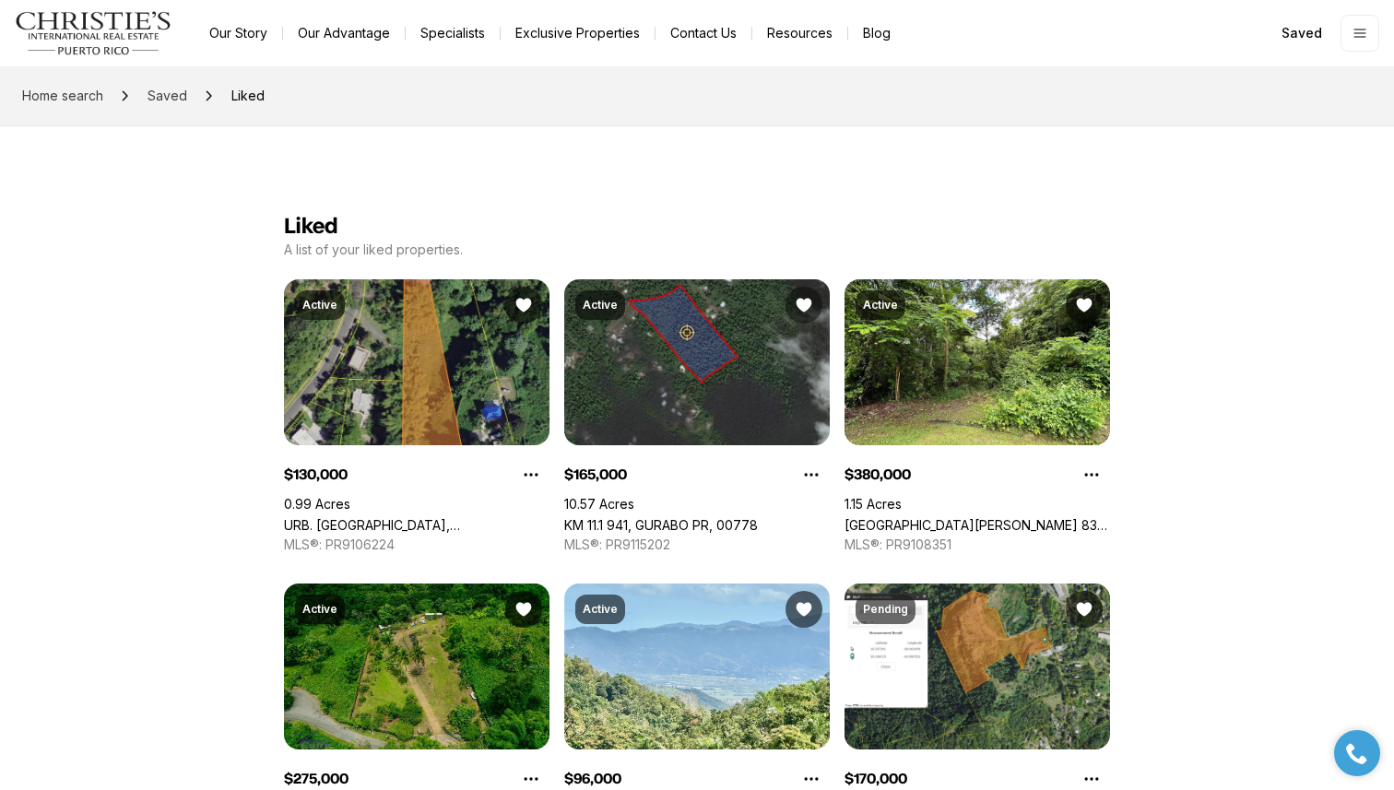
click at [807, 299] on icon "Unsave Property: KM 11.1 941" at bounding box center [804, 306] width 16 height 14
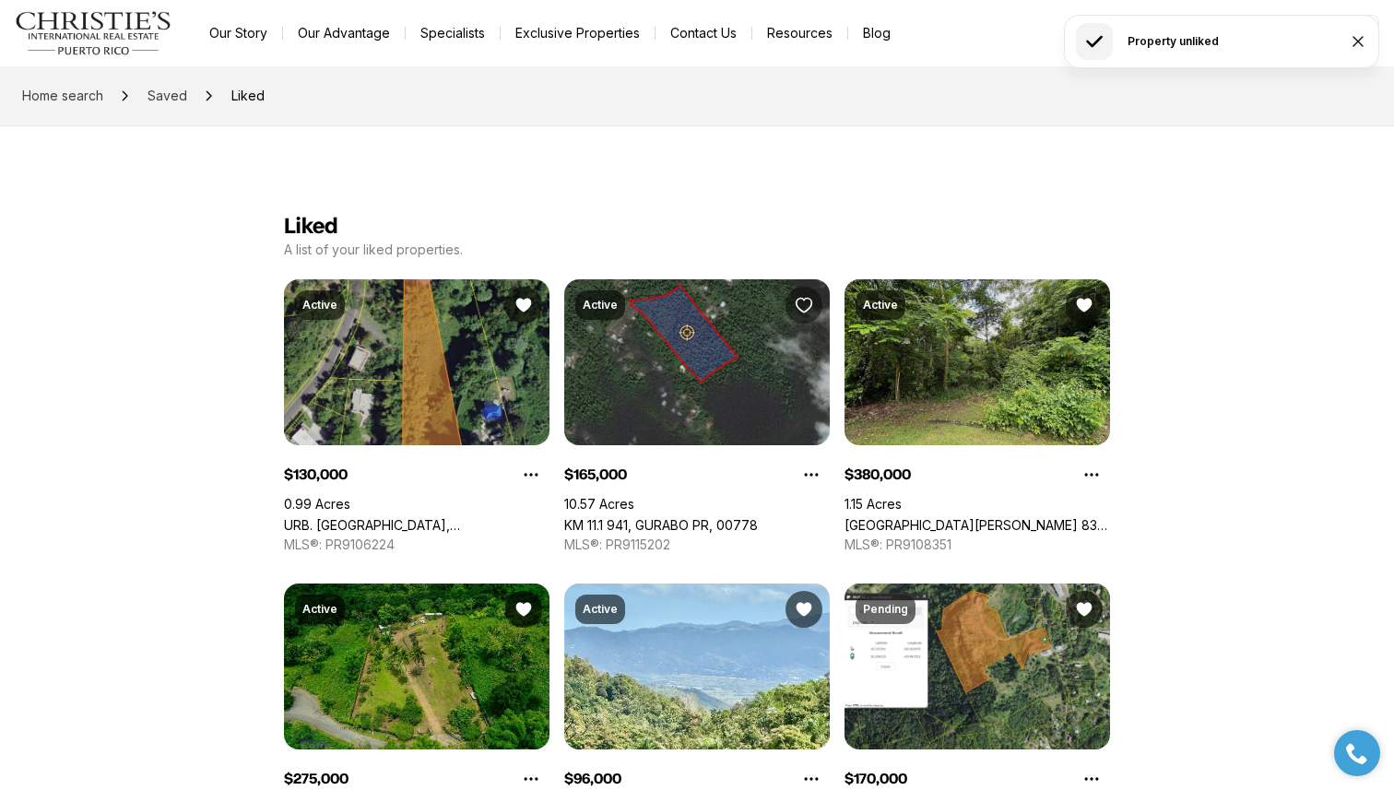
click at [1088, 305] on icon "Unsave Property: Barrio Rio CARR 834 KM 9.3 #18.323638" at bounding box center [1084, 306] width 16 height 14
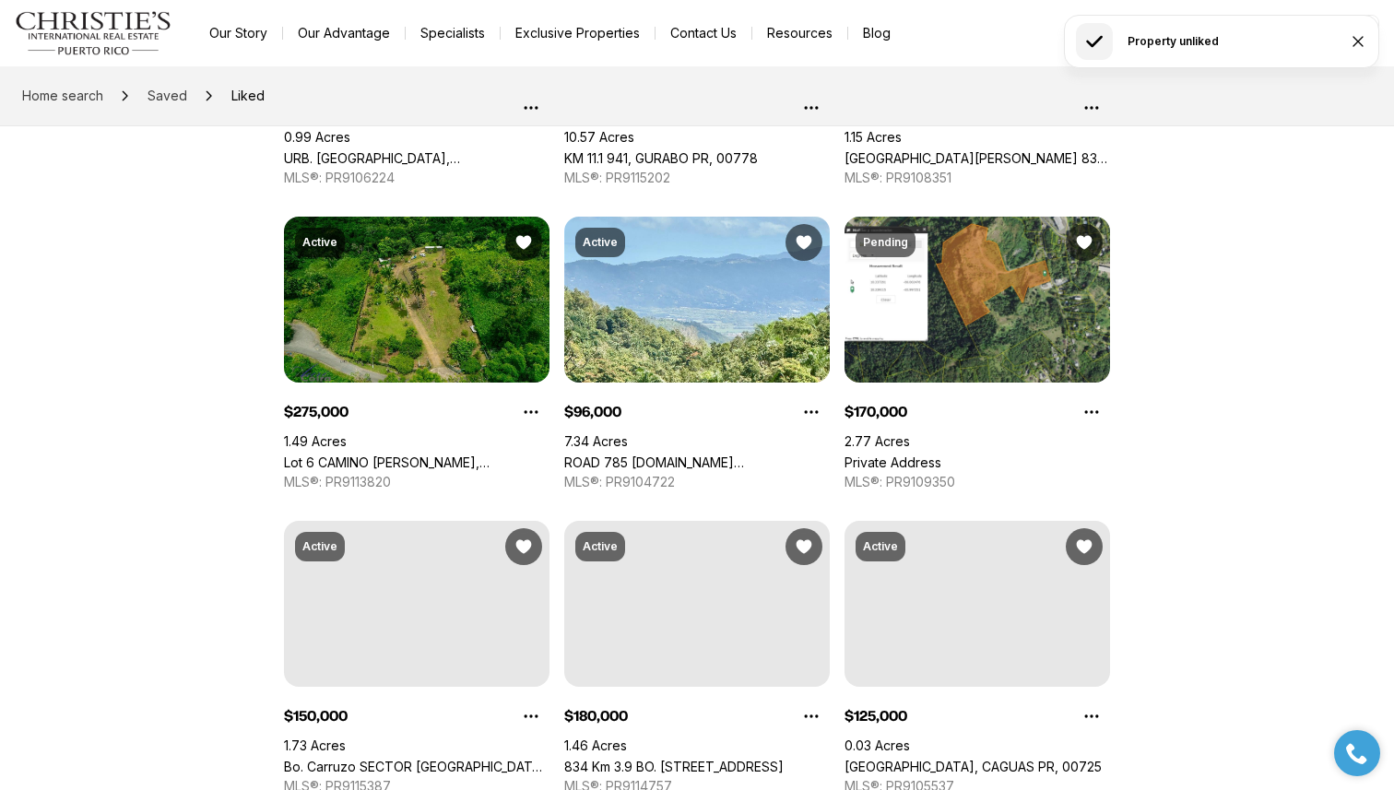
scroll to position [375, 0]
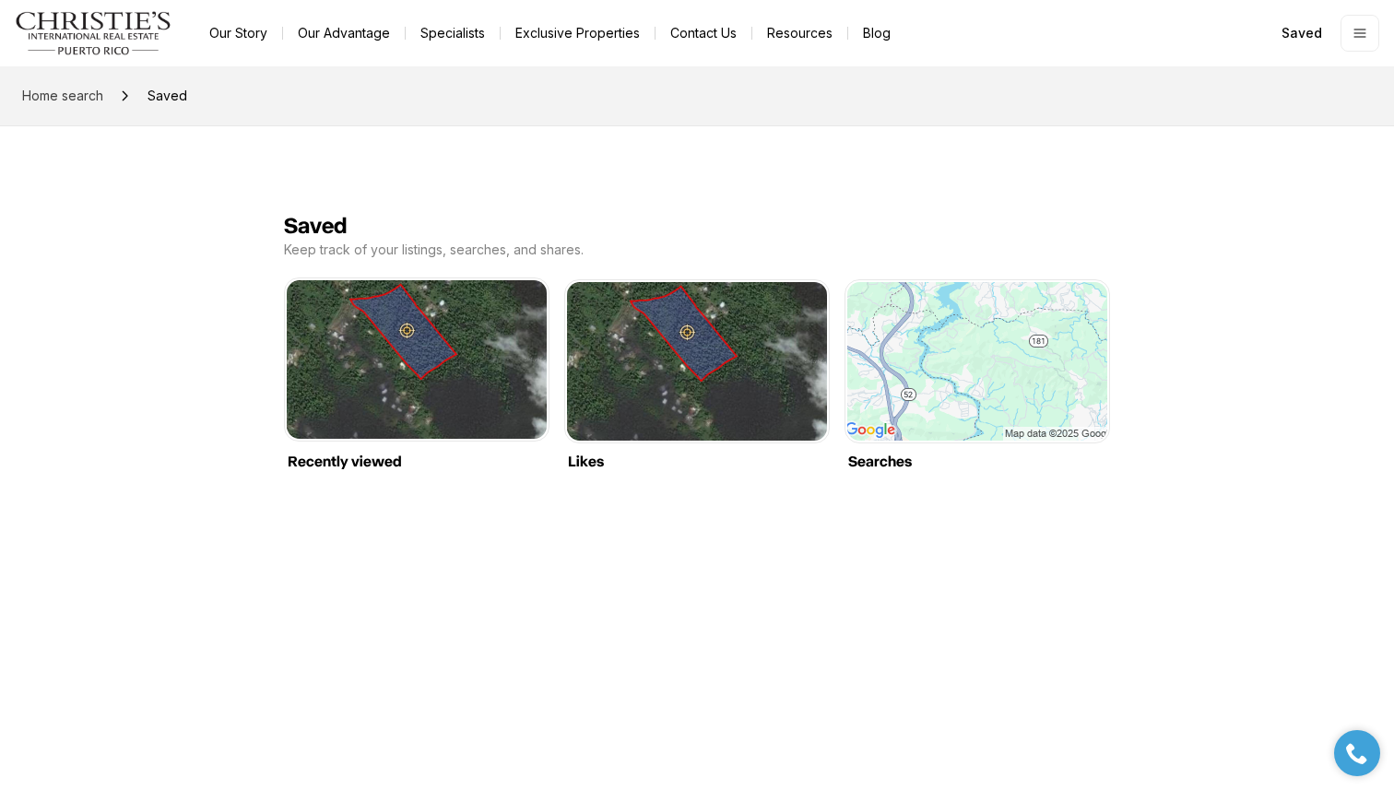
click at [535, 280] on link "Recently viewed" at bounding box center [417, 280] width 260 height 0
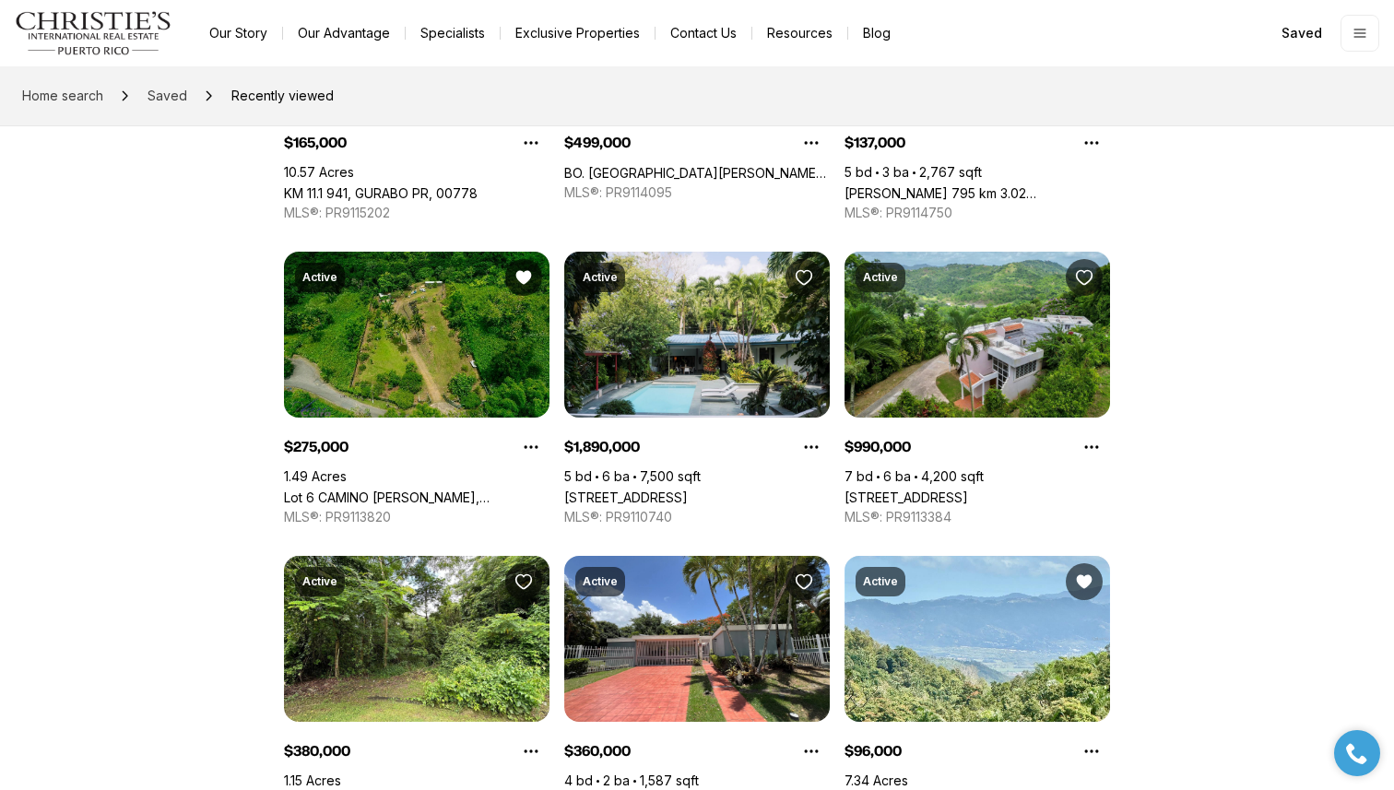
scroll to position [312, 0]
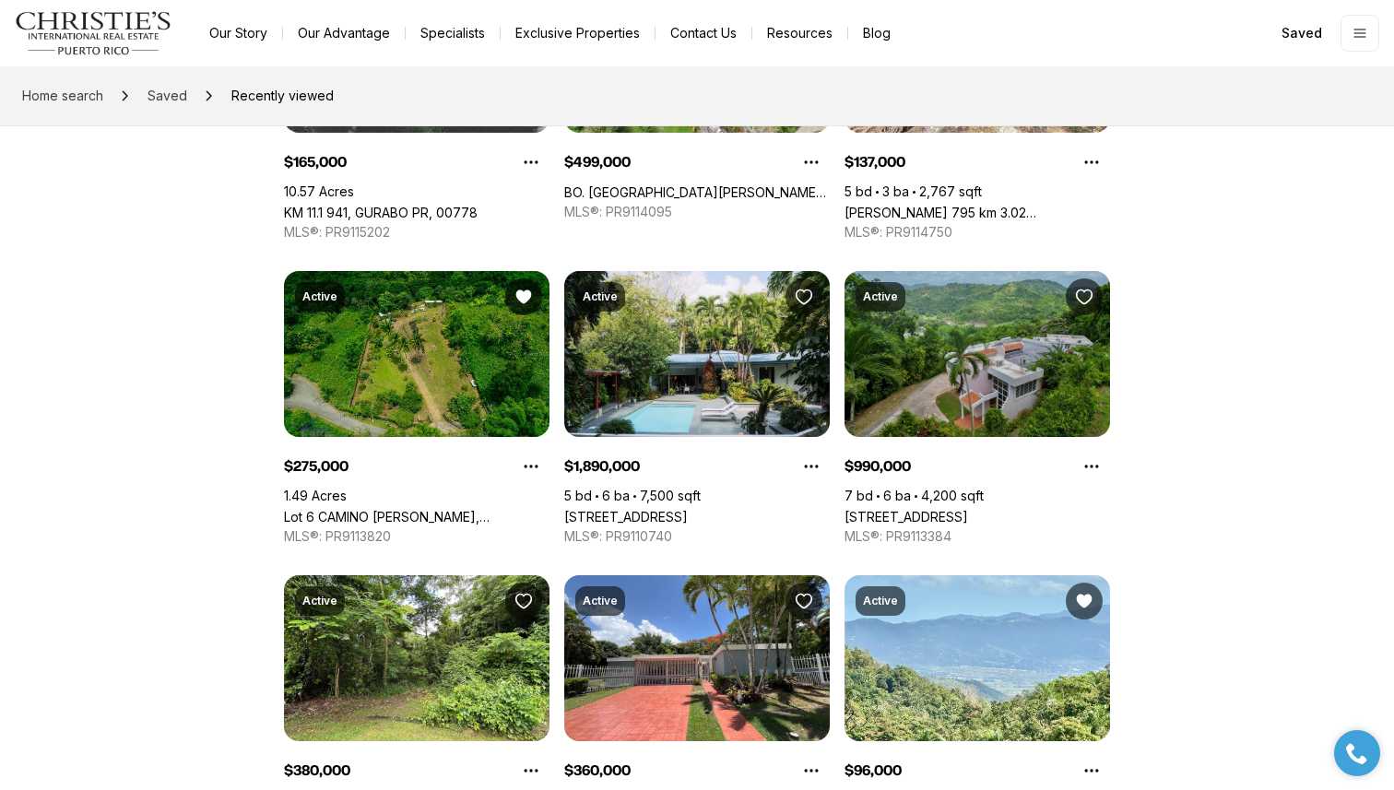
click at [968, 509] on link "[STREET_ADDRESS]" at bounding box center [906, 517] width 124 height 16
